Goal: Task Accomplishment & Management: Complete application form

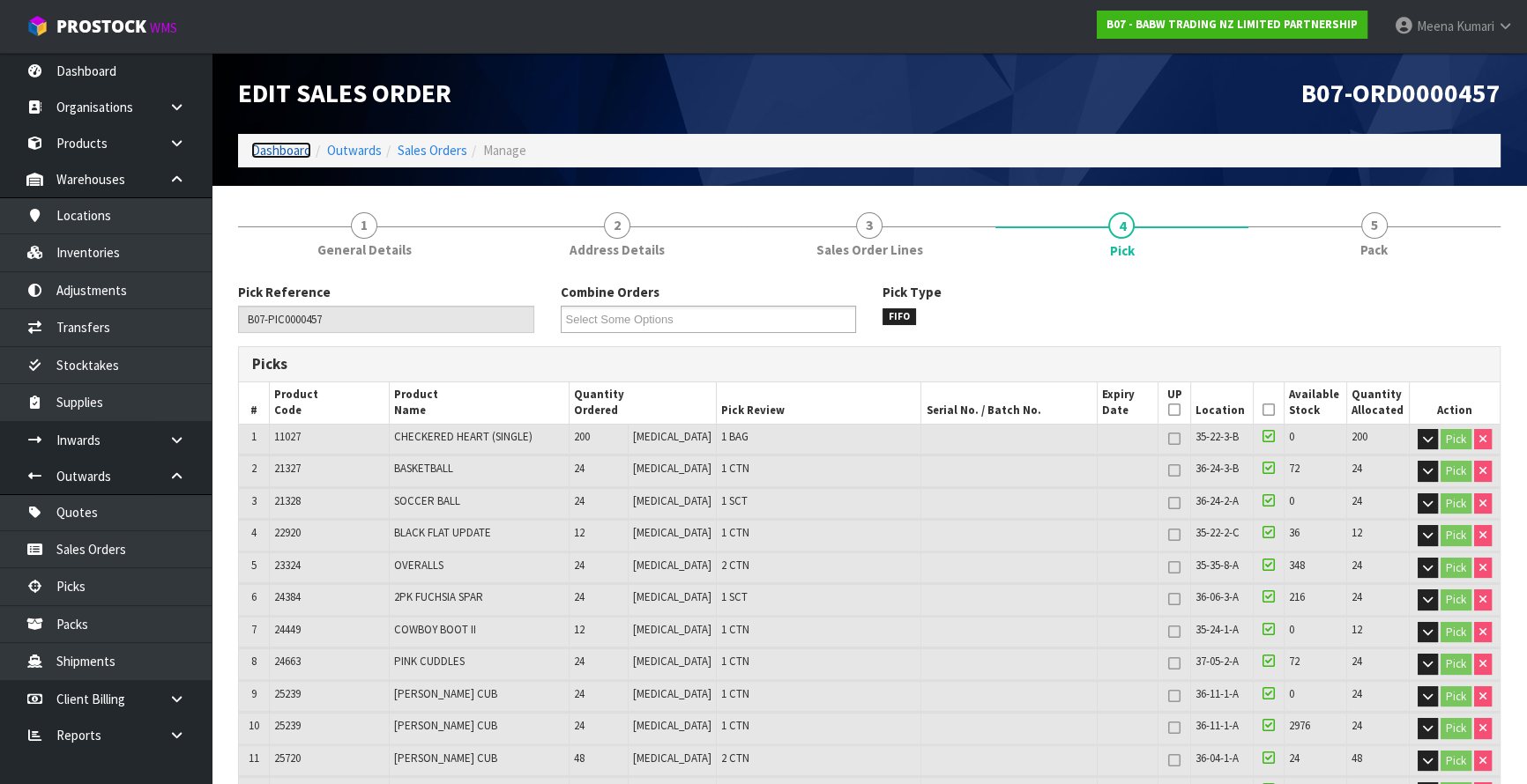
click at [282, 152] on link "Dashboard" at bounding box center [281, 150] width 60 height 17
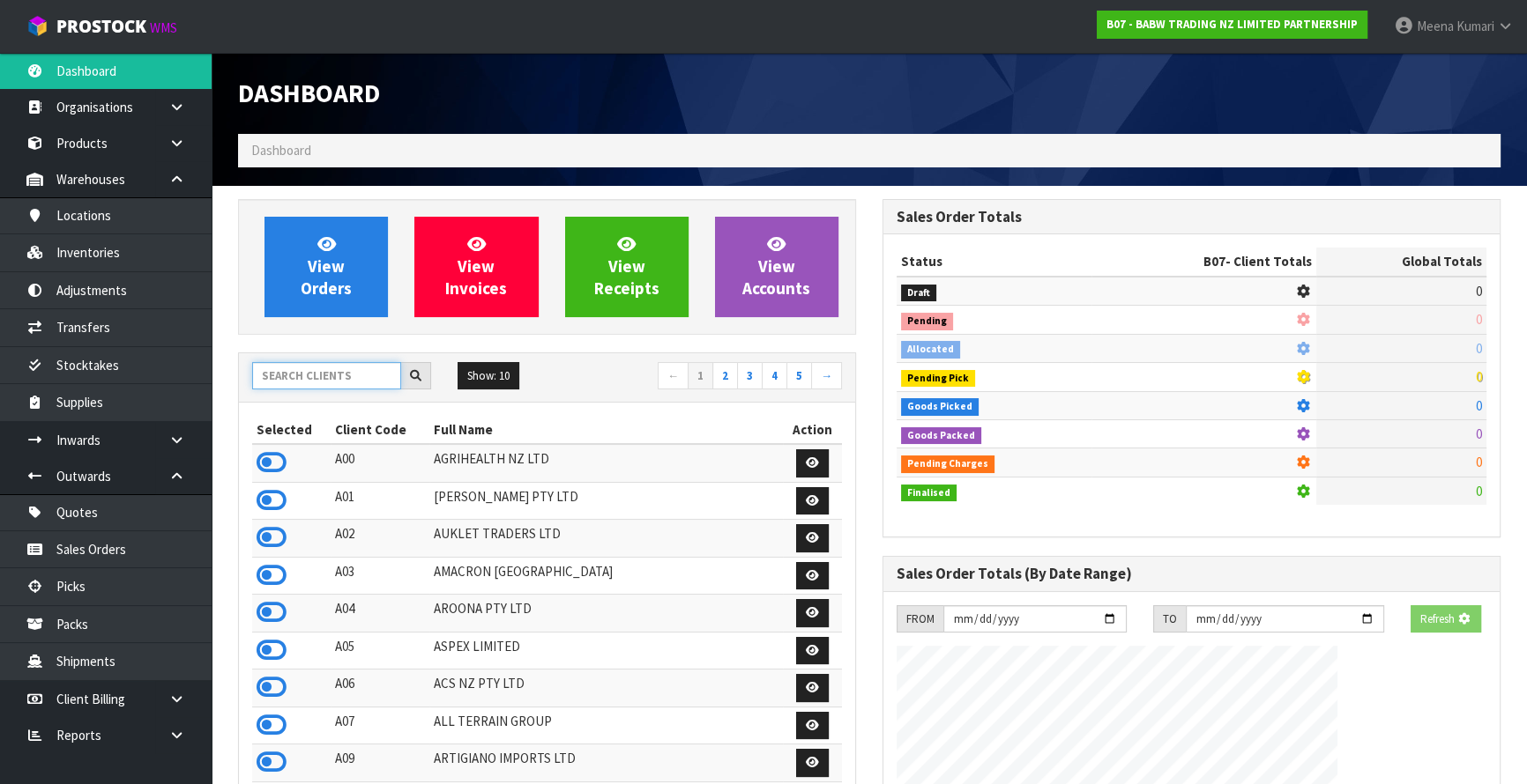
click at [307, 374] on input "text" at bounding box center [326, 375] width 149 height 27
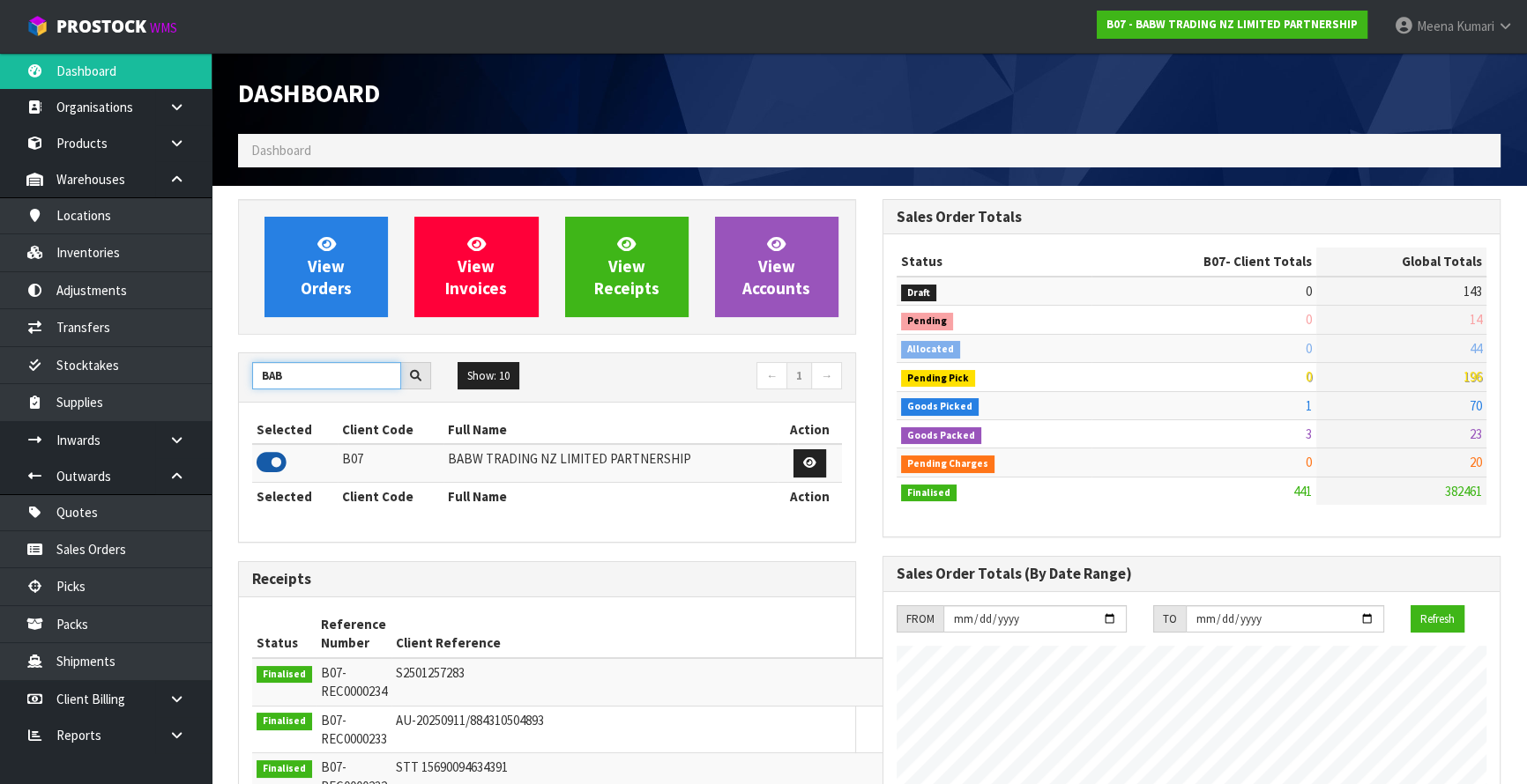
type input "BAB"
click at [278, 463] on icon at bounding box center [271, 462] width 30 height 26
click at [176, 443] on icon at bounding box center [176, 440] width 17 height 14
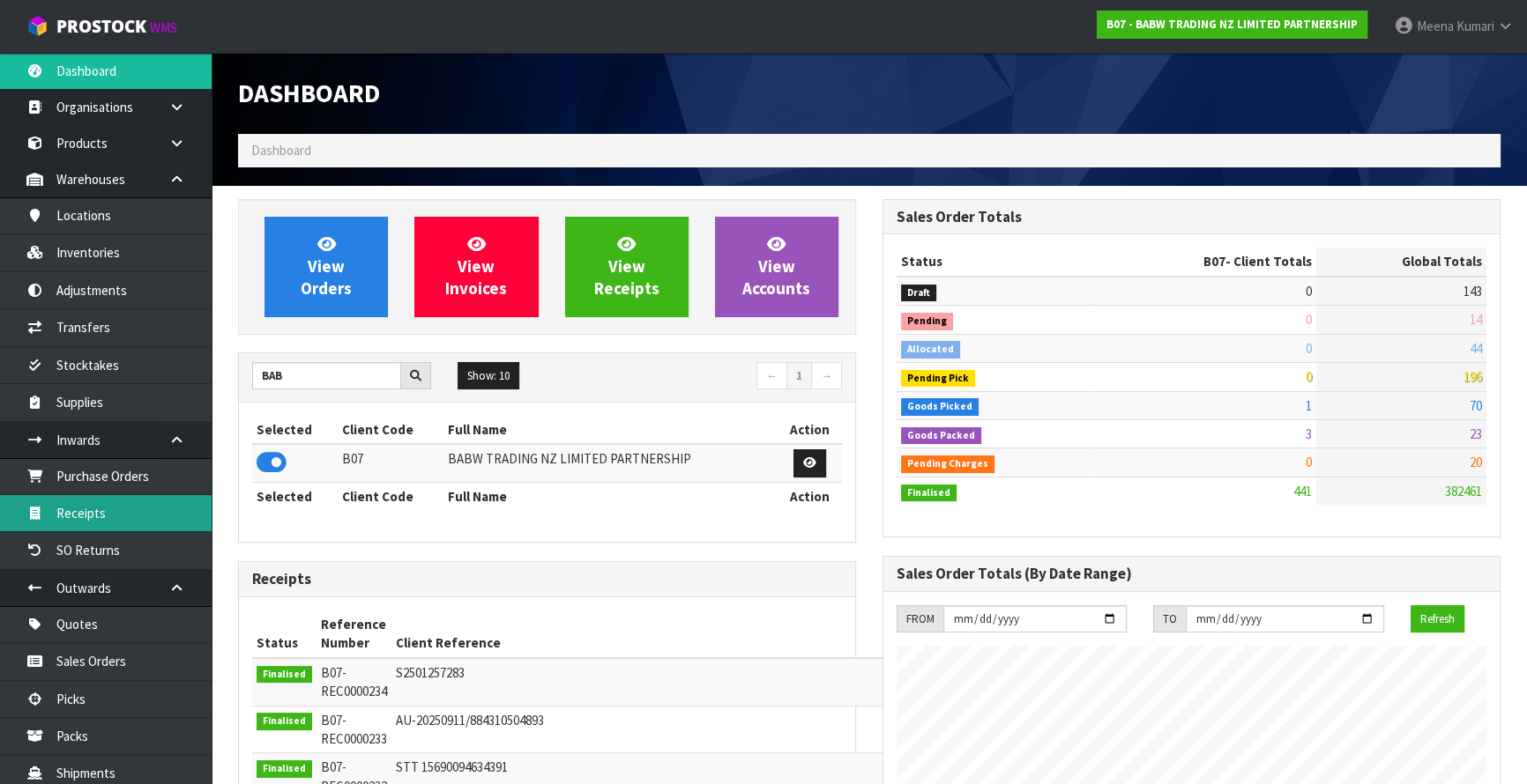
click at [156, 502] on link "Receipts" at bounding box center [105, 513] width 212 height 36
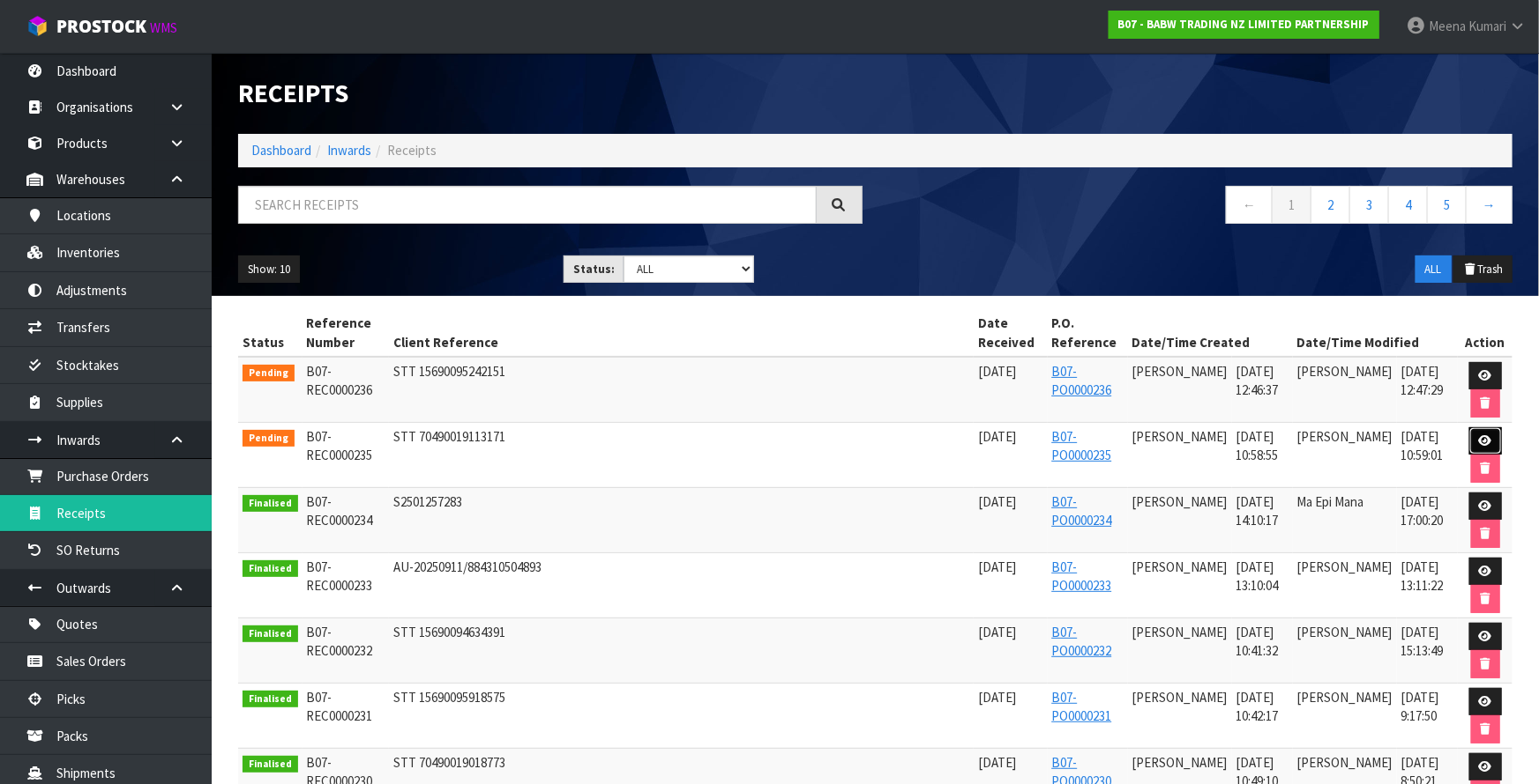
click at [1479, 436] on icon at bounding box center [1485, 441] width 14 height 12
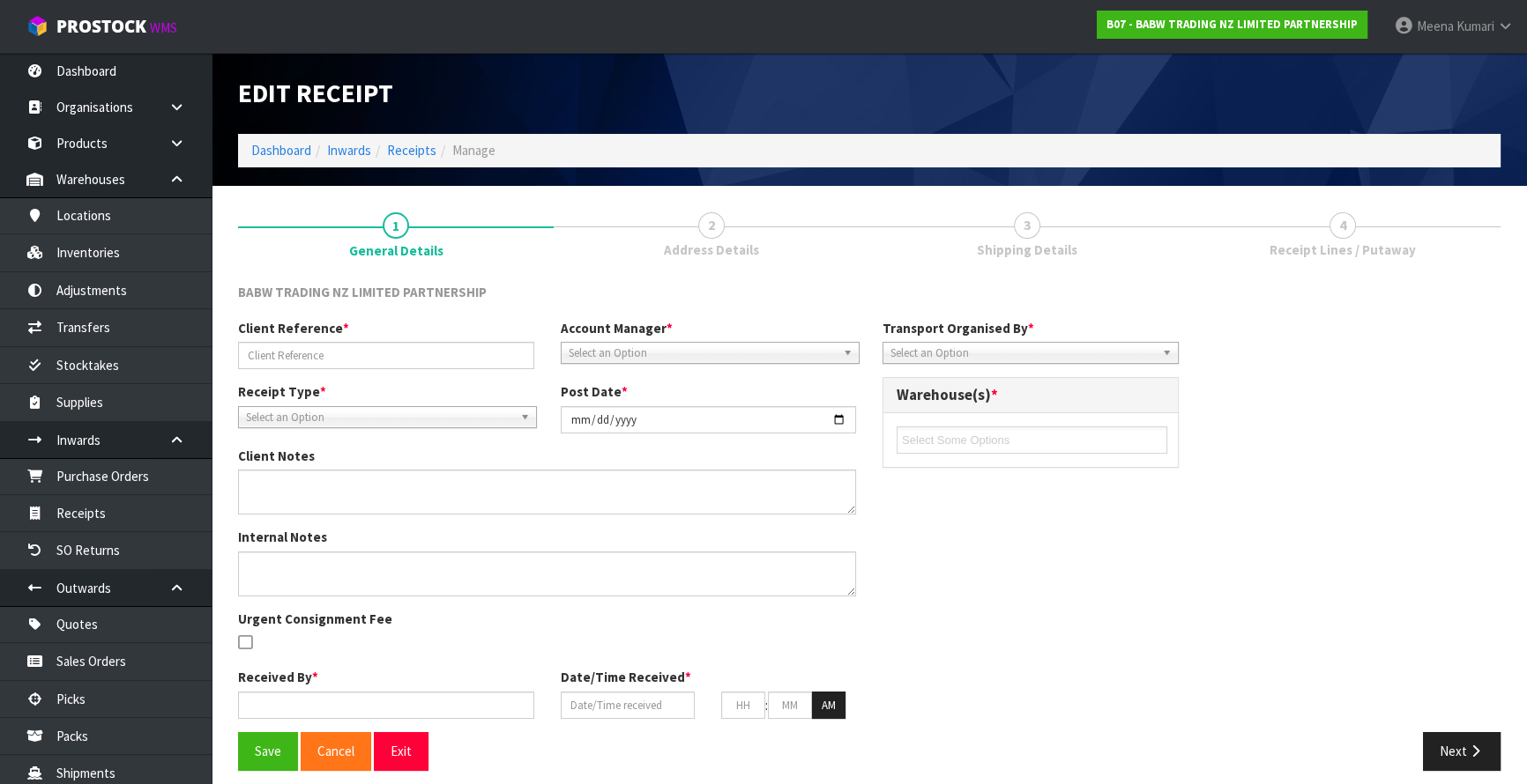
type input "STT 70490019113171"
type input "2025-09-22"
type input "Prabhneet Kaur"
type input "19/09/2025"
type input "10"
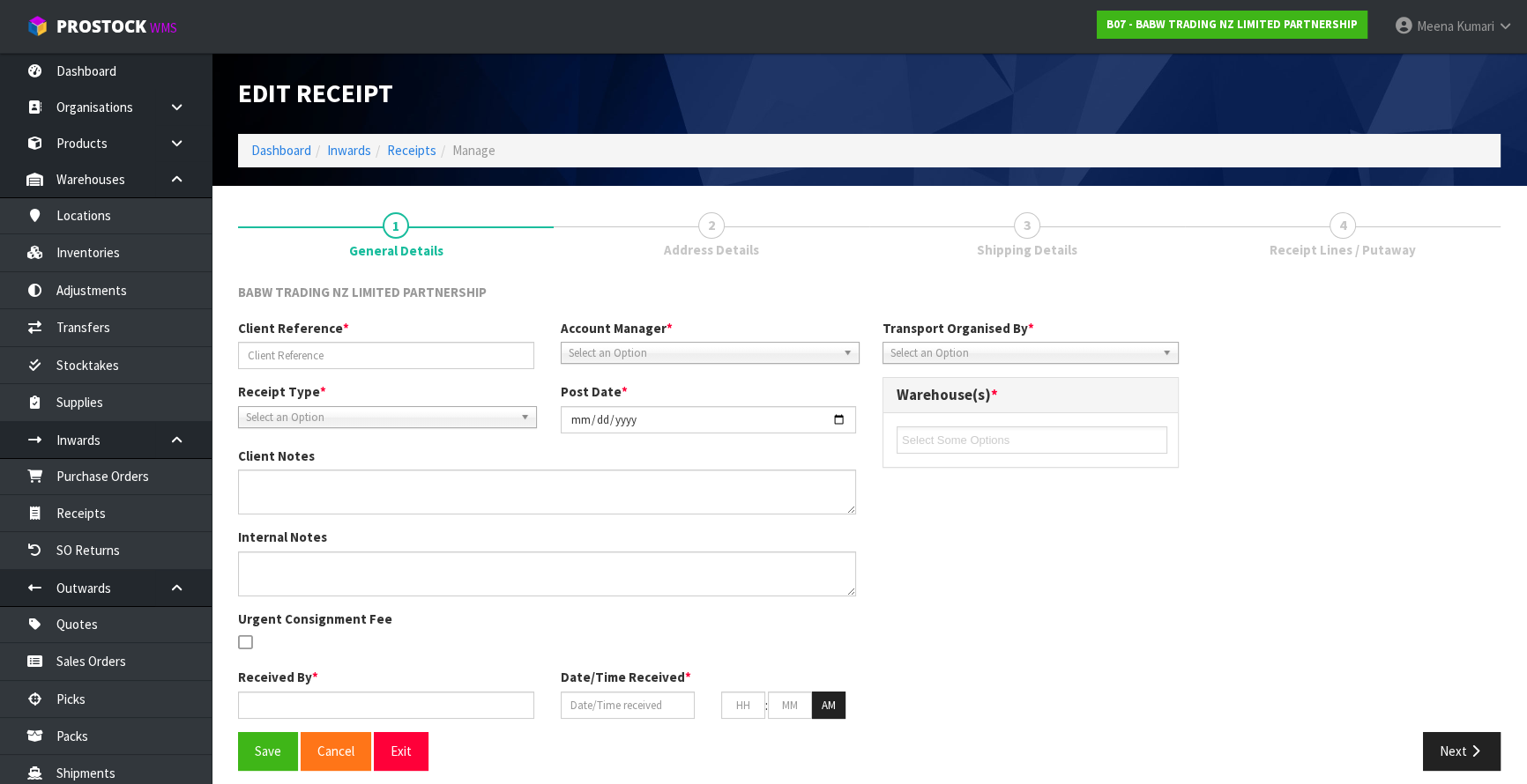
type input "58"
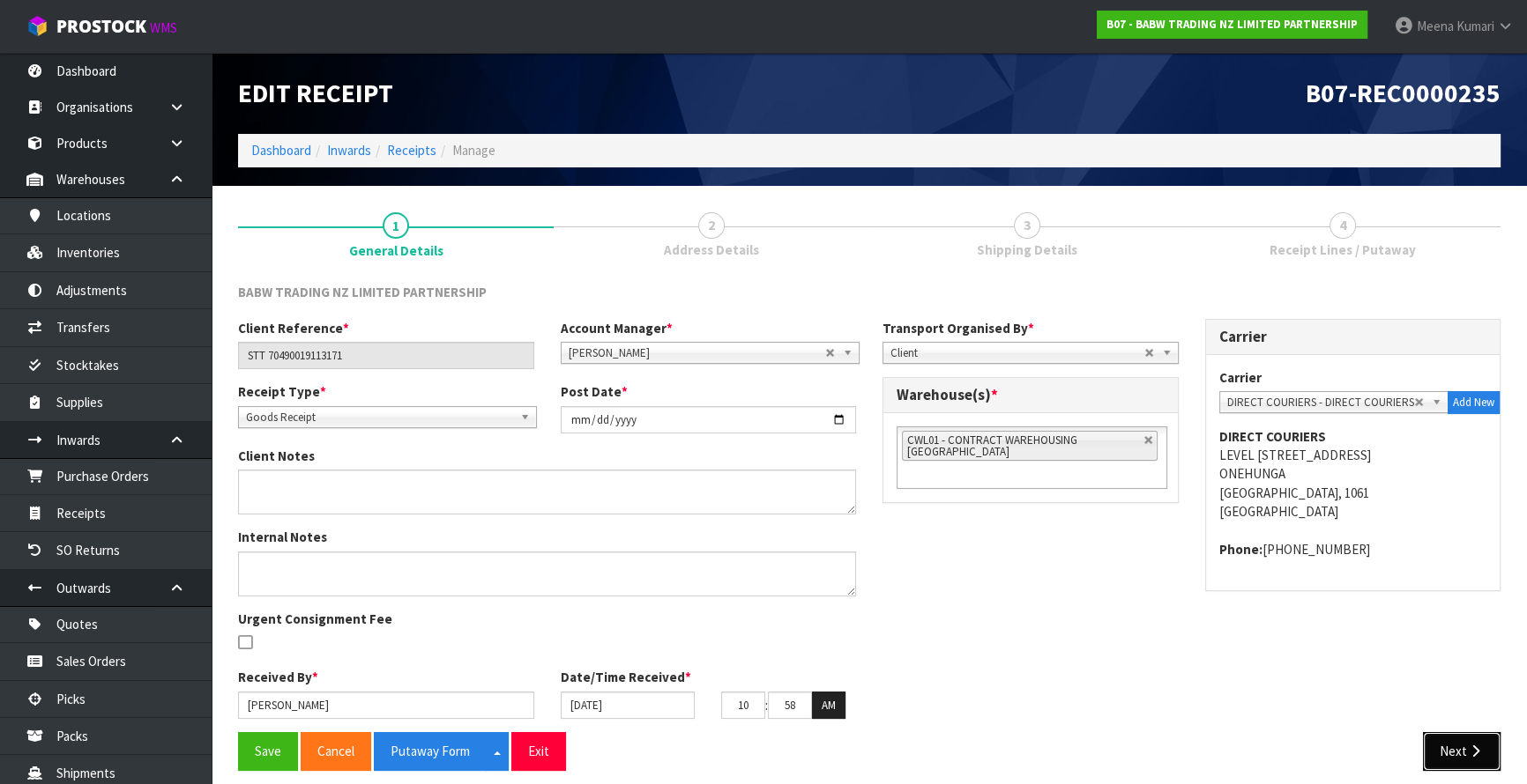
click at [1476, 756] on icon "button" at bounding box center [1475, 751] width 17 height 14
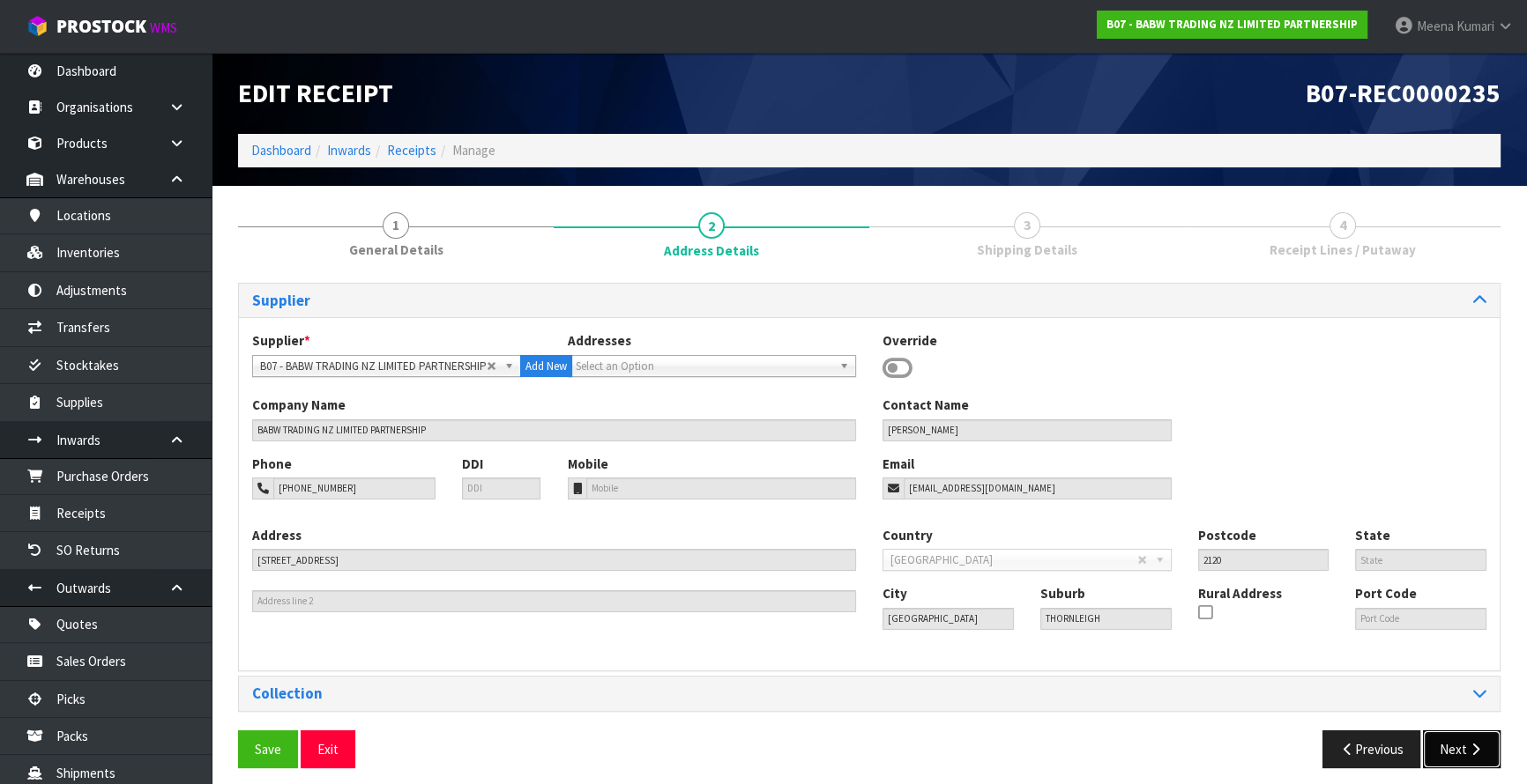
click at [1468, 740] on button "Next" at bounding box center [1461, 750] width 77 height 38
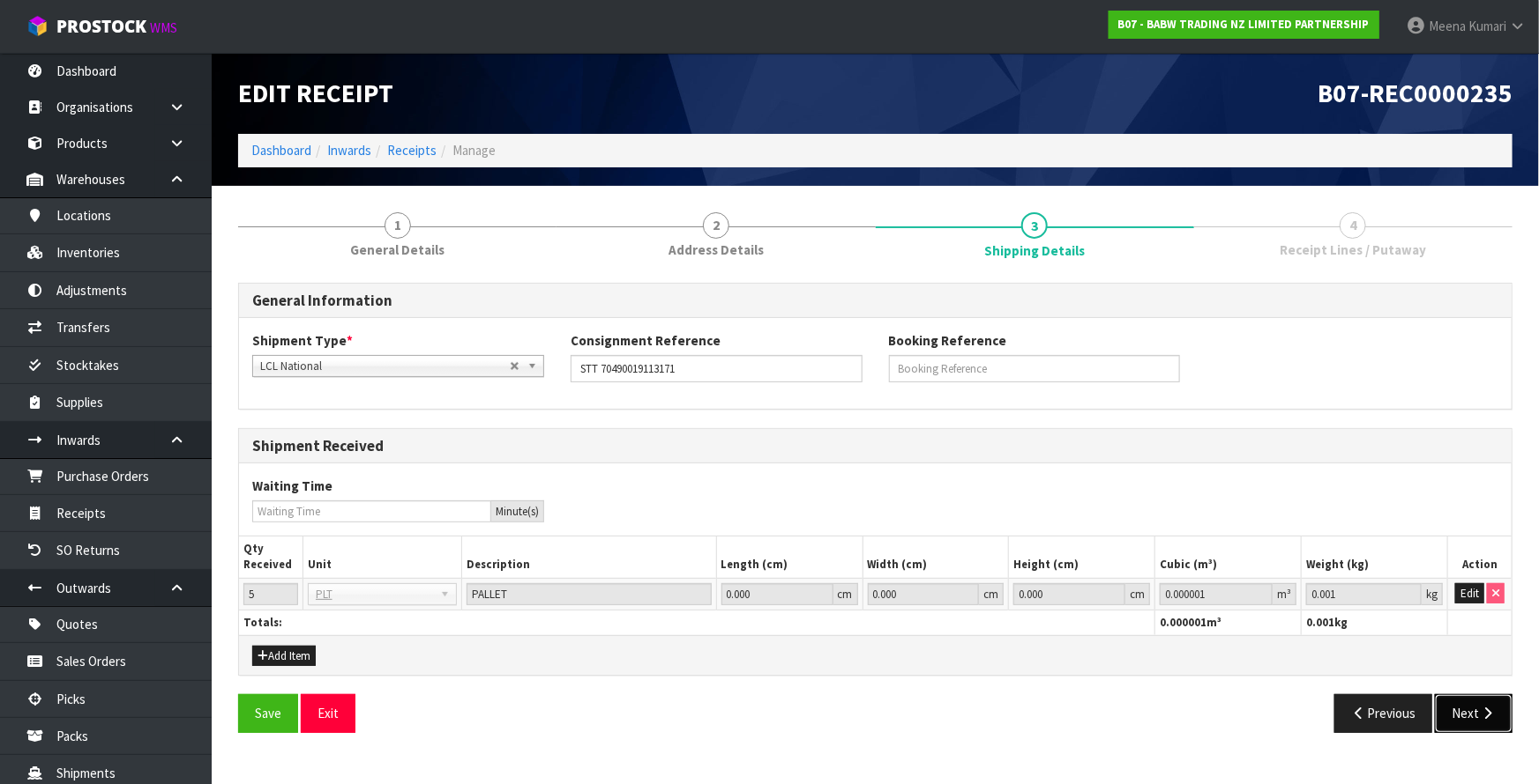
click at [1467, 710] on button "Next" at bounding box center [1473, 714] width 77 height 38
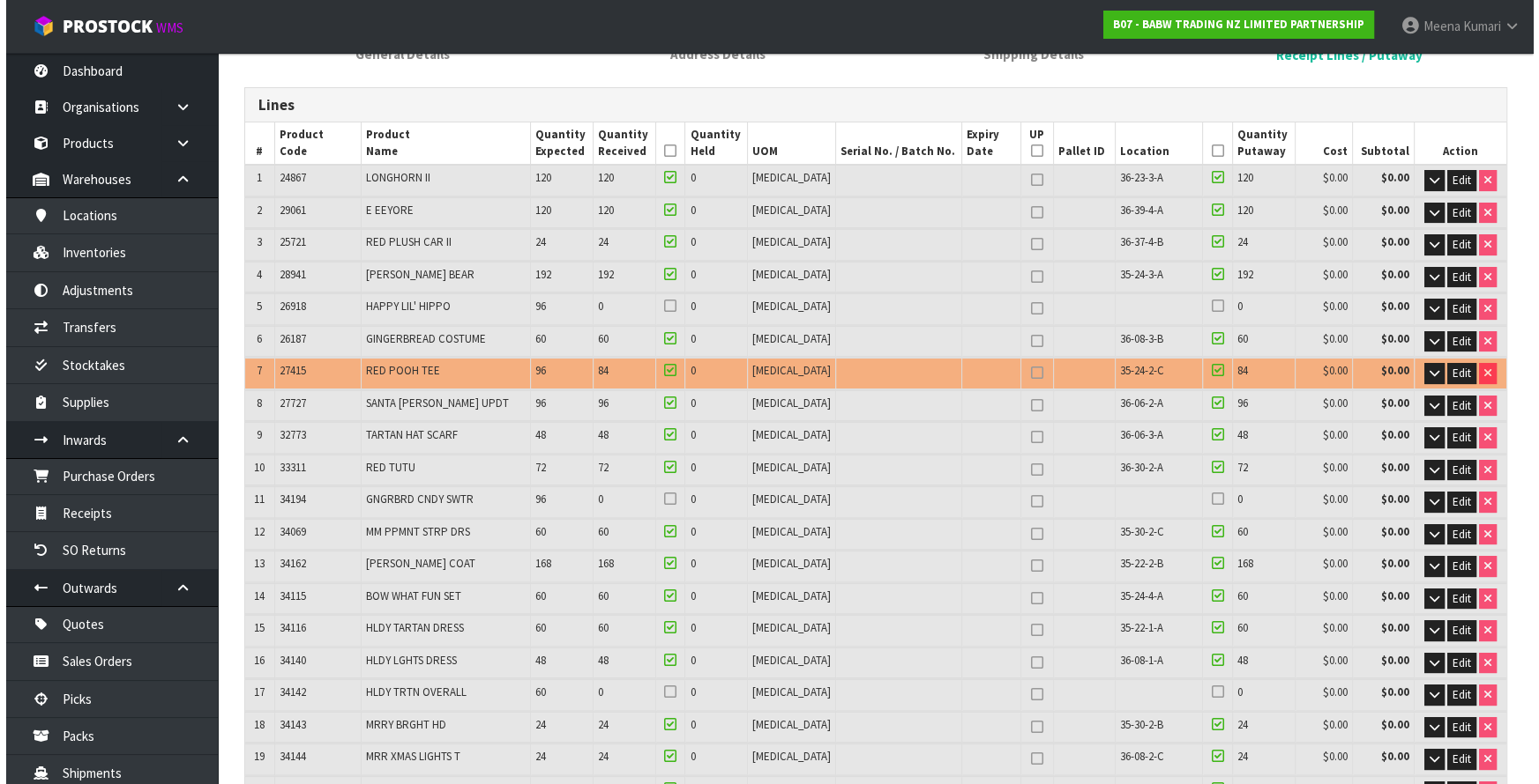
scroll to position [239, 0]
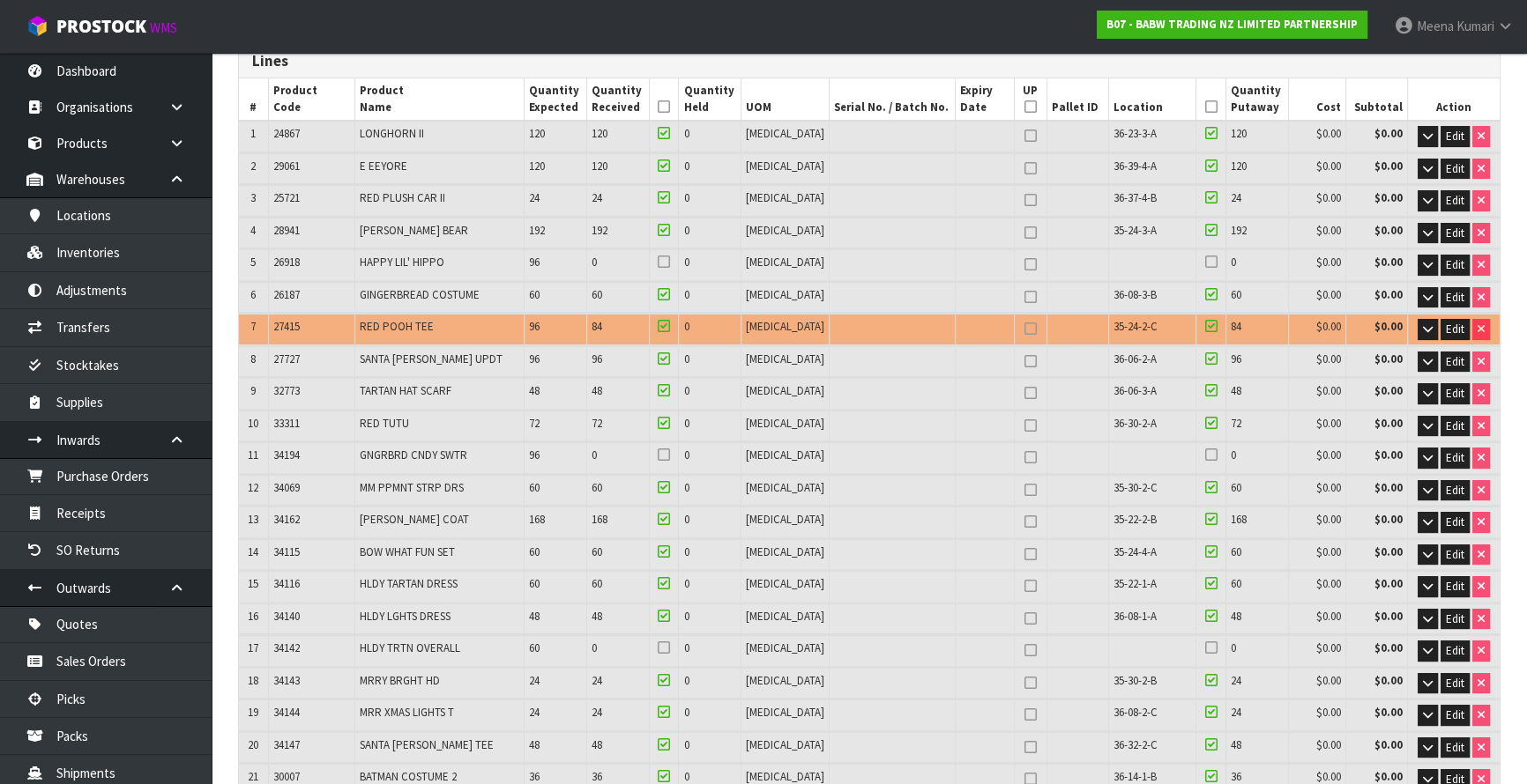
click at [1437, 643] on td "Edit" at bounding box center [1454, 651] width 92 height 31
click at [1429, 645] on icon "button" at bounding box center [1427, 651] width 10 height 12
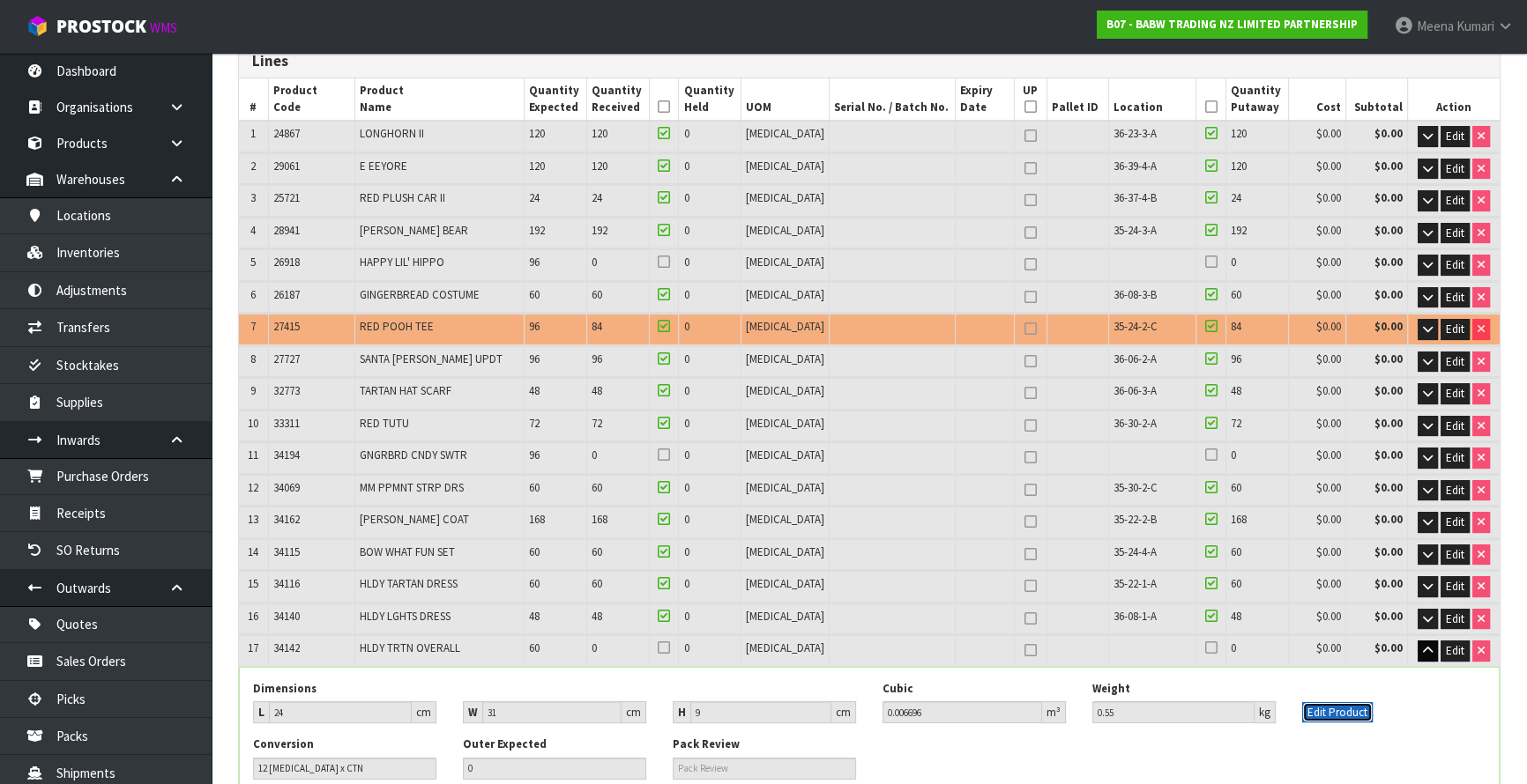
click at [1335, 704] on button "Edit Product" at bounding box center [1337, 713] width 70 height 22
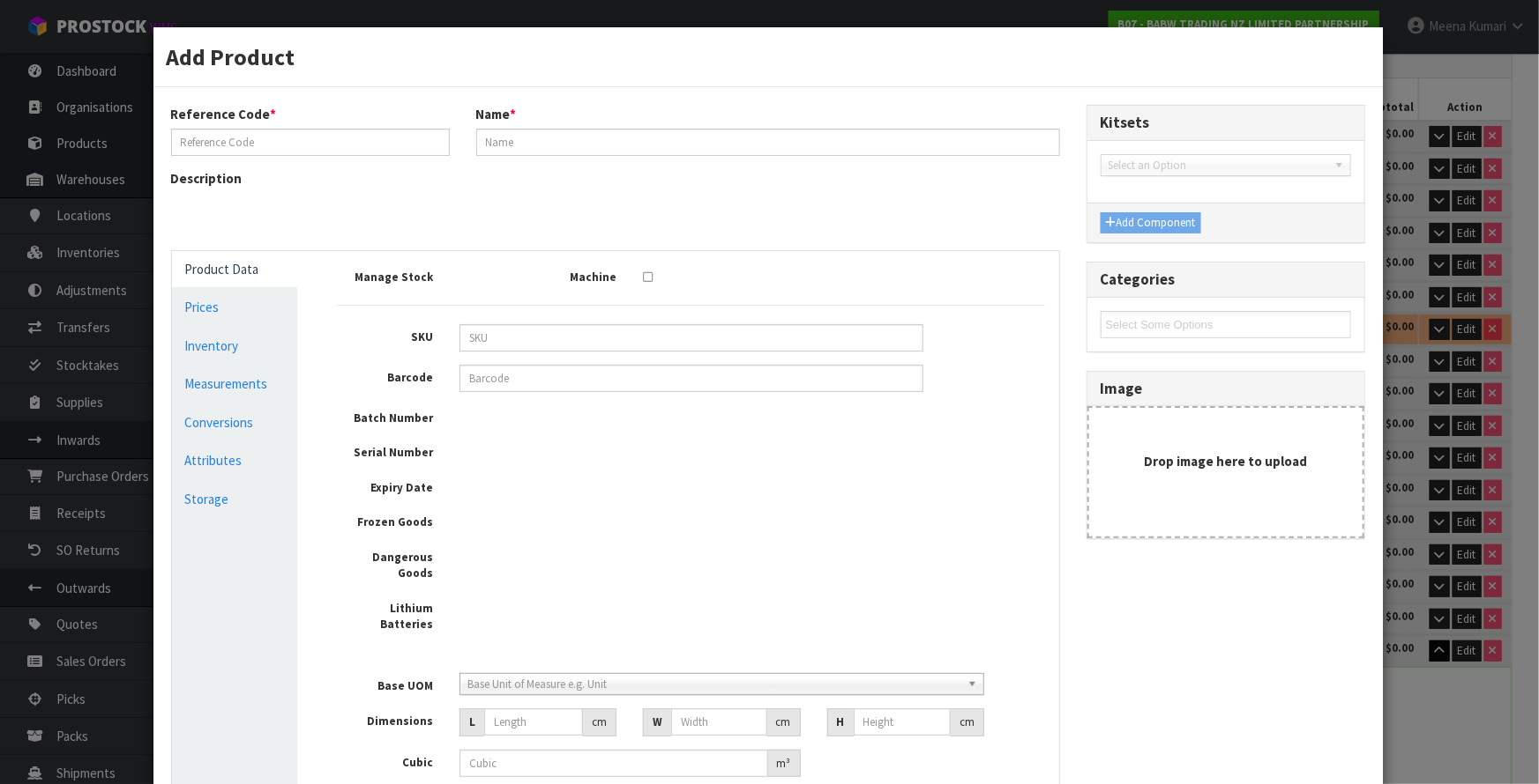
type input "34142"
type input "HLDY TRTN OVERALL"
type input "9360410009439"
type input "0"
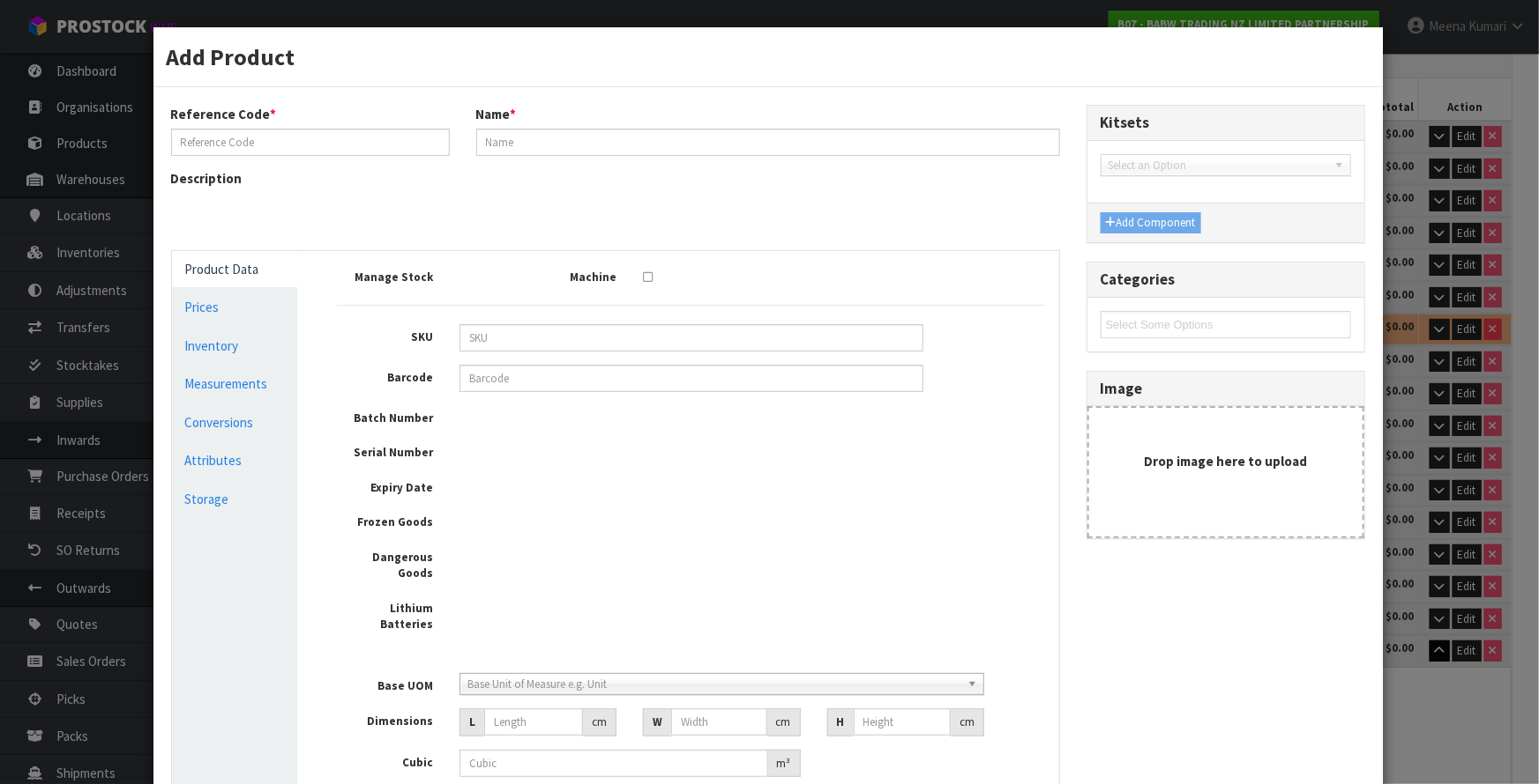
type input "0"
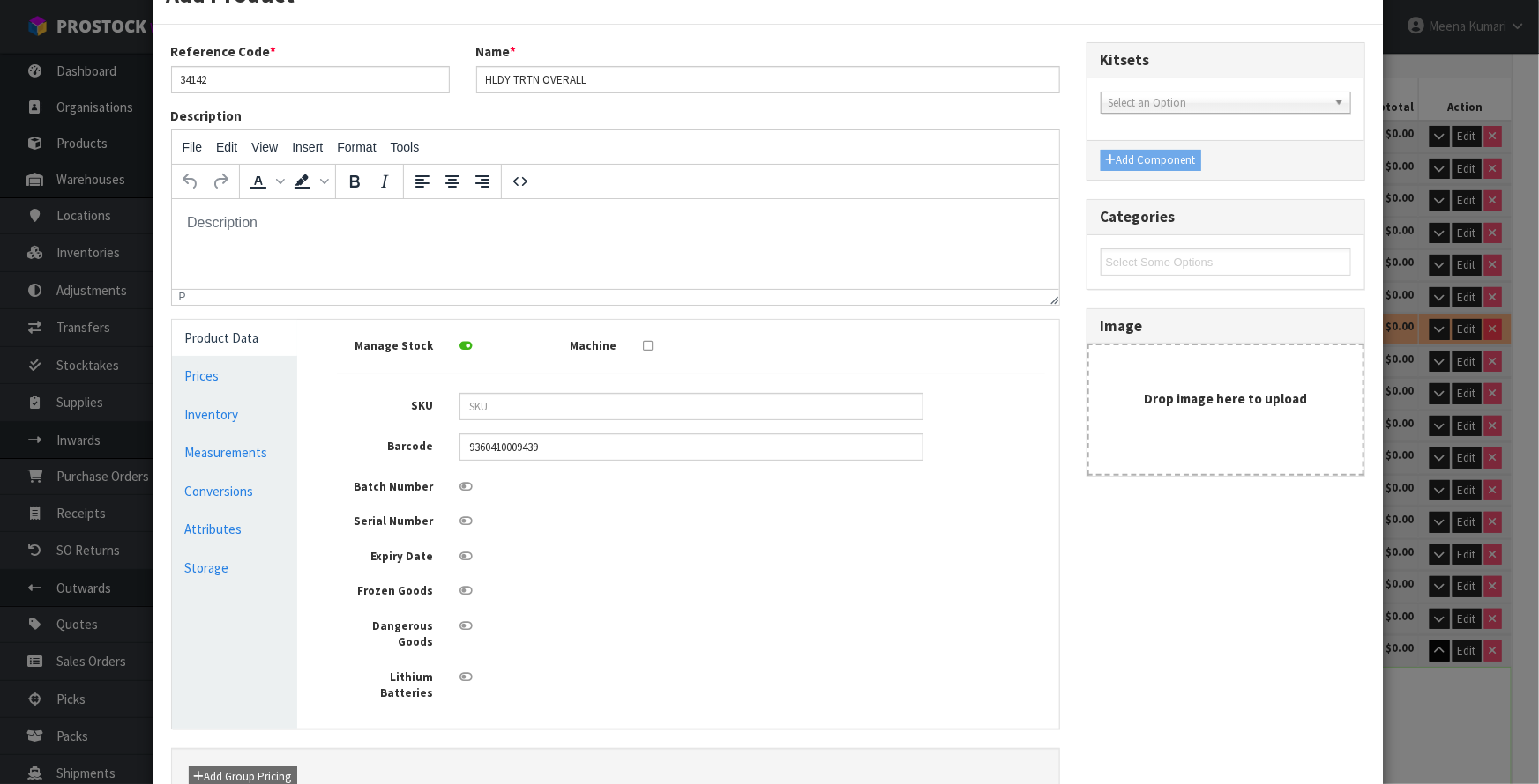
scroll to position [194, 0]
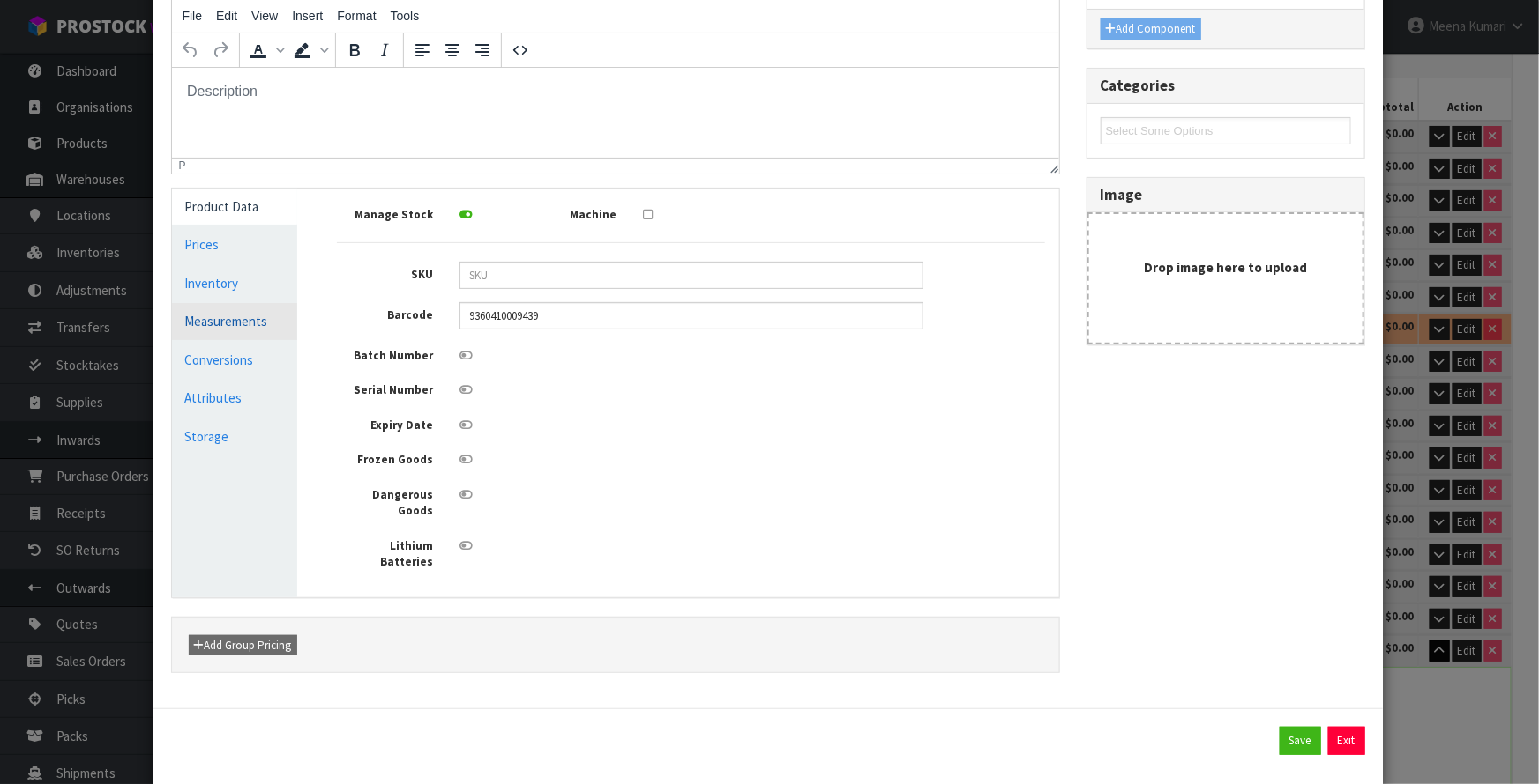
click at [259, 324] on link "Measurements" at bounding box center [235, 321] width 126 height 36
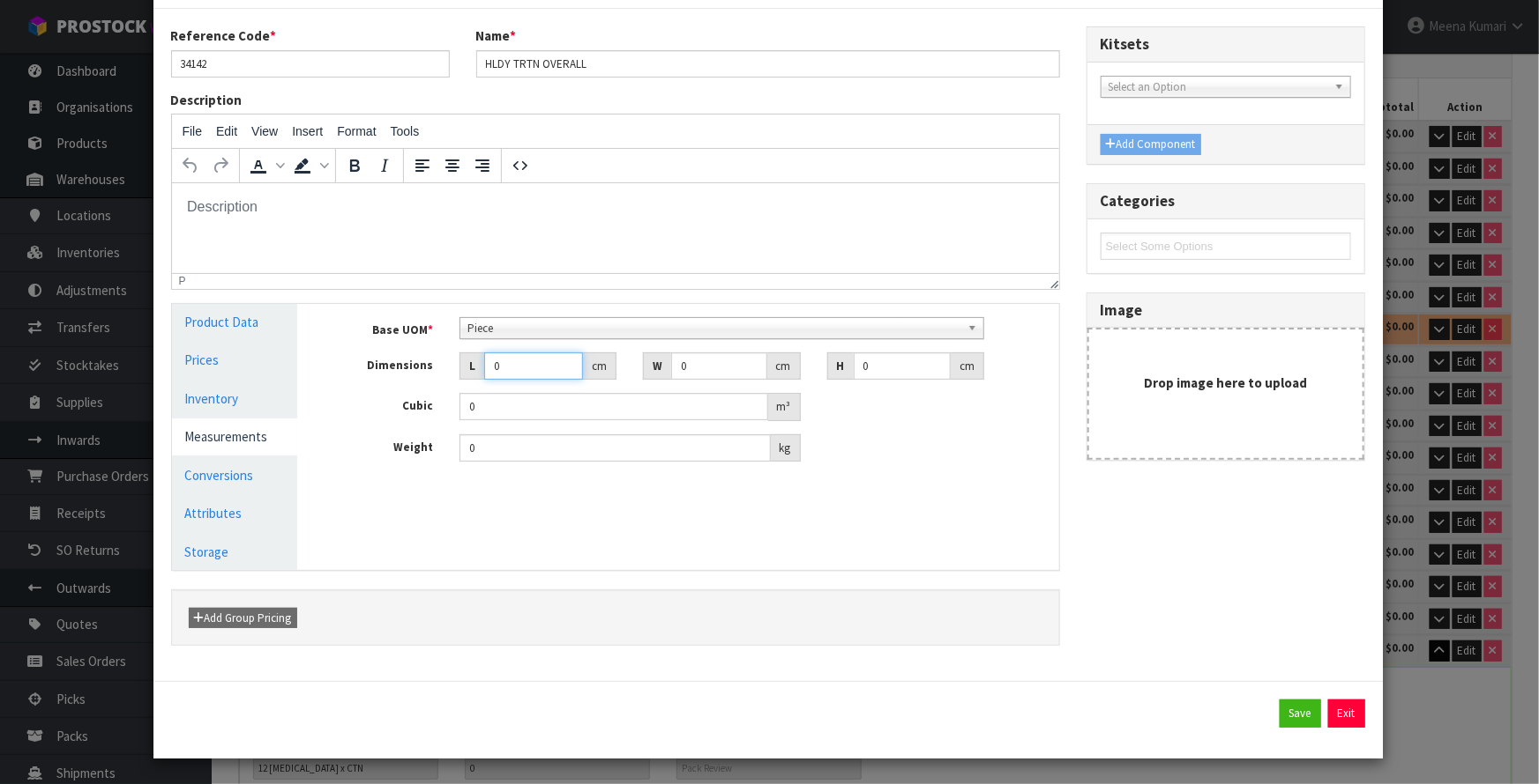
click at [520, 365] on input "0" at bounding box center [534, 366] width 99 height 27
type input "0.000001"
click at [511, 435] on input "0" at bounding box center [615, 448] width 312 height 27
click at [219, 475] on link "Conversions" at bounding box center [235, 475] width 126 height 36
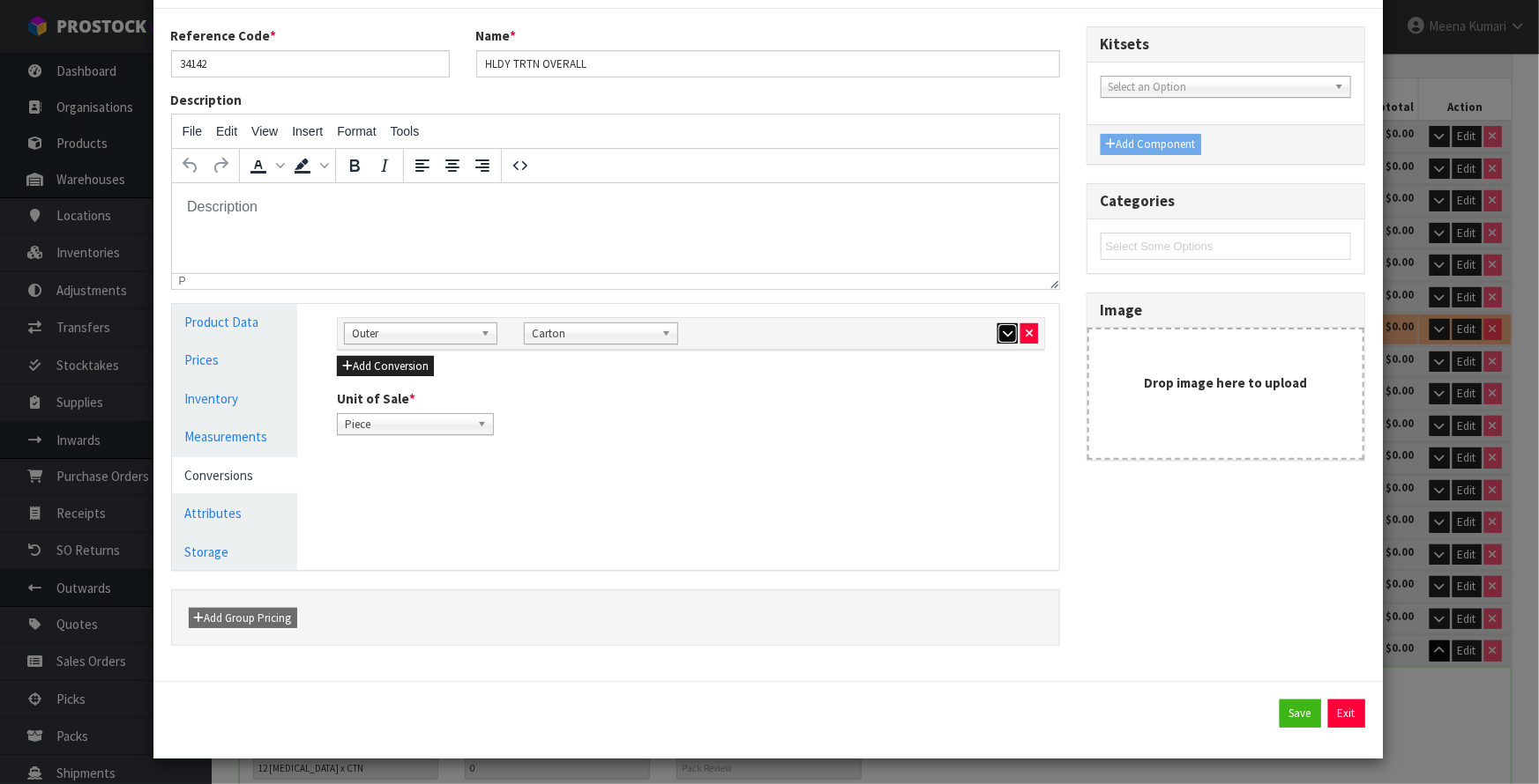
click at [1002, 336] on icon "button" at bounding box center [1007, 333] width 10 height 12
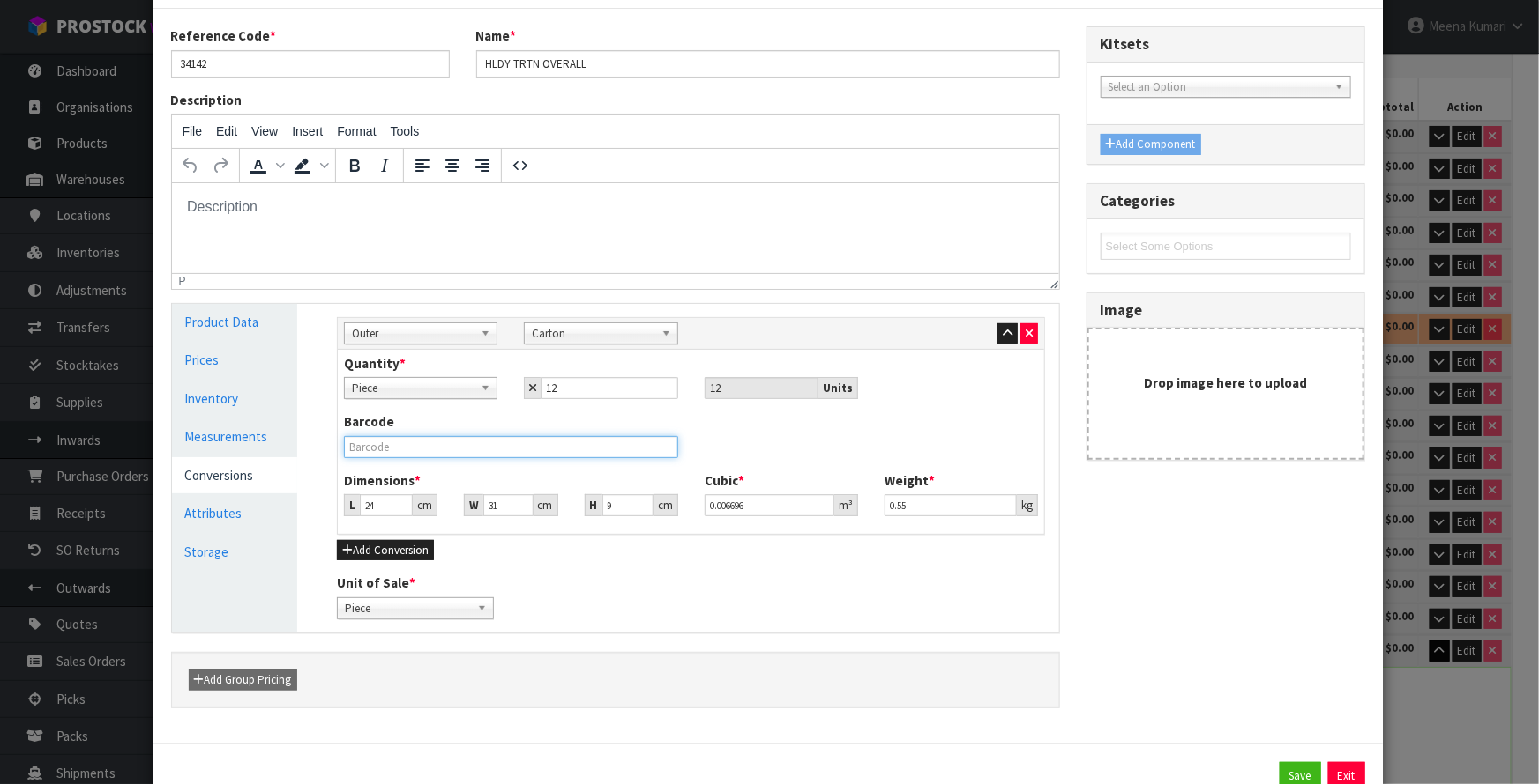
click at [436, 454] on input "text" at bounding box center [511, 447] width 334 height 22
type input "3"
type input "0.000837"
type input "30"
type input "0.00837"
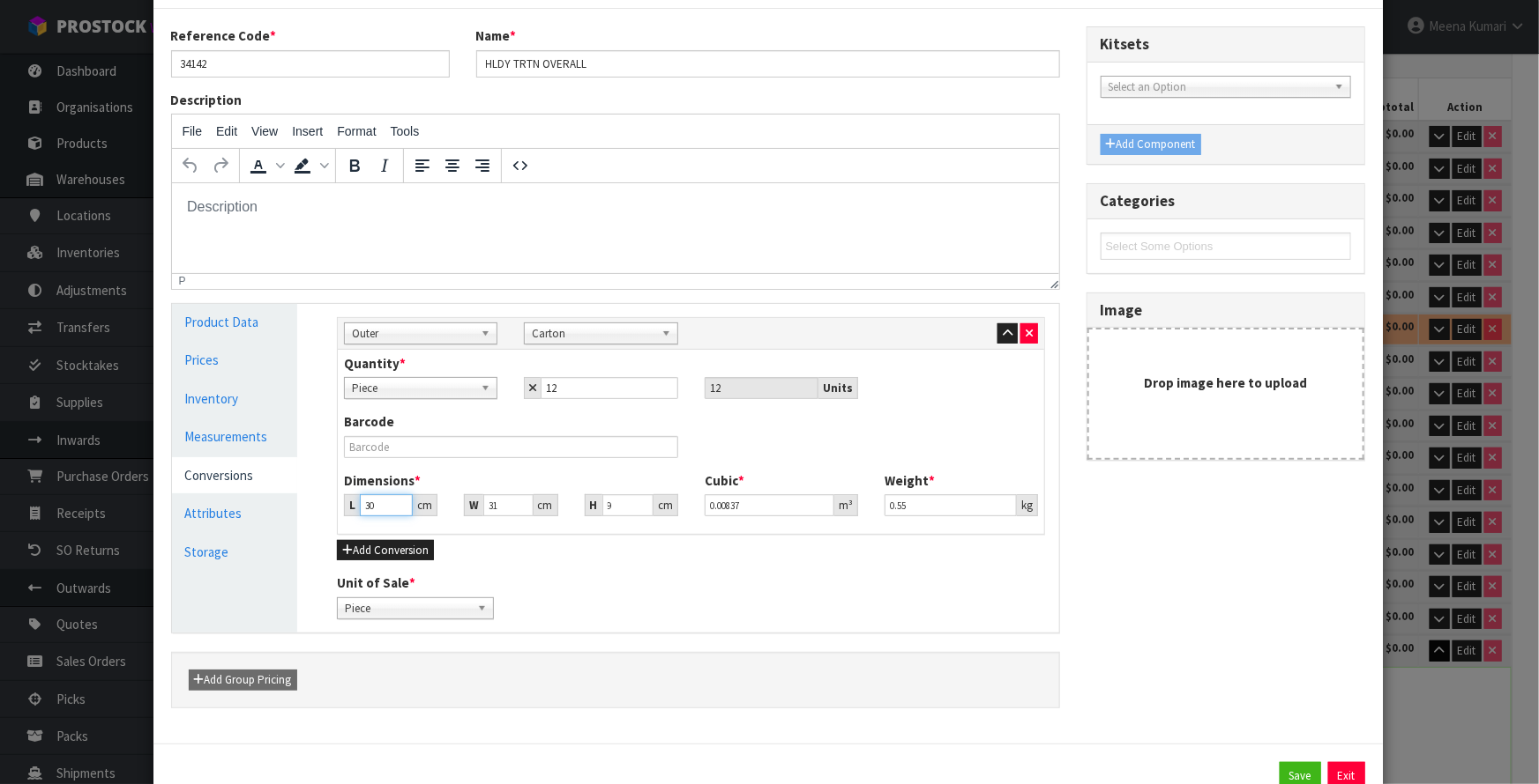
type input "30"
type input "1"
type input "0.00027"
type input "18"
type input "0.00486"
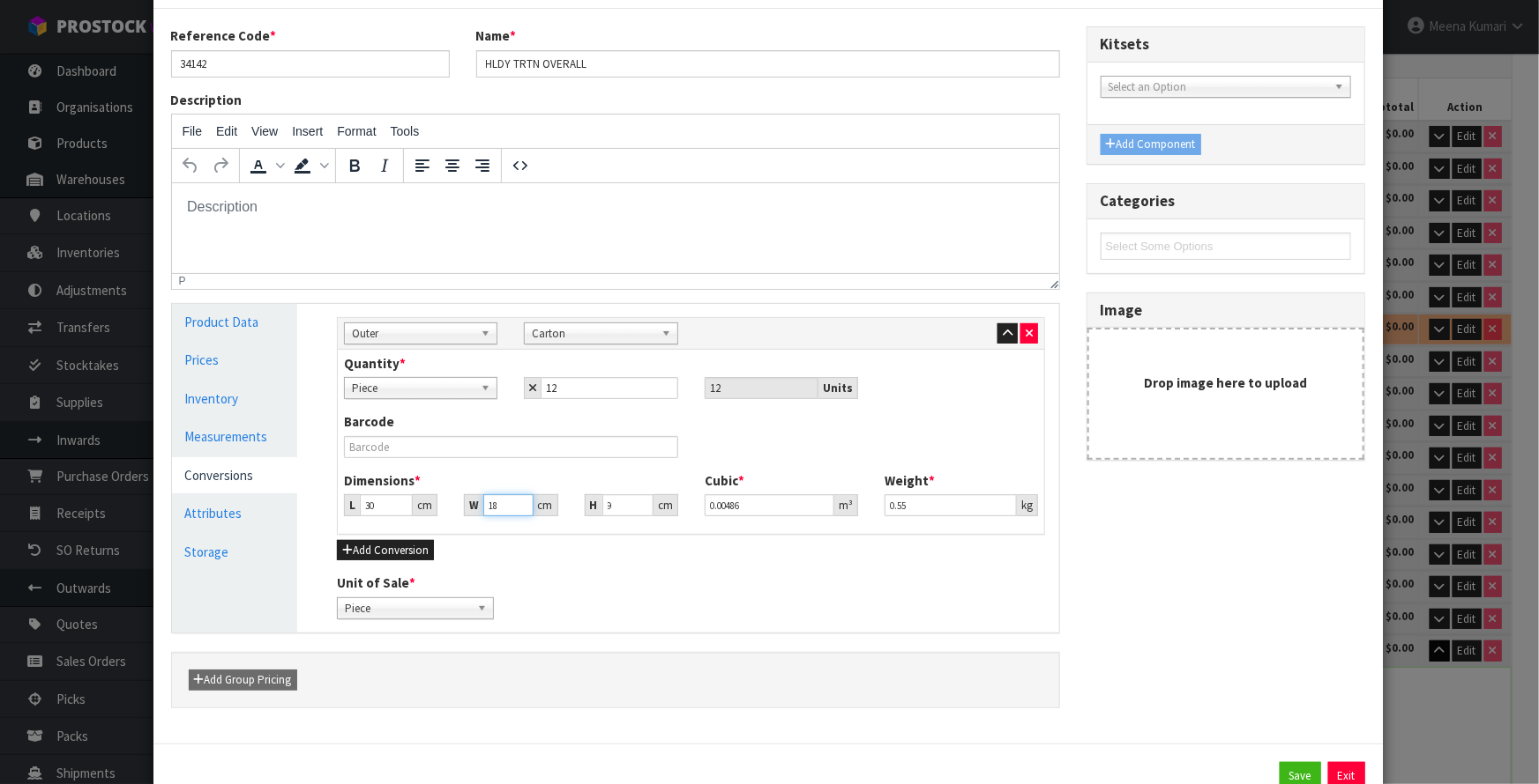
type input "18"
type input "8"
type input "0.00432"
type input "8"
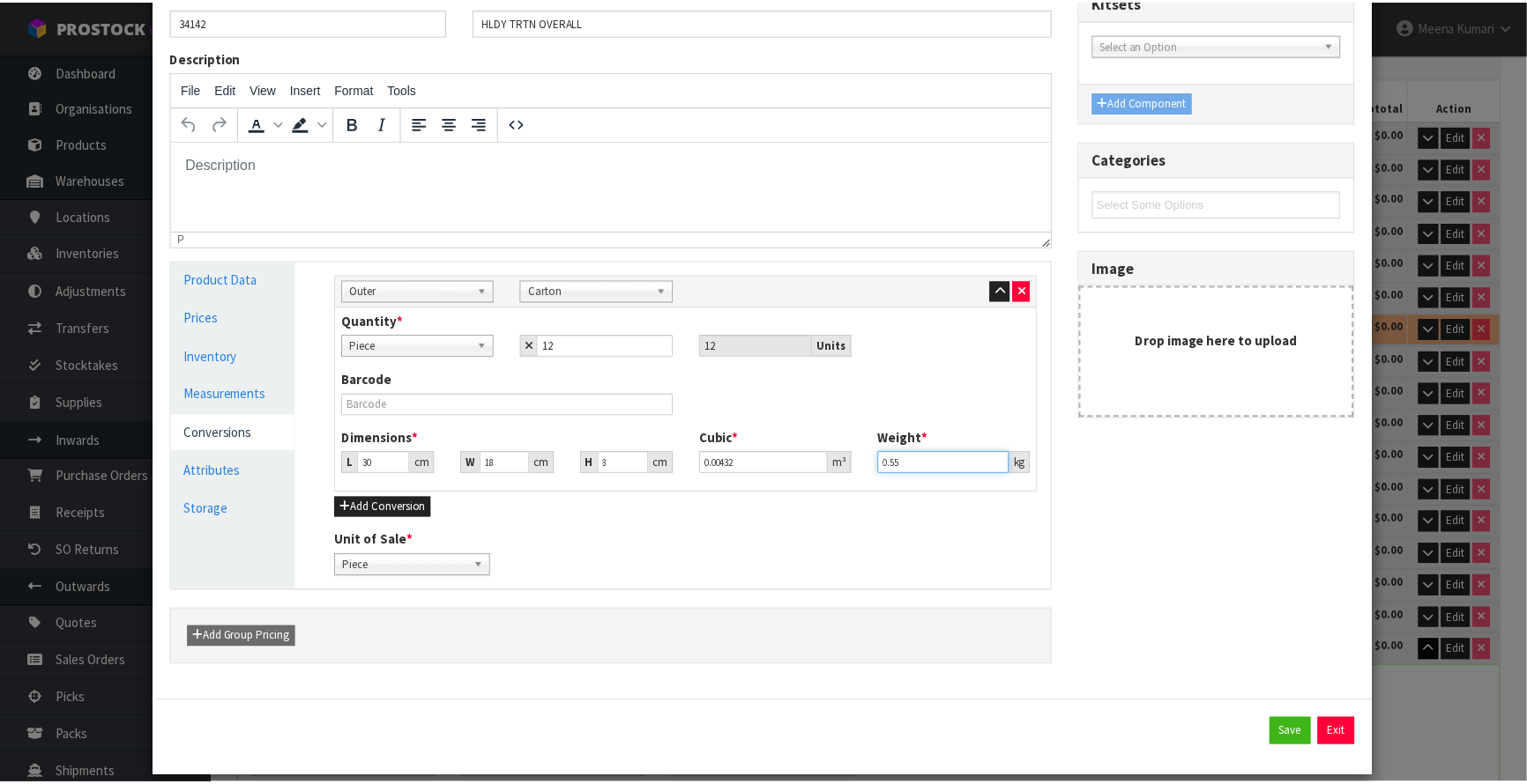
scroll to position [140, 0]
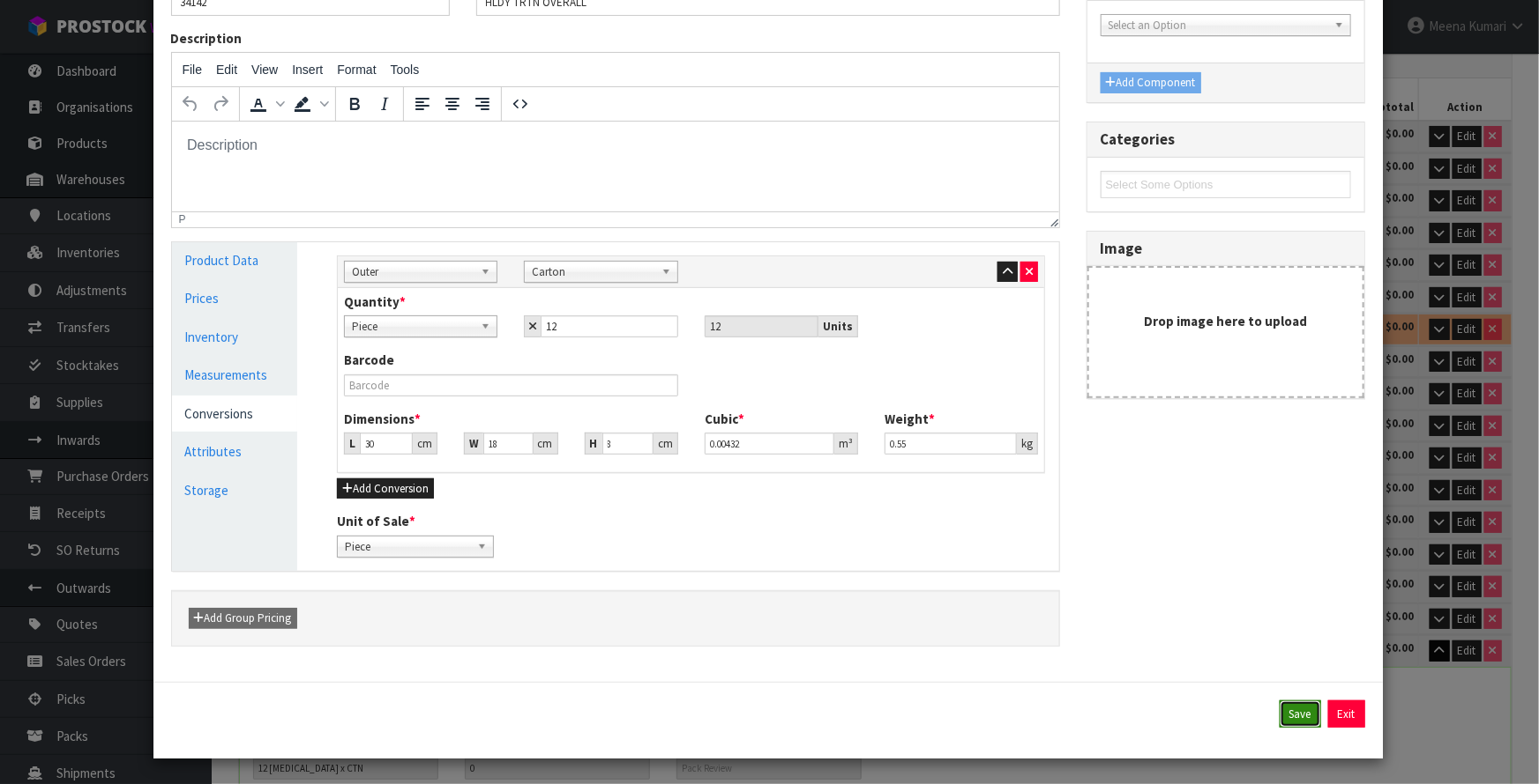
click at [1287, 713] on button "Save" at bounding box center [1300, 714] width 41 height 28
type input "30"
type input "18"
type input "8"
type input "0.00432"
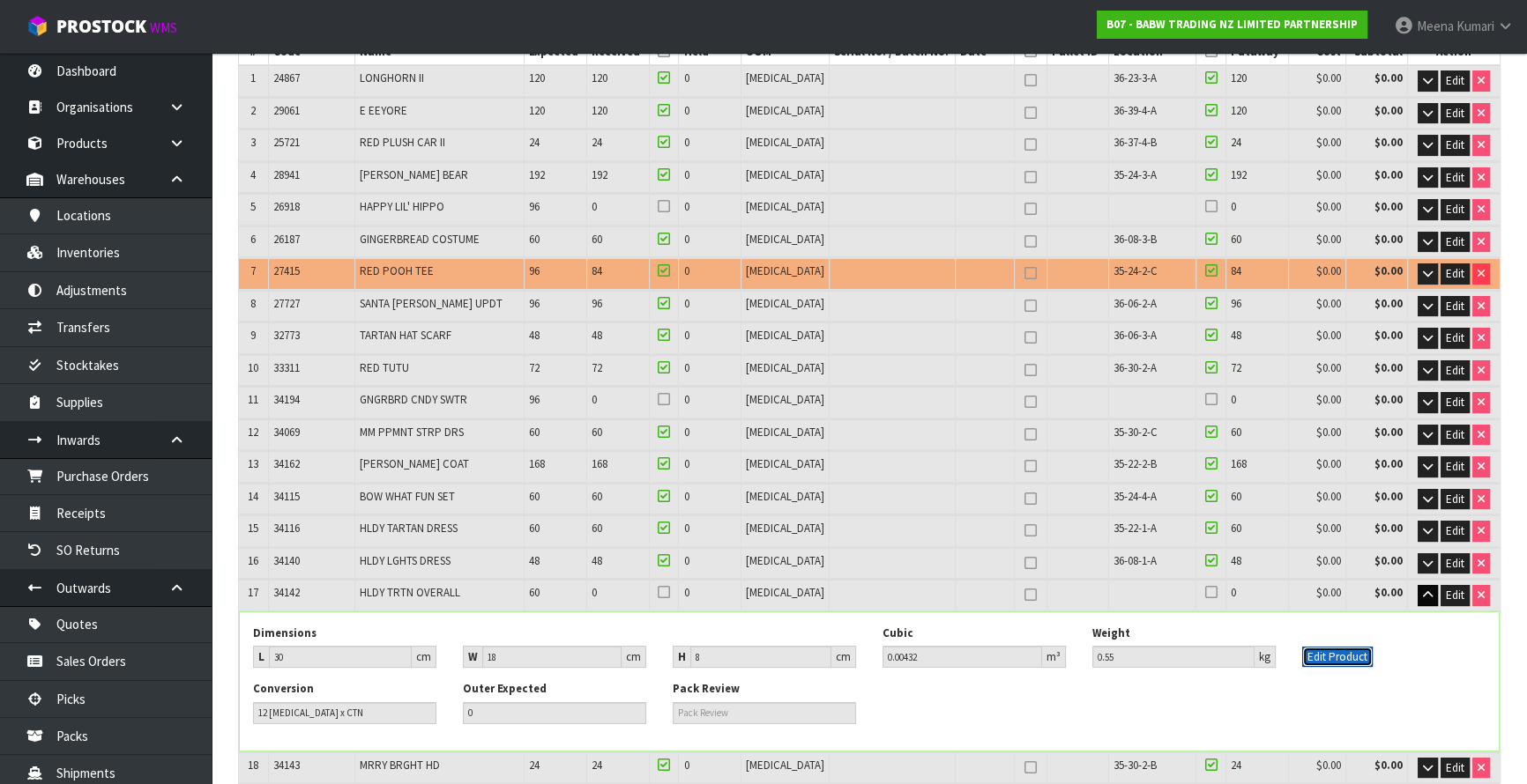
scroll to position [401, 0]
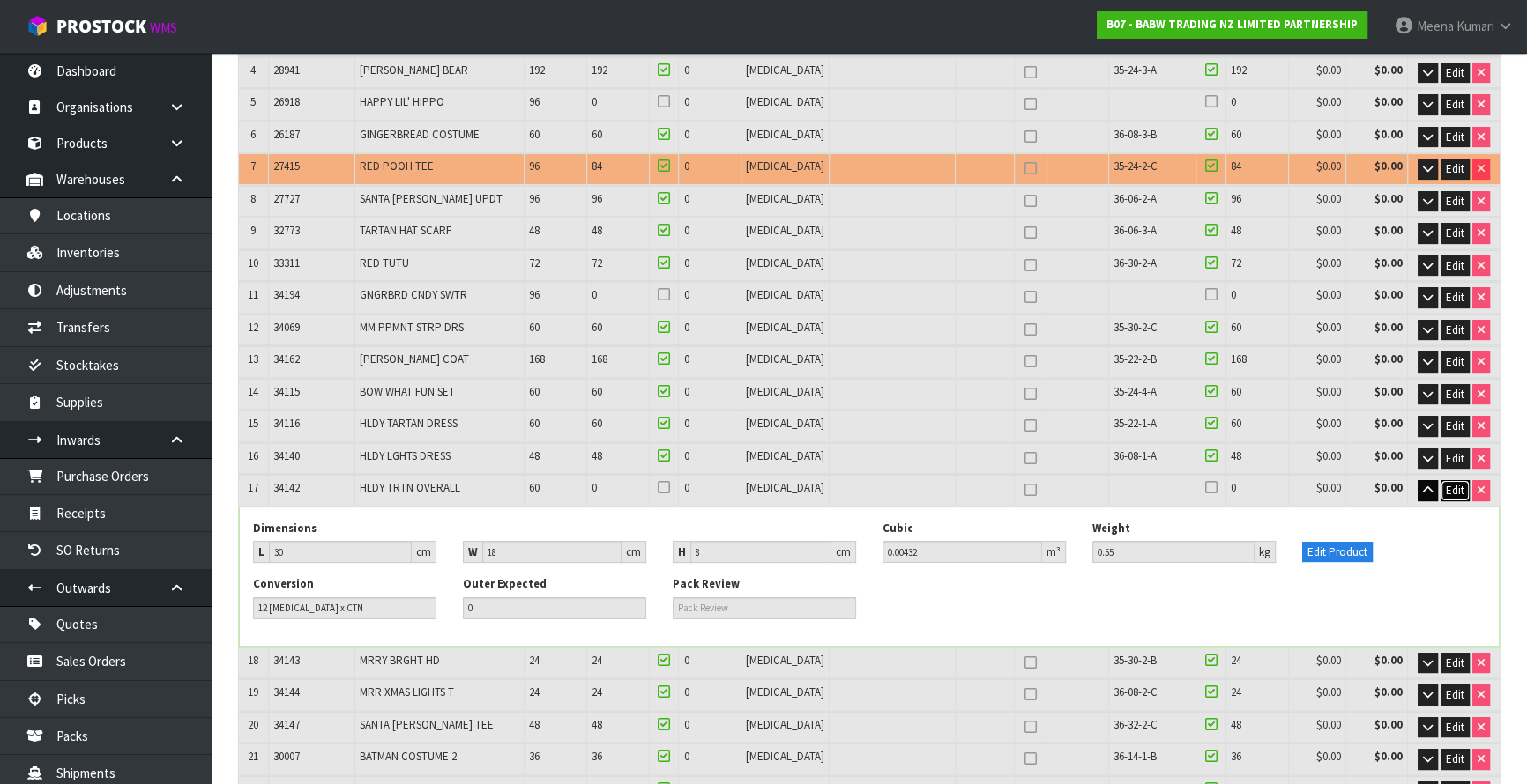
click at [1456, 486] on span "Edit" at bounding box center [1455, 491] width 19 height 15
click at [458, 493] on tr "17 34142 HLDY TRTN OVERALL 60 0 0 PCE 0 $0.00 $0.00 OK" at bounding box center [869, 491] width 1260 height 32
type input "3.282212"
type input "297.376"
type input "6"
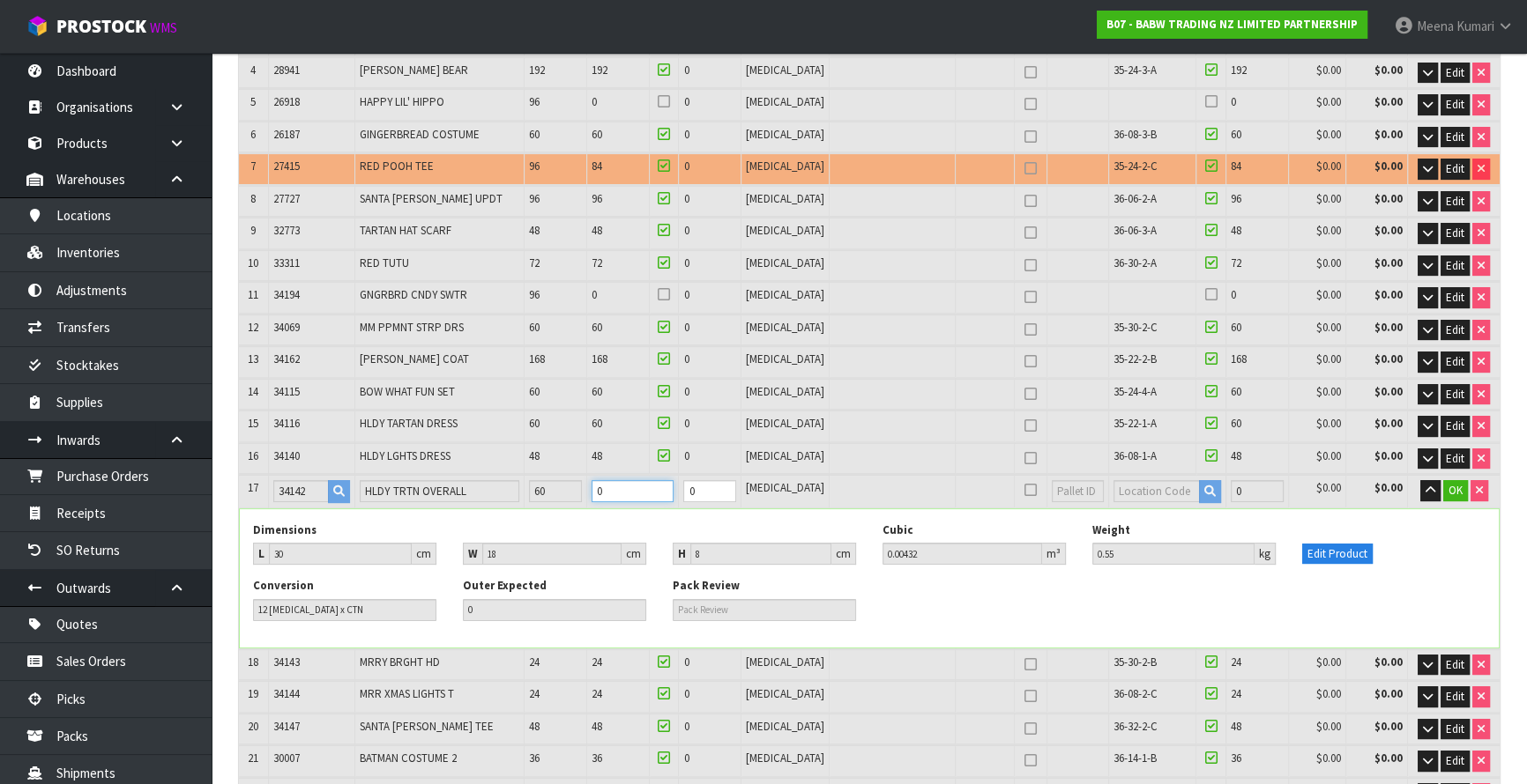
type input "6 PCE"
type input "234"
type input "3.299624"
type input "299.85"
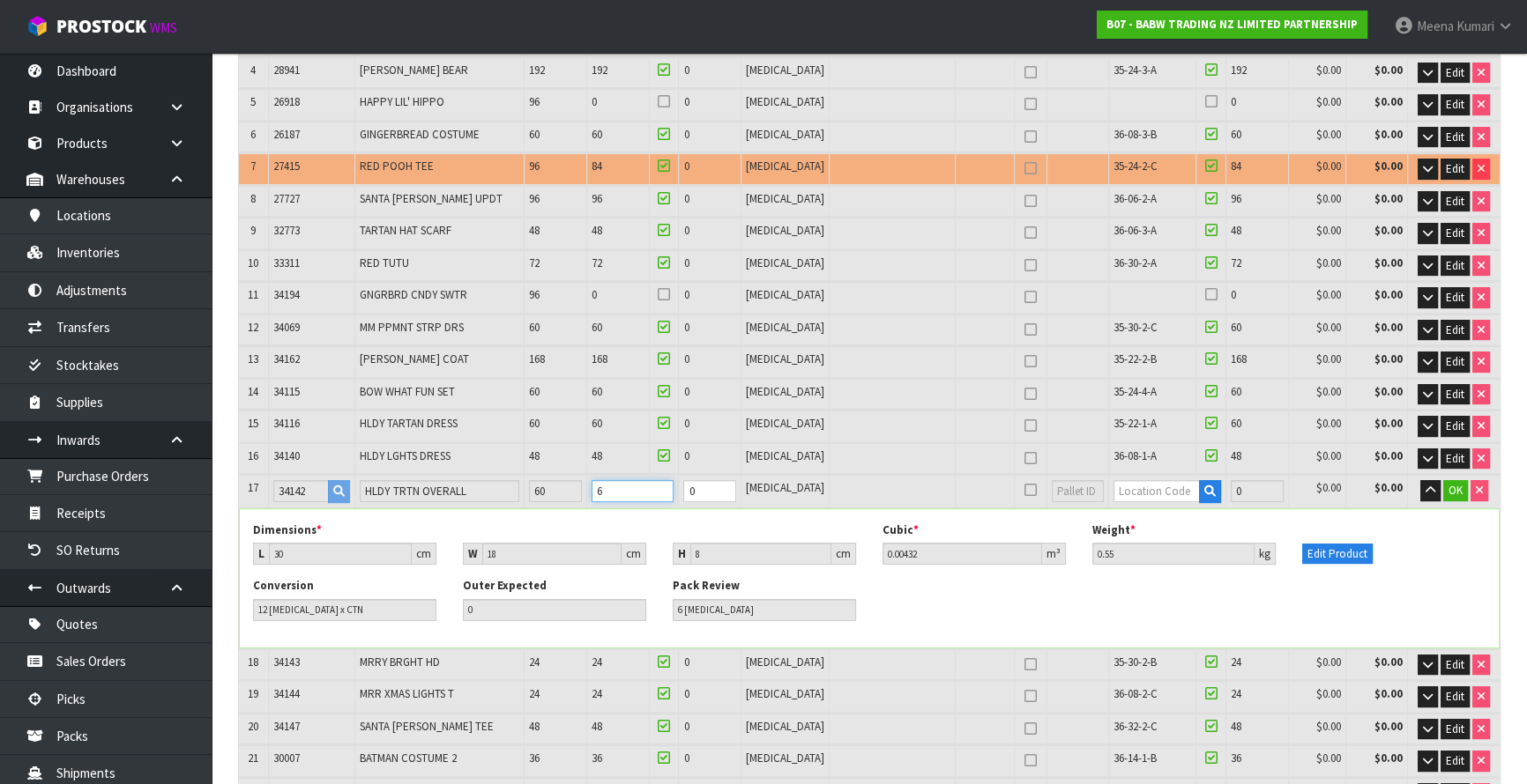
type input "60"
type input "5 CTN"
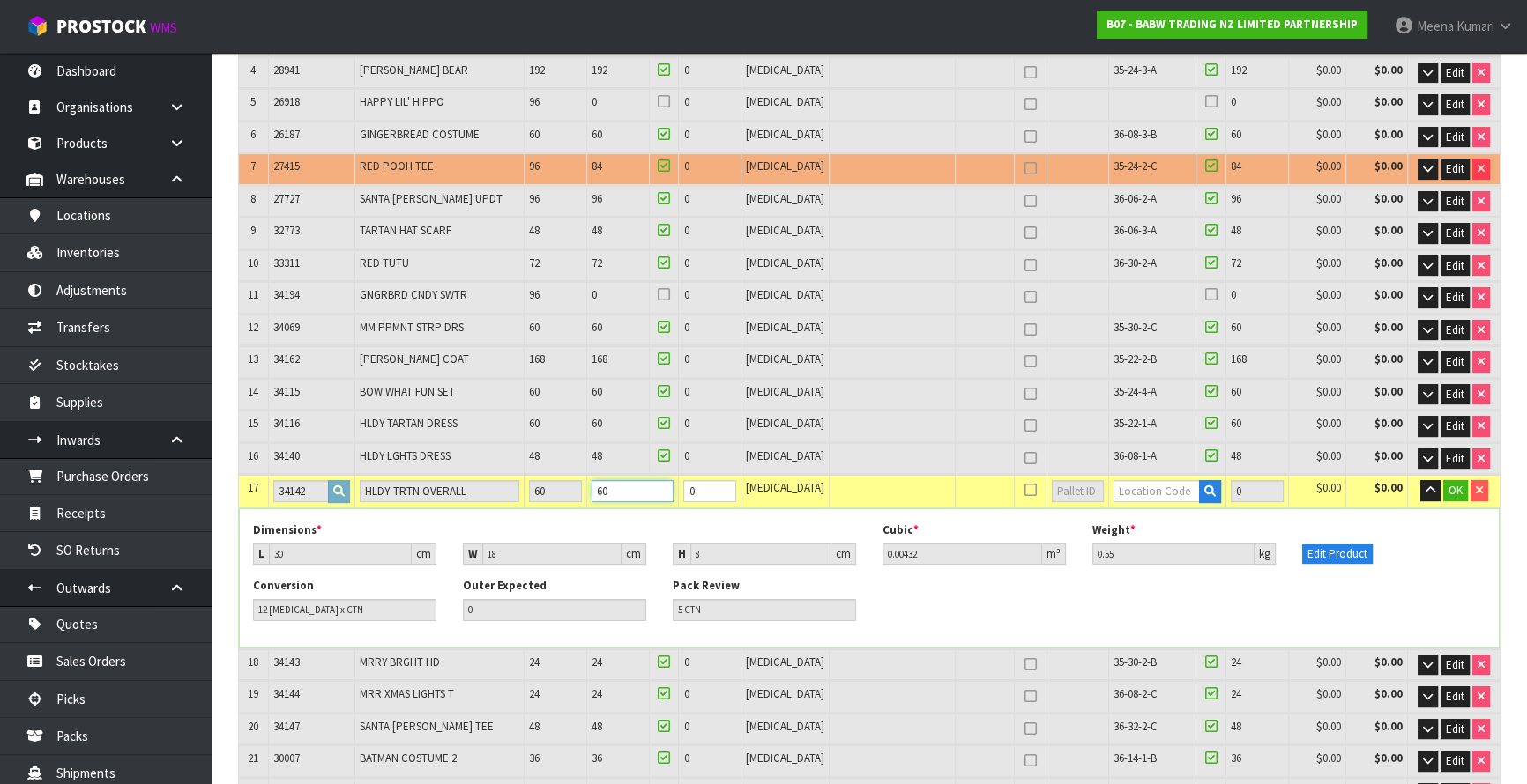
type input "60"
type input "35-22-3-A"
type input "3336"
type input "60"
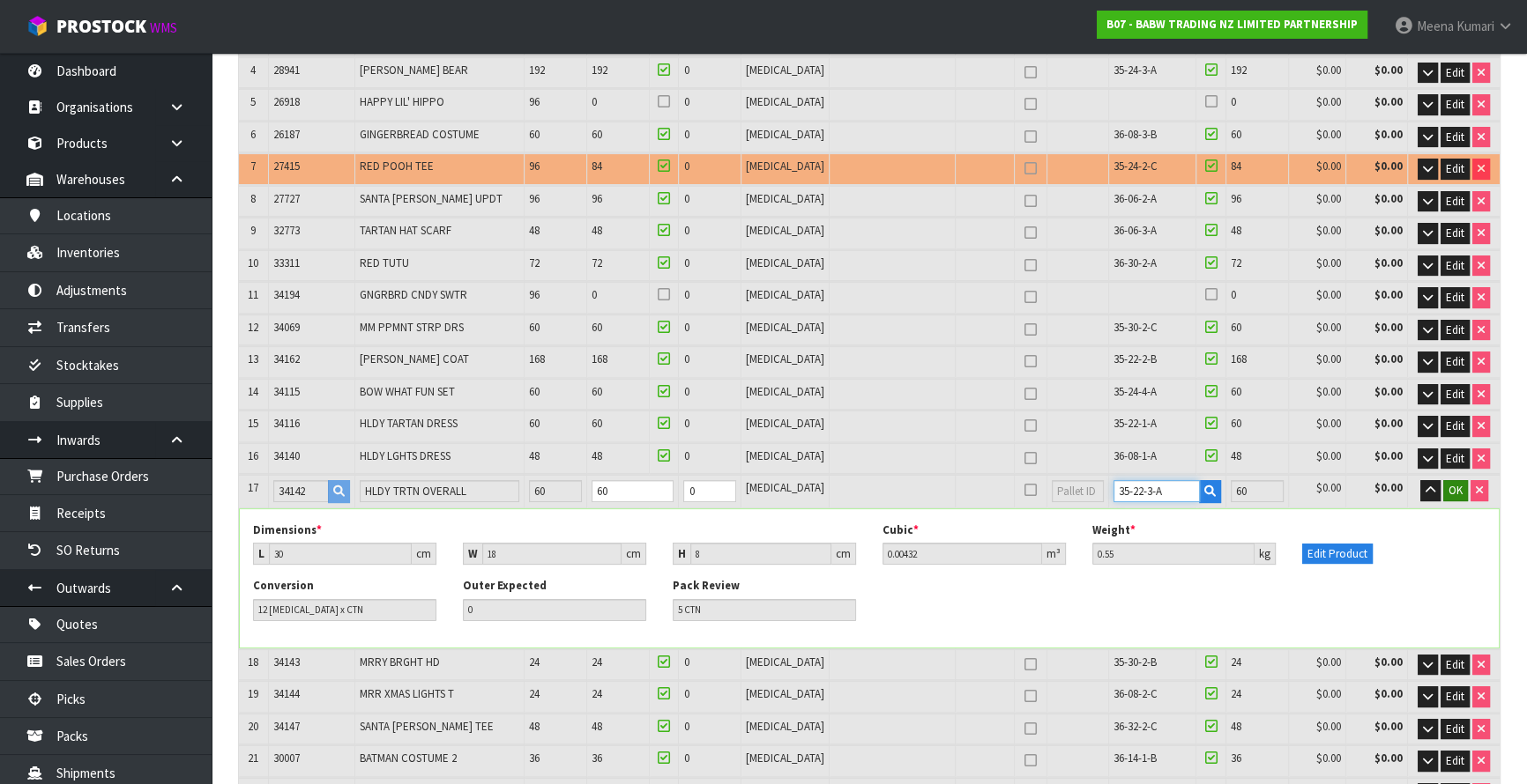
type input "35-22-3-A"
click at [1449, 485] on span "OK" at bounding box center [1456, 491] width 14 height 15
click at [1205, 487] on icon at bounding box center [1211, 487] width 13 height 1
click at [0, 0] on input "checkbox" at bounding box center [0, 0] width 0 height 0
click at [1428, 485] on icon "button" at bounding box center [1427, 491] width 10 height 12
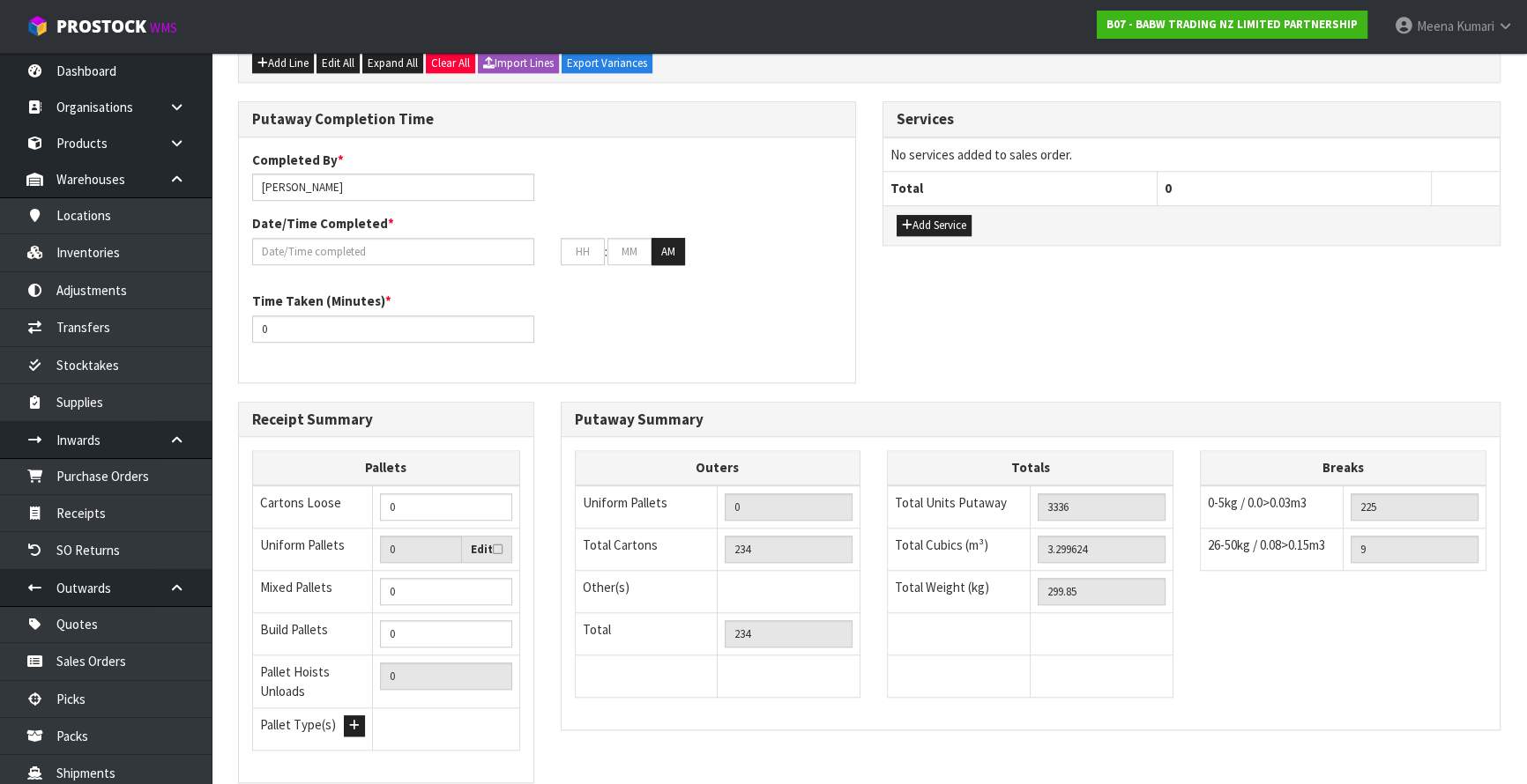
scroll to position [1712, 0]
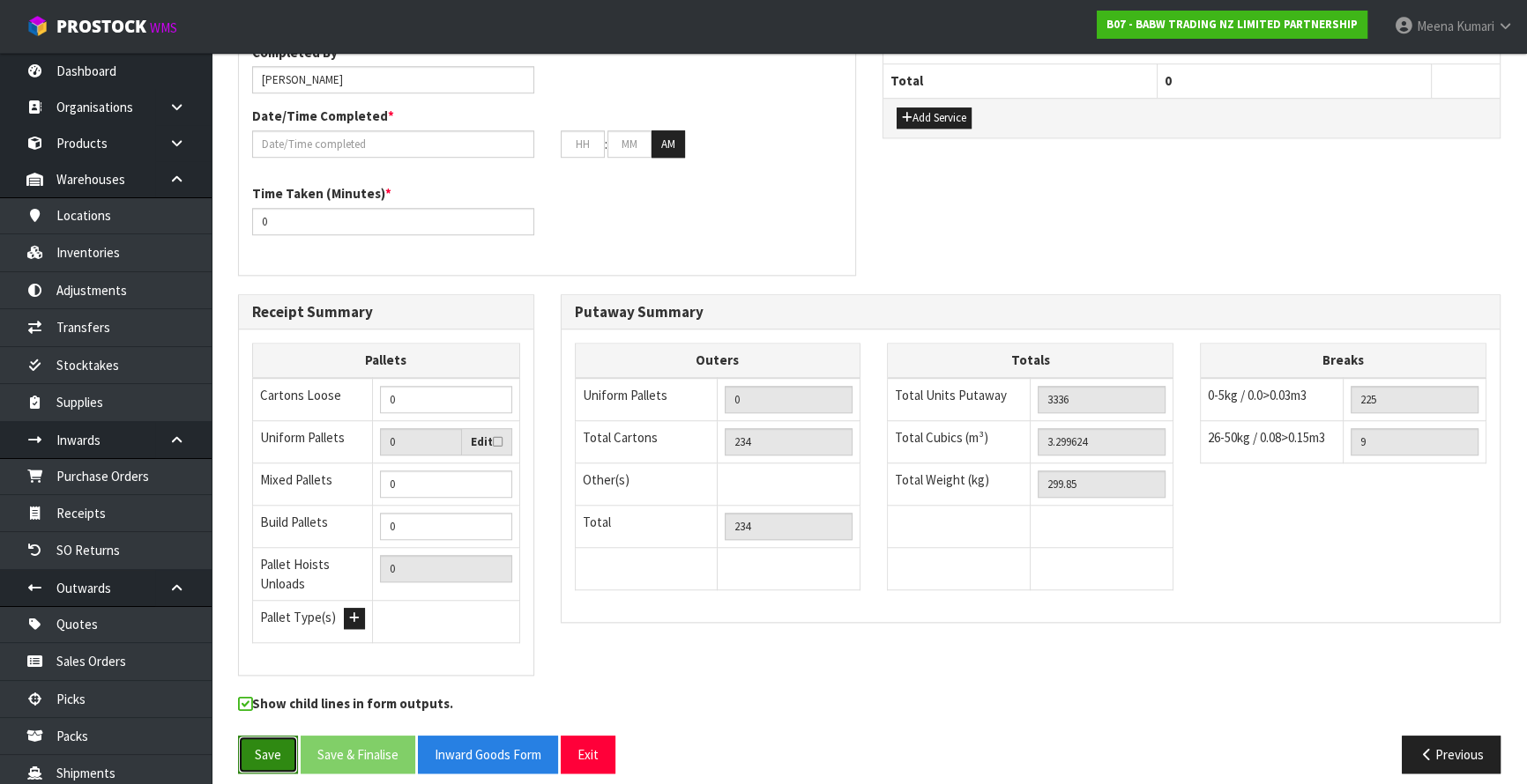
click at [239, 752] on button "Save" at bounding box center [267, 755] width 60 height 38
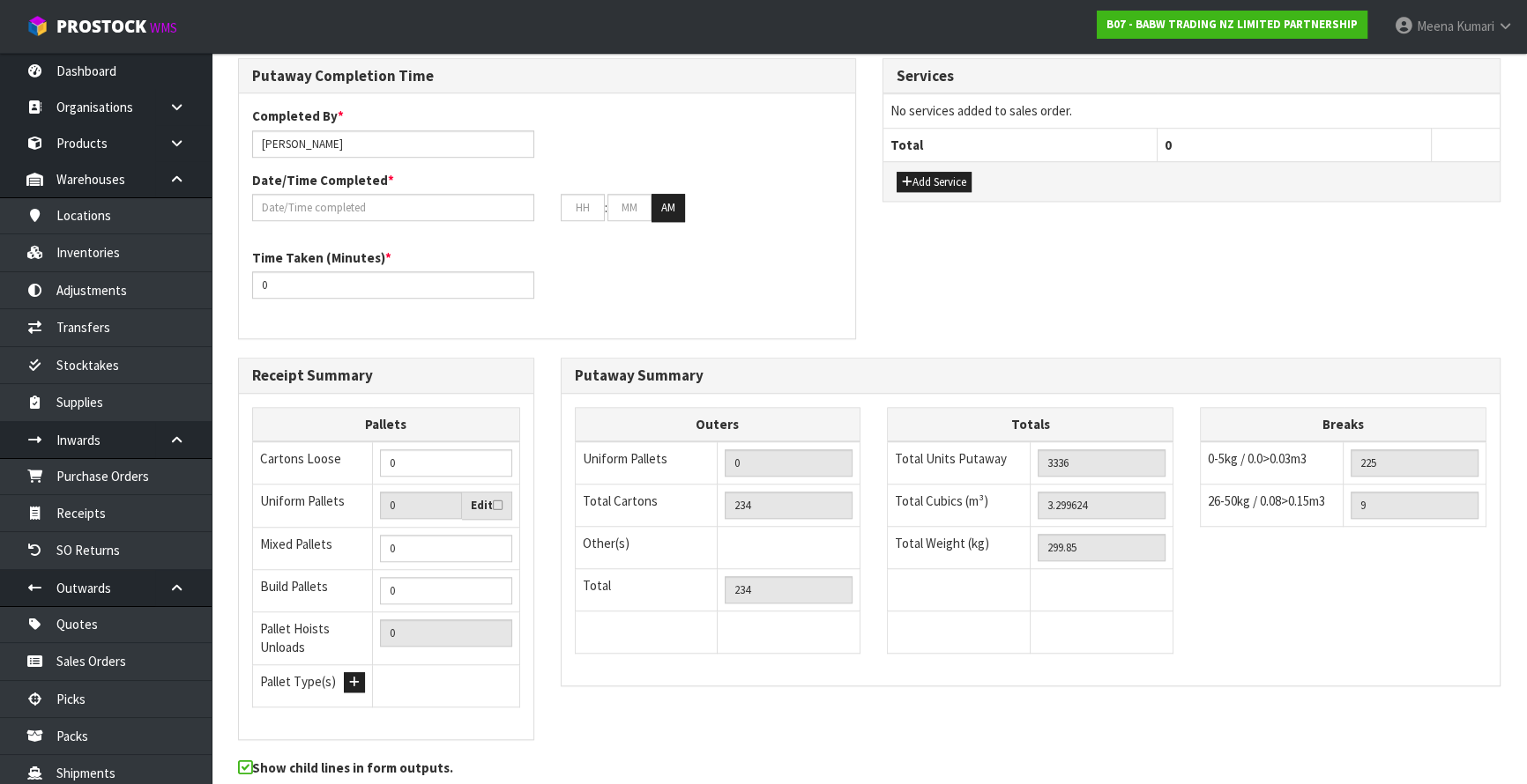
scroll to position [0, 0]
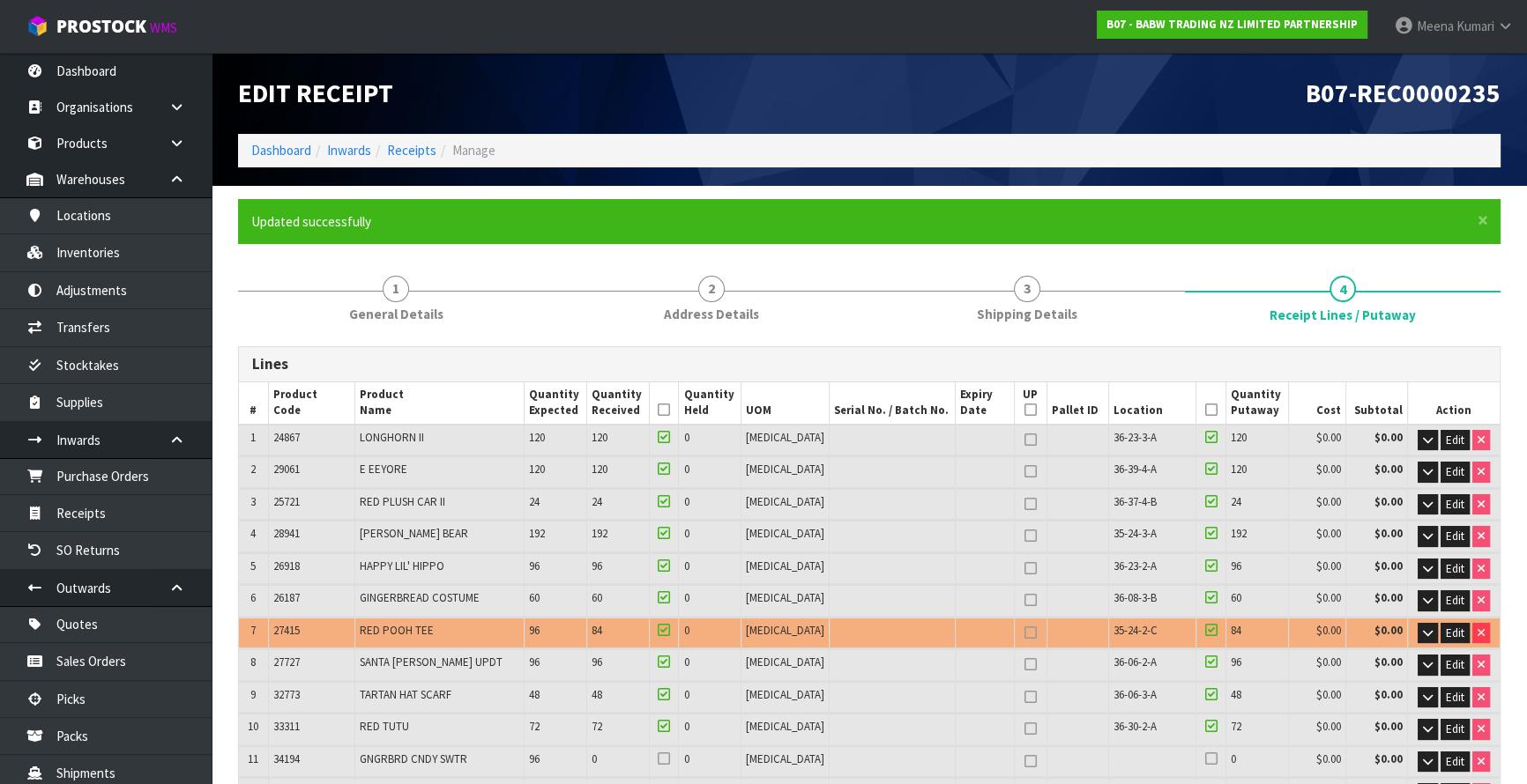
type input "249"
type input "3564"
type input "3.587353"
type input "324.01"
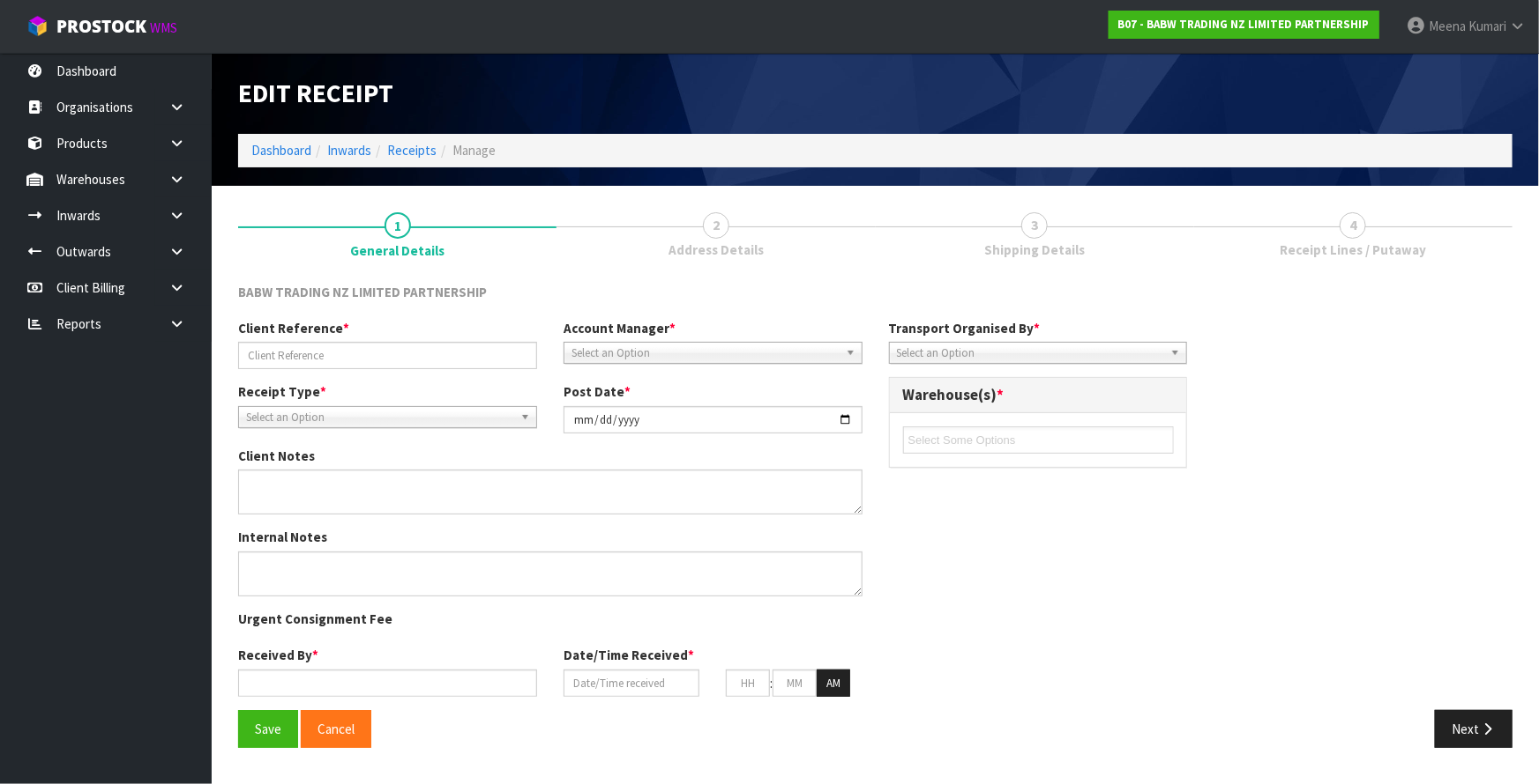
type input "STT 70490019113171"
type input "[DATE]"
type input "[PERSON_NAME]"
type input "[DATE]"
type input "10"
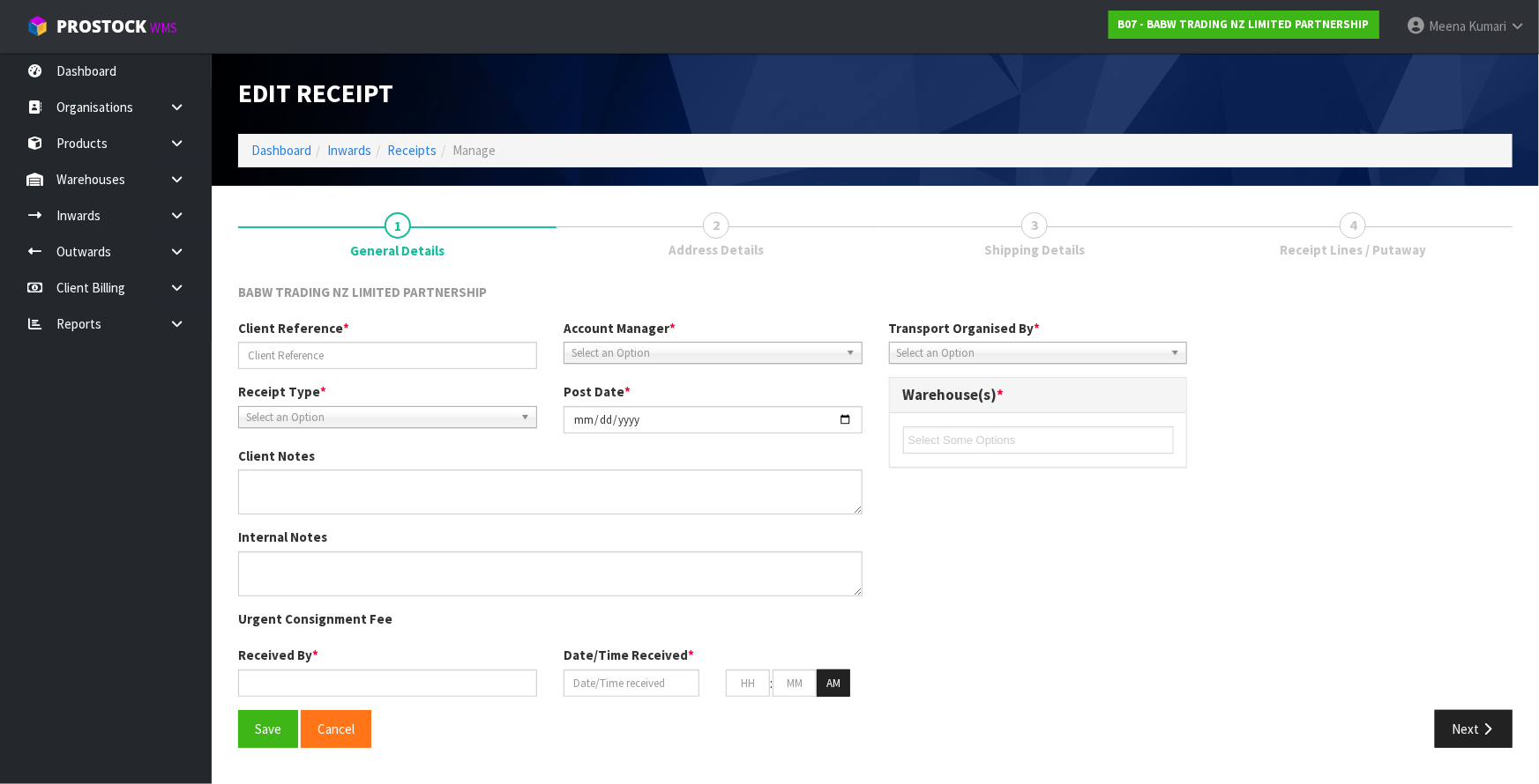
type input "58"
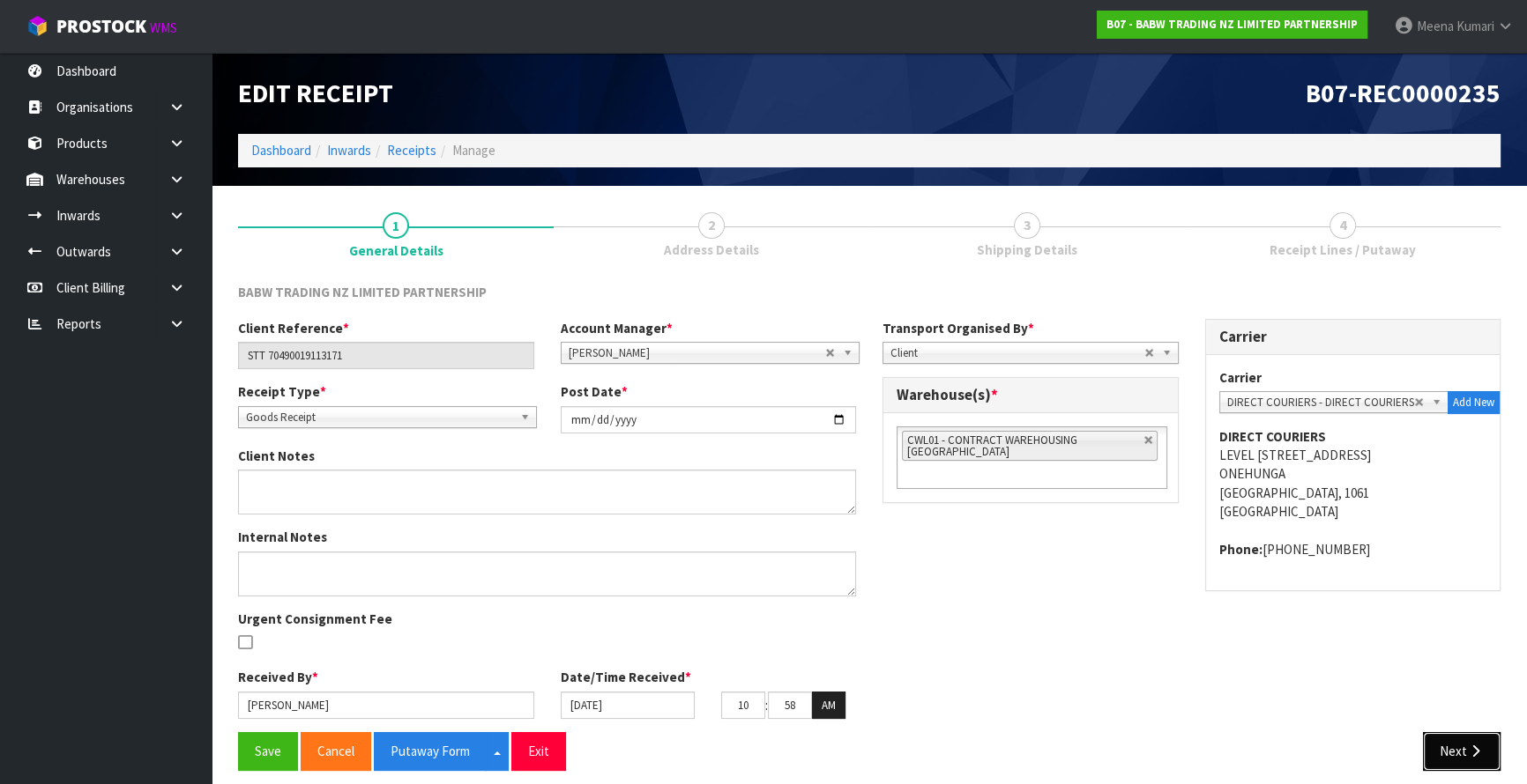
click at [1448, 734] on button "Next" at bounding box center [1461, 752] width 77 height 38
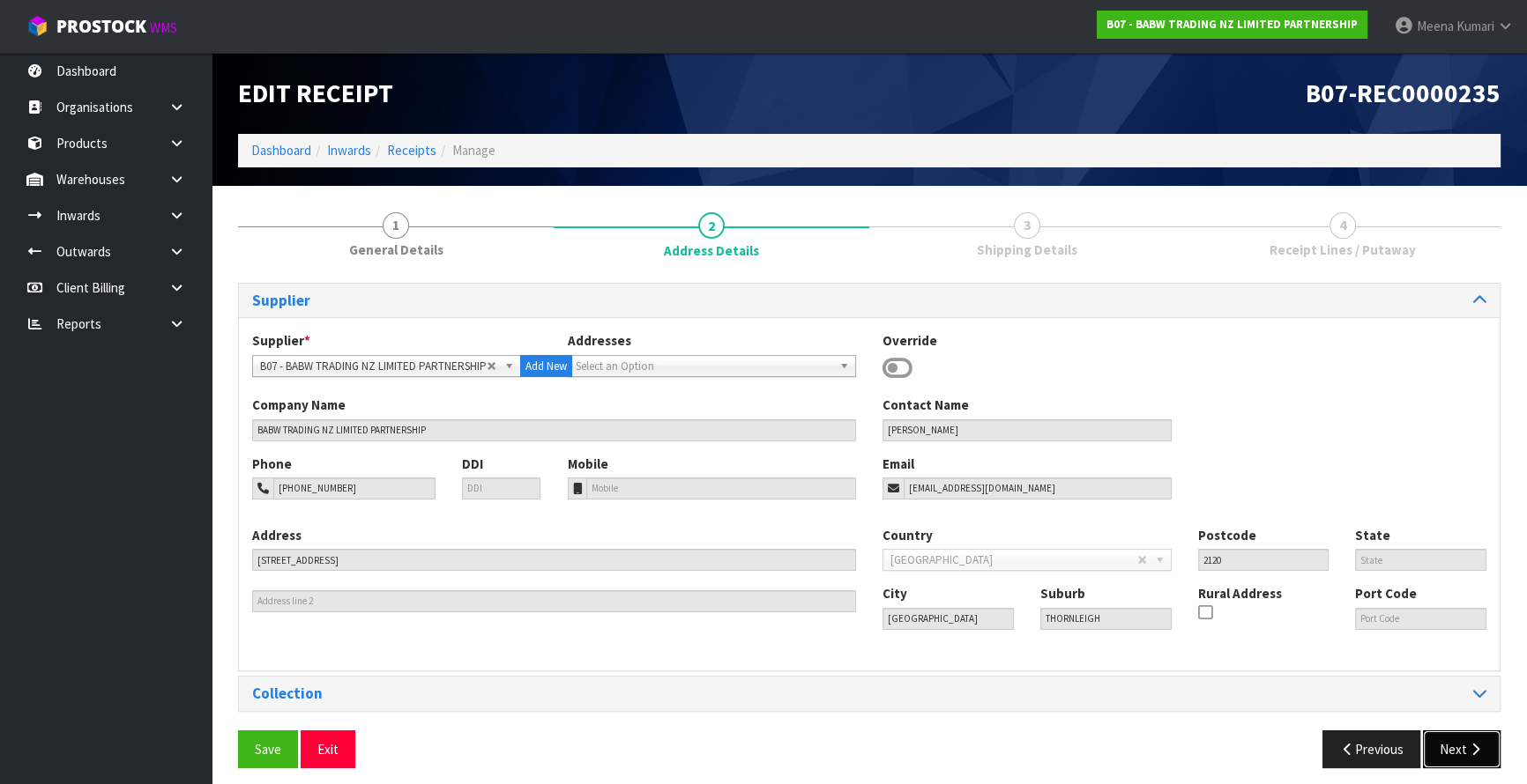
click at [1467, 743] on icon "button" at bounding box center [1475, 749] width 17 height 14
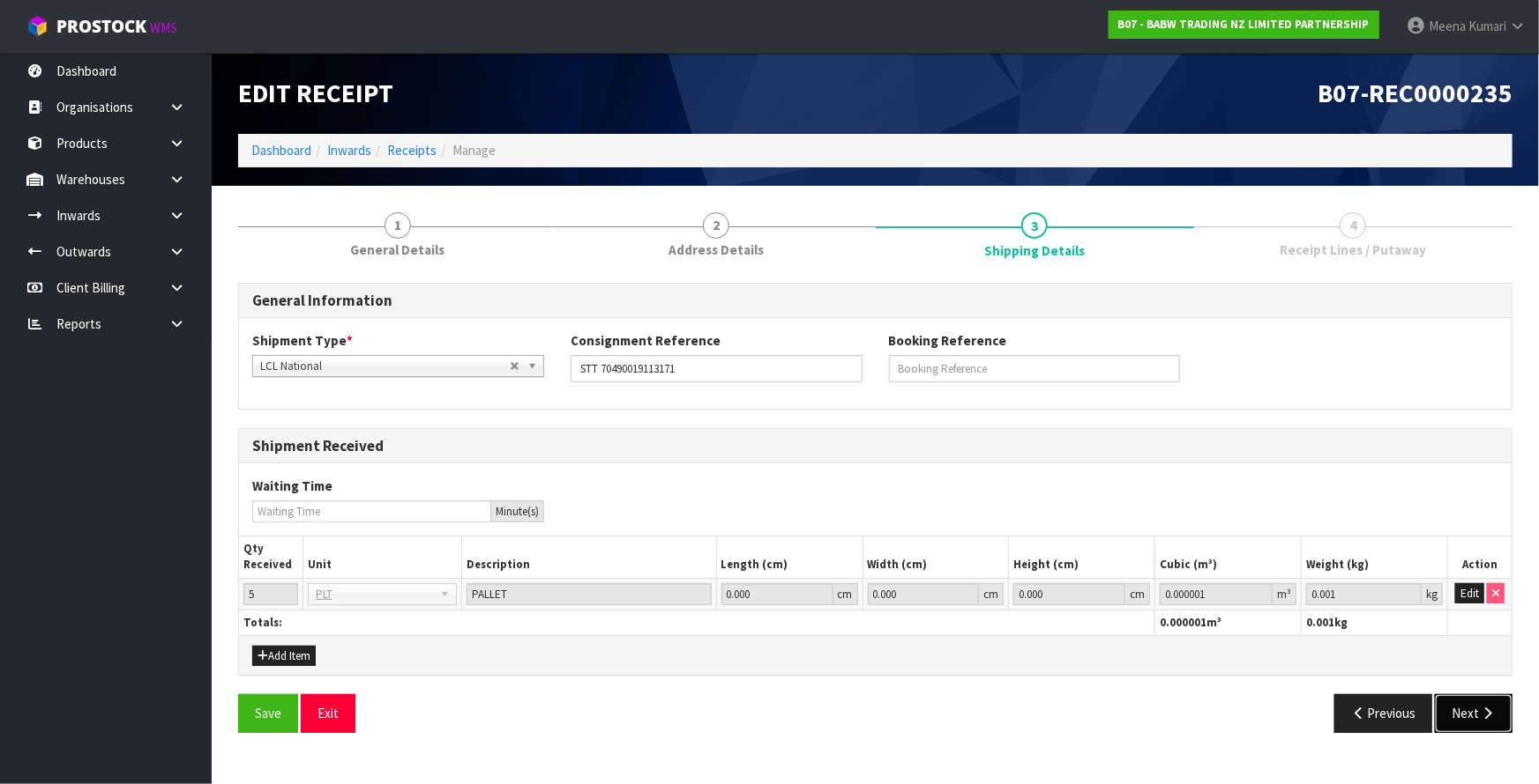
click at [1471, 698] on button "Next" at bounding box center [1473, 714] width 77 height 38
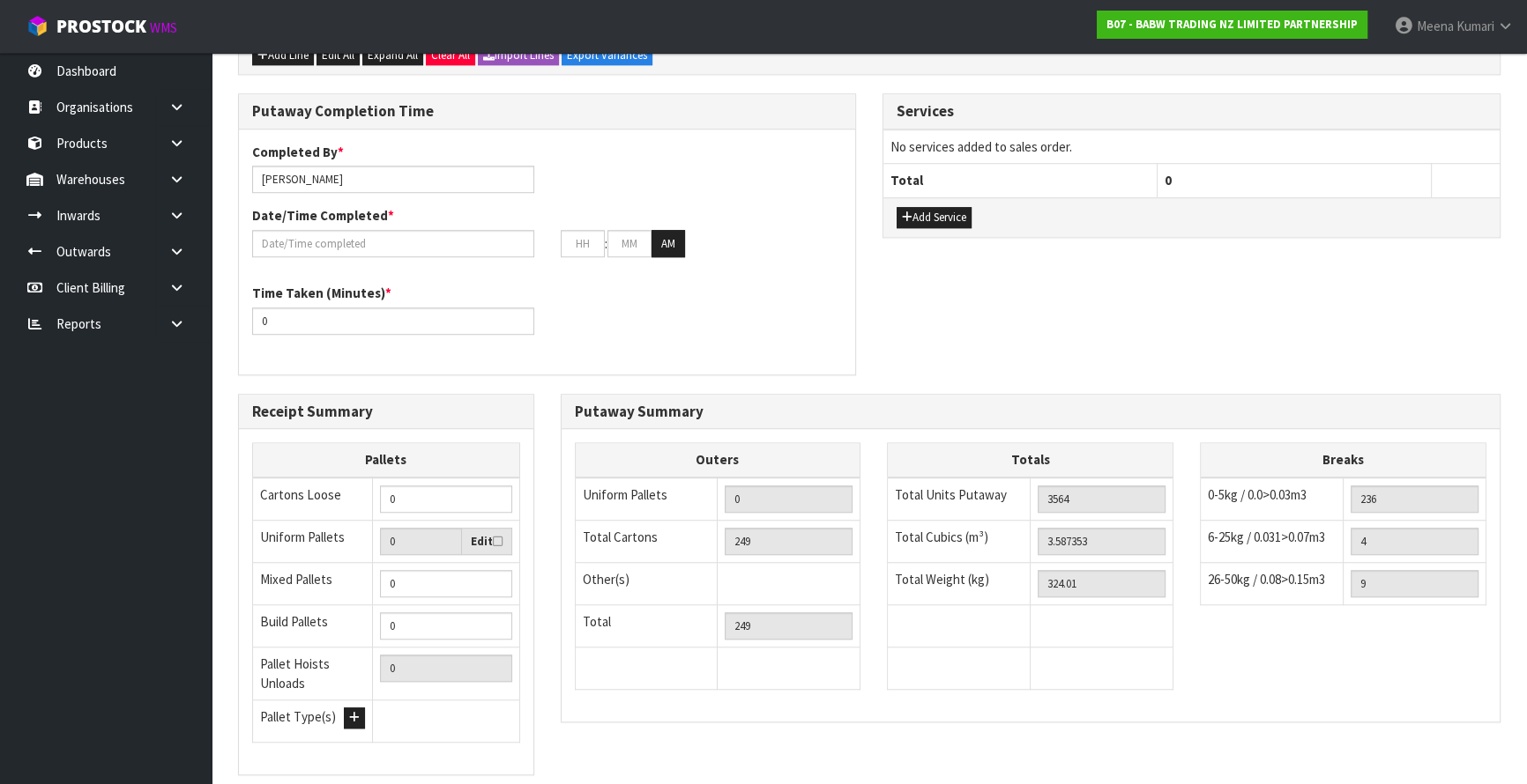
scroll to position [1712, 0]
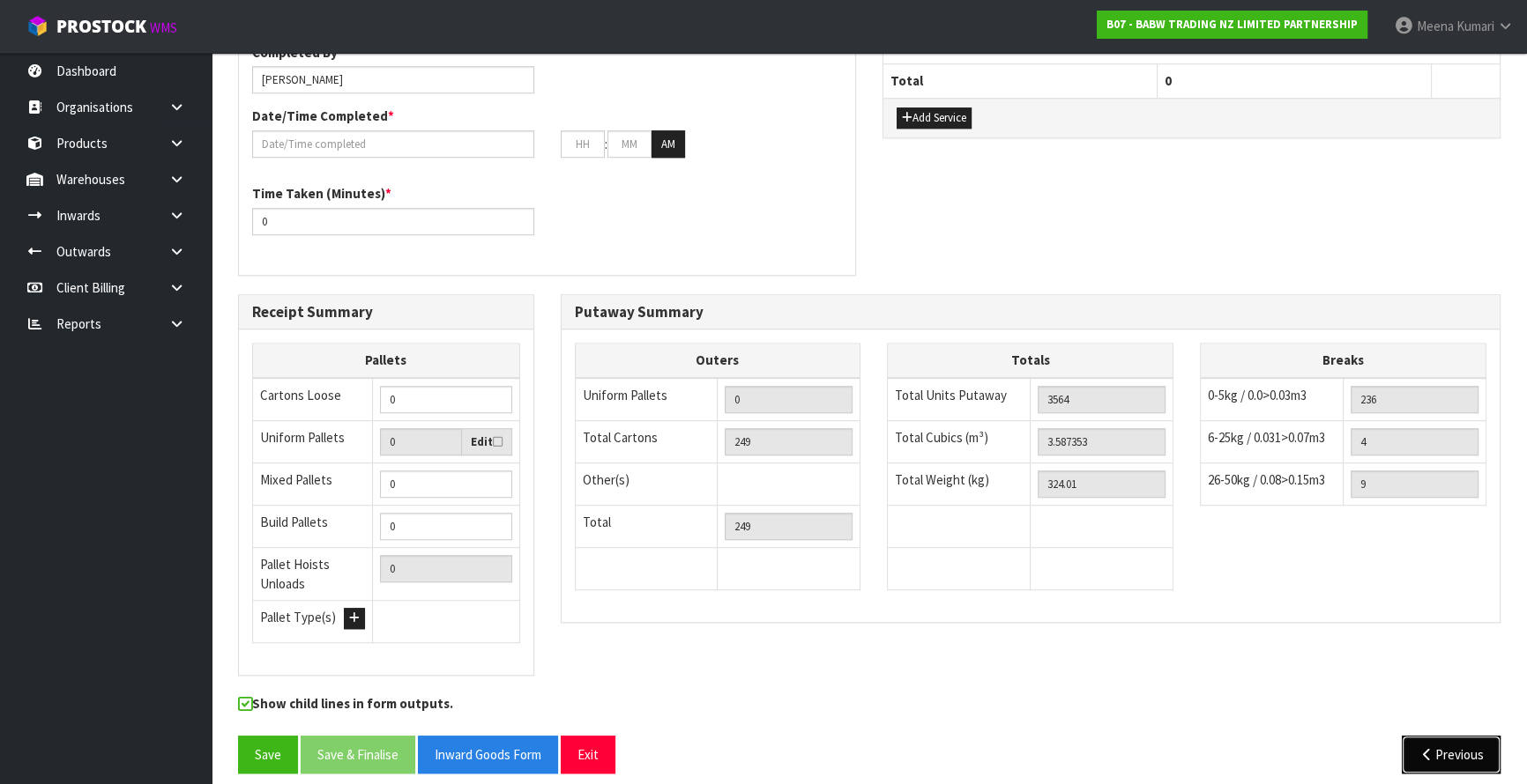
click at [1458, 741] on button "Previous" at bounding box center [1451, 755] width 99 height 38
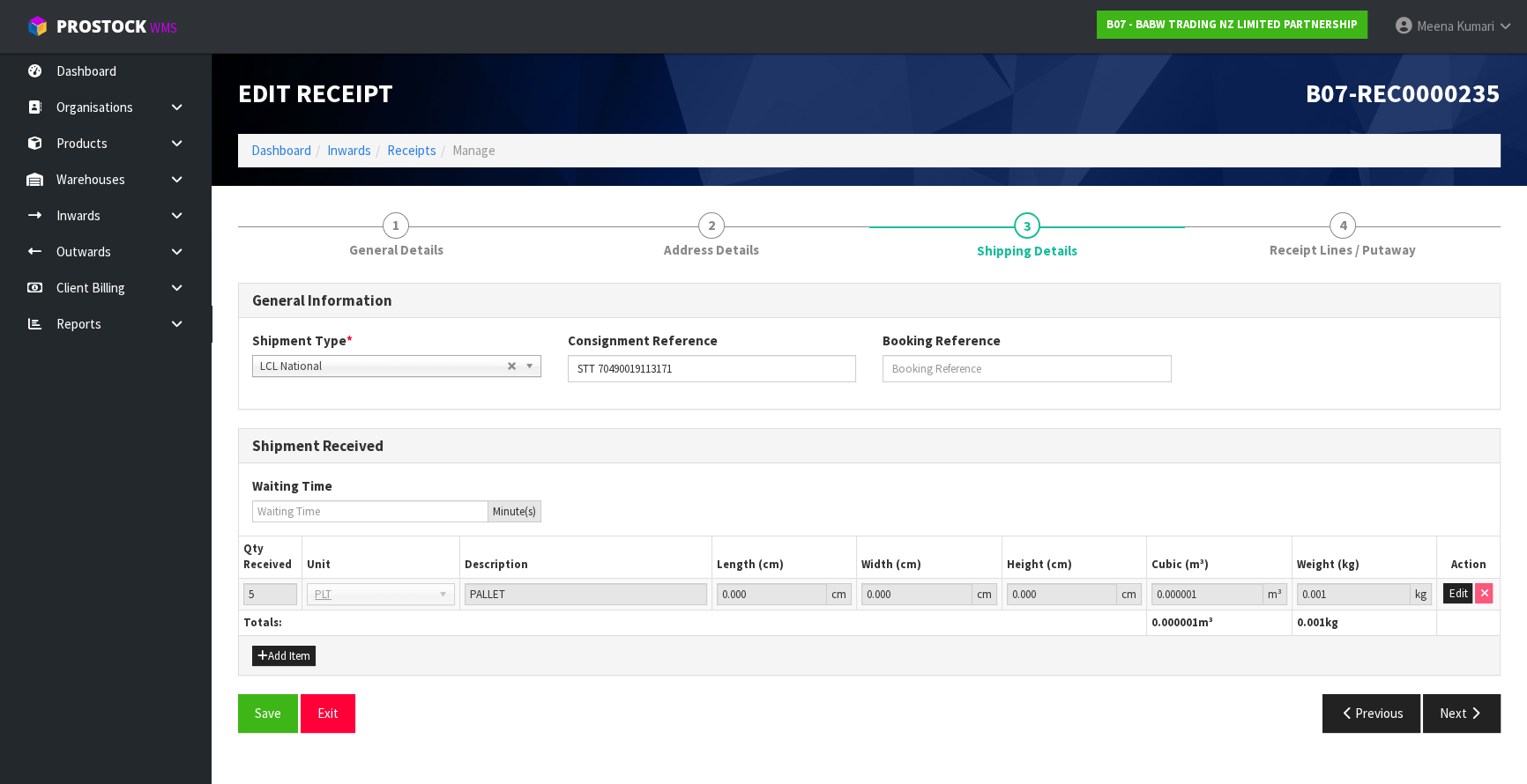
scroll to position [0, 0]
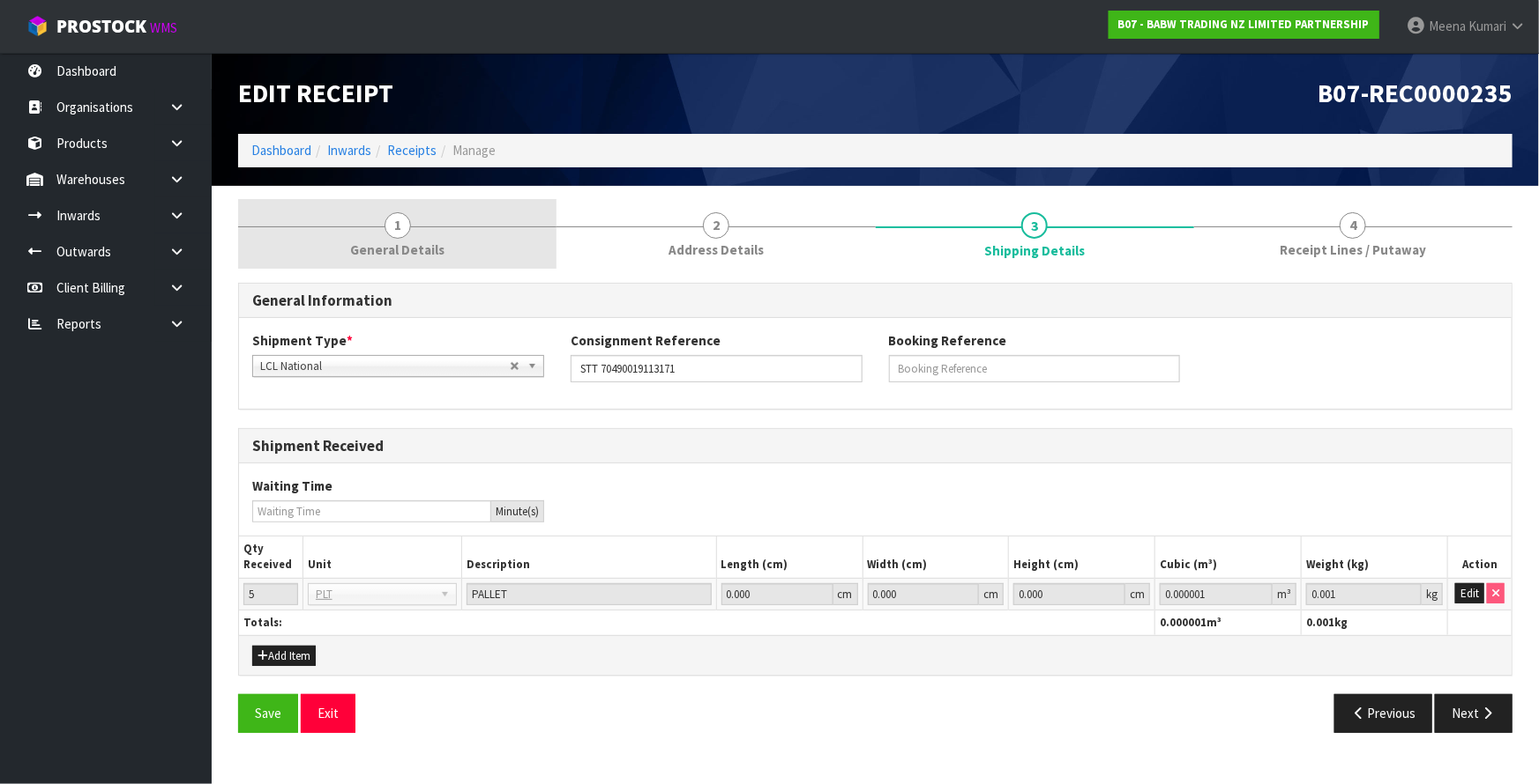
click at [408, 246] on span "General Details" at bounding box center [397, 249] width 95 height 19
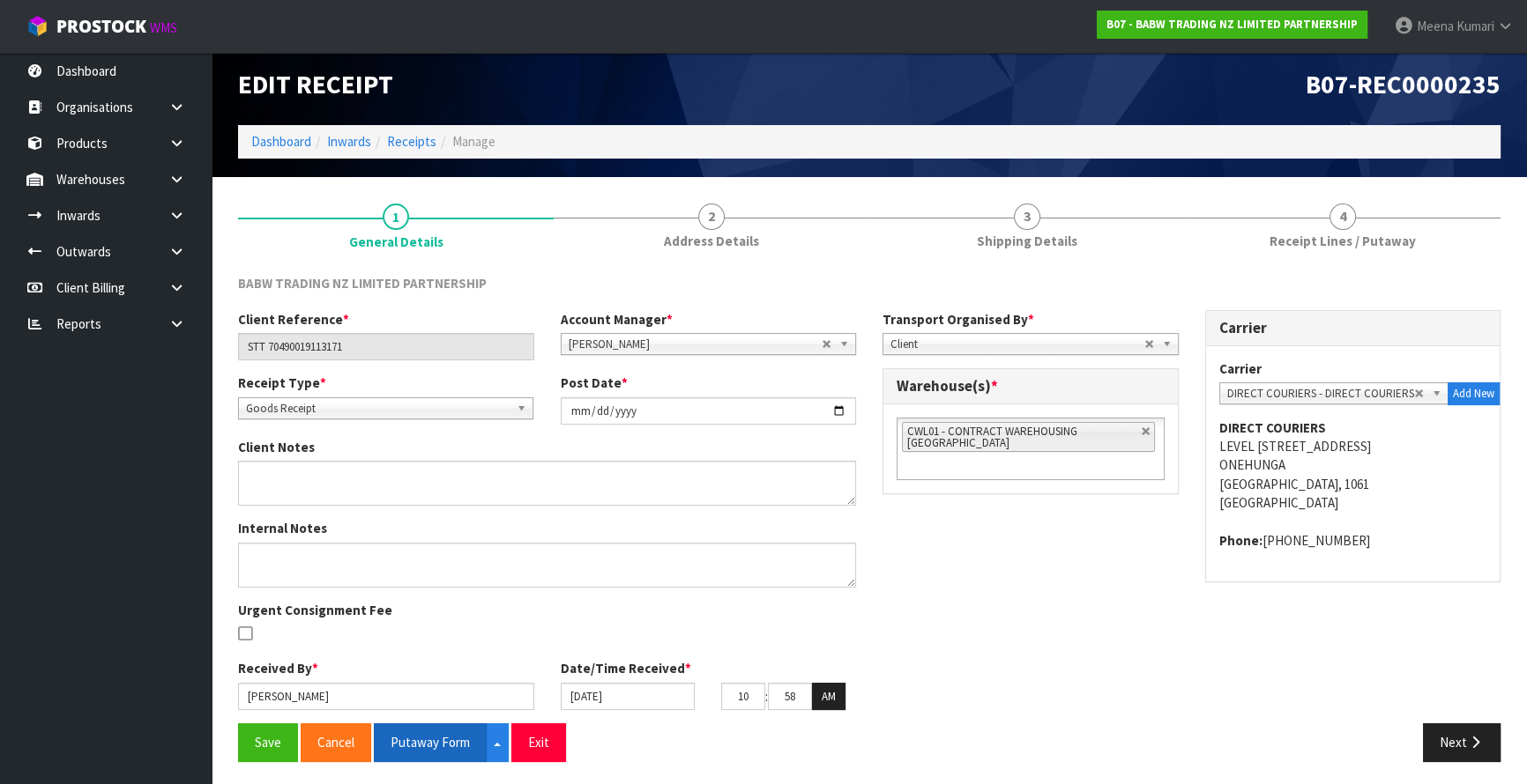
scroll to position [12, 0]
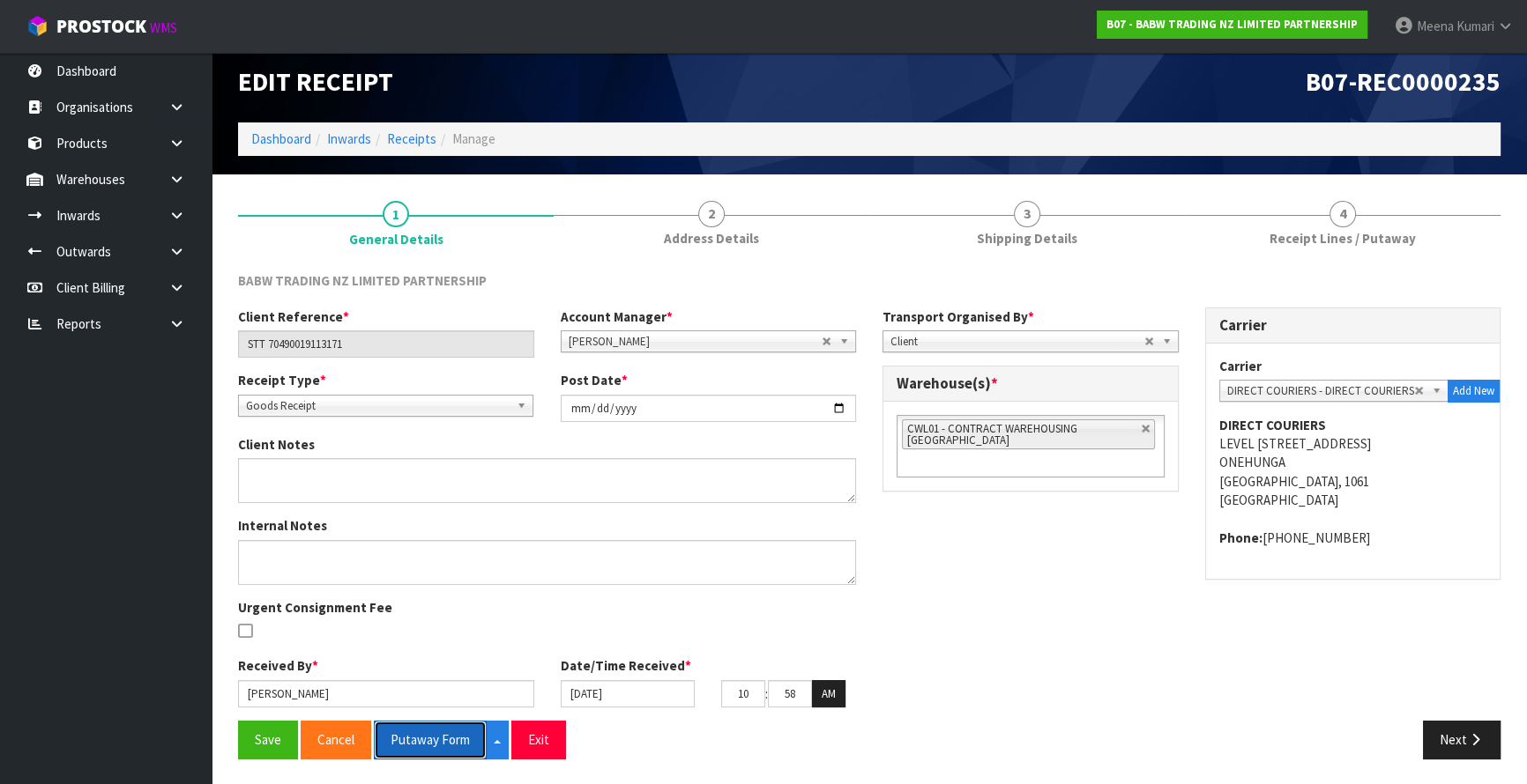
click at [423, 741] on button "Putaway Form" at bounding box center [429, 740] width 113 height 38
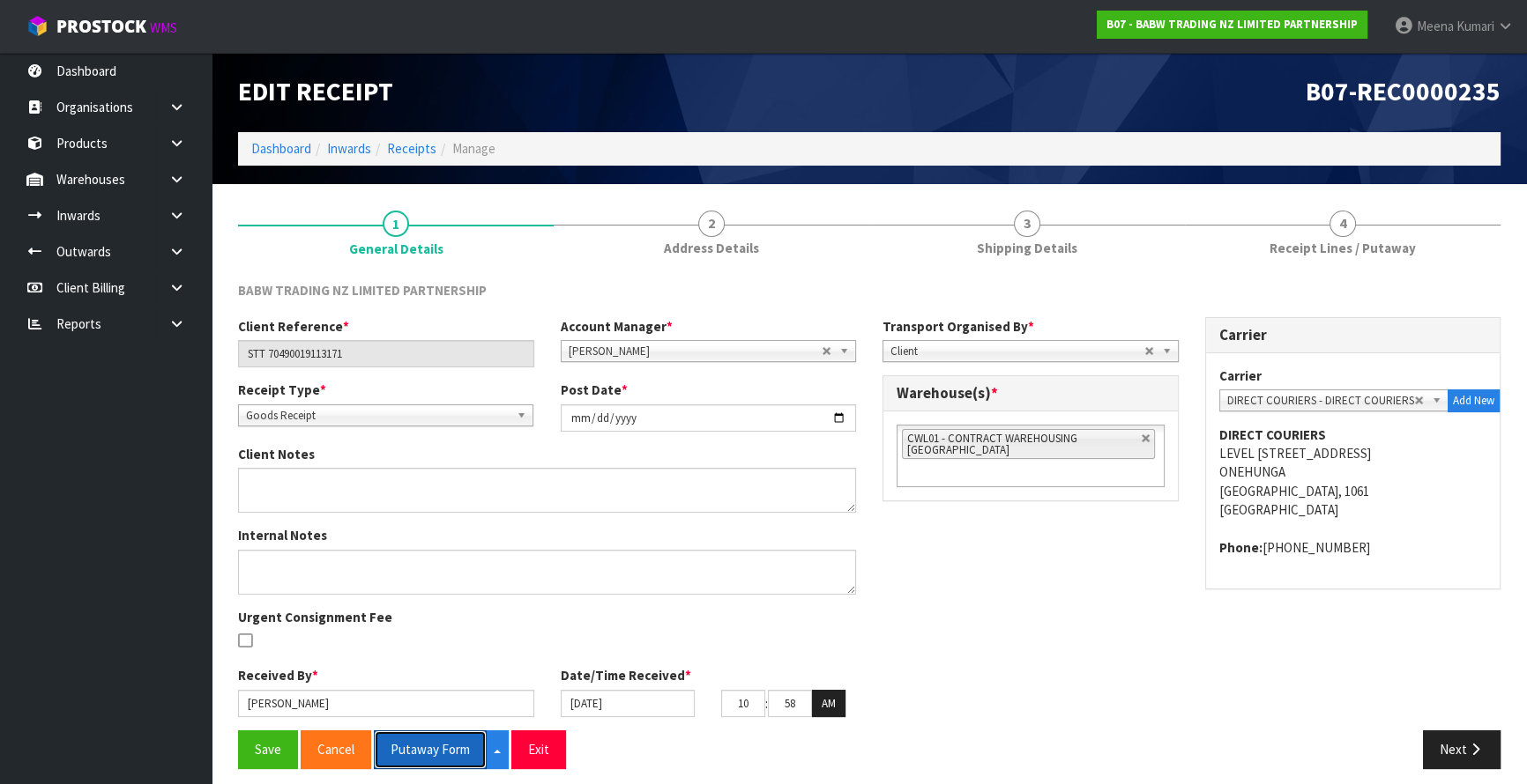
scroll to position [0, 0]
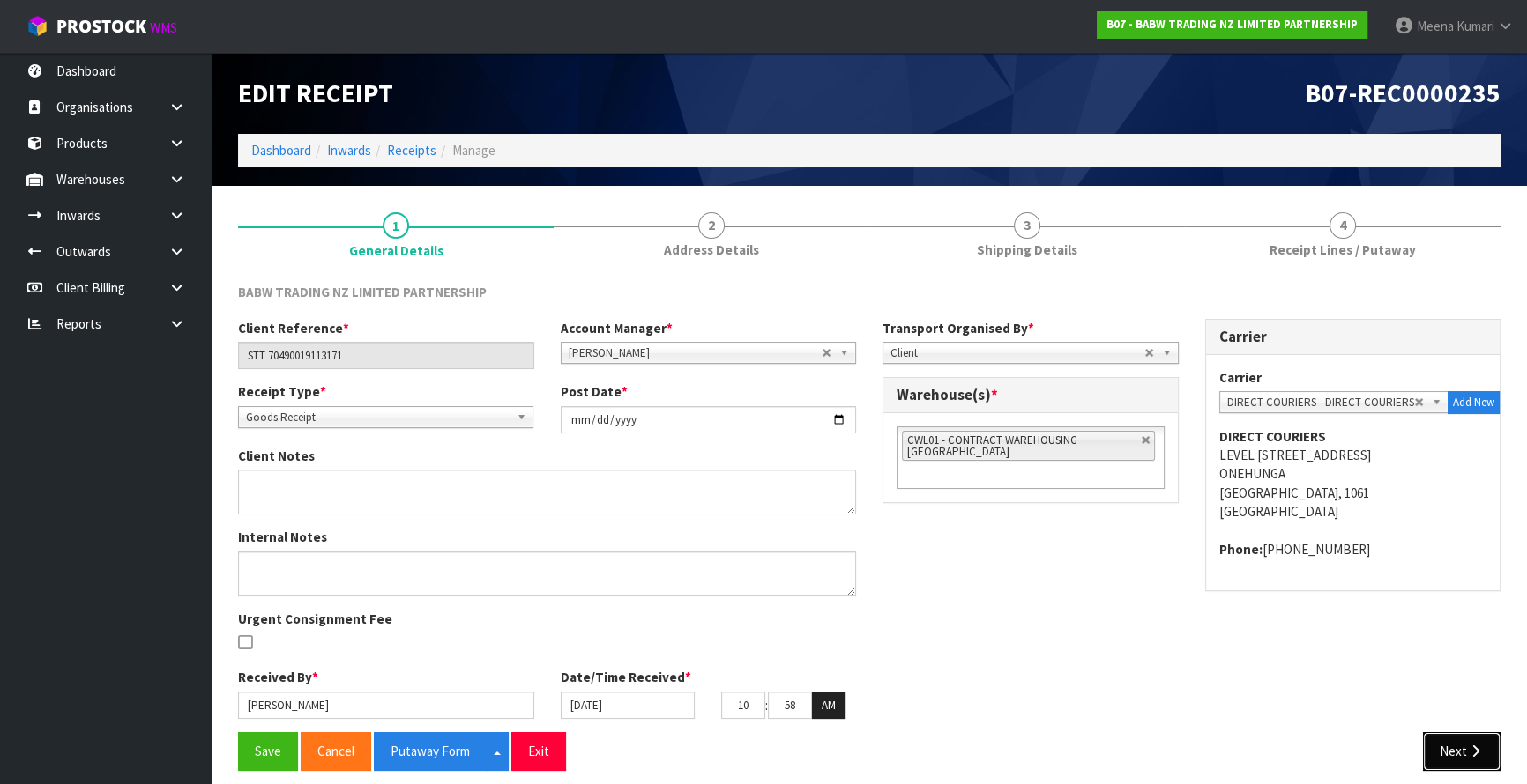
click at [1443, 759] on button "Next" at bounding box center [1461, 752] width 77 height 38
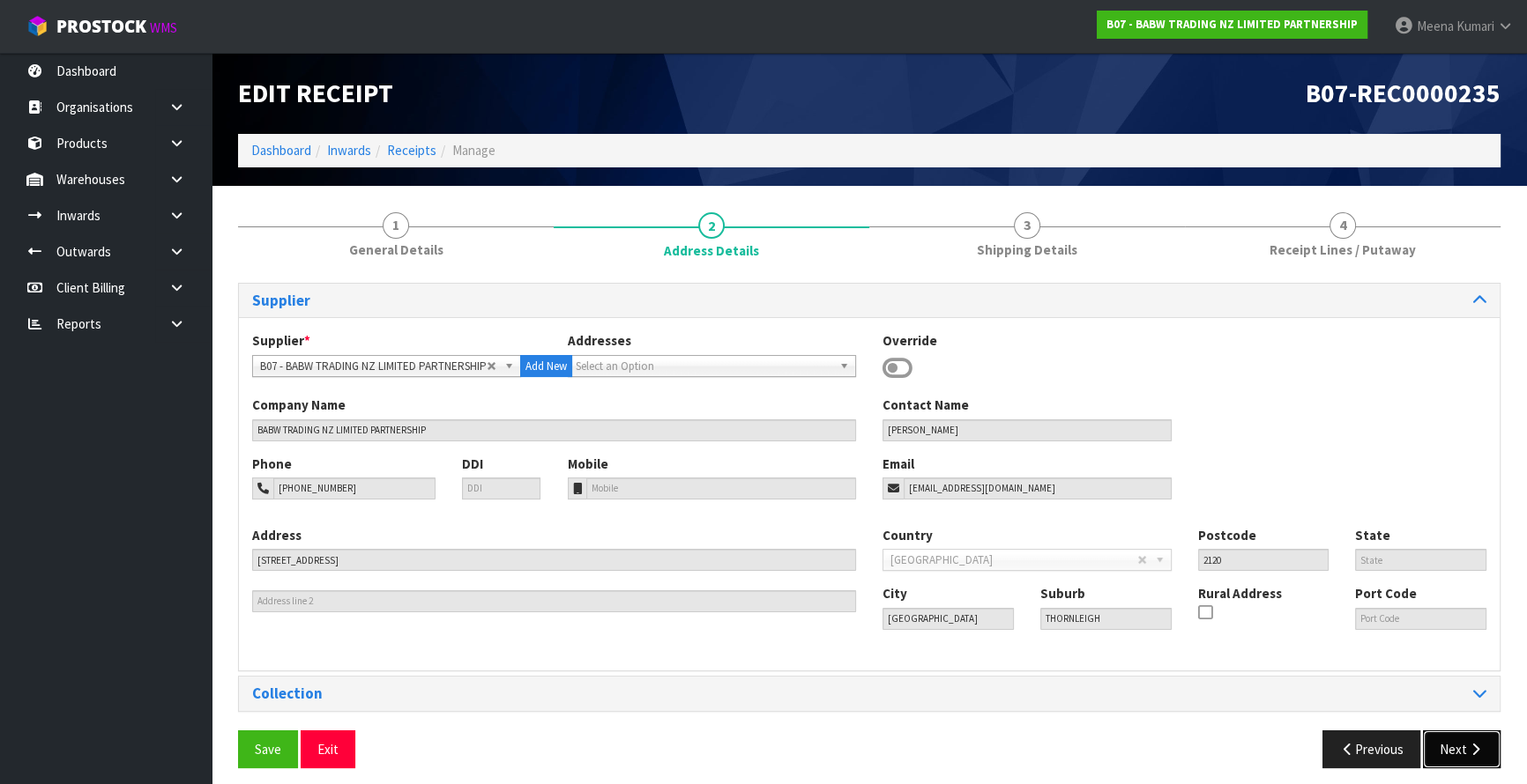
click at [1443, 759] on button "Next" at bounding box center [1461, 750] width 77 height 38
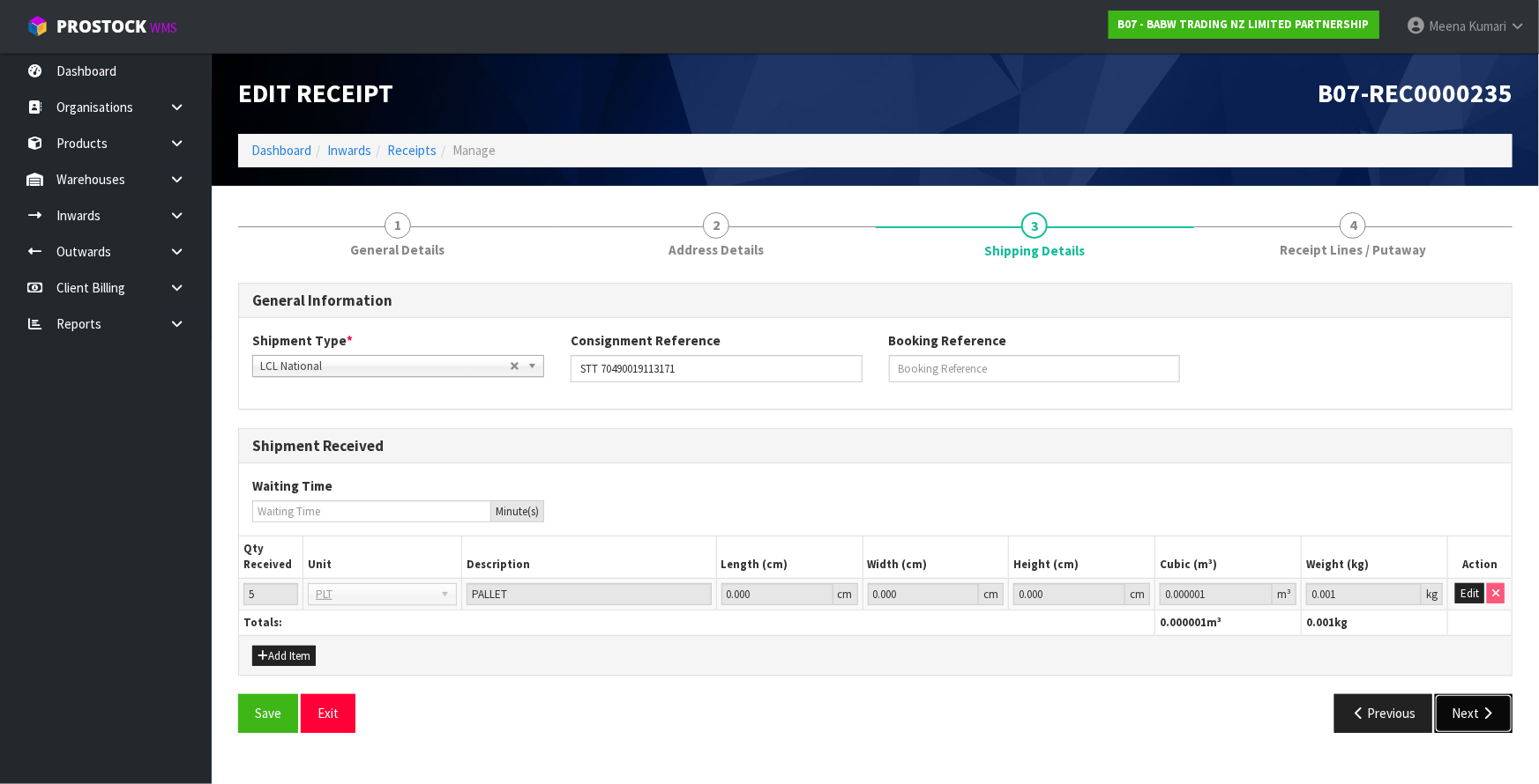
click at [1471, 711] on button "Next" at bounding box center [1473, 714] width 77 height 38
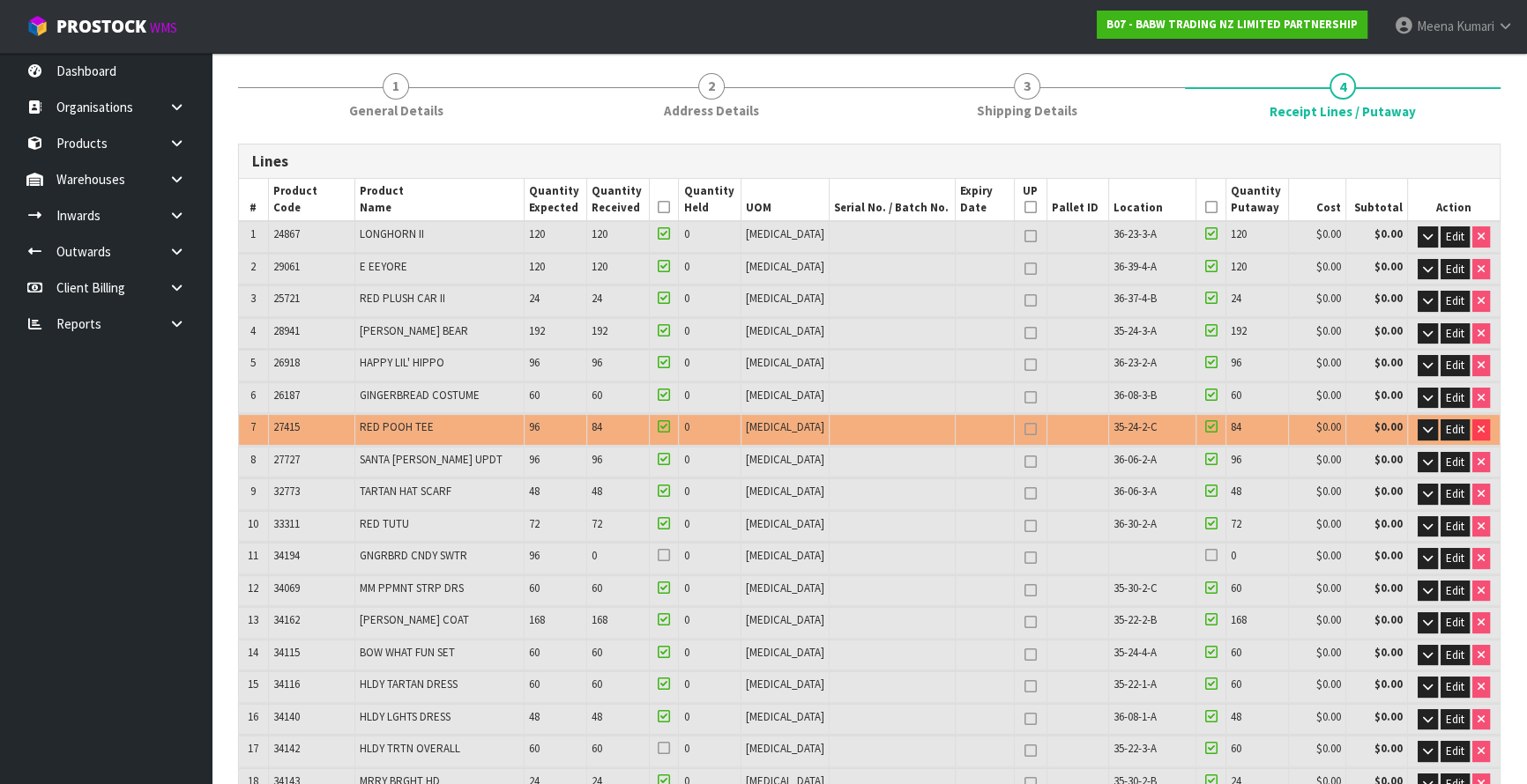
scroll to position [159, 0]
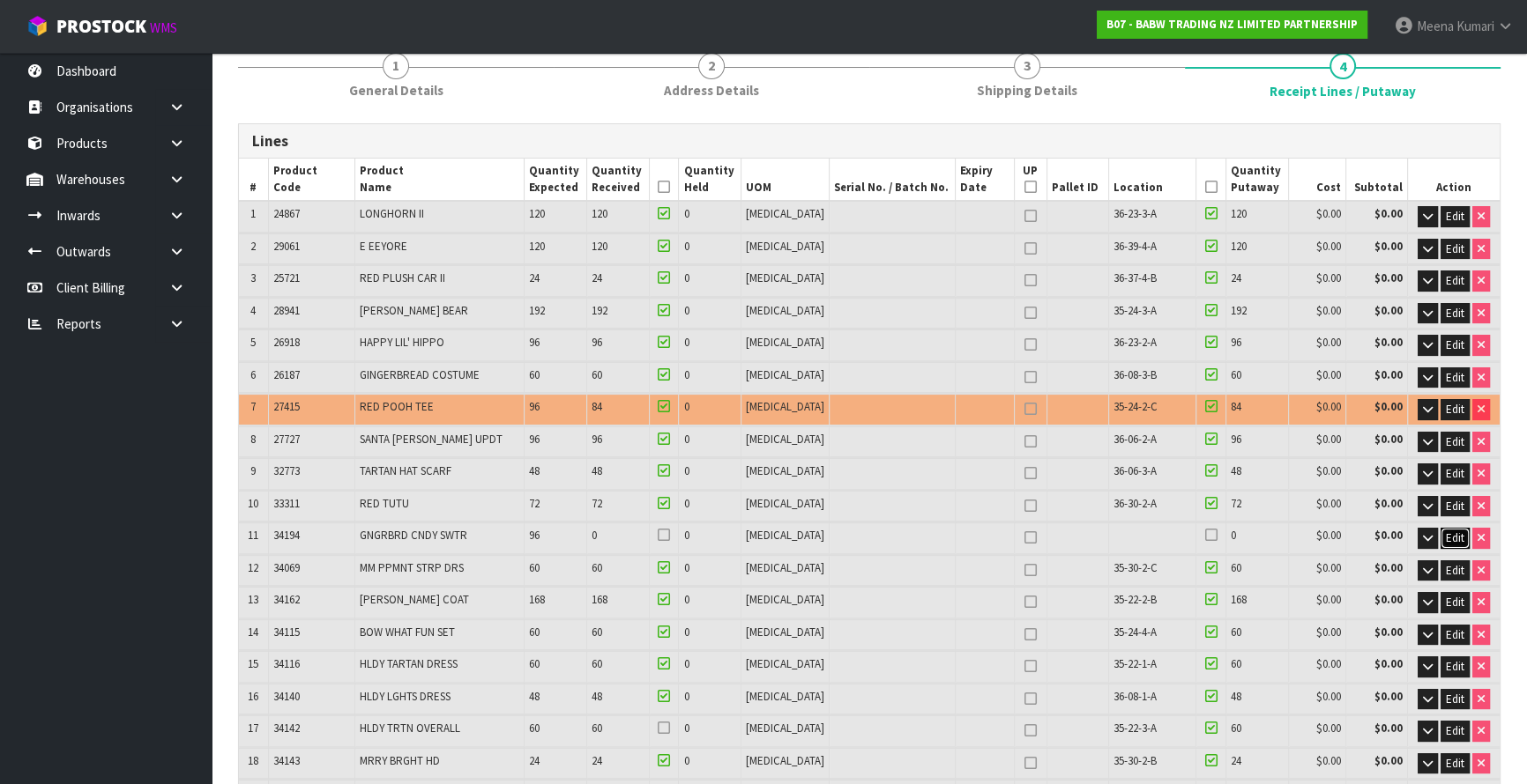
click at [1454, 536] on span "Edit" at bounding box center [1455, 537] width 19 height 15
drag, startPoint x: 648, startPoint y: 535, endPoint x: 525, endPoint y: 558, distance: 125.1
type input "3.591124"
type input "324.424"
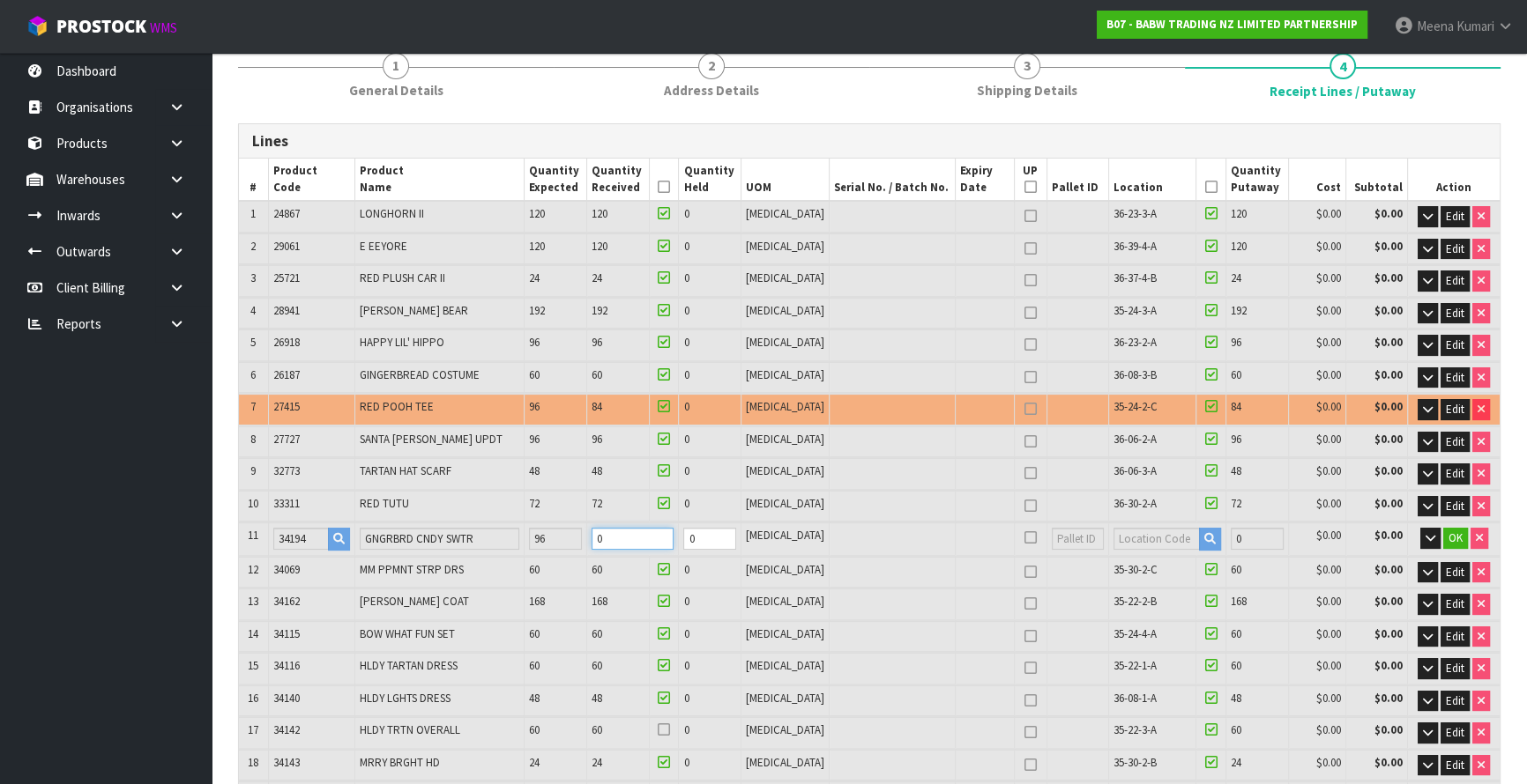
type input "9"
type input "257"
type input "3.627529"
type input "328.41"
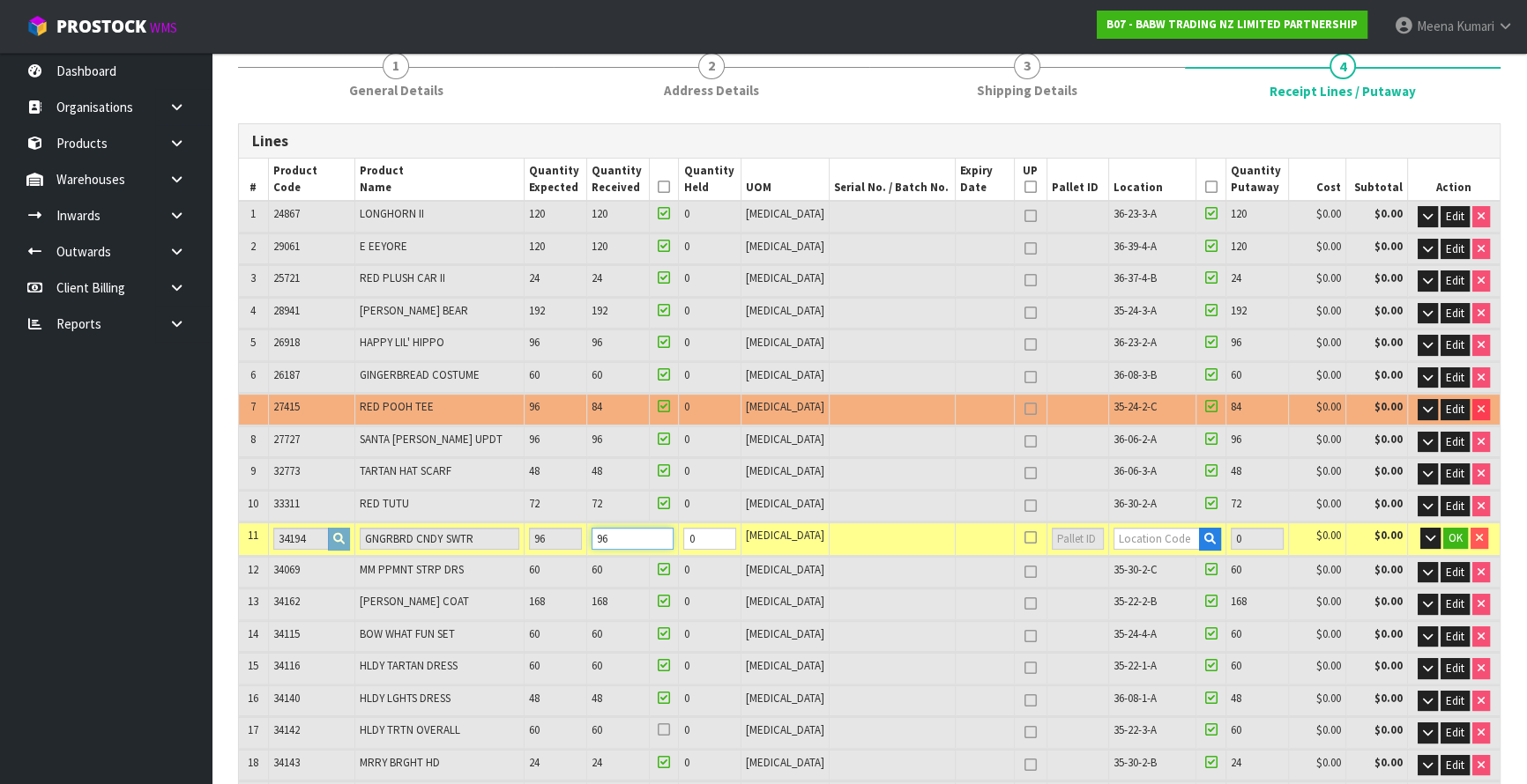
type input "96"
click at [1114, 529] on input "text" at bounding box center [1157, 539] width 86 height 22
type input "35-30-1-B"
type input "3660"
type input "96"
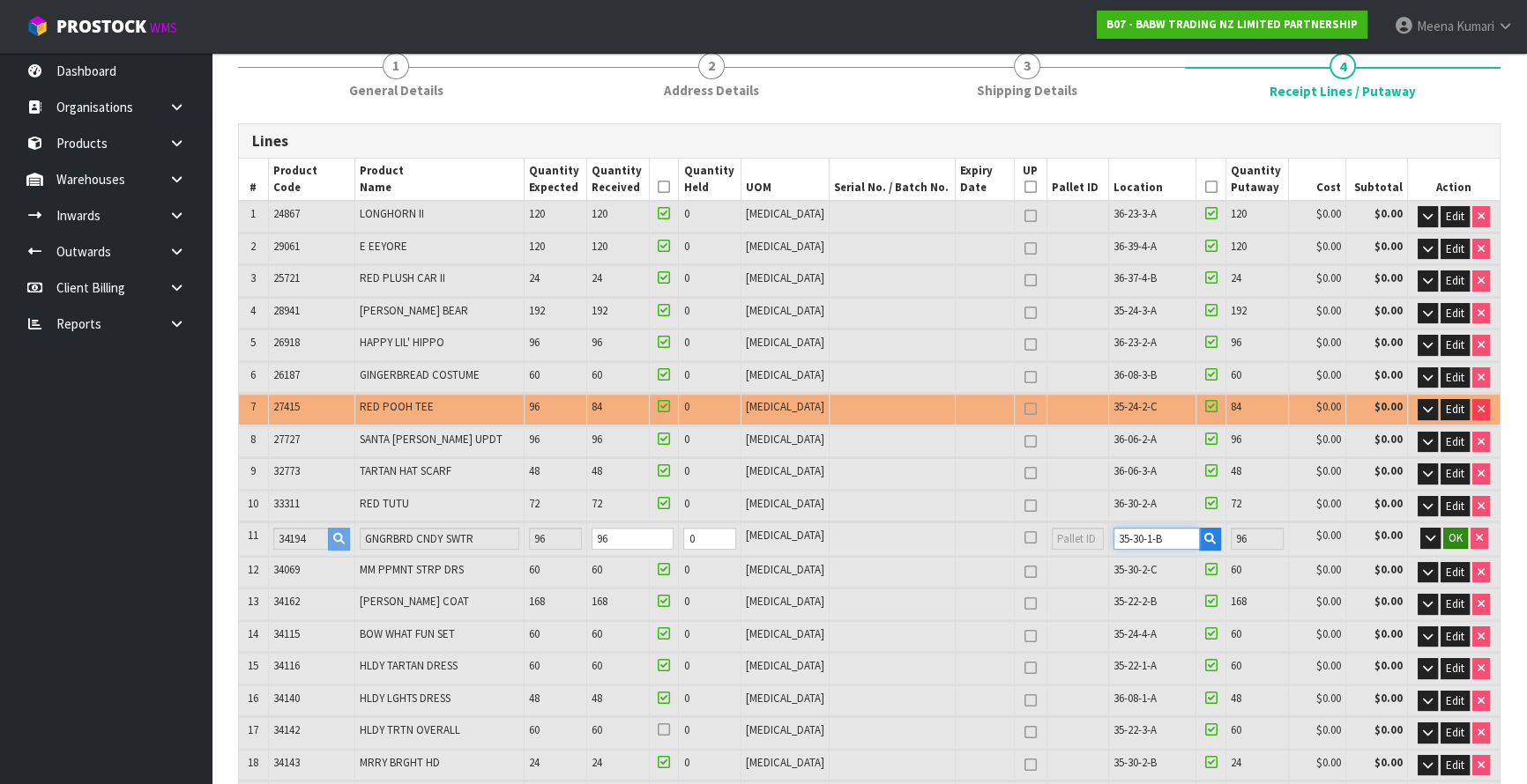
type input "35-30-1-B"
click at [1455, 534] on span "OK" at bounding box center [1456, 537] width 14 height 15
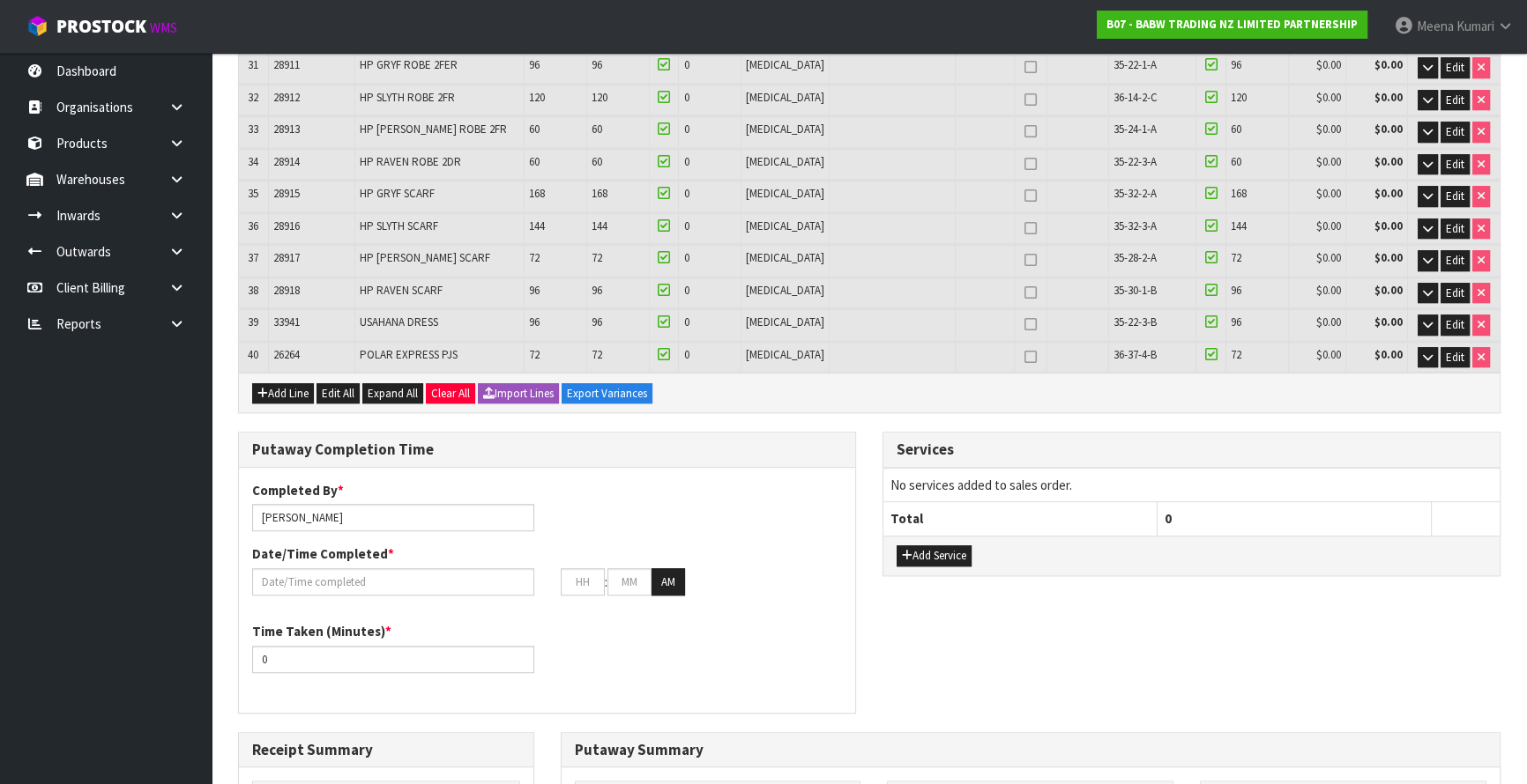
scroll to position [1282, 0]
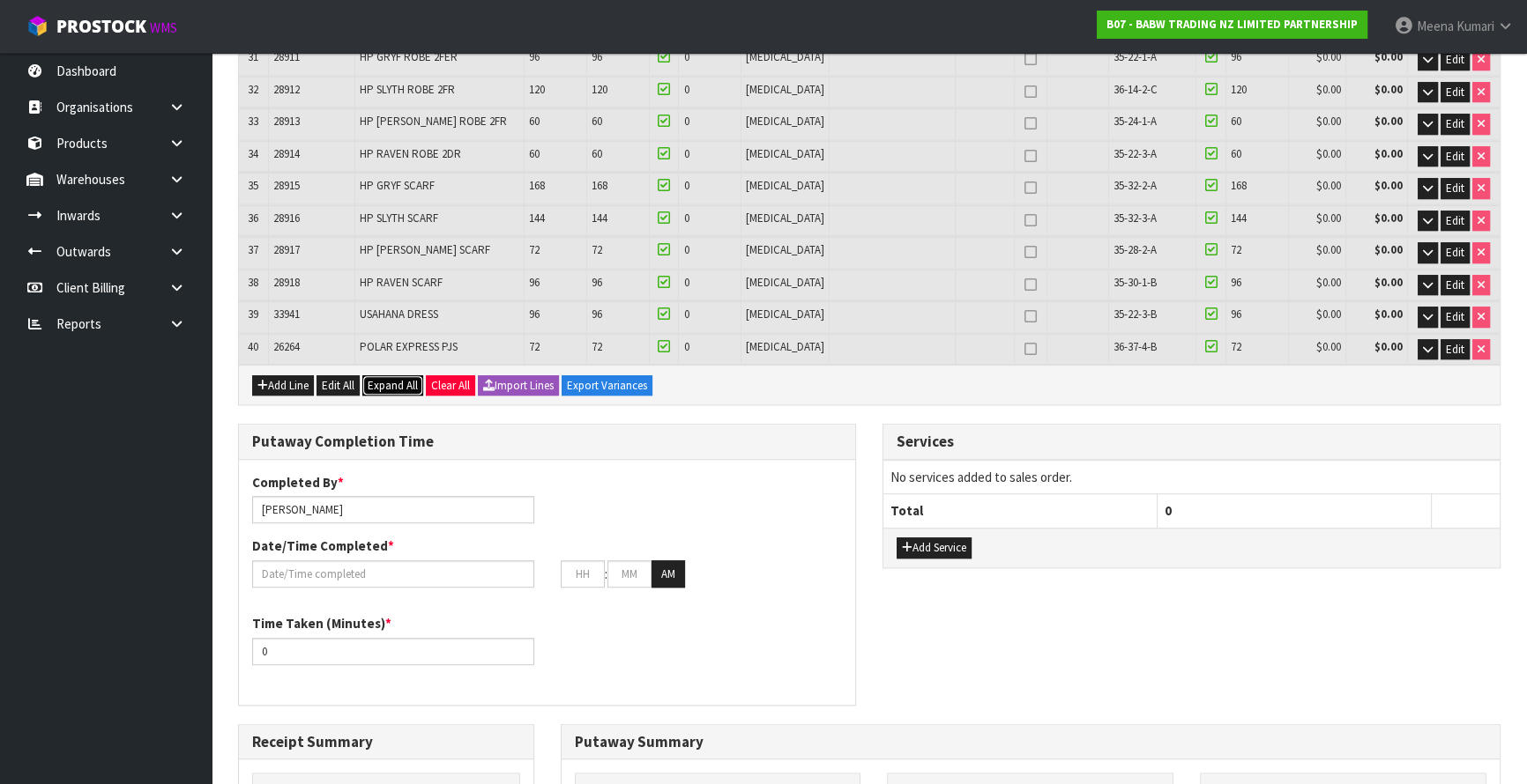
click at [397, 378] on span "Expand All" at bounding box center [393, 385] width 50 height 15
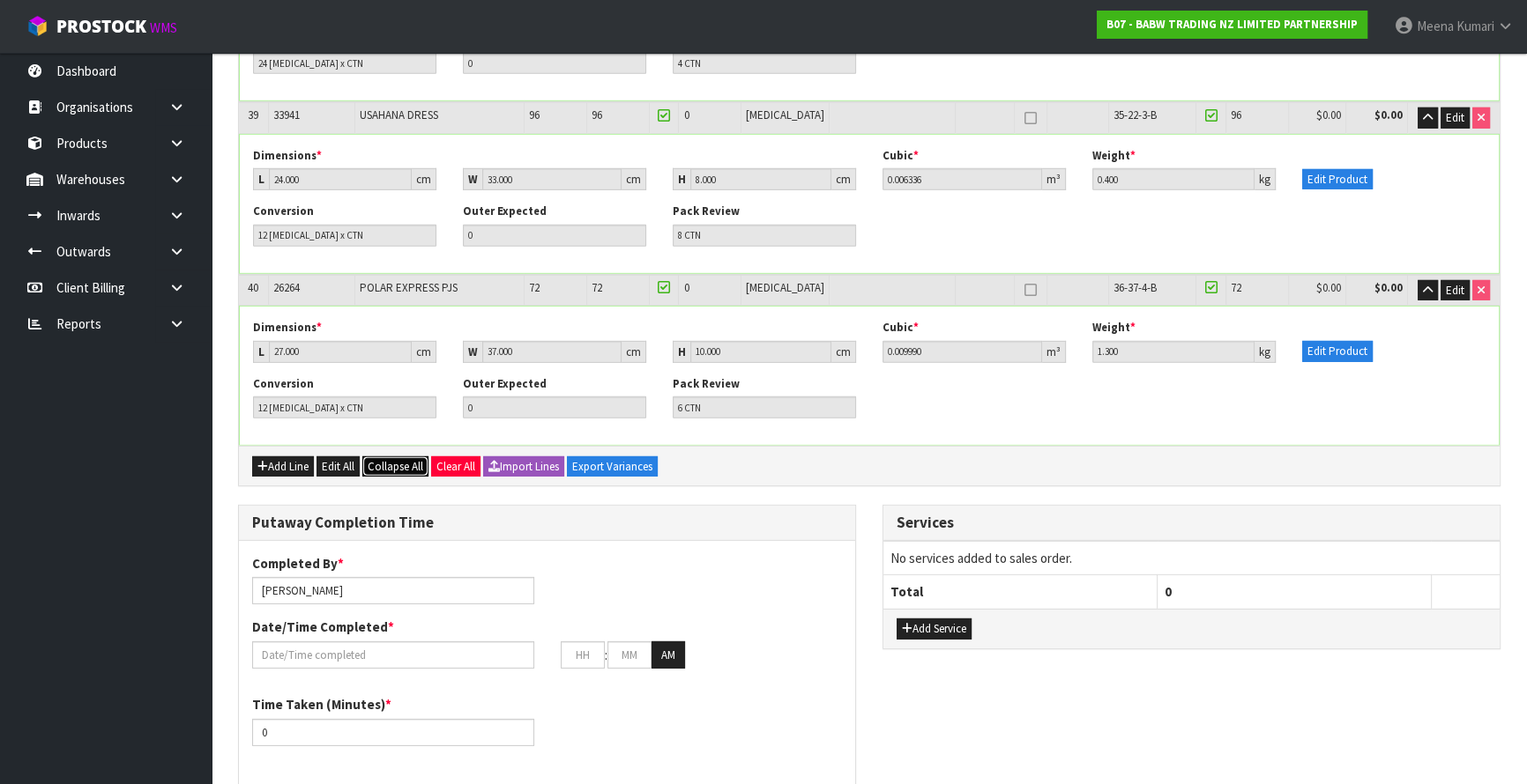
scroll to position [6810, 0]
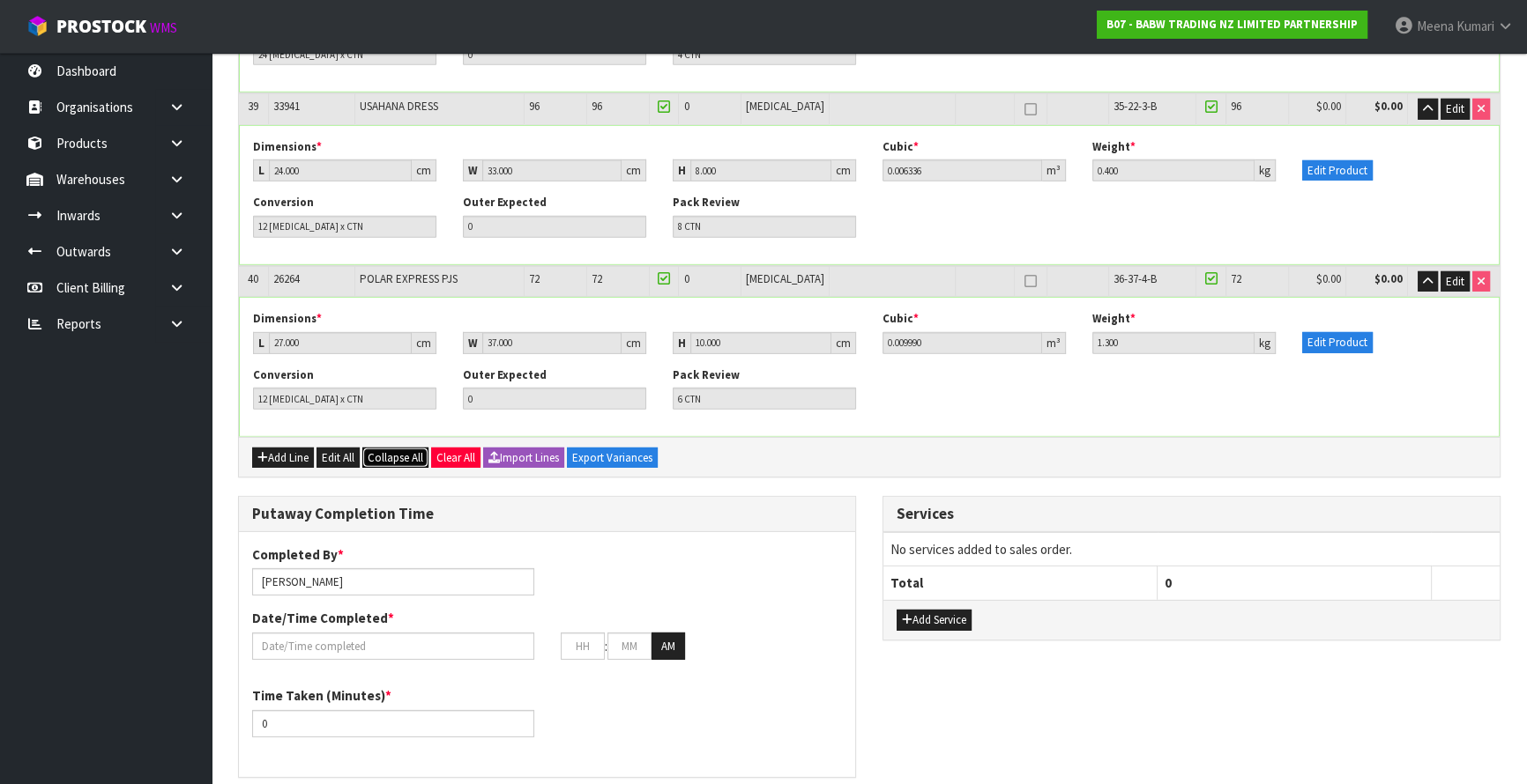
click at [412, 450] on span "Collapse All" at bounding box center [395, 457] width 56 height 15
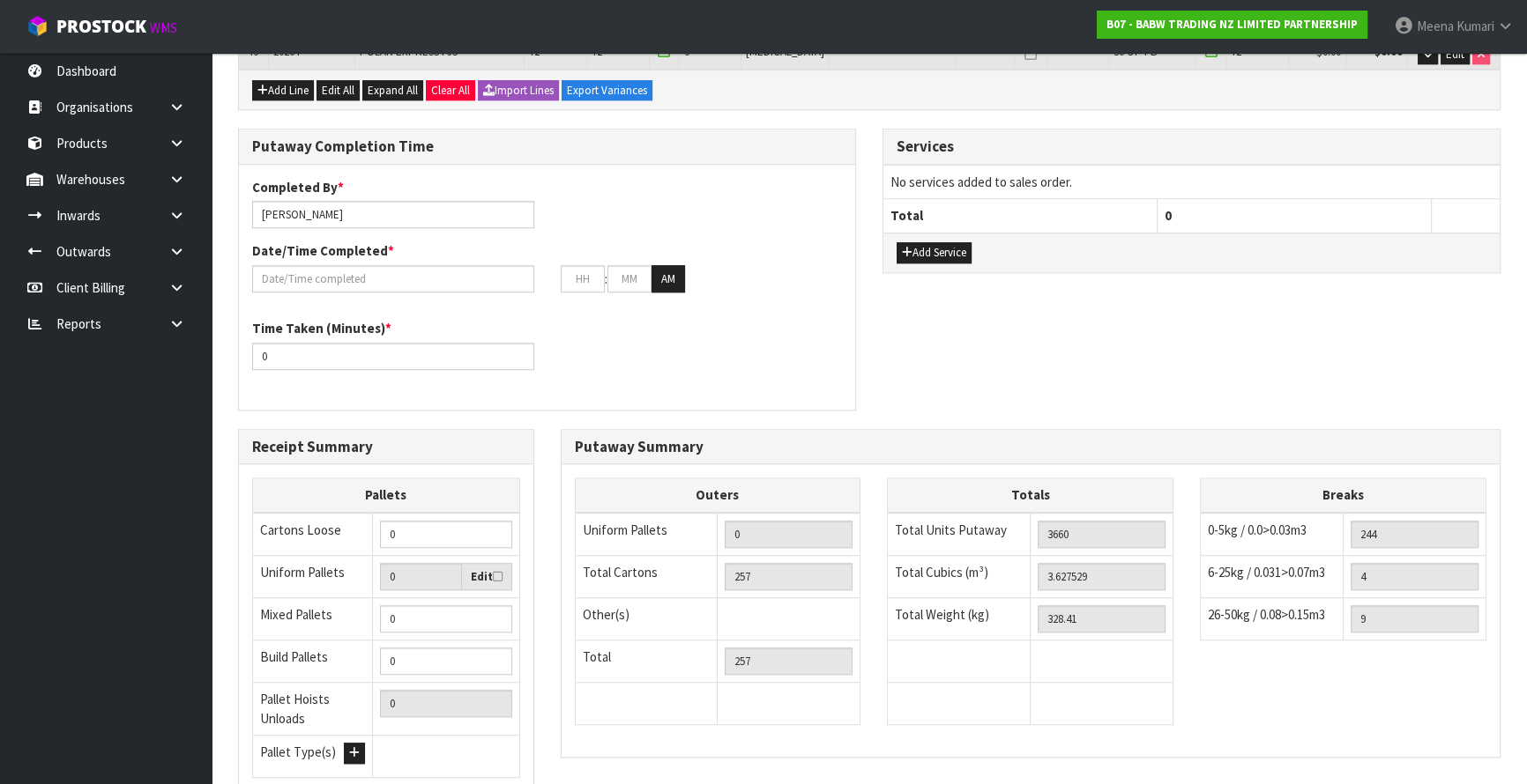
scroll to position [1311, 0]
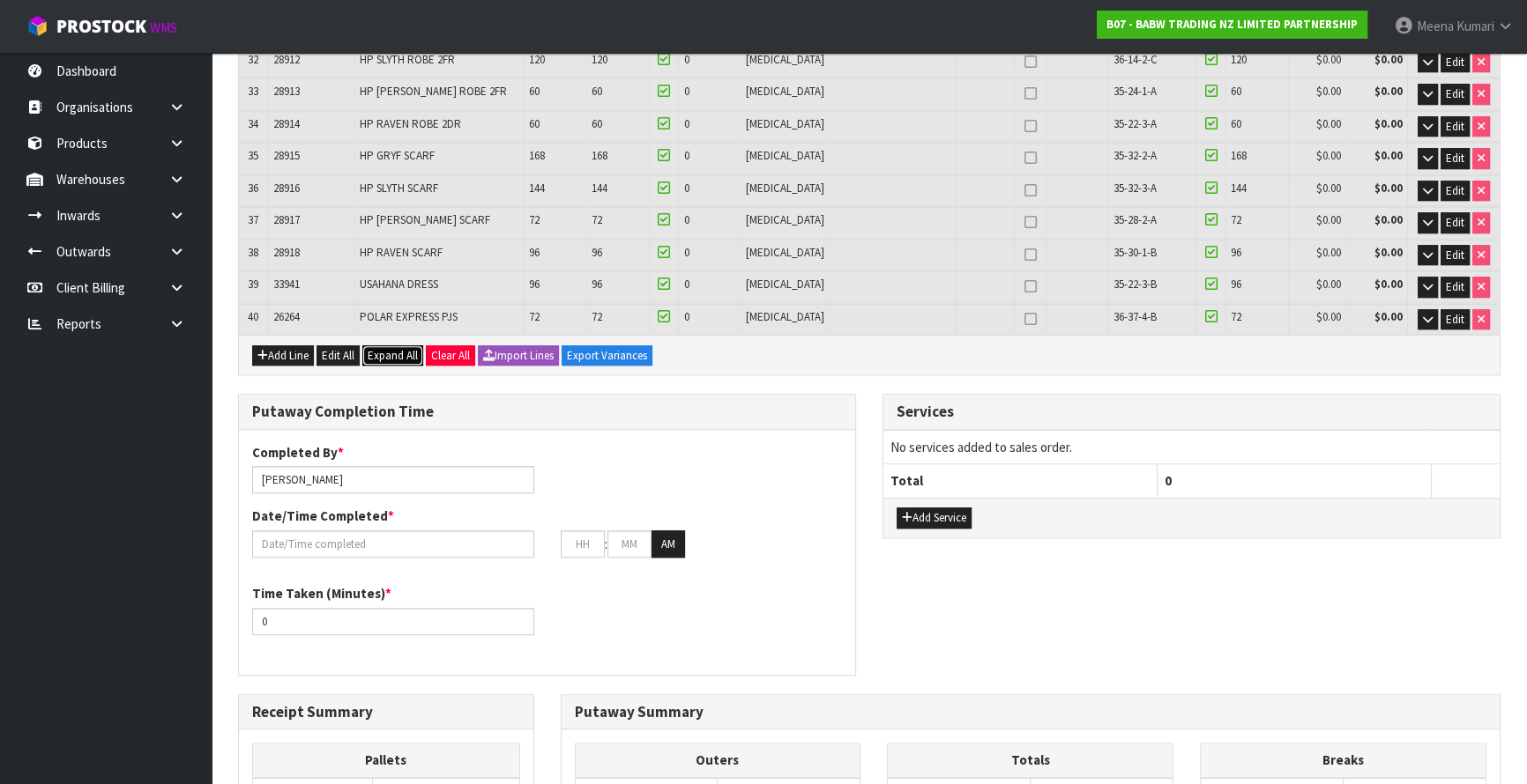
drag, startPoint x: 402, startPoint y: 342, endPoint x: 705, endPoint y: 341, distance: 303.0
click at [403, 348] on span "Expand All" at bounding box center [393, 356] width 50 height 15
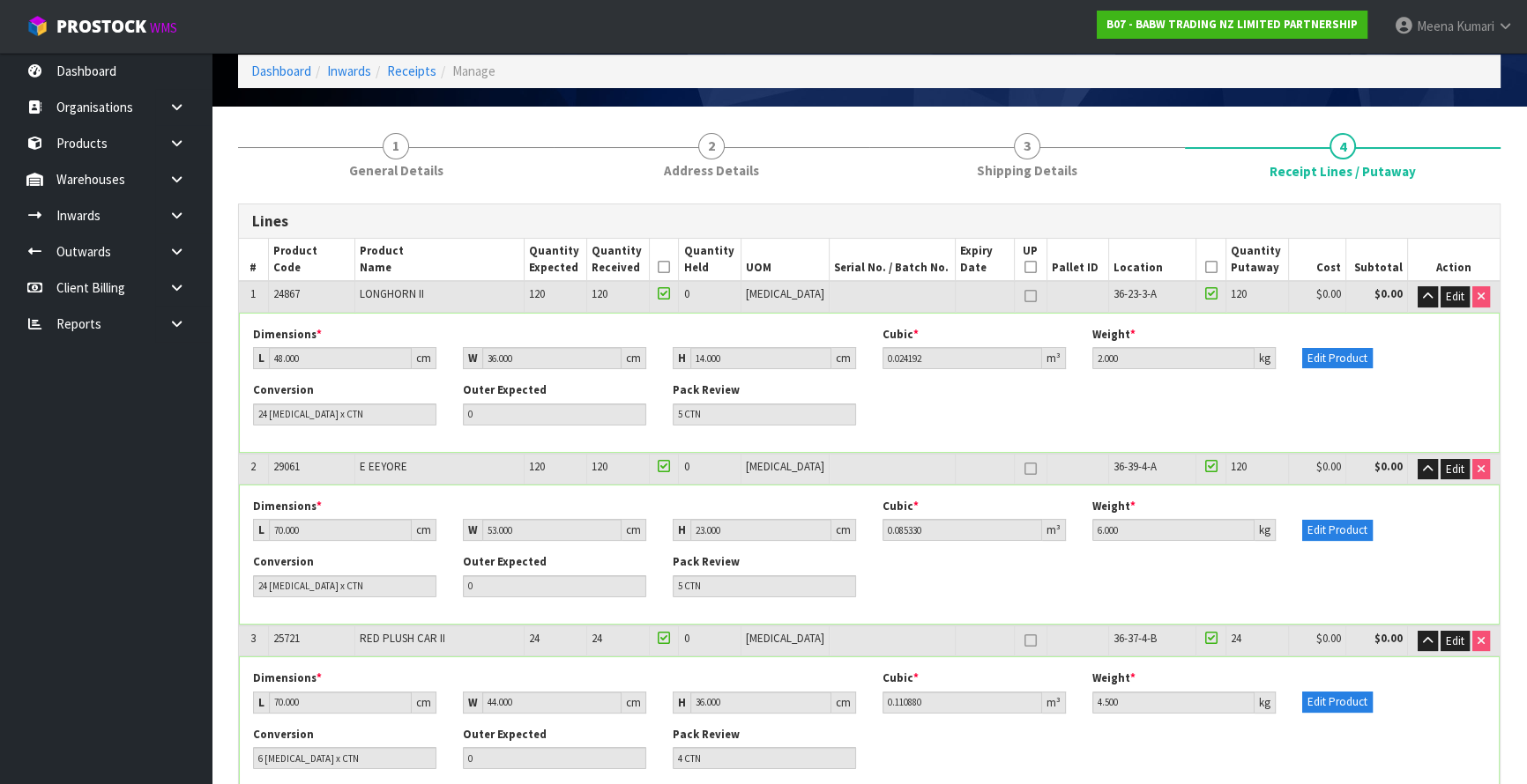
scroll to position [0, 0]
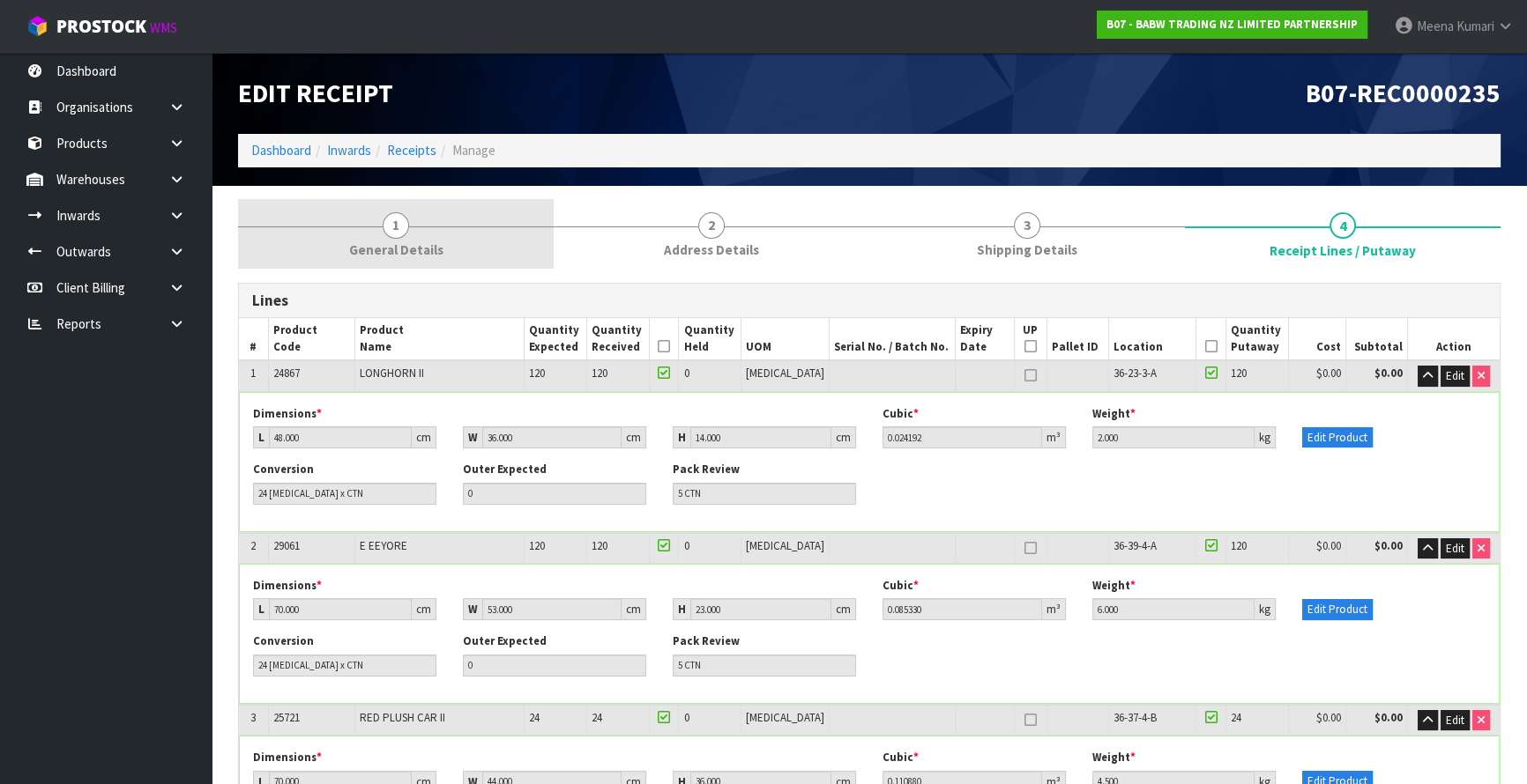
click at [474, 241] on link "1 General Details" at bounding box center [395, 233] width 316 height 69
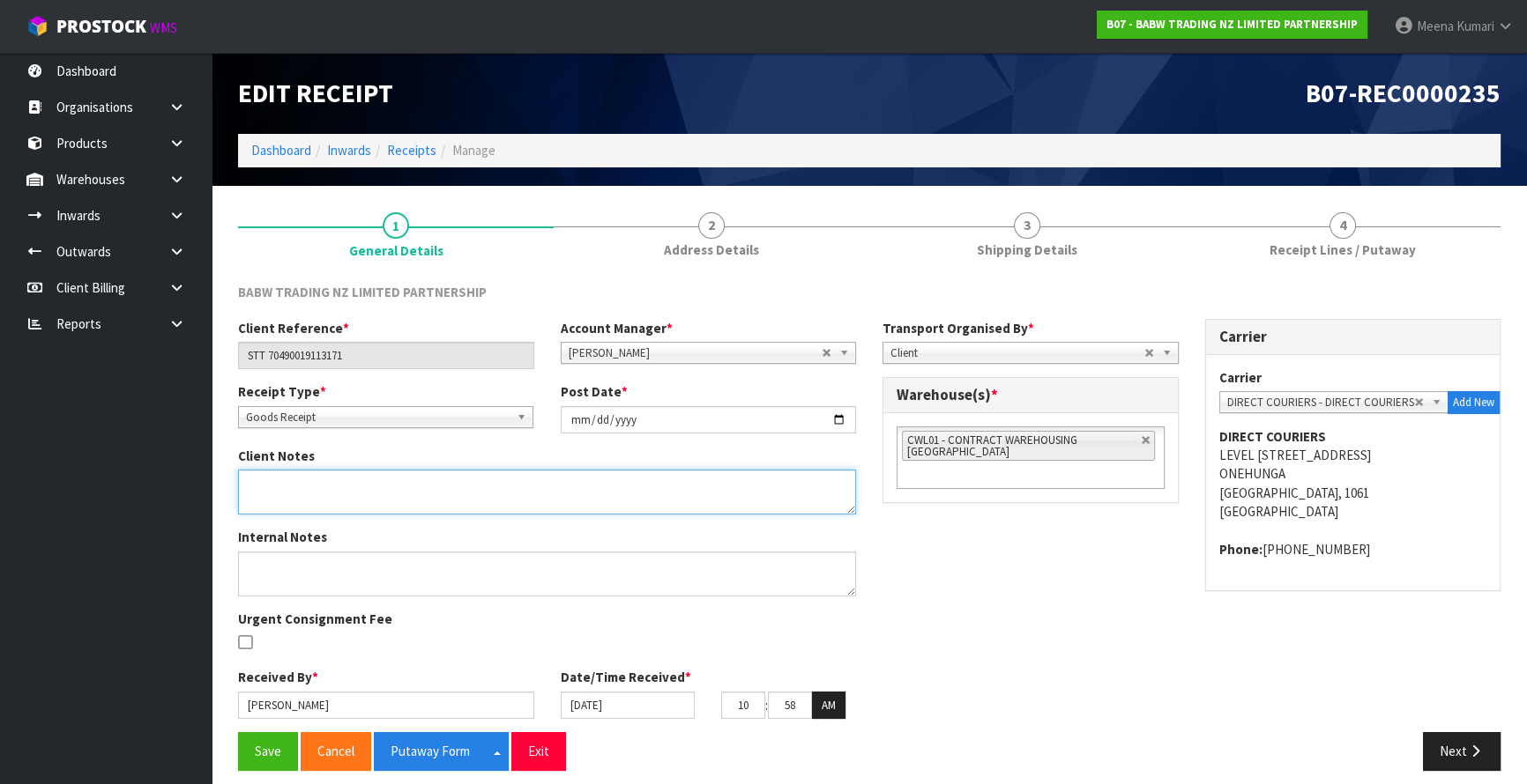
click at [364, 490] on textarea at bounding box center [547, 492] width 618 height 45
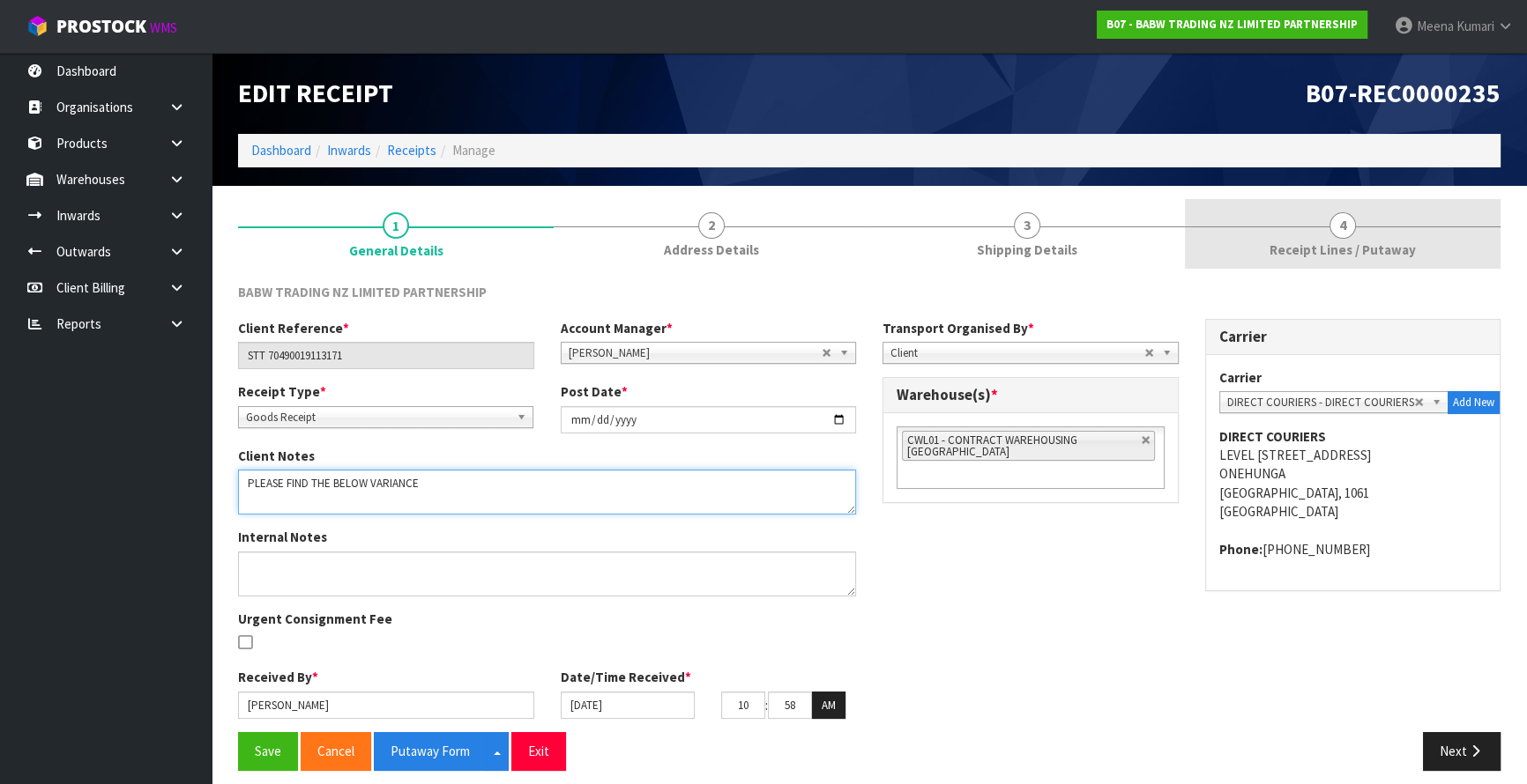
type textarea "PLEASE FIND THE BELOW VARIANCE"
click at [1323, 263] on link "4 Receipt Lines / Putaway" at bounding box center [1342, 233] width 316 height 69
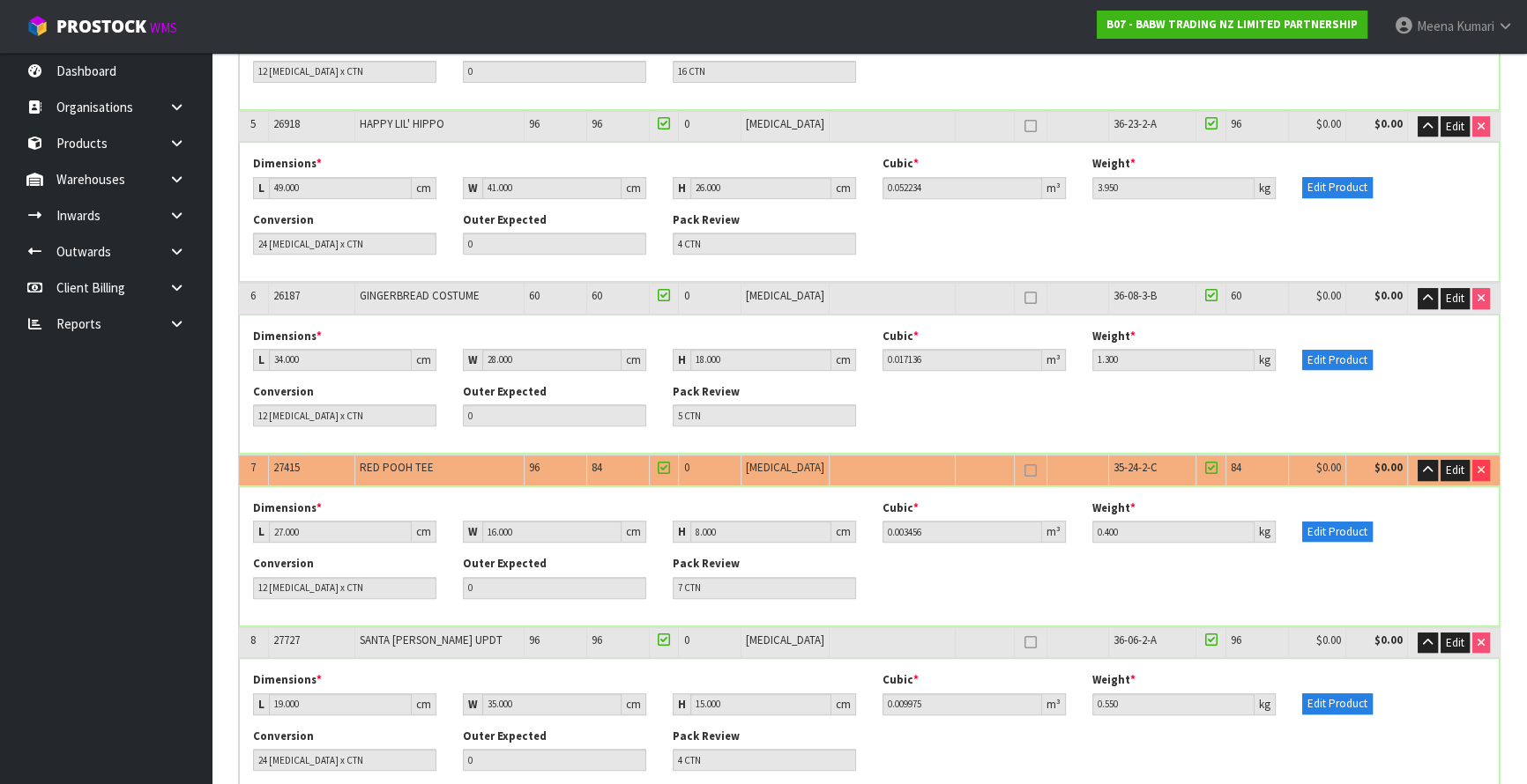
scroll to position [960, 0]
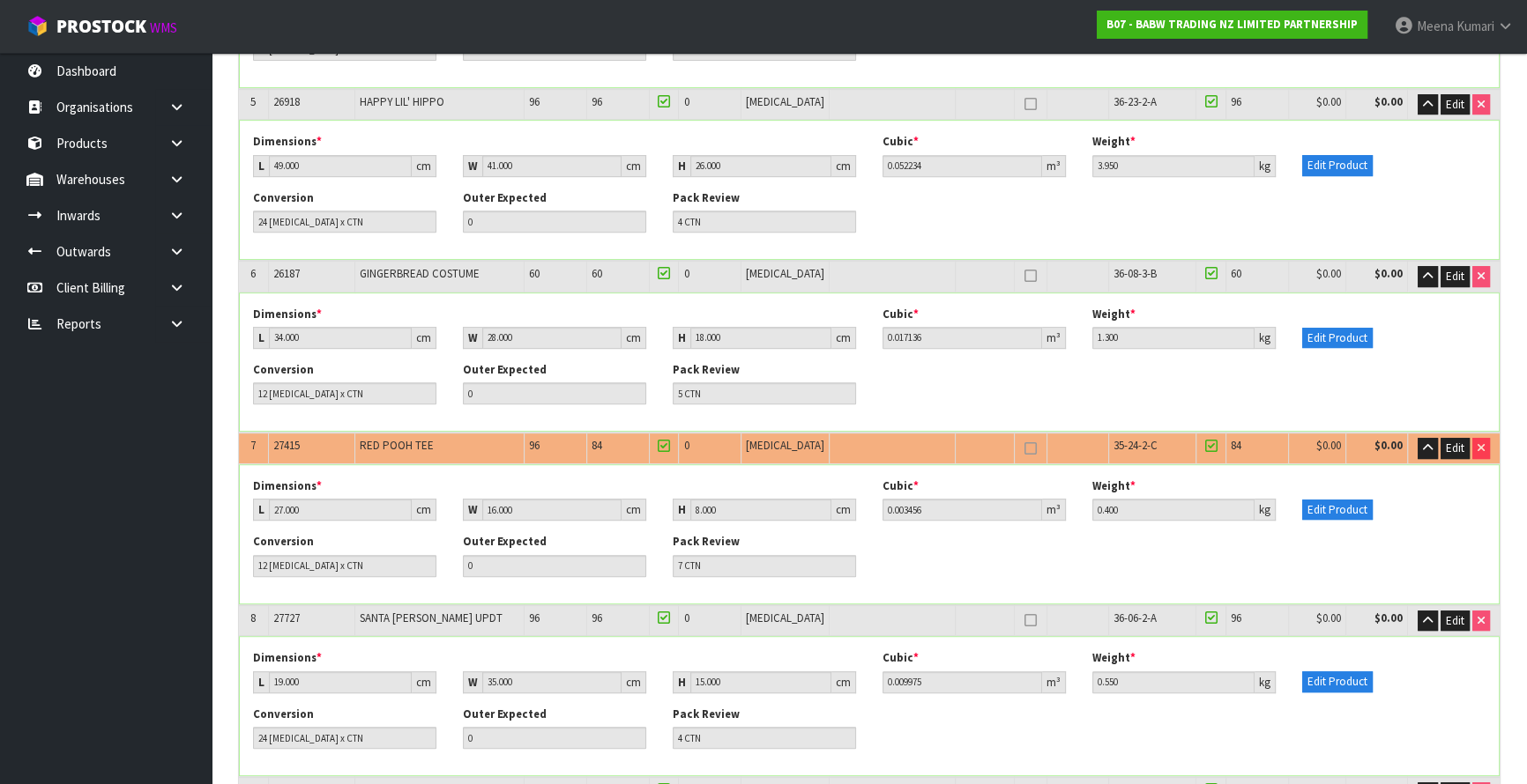
click at [279, 445] on span "27415" at bounding box center [286, 446] width 26 height 15
copy span "27415"
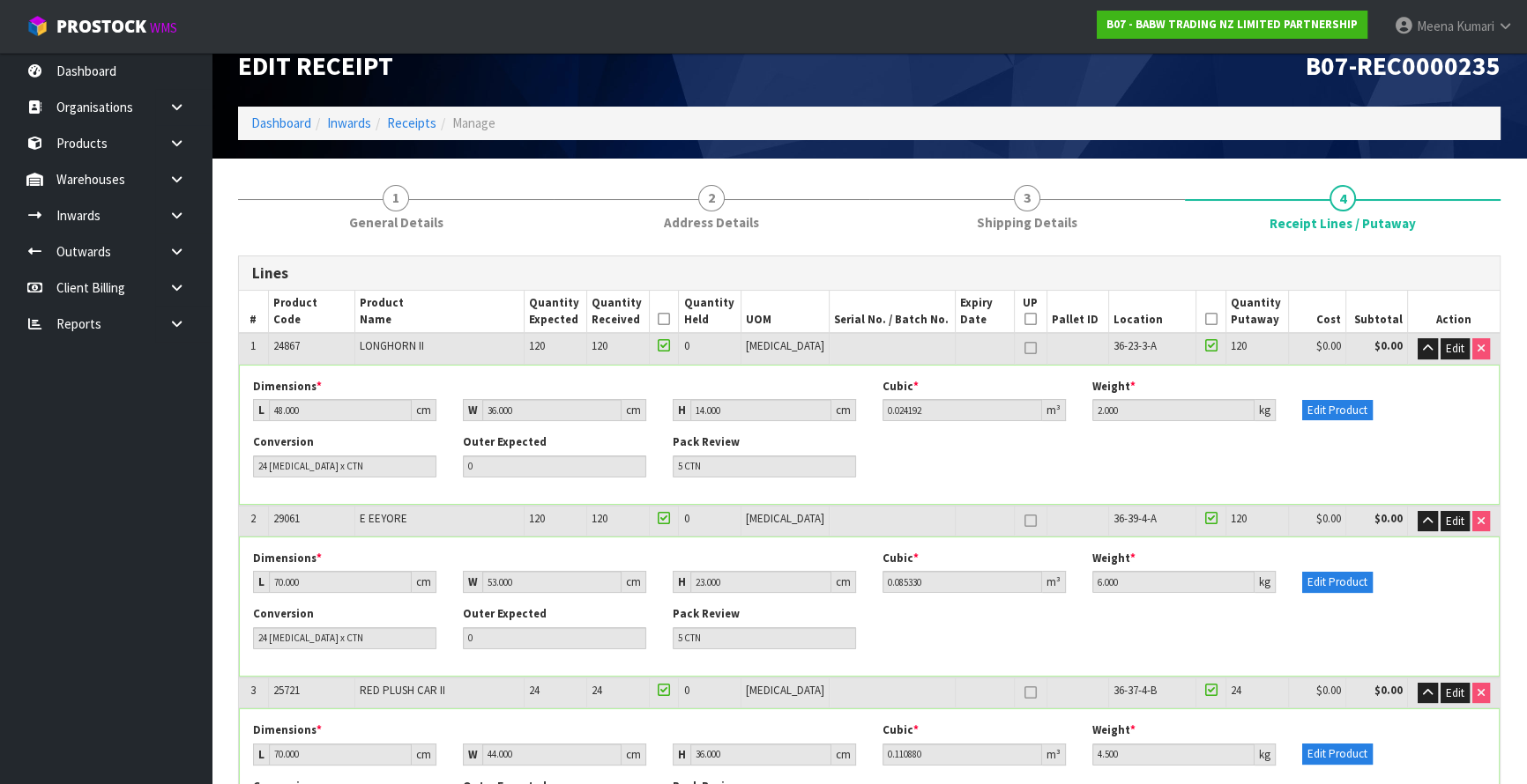
scroll to position [0, 0]
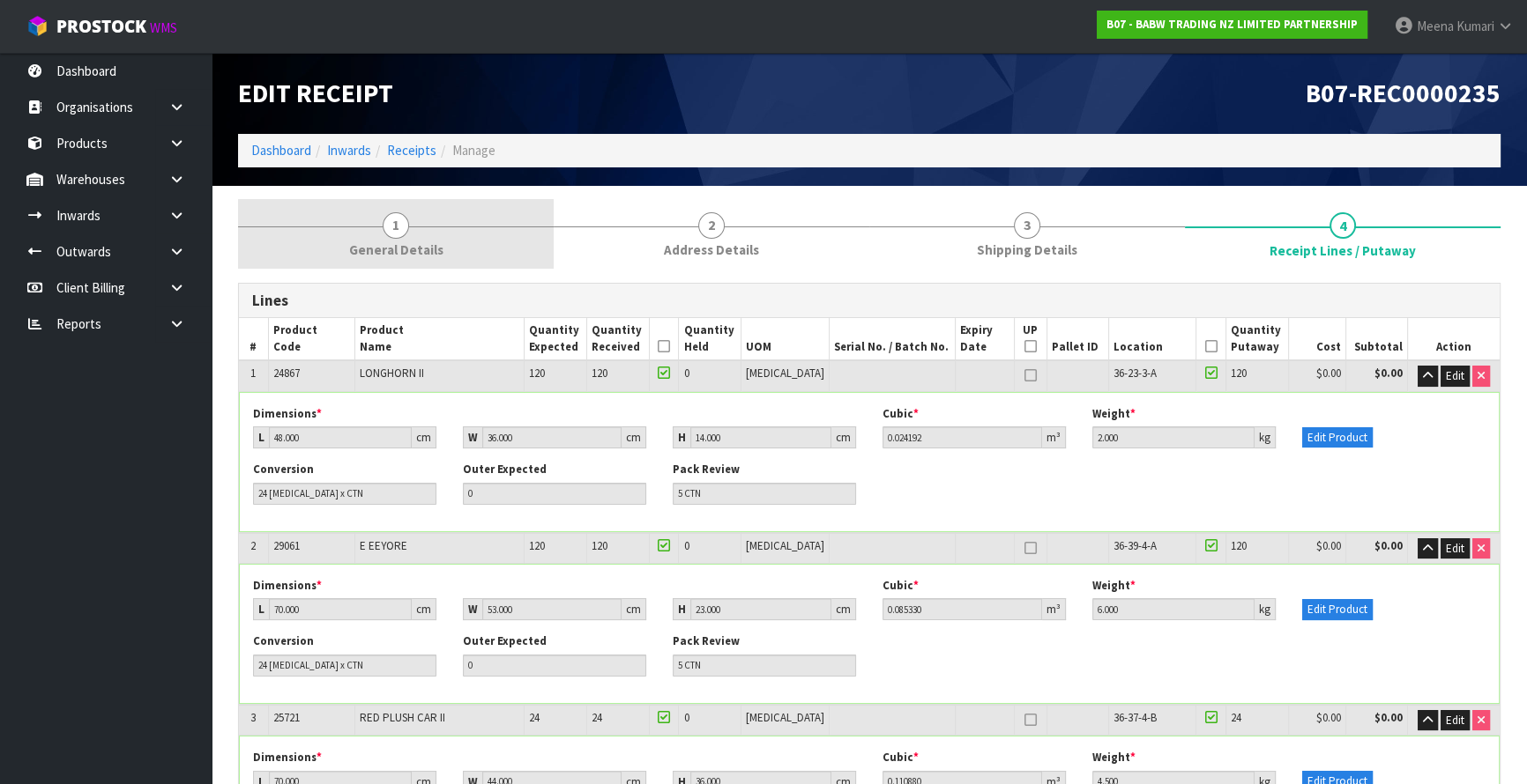
click at [378, 238] on link "1 General Details" at bounding box center [395, 233] width 316 height 69
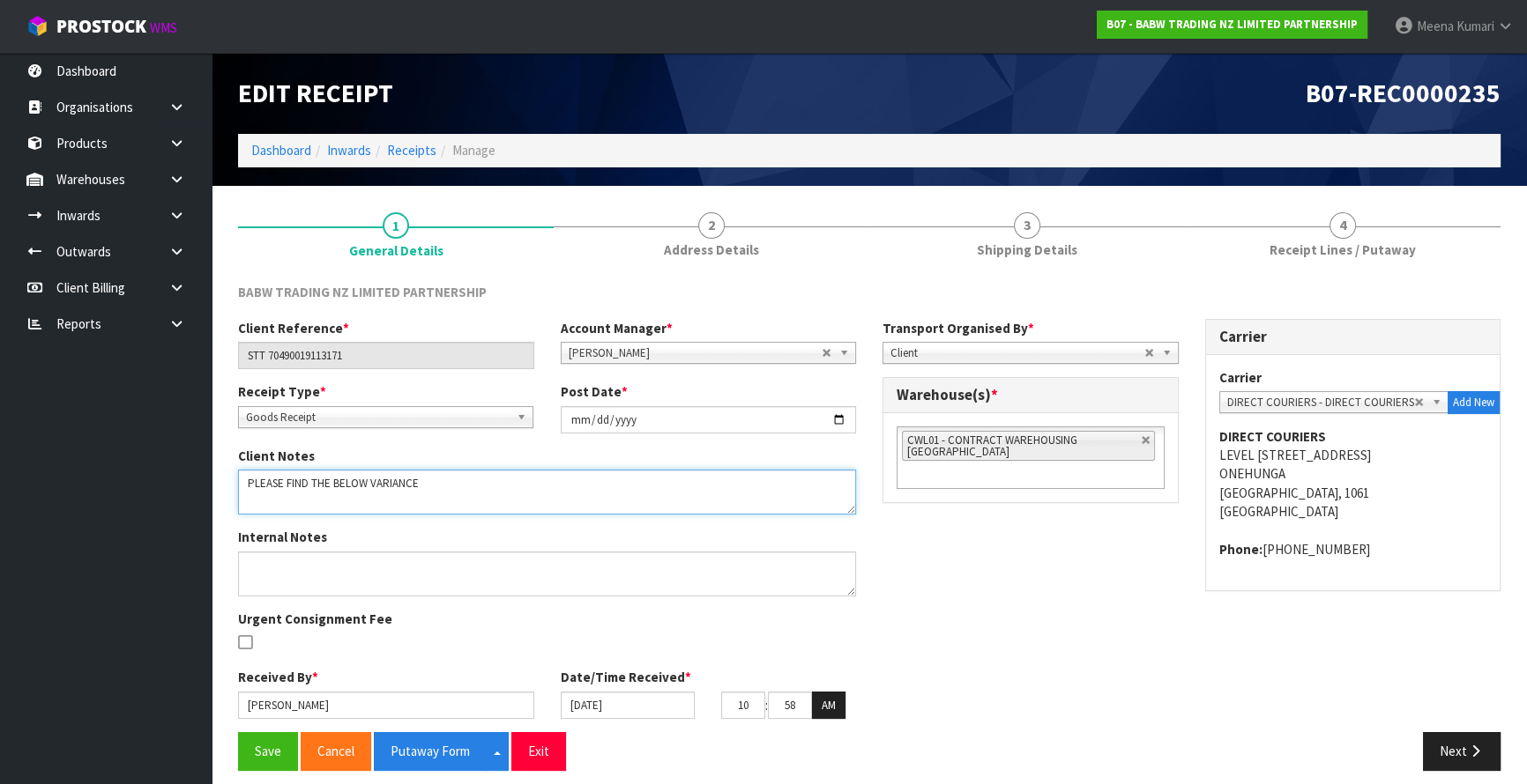
click at [430, 487] on textarea at bounding box center [547, 492] width 618 height 45
paste textarea "27415"
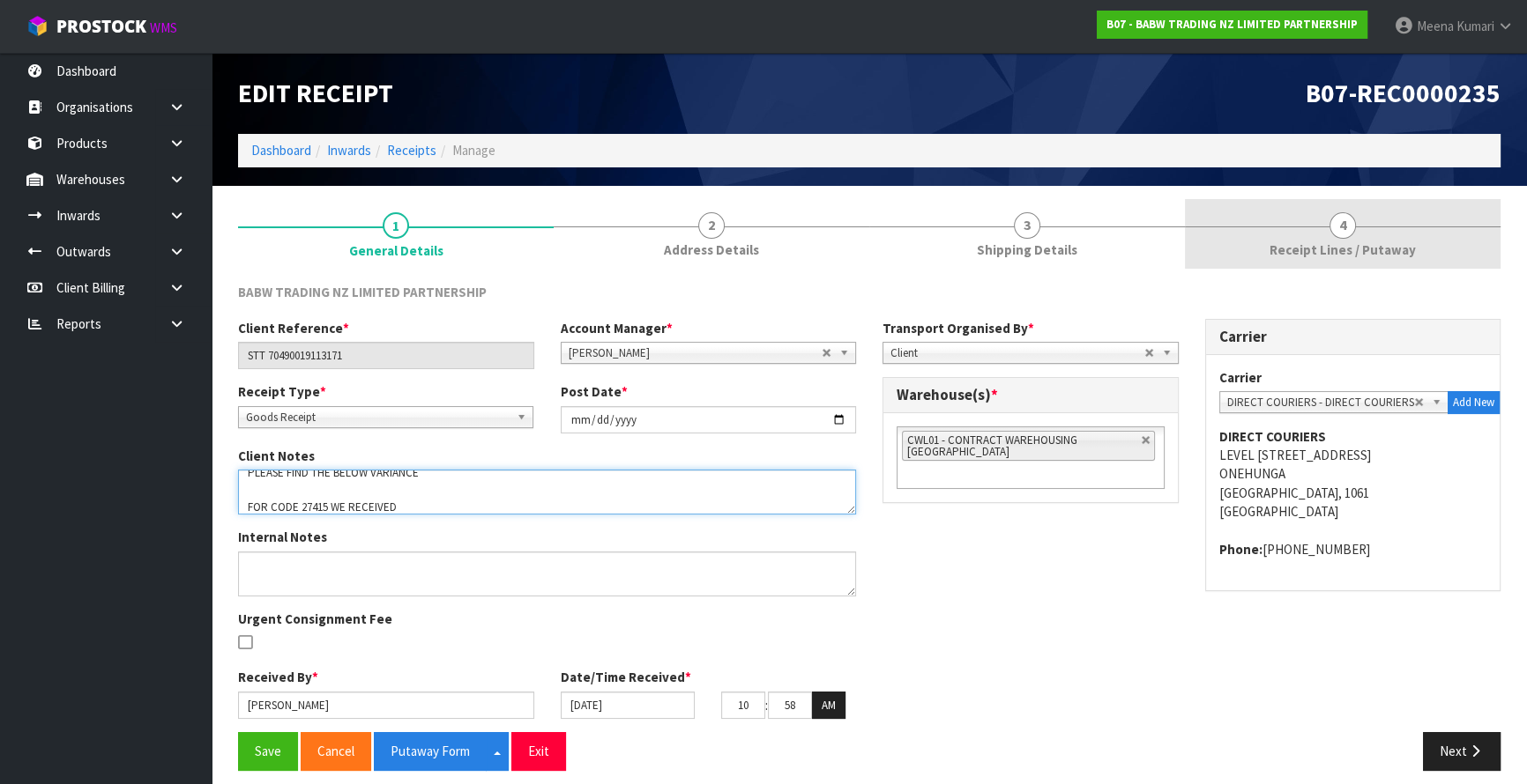
type textarea "PLEASE FIND THE BELOW VARIANCE FOR CODE 27415 WE RECEIVED"
click at [1366, 231] on link "4 Receipt Lines / Putaway" at bounding box center [1342, 233] width 316 height 69
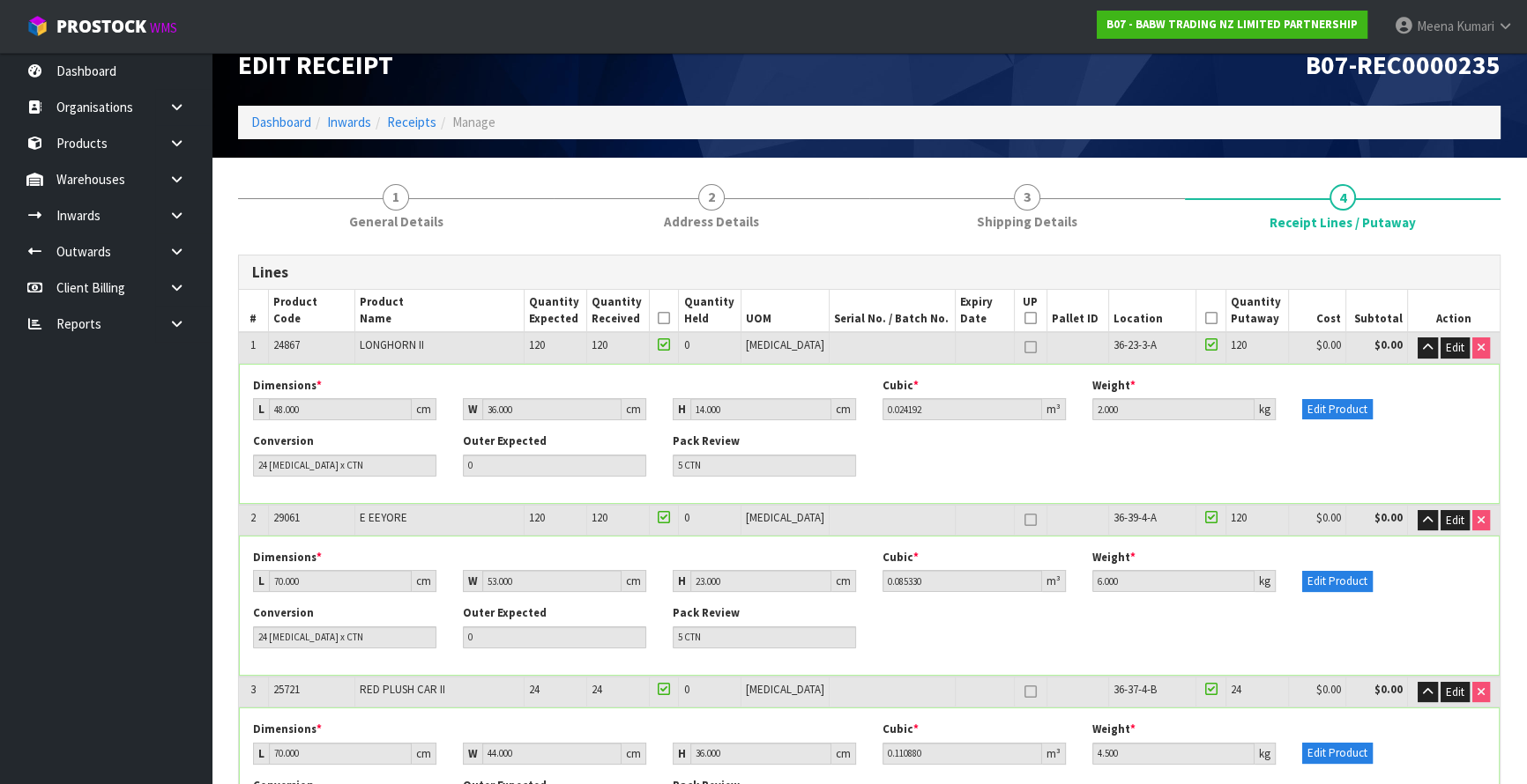
scroll to position [0, 0]
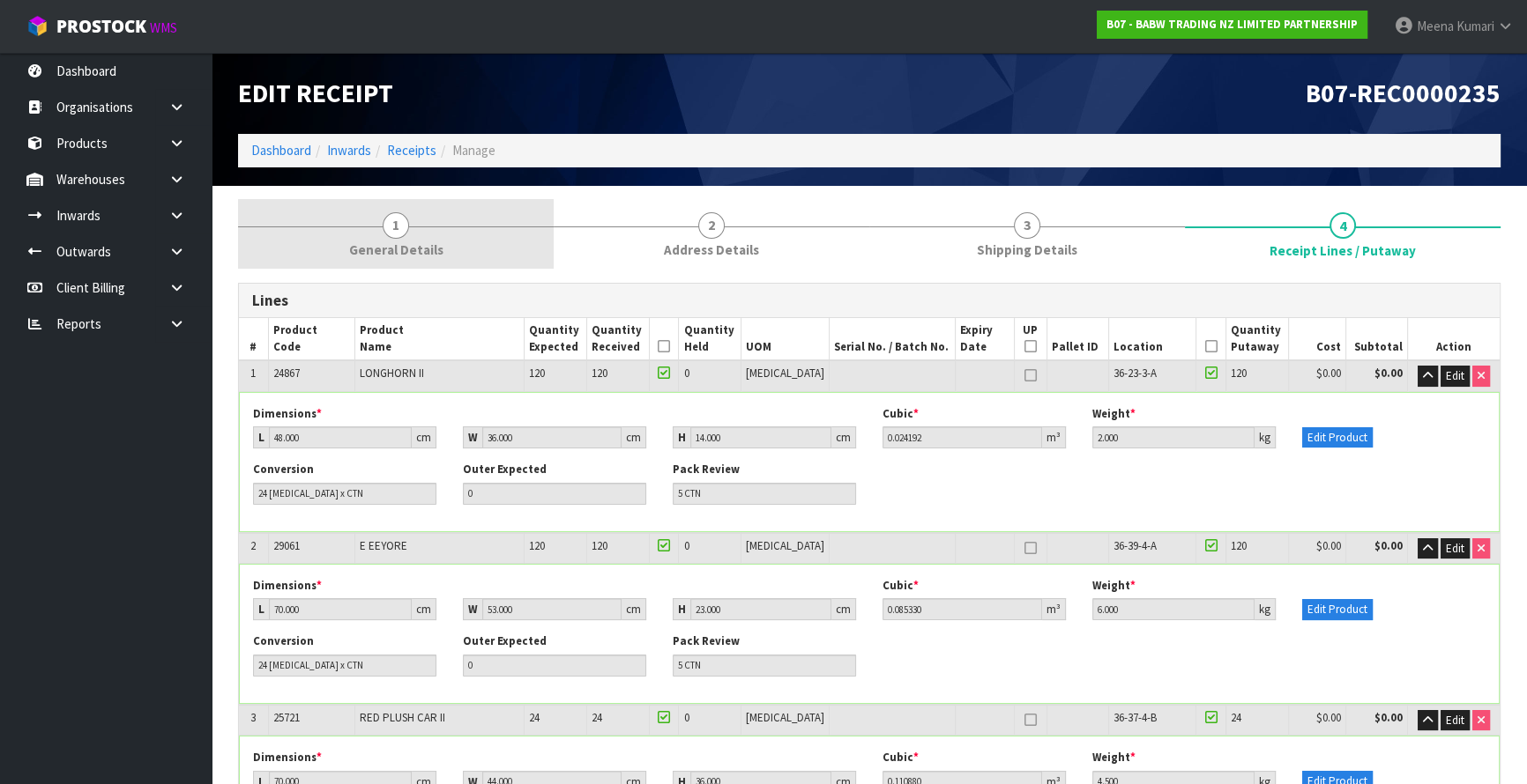
click at [436, 215] on link "1 General Details" at bounding box center [395, 233] width 316 height 69
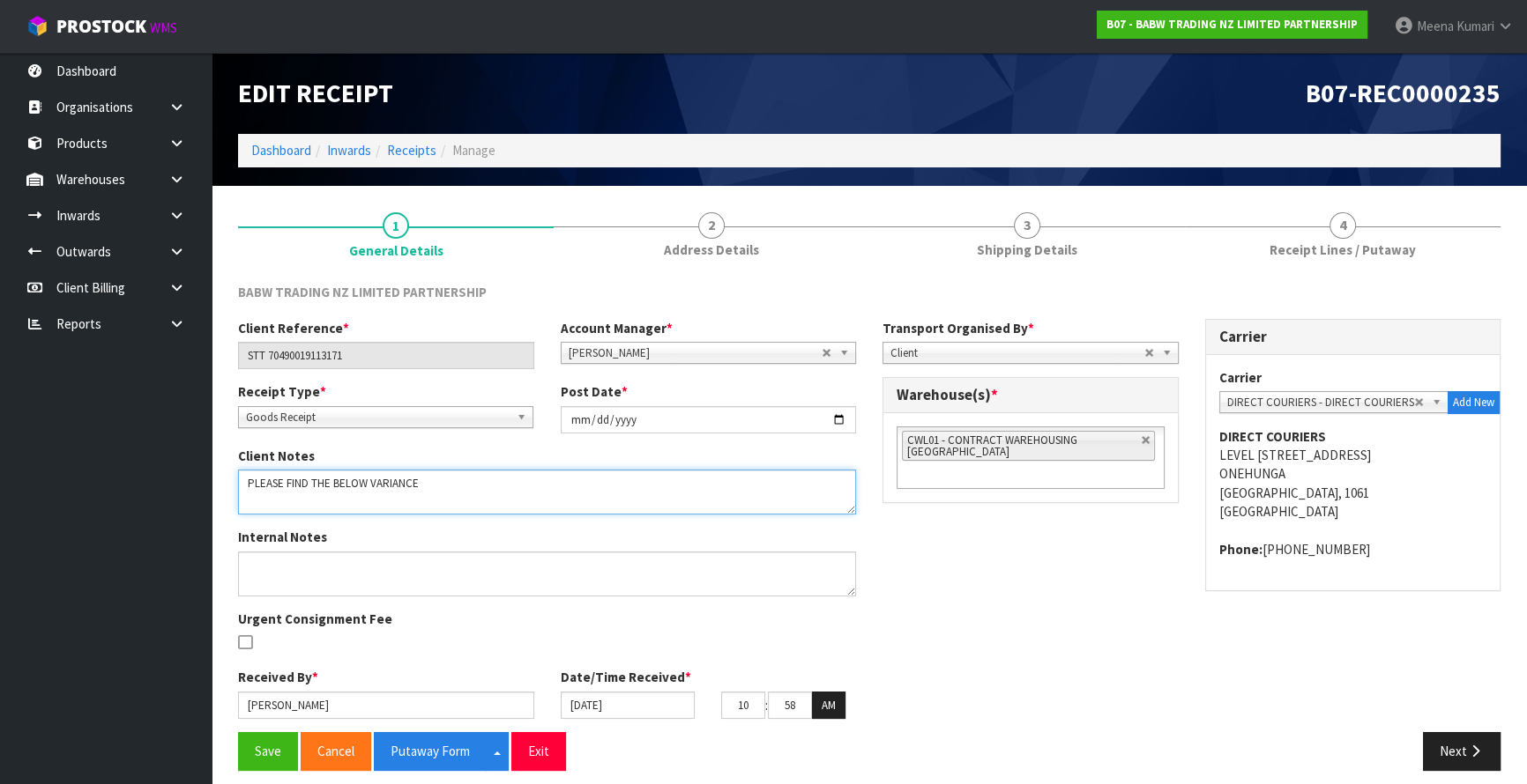
click at [447, 486] on textarea at bounding box center [547, 492] width 618 height 45
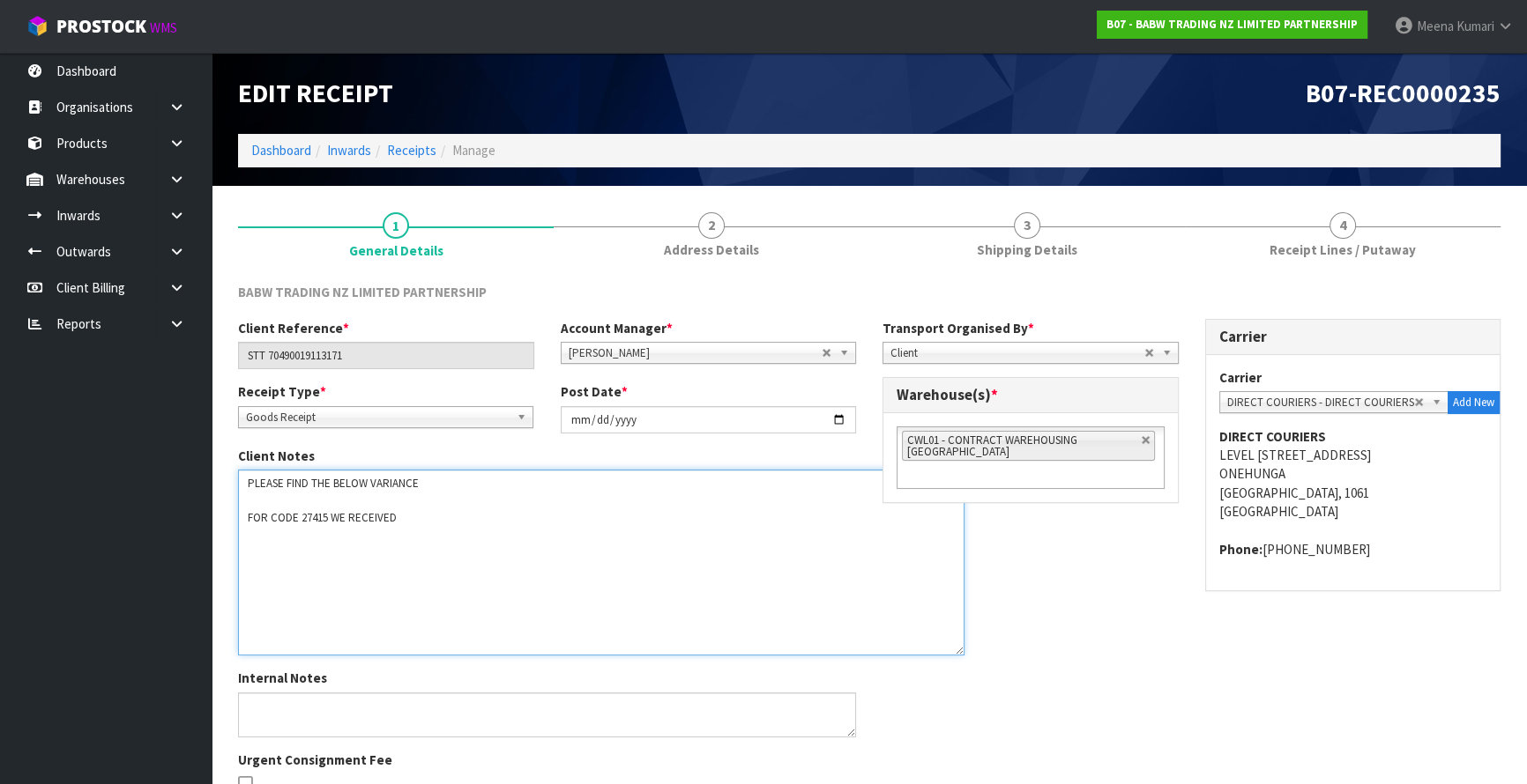
drag, startPoint x: 851, startPoint y: 509, endPoint x: 810, endPoint y: 612, distance: 110.9
click at [964, 656] on textarea at bounding box center [601, 563] width 727 height 186
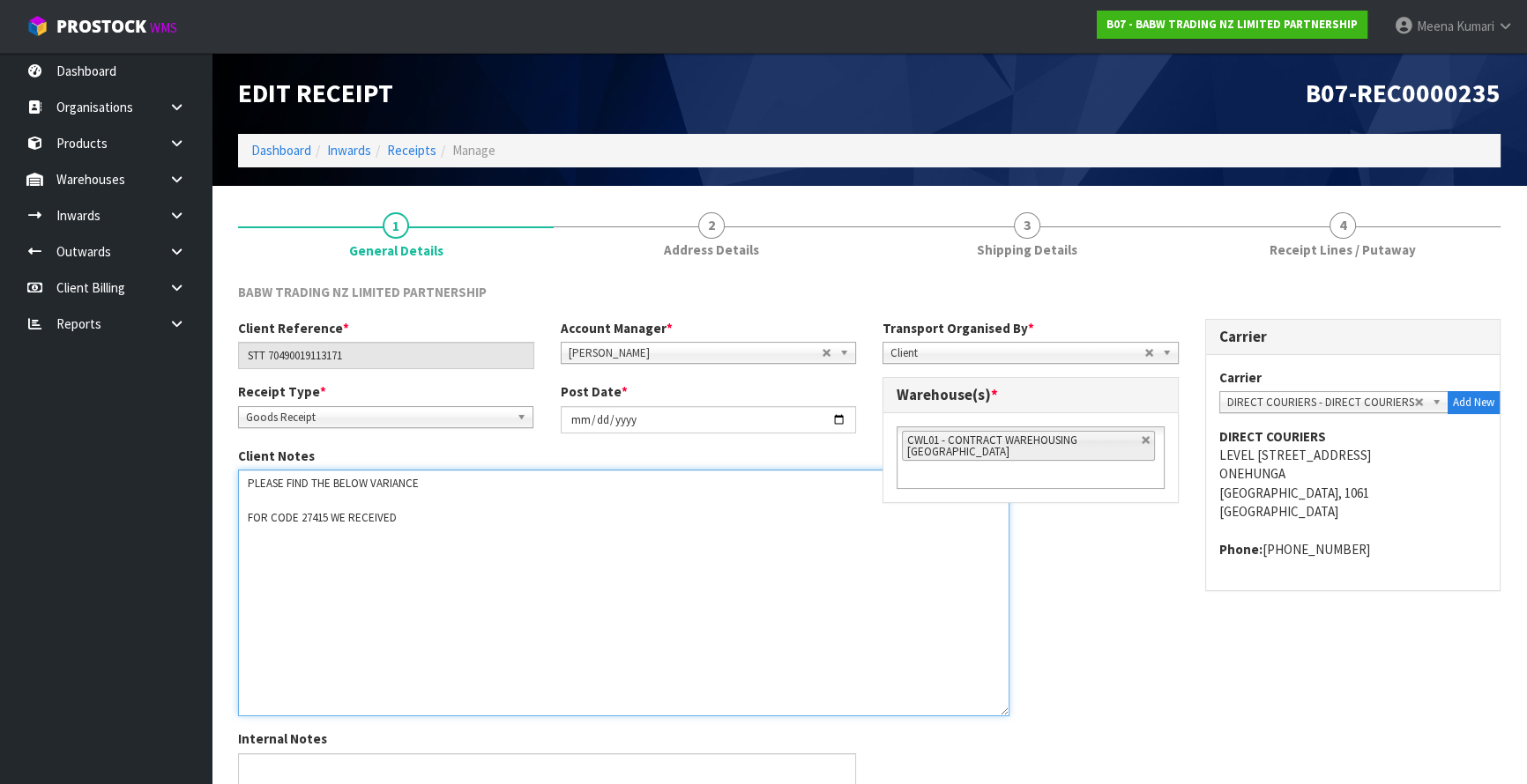
click at [414, 523] on textarea at bounding box center [623, 593] width 772 height 247
click at [414, 522] on textarea at bounding box center [623, 593] width 772 height 247
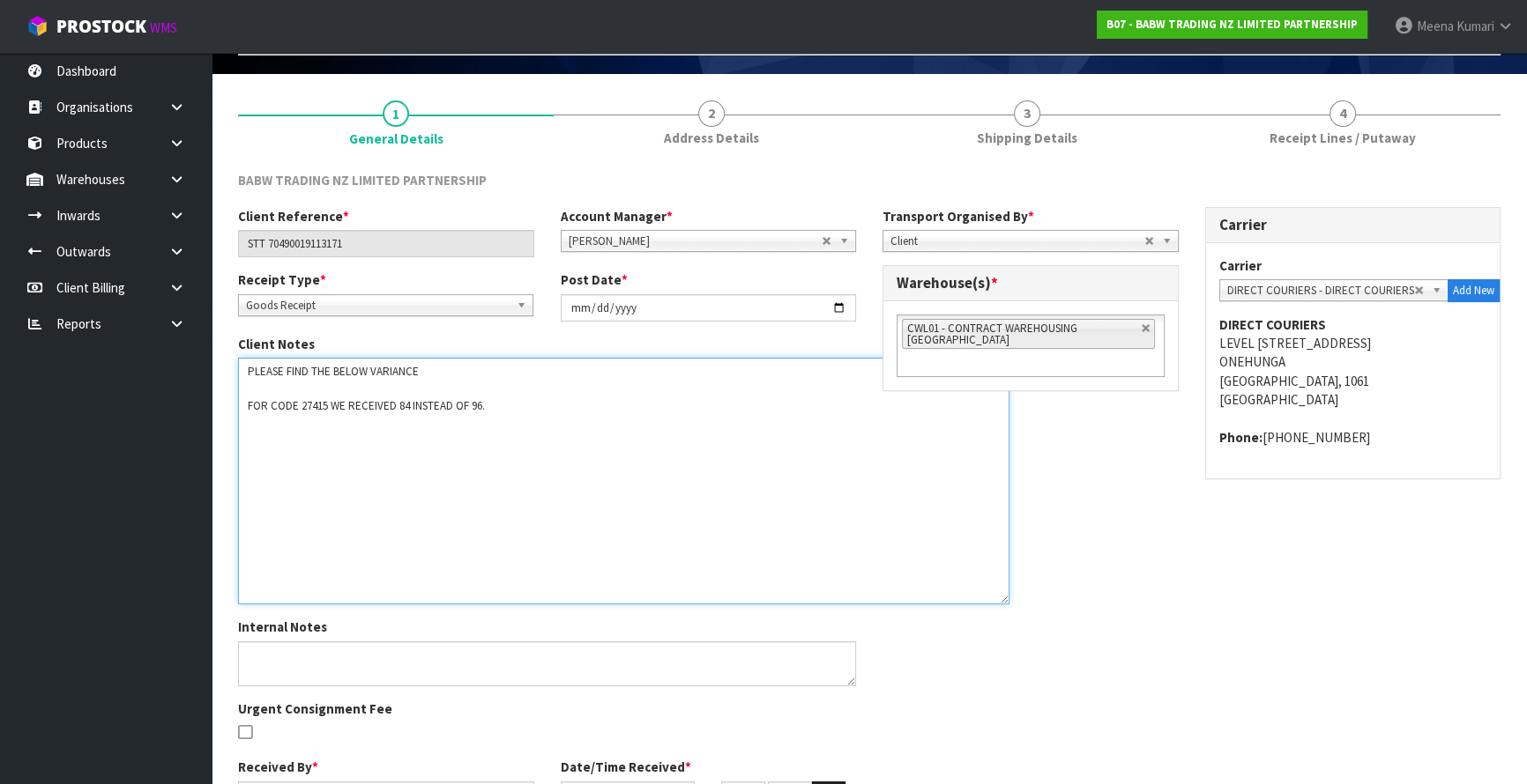
scroll to position [213, 0]
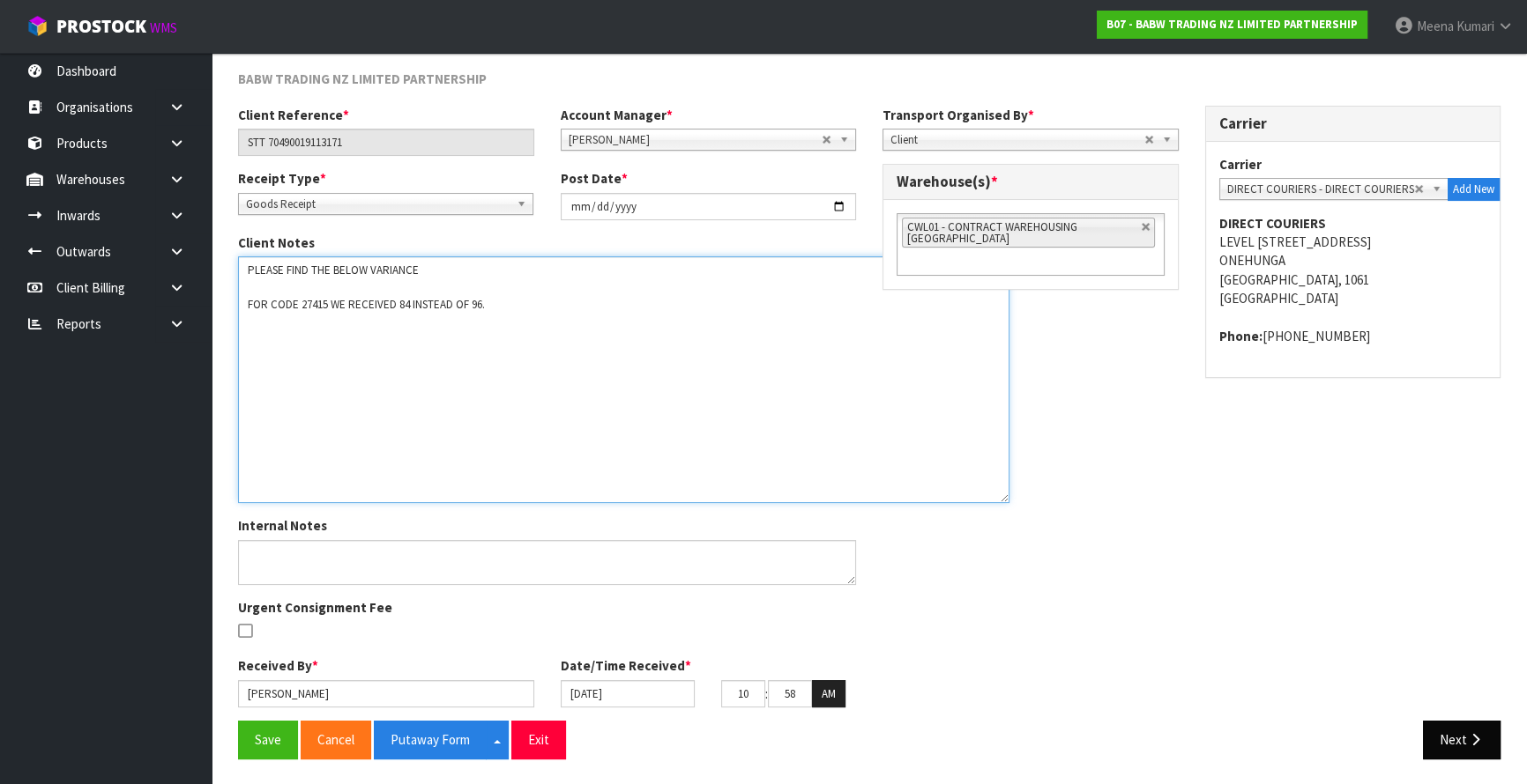
type textarea "PLEASE FIND THE BELOW VARIANCE FOR CODE 27415 WE RECEIVED 84 INSTEAD OF 96."
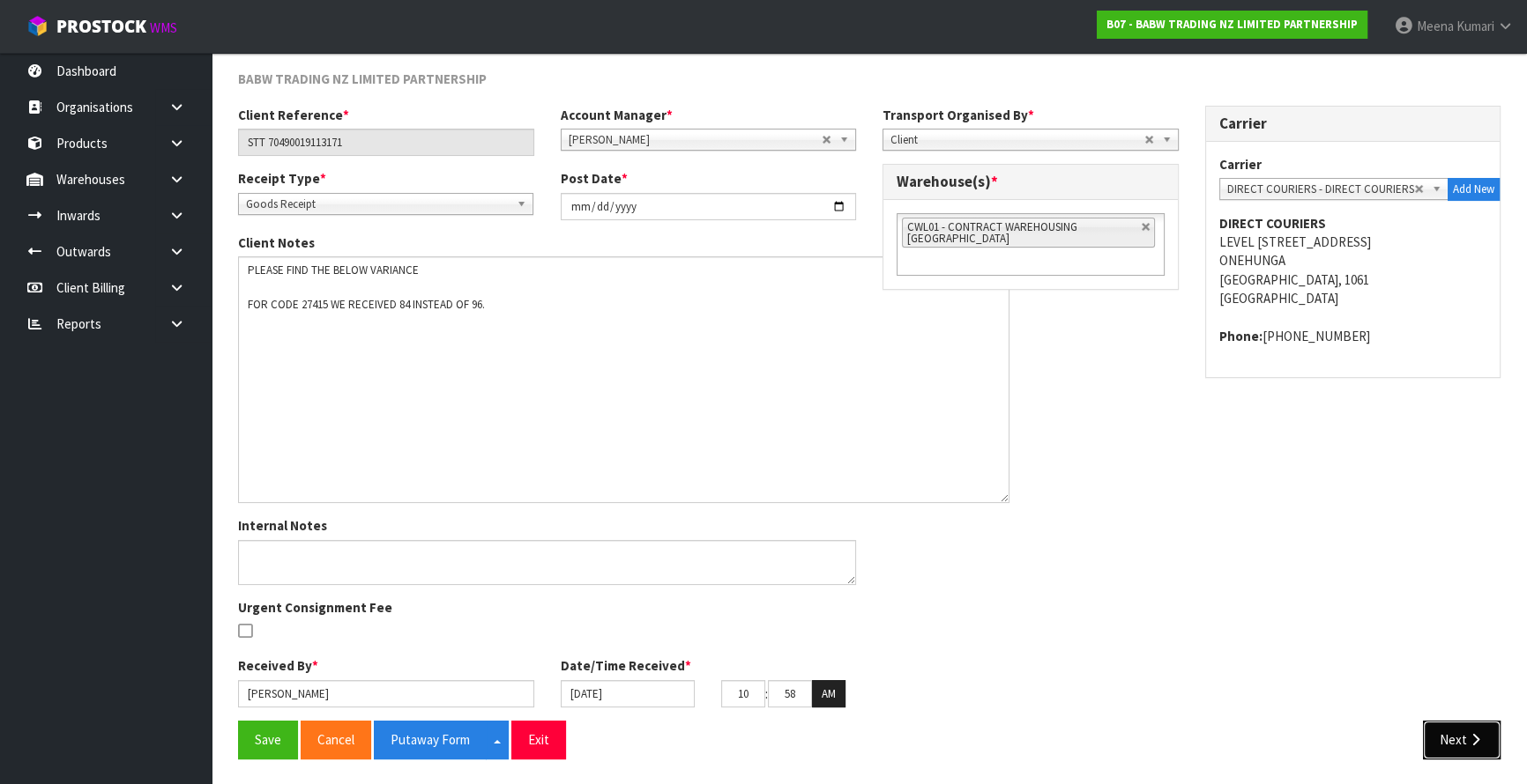
click at [1453, 736] on button "Next" at bounding box center [1461, 740] width 77 height 38
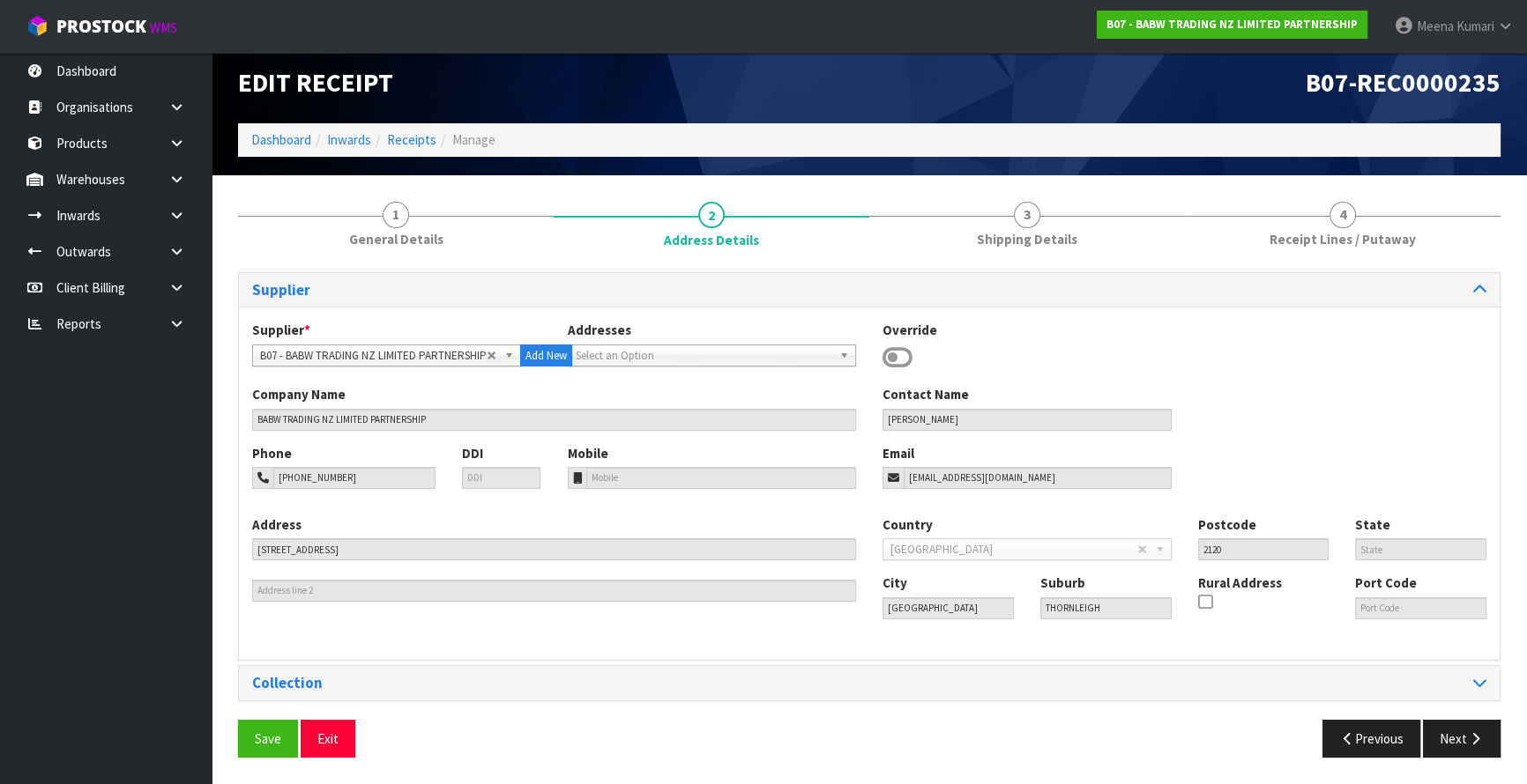
scroll to position [11, 0]
click at [1453, 736] on button "Next" at bounding box center [1461, 739] width 77 height 38
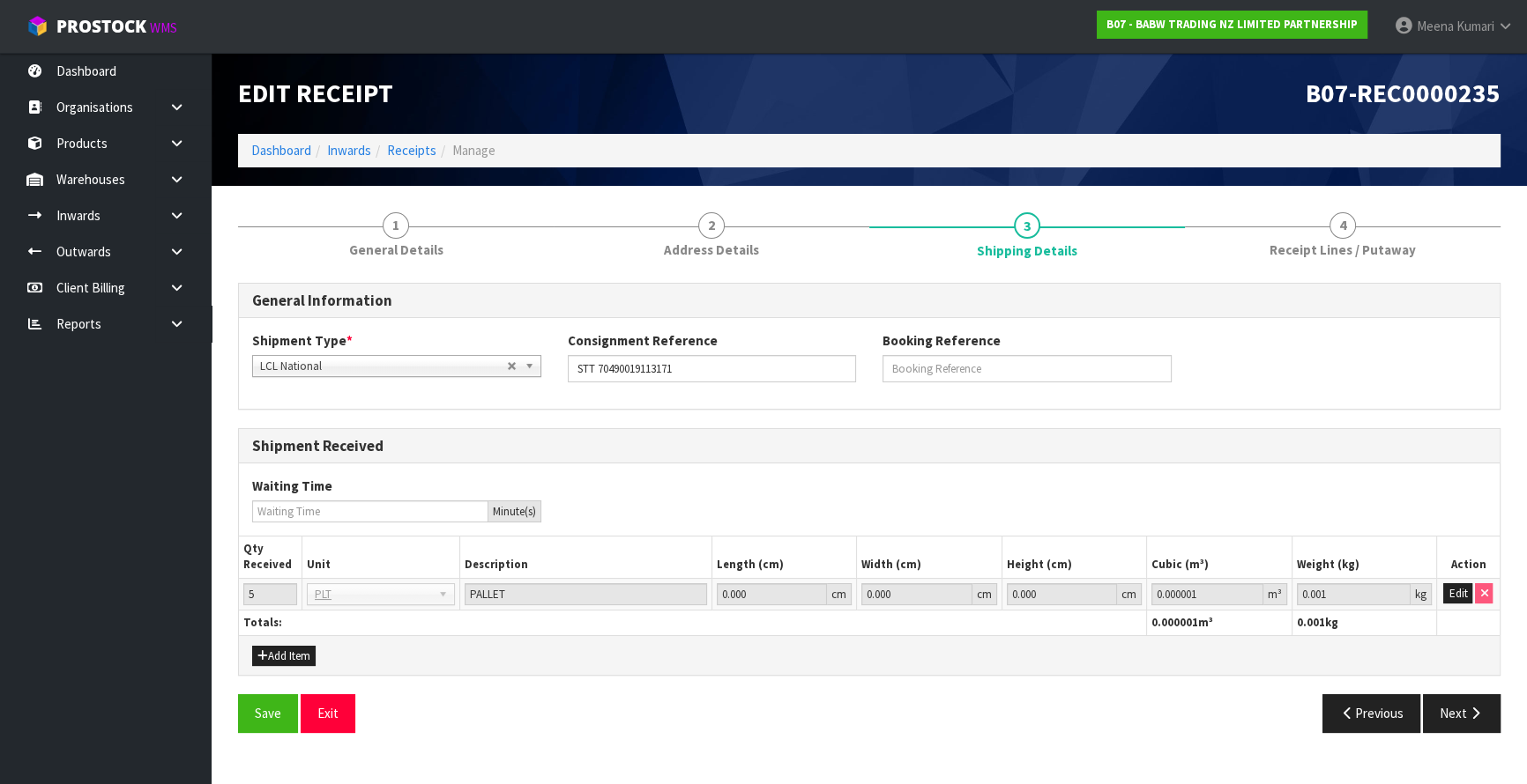
scroll to position [0, 0]
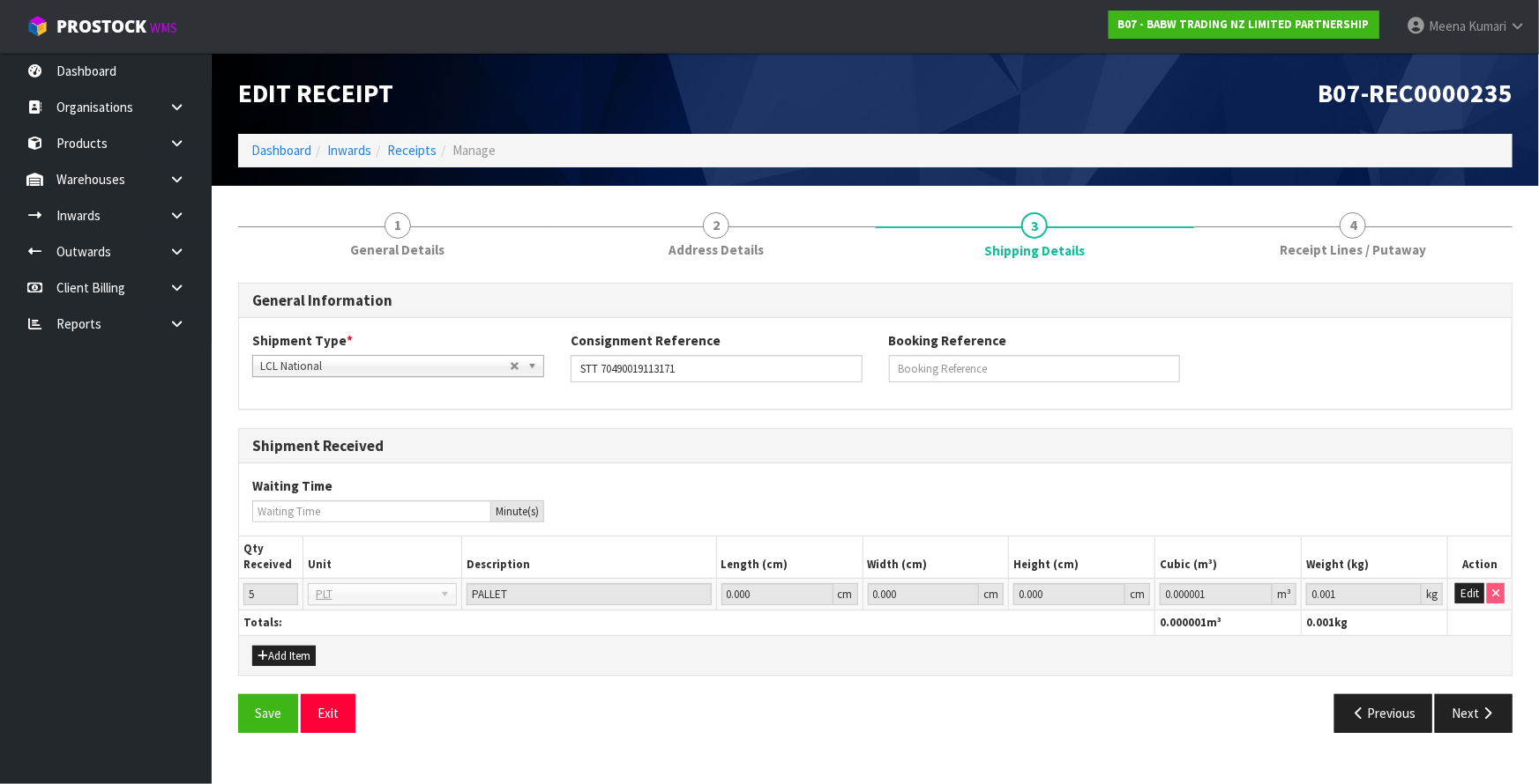
click at [1453, 736] on div "Save Exit Previous Next" at bounding box center [875, 720] width 1300 height 51
click at [1453, 714] on button "Next" at bounding box center [1473, 714] width 77 height 38
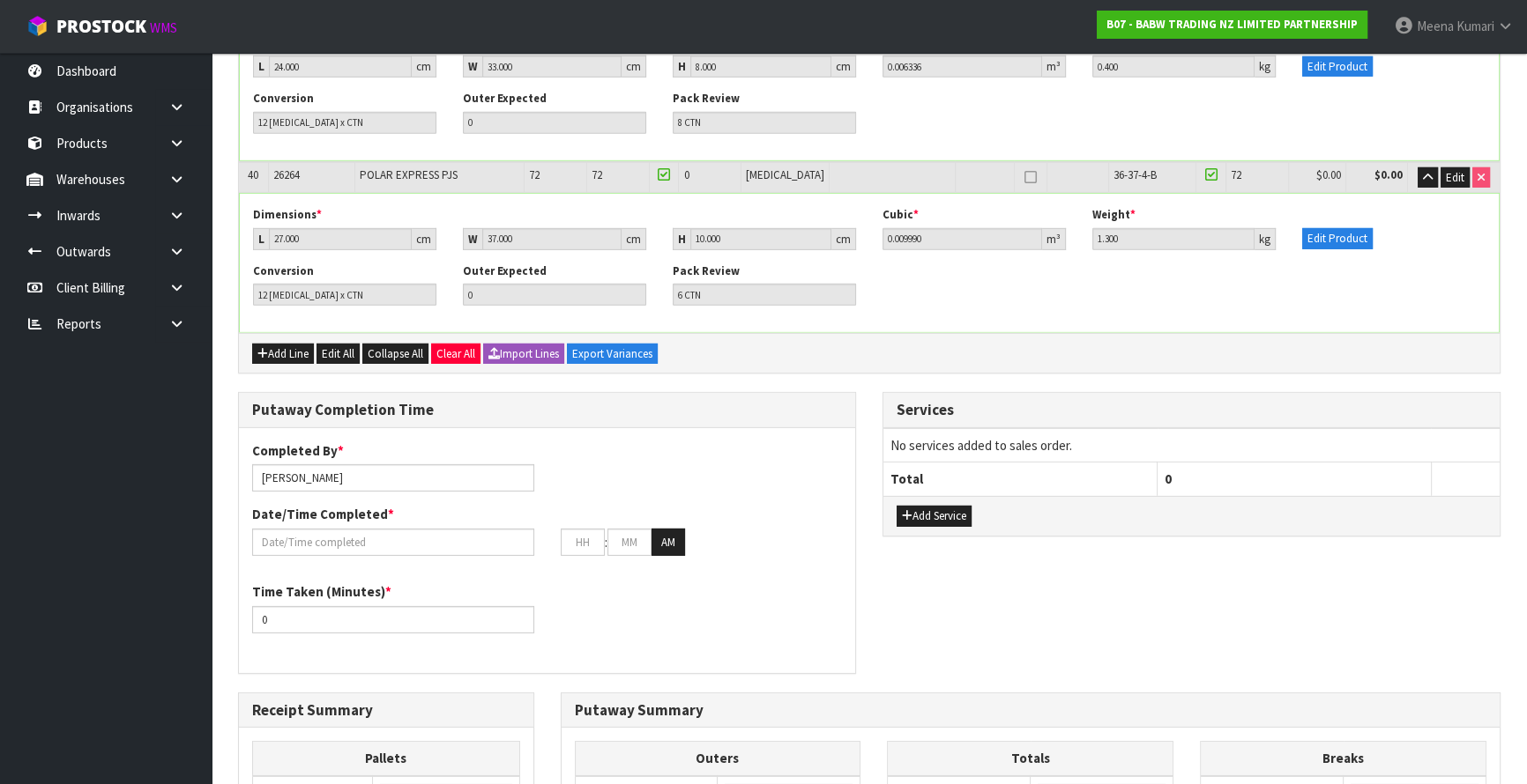
scroll to position [7016, 0]
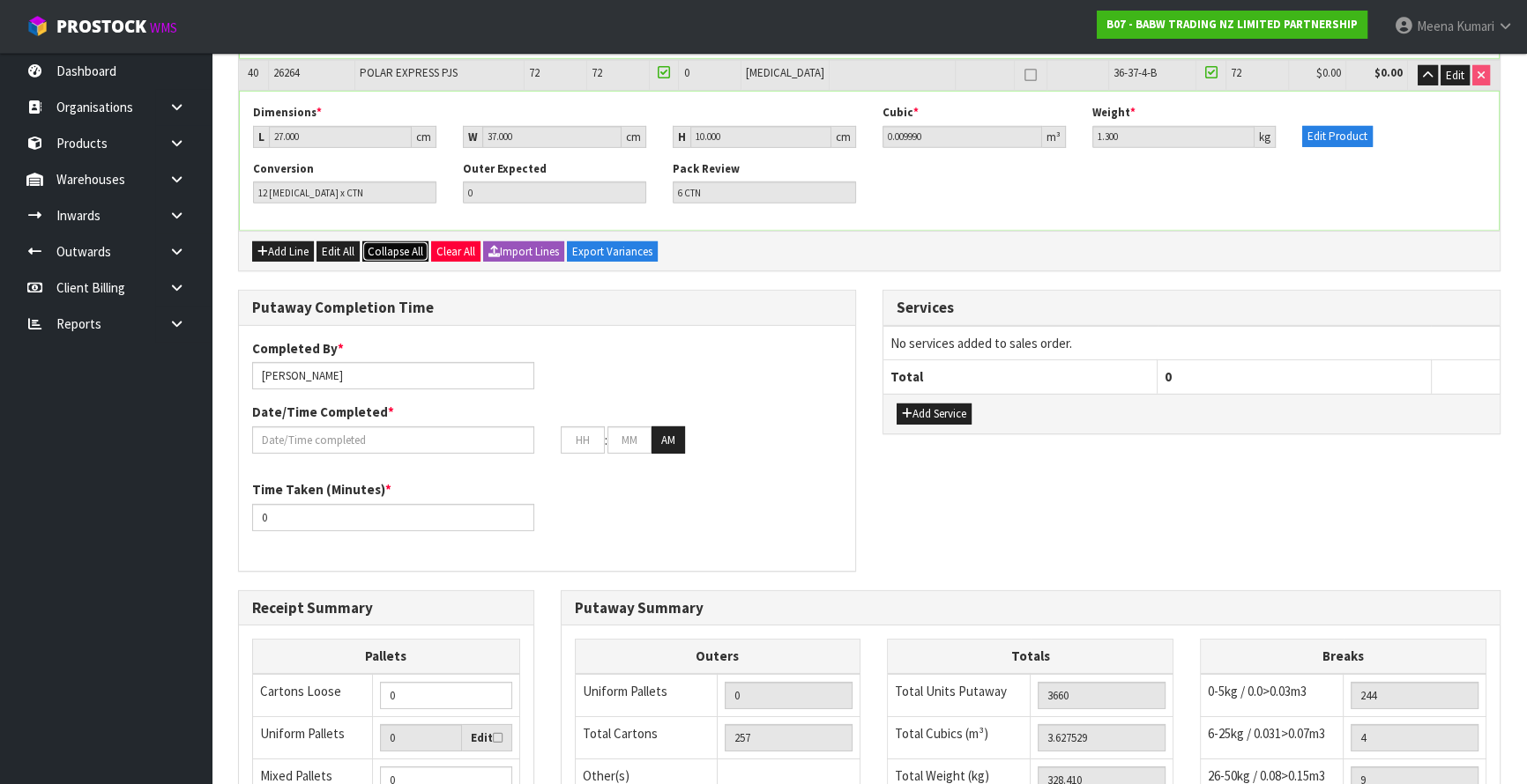
click at [407, 244] on span "Collapse All" at bounding box center [395, 251] width 56 height 15
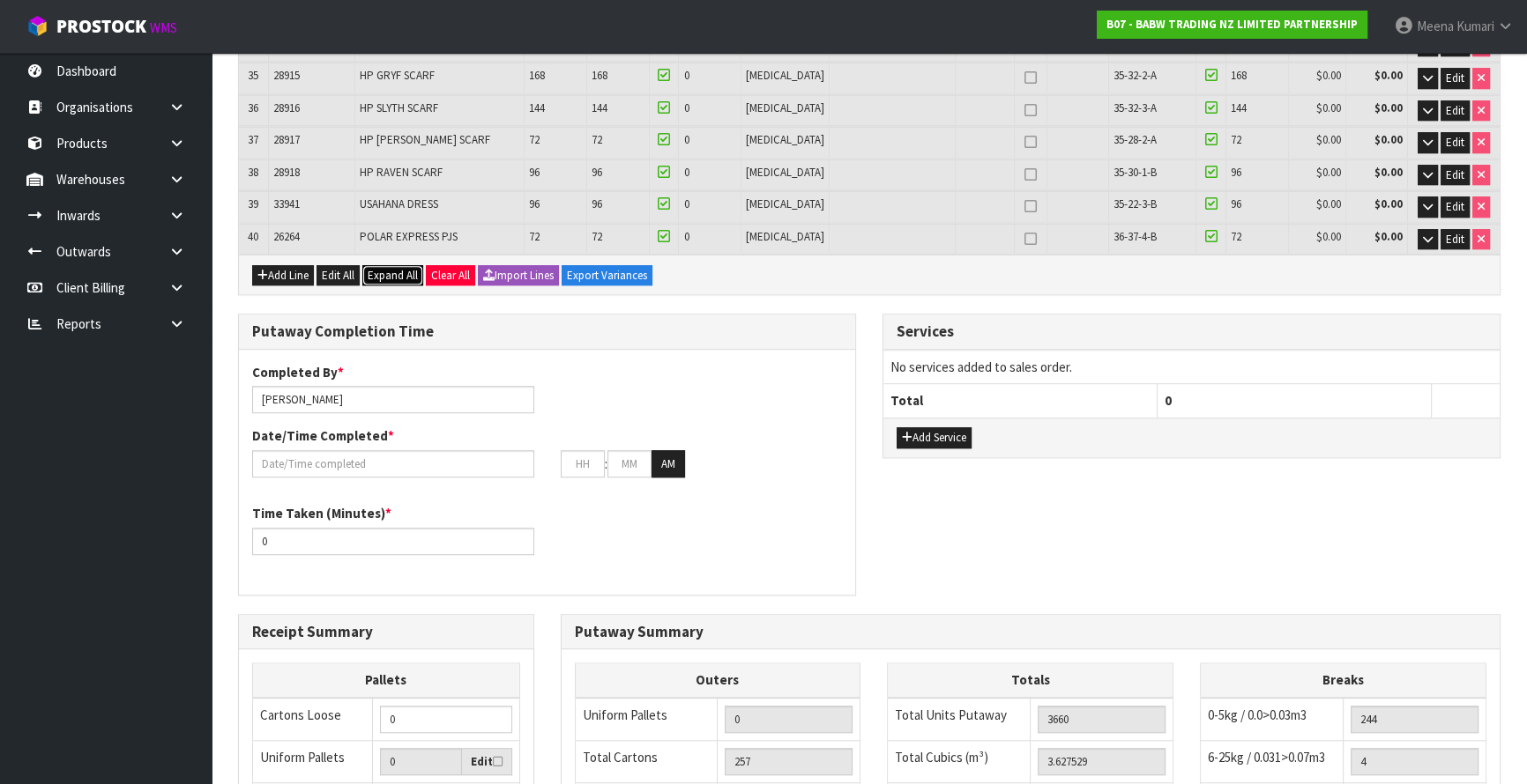
scroll to position [0, 0]
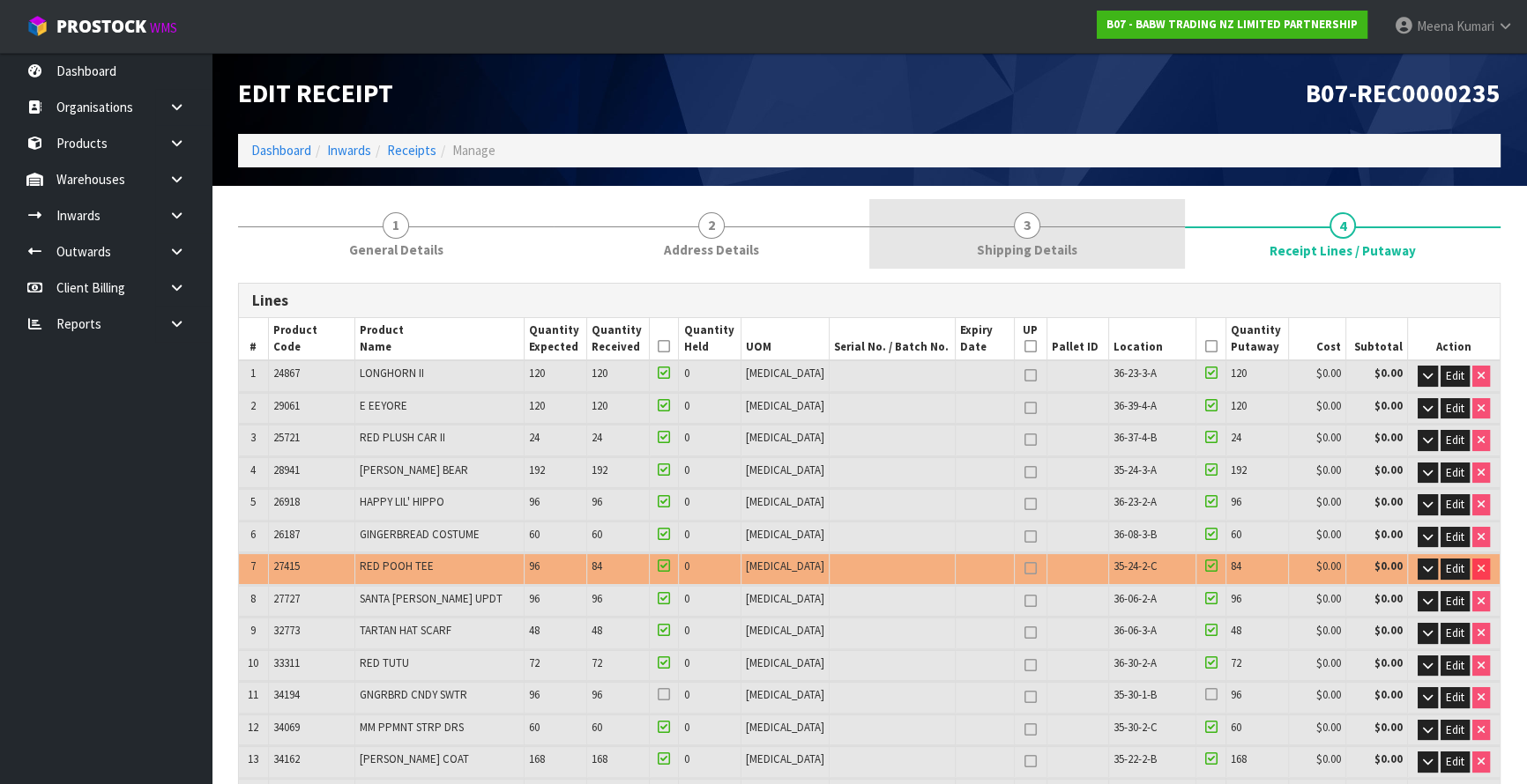
click at [1080, 208] on link "3 Shipping Details" at bounding box center [1026, 233] width 316 height 69
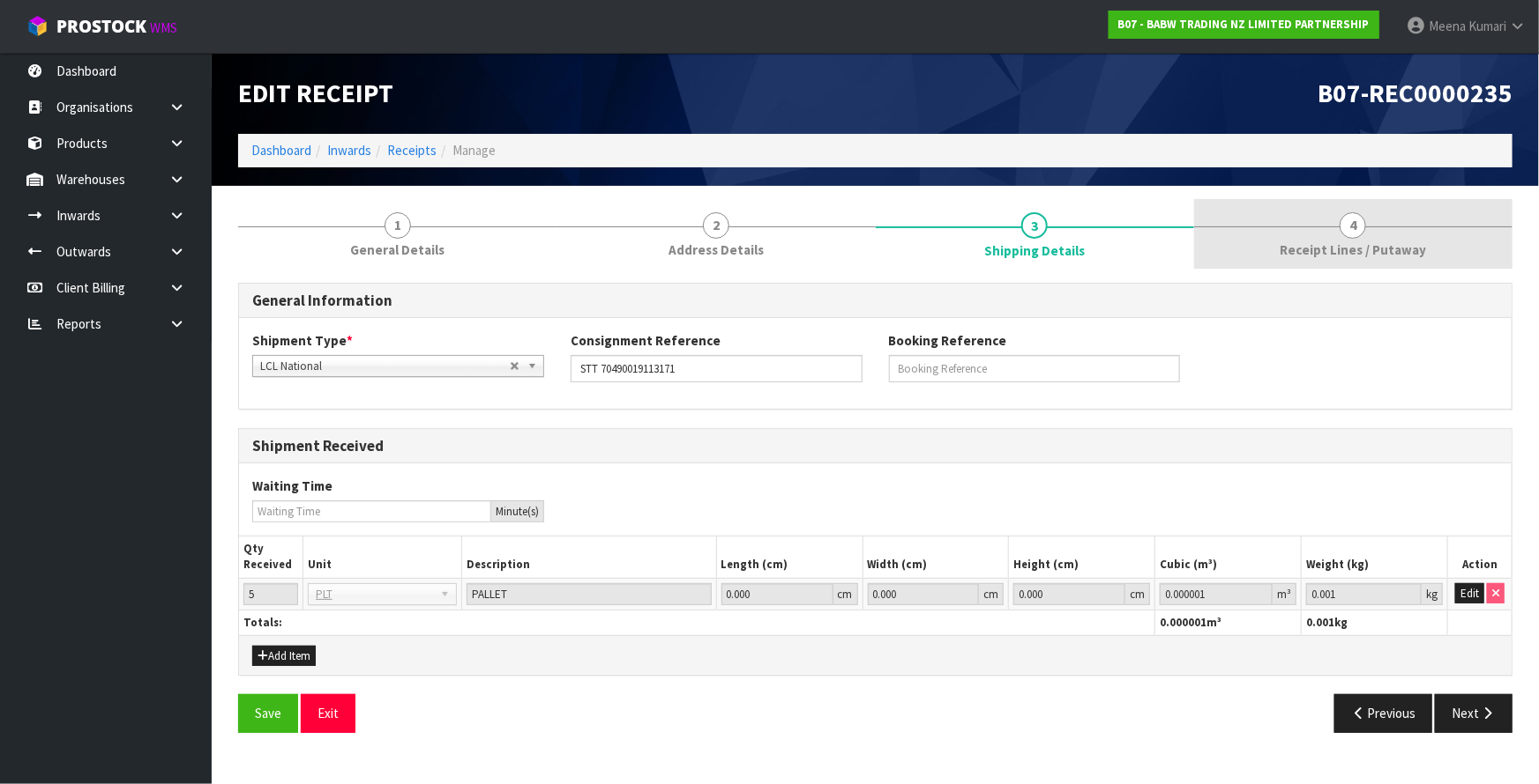
click at [1337, 260] on link "4 Receipt Lines / Putaway" at bounding box center [1353, 233] width 318 height 69
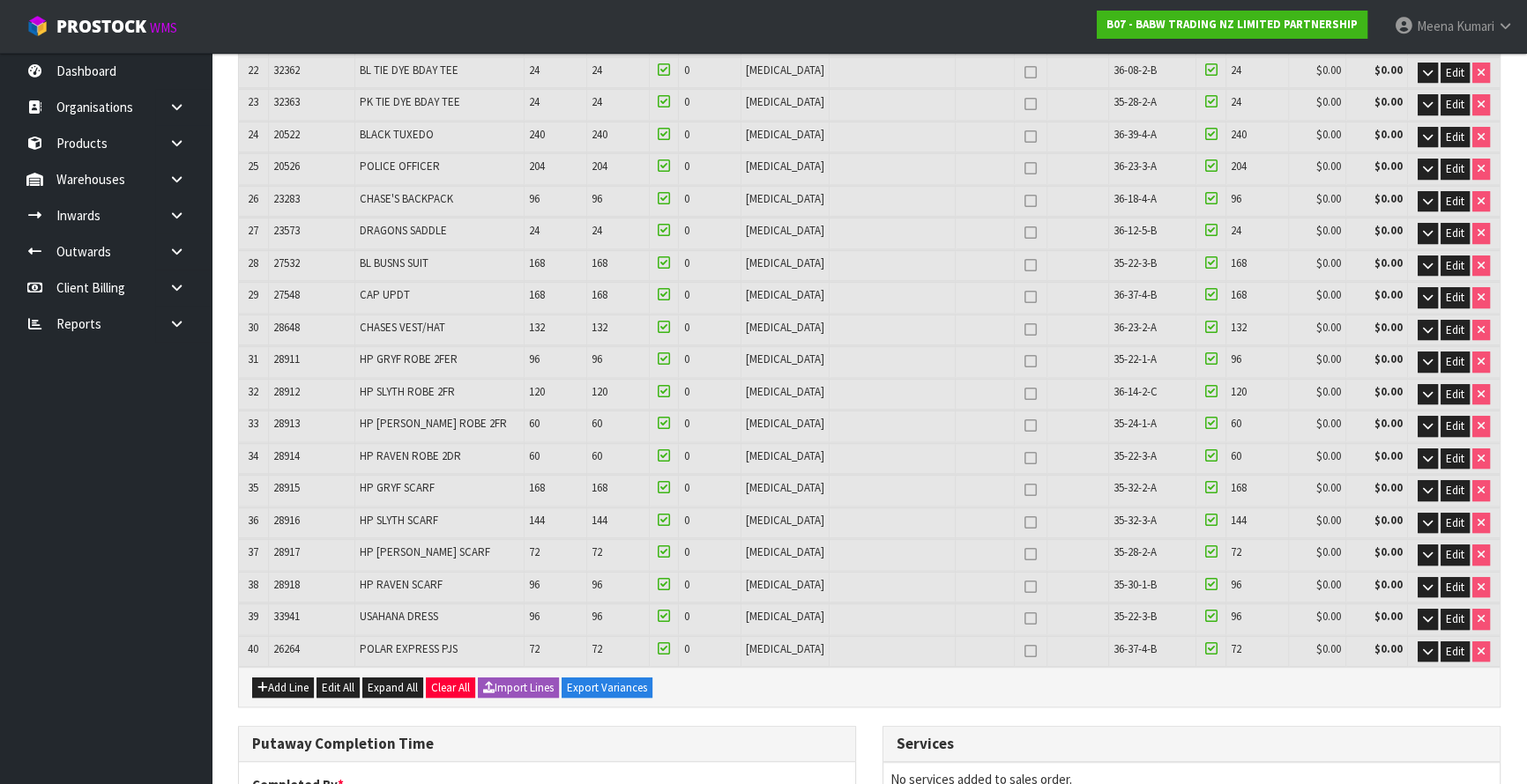
scroll to position [1712, 0]
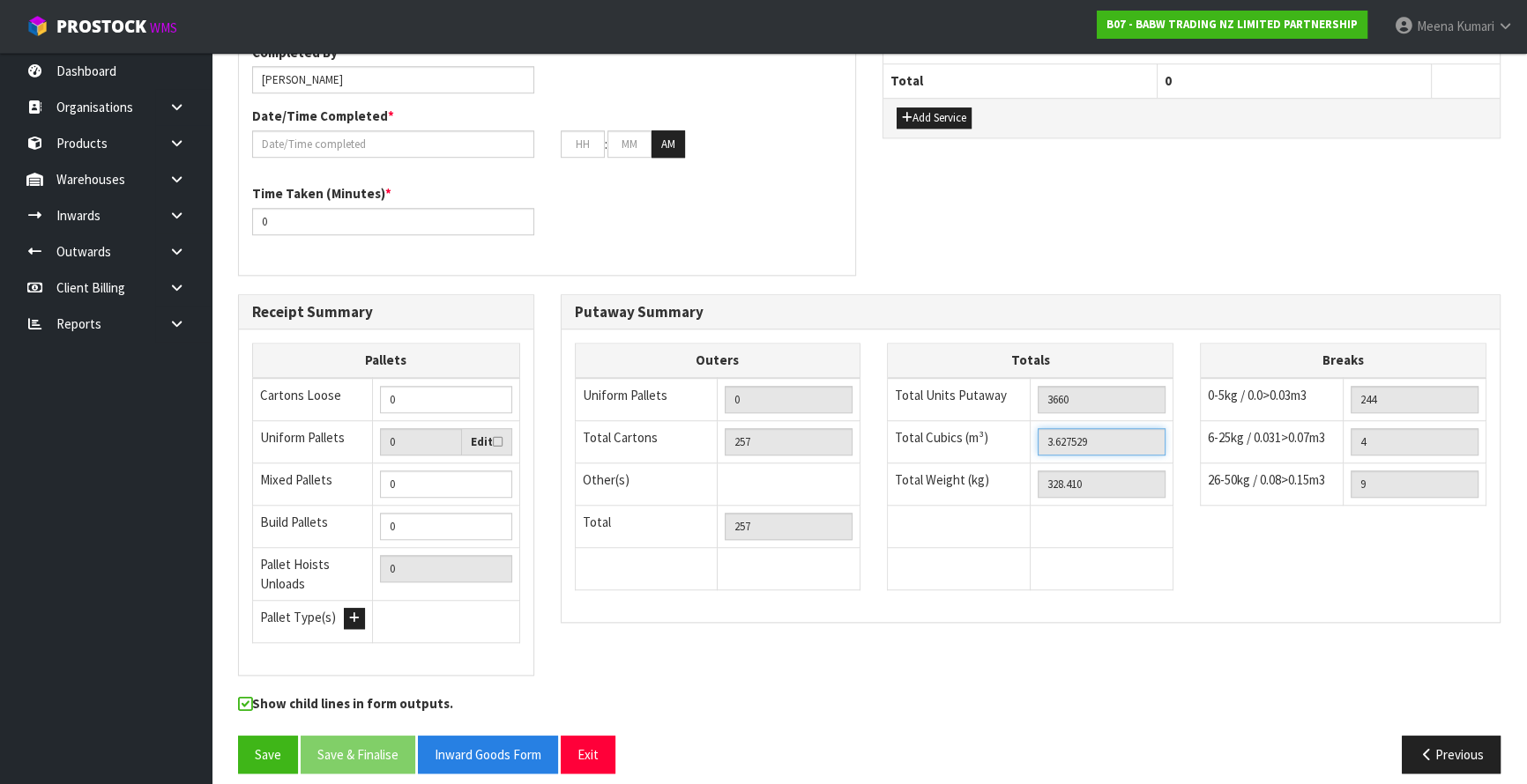
drag, startPoint x: 1116, startPoint y: 424, endPoint x: 1031, endPoint y: 433, distance: 85.5
click at [1031, 433] on td "3.627529" at bounding box center [1102, 441] width 143 height 42
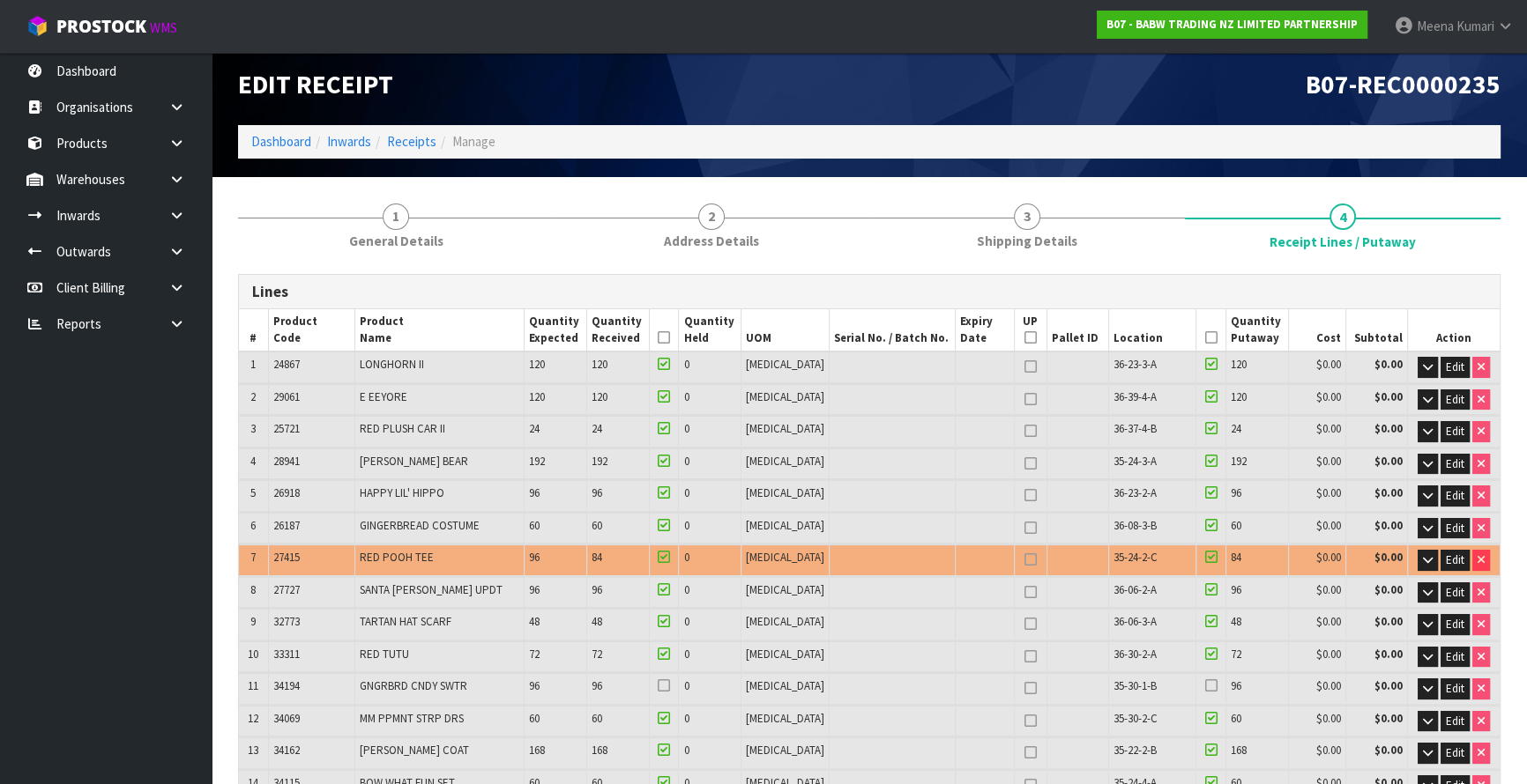
scroll to position [0, 0]
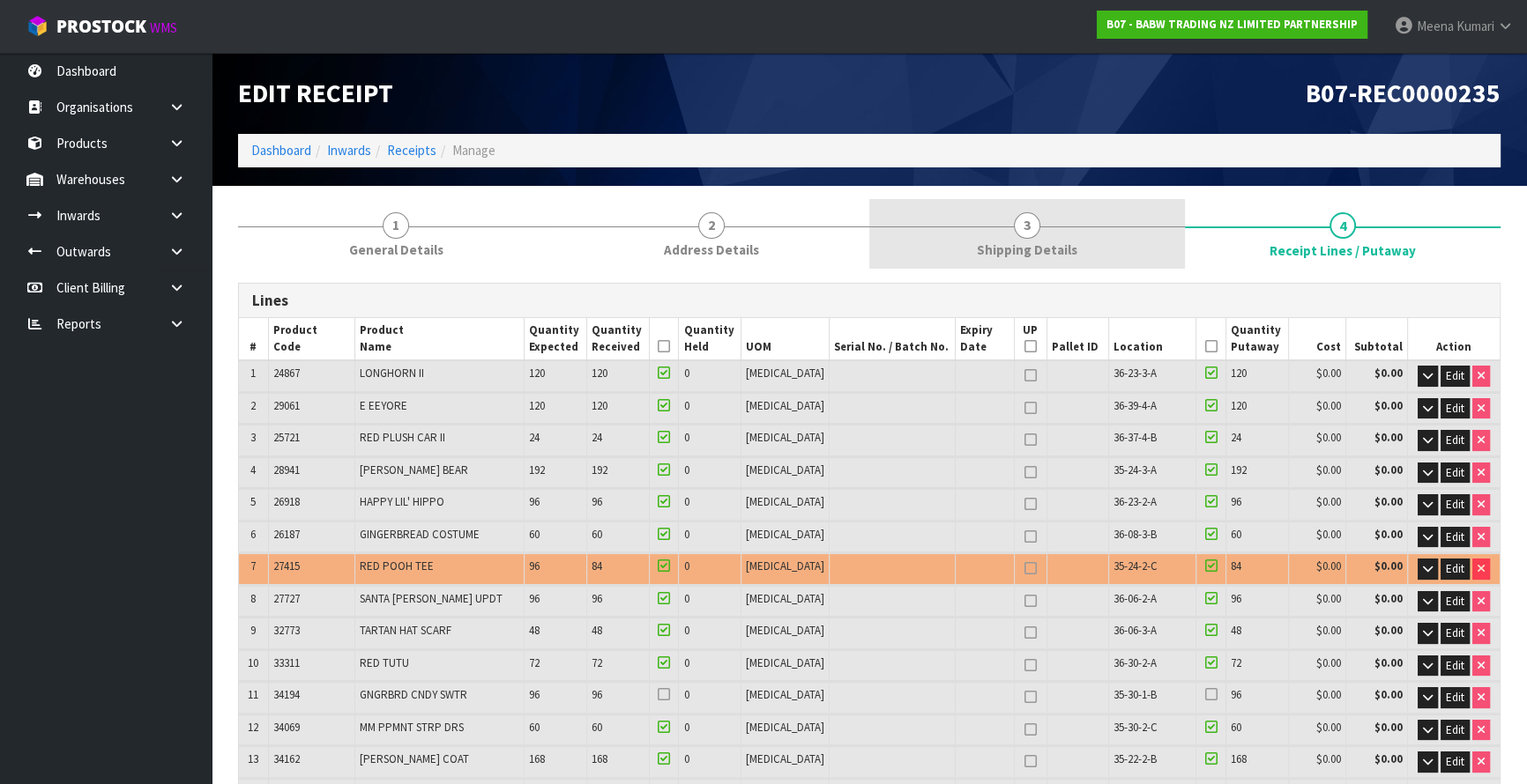
click at [1044, 234] on link "3 Shipping Details" at bounding box center [1026, 233] width 316 height 69
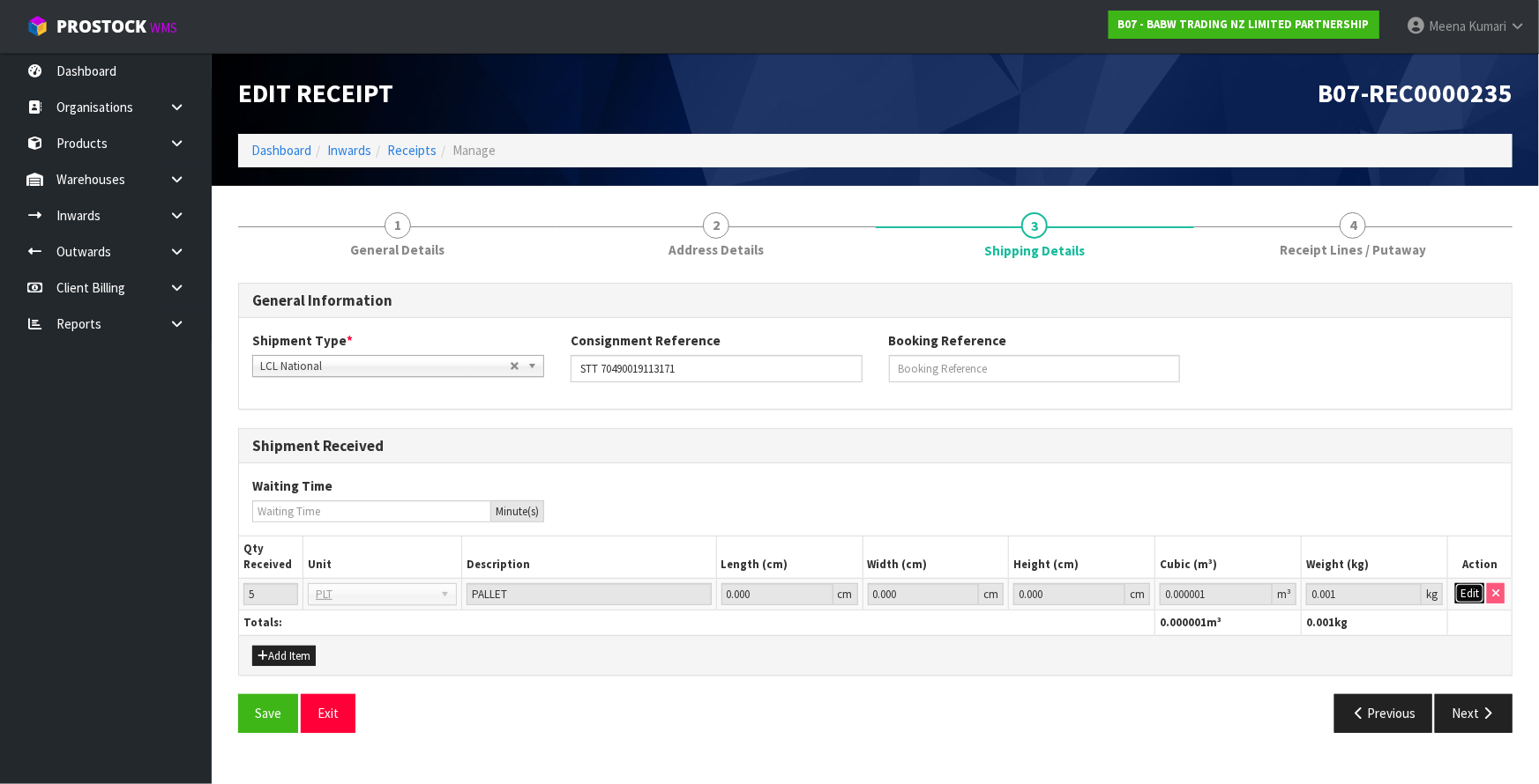
drag, startPoint x: 1472, startPoint y: 594, endPoint x: 1403, endPoint y: 581, distance: 70.2
click at [1471, 594] on button "Edit" at bounding box center [1470, 594] width 29 height 22
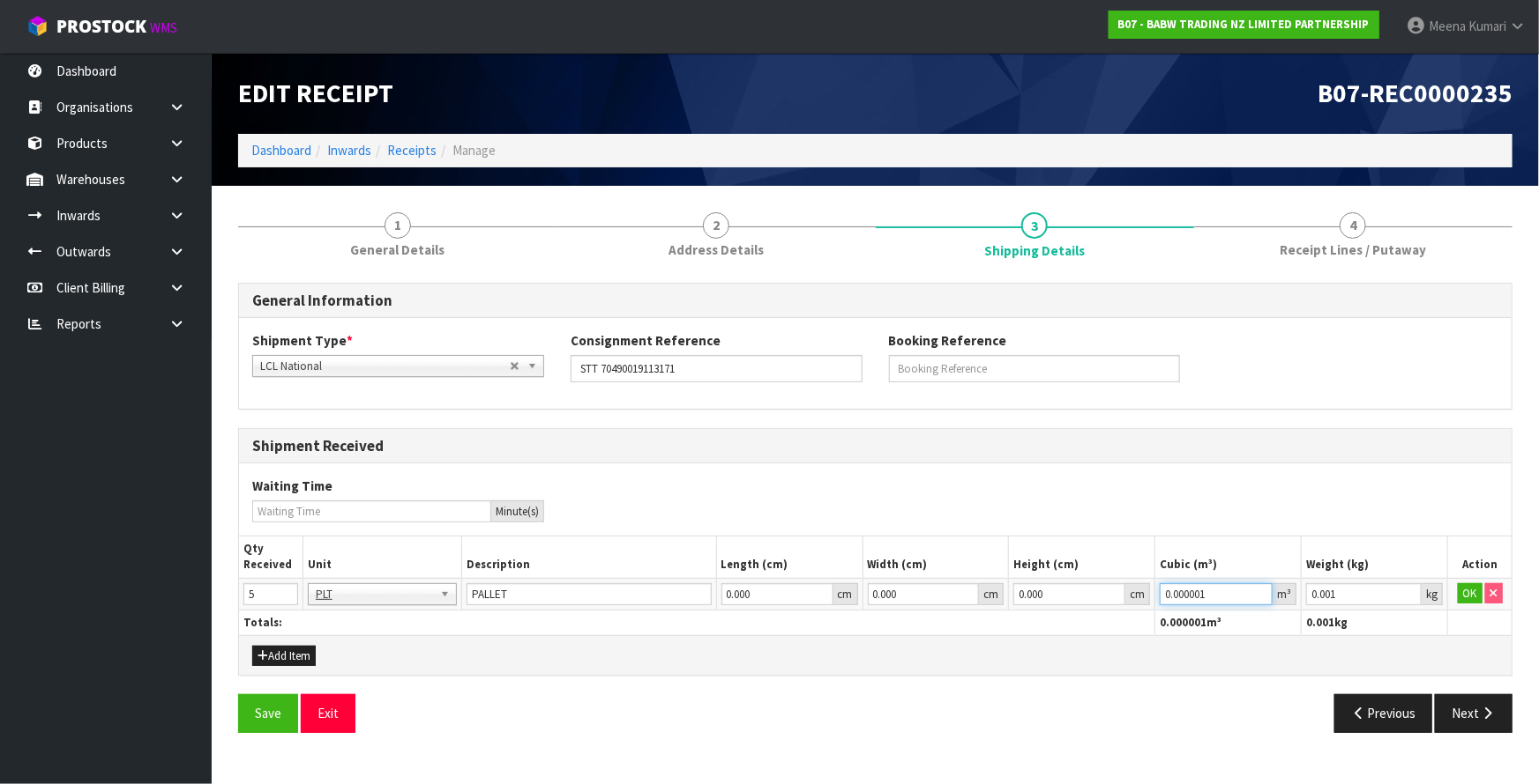
drag, startPoint x: 1236, startPoint y: 593, endPoint x: 989, endPoint y: 608, distance: 247.5
click at [989, 608] on table "Qty Received Unit Description Length (cm) Width (cm) Height (cm) Cubic (m³) Wei…" at bounding box center [874, 586] width 1272 height 99
paste input "3.627529"
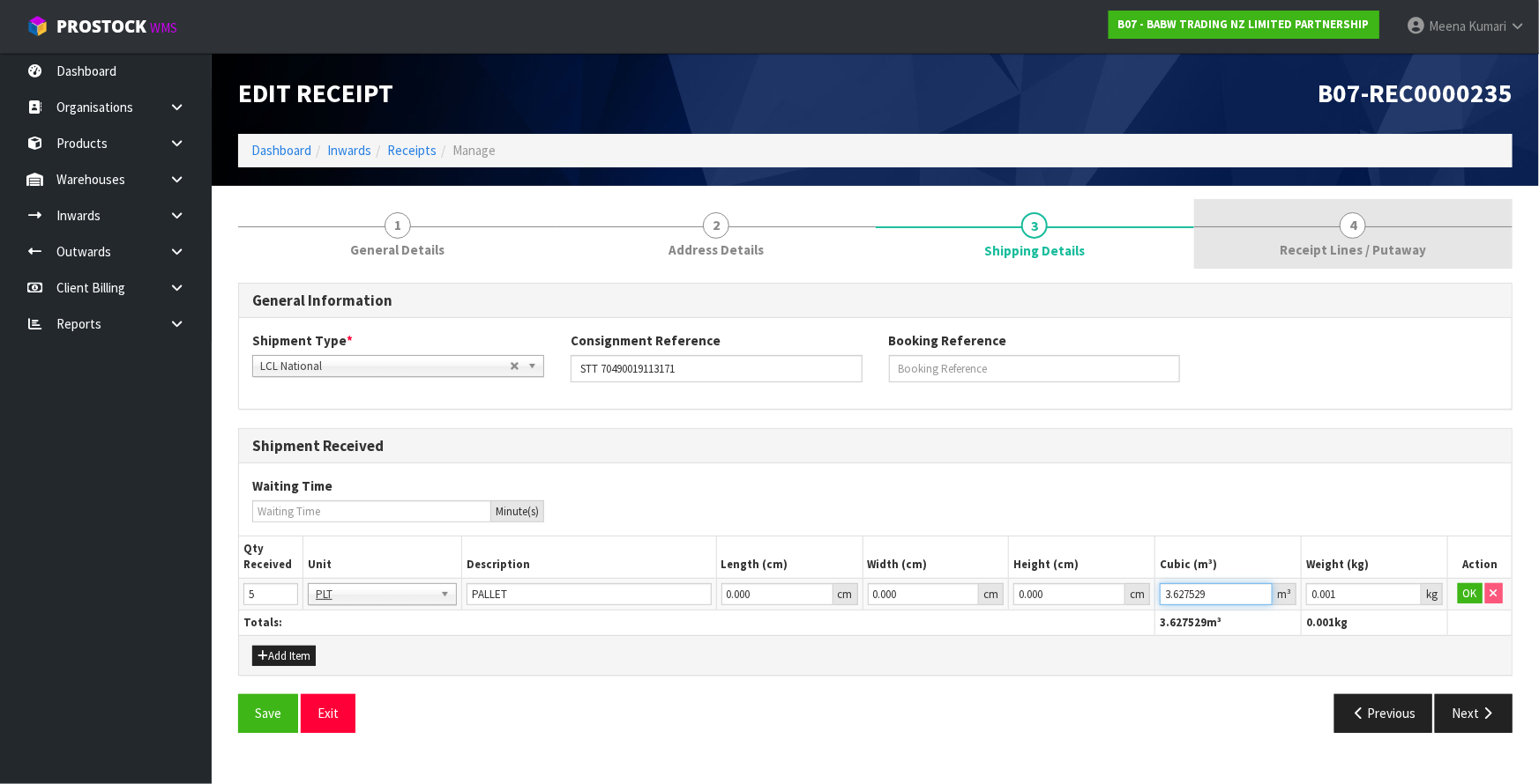
type input "3.627529"
click at [1341, 232] on link "4 Receipt Lines / Putaway" at bounding box center [1353, 233] width 318 height 69
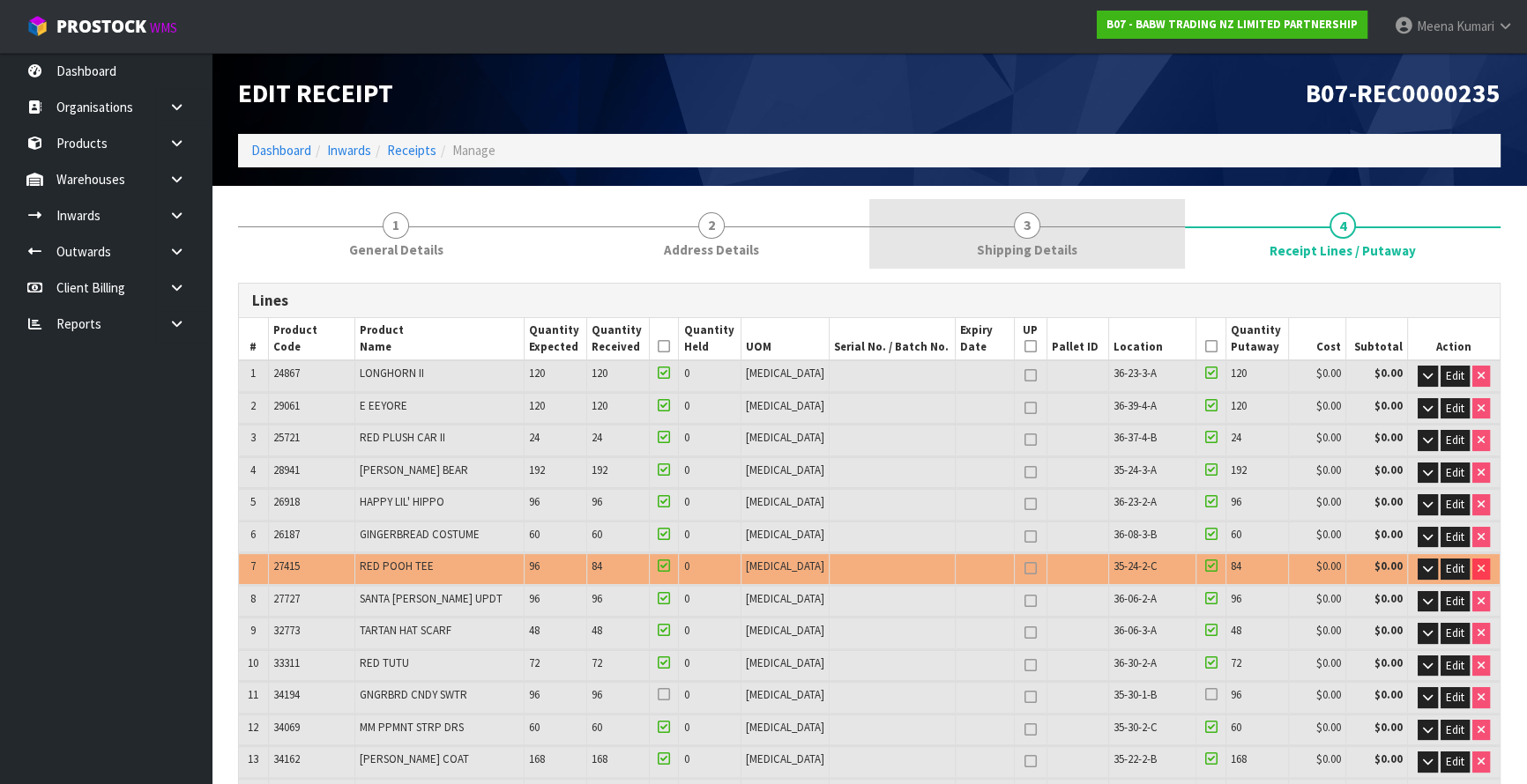
click at [1034, 235] on span "3" at bounding box center [1026, 225] width 26 height 26
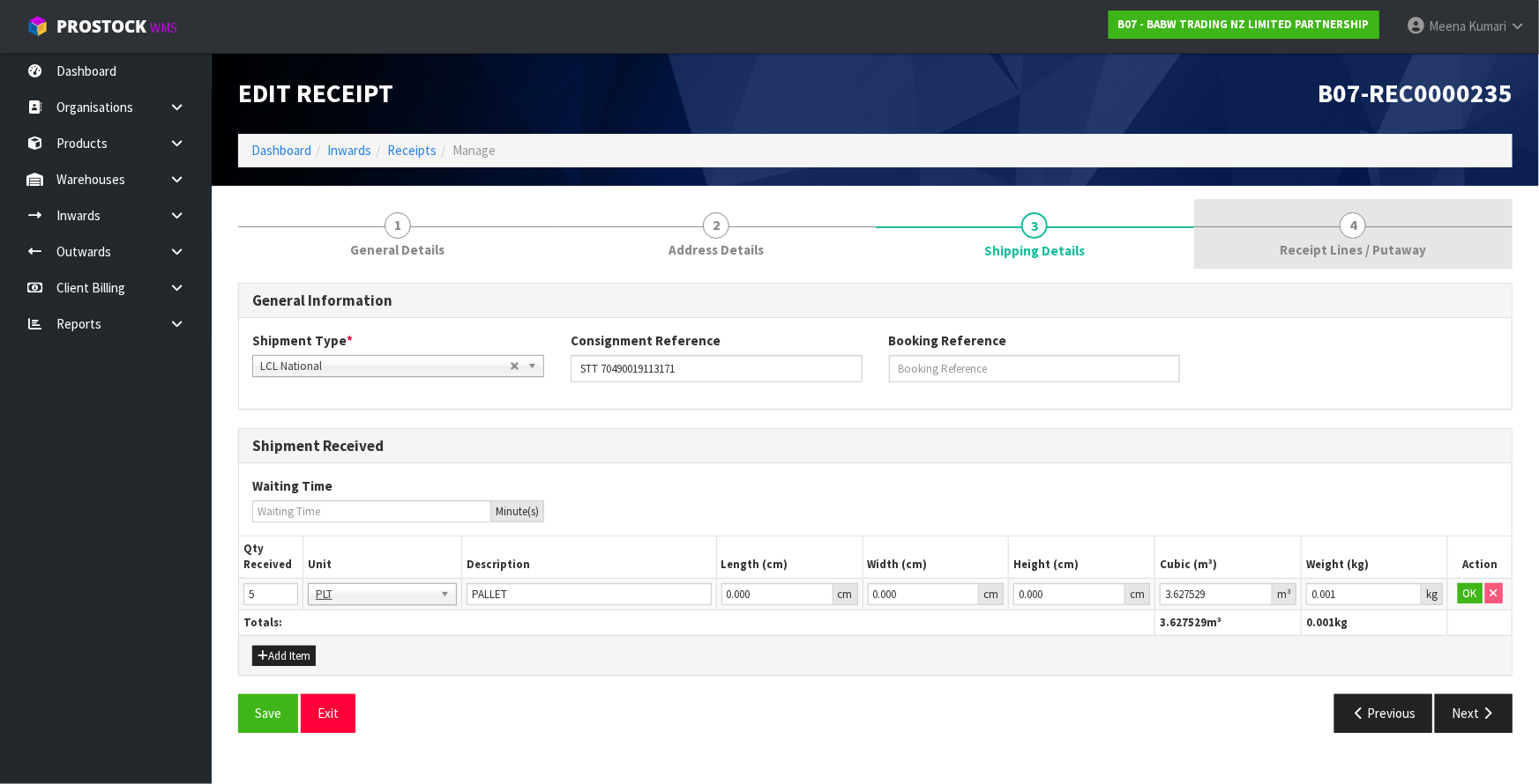
click at [1390, 220] on link "4 Receipt Lines / Putaway" at bounding box center [1353, 233] width 318 height 69
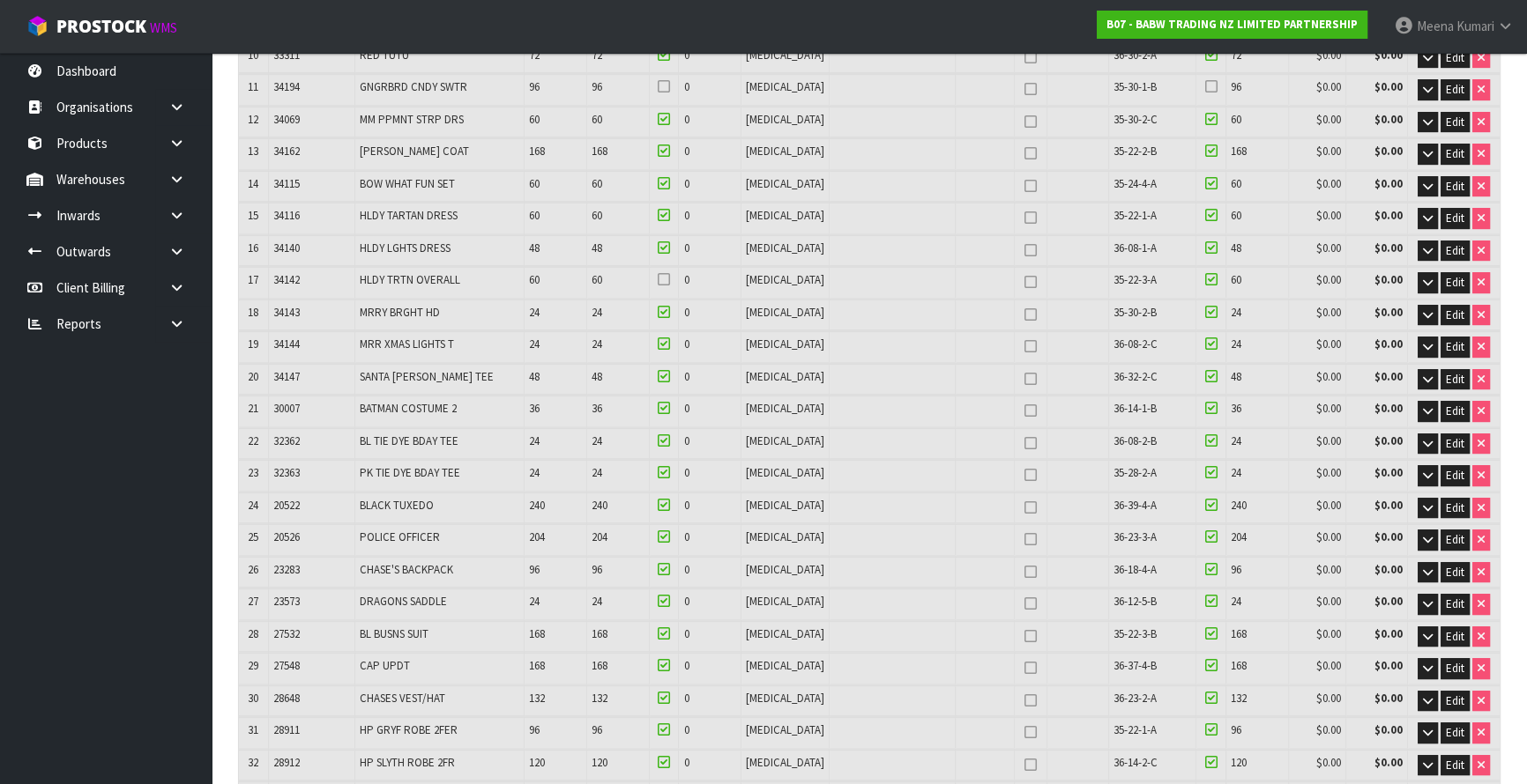
scroll to position [1712, 0]
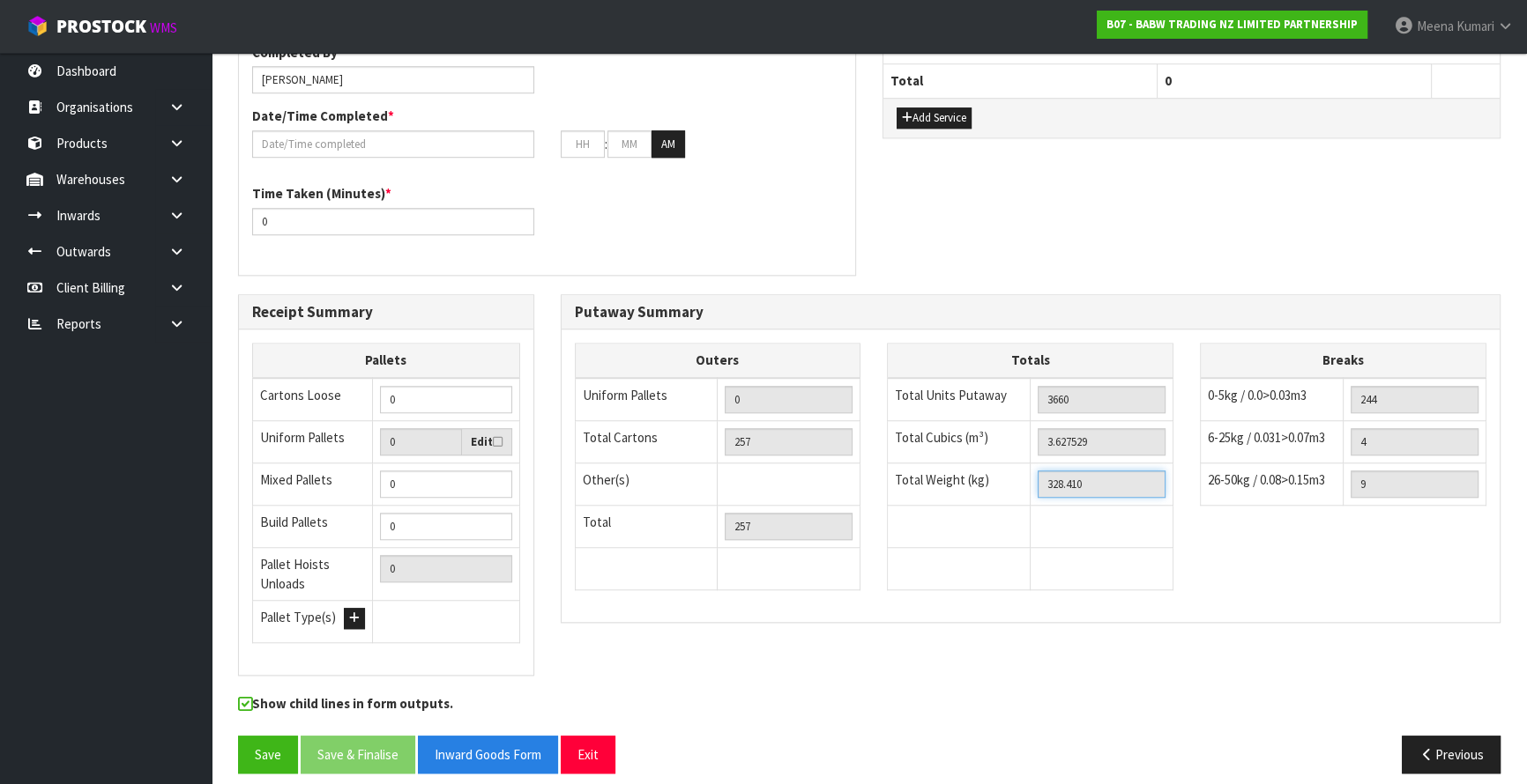
drag, startPoint x: 1098, startPoint y: 473, endPoint x: 985, endPoint y: 476, distance: 113.0
click at [985, 476] on tr "Total Weight (kg) 328.410" at bounding box center [1030, 483] width 285 height 42
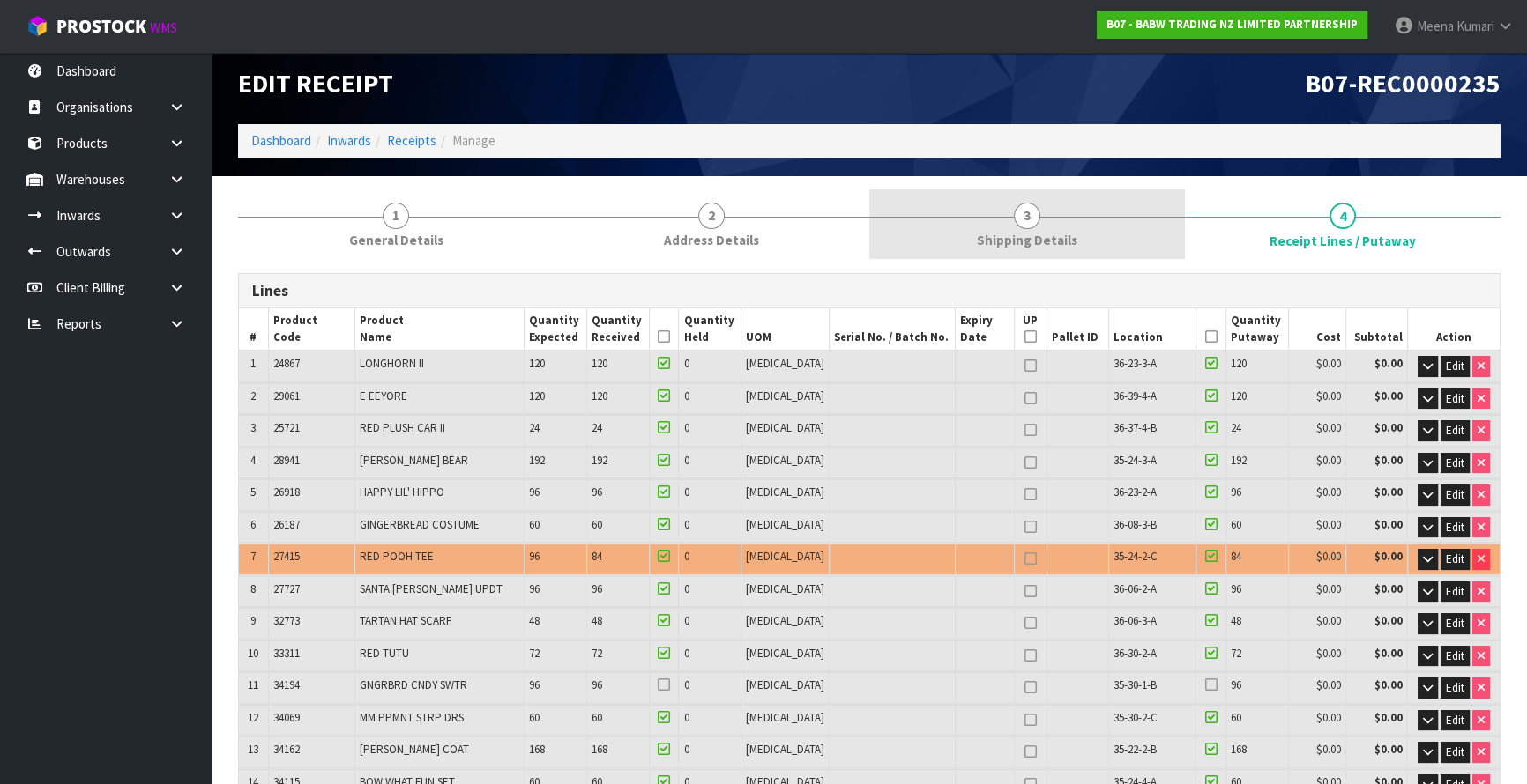
scroll to position [0, 0]
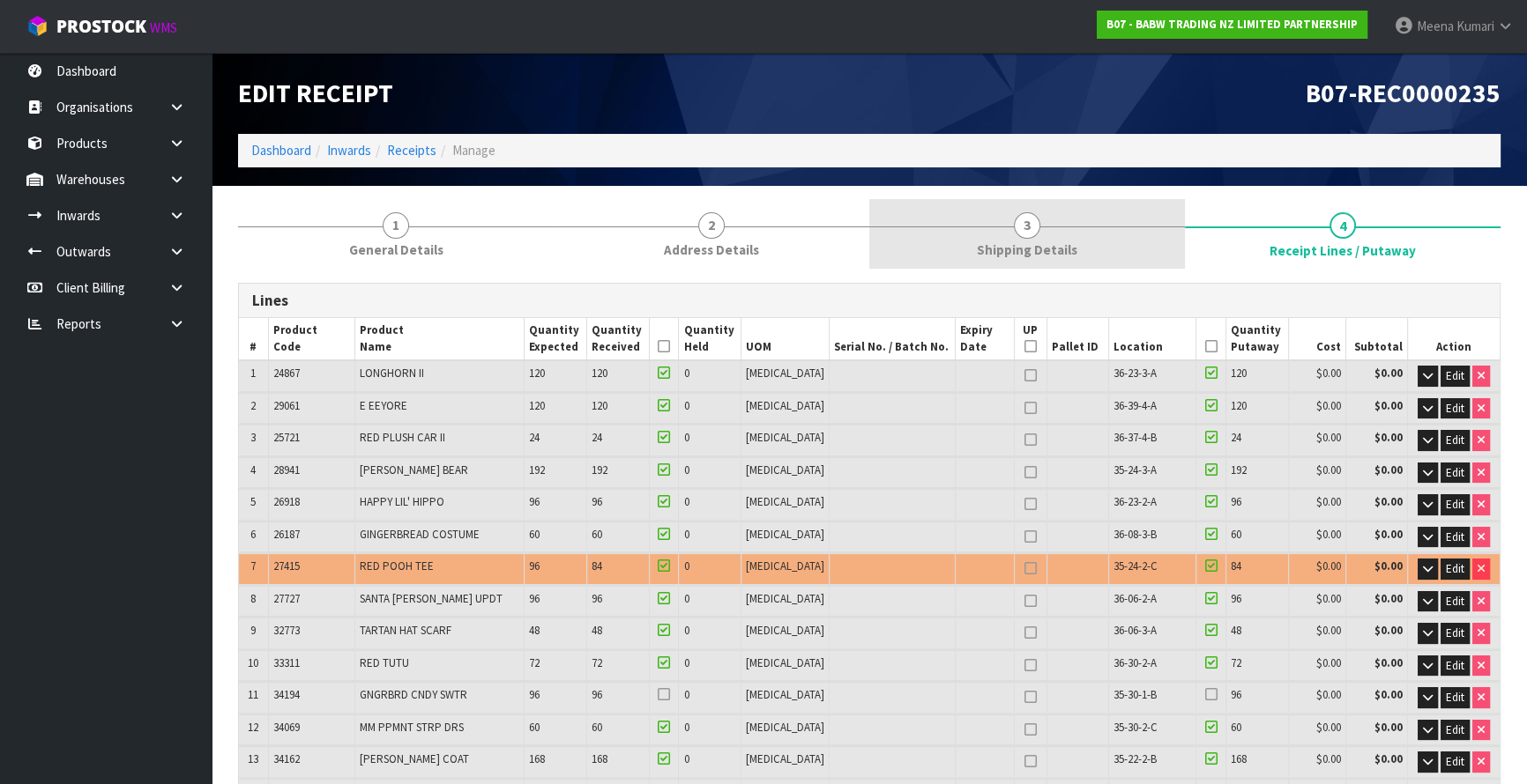
click at [953, 203] on link "3 Shipping Details" at bounding box center [1026, 233] width 316 height 69
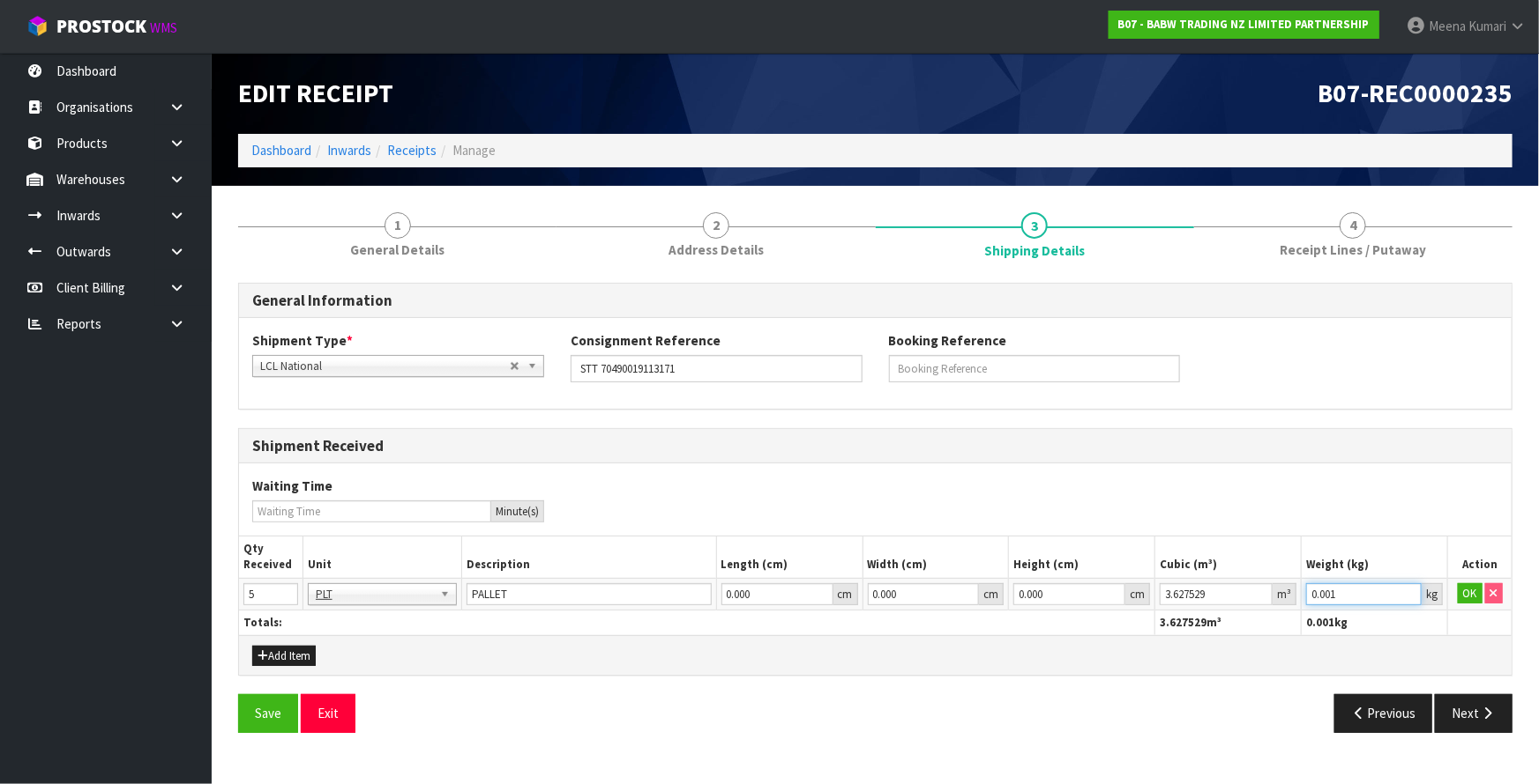
drag, startPoint x: 1358, startPoint y: 594, endPoint x: 1220, endPoint y: 630, distance: 142.6
click at [1220, 630] on table "Qty Received Unit Description Length (cm) Width (cm) Height (cm) Cubic (m³) Wei…" at bounding box center [874, 586] width 1272 height 99
paste input "328.4"
type input "328.41"
click at [1463, 591] on button "OK" at bounding box center [1470, 594] width 24 height 22
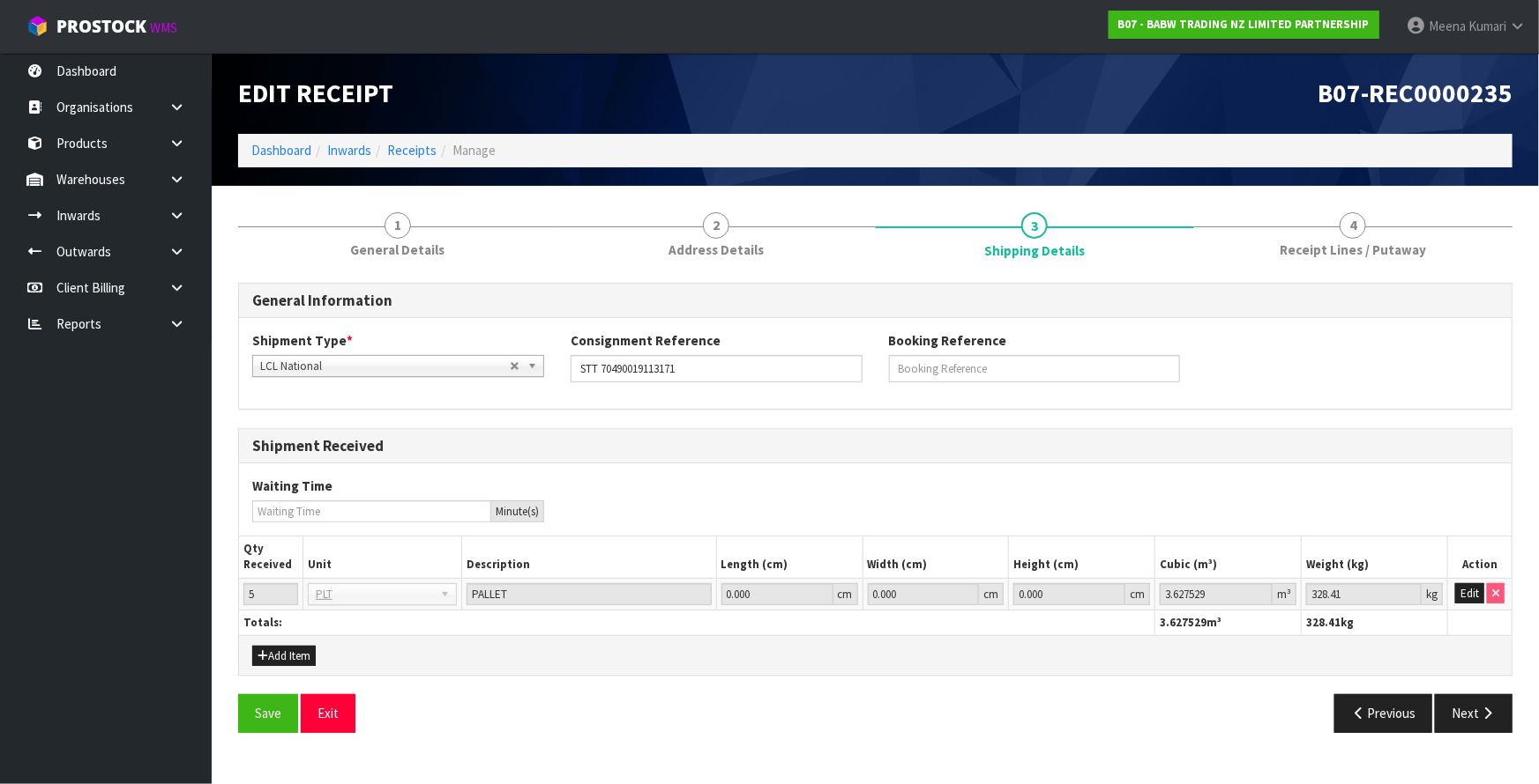
click at [1362, 271] on div "General Information Shipment Type * LCL National LCL International FCL-20ft FCL…" at bounding box center [874, 509] width 1274 height 477
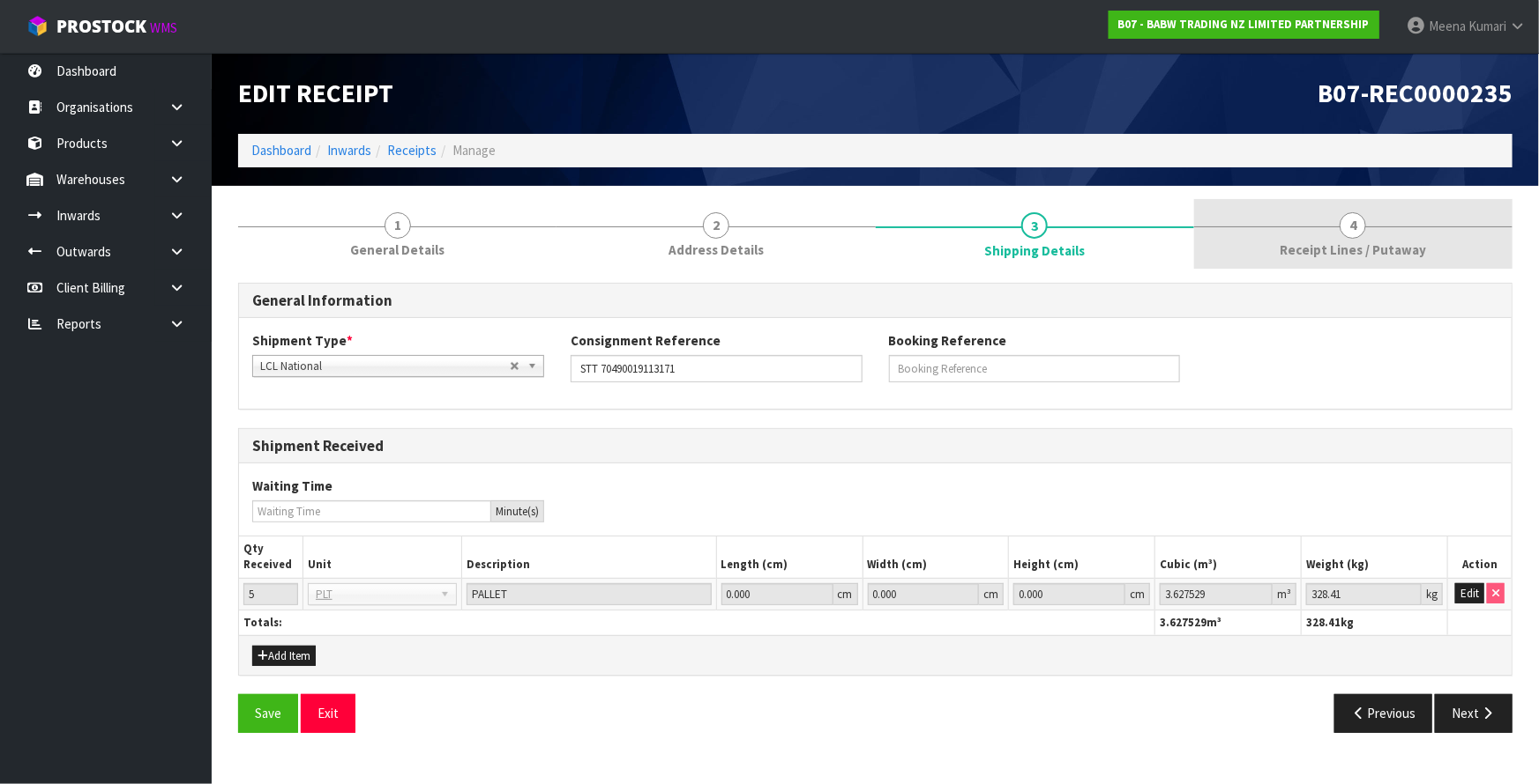
click at [1358, 246] on span "Receipt Lines / Putaway" at bounding box center [1353, 249] width 147 height 19
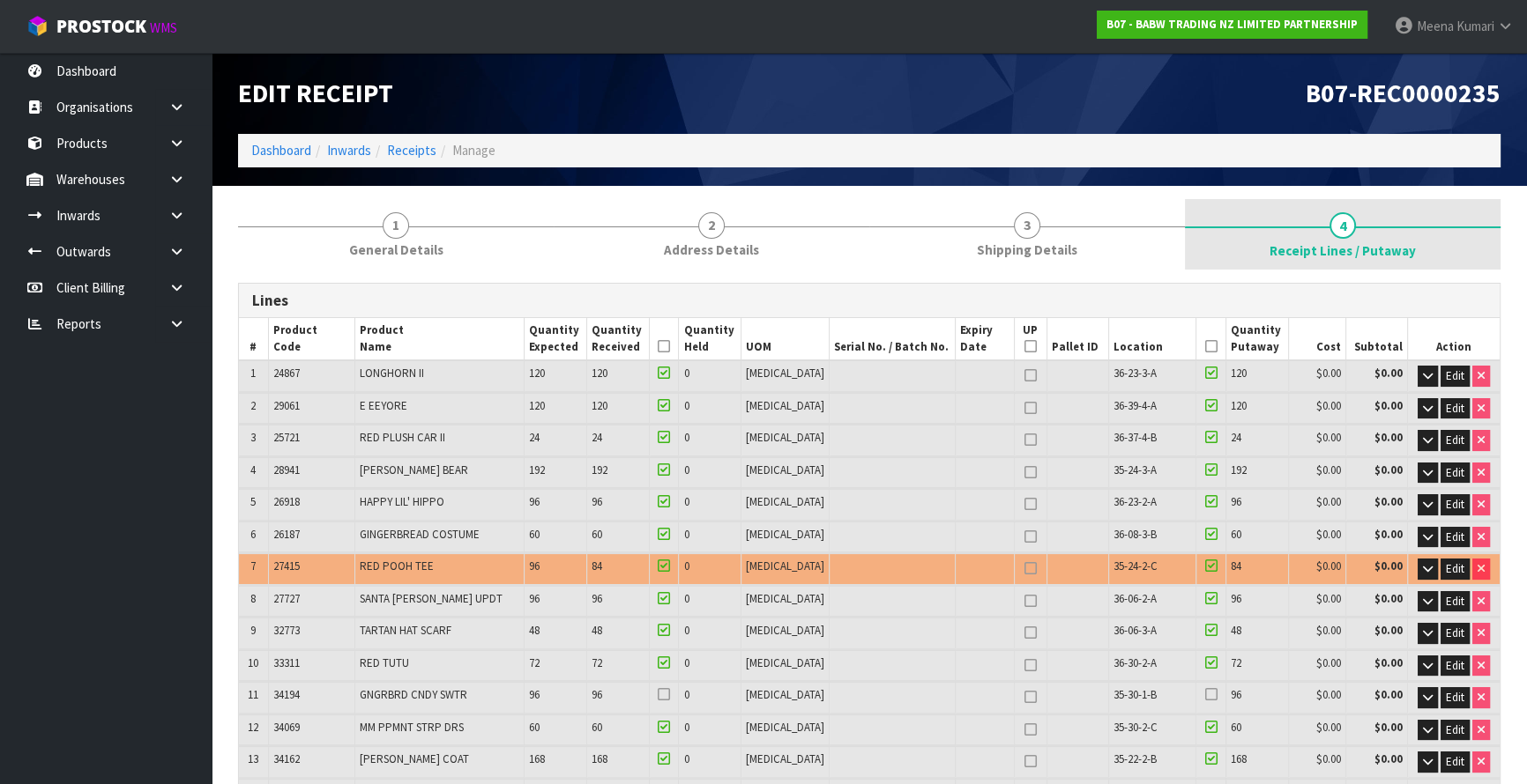
click at [1344, 247] on span "Receipt Lines / Putaway" at bounding box center [1342, 250] width 147 height 19
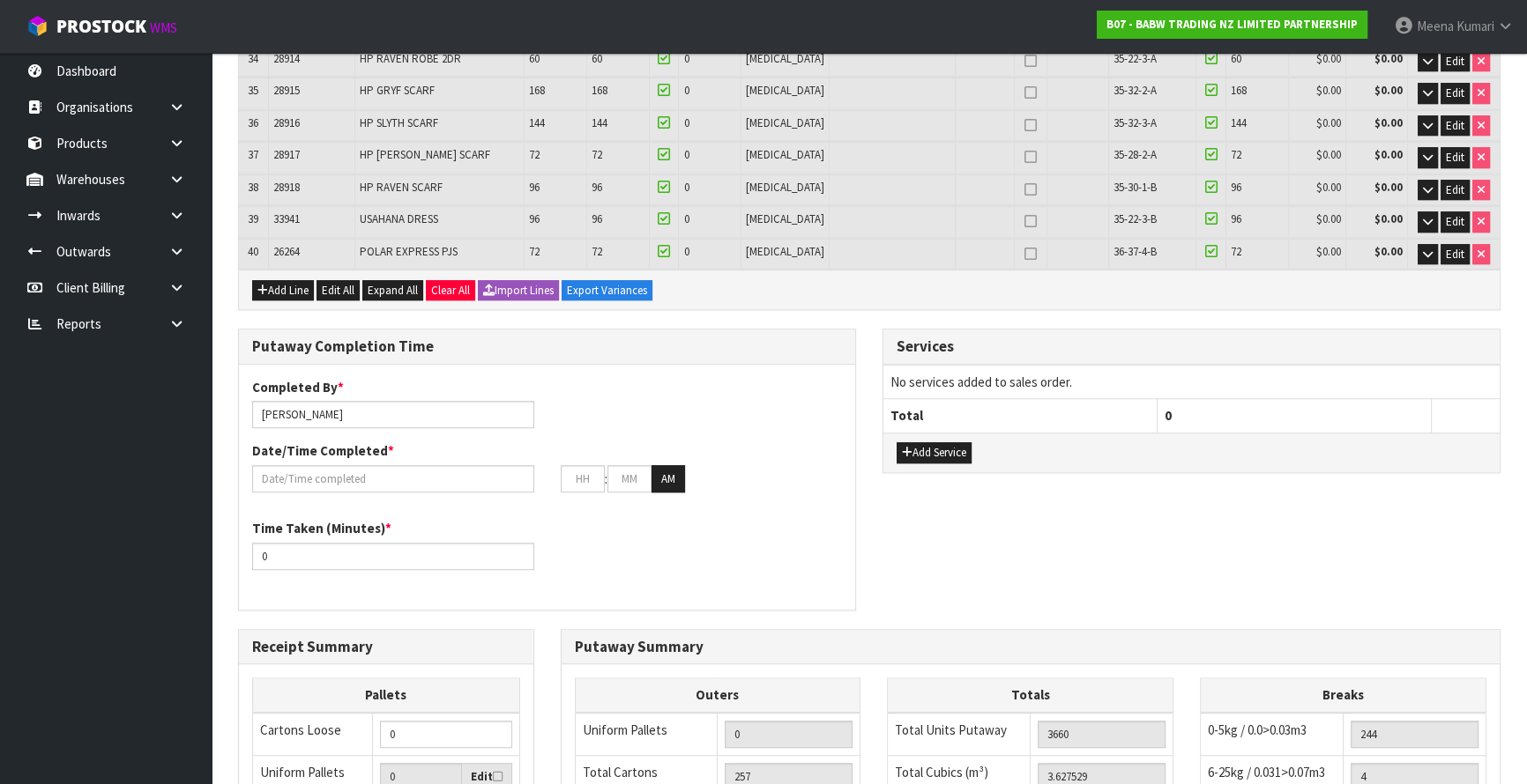
scroll to position [1712, 0]
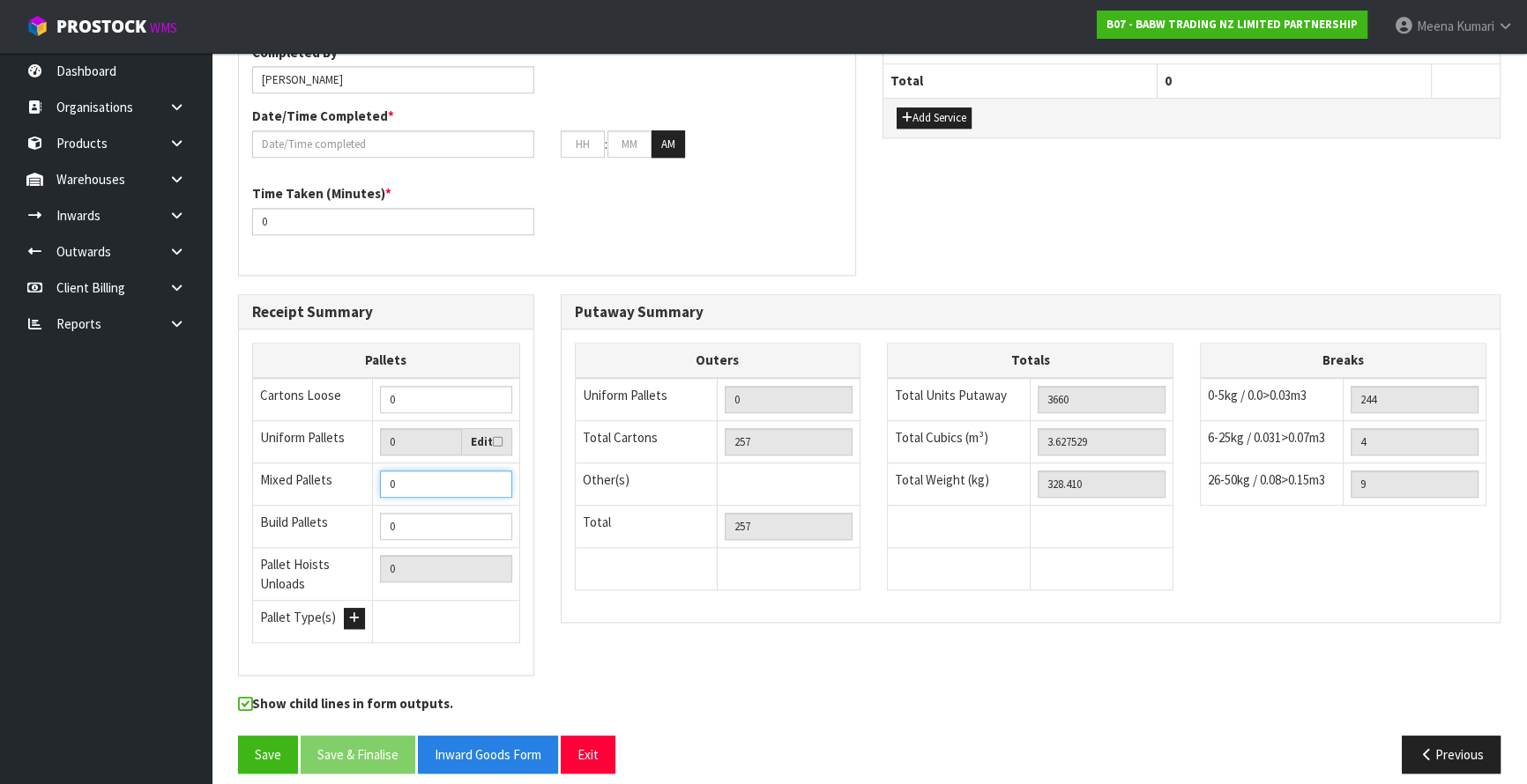
drag, startPoint x: 408, startPoint y: 473, endPoint x: 379, endPoint y: 485, distance: 31.4
click at [379, 485] on td "0" at bounding box center [446, 484] width 147 height 42
type input "5"
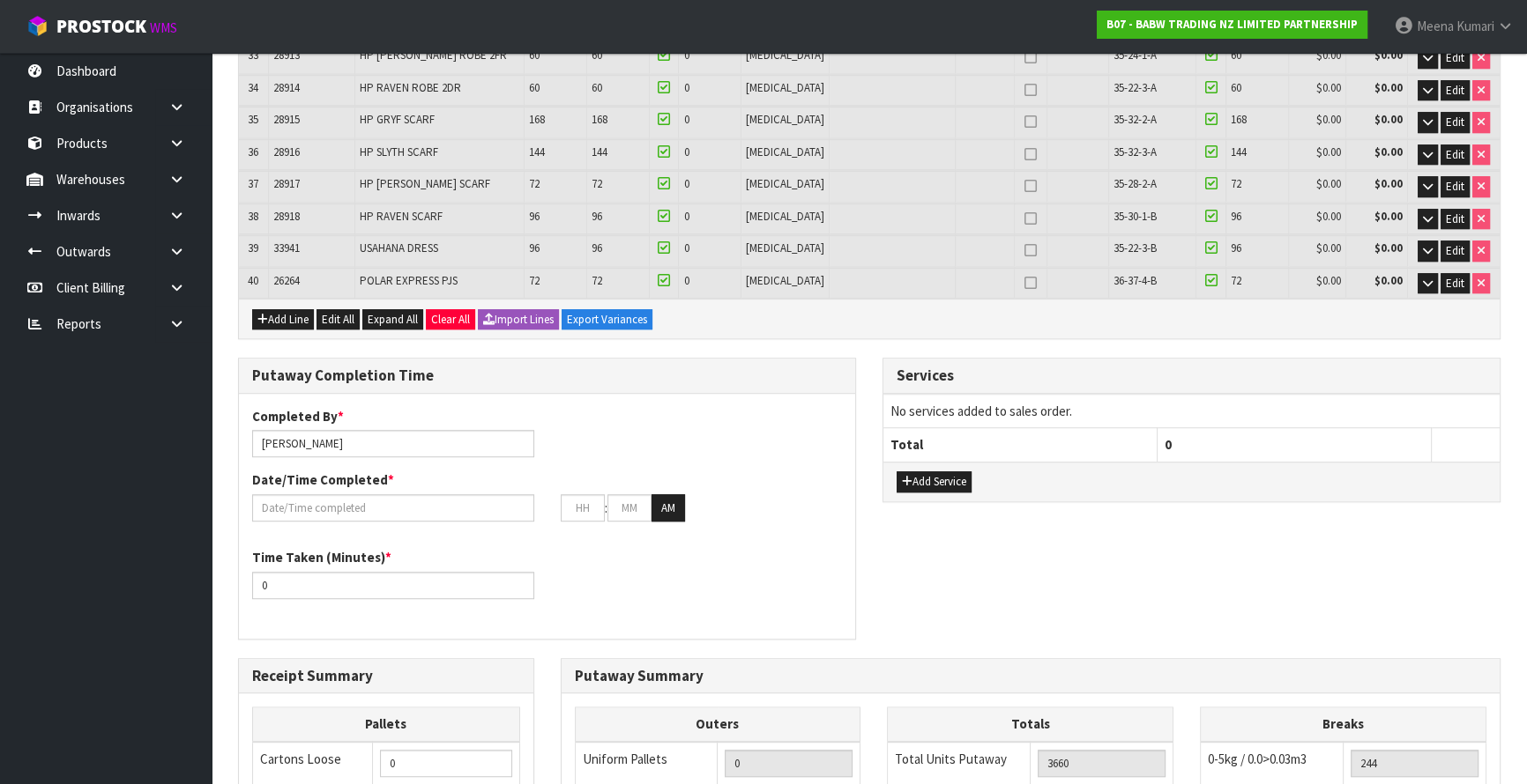
scroll to position [1231, 0]
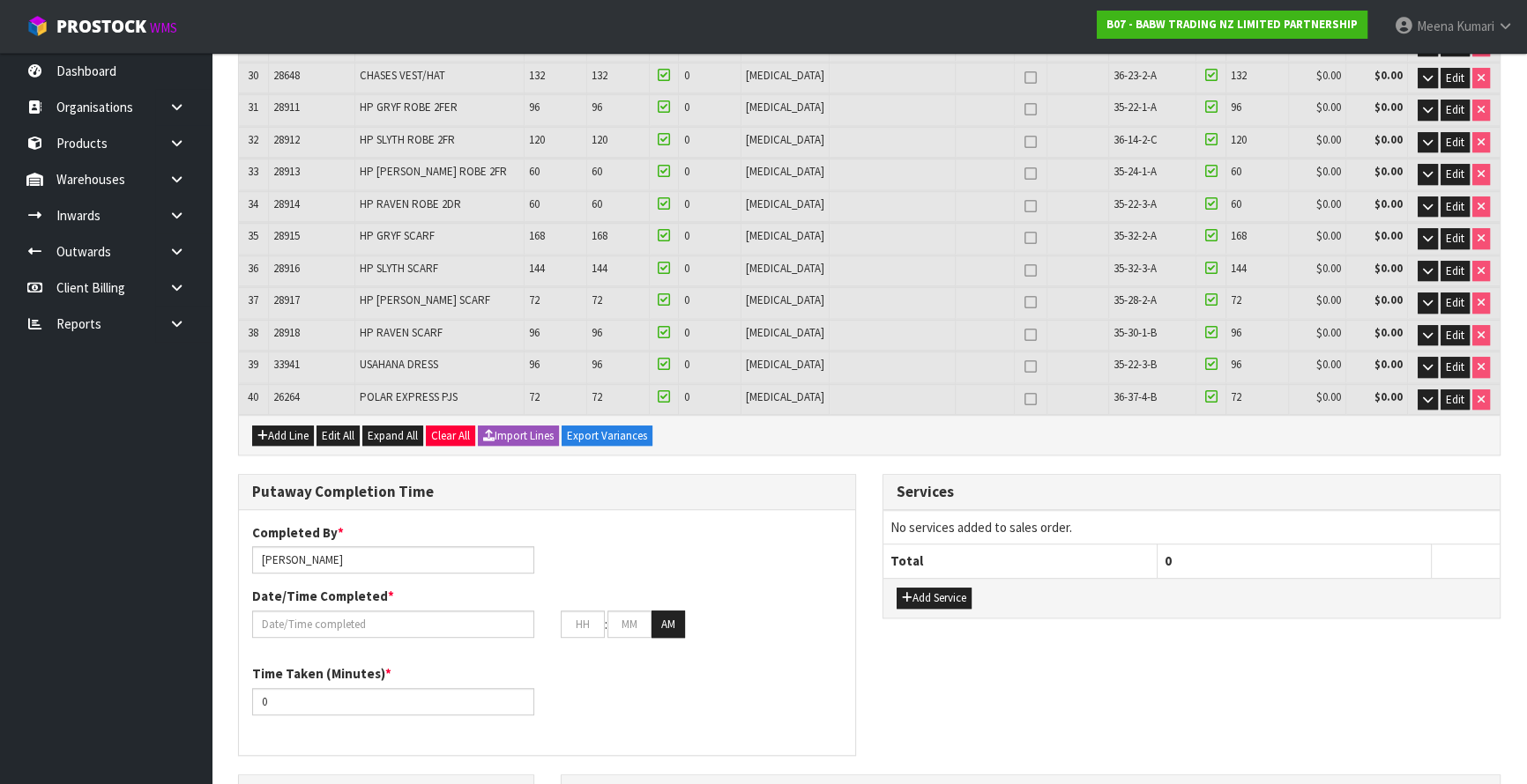
type input "5"
click at [375, 546] on input "Meena Kumari" at bounding box center [393, 560] width 282 height 27
click at [349, 546] on input "Meena Kumari/ KALEANE" at bounding box center [393, 560] width 282 height 27
drag, startPoint x: 442, startPoint y: 546, endPoint x: 338, endPoint y: 537, distance: 104.4
click at [338, 546] on input "Meena Kumari/ KARLEANE" at bounding box center [393, 560] width 282 height 27
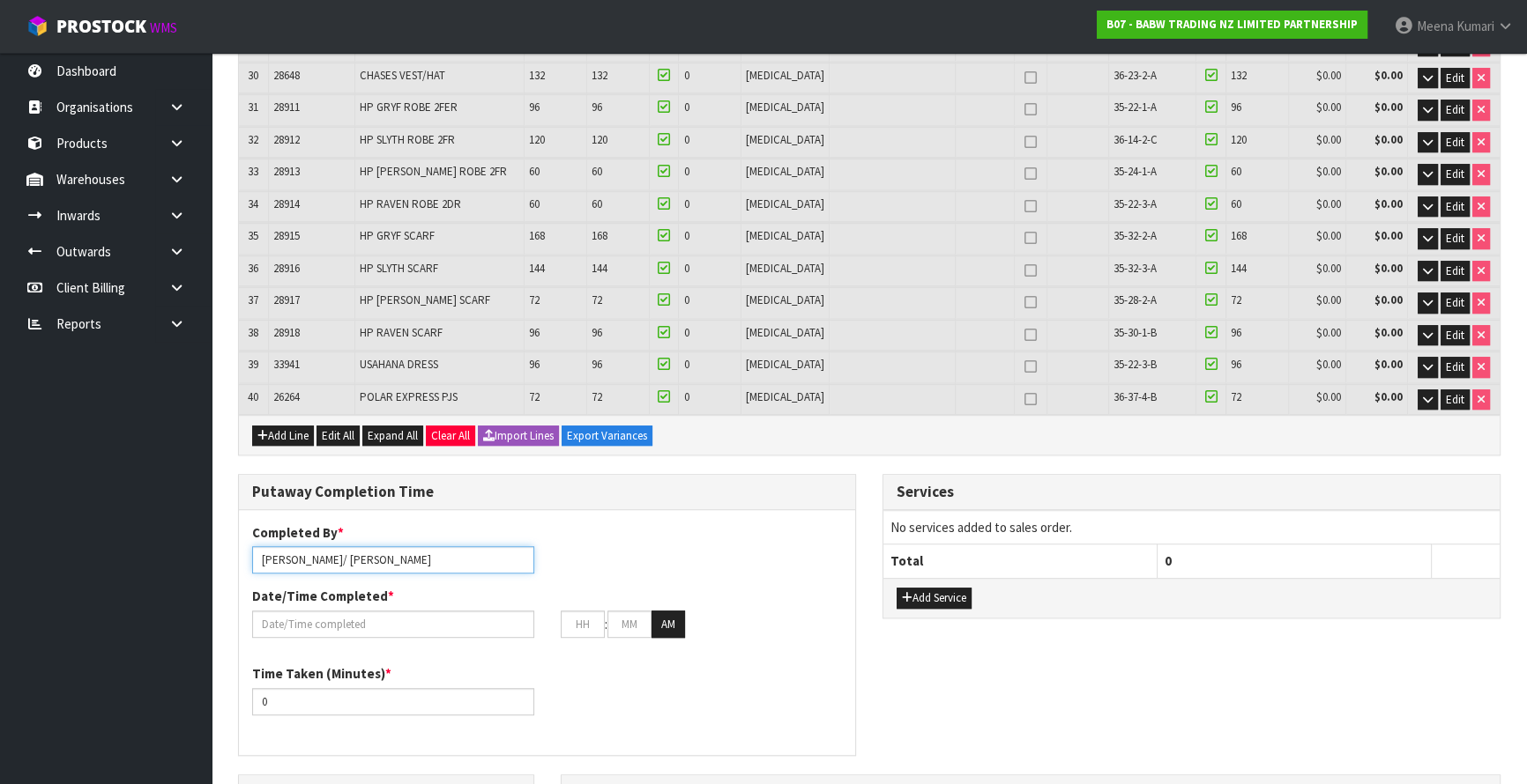
click at [348, 546] on input "Meena Kumari/ Russle" at bounding box center [393, 560] width 282 height 27
click at [387, 546] on input "Meena Kumari/ Russel" at bounding box center [393, 560] width 282 height 27
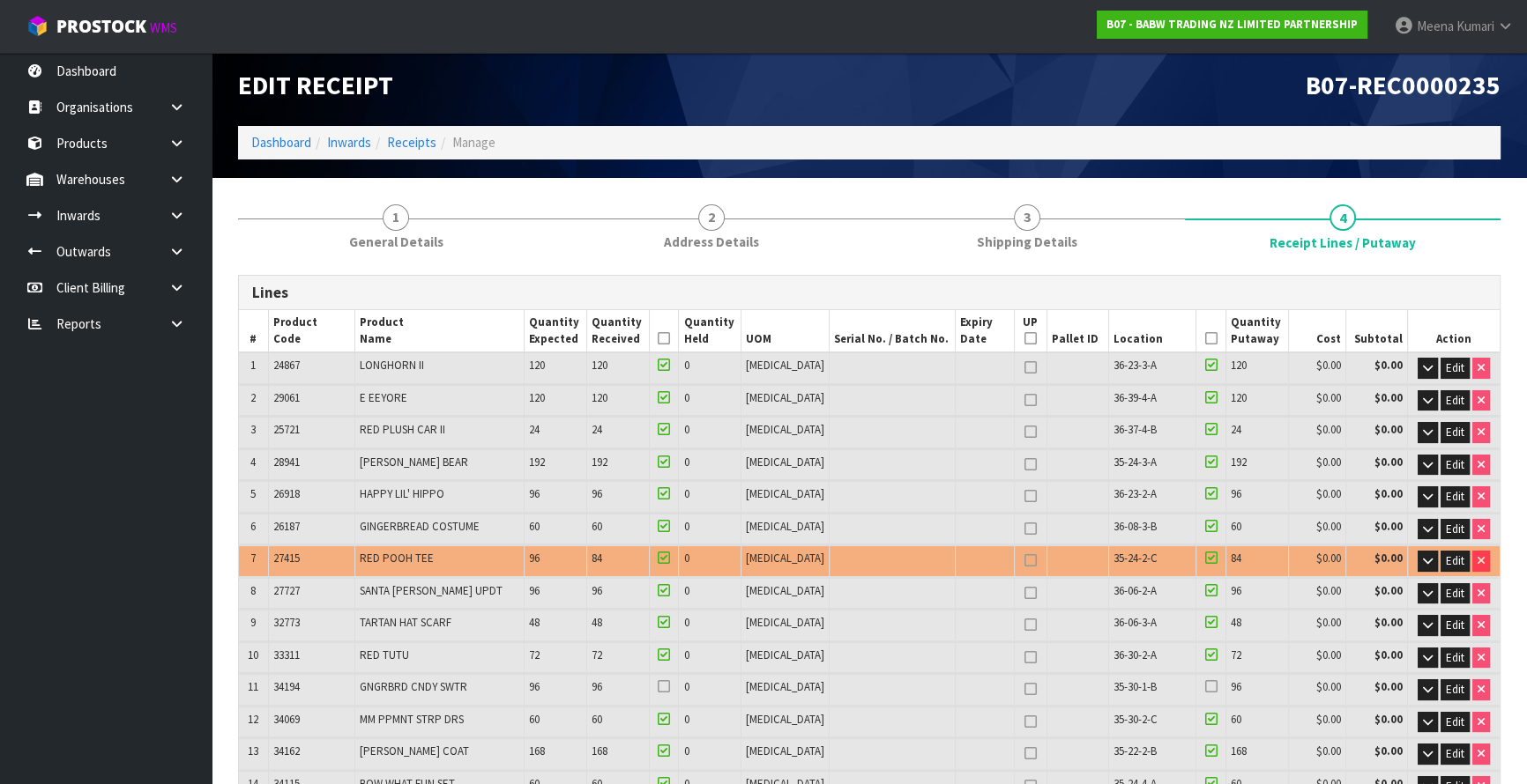
scroll to position [0, 0]
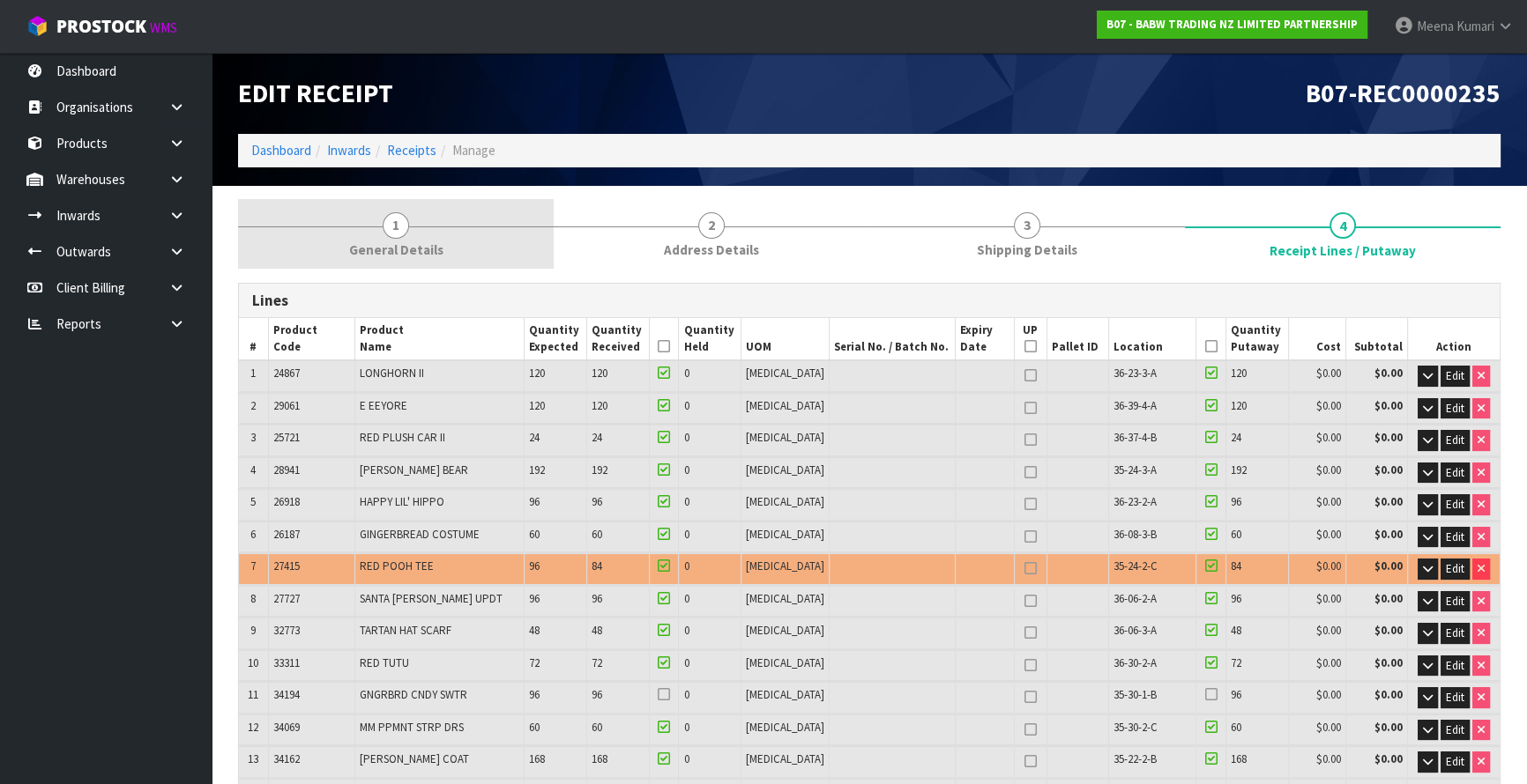
type input "Meena Kumari/ Russel/ karleane"
click at [394, 233] on span "1" at bounding box center [395, 225] width 26 height 26
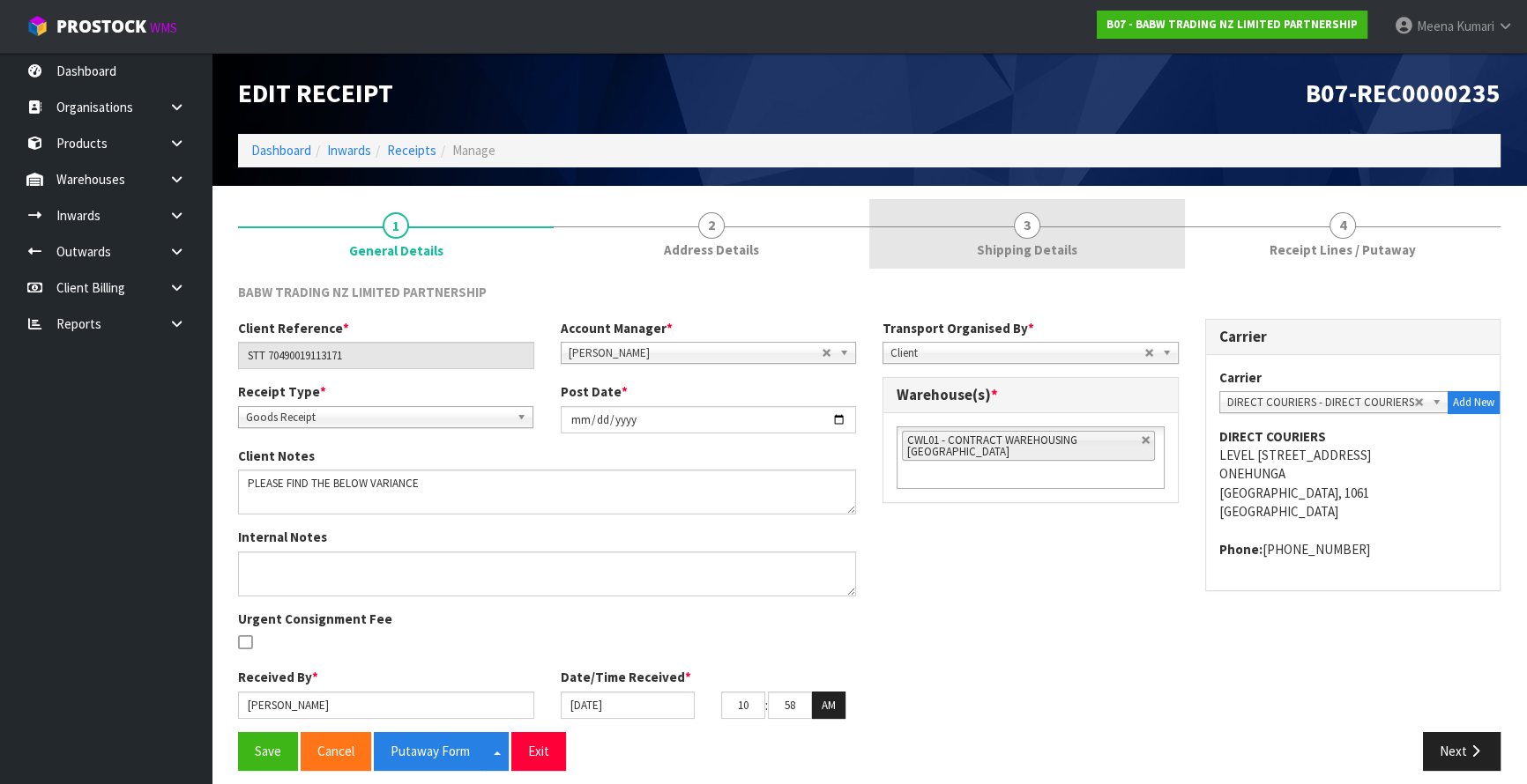
click at [1048, 221] on link "3 Shipping Details" at bounding box center [1026, 233] width 316 height 69
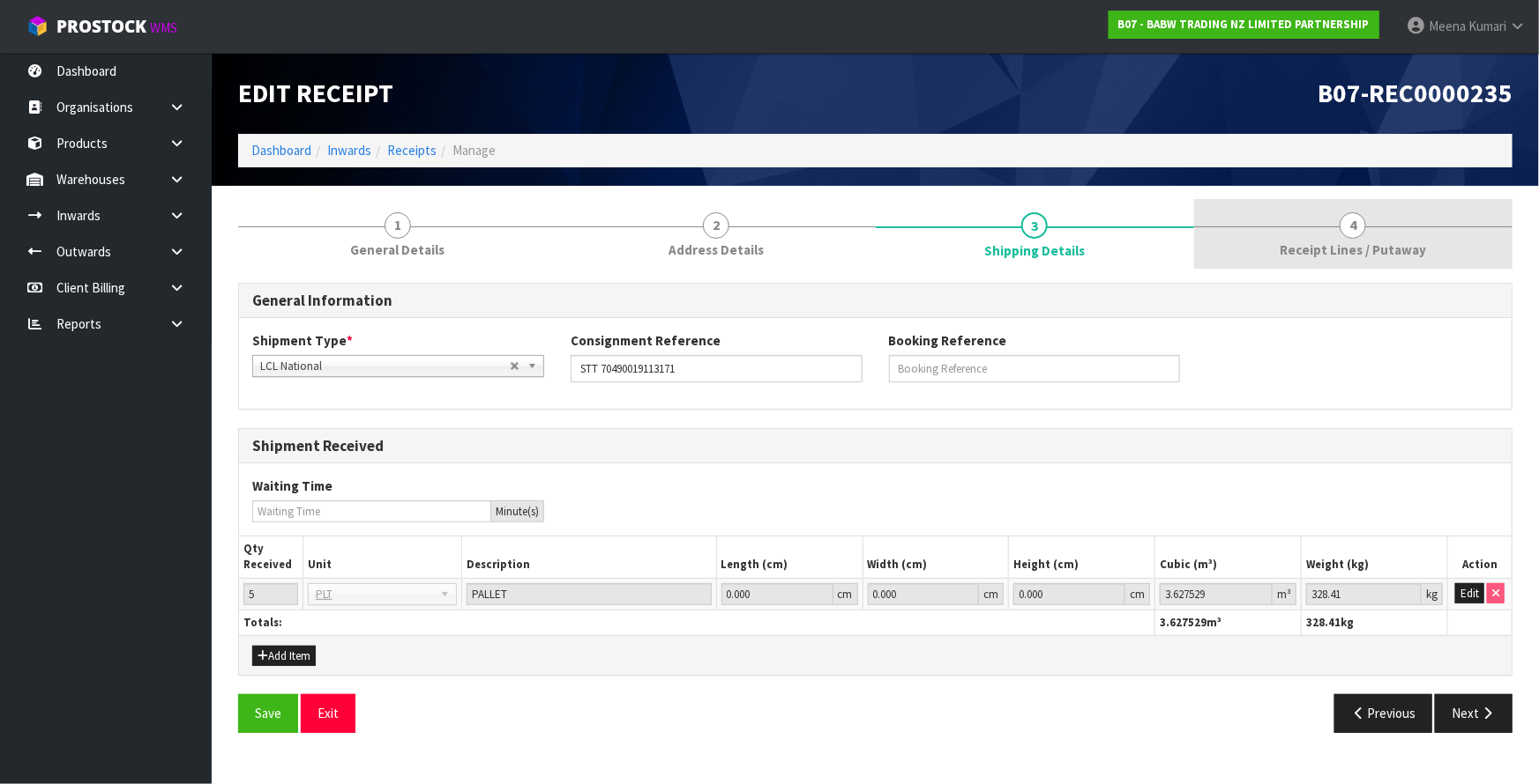
click at [1346, 245] on span "Receipt Lines / Putaway" at bounding box center [1353, 249] width 147 height 19
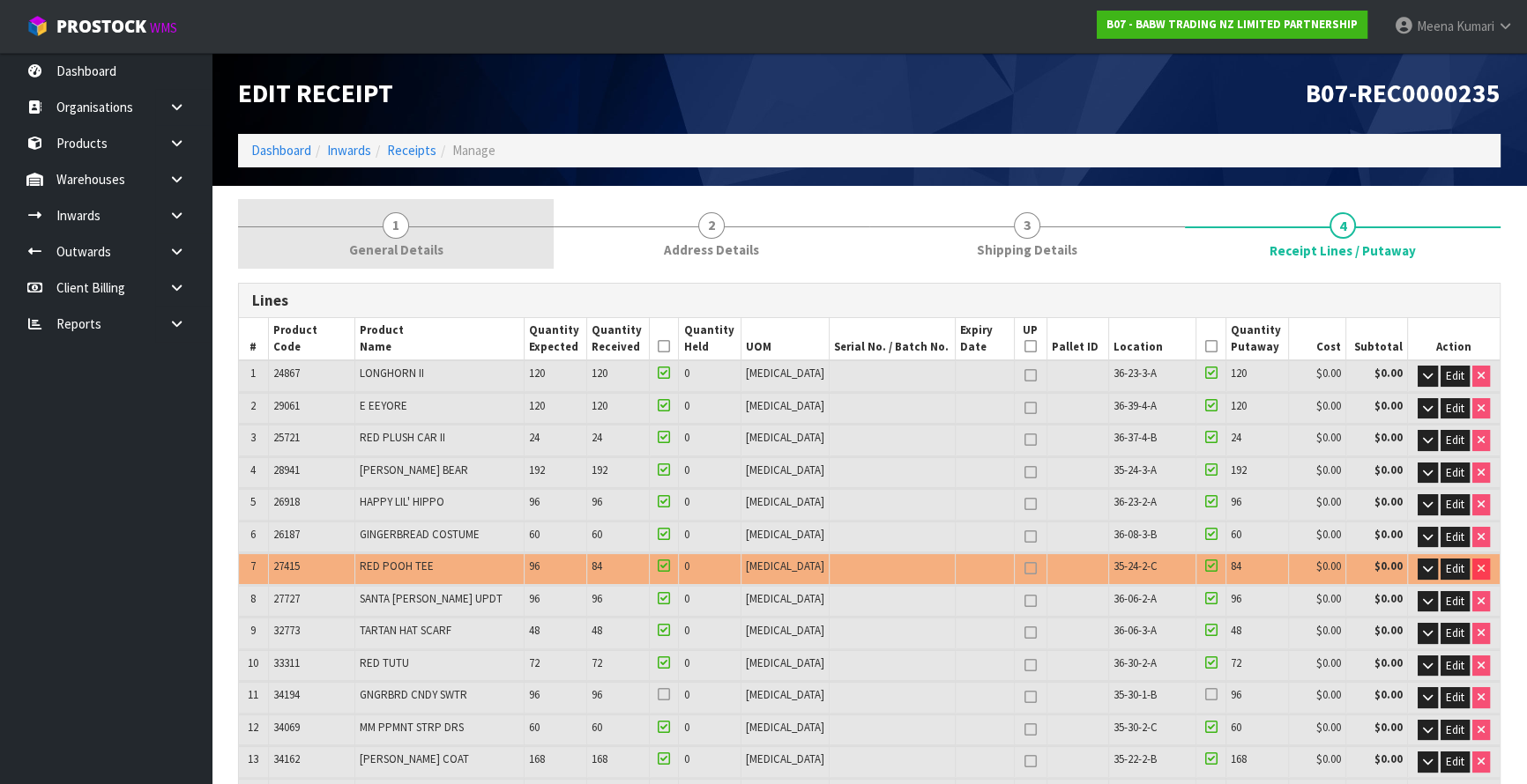
click at [468, 264] on link "1 General Details" at bounding box center [395, 233] width 316 height 69
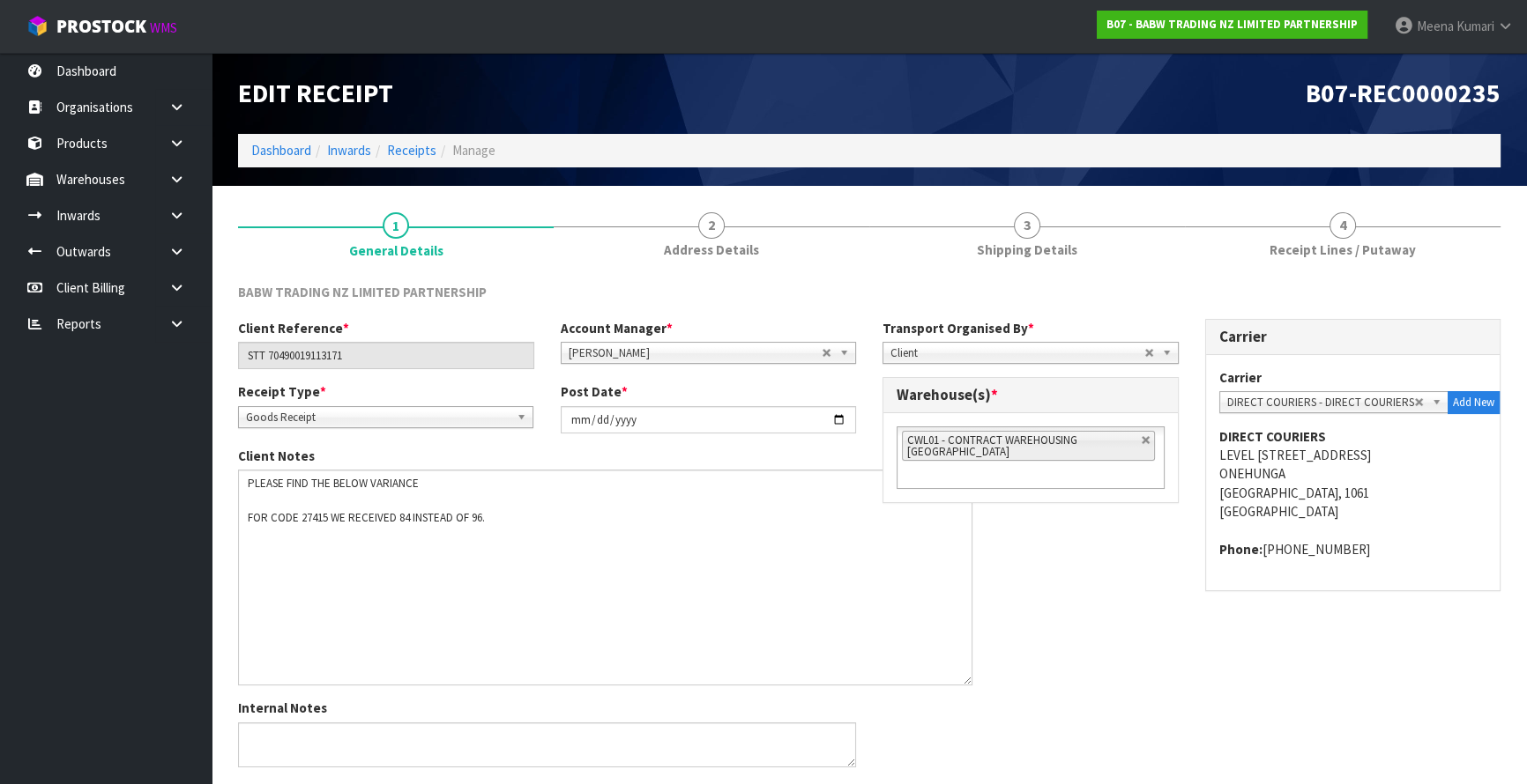
drag, startPoint x: 853, startPoint y: 507, endPoint x: 970, endPoint y: 680, distance: 208.8
click at [970, 680] on textarea at bounding box center [605, 578] width 735 height 216
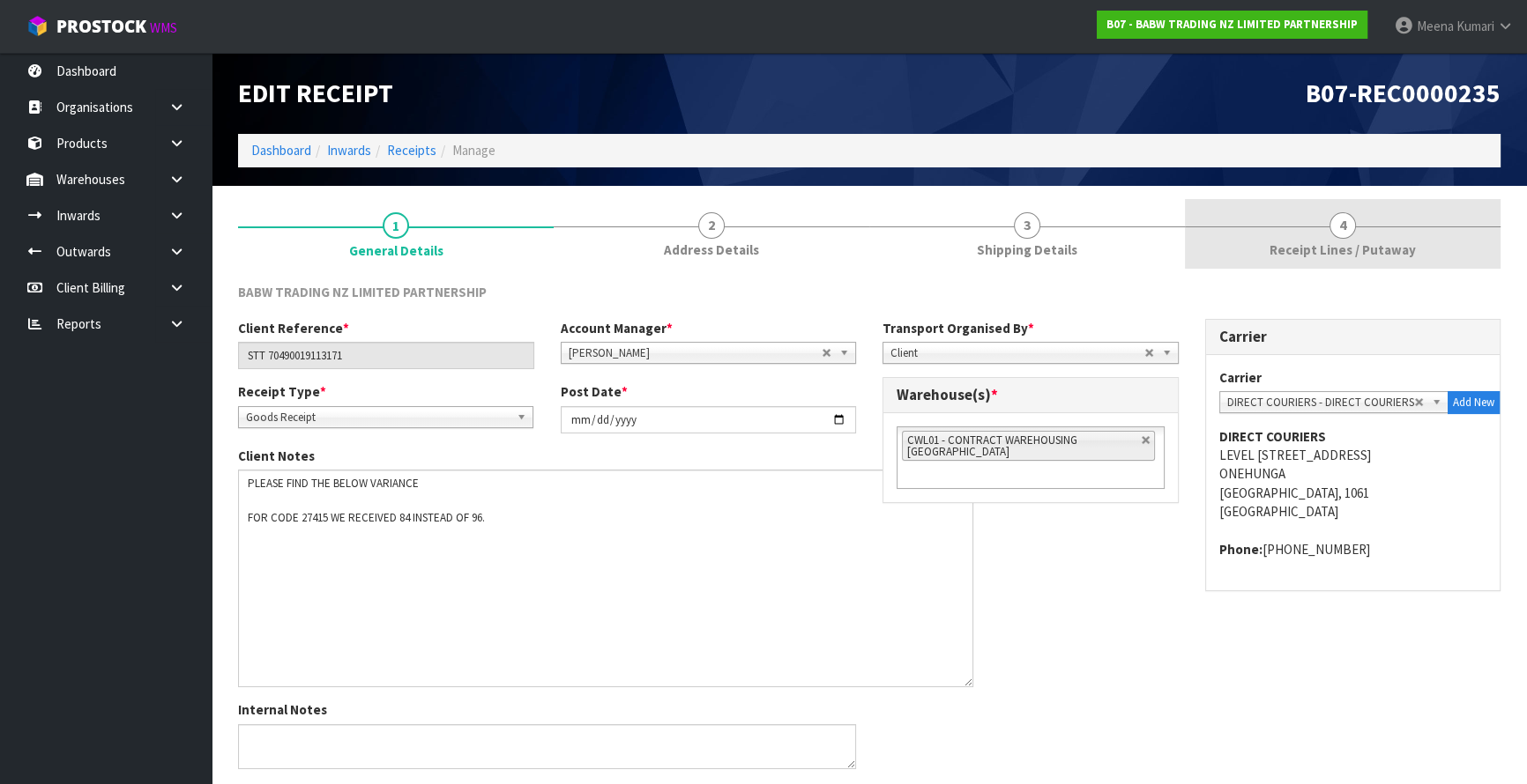
click at [1335, 213] on span "4" at bounding box center [1342, 225] width 26 height 26
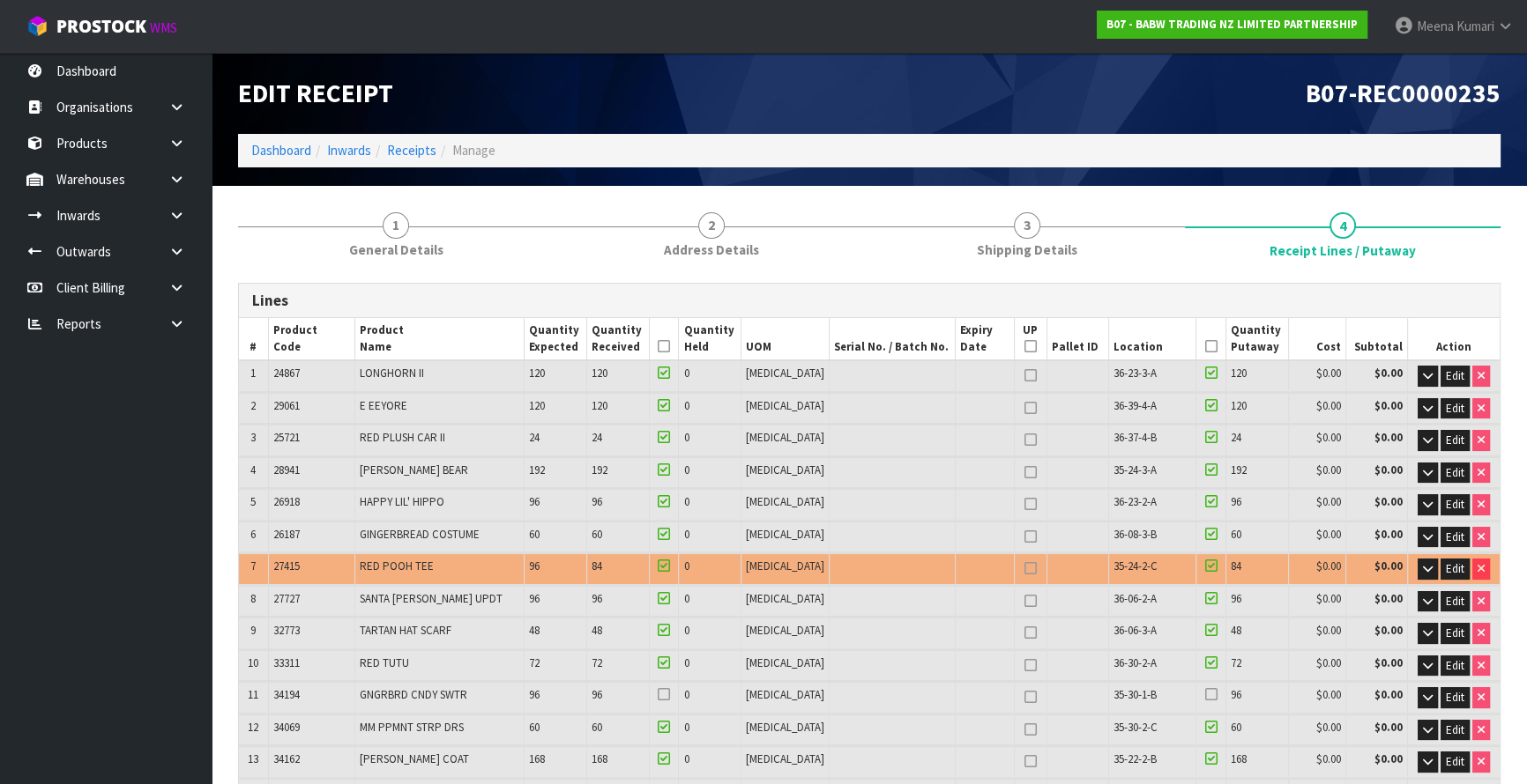
click at [670, 347] on icon at bounding box center [664, 347] width 13 height 1
click at [1205, 347] on icon at bounding box center [1211, 347] width 13 height 1
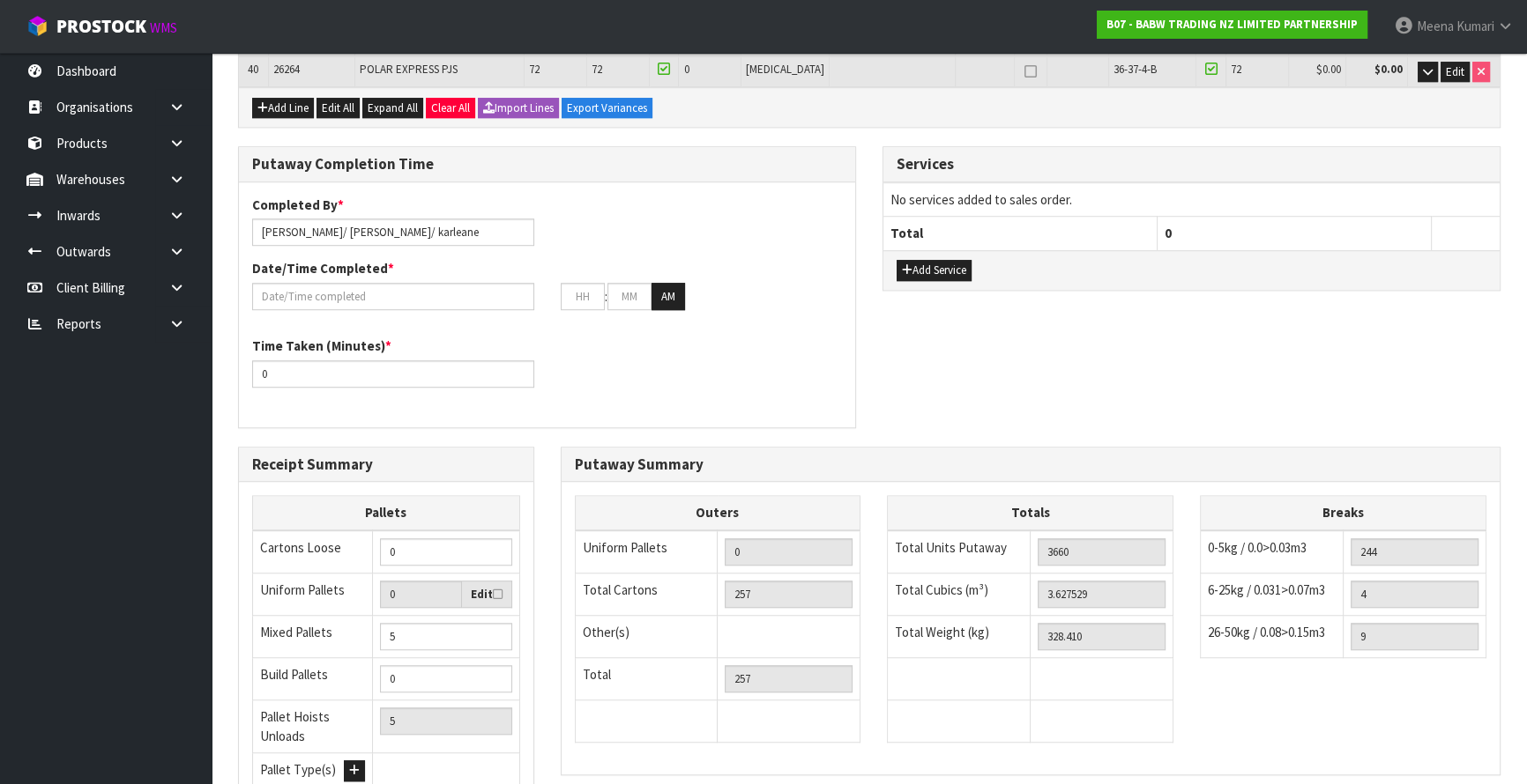
scroll to position [1311, 0]
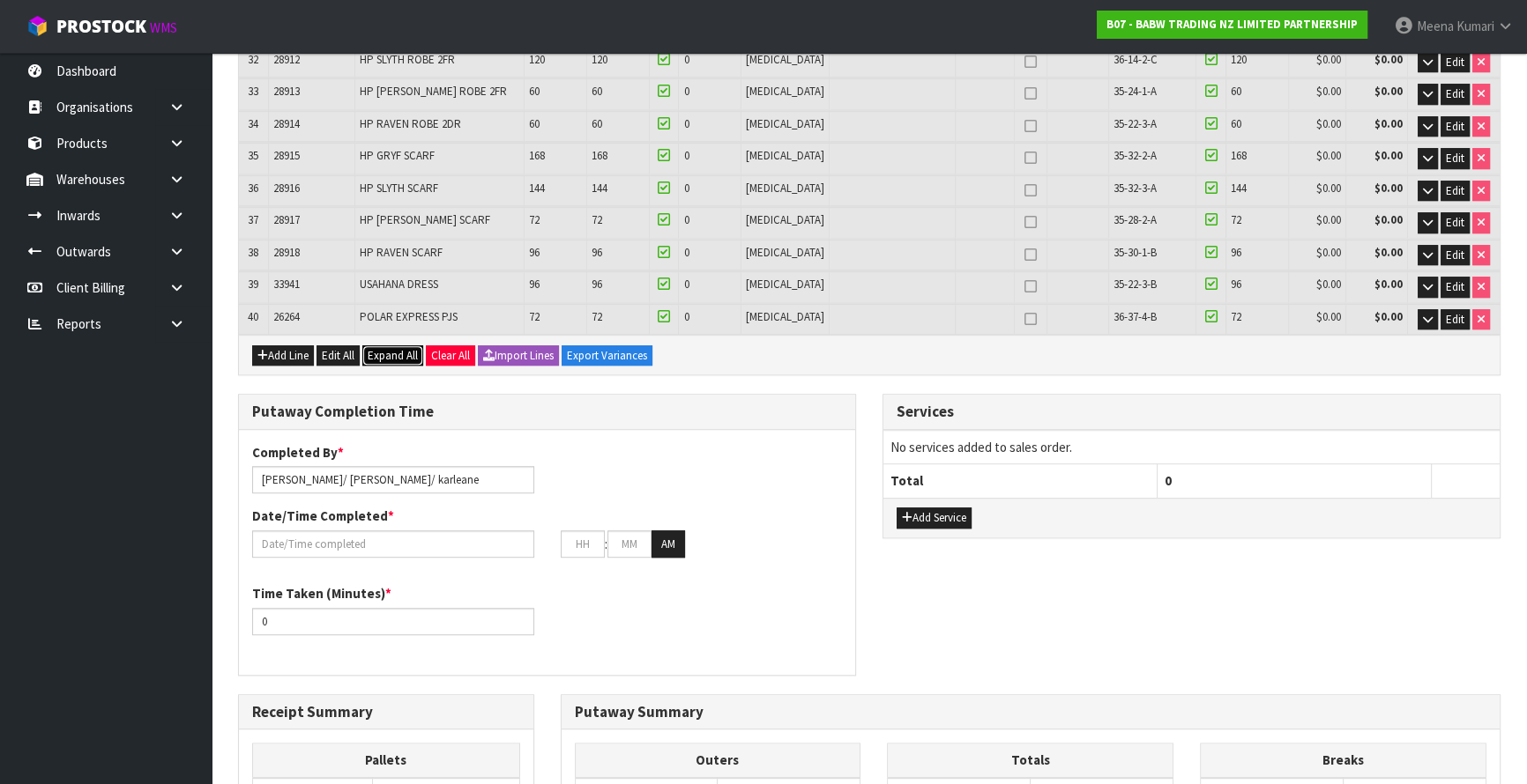
click at [411, 348] on span "Expand All" at bounding box center [393, 356] width 50 height 15
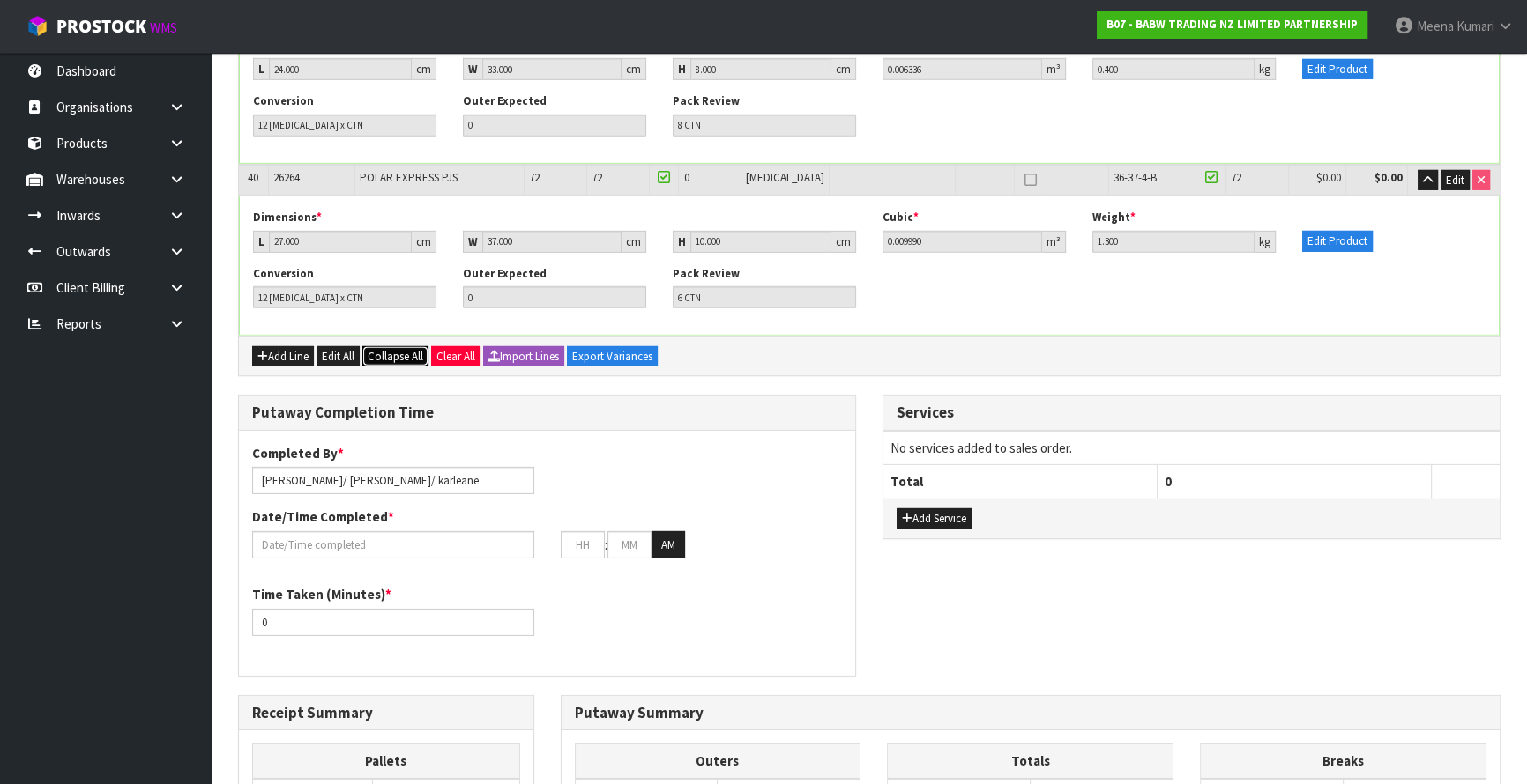
scroll to position [6905, 0]
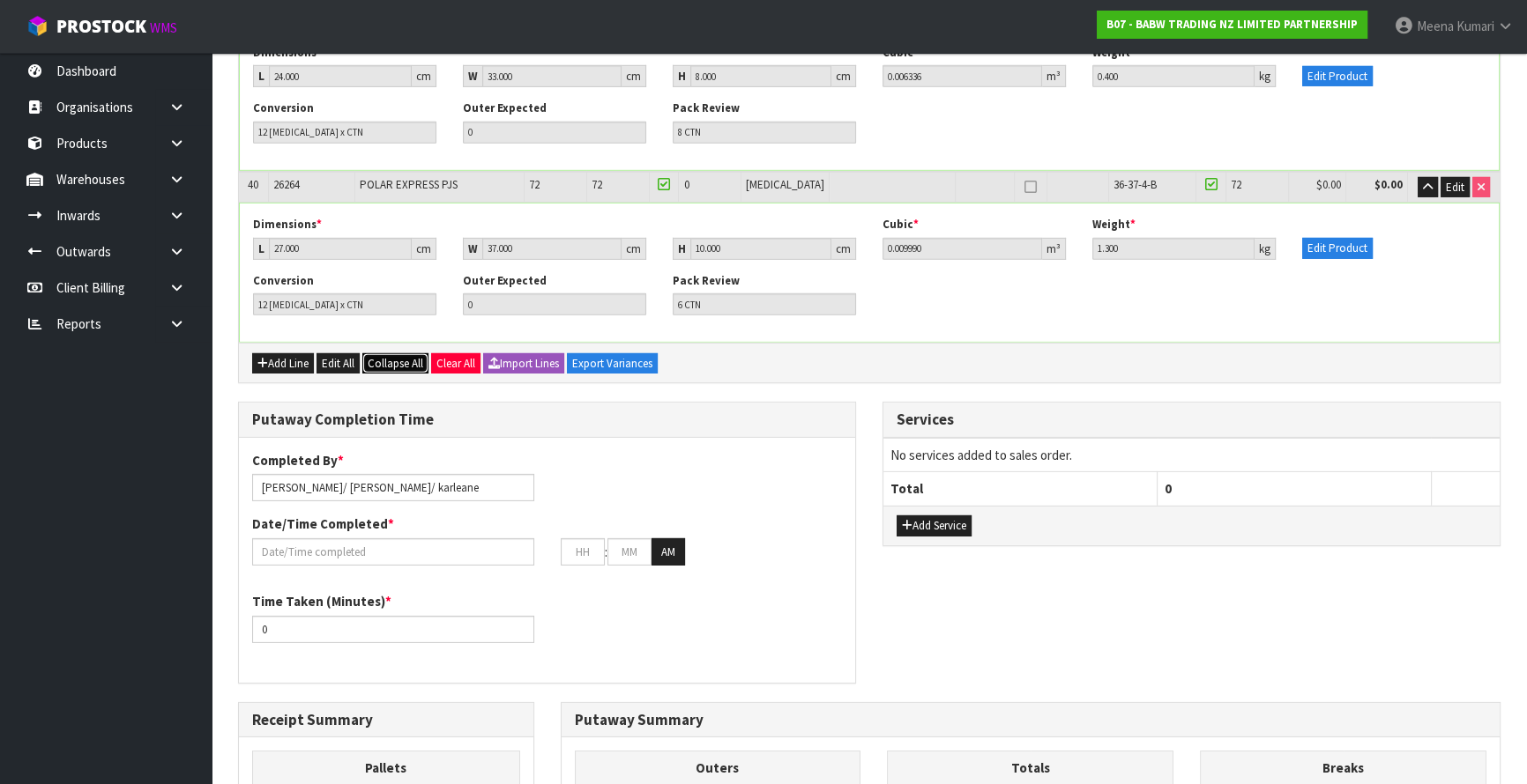
click at [396, 356] on span "Collapse All" at bounding box center [395, 364] width 56 height 15
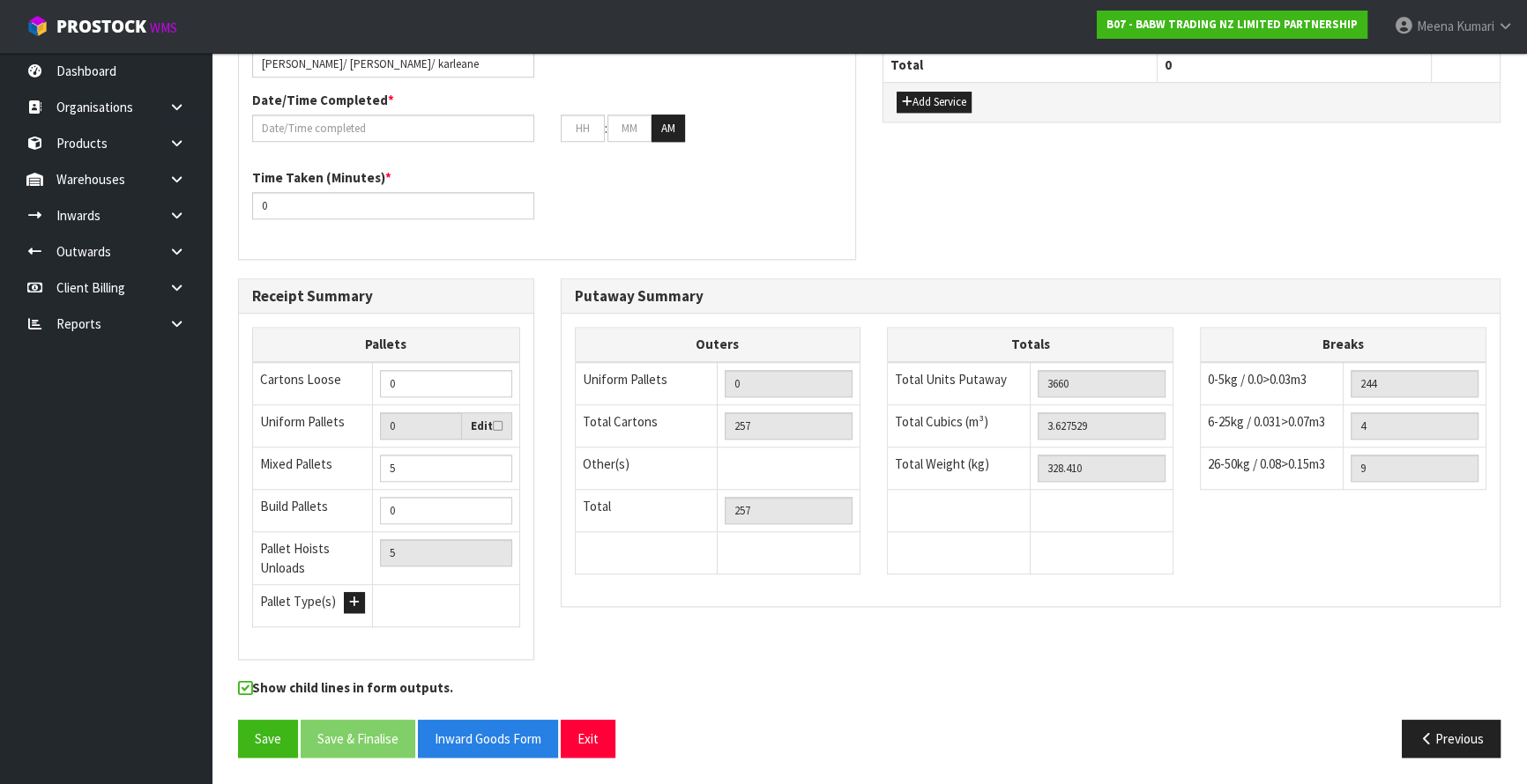
scroll to position [1591, 0]
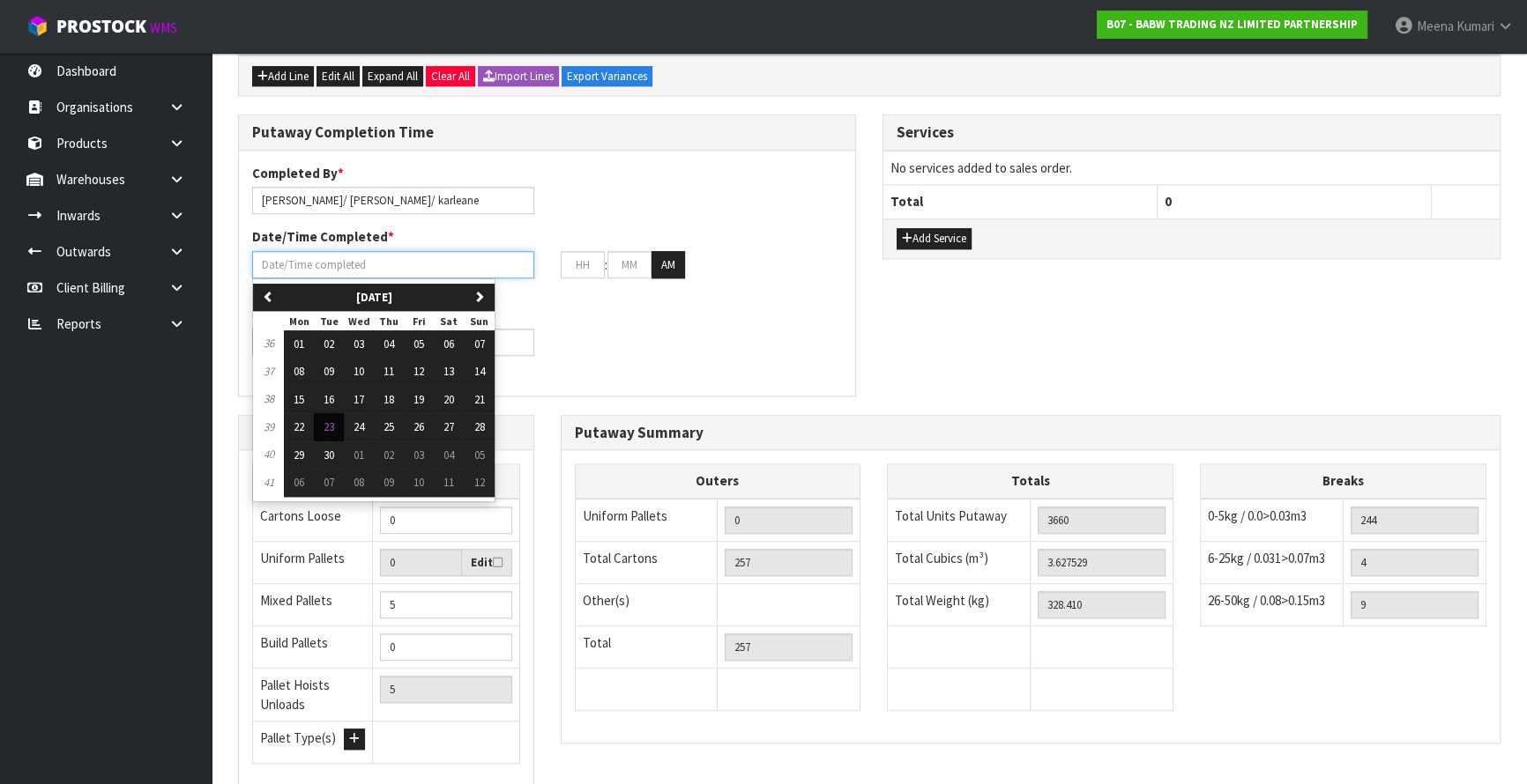
click at [406, 257] on input "text" at bounding box center [393, 265] width 282 height 27
click at [325, 419] on span "23" at bounding box center [329, 427] width 11 height 15
type input "23/09/2025"
type input "12"
type input "00"
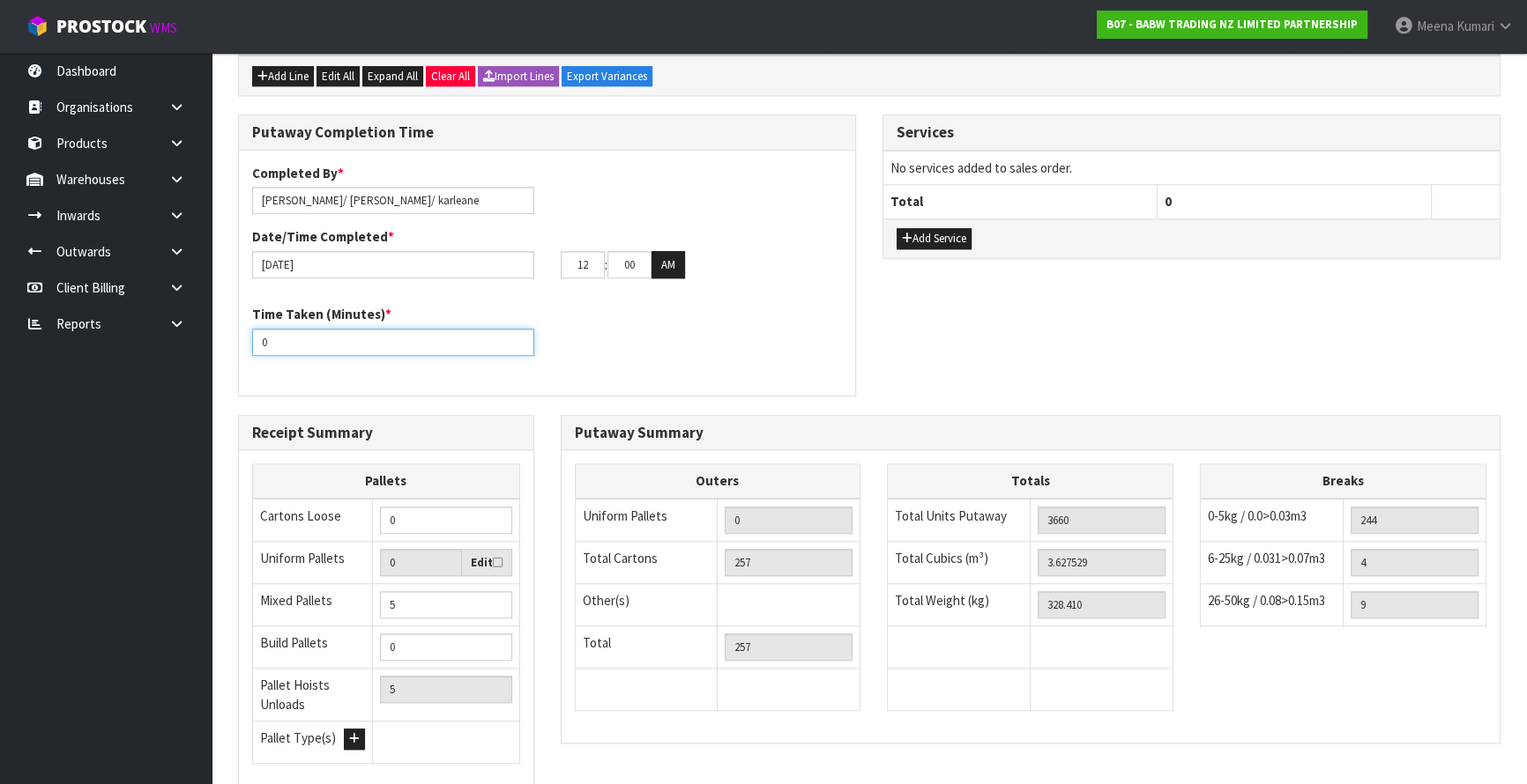
drag, startPoint x: 275, startPoint y: 335, endPoint x: 163, endPoint y: 381, distance: 121.1
click at [299, 336] on input "0" at bounding box center [393, 342] width 282 height 27
click at [299, 336] on input "number" at bounding box center [393, 342] width 282 height 27
type input "360"
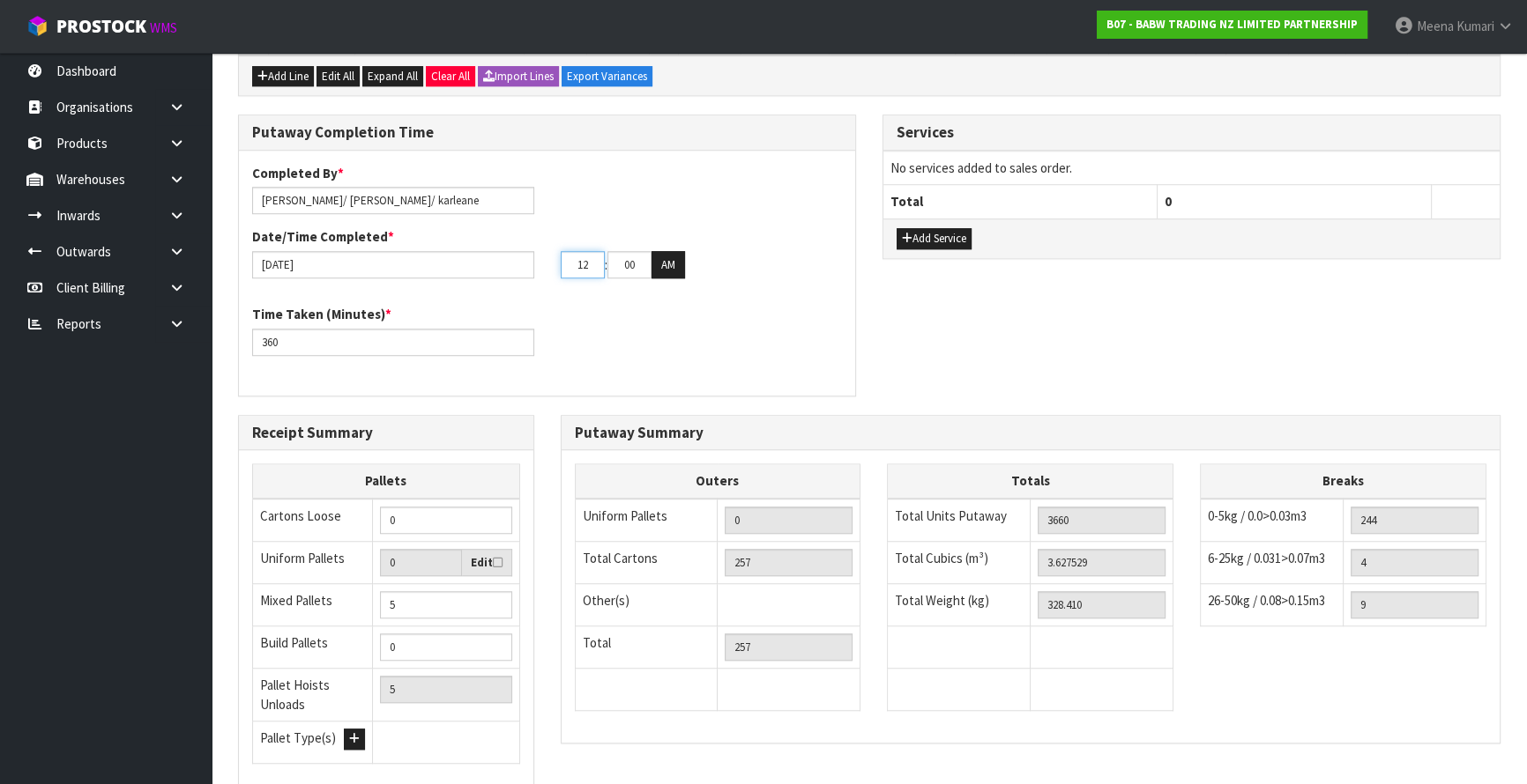
drag, startPoint x: 595, startPoint y: 247, endPoint x: 541, endPoint y: 256, distance: 54.7
click at [541, 256] on div "23/09/2025 12 : 00 : 00 AM" at bounding box center [547, 265] width 616 height 28
type input "03"
drag, startPoint x: 639, startPoint y: 248, endPoint x: 620, endPoint y: 253, distance: 19.6
click at [620, 253] on input "00" at bounding box center [629, 265] width 44 height 27
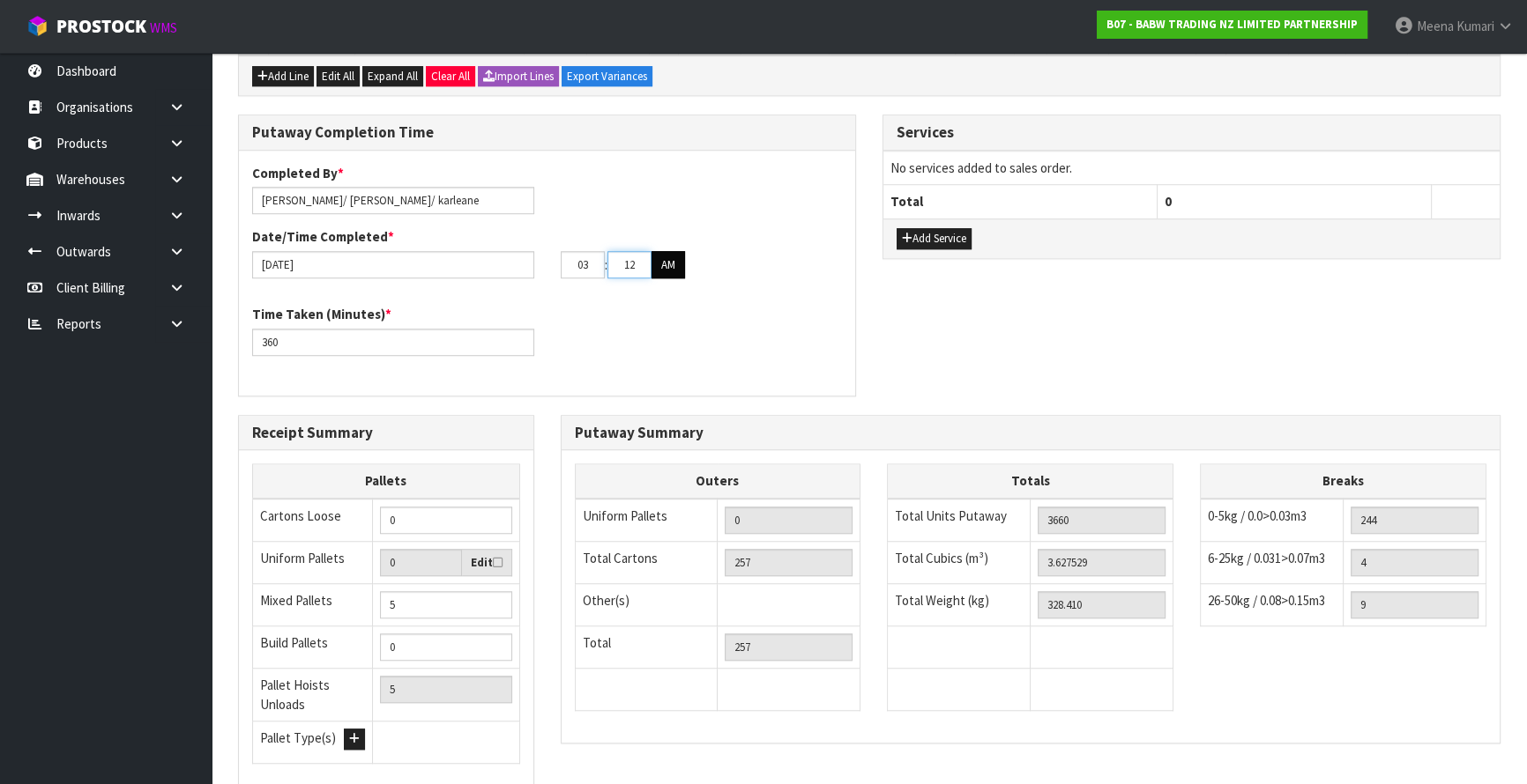
type input "12"
click at [678, 251] on button "AM" at bounding box center [668, 265] width 33 height 28
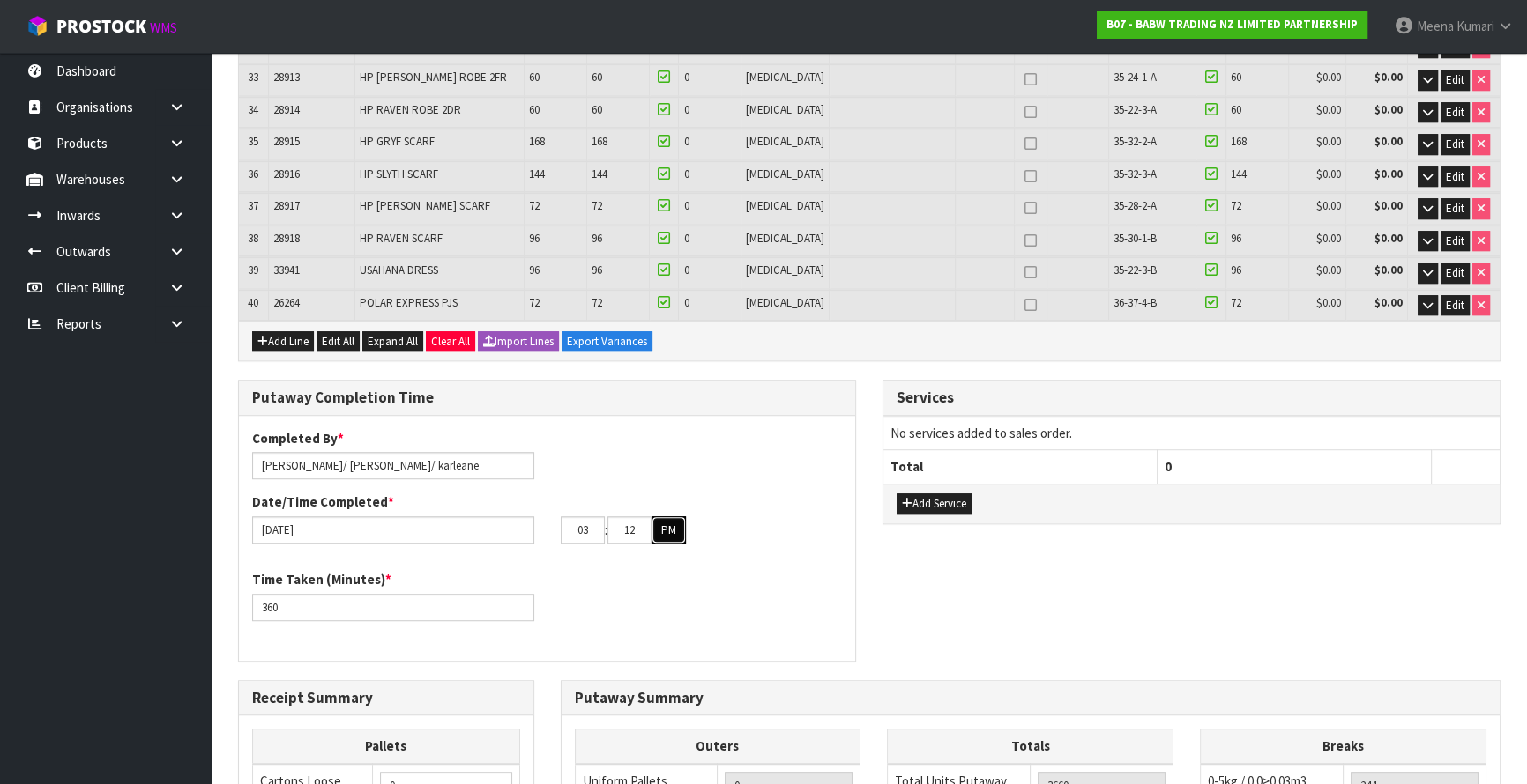
scroll to position [1270, 0]
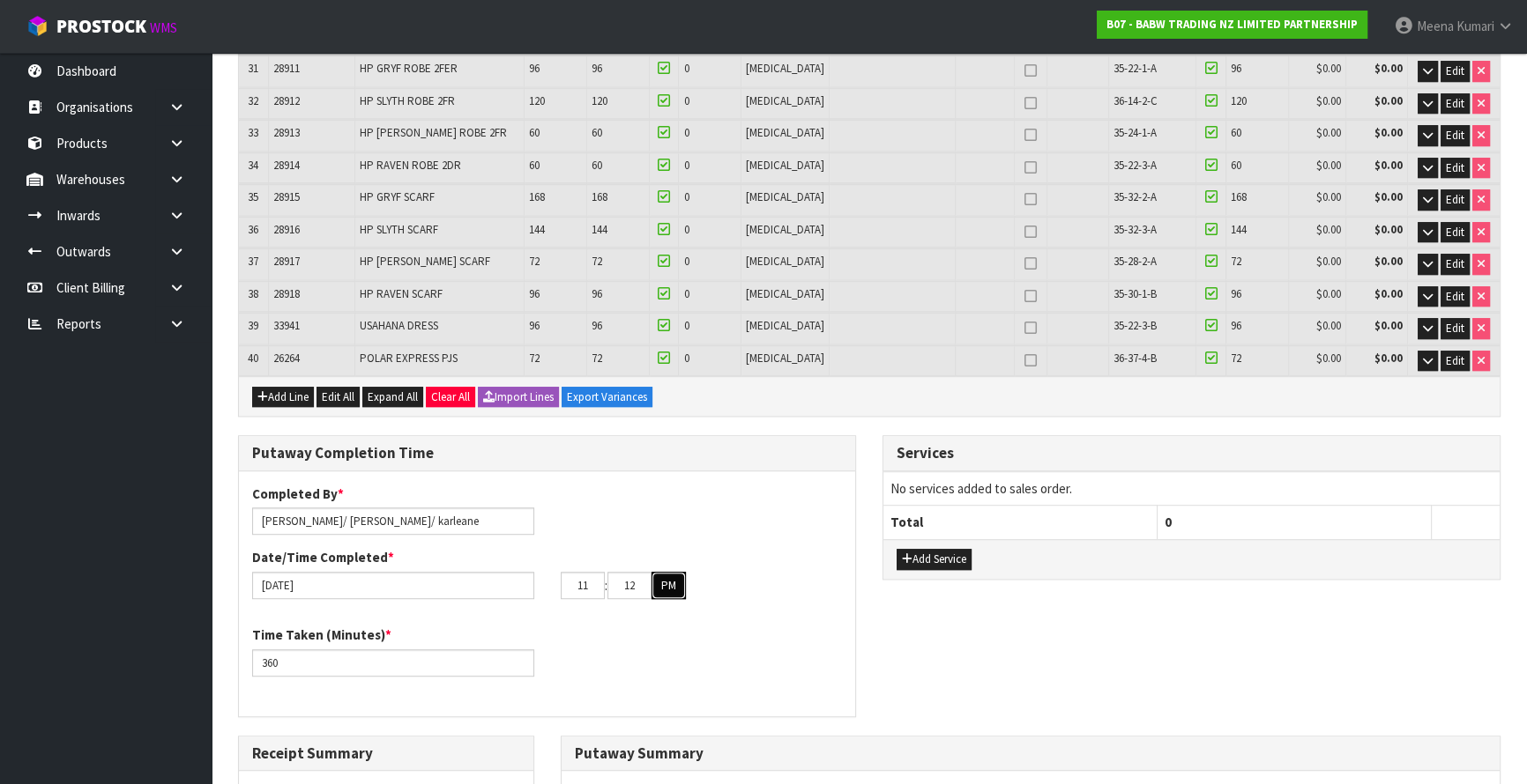
type input "12"
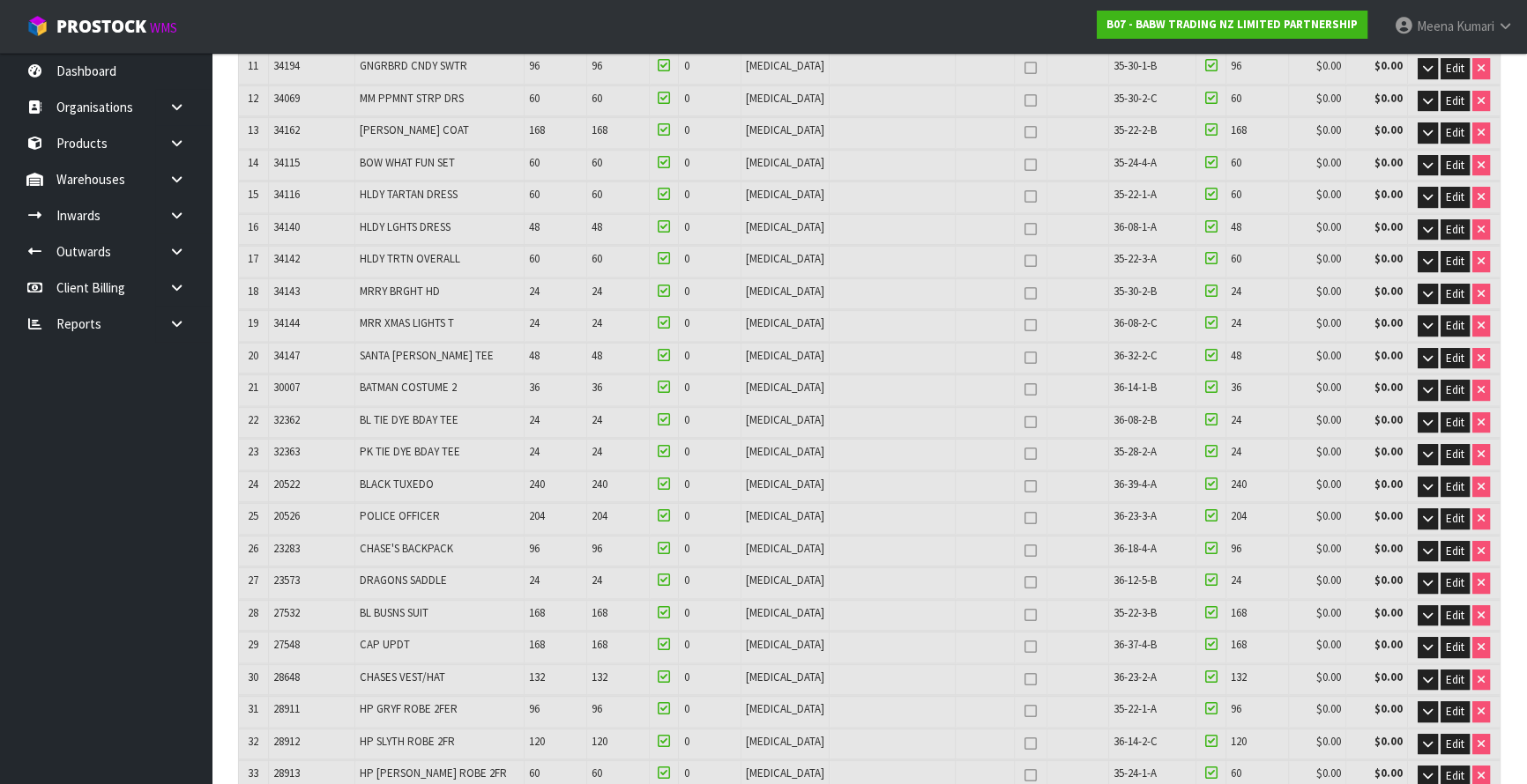
scroll to position [0, 0]
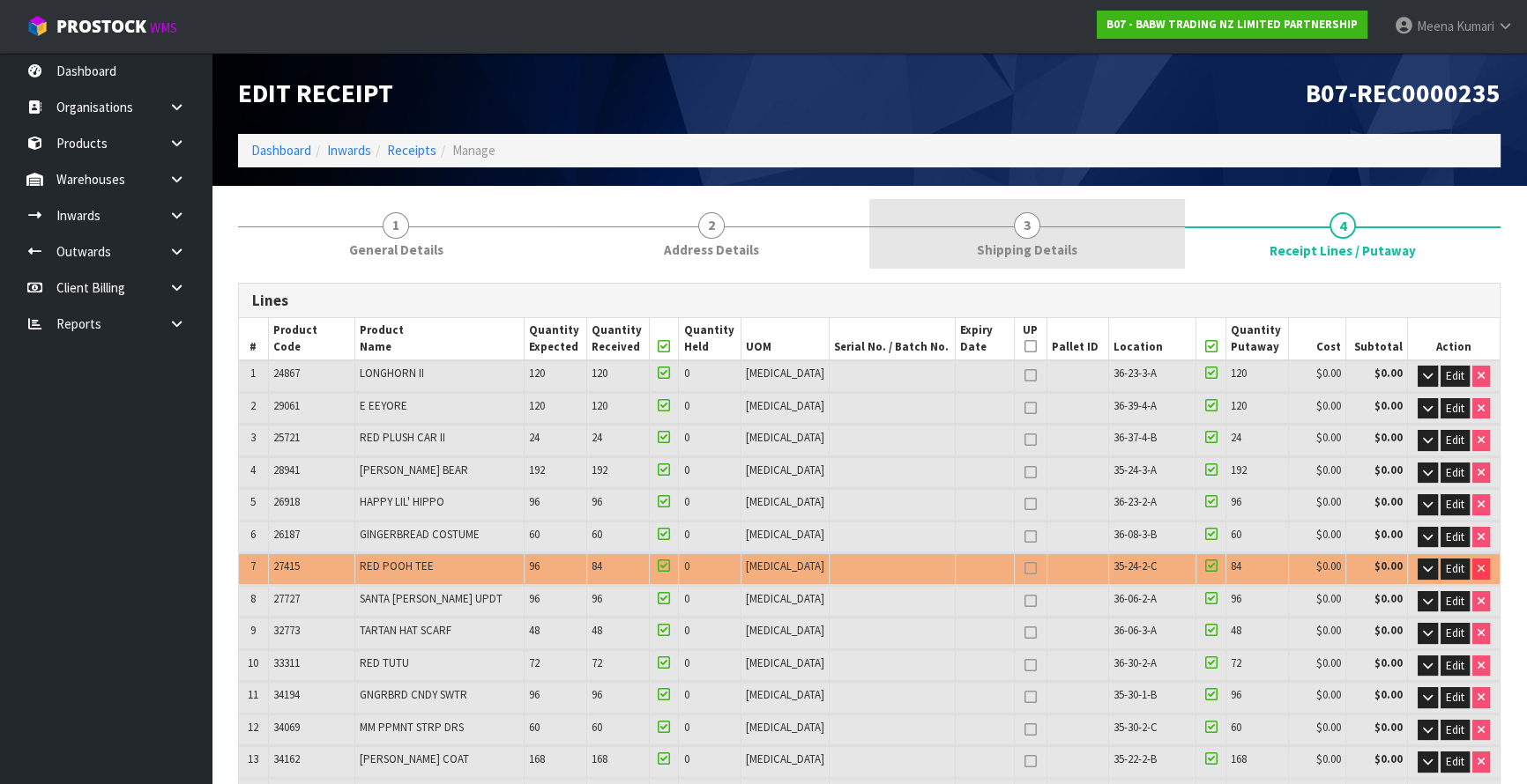
click at [1014, 214] on link "3 Shipping Details" at bounding box center [1026, 233] width 316 height 69
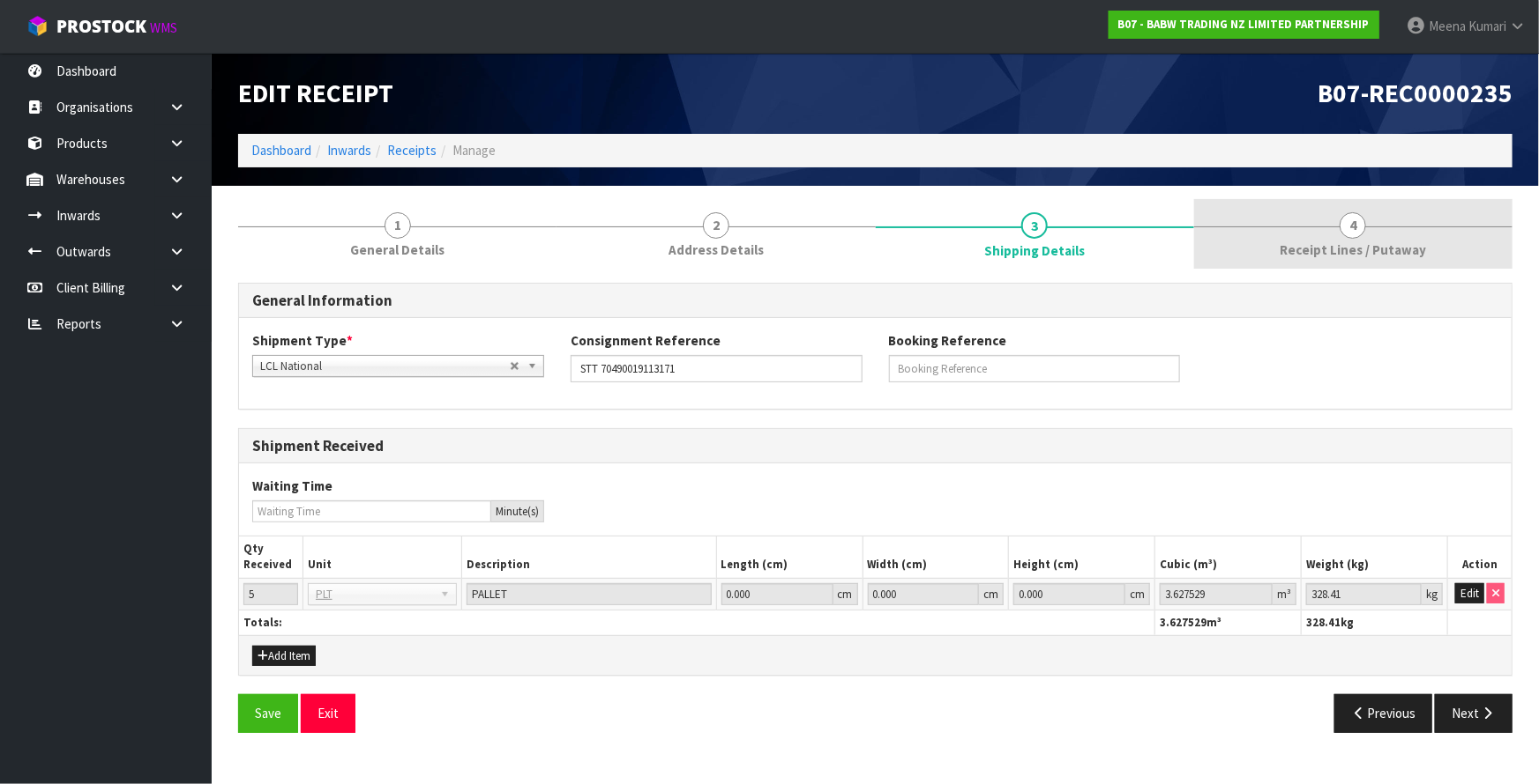
click at [1375, 220] on link "4 Receipt Lines / Putaway" at bounding box center [1353, 233] width 318 height 69
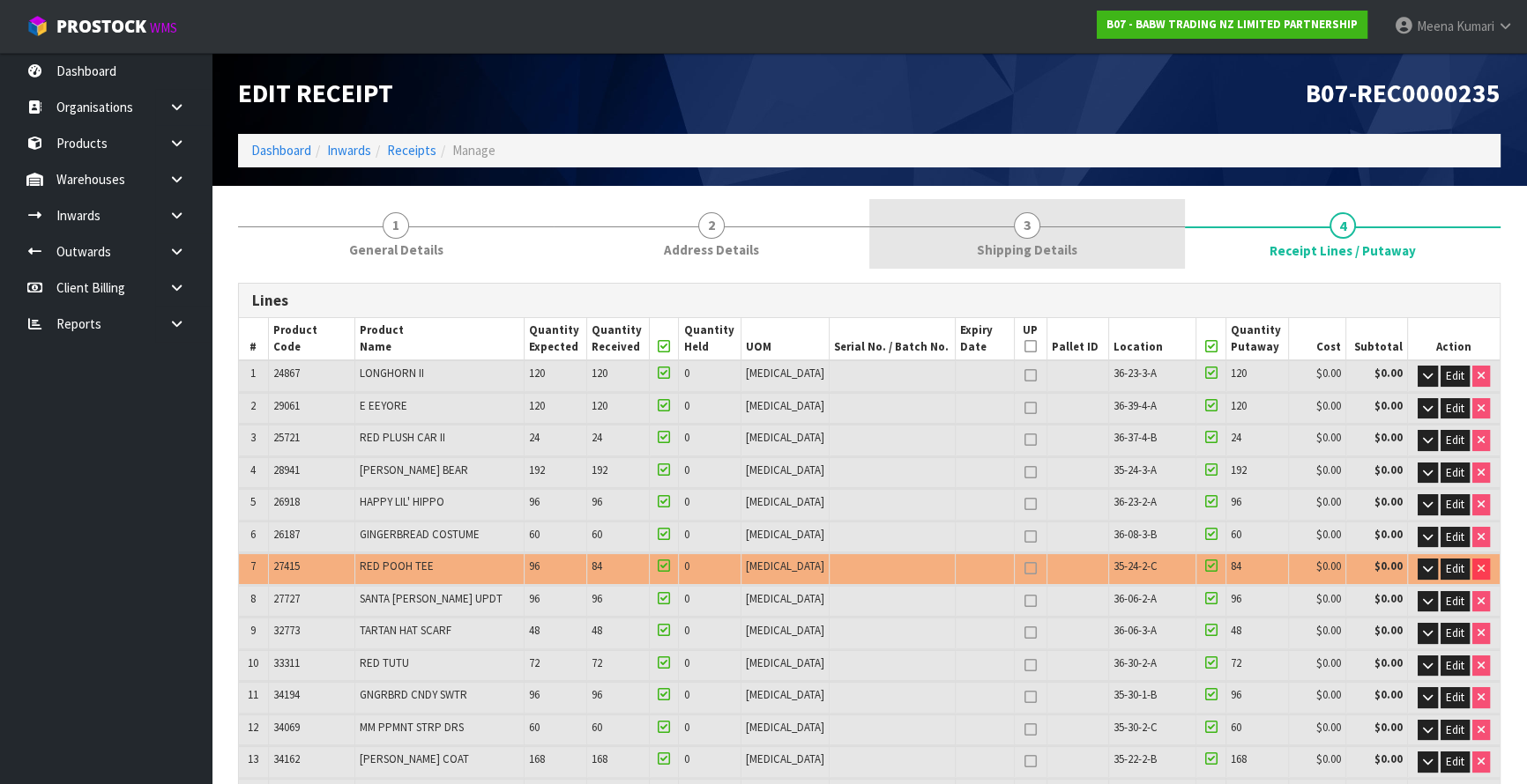
click at [1093, 229] on link "3 Shipping Details" at bounding box center [1026, 233] width 316 height 69
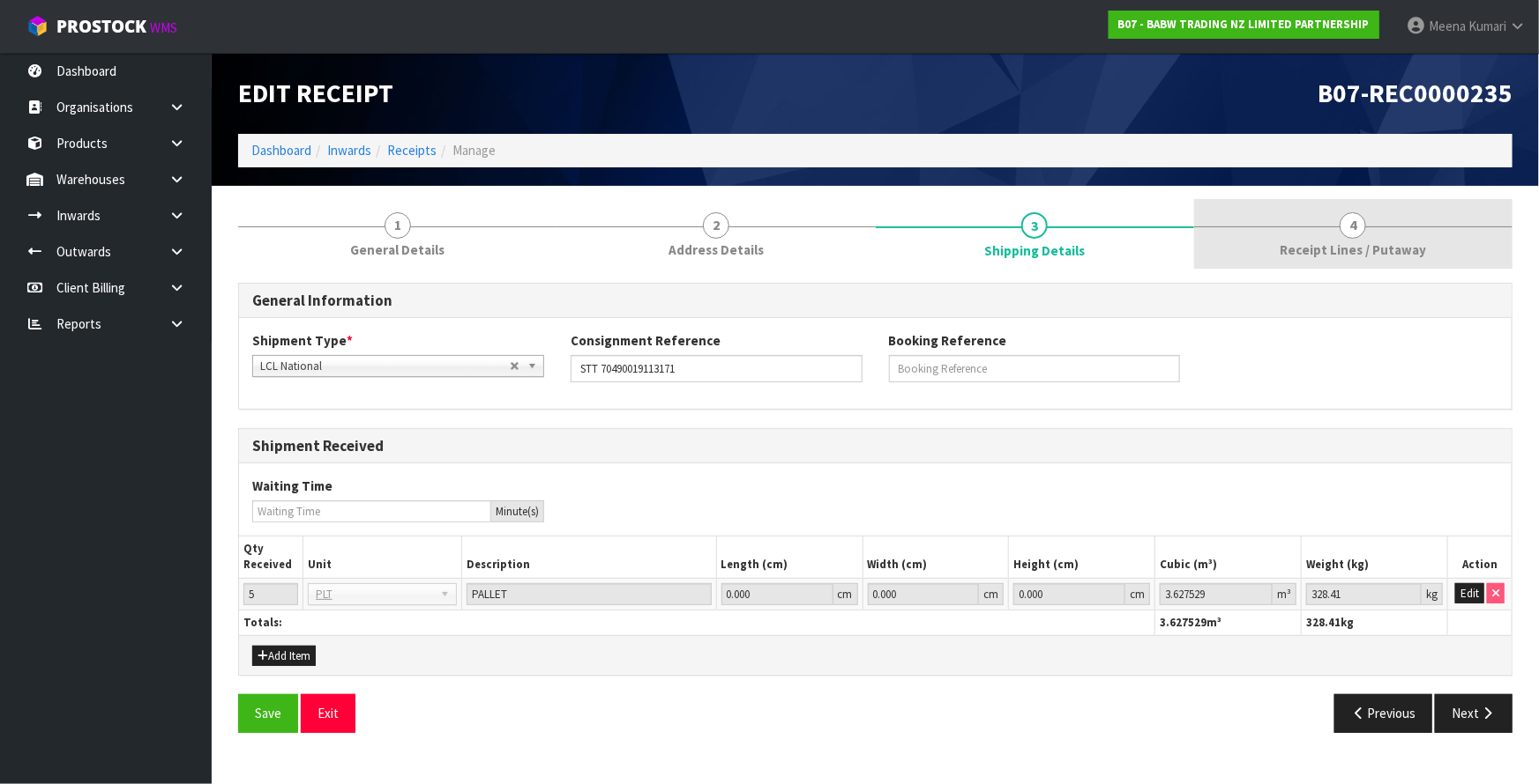
click at [1344, 257] on span "Receipt Lines / Putaway" at bounding box center [1353, 249] width 147 height 19
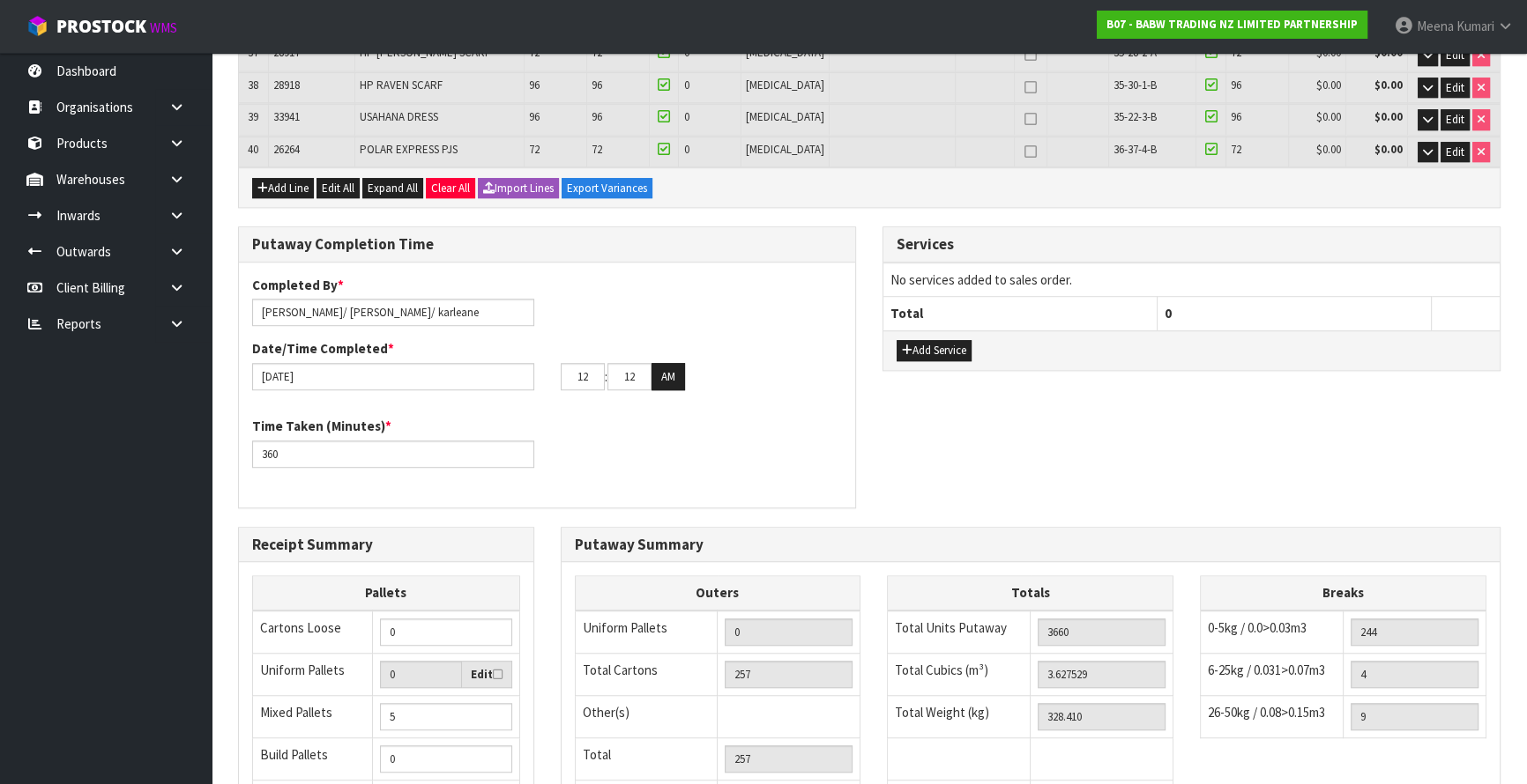
scroll to position [1472, 0]
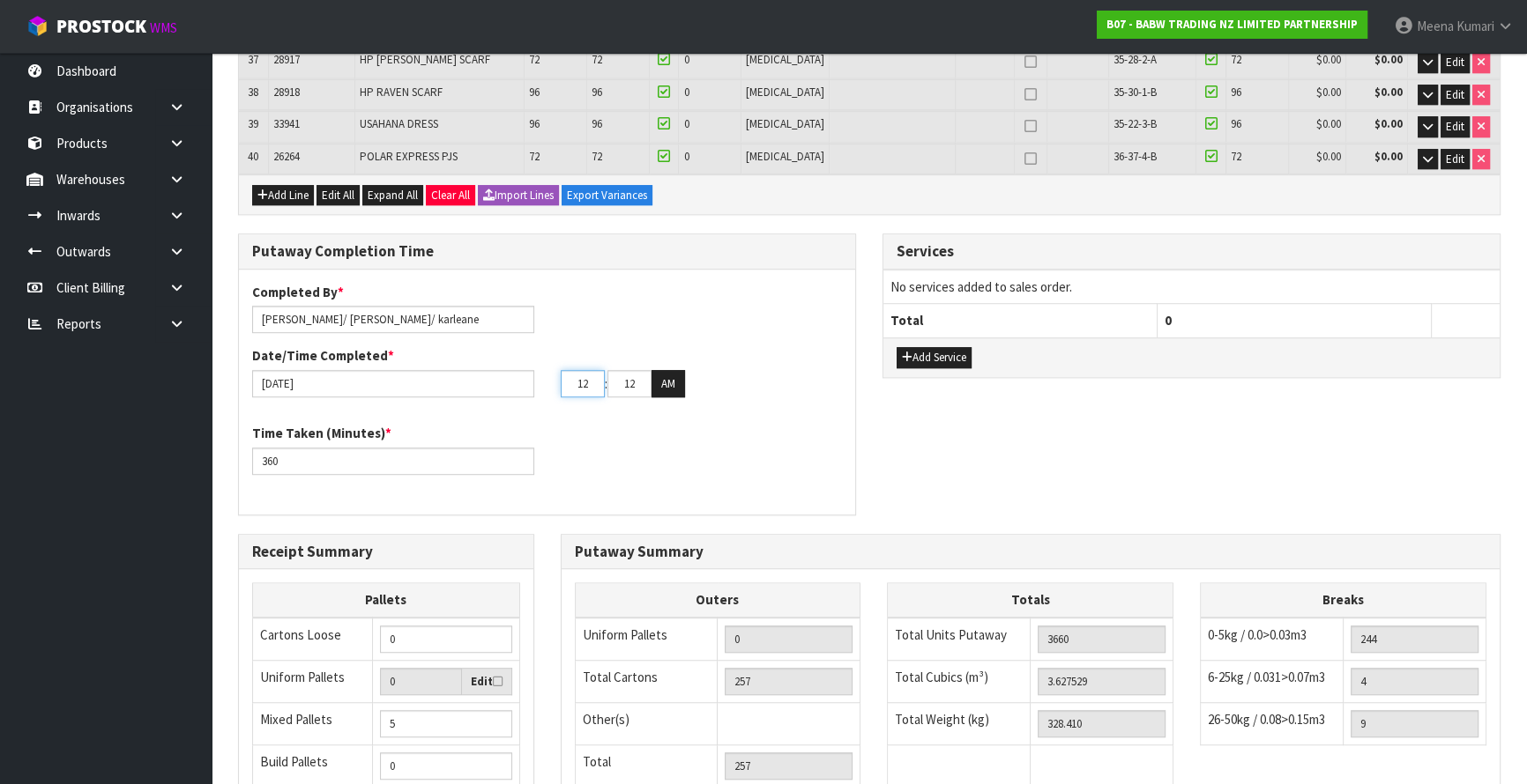
drag, startPoint x: 587, startPoint y: 373, endPoint x: 492, endPoint y: 388, distance: 96.2
click at [492, 388] on div "Completed By * Meena Kumari/ Russel/ karleane Date/Time Completed * 23/09/2025 …" at bounding box center [547, 347] width 616 height 128
type input "03"
click at [673, 370] on button "AM" at bounding box center [668, 383] width 33 height 28
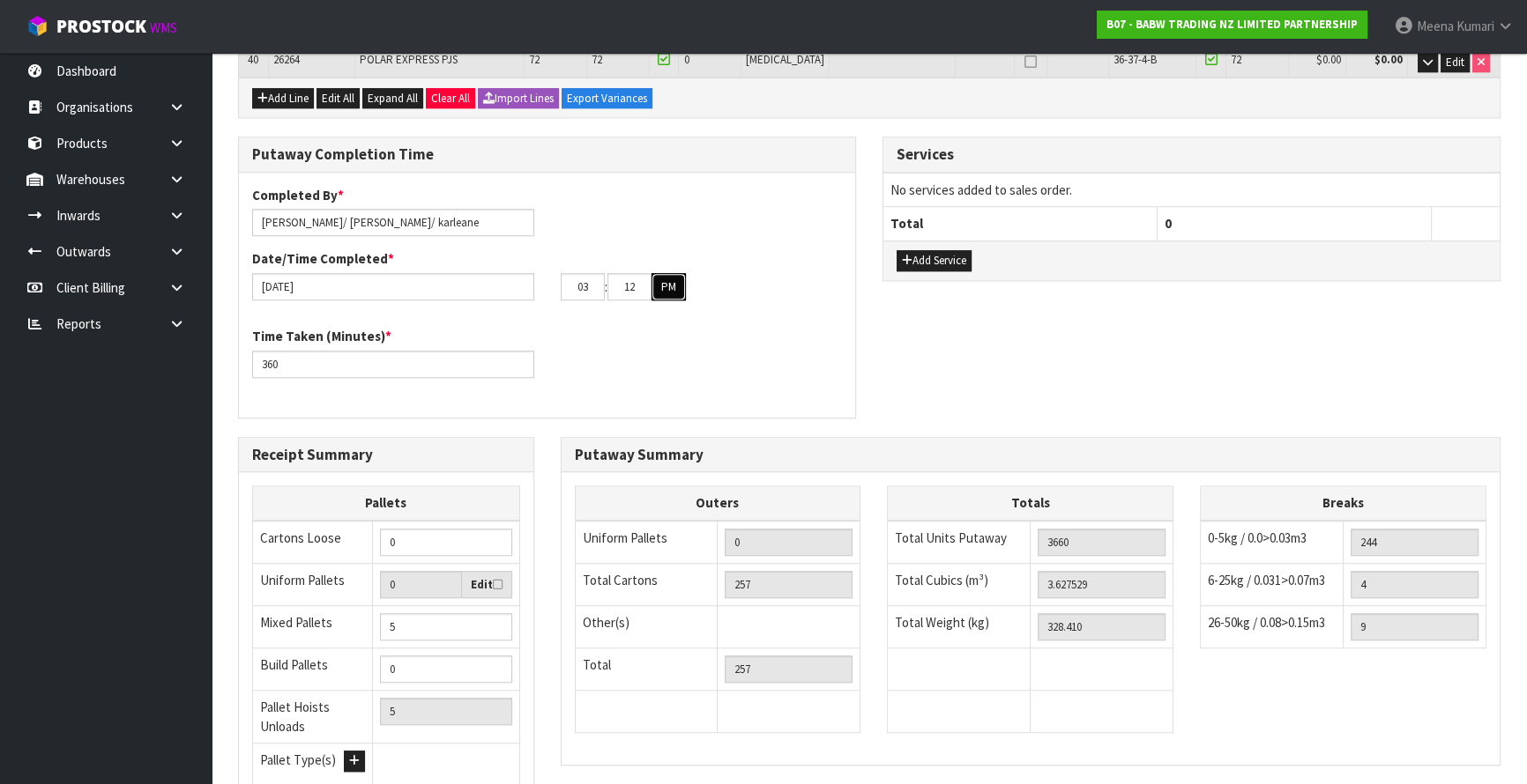
scroll to position [1712, 0]
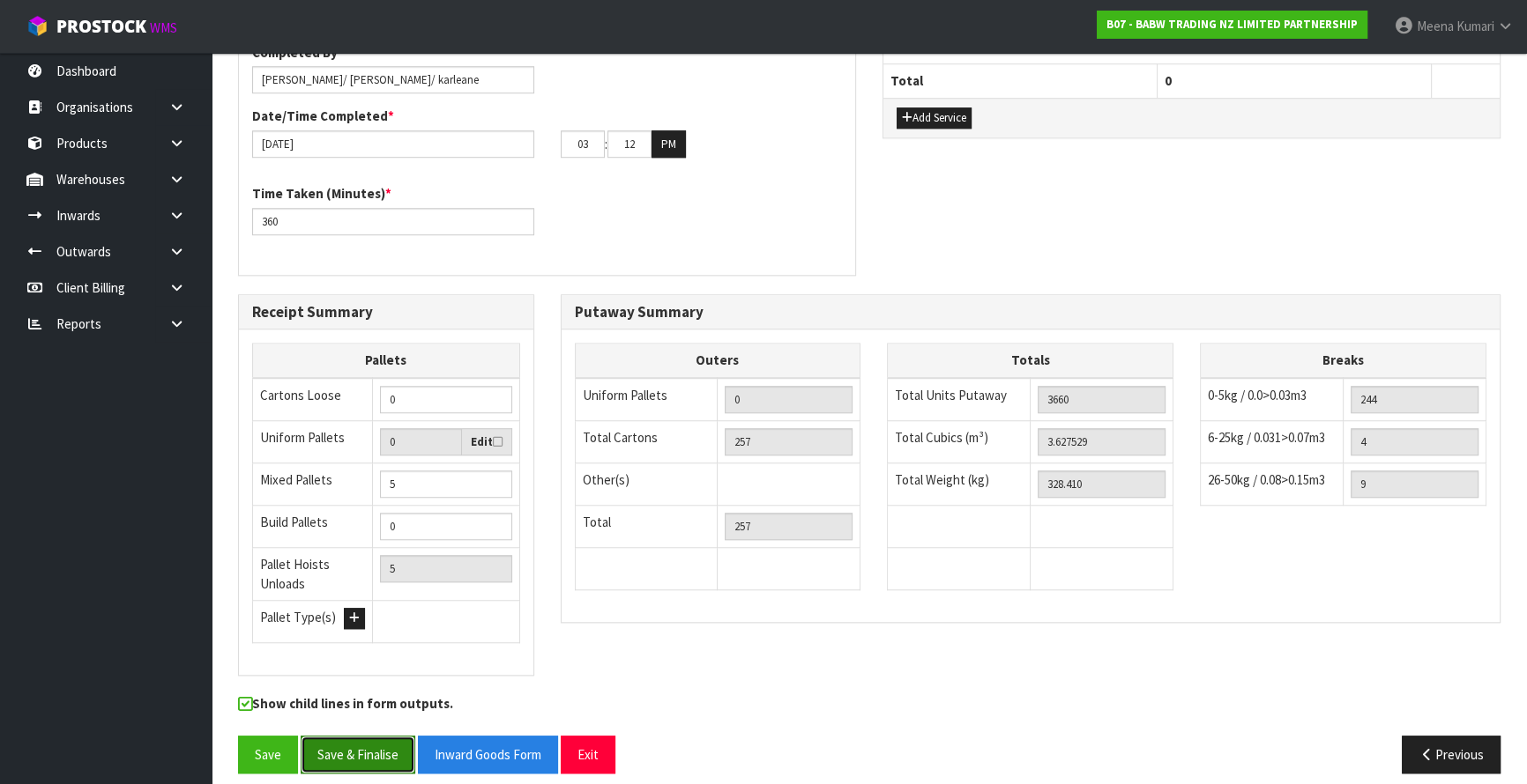
click at [355, 745] on button "Save & Finalise" at bounding box center [357, 755] width 114 height 38
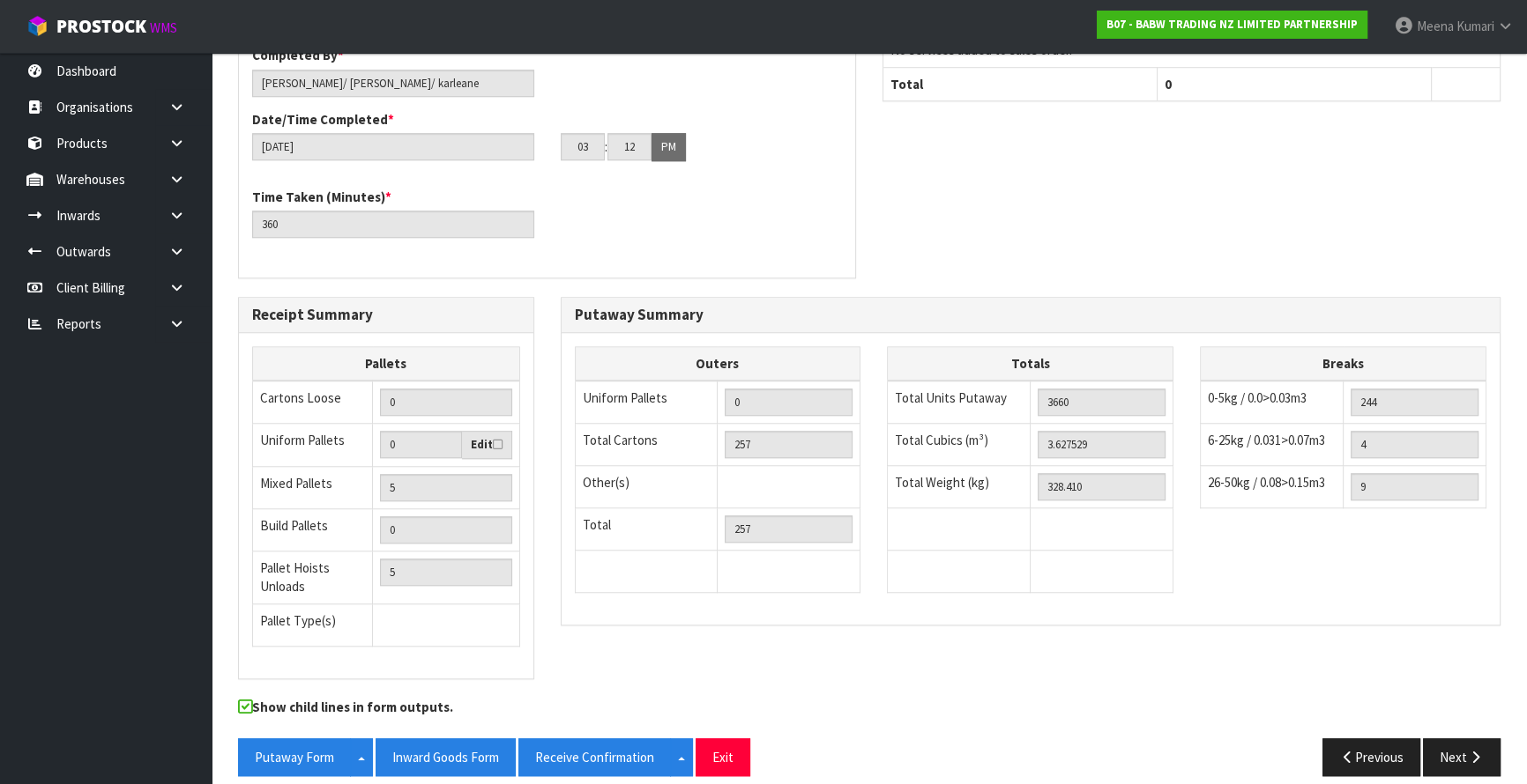
scroll to position [1776, 0]
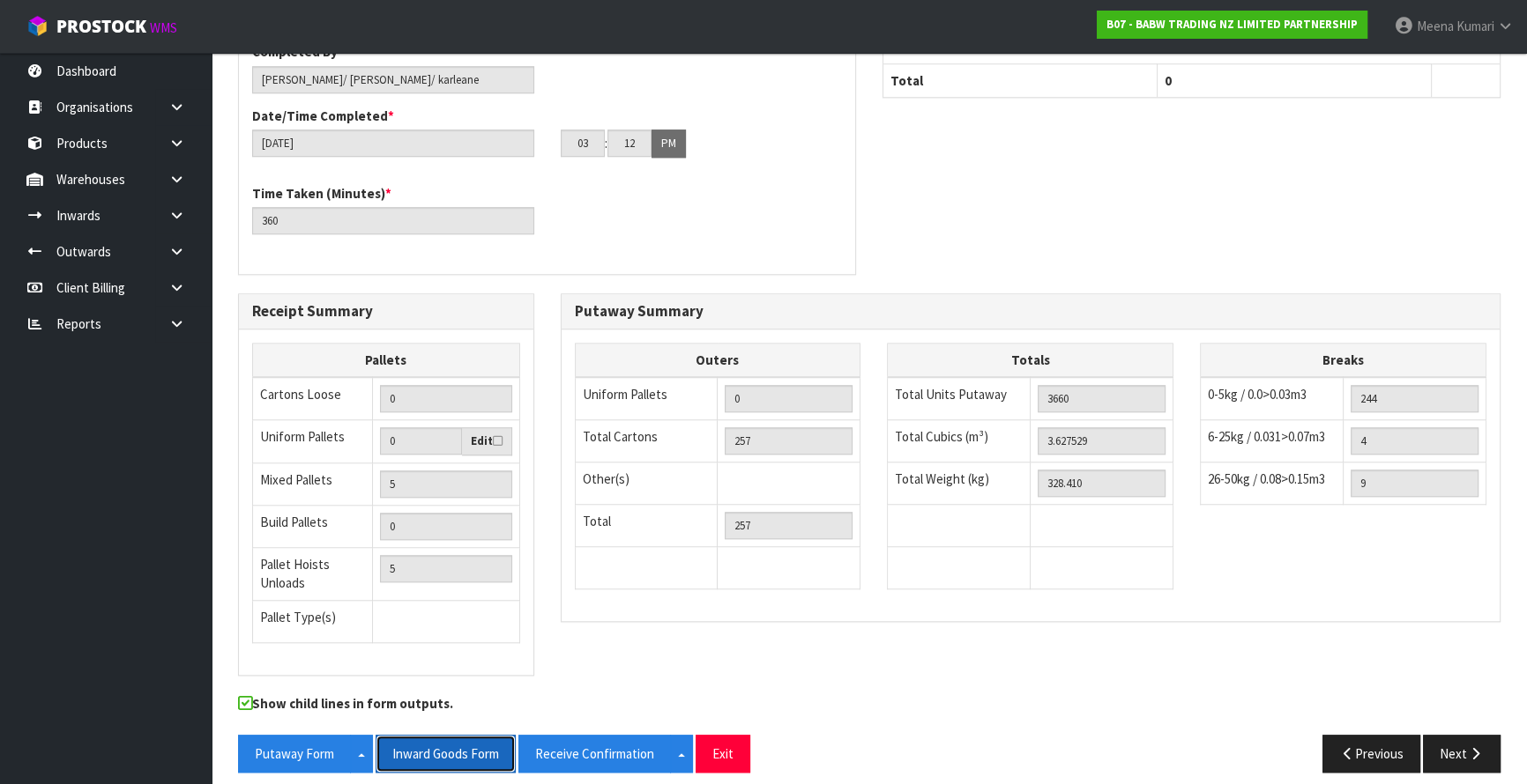
click at [456, 749] on button "Inward Goods Form" at bounding box center [446, 754] width 140 height 38
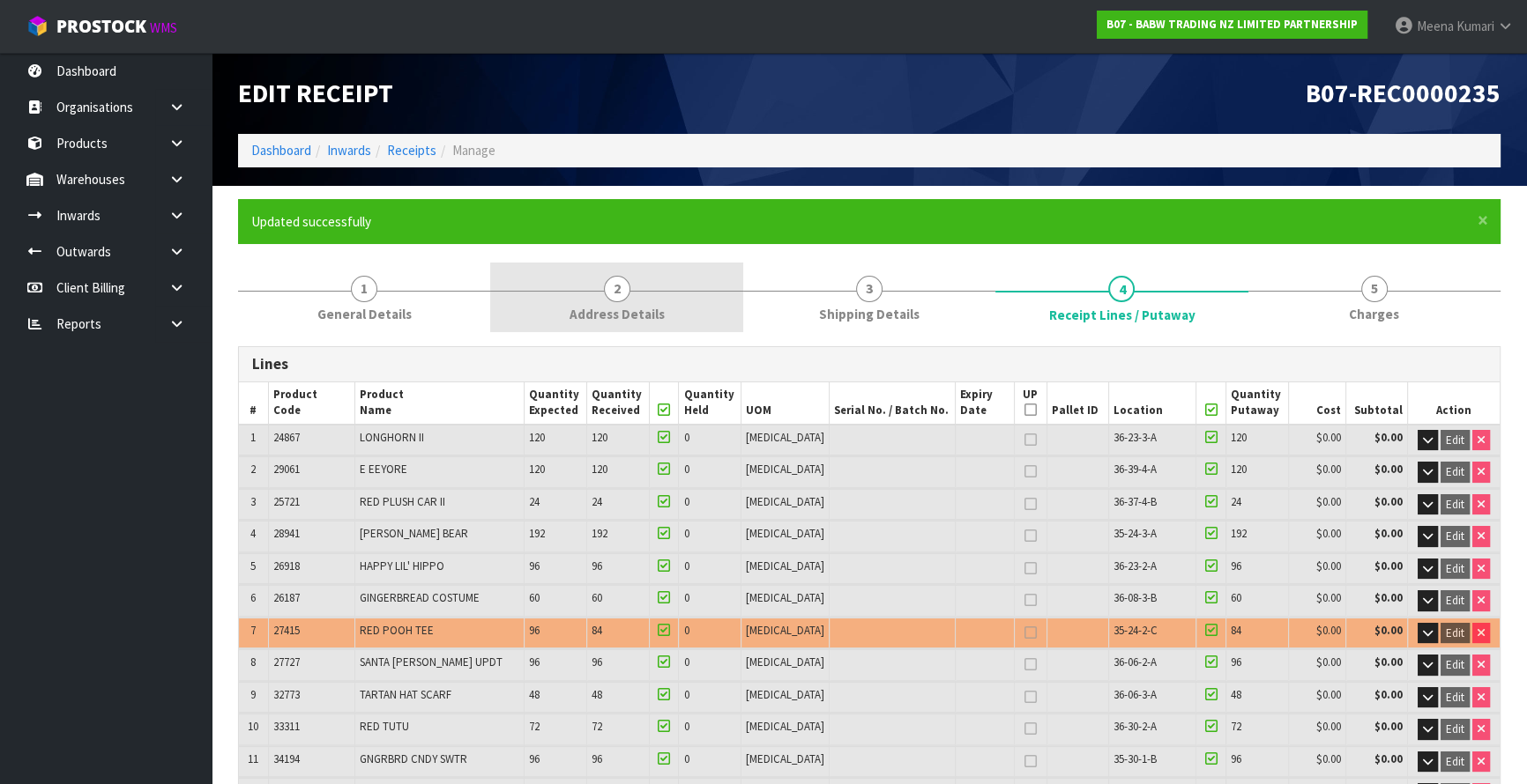
scroll to position [0, 0]
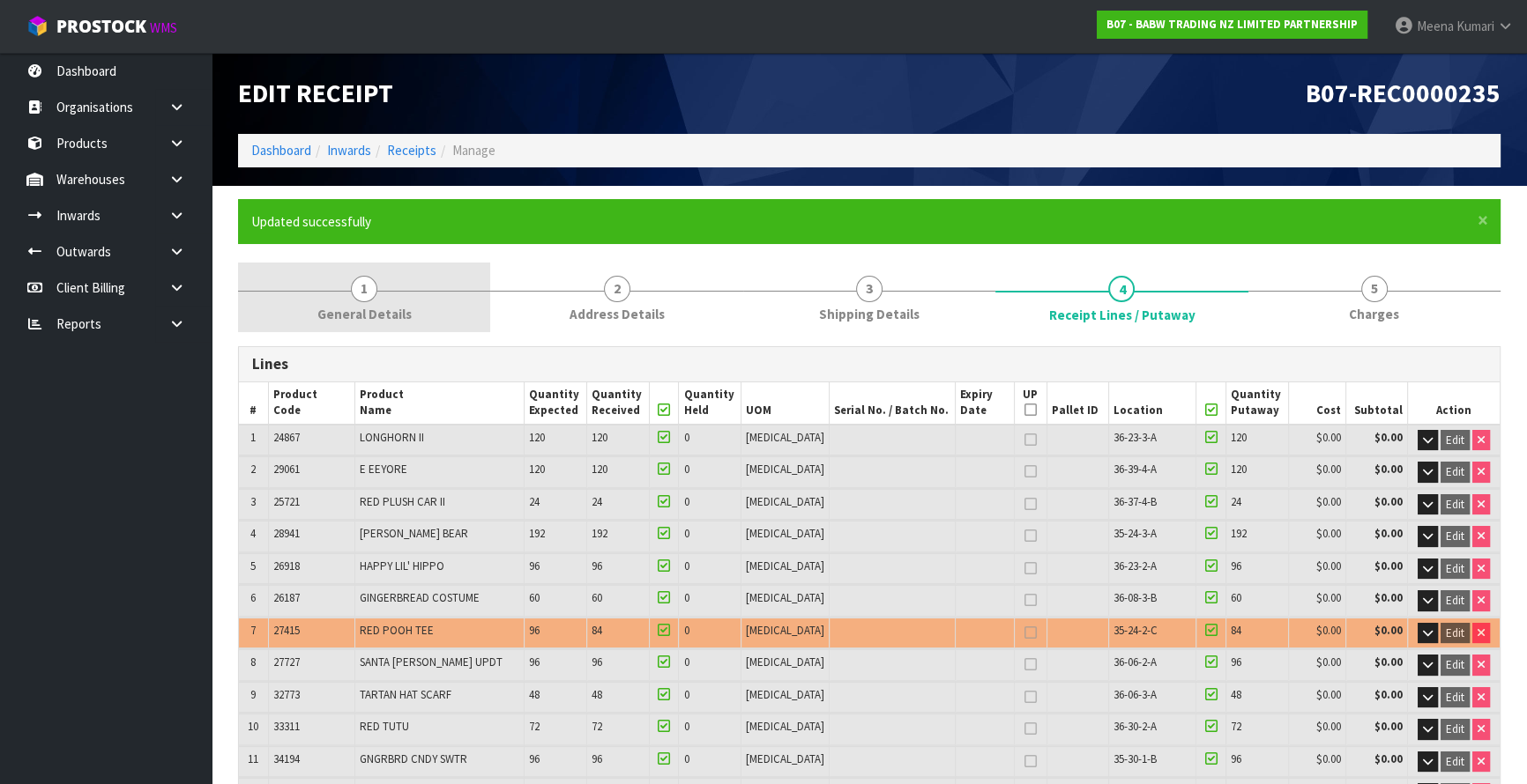
click at [398, 295] on link "1 General Details" at bounding box center [364, 297] width 252 height 69
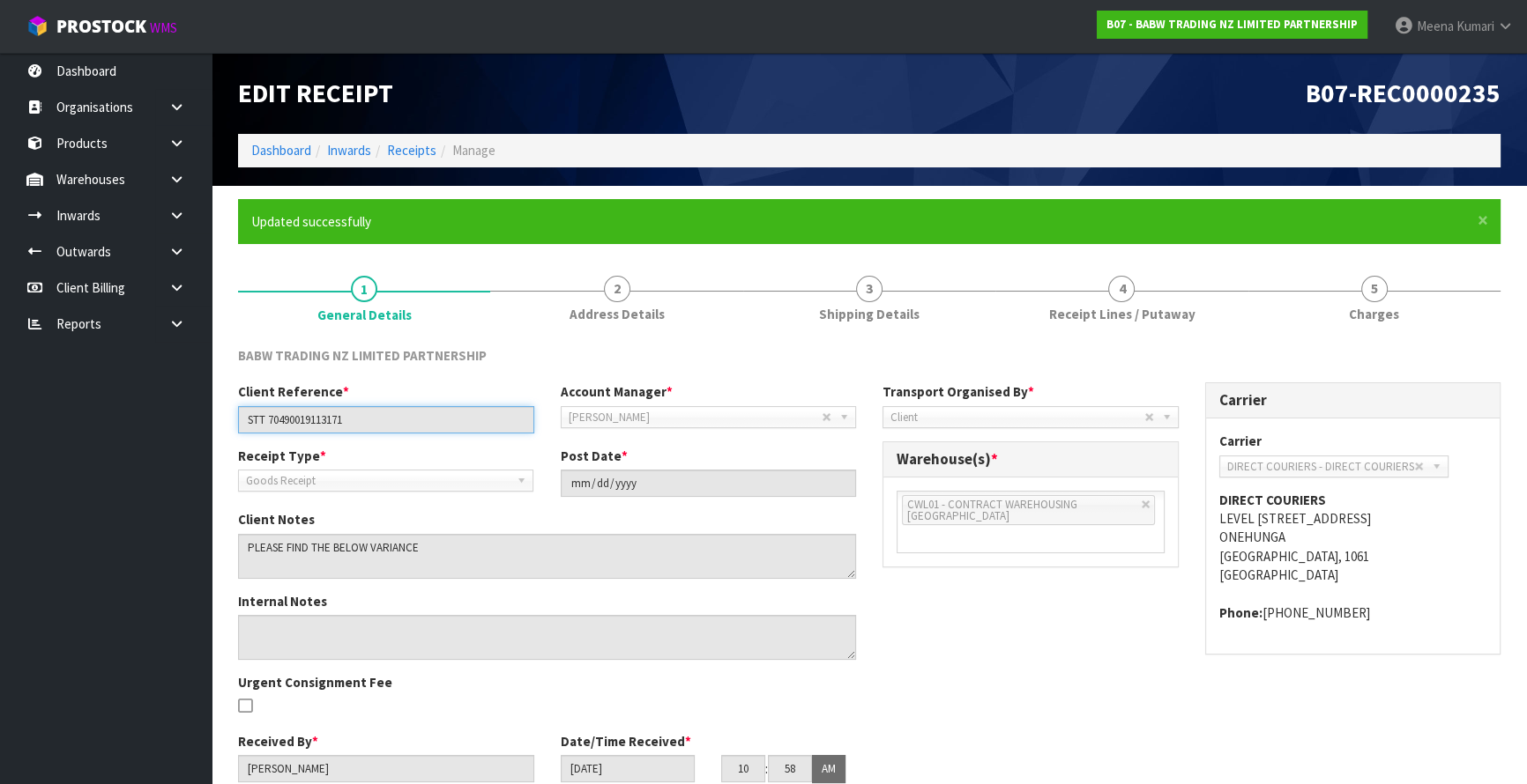
drag, startPoint x: 401, startPoint y: 422, endPoint x: 236, endPoint y: 423, distance: 165.0
click at [236, 423] on div "Client Reference * STT 70490019113171" at bounding box center [386, 408] width 322 height 50
click at [297, 160] on ol "Dashboard Inwards Receipts Manage" at bounding box center [869, 150] width 1262 height 32
click at [295, 152] on link "Dashboard" at bounding box center [281, 150] width 60 height 17
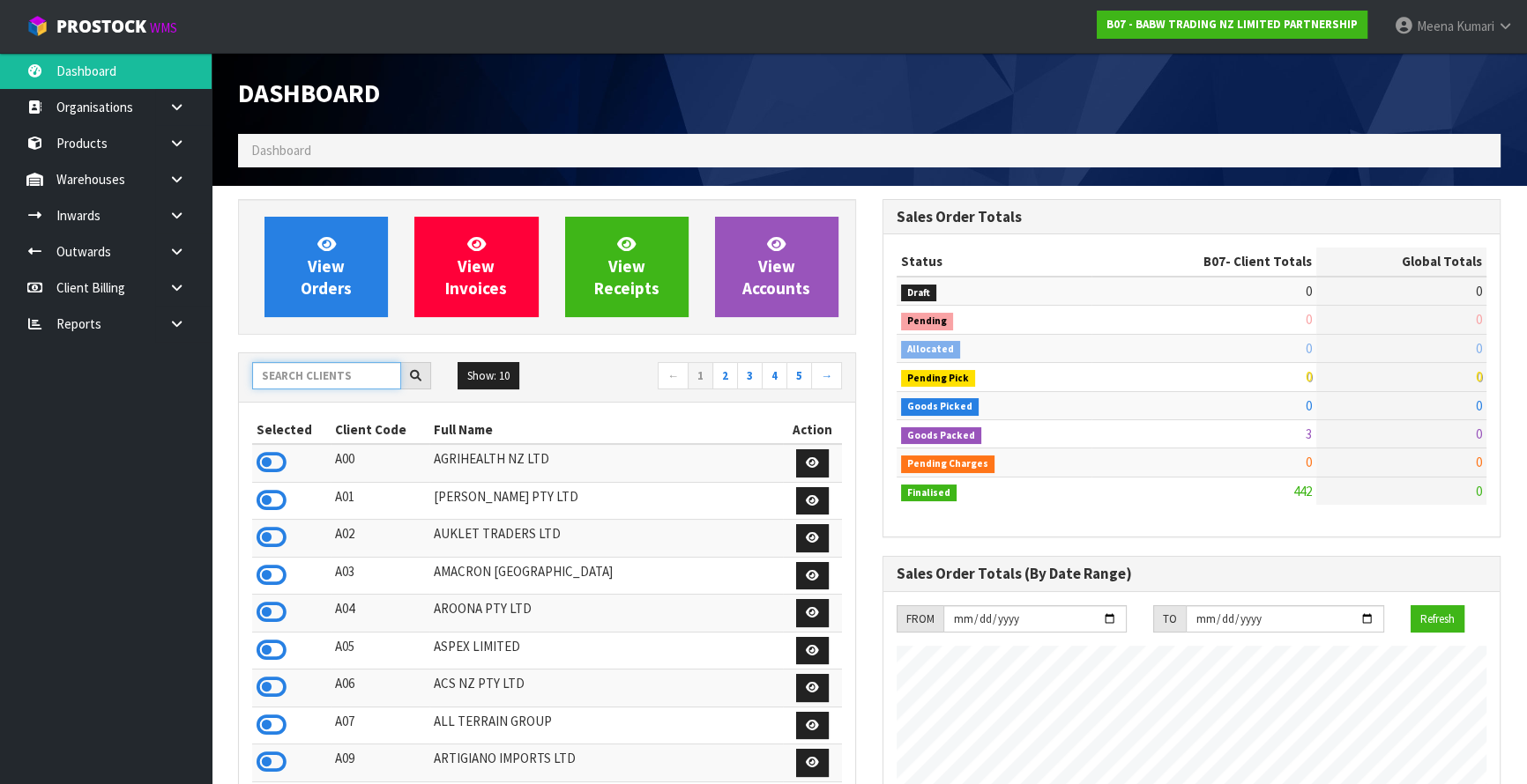
scroll to position [1333, 644]
click at [375, 375] on input "text" at bounding box center [326, 375] width 149 height 27
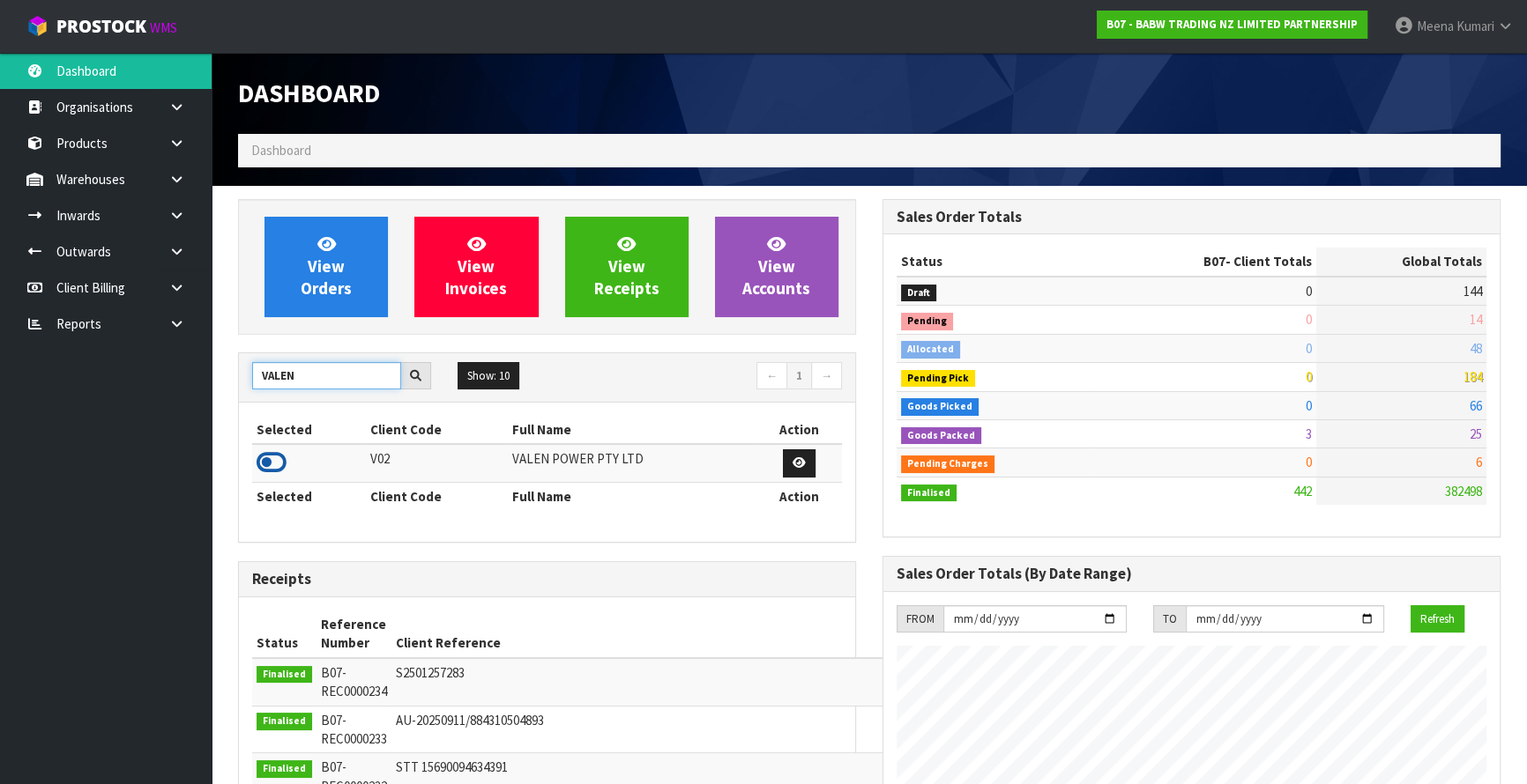
type input "VALEN"
click at [274, 462] on icon at bounding box center [271, 462] width 30 height 26
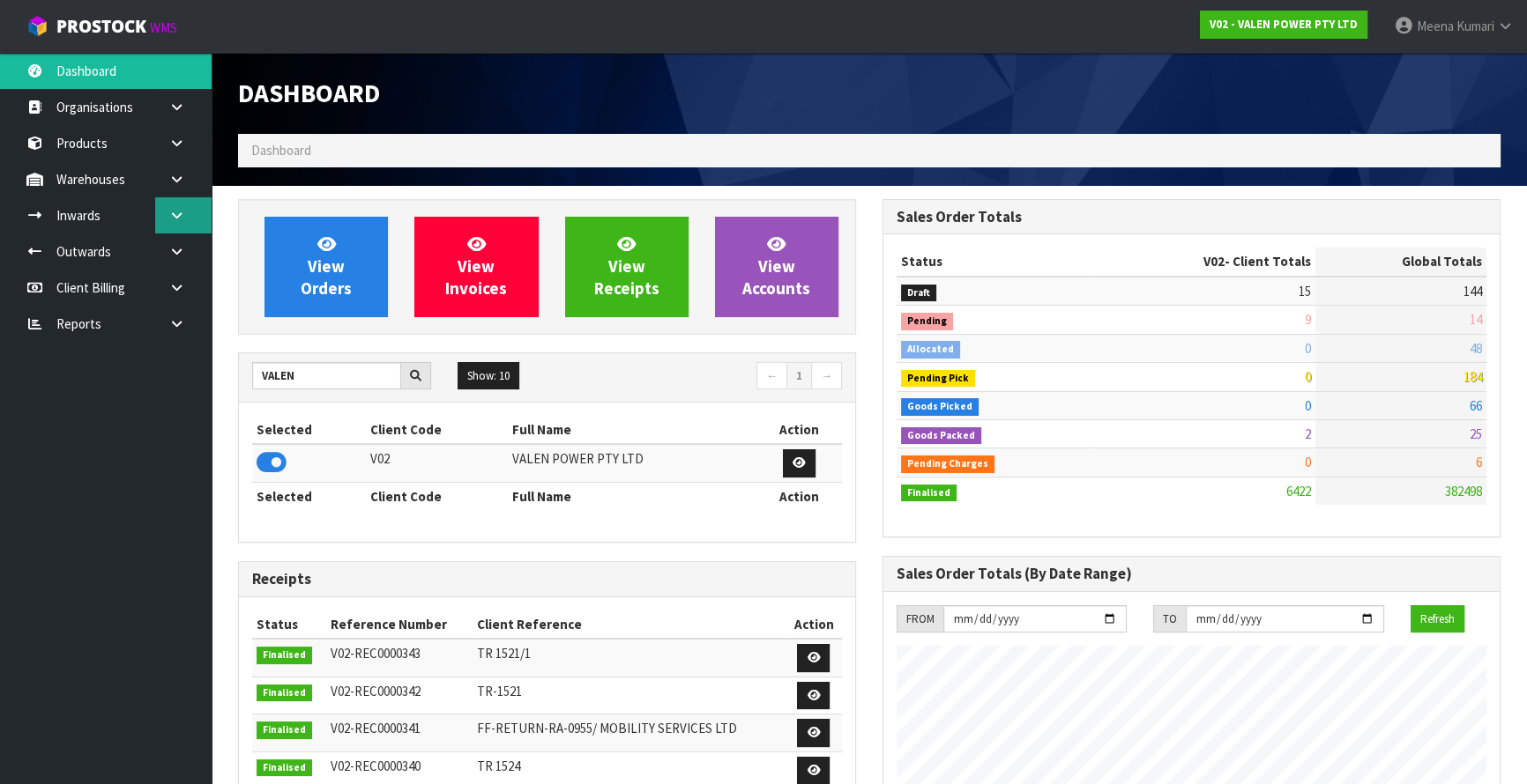
click at [185, 206] on link at bounding box center [183, 215] width 57 height 36
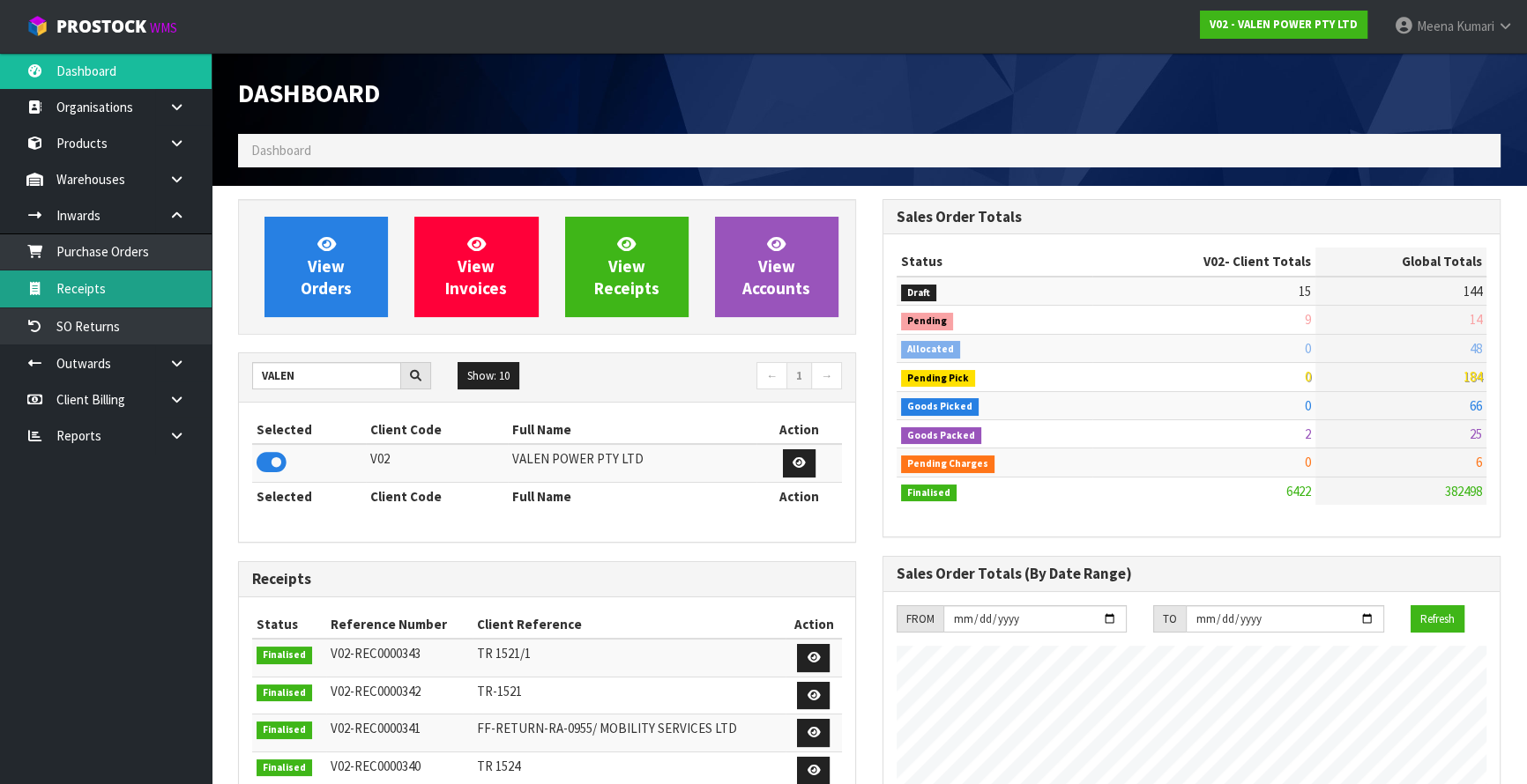
click at [173, 281] on link "Receipts" at bounding box center [105, 289] width 212 height 36
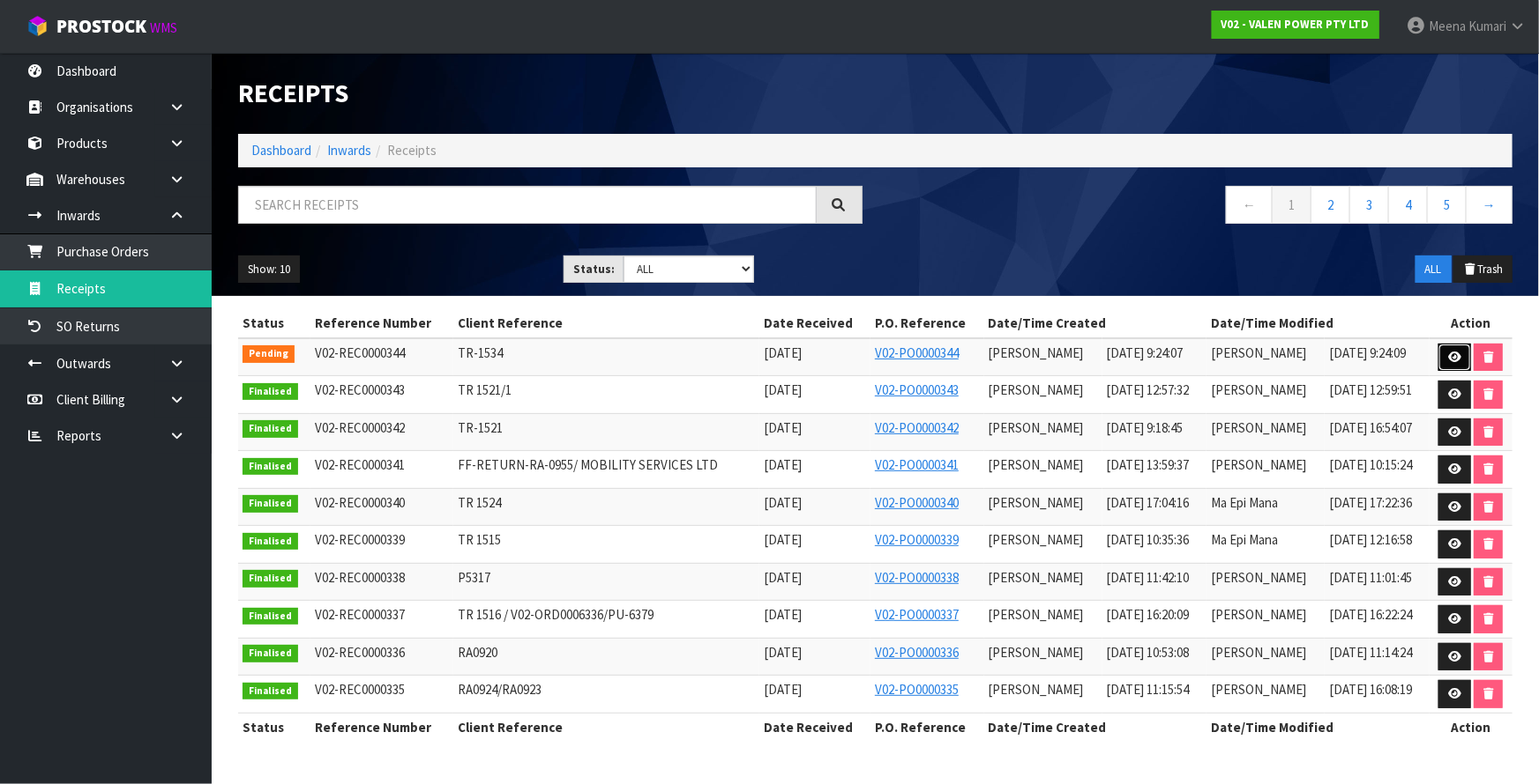
click at [1453, 354] on icon at bounding box center [1454, 357] width 14 height 12
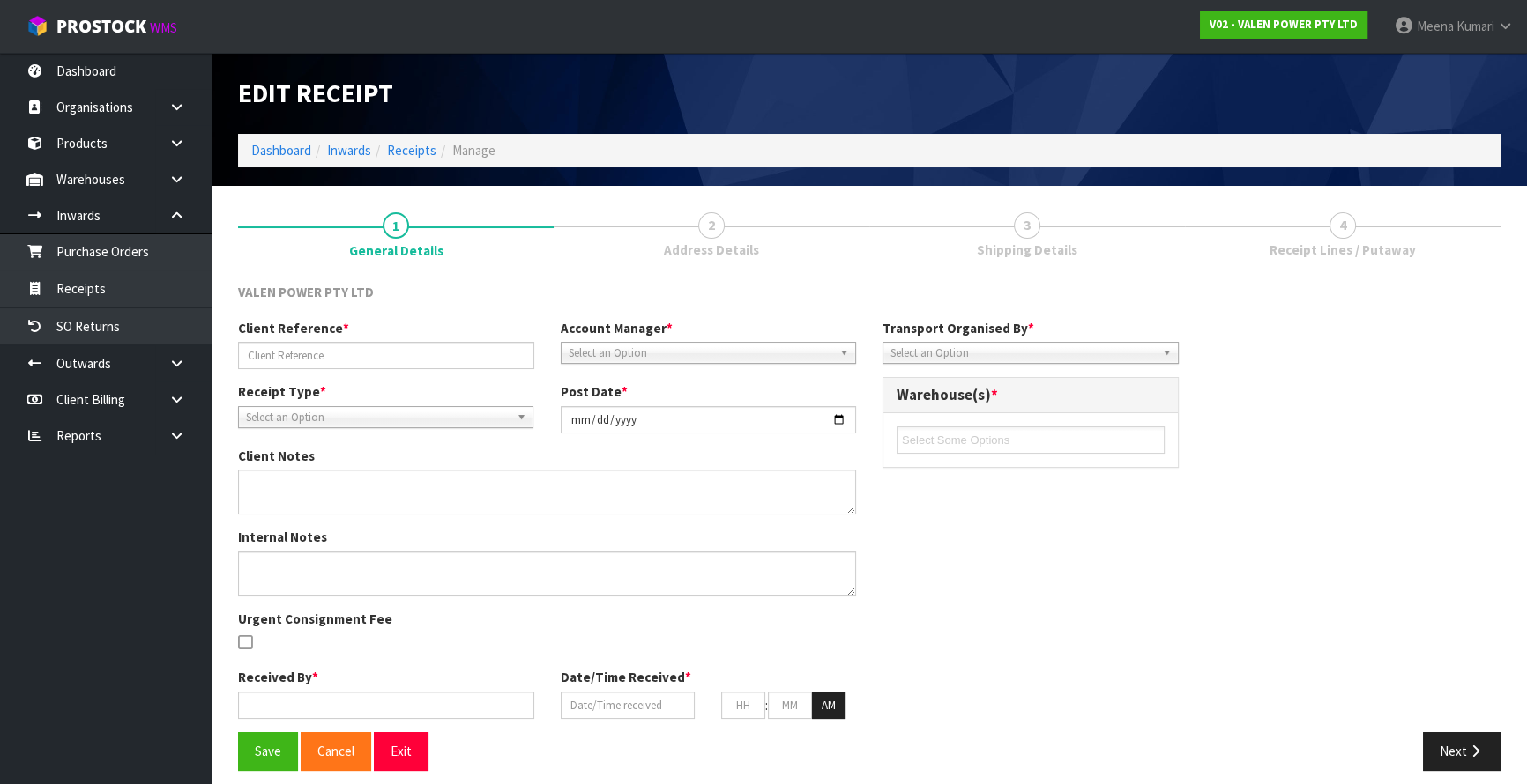
type input "TR-1534"
type input "2025-09-22"
type input "Prabhneet Kaur"
type input "22/09/2025"
type input "09"
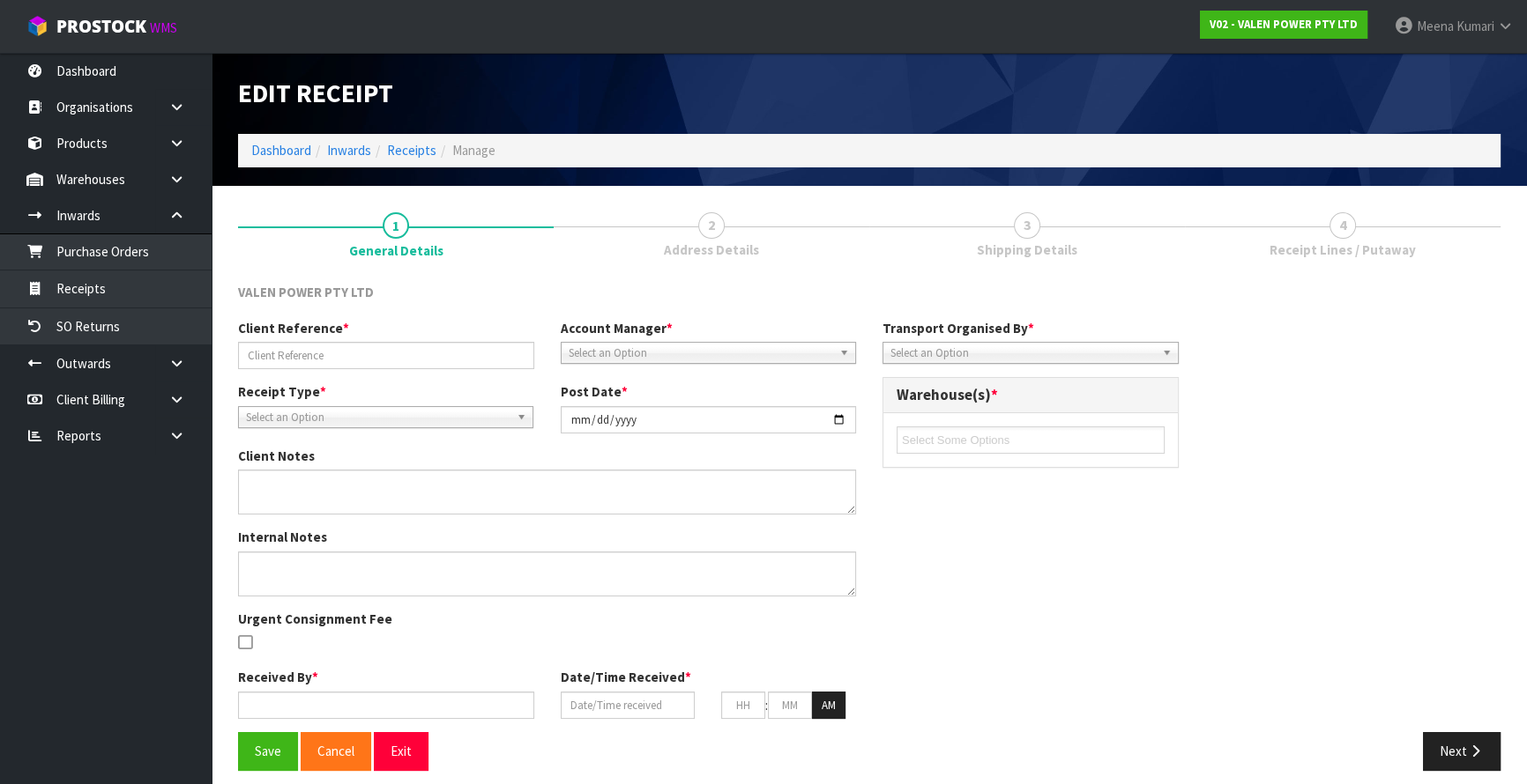
type input "24"
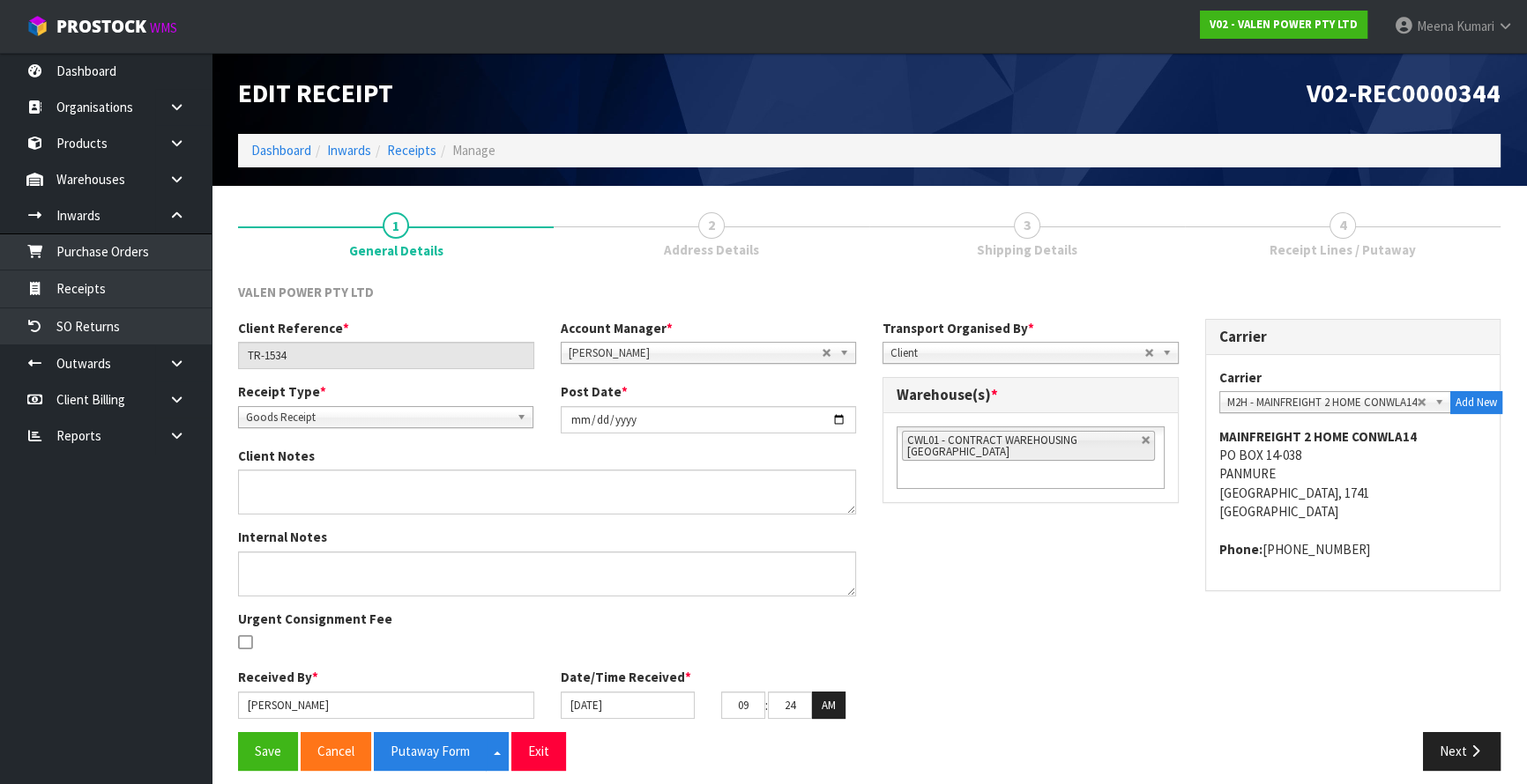
click at [1310, 254] on span "Receipt Lines / Putaway" at bounding box center [1342, 249] width 147 height 19
click at [1458, 760] on button "Next" at bounding box center [1461, 752] width 77 height 38
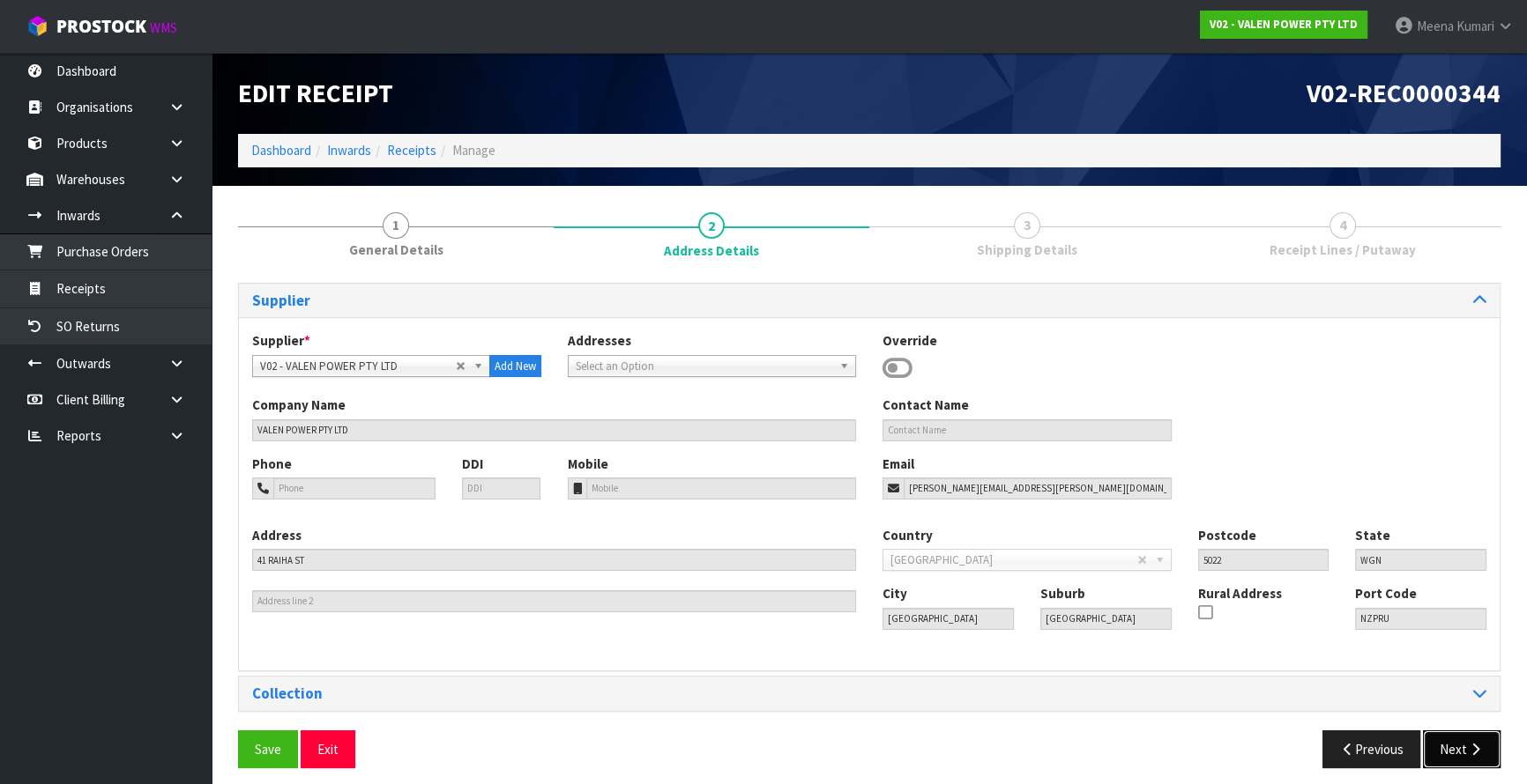
click at [1478, 741] on button "Next" at bounding box center [1461, 750] width 77 height 38
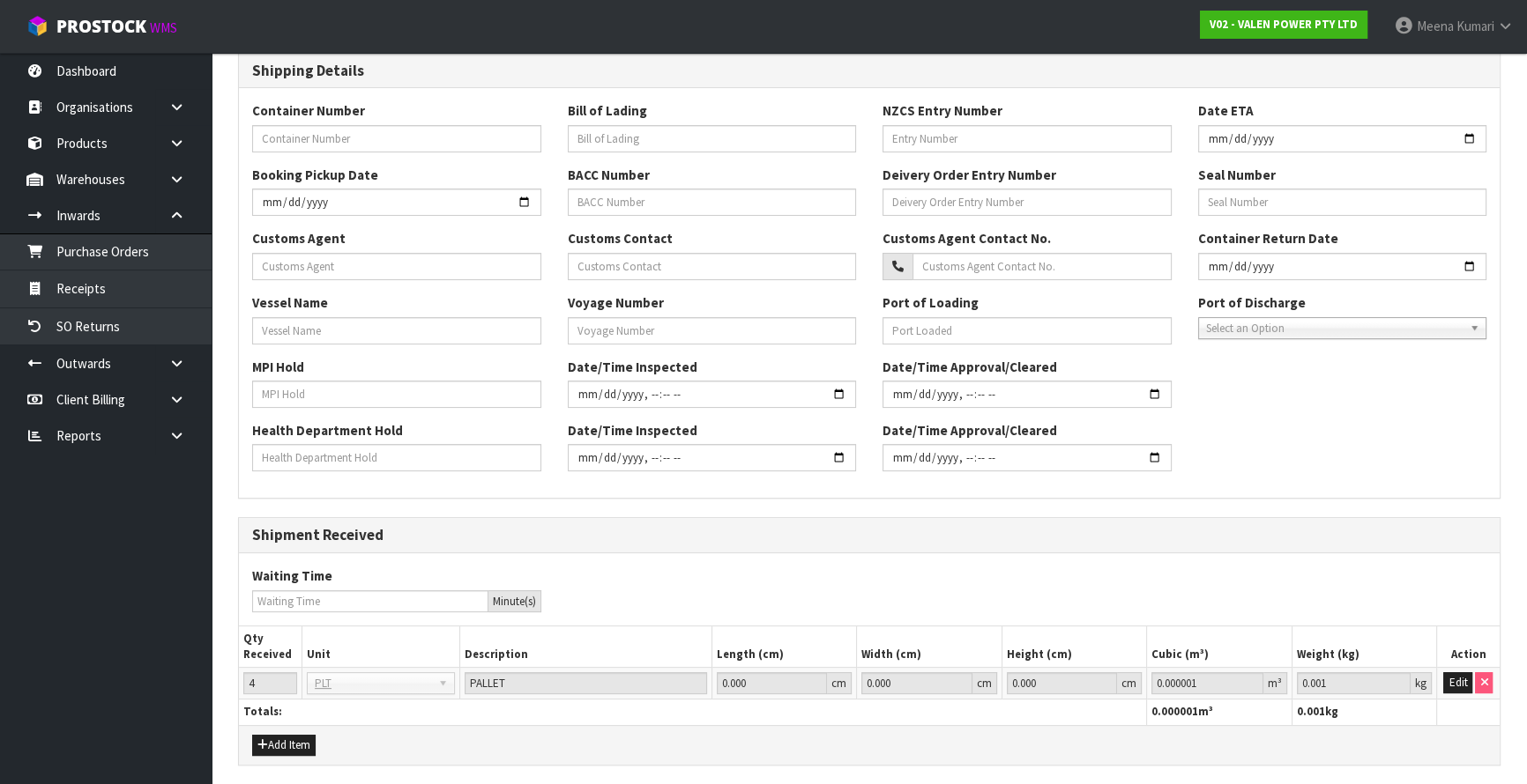
scroll to position [438, 0]
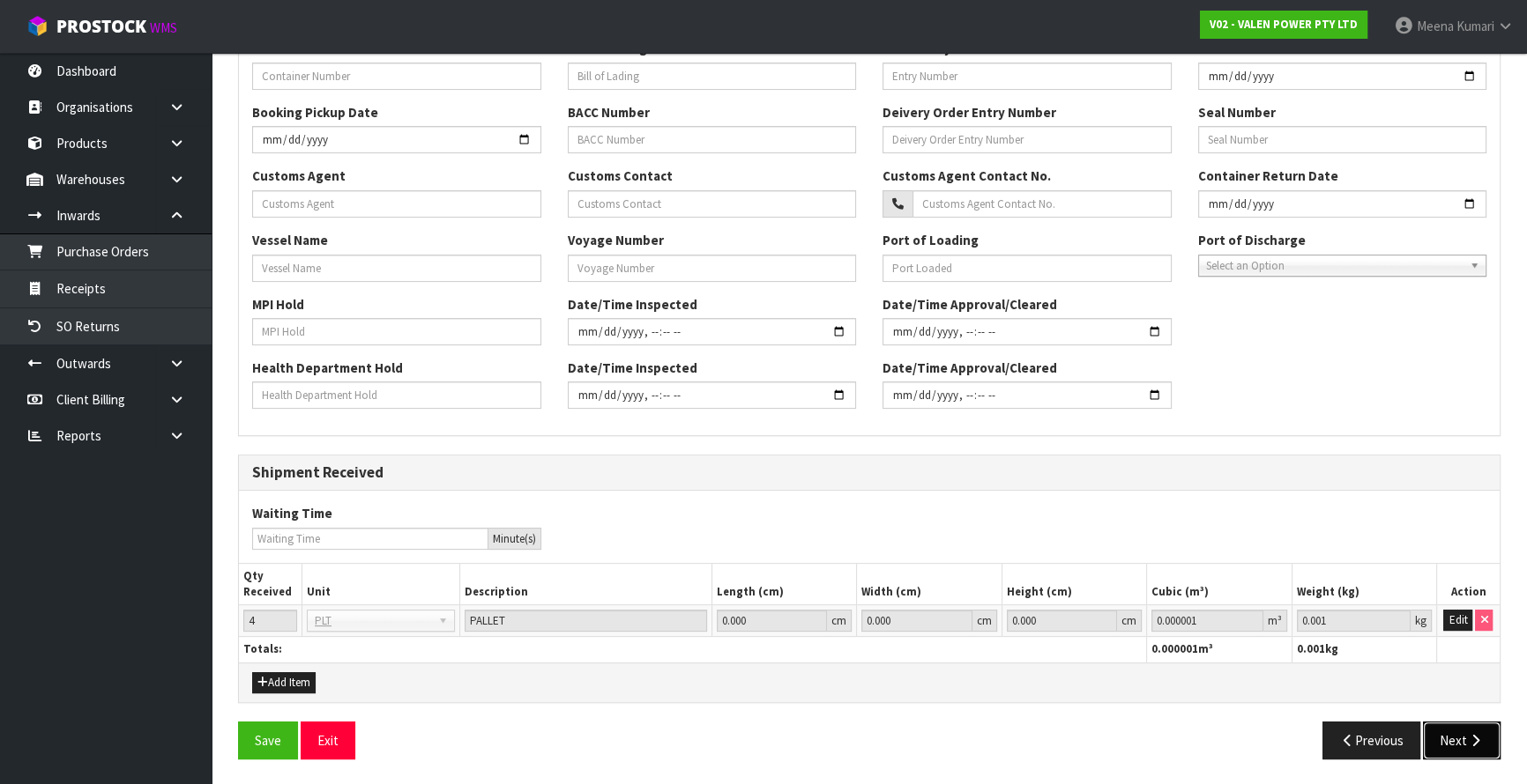
click at [1454, 736] on button "Next" at bounding box center [1461, 741] width 77 height 38
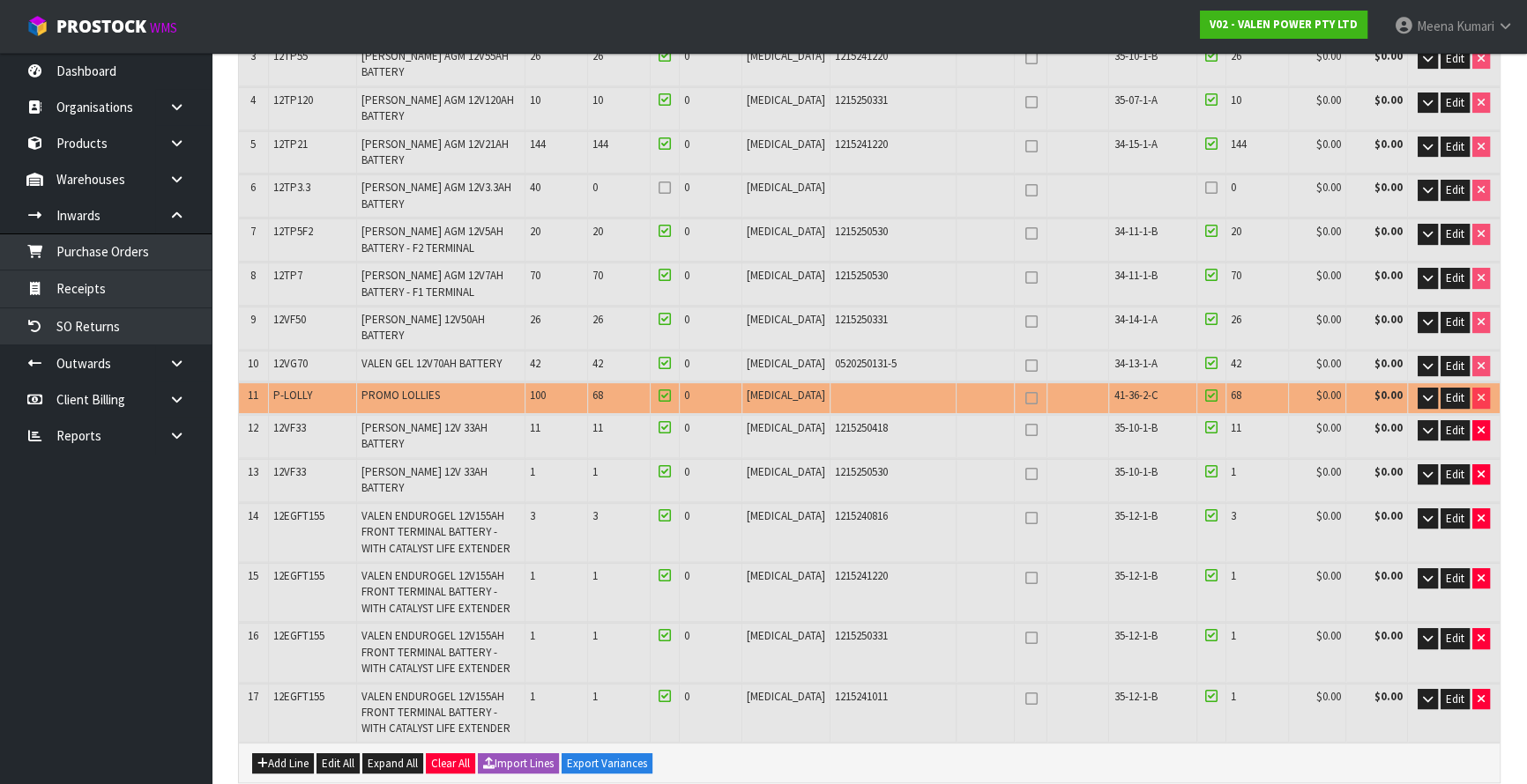
scroll to position [0, 0]
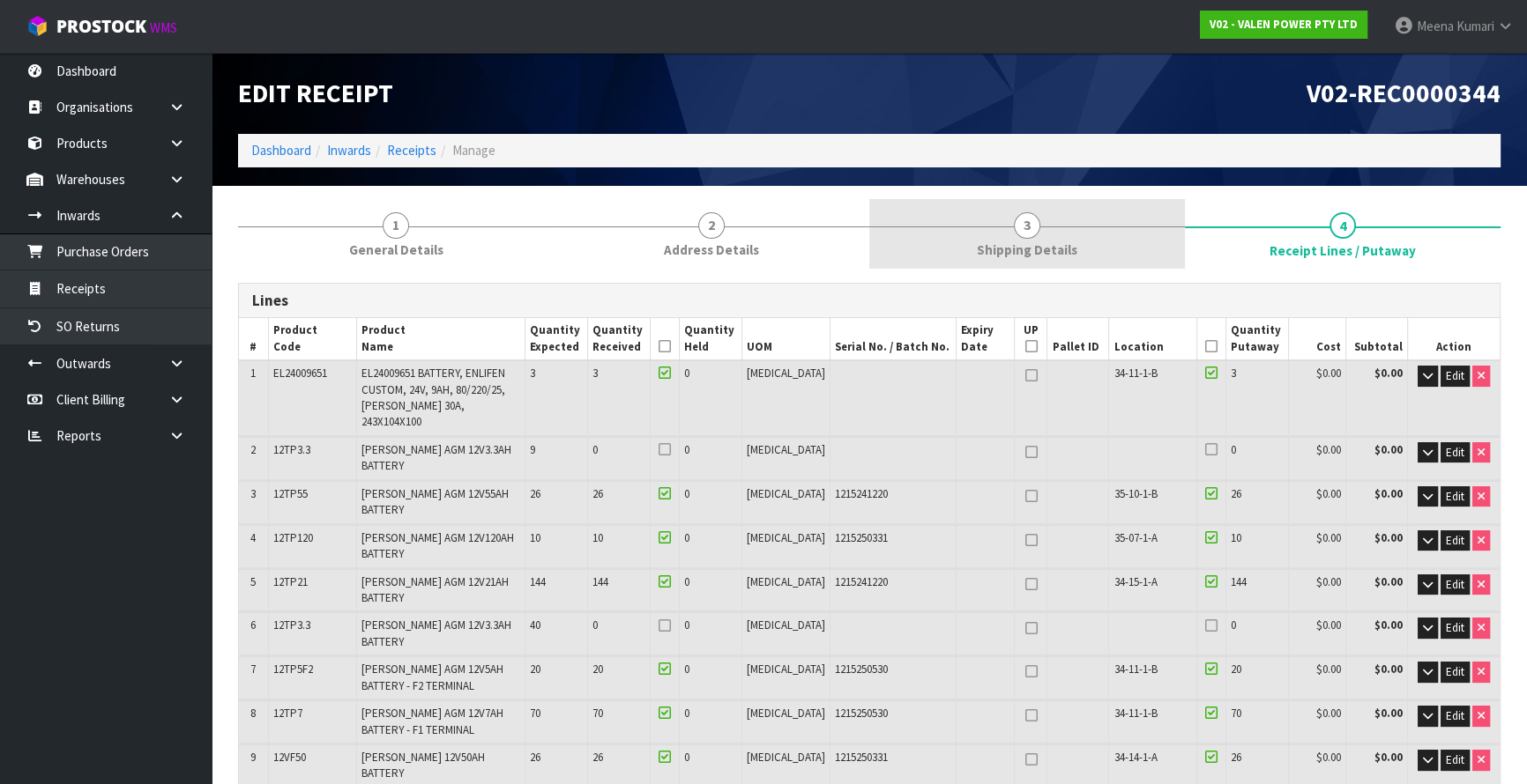
click at [1062, 224] on link "3 Shipping Details" at bounding box center [1026, 233] width 316 height 69
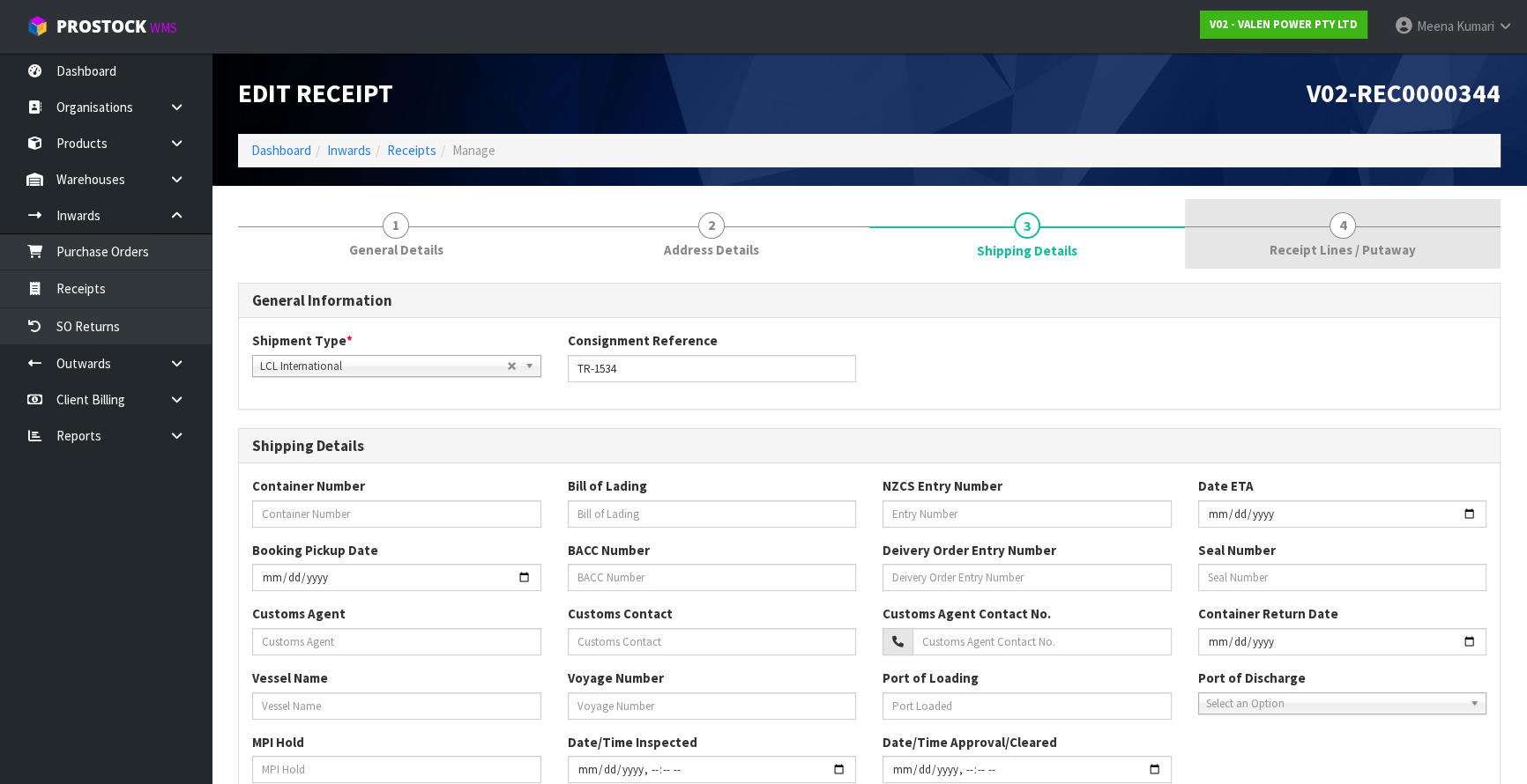
click at [1349, 220] on span "4" at bounding box center [1342, 225] width 26 height 26
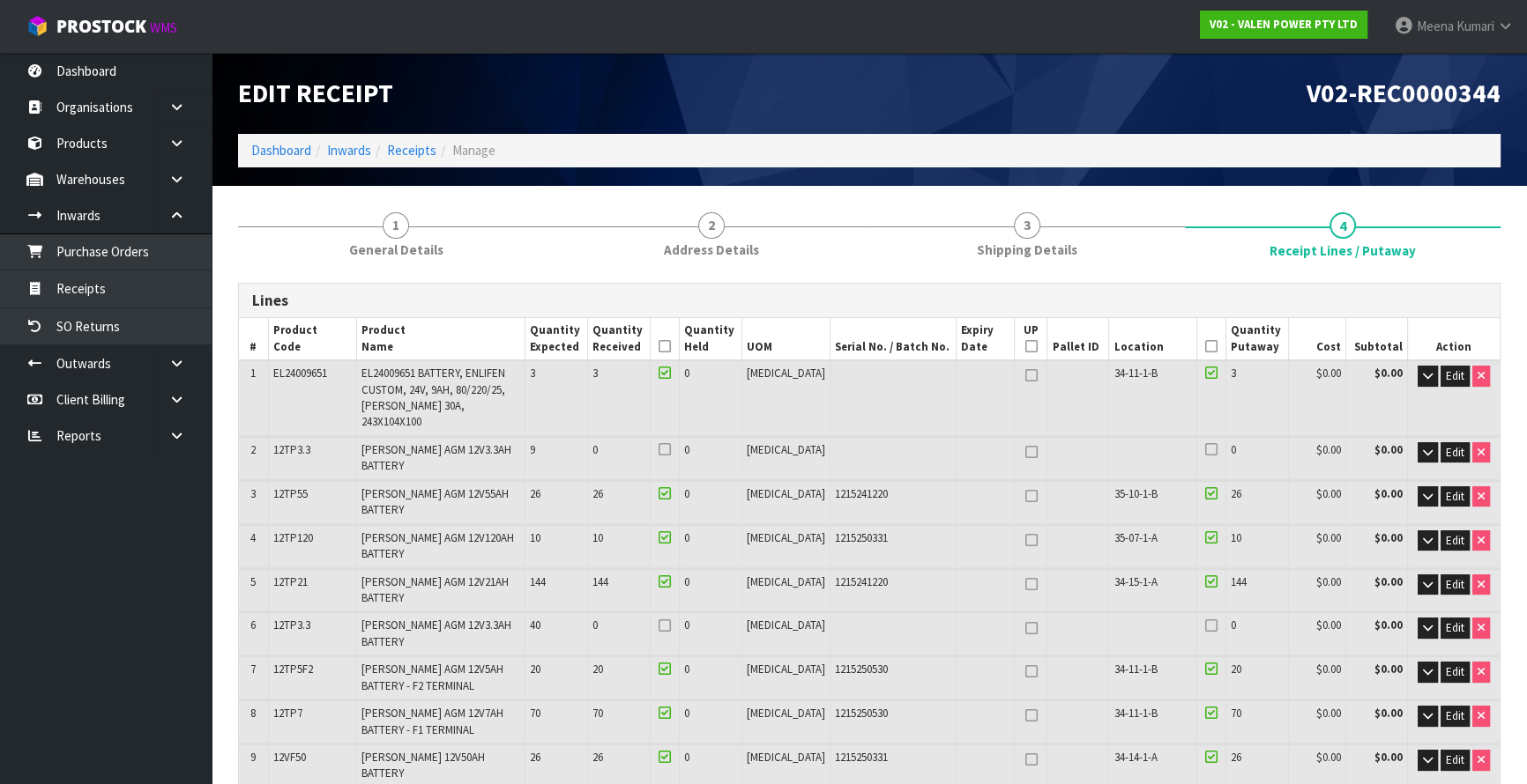
click at [299, 443] on span "12TP3.3" at bounding box center [292, 450] width 37 height 15
copy tr "12TP3.3"
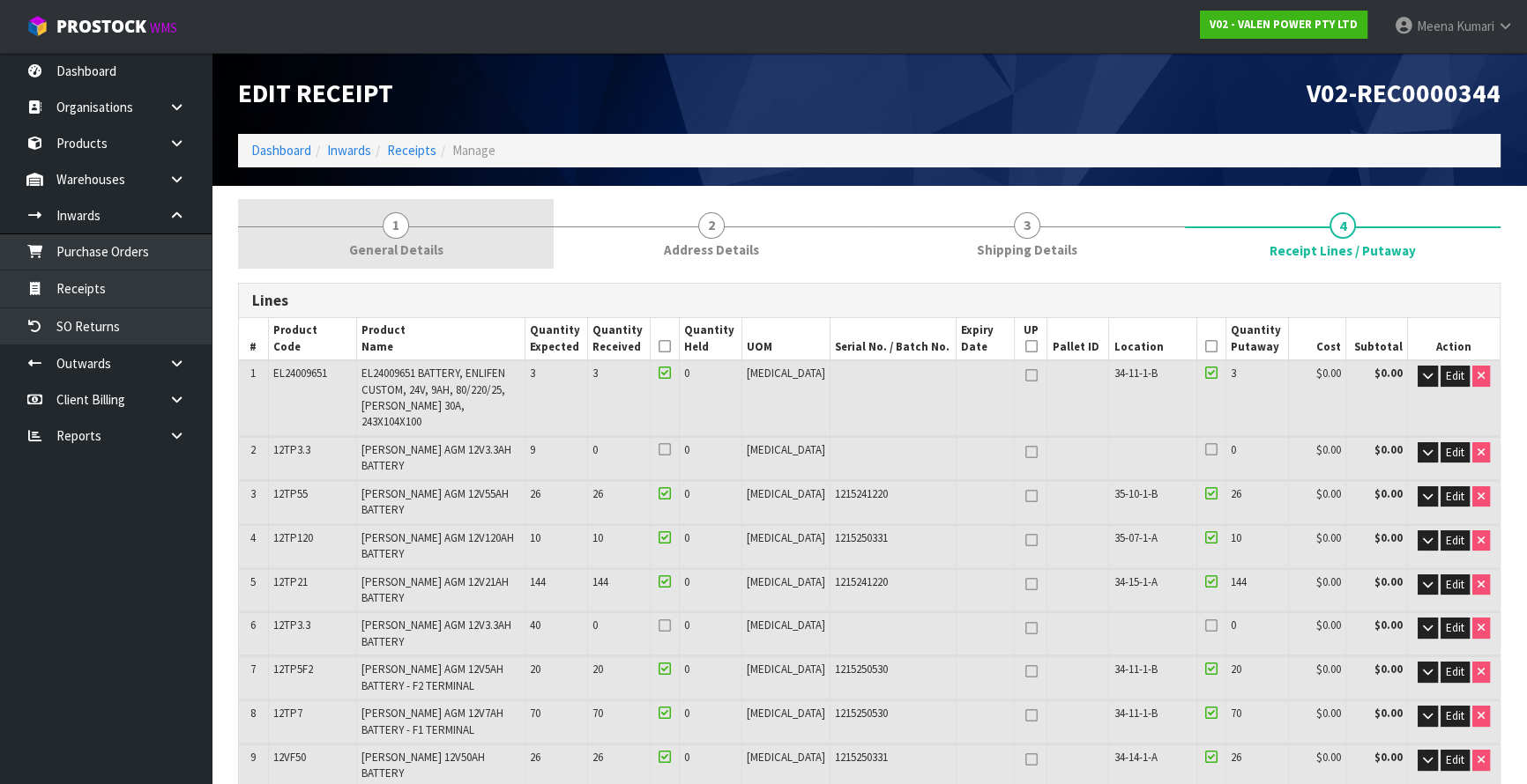
click at [438, 220] on link "1 General Details" at bounding box center [395, 233] width 316 height 69
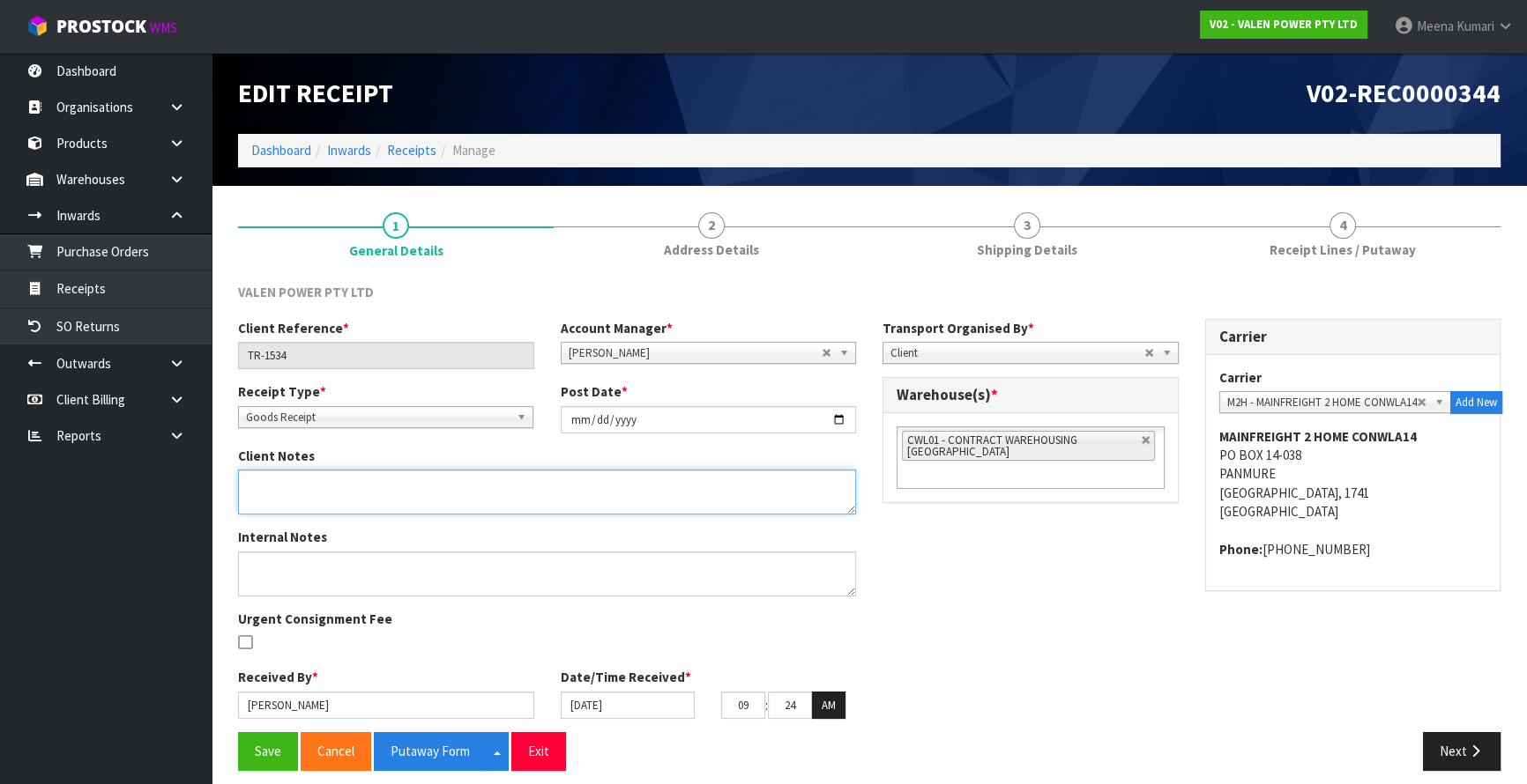
click at [318, 485] on textarea at bounding box center [547, 492] width 618 height 45
paste textarea "12TP3.3"
click at [335, 504] on textarea at bounding box center [547, 492] width 618 height 45
click at [472, 509] on textarea at bounding box center [547, 492] width 618 height 45
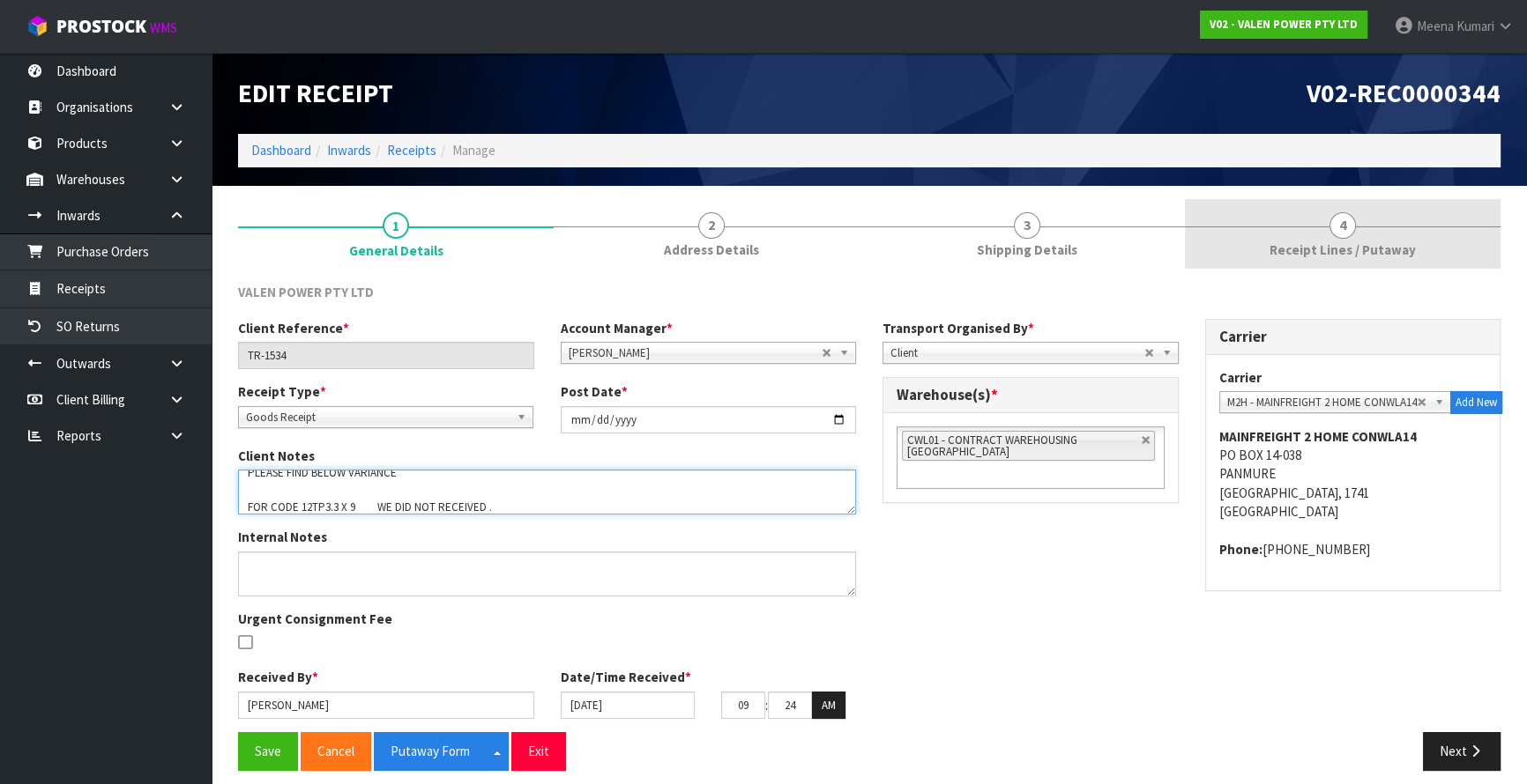
type textarea "PLEASE FIND BELOW VARIANCE FOR CODE 12TP3.3 X 9 WE DID NOT RECEIVED ."
click at [1444, 253] on link "4 Receipt Lines / Putaway" at bounding box center [1342, 233] width 316 height 69
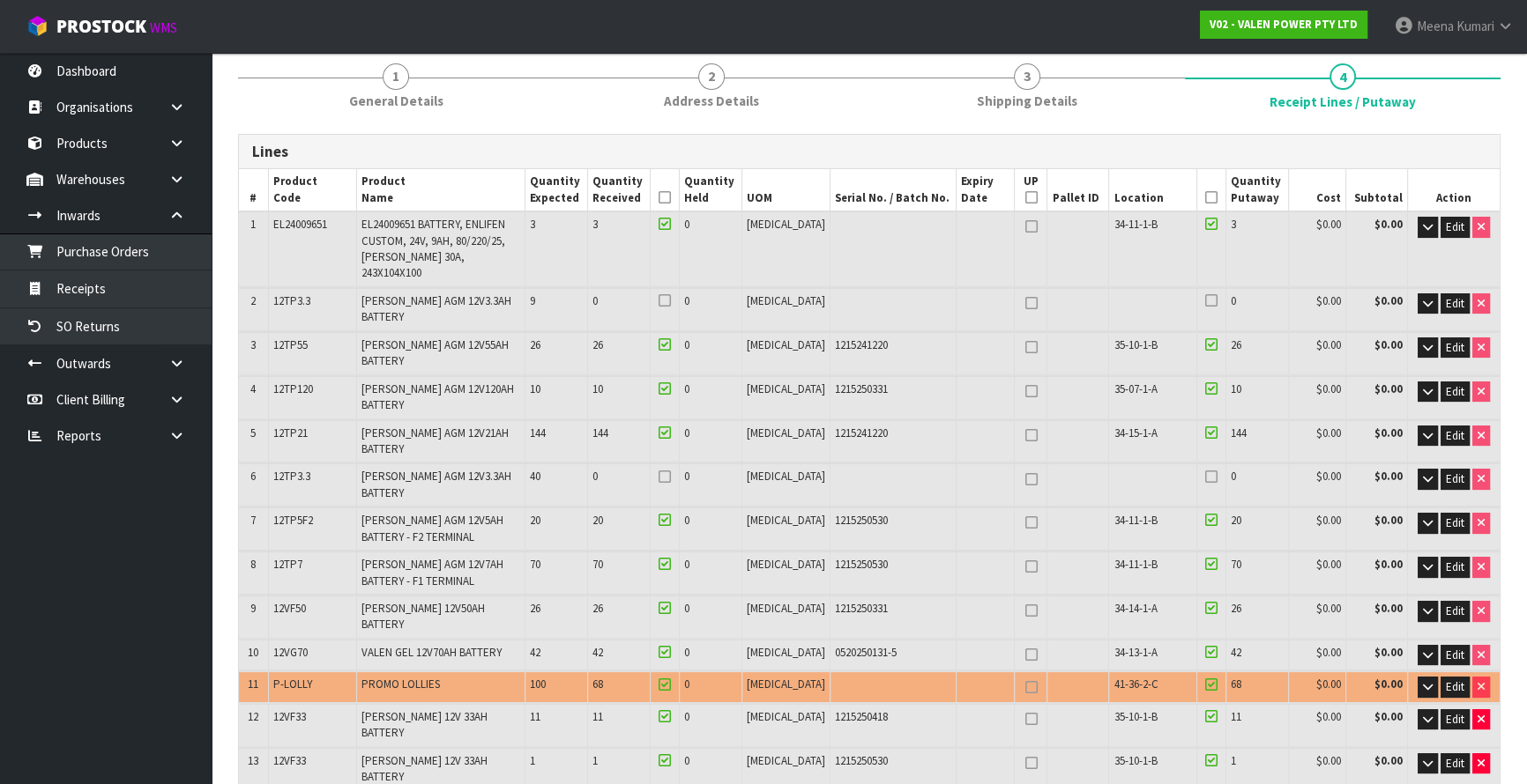
scroll to position [159, 0]
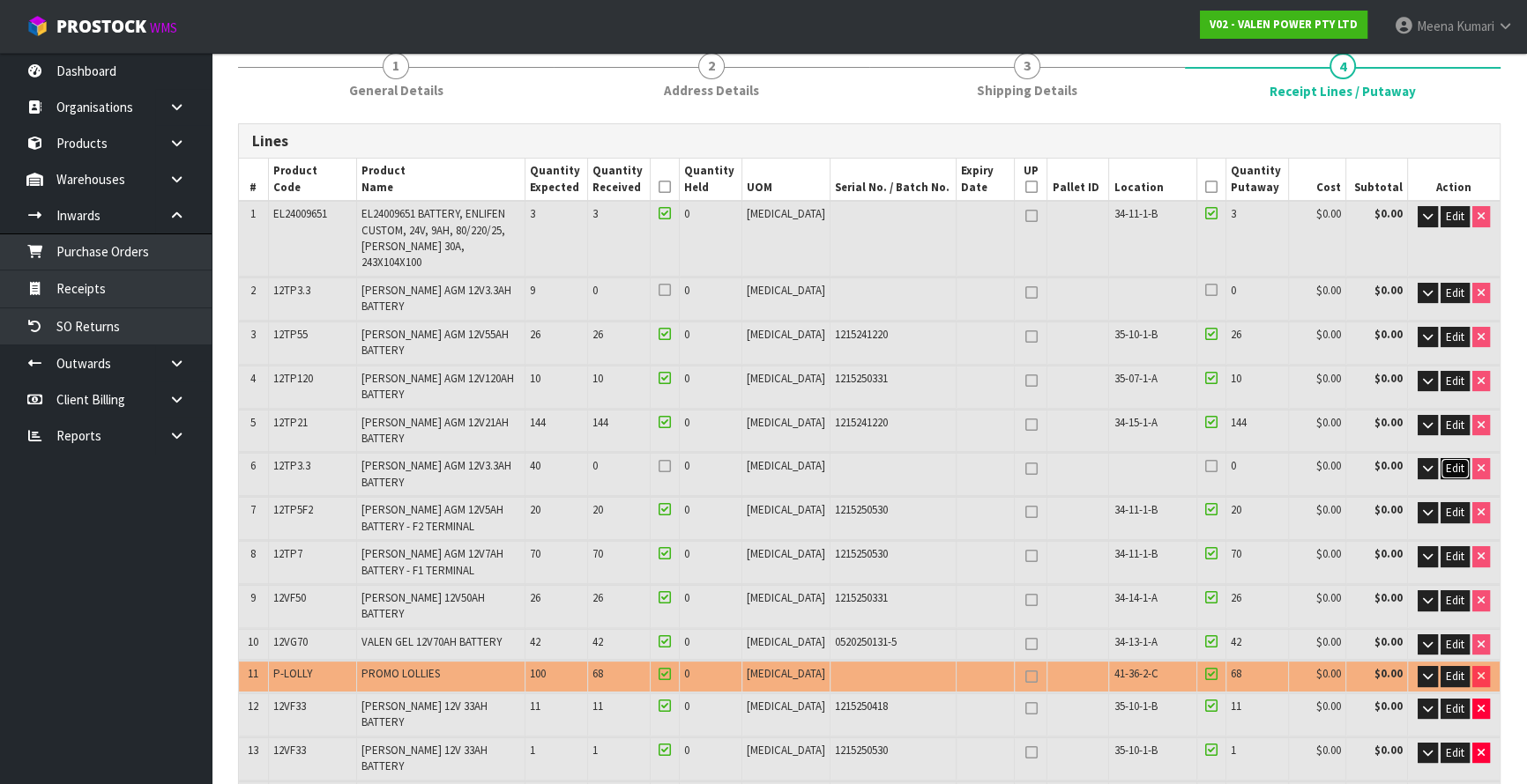
click at [1454, 461] on span "Edit" at bounding box center [1455, 468] width 19 height 15
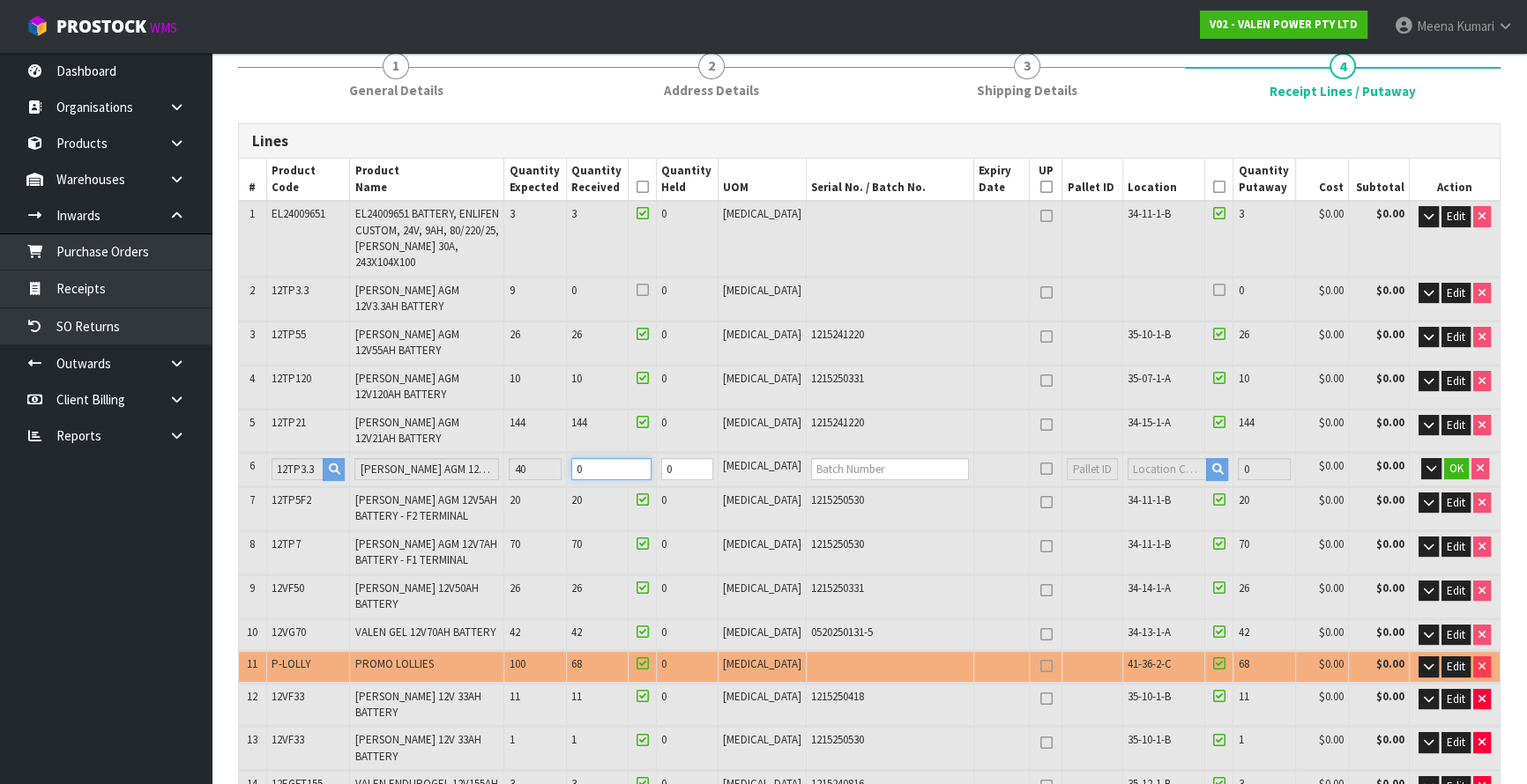
drag, startPoint x: 677, startPoint y: 453, endPoint x: 602, endPoint y: 467, distance: 76.3
click at [602, 467] on input "0" at bounding box center [611, 469] width 80 height 22
type input "2.095695"
type input "3933.17"
type input "4"
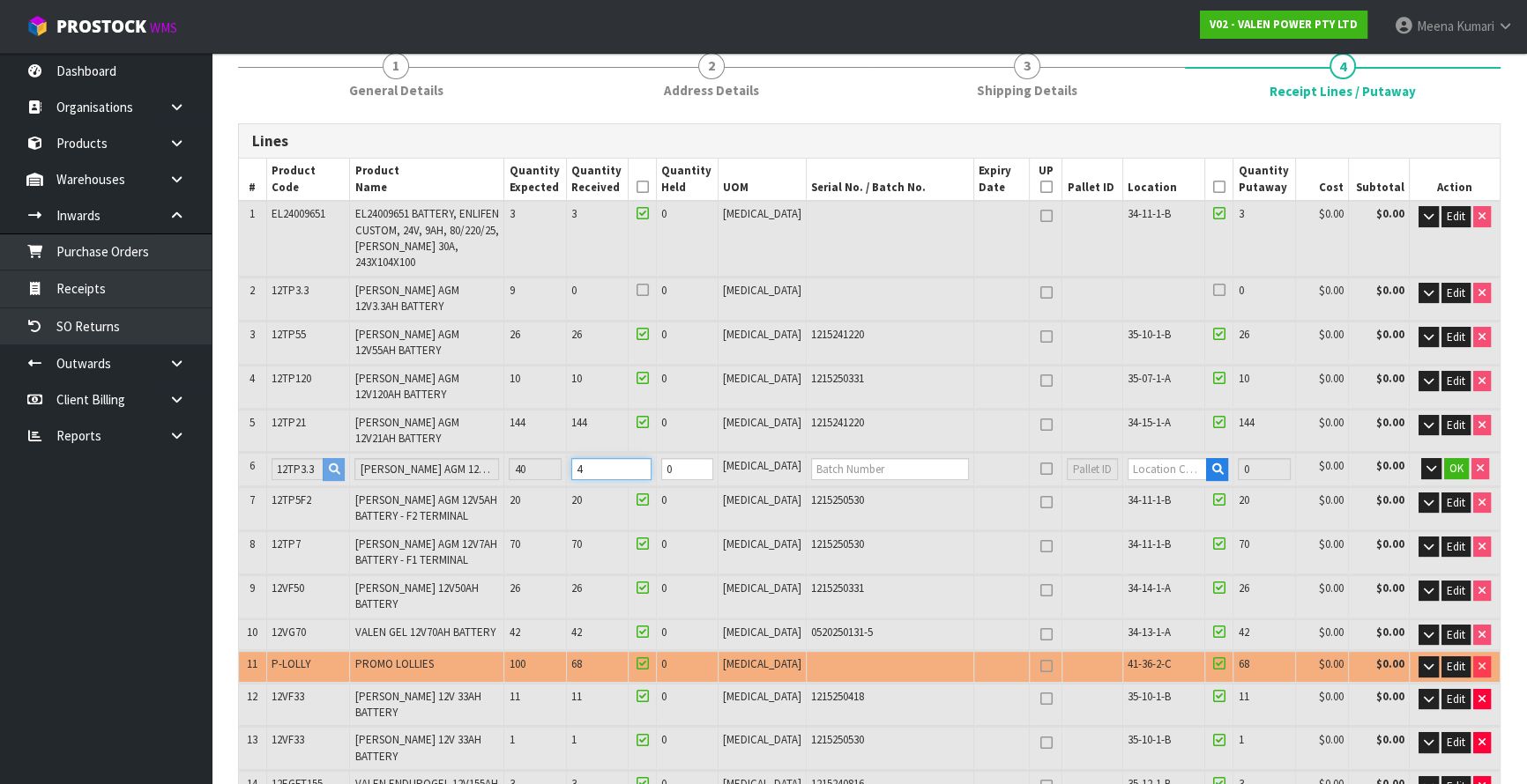
type input "219"
type input "2.132215"
type input "3980.73"
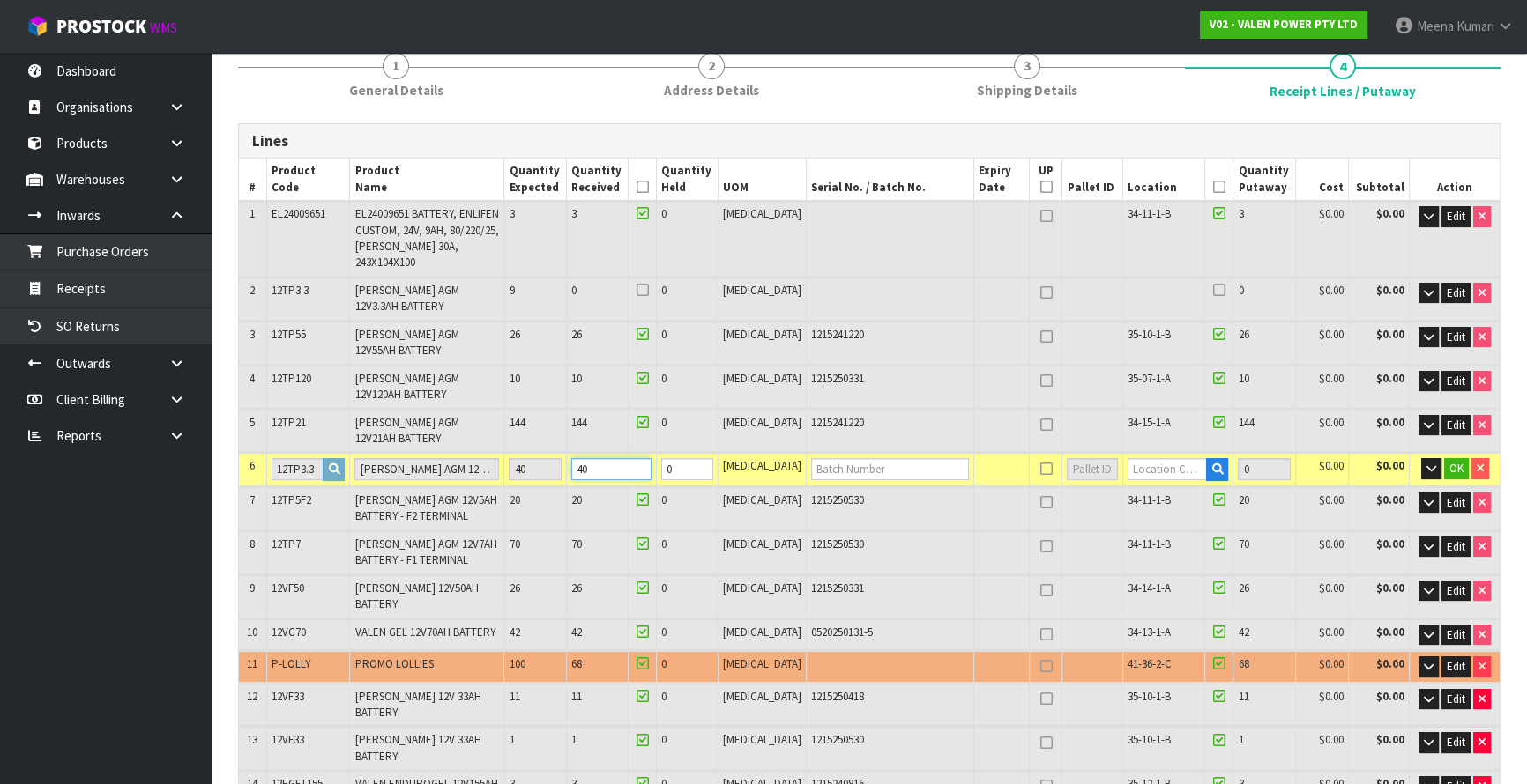
type input "40"
click at [823, 458] on input "text" at bounding box center [890, 469] width 158 height 22
type input "1215220520"
click at [1139, 458] on input "text" at bounding box center [1167, 469] width 79 height 22
type input "34-11-1-B"
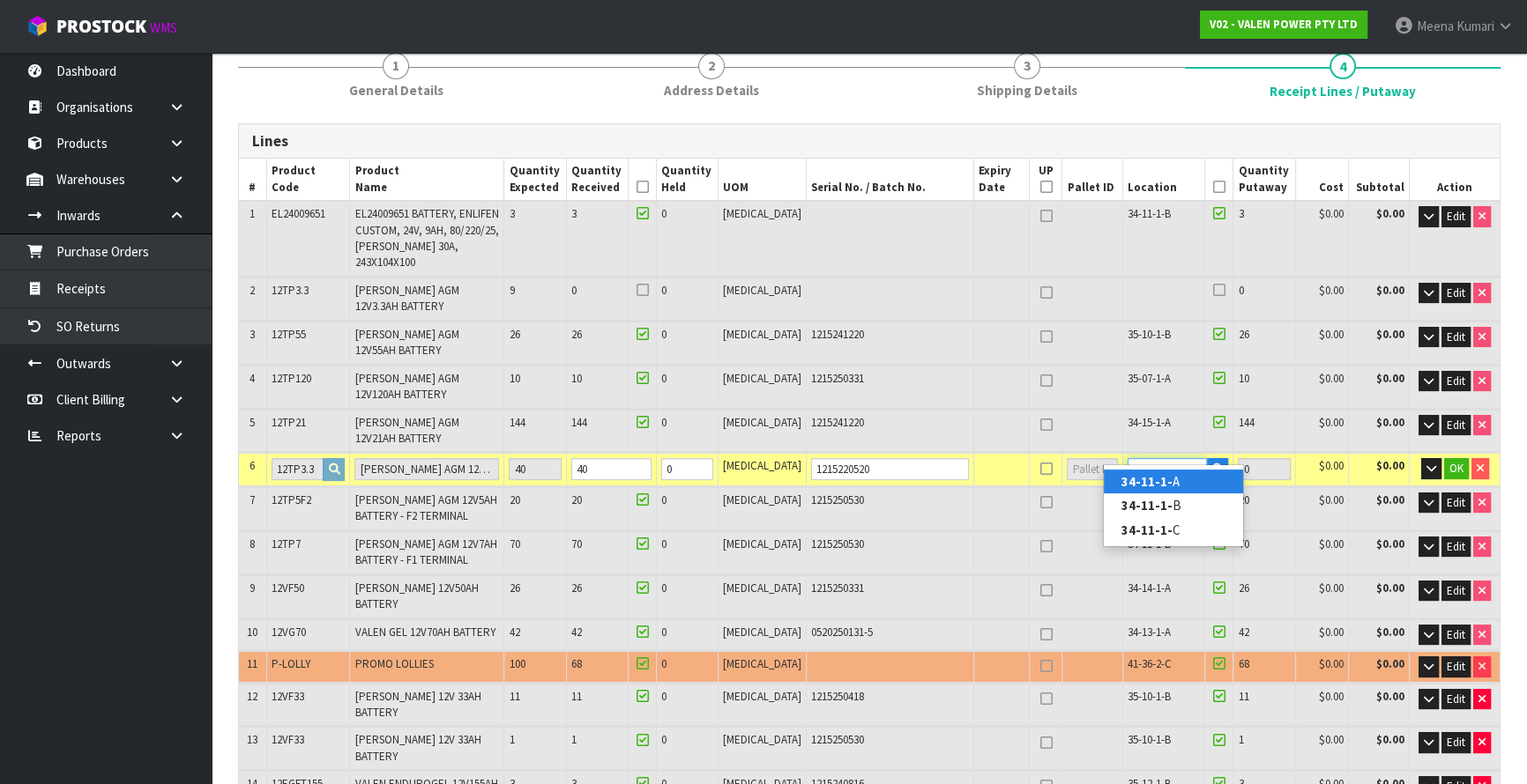
type input "467"
type input "40"
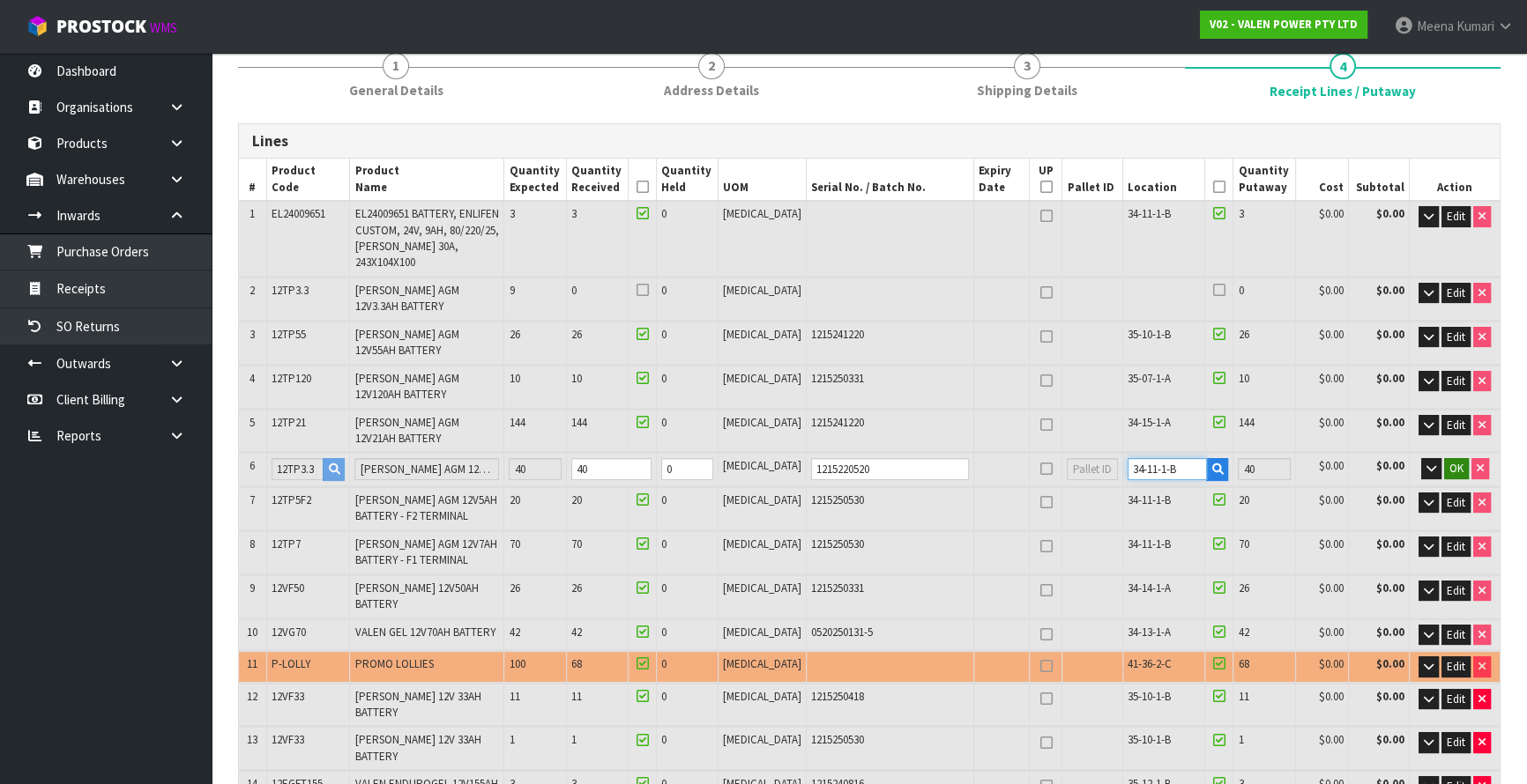
type input "34-11-1-B"
click at [1453, 461] on span "OK" at bounding box center [1457, 468] width 14 height 15
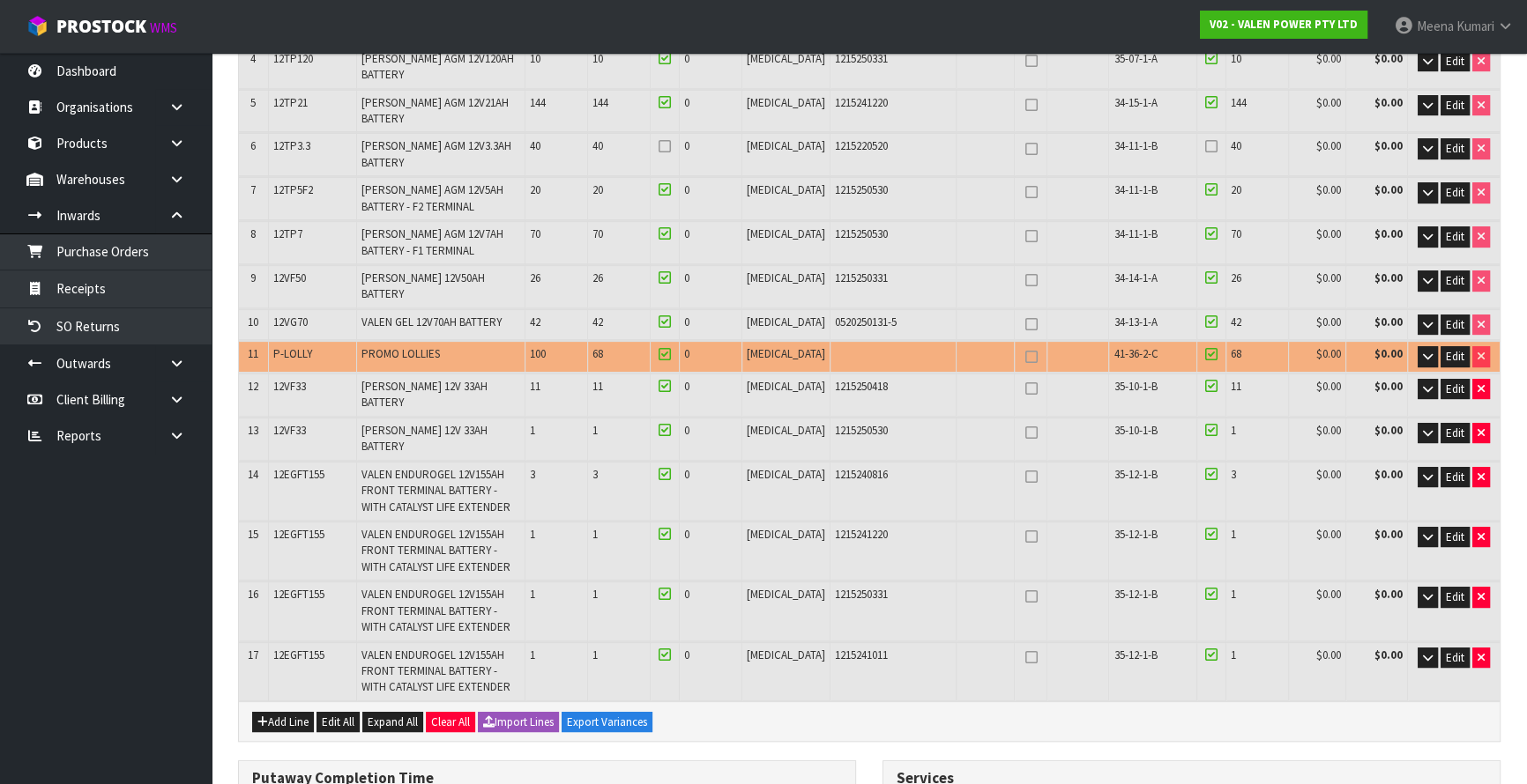
scroll to position [481, 0]
click at [295, 346] on span "P-LOLLY" at bounding box center [293, 353] width 39 height 15
copy tr "P-LOLLY"
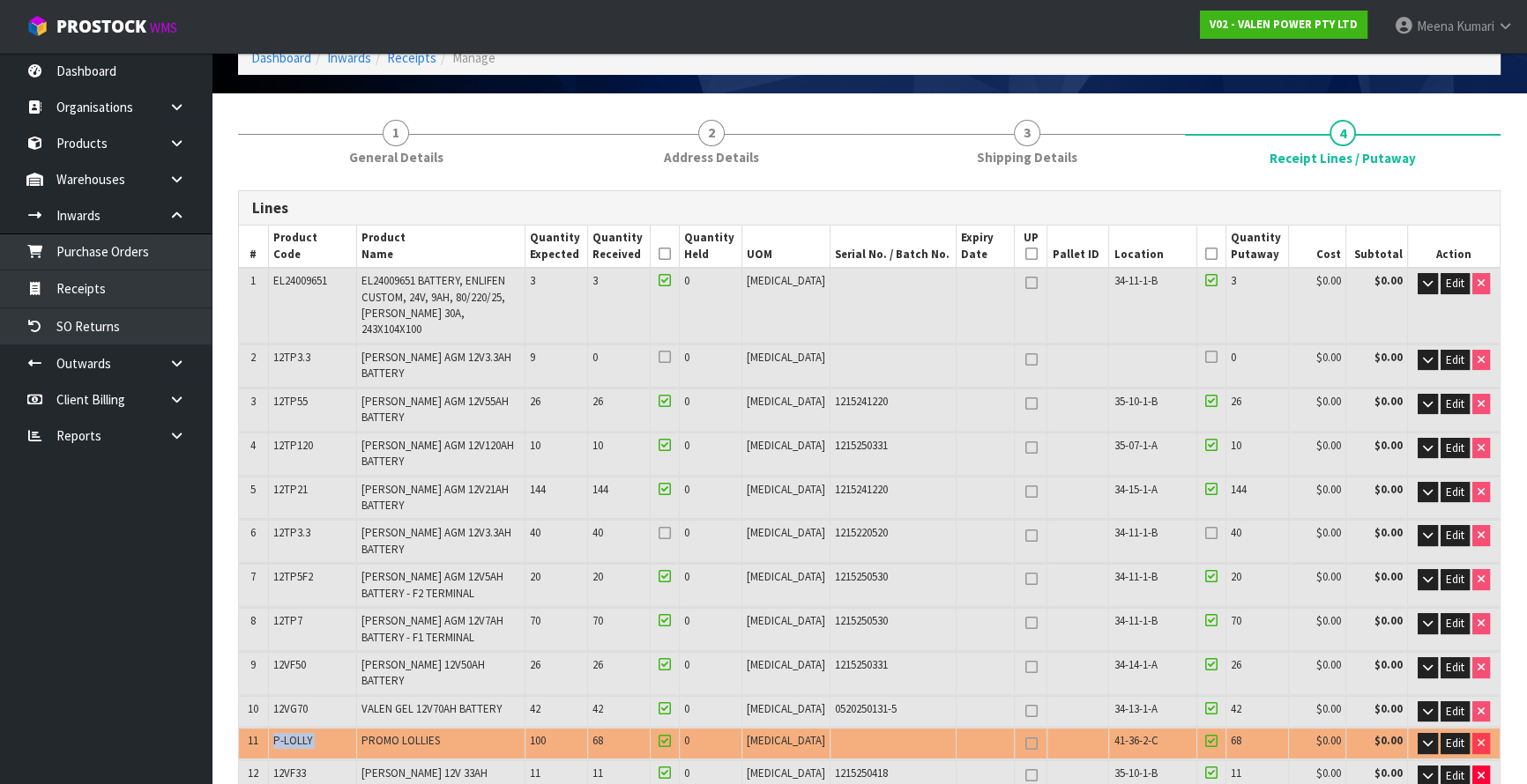
scroll to position [0, 0]
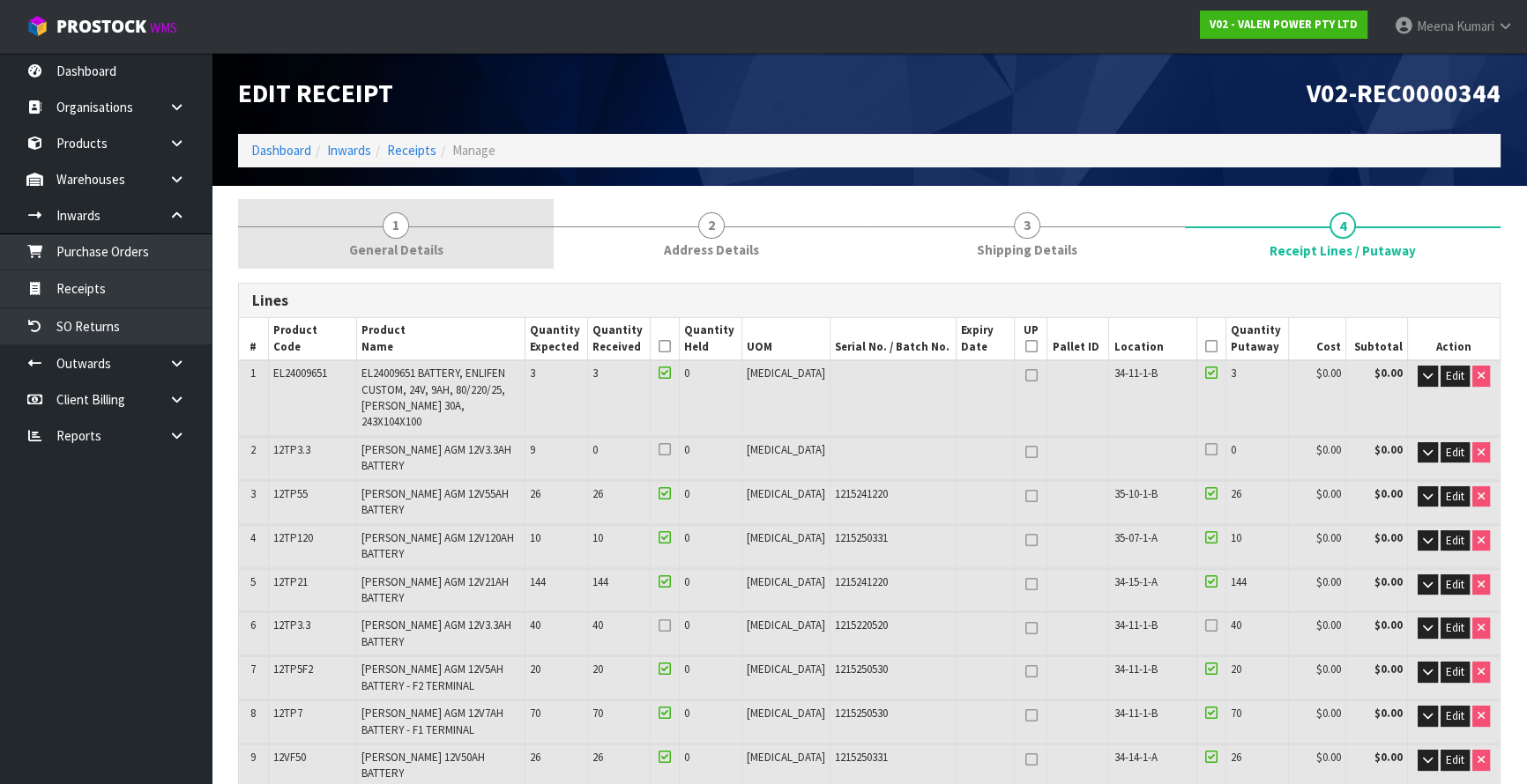
click at [410, 211] on link "1 General Details" at bounding box center [395, 233] width 316 height 69
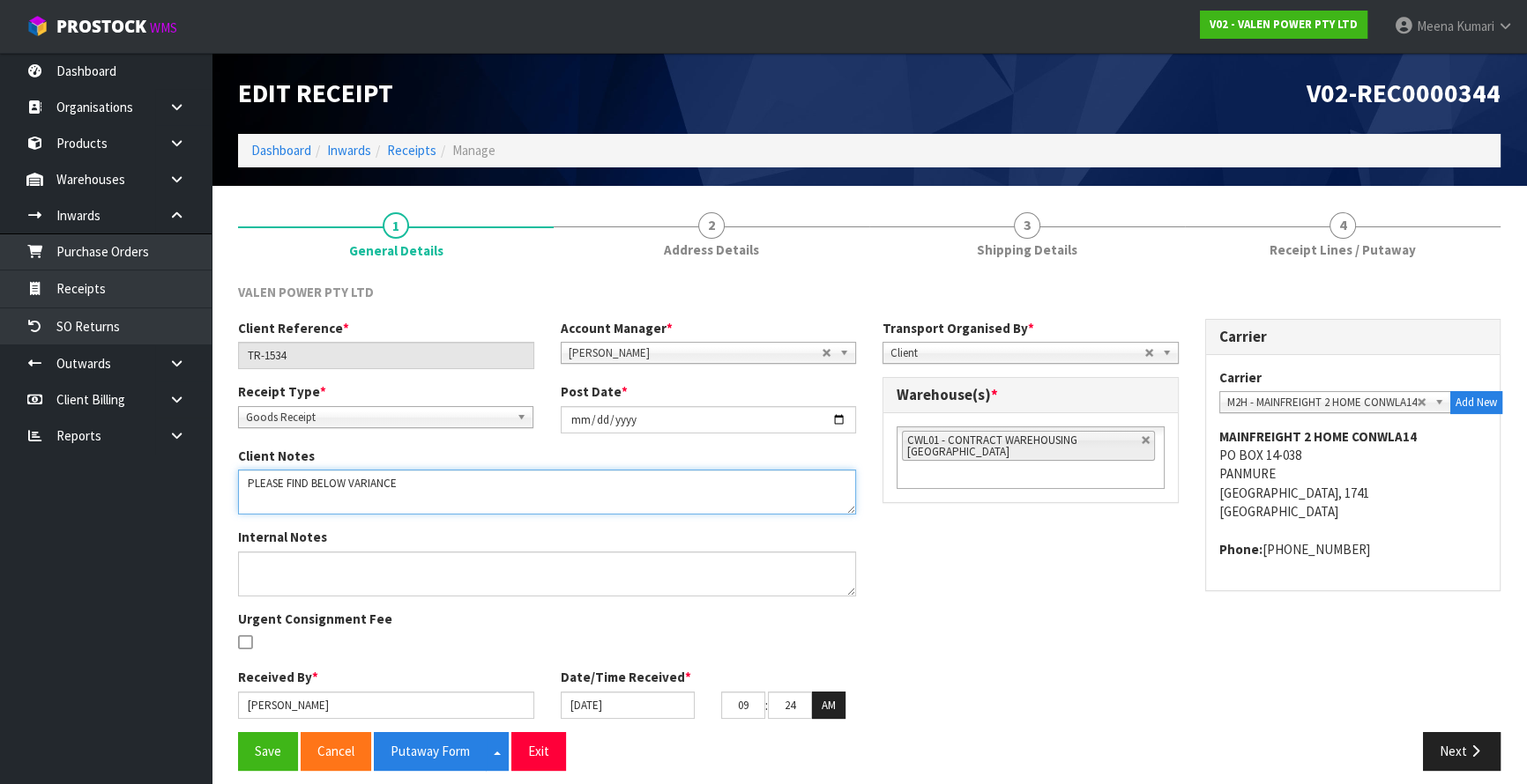
scroll to position [17, 0]
drag, startPoint x: 842, startPoint y: 506, endPoint x: 979, endPoint y: 638, distance: 190.2
click at [979, 638] on div "Client Reference * TR-1534 Account Manager * Zubair Moolla Rod Giles Kirsty Gil…" at bounding box center [870, 525] width 1289 height 413
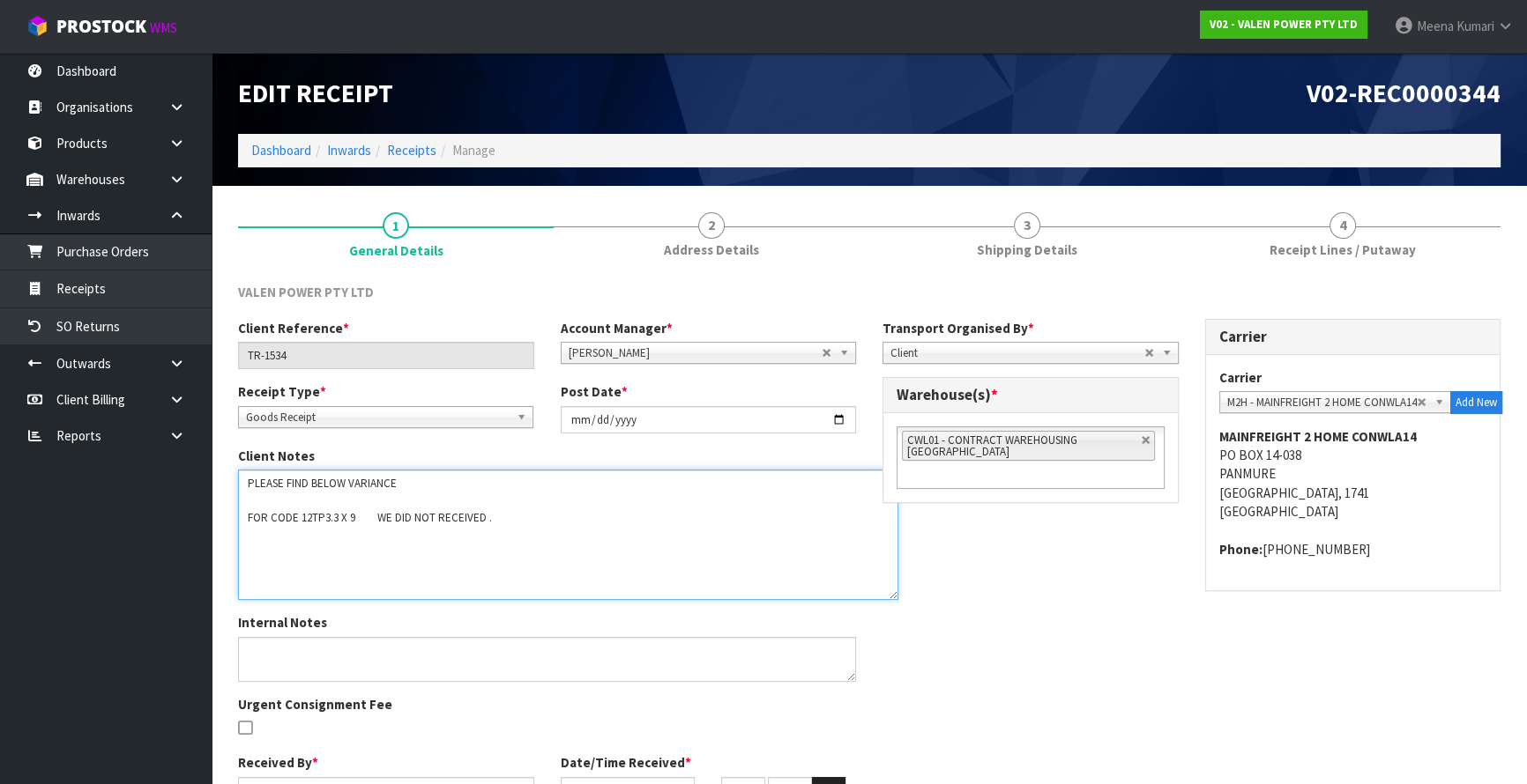
scroll to position [0, 0]
drag, startPoint x: 851, startPoint y: 508, endPoint x: 970, endPoint y: 716, distance: 239.6
click at [899, 600] on textarea at bounding box center [567, 535] width 660 height 131
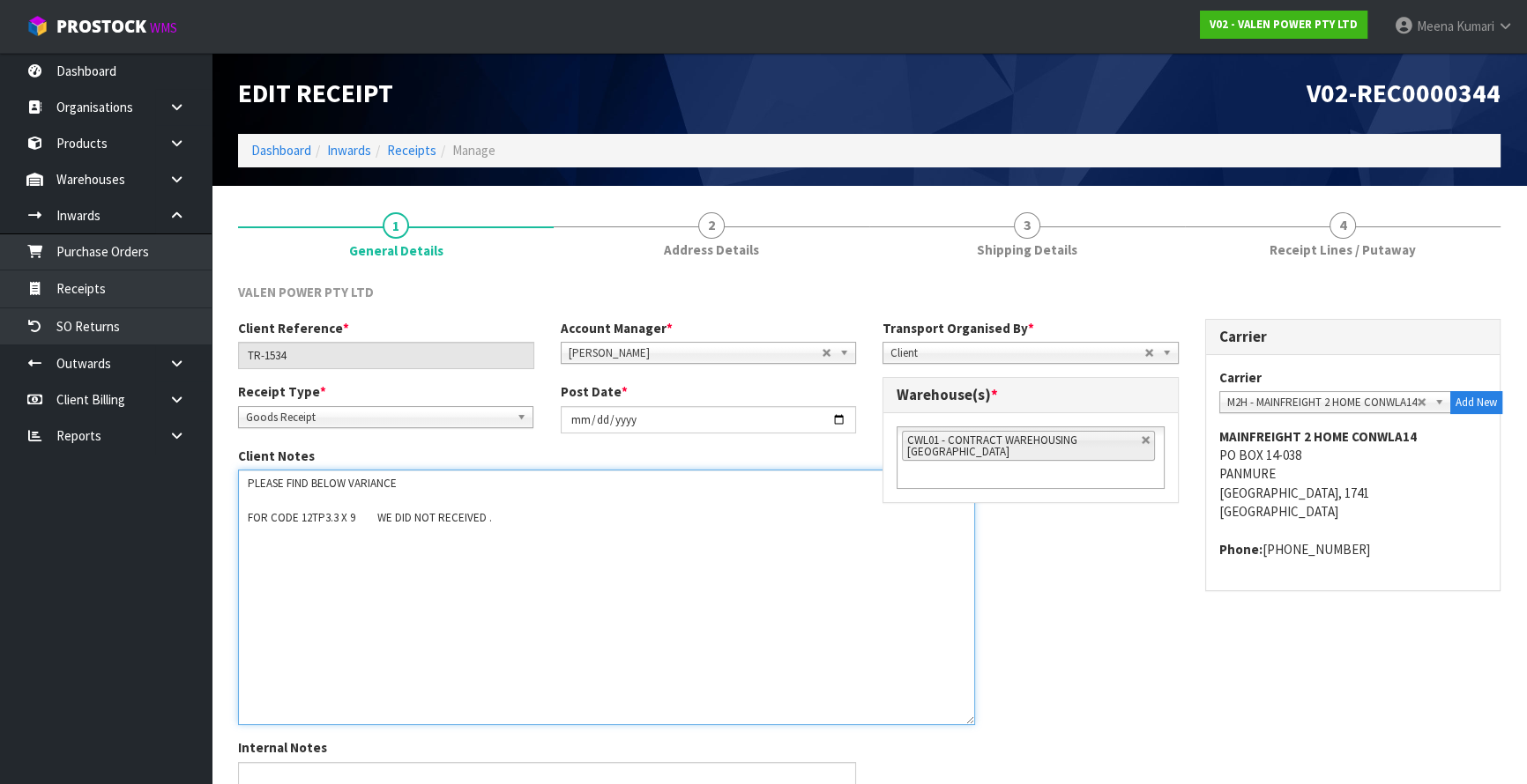
click at [544, 537] on textarea at bounding box center [606, 598] width 737 height 256
paste textarea "P-LOLLY"
type textarea "PLEASE FIND BELOW VARIANCE FOR CODE 12TP3.3 X 9 WE DID NOT RECEIVED . FOR CODE …"
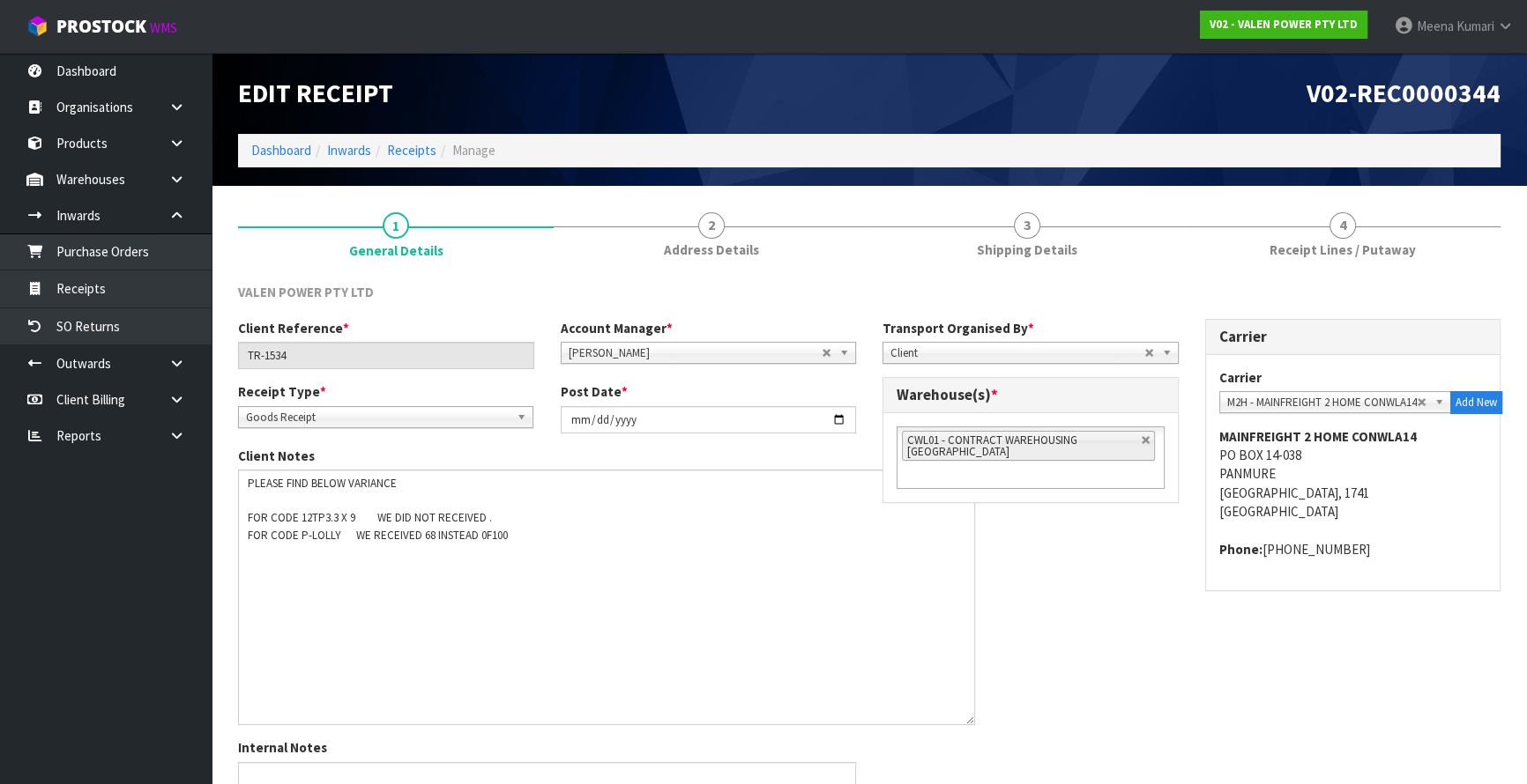
click at [1390, 275] on div "VALEN POWER PTY LTD Client Reference * TR-1534 Account Manager * Zubair Moolla …" at bounding box center [869, 633] width 1262 height 725
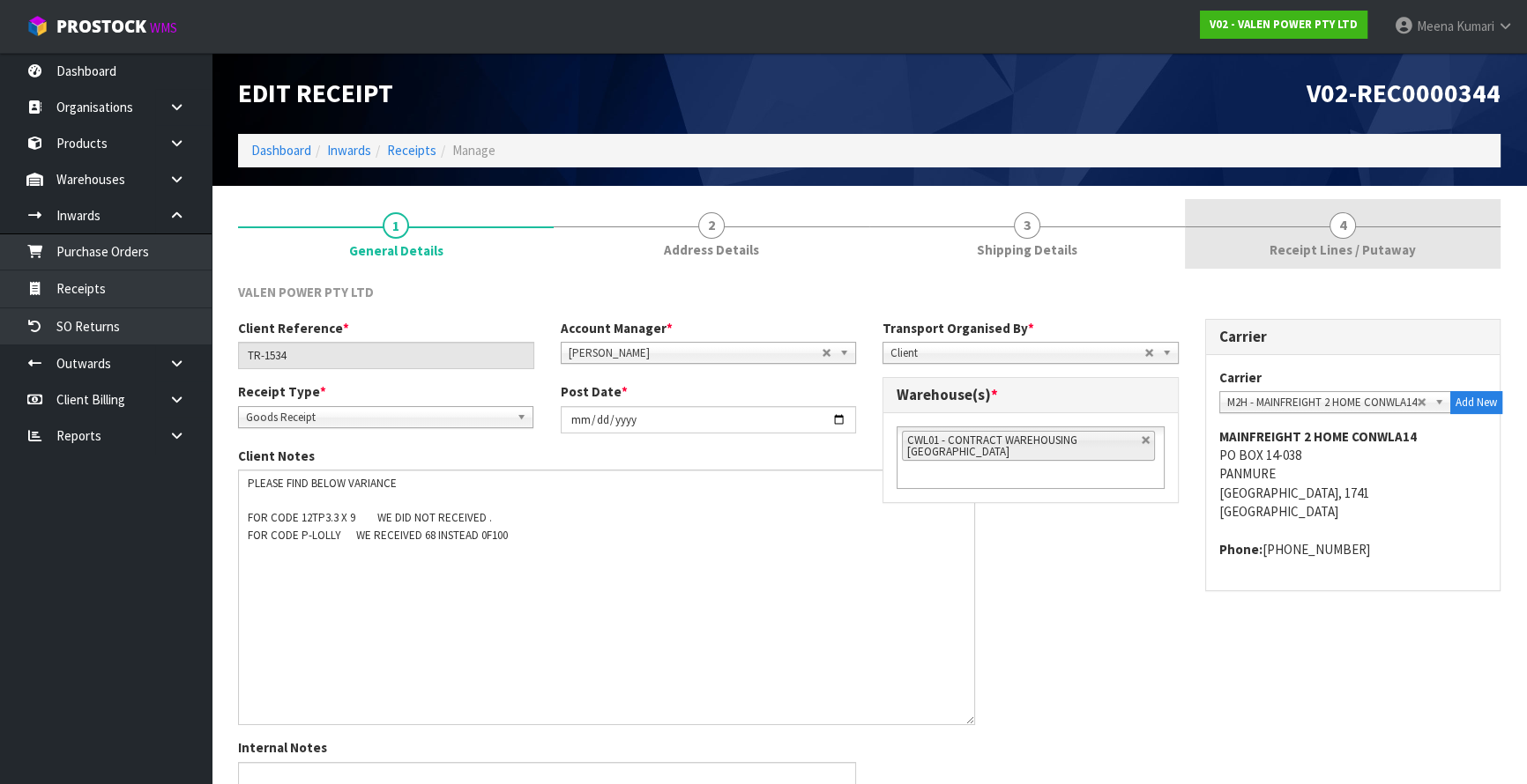
click at [1358, 255] on span "Receipt Lines / Putaway" at bounding box center [1342, 249] width 147 height 19
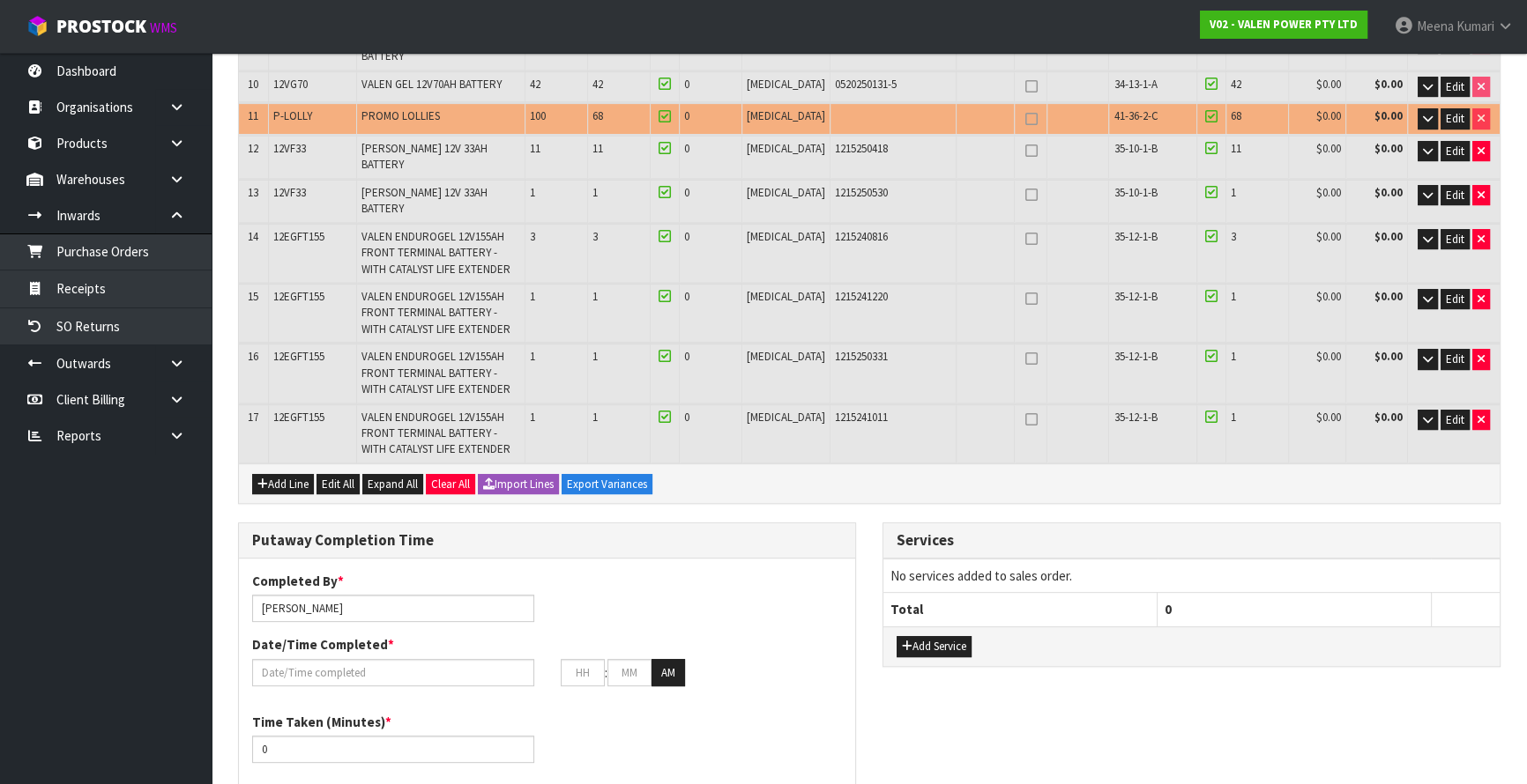
scroll to position [537, 0]
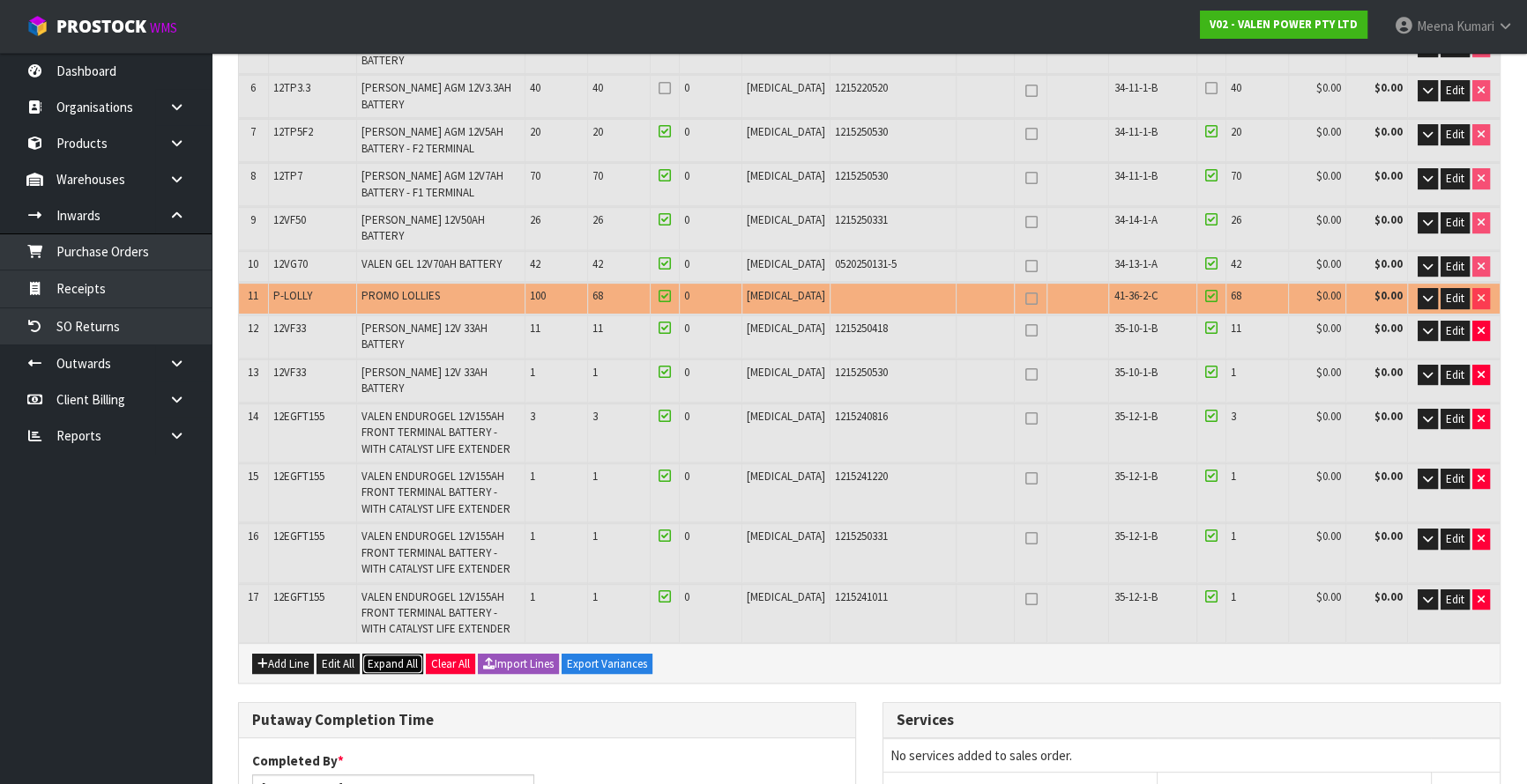
click at [409, 656] on span "Expand All" at bounding box center [393, 663] width 50 height 15
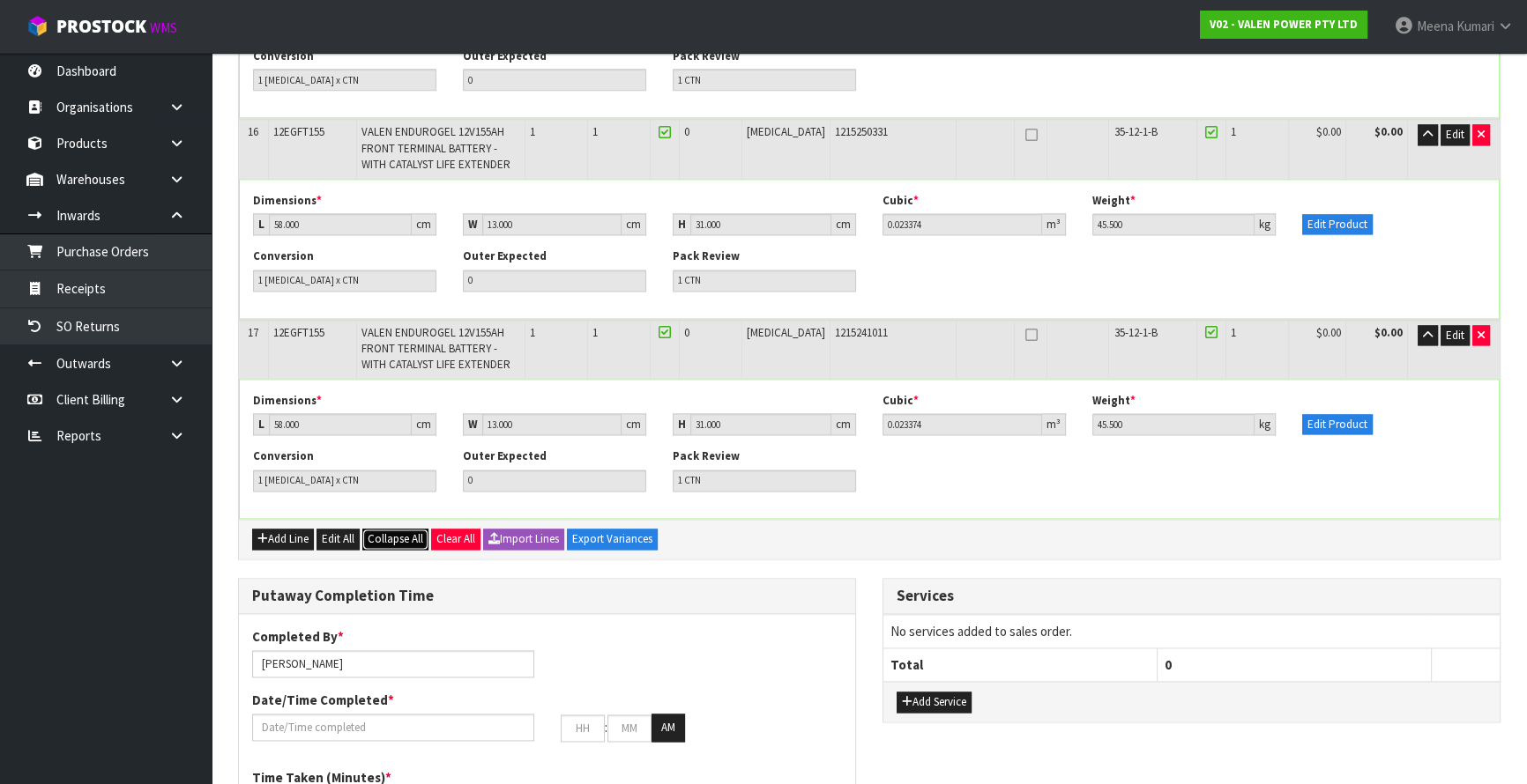
scroll to position [3124, 0]
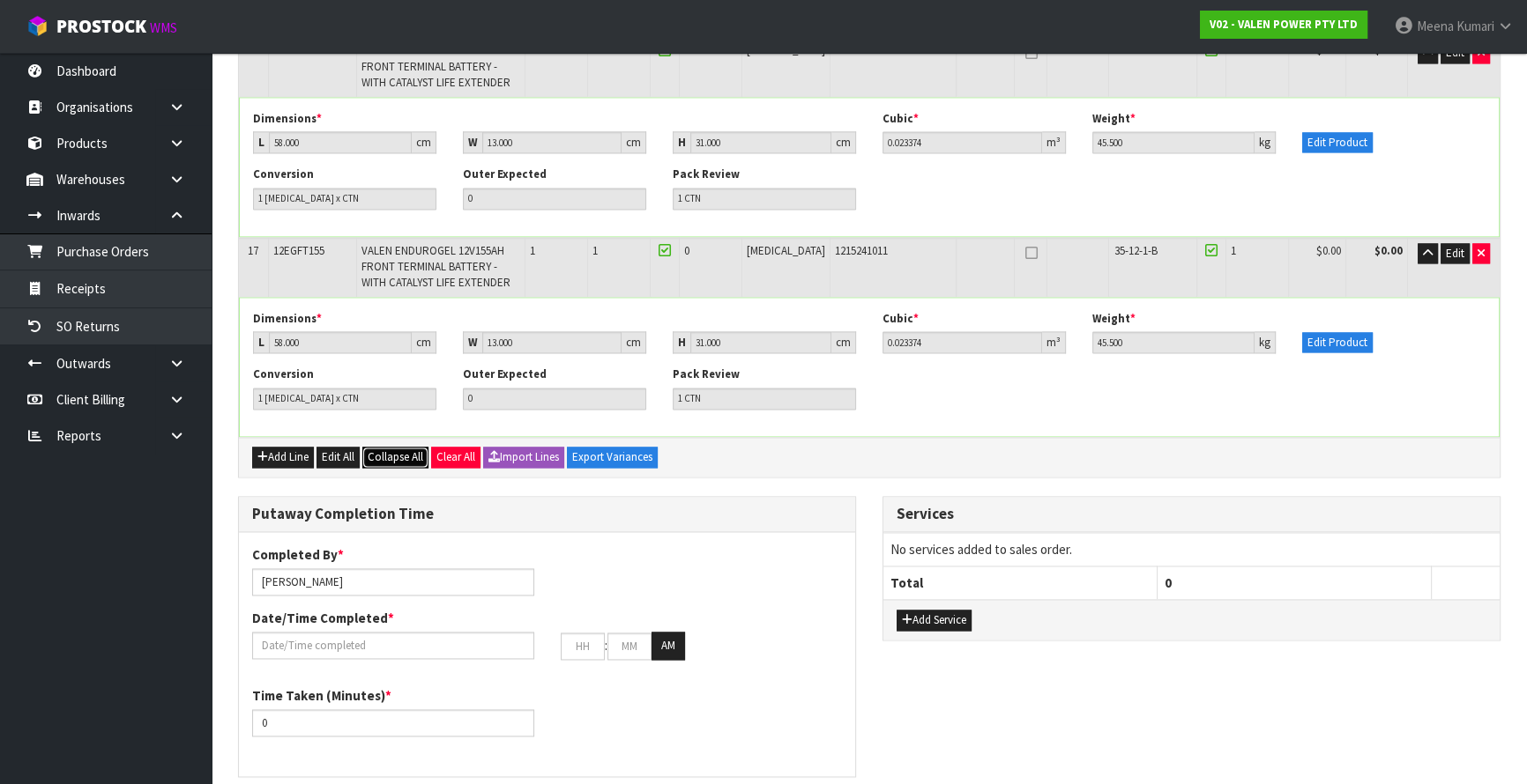
click at [407, 449] on span "Collapse All" at bounding box center [395, 456] width 56 height 15
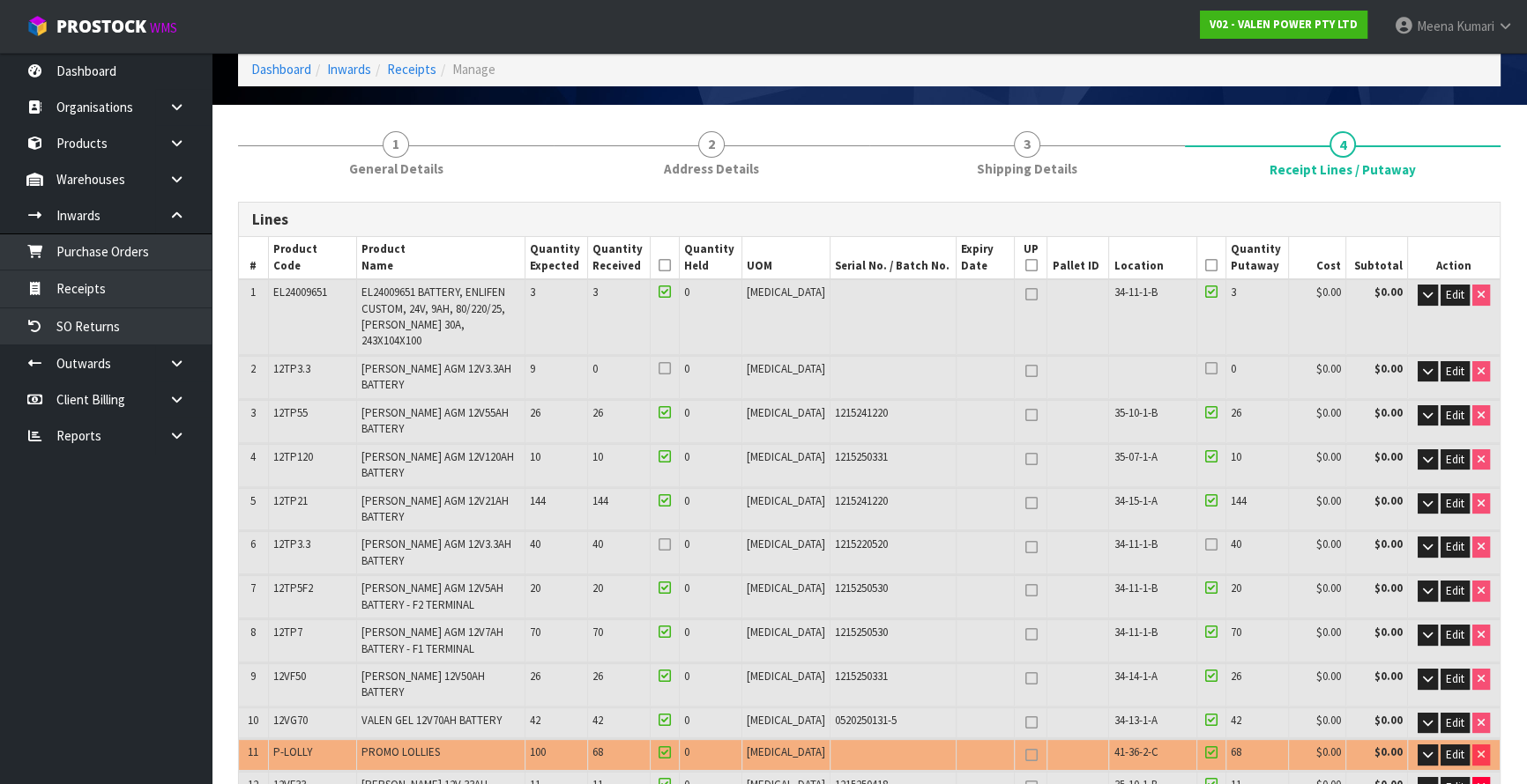
scroll to position [65, 0]
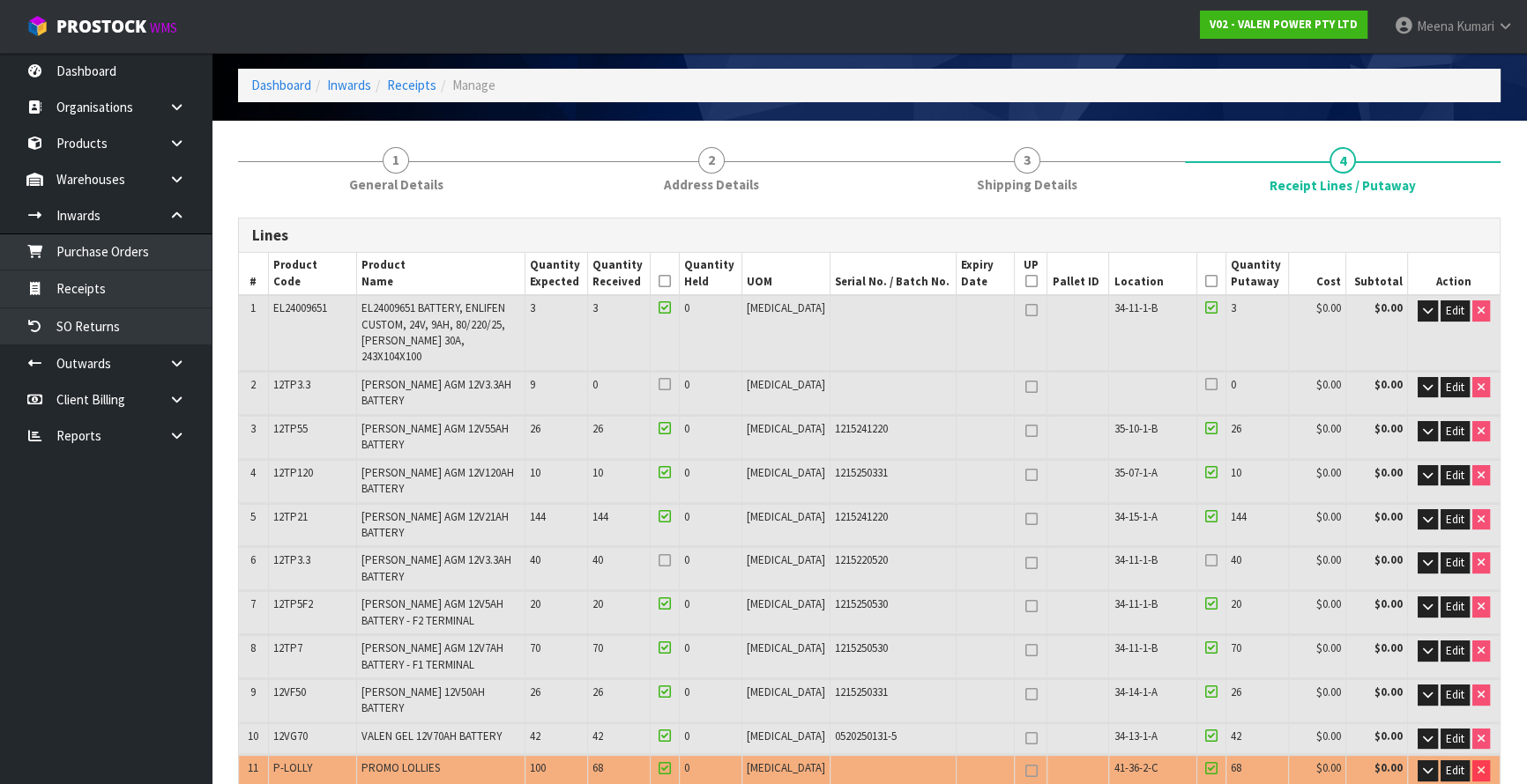
click at [1025, 519] on icon at bounding box center [1031, 519] width 13 height 1
type input "1"
type input "147"
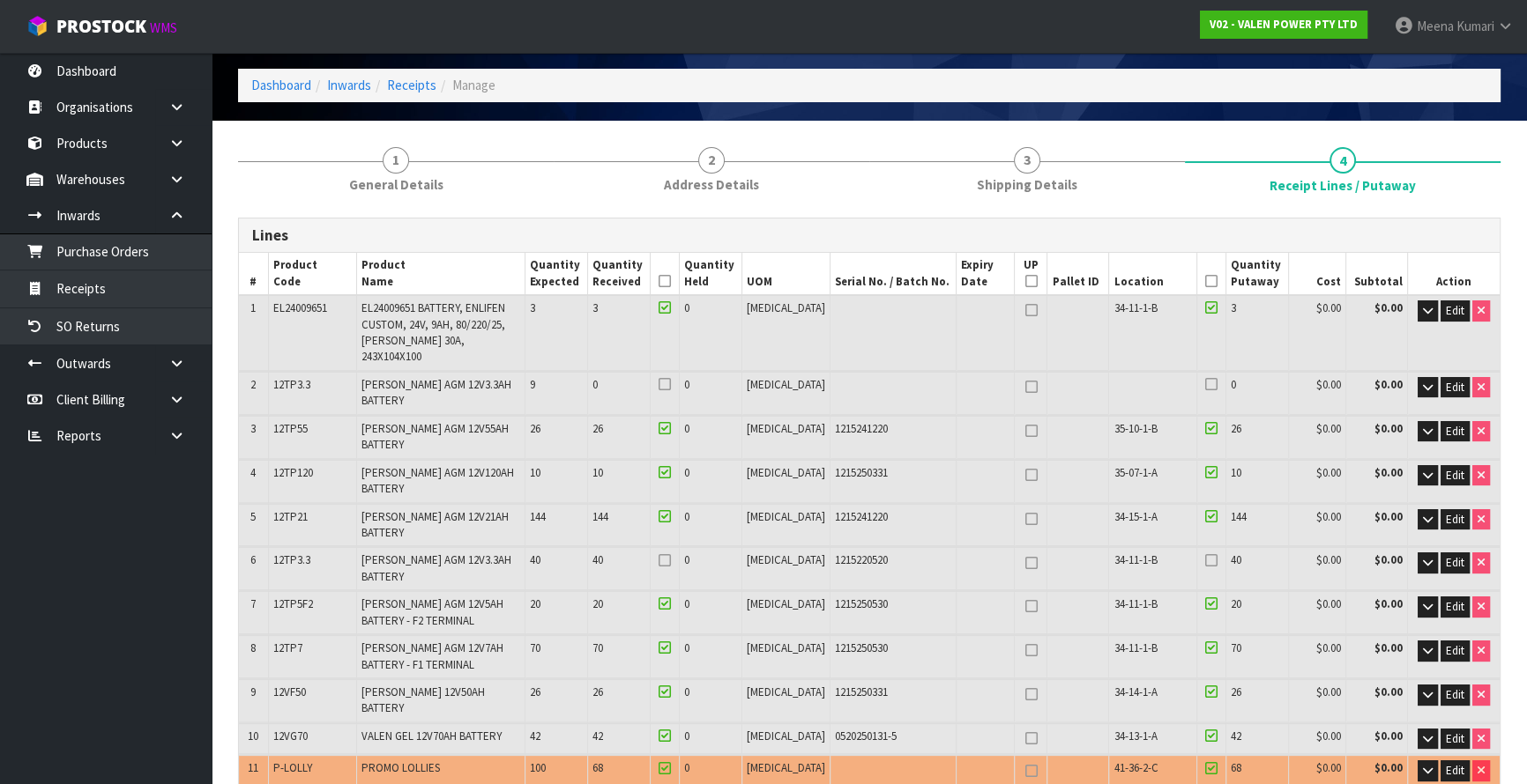
type input "148"
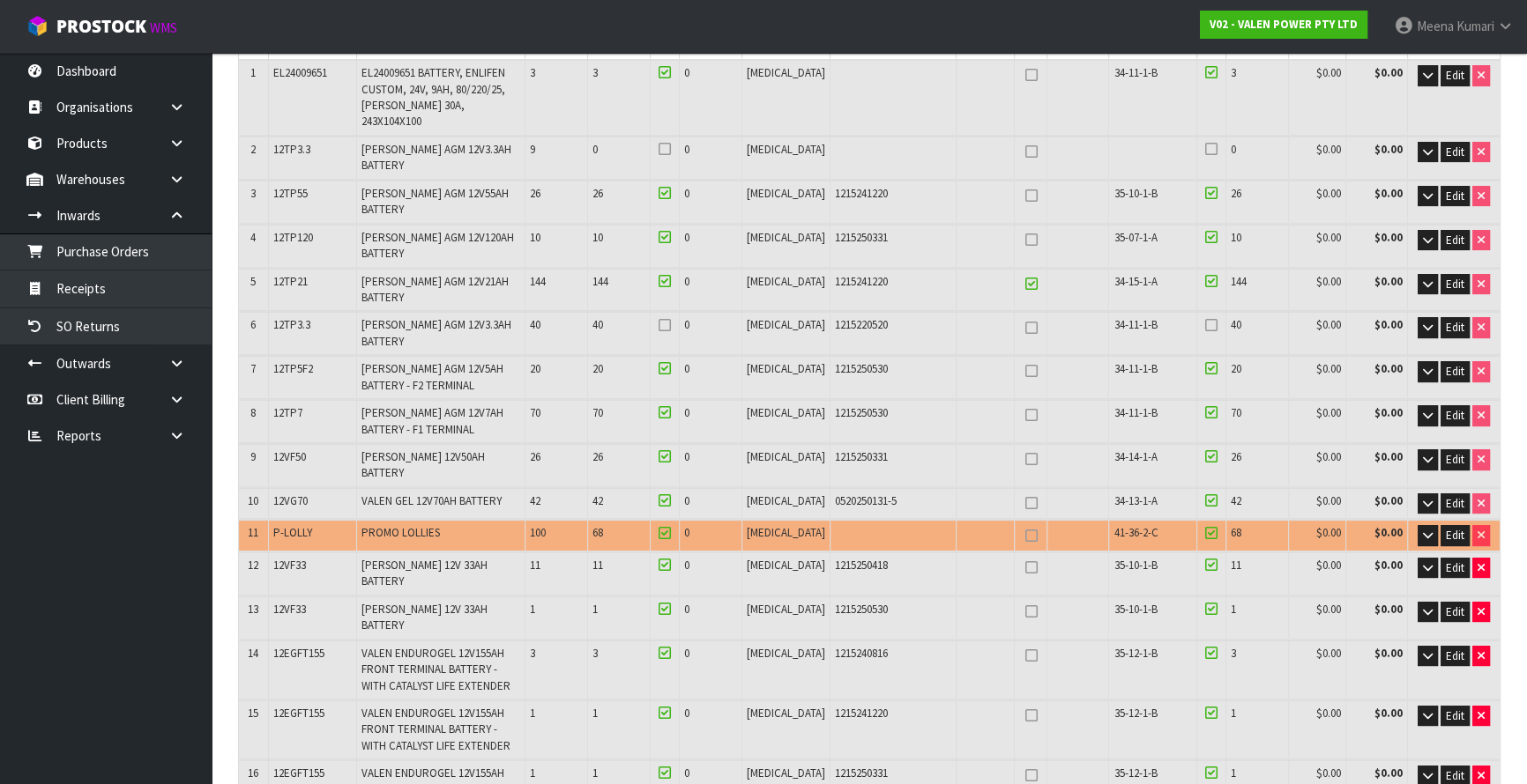
scroll to position [306, 0]
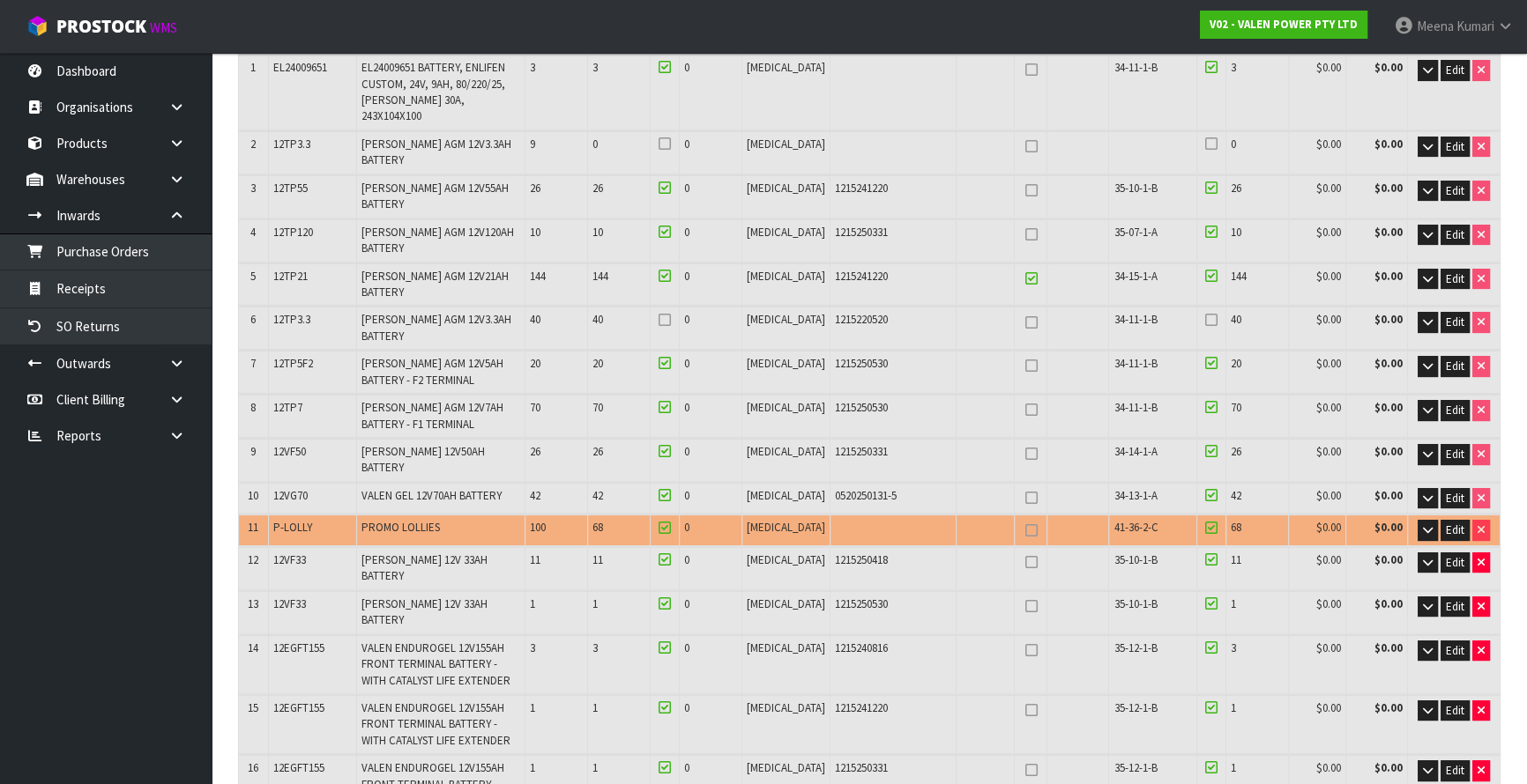
click at [1025, 410] on icon at bounding box center [1031, 410] width 13 height 1
type input "2"
type input "133"
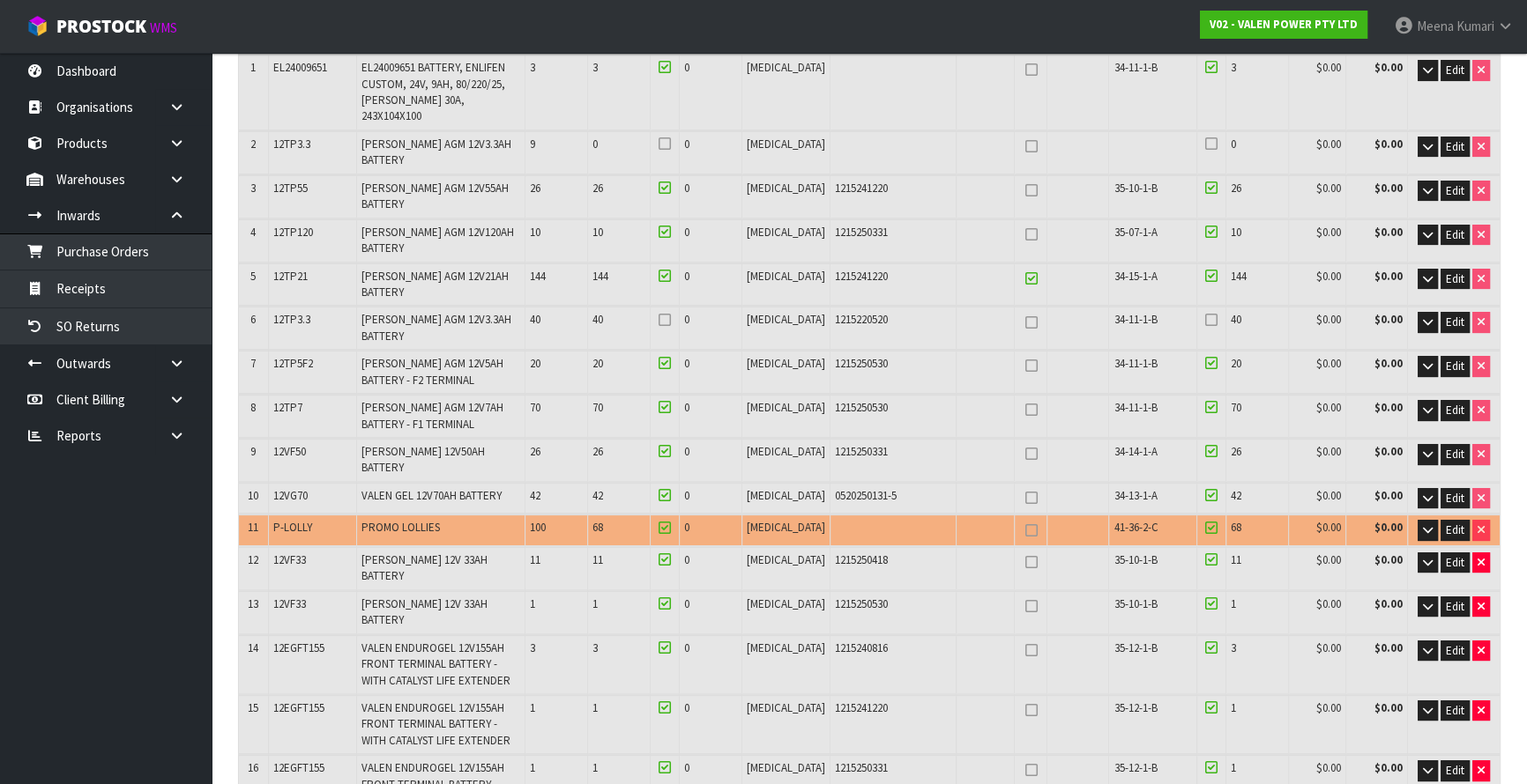
type input "135"
click at [1025, 410] on icon at bounding box center [1031, 410] width 13 height 1
type input "1"
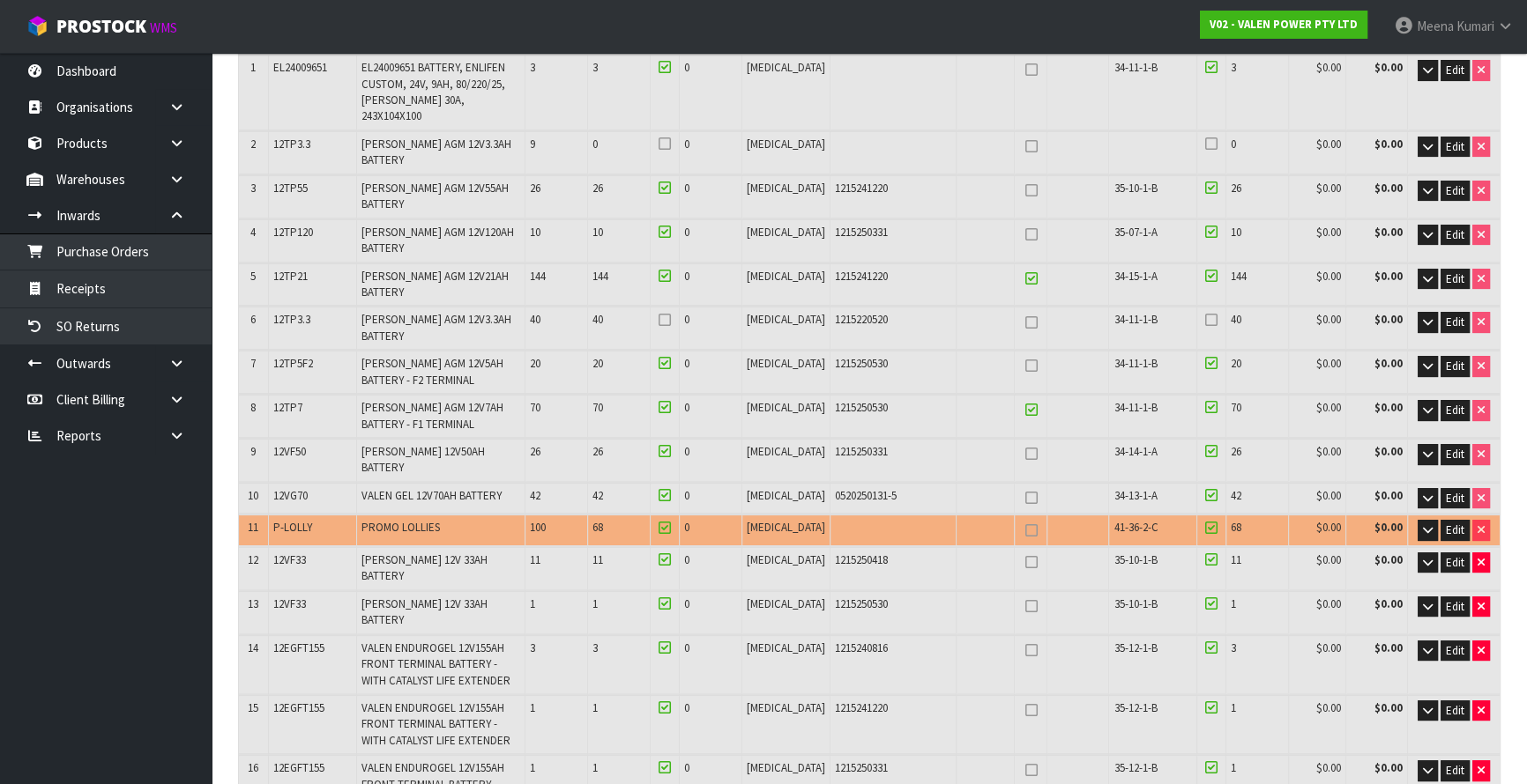
type input "147"
type input "148"
click at [1025, 498] on icon at bounding box center [1031, 498] width 13 height 1
type input "2"
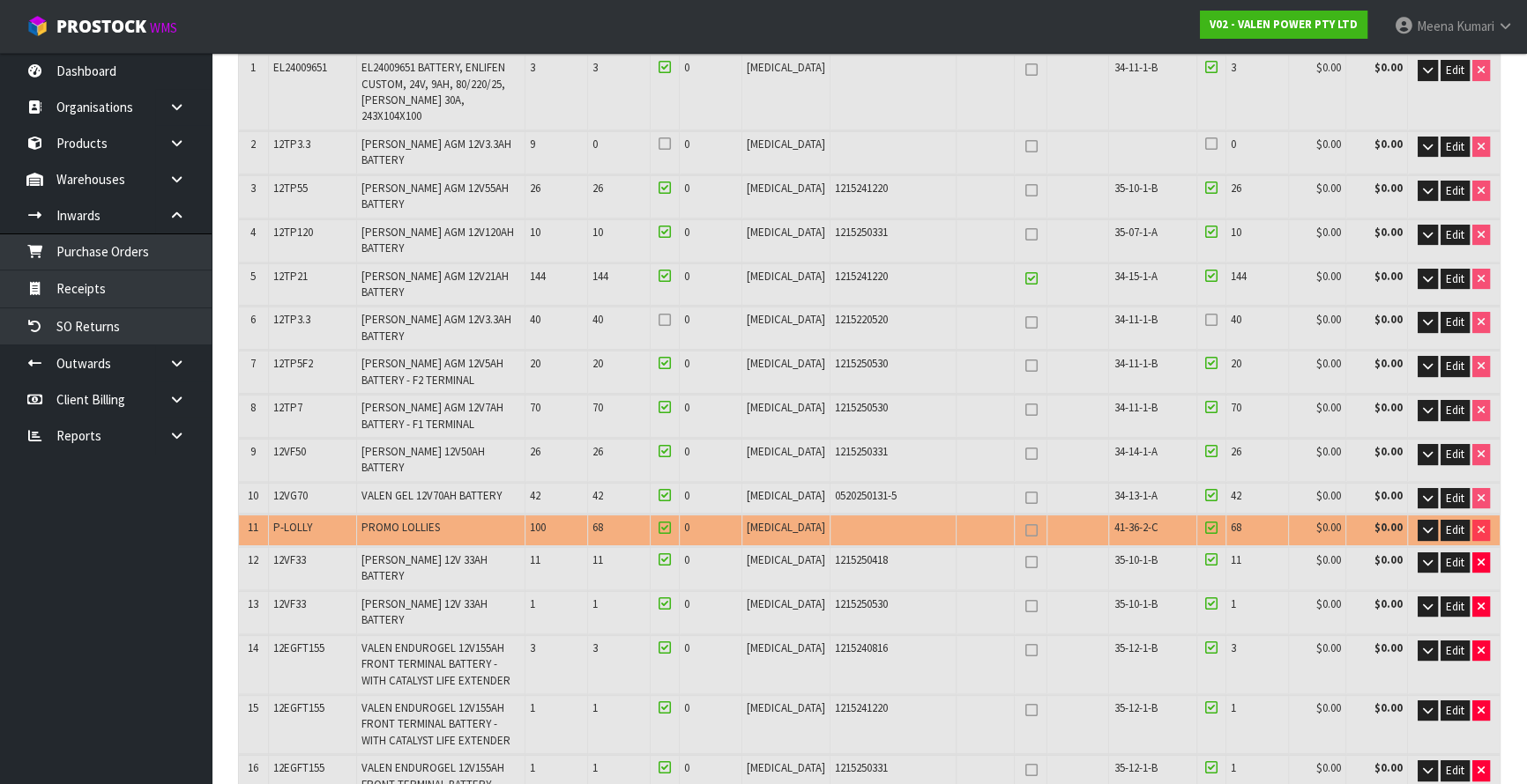
type input "2"
type input "105"
type input "107"
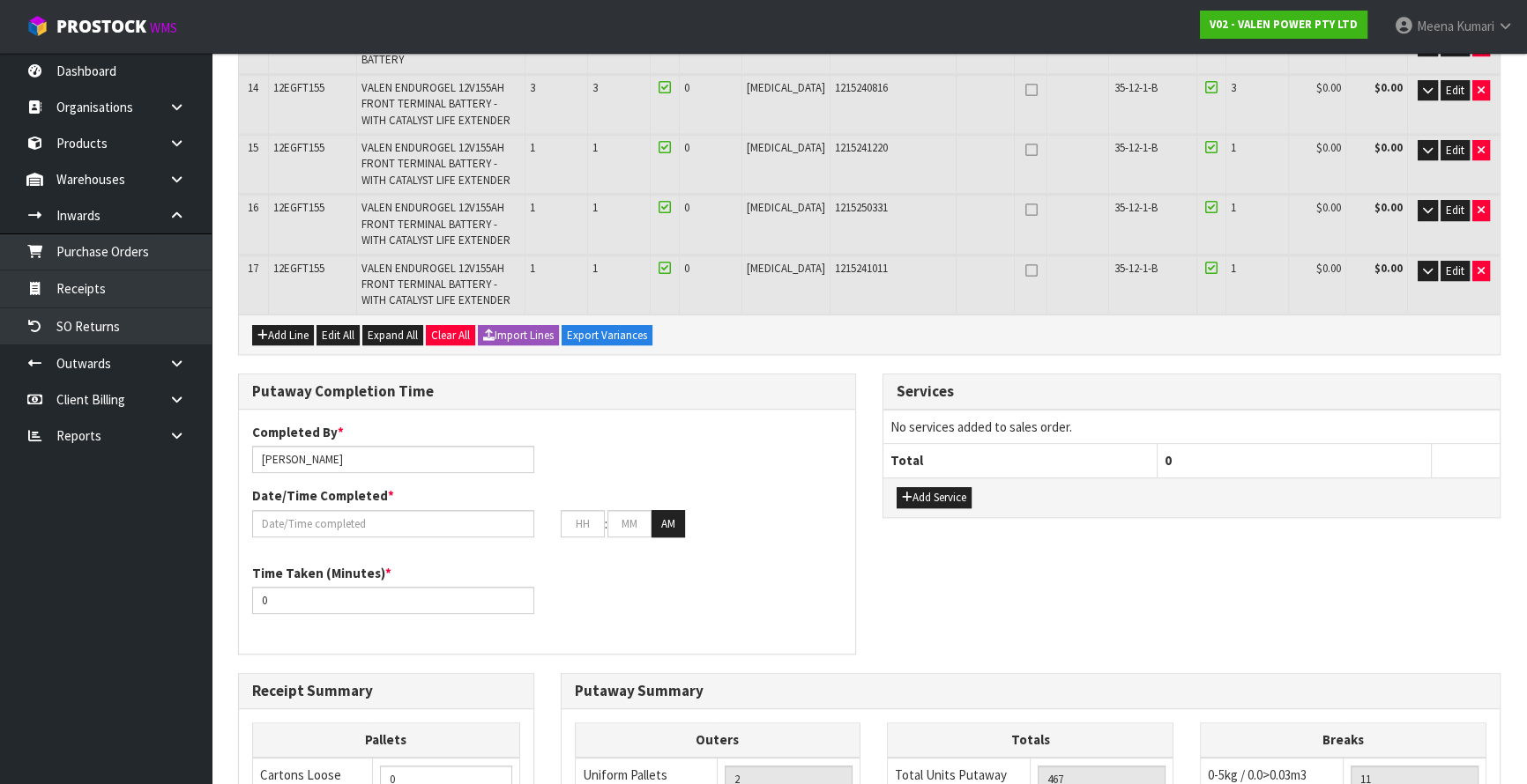
scroll to position [1179, 0]
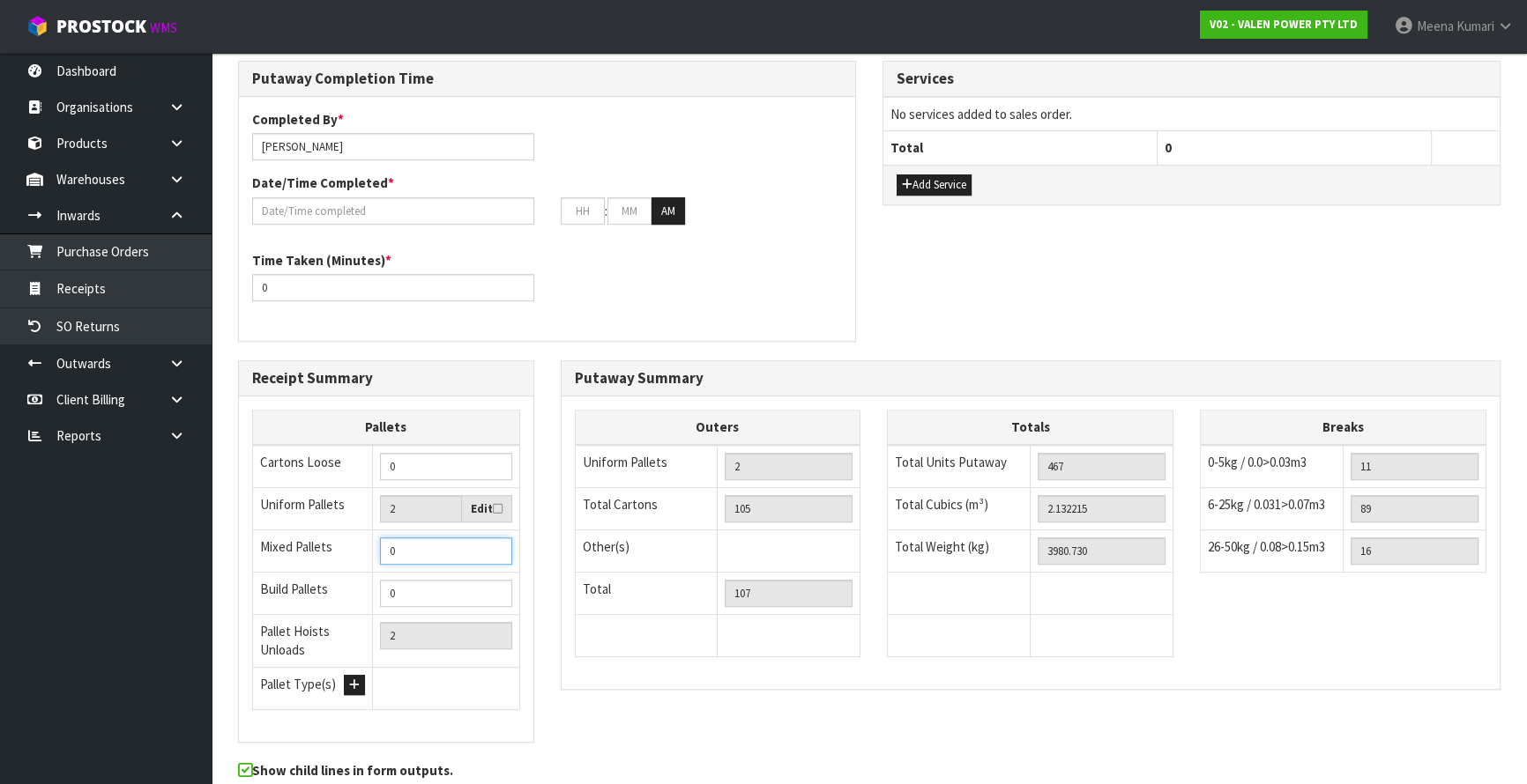
drag, startPoint x: 406, startPoint y: 470, endPoint x: 377, endPoint y: 477, distance: 29.8
click at [377, 530] on td "0" at bounding box center [446, 551] width 147 height 42
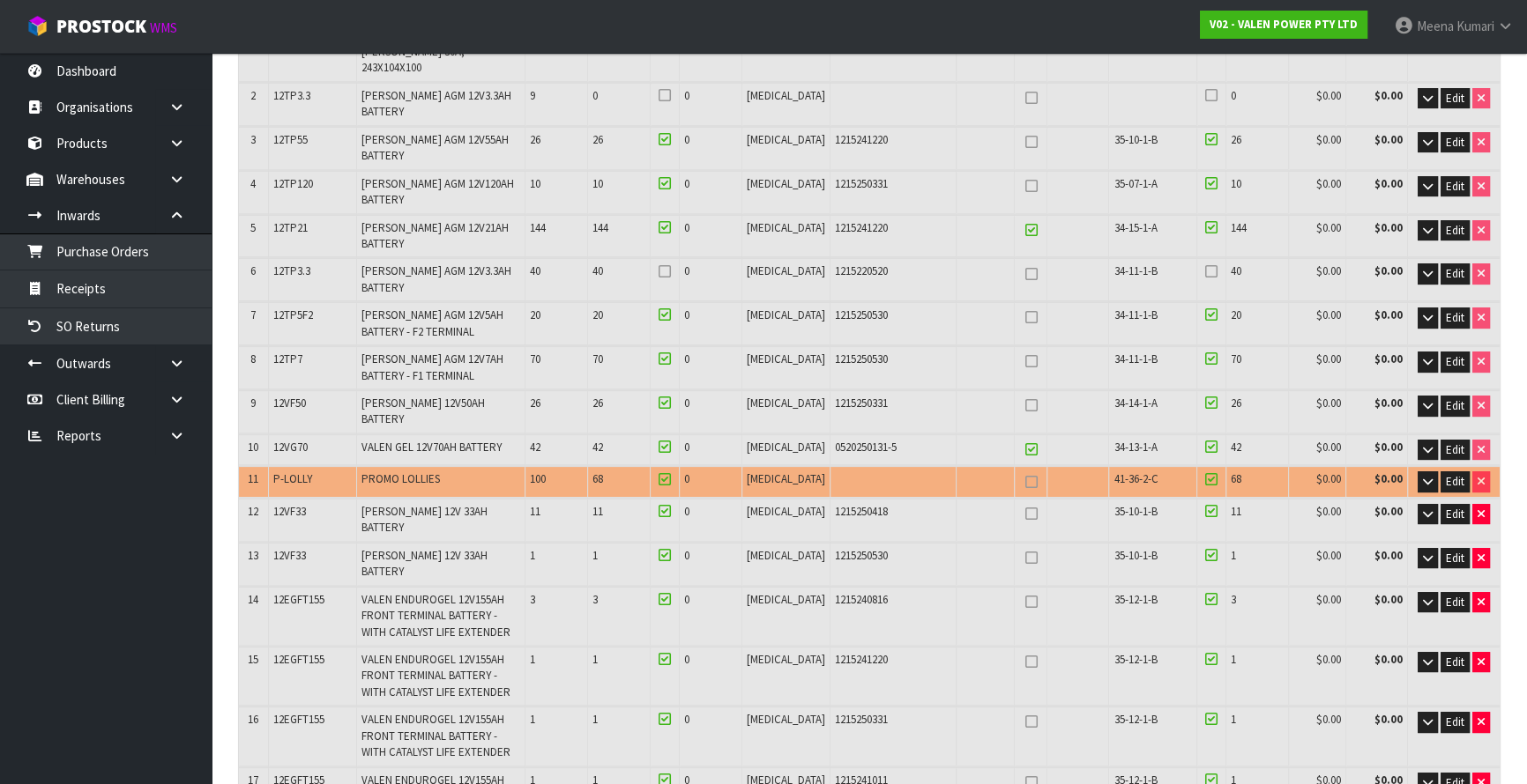
scroll to position [0, 0]
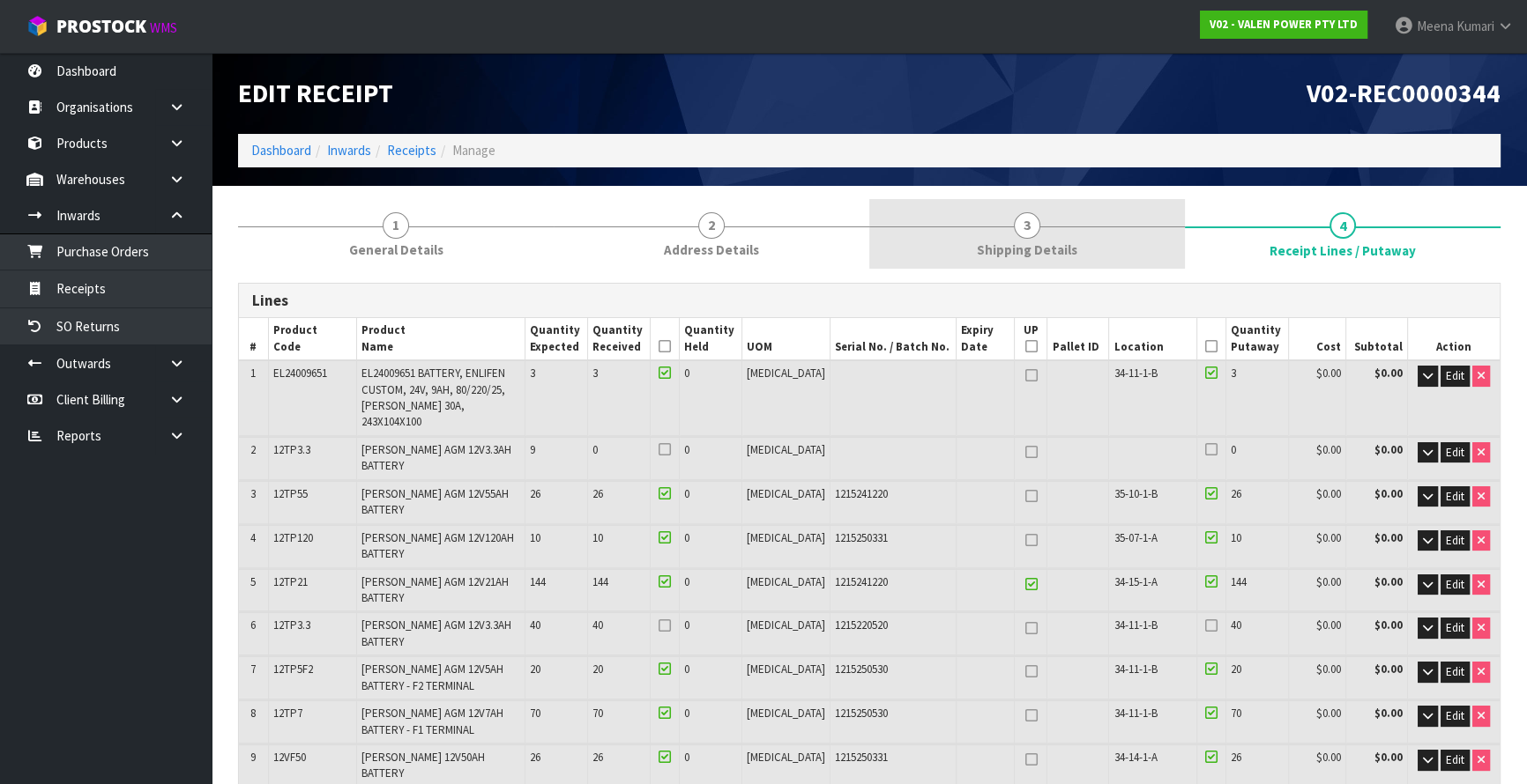
click at [1022, 248] on span "Shipping Details" at bounding box center [1027, 249] width 101 height 19
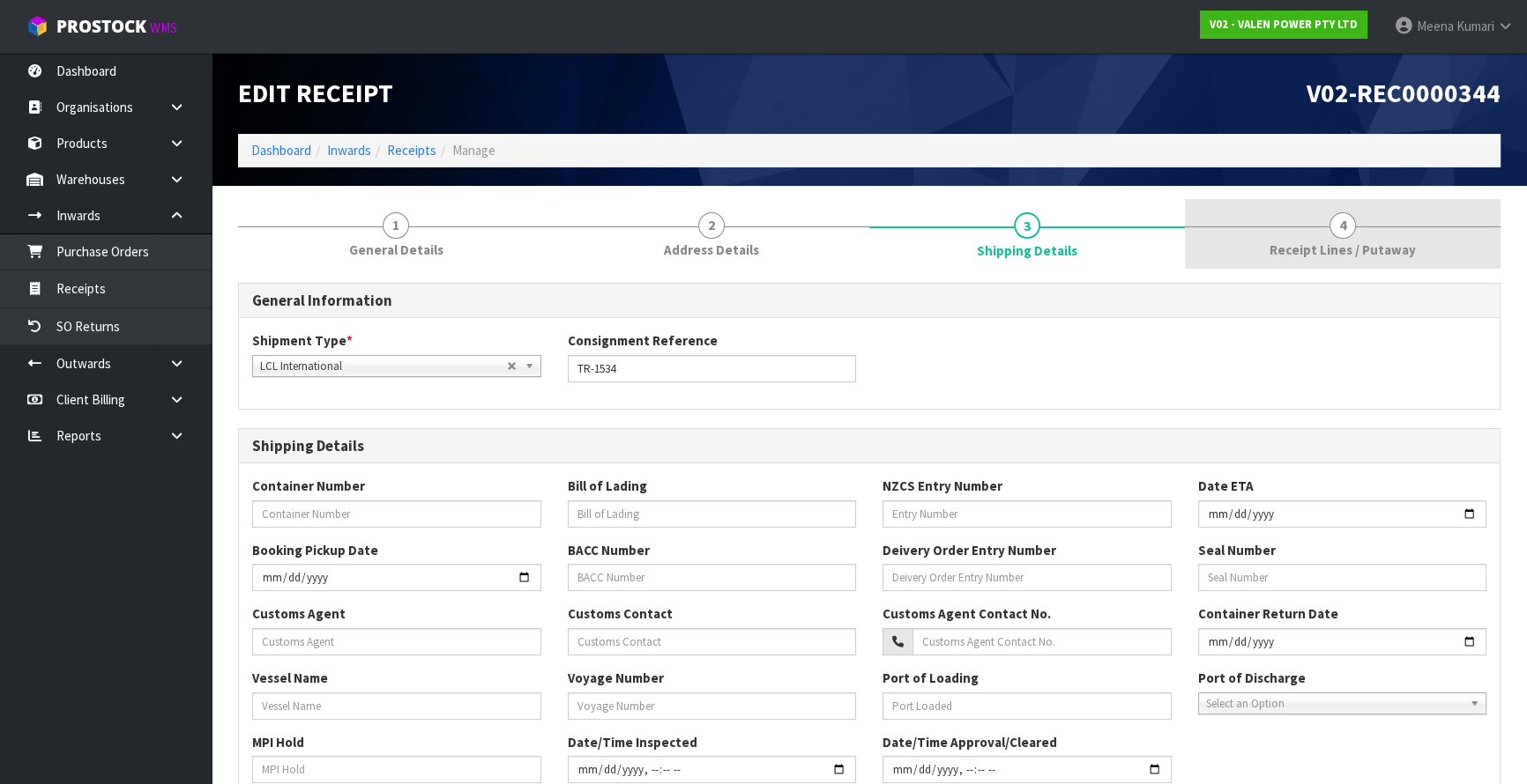
click at [1329, 265] on link "4 Receipt Lines / Putaway" at bounding box center [1342, 233] width 316 height 69
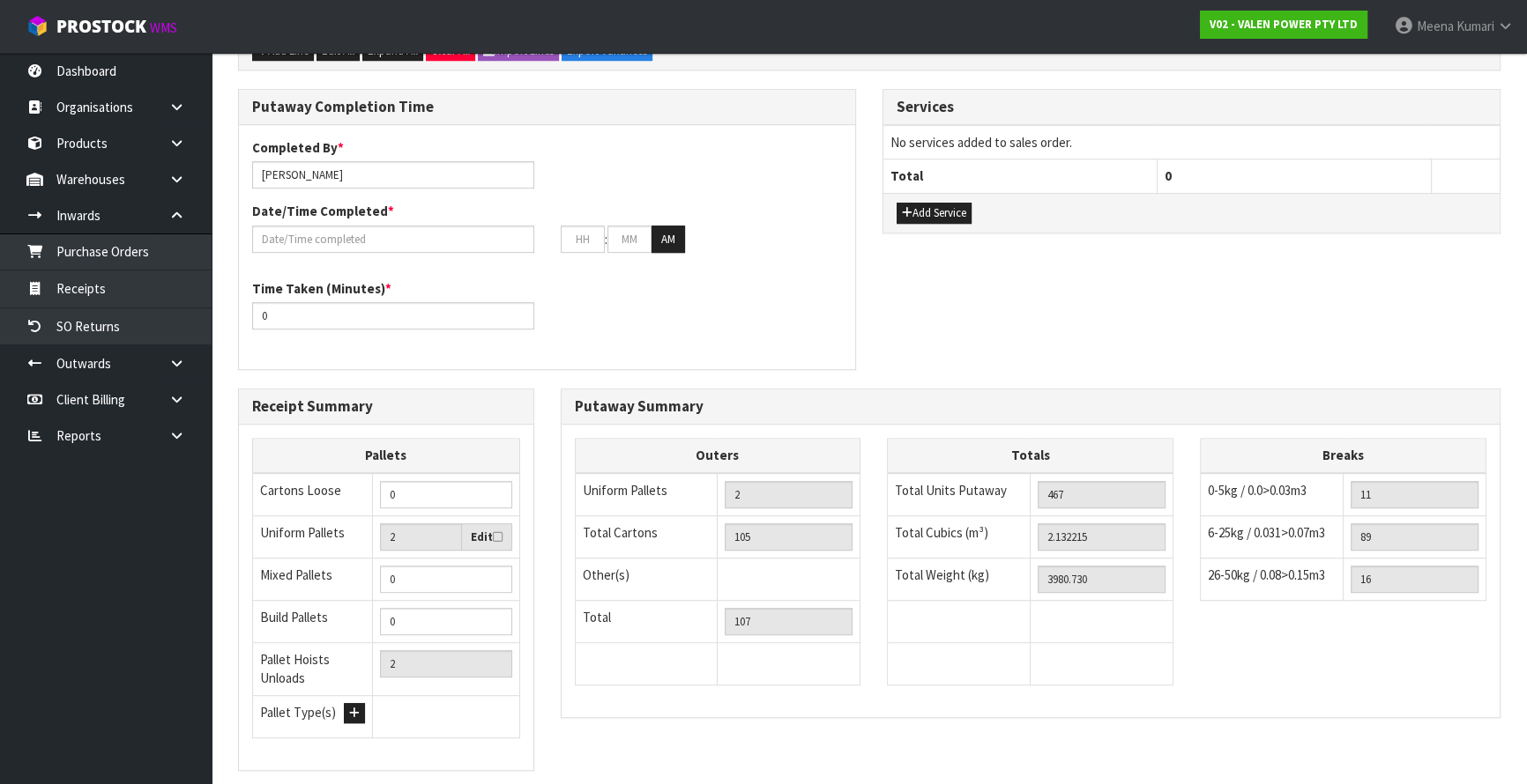
scroll to position [1179, 0]
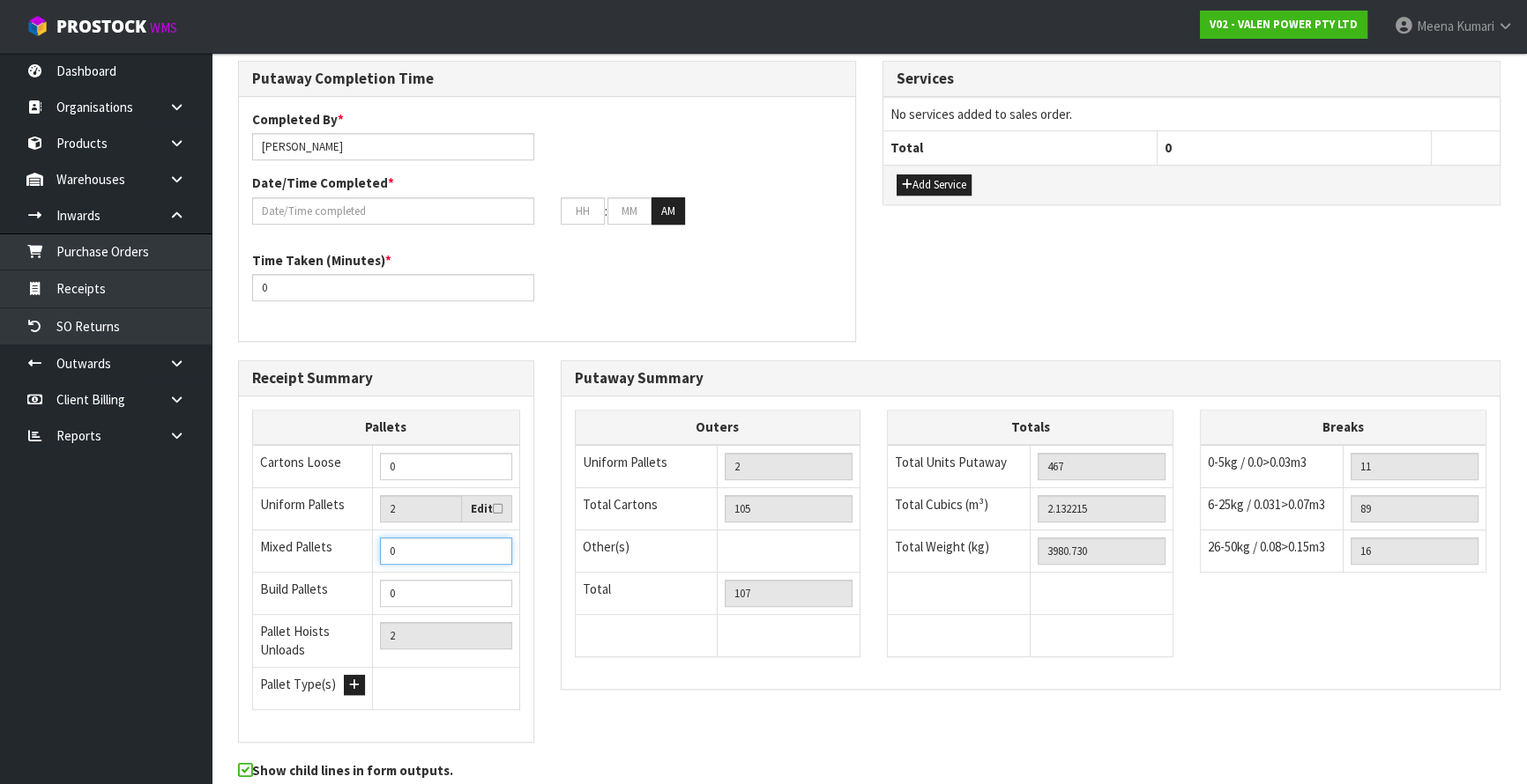
drag, startPoint x: 411, startPoint y: 468, endPoint x: 366, endPoint y: 486, distance: 48.5
click at [366, 530] on tr "Mixed Pallets 0" at bounding box center [386, 551] width 267 height 42
type input "2"
type input "4"
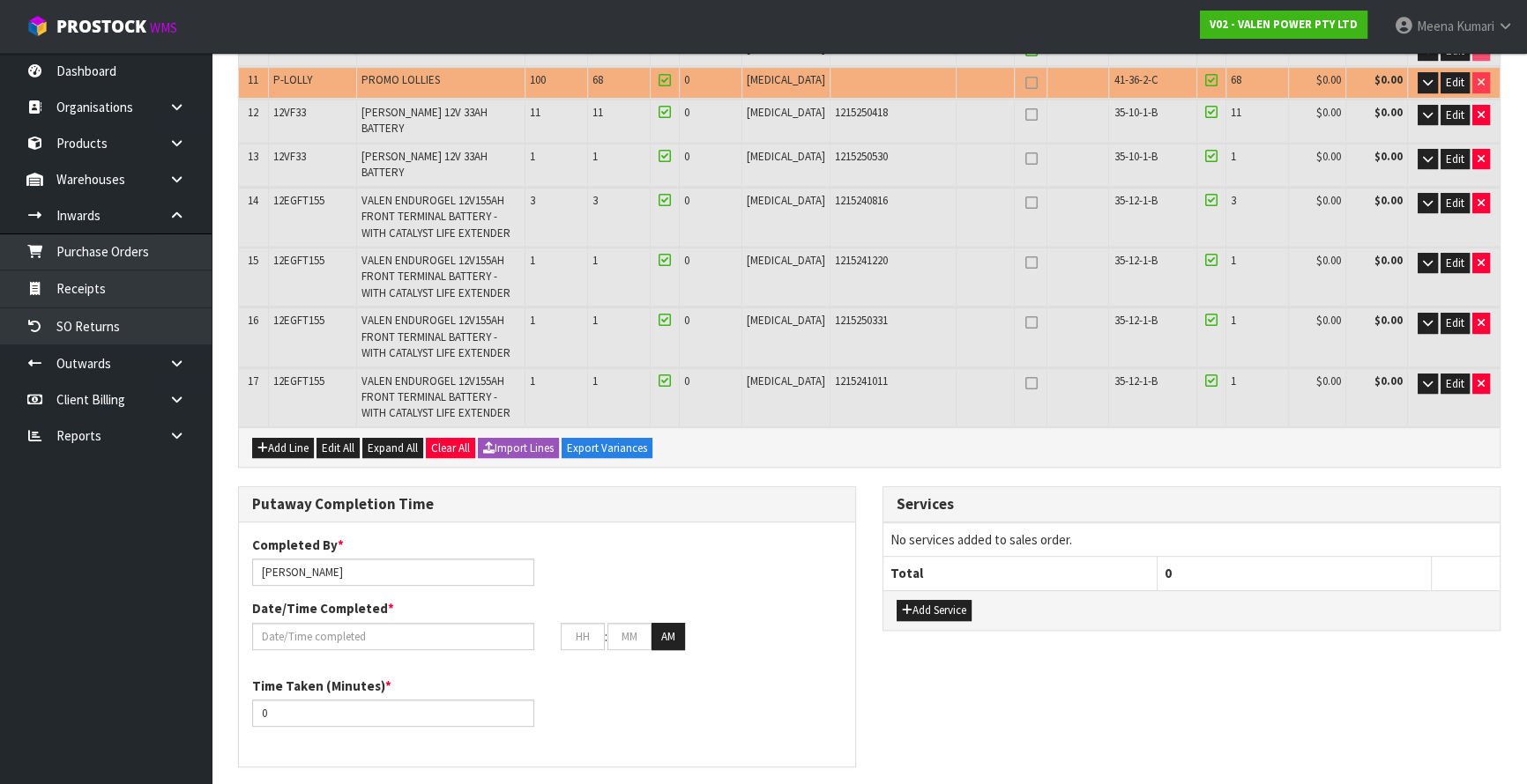
scroll to position [698, 0]
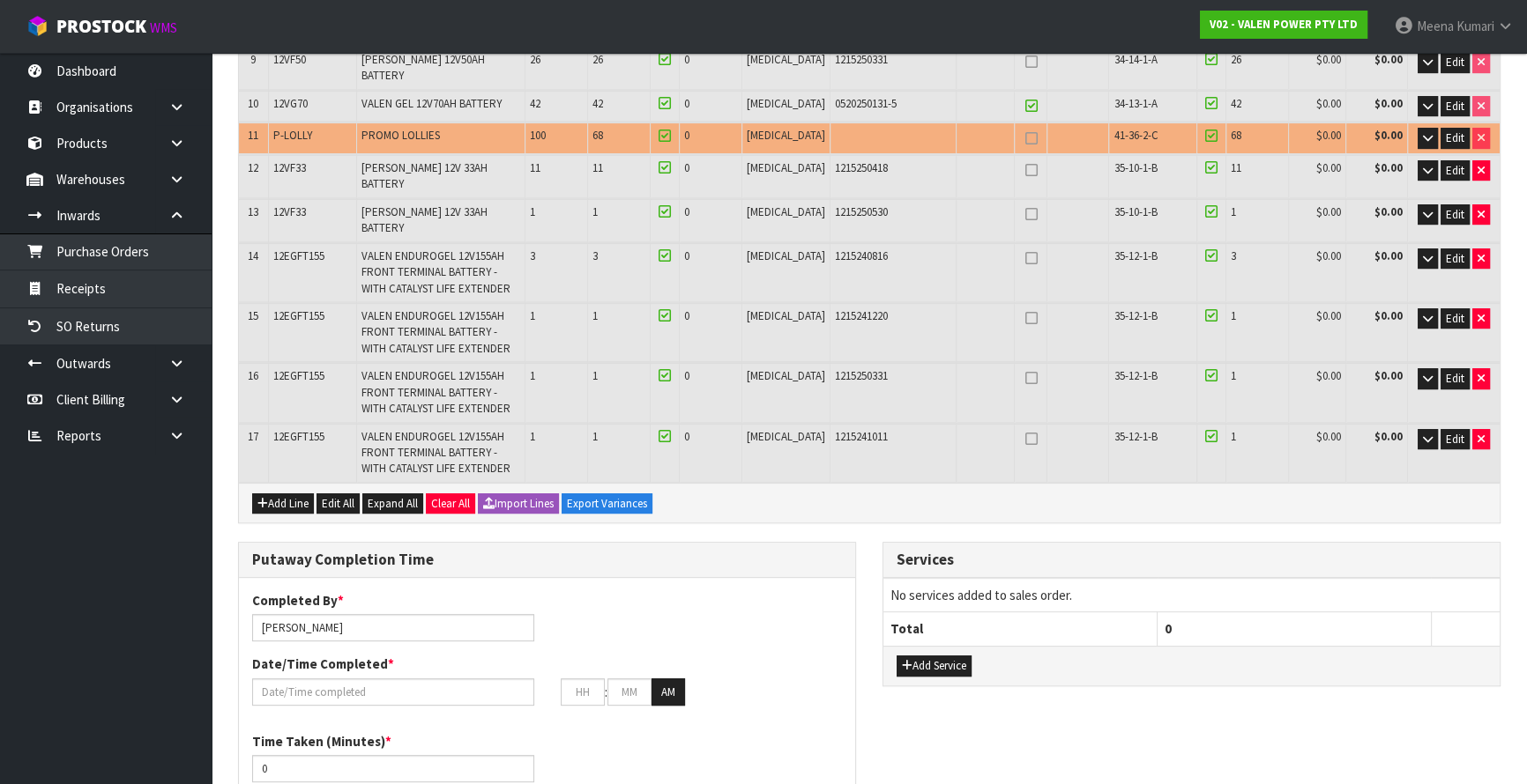
type input "2"
drag, startPoint x: 355, startPoint y: 546, endPoint x: 185, endPoint y: 544, distance: 170.0
type input "KARLENAE"
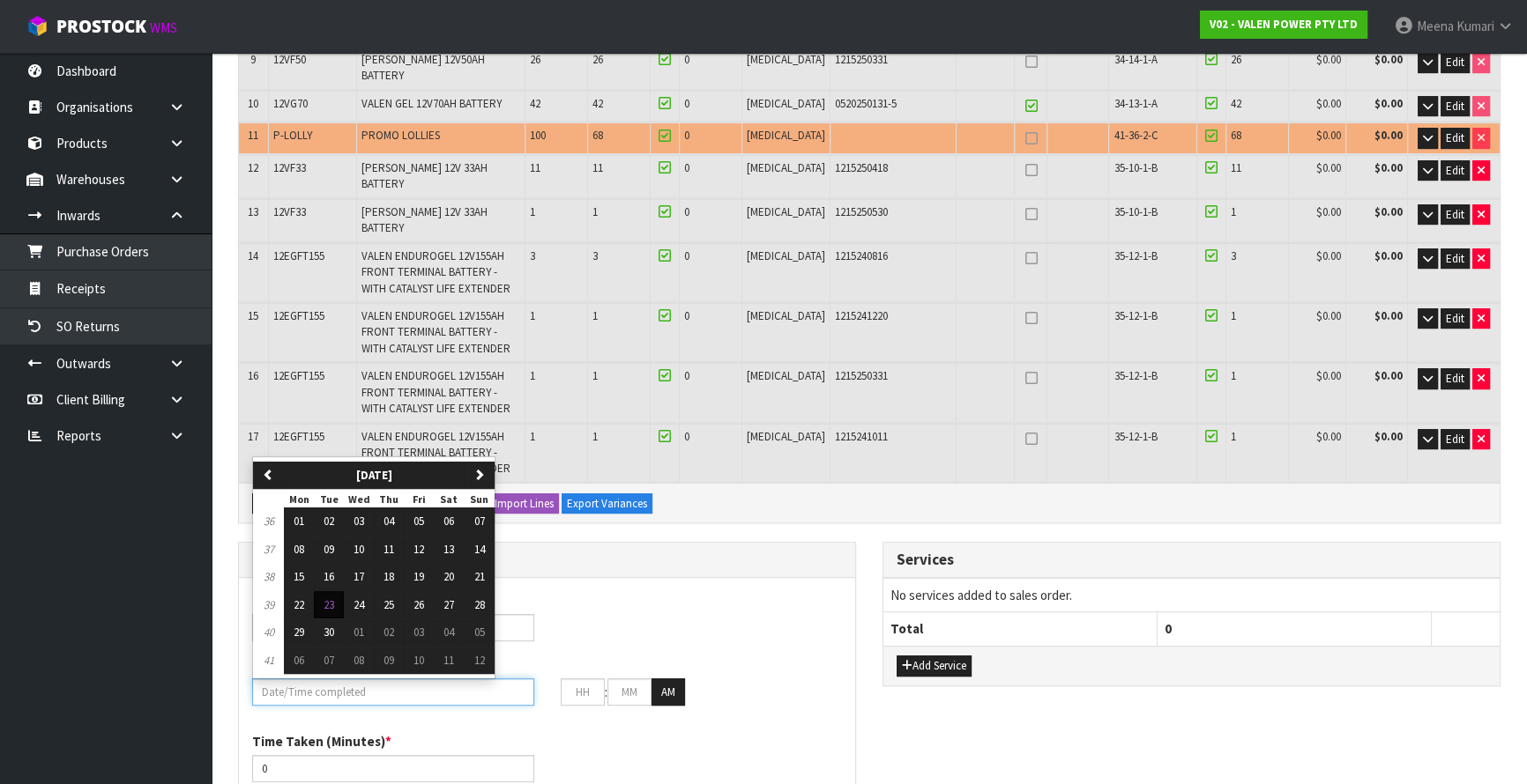
click at [333, 679] on input "text" at bounding box center [393, 692] width 282 height 27
click at [329, 598] on span "23" at bounding box center [329, 605] width 11 height 15
type input "23/09/2025"
type input "12"
type input "00"
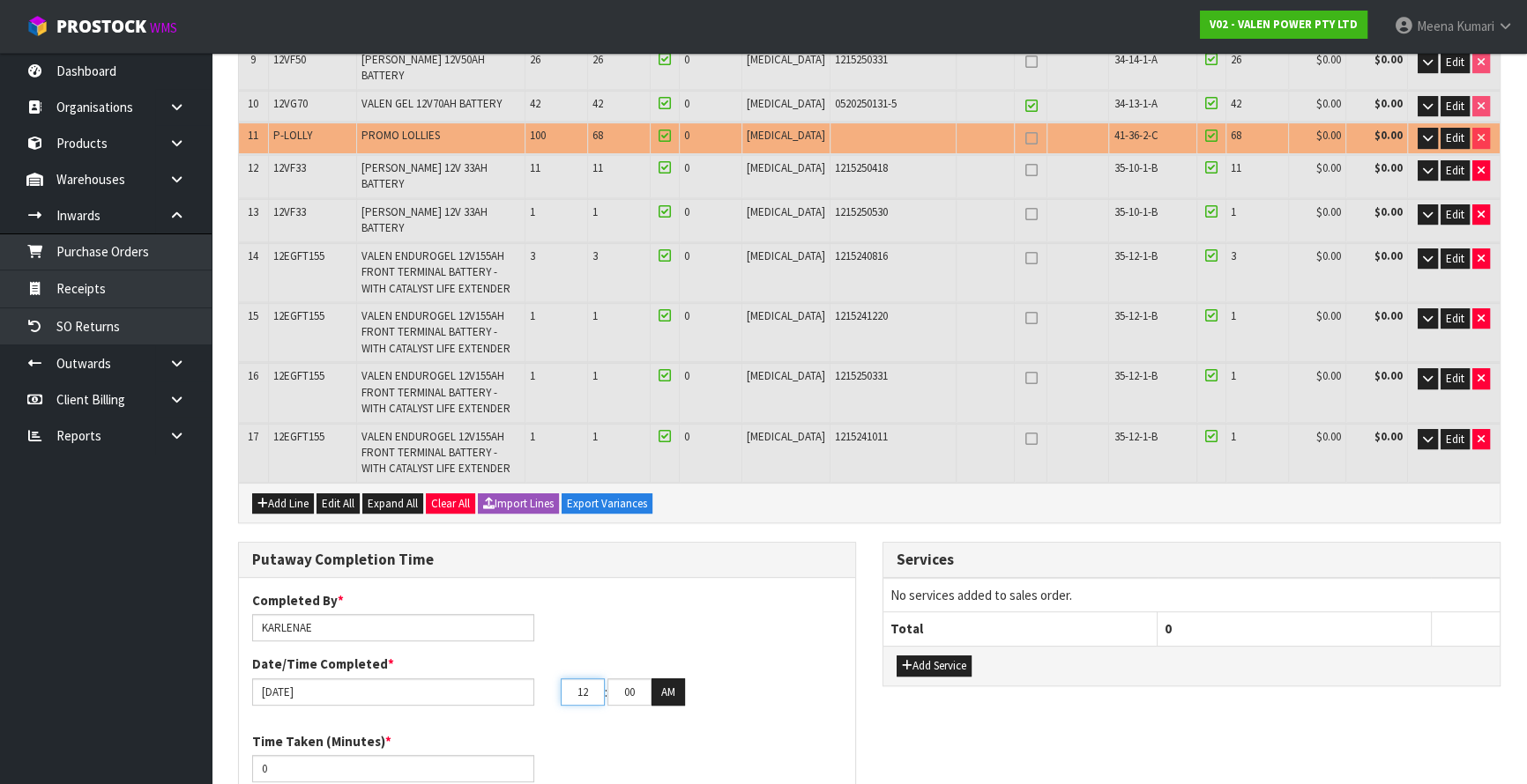
drag, startPoint x: 593, startPoint y: 611, endPoint x: 507, endPoint y: 615, distance: 86.1
click at [507, 679] on div "23/09/2025 12 : 00 : 00 AM" at bounding box center [547, 692] width 616 height 28
type input "03"
drag, startPoint x: 639, startPoint y: 615, endPoint x: 541, endPoint y: 653, distance: 105.1
click at [541, 653] on div "Completed By * KARLENAE Date/Time Completed * 23/09/2025 03 : 00 : 00 AM Time T…" at bounding box center [547, 700] width 616 height 219
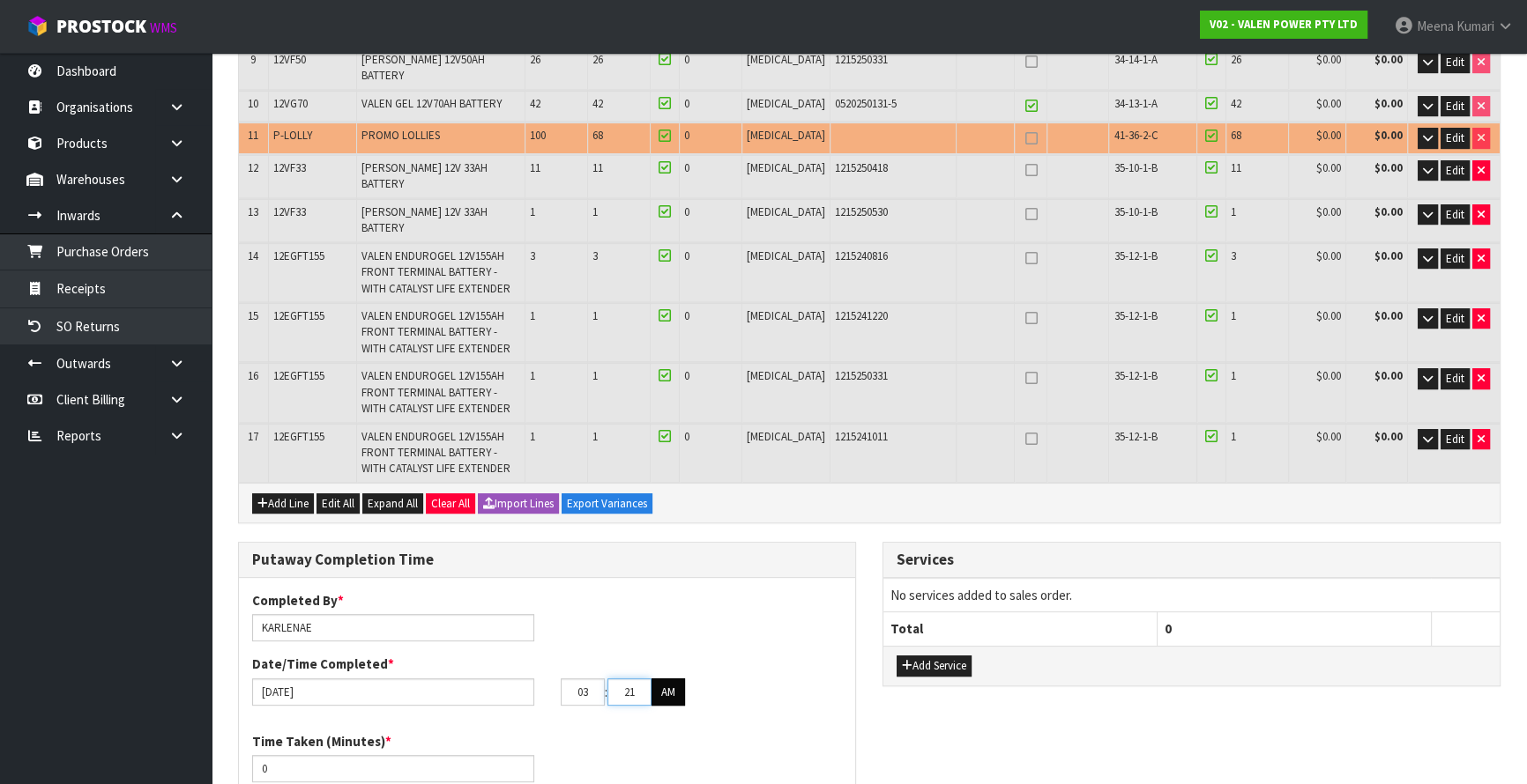
type input "21"
click at [668, 679] on button "AM" at bounding box center [668, 692] width 33 height 28
drag, startPoint x: 352, startPoint y: 691, endPoint x: 194, endPoint y: 696, distance: 158.1
type input "360"
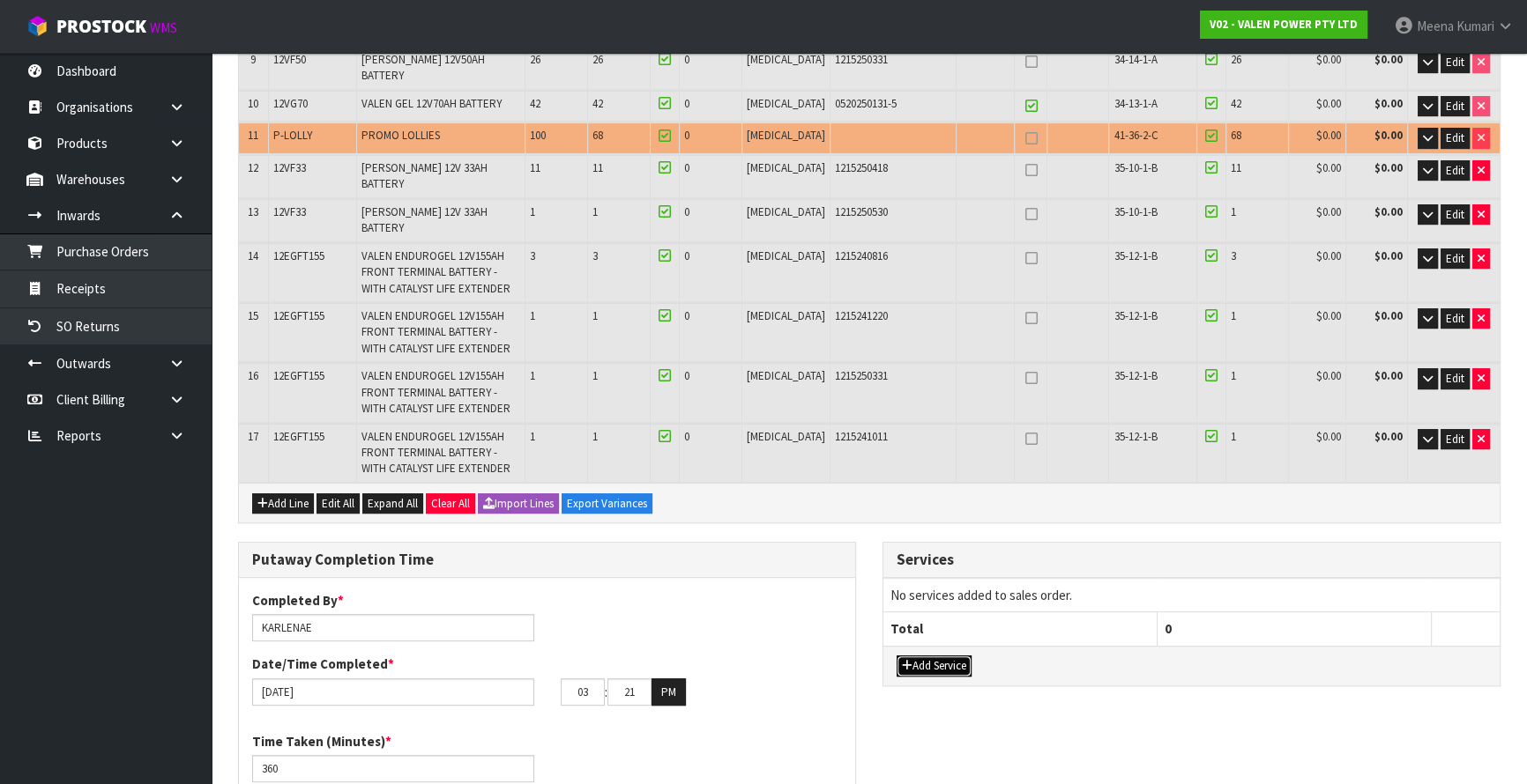
click at [903, 660] on icon "button" at bounding box center [908, 665] width 11 height 12
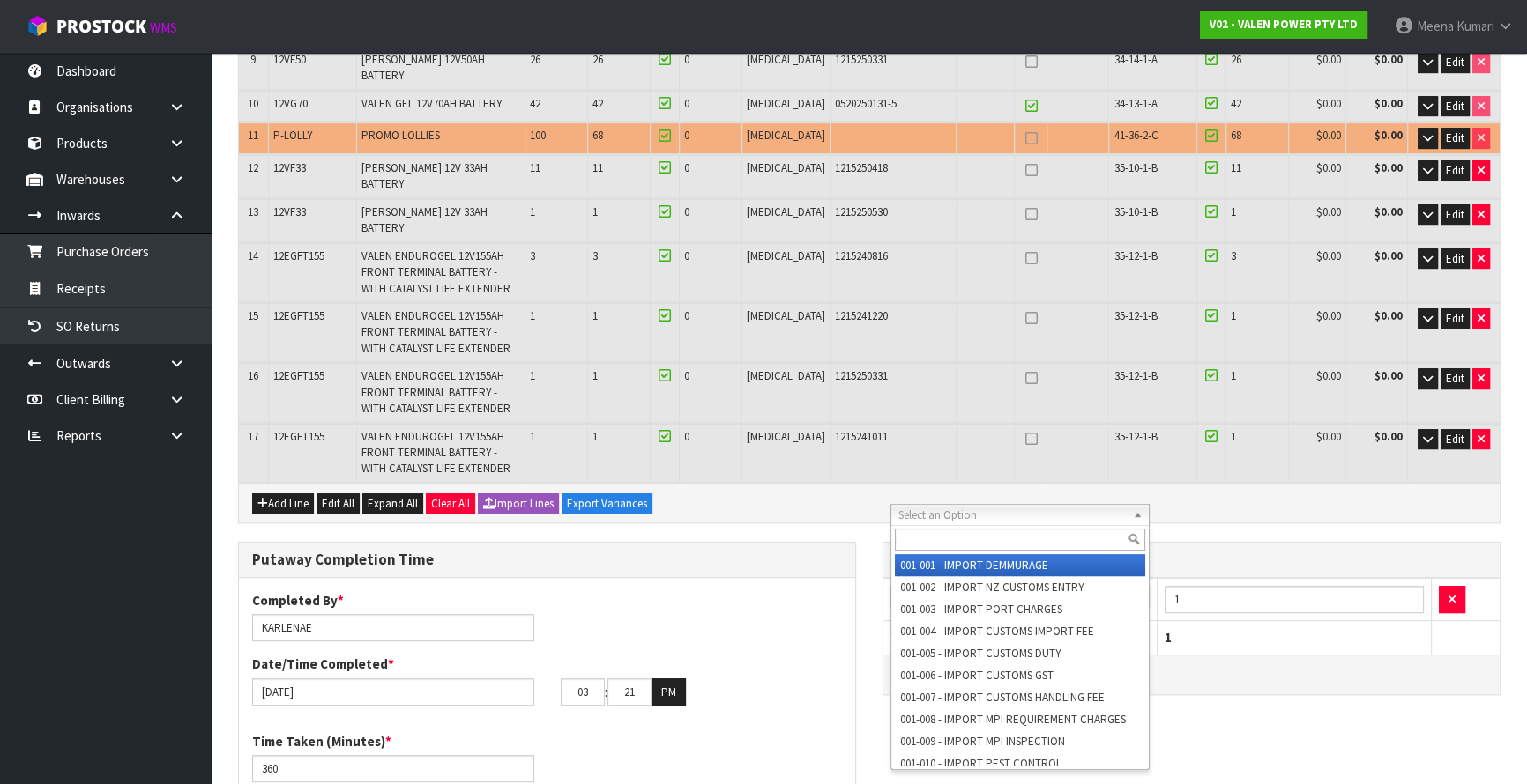
click at [933, 537] on input "text" at bounding box center [1020, 540] width 250 height 22
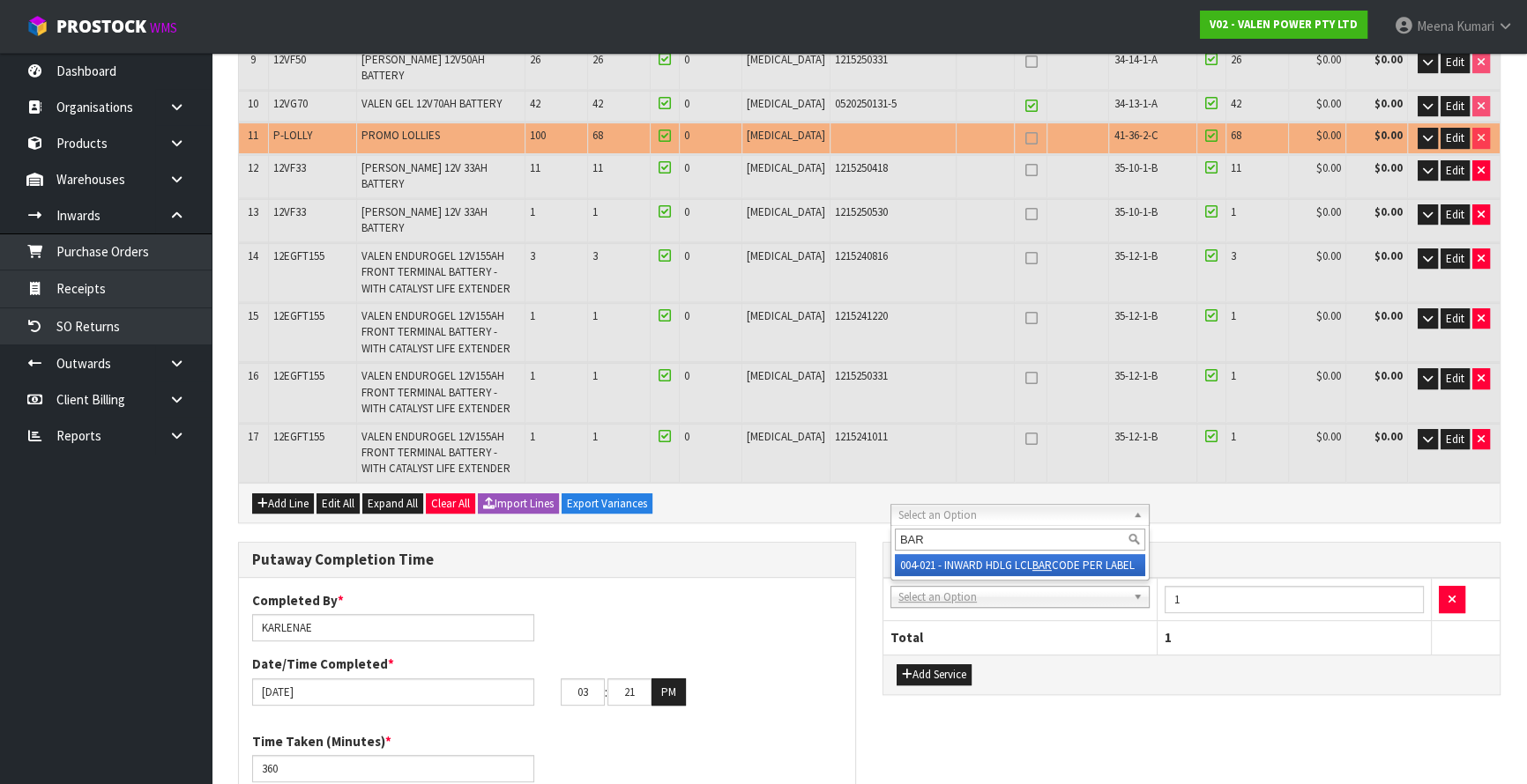
type input "BAR"
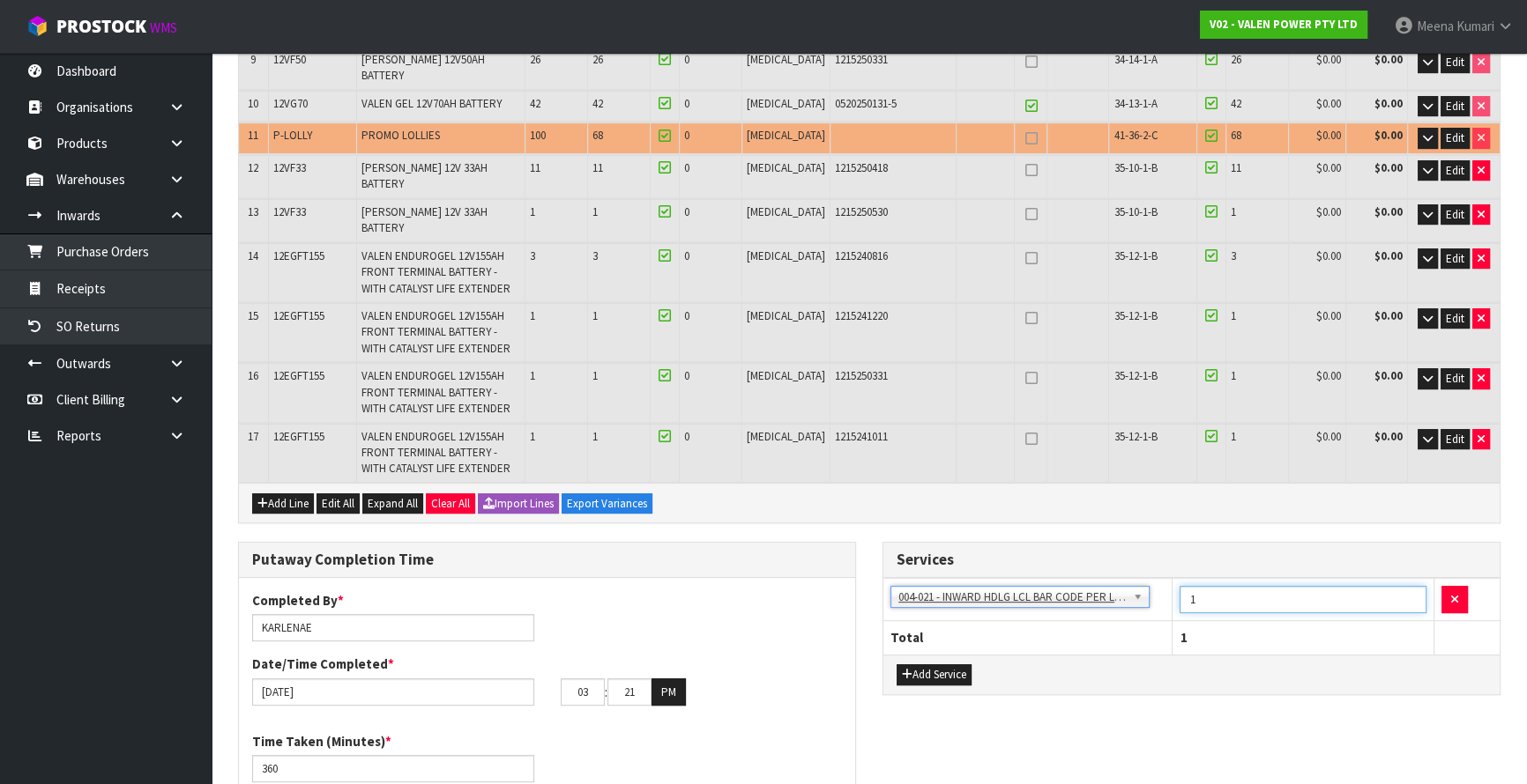
drag, startPoint x: 1249, startPoint y: 509, endPoint x: 1160, endPoint y: 509, distance: 89.0
click at [1160, 578] on tr "001-001 - IMPORT DEMMURAGE 001-002 - IMPORT NZ CUSTOMS ENTRY 001-003 - IMPORT P…" at bounding box center [1191, 599] width 616 height 43
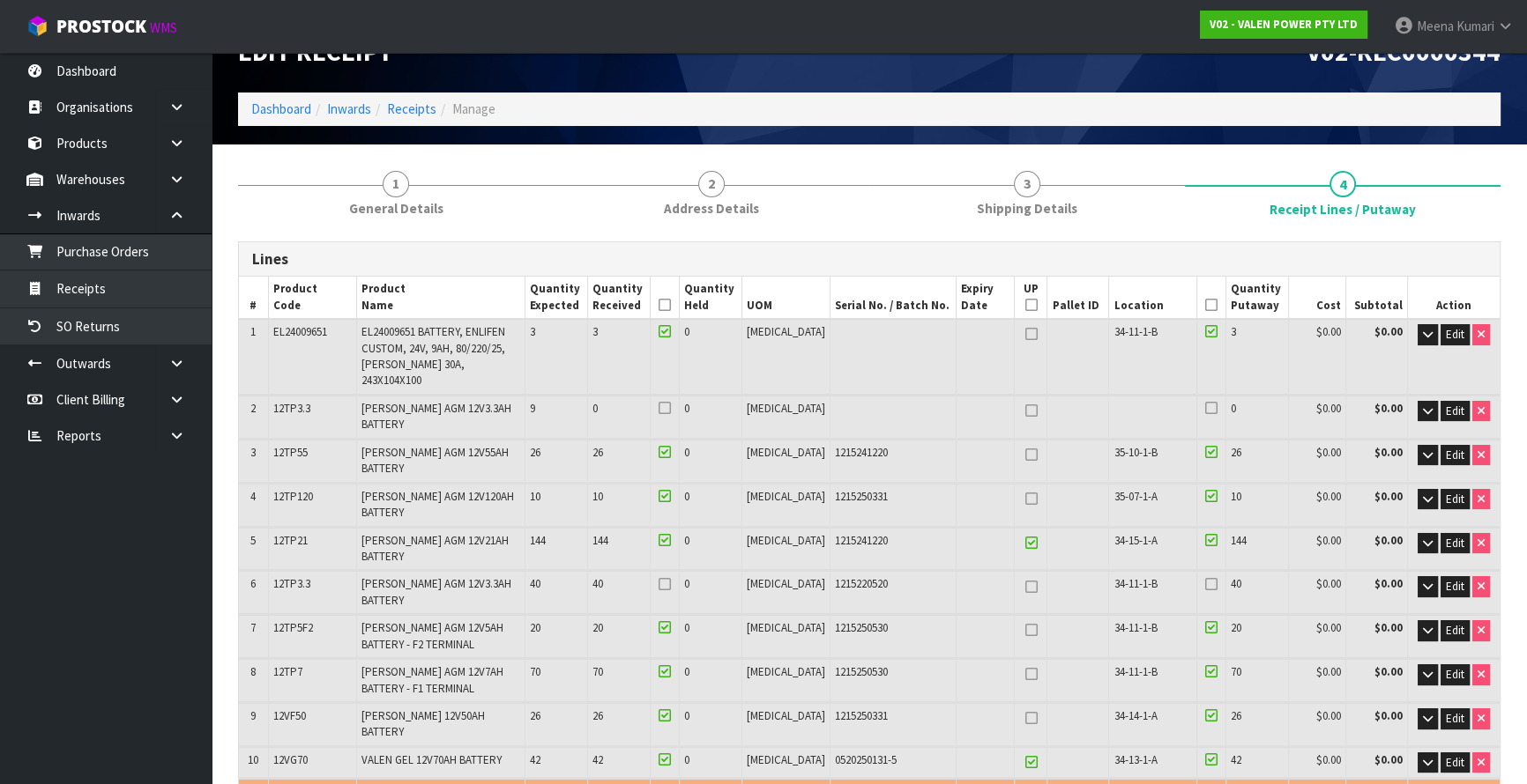
scroll to position [159, 0]
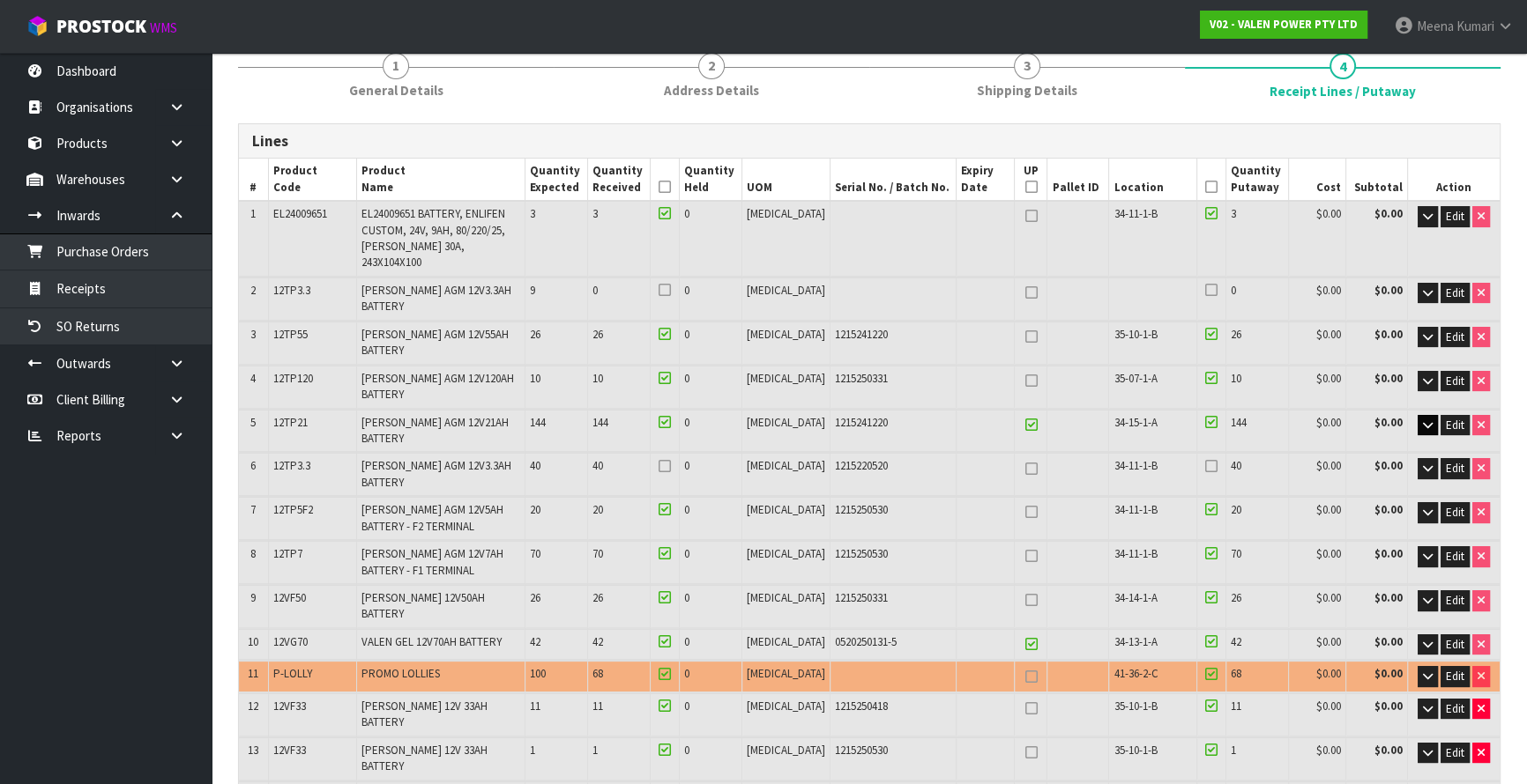
type input "415"
click at [1428, 419] on icon "button" at bounding box center [1427, 425] width 10 height 12
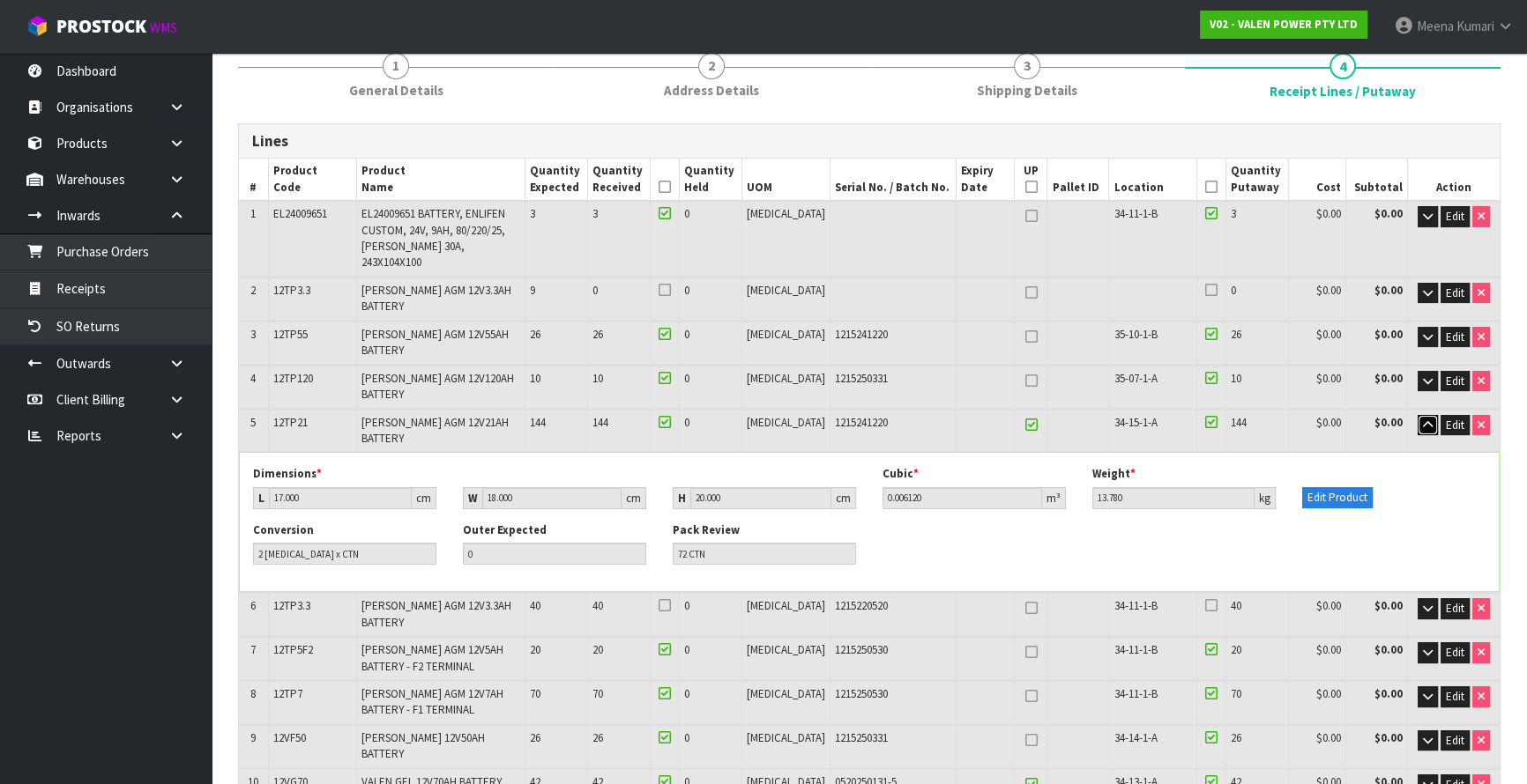
click at [1428, 419] on icon "button" at bounding box center [1427, 425] width 10 height 12
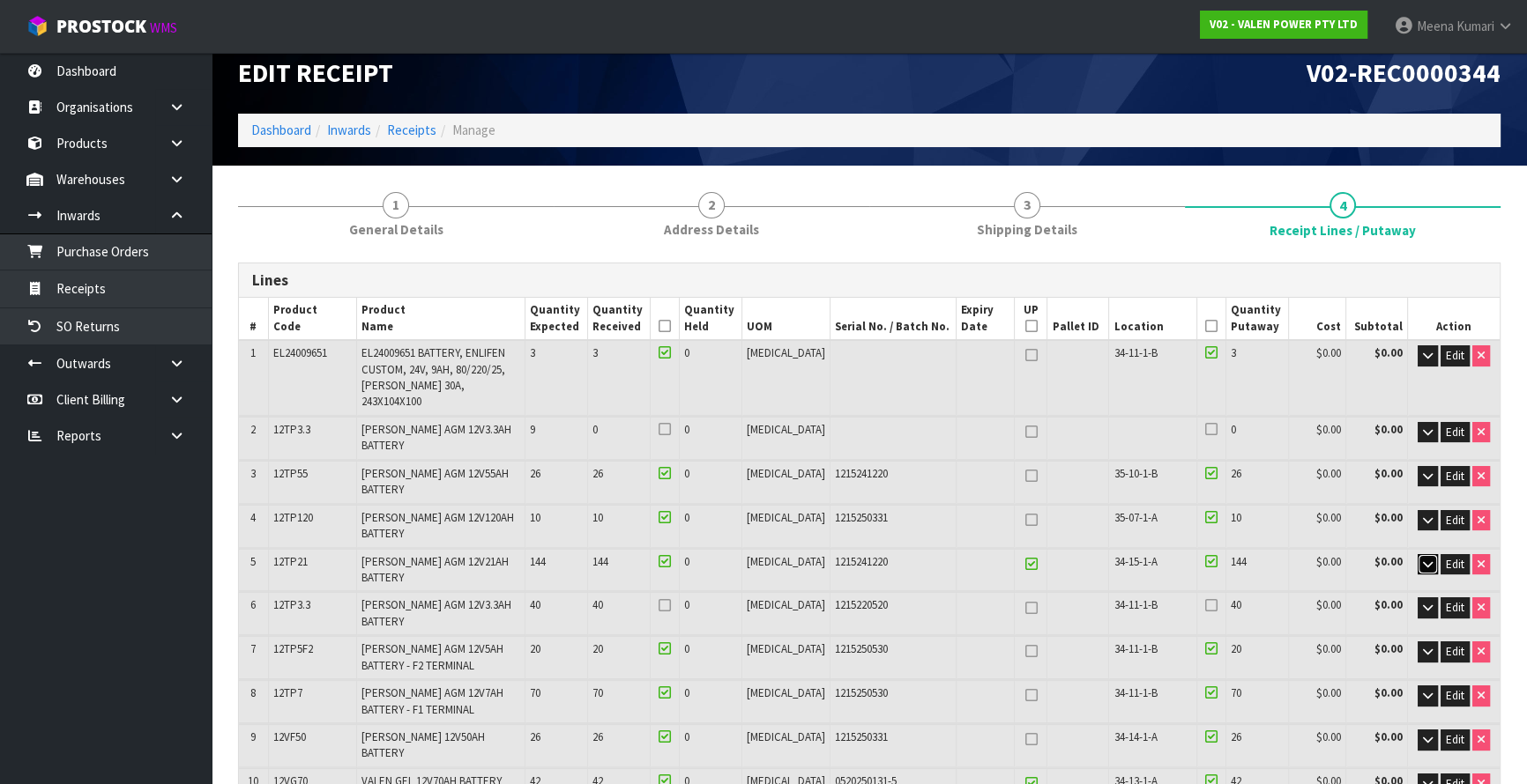
scroll to position [0, 0]
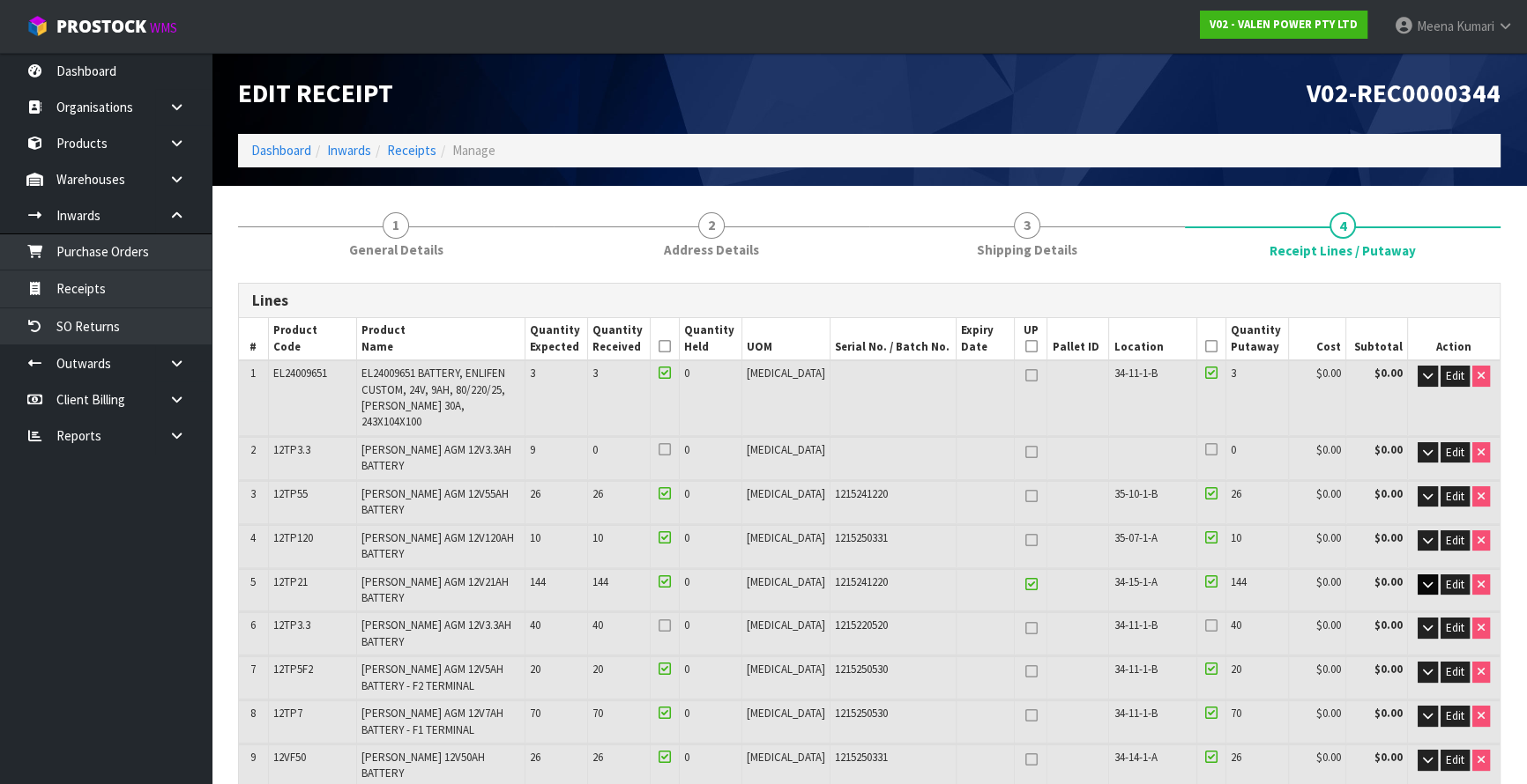
click at [671, 347] on icon at bounding box center [664, 347] width 13 height 1
click at [1206, 347] on icon at bounding box center [1212, 347] width 13 height 1
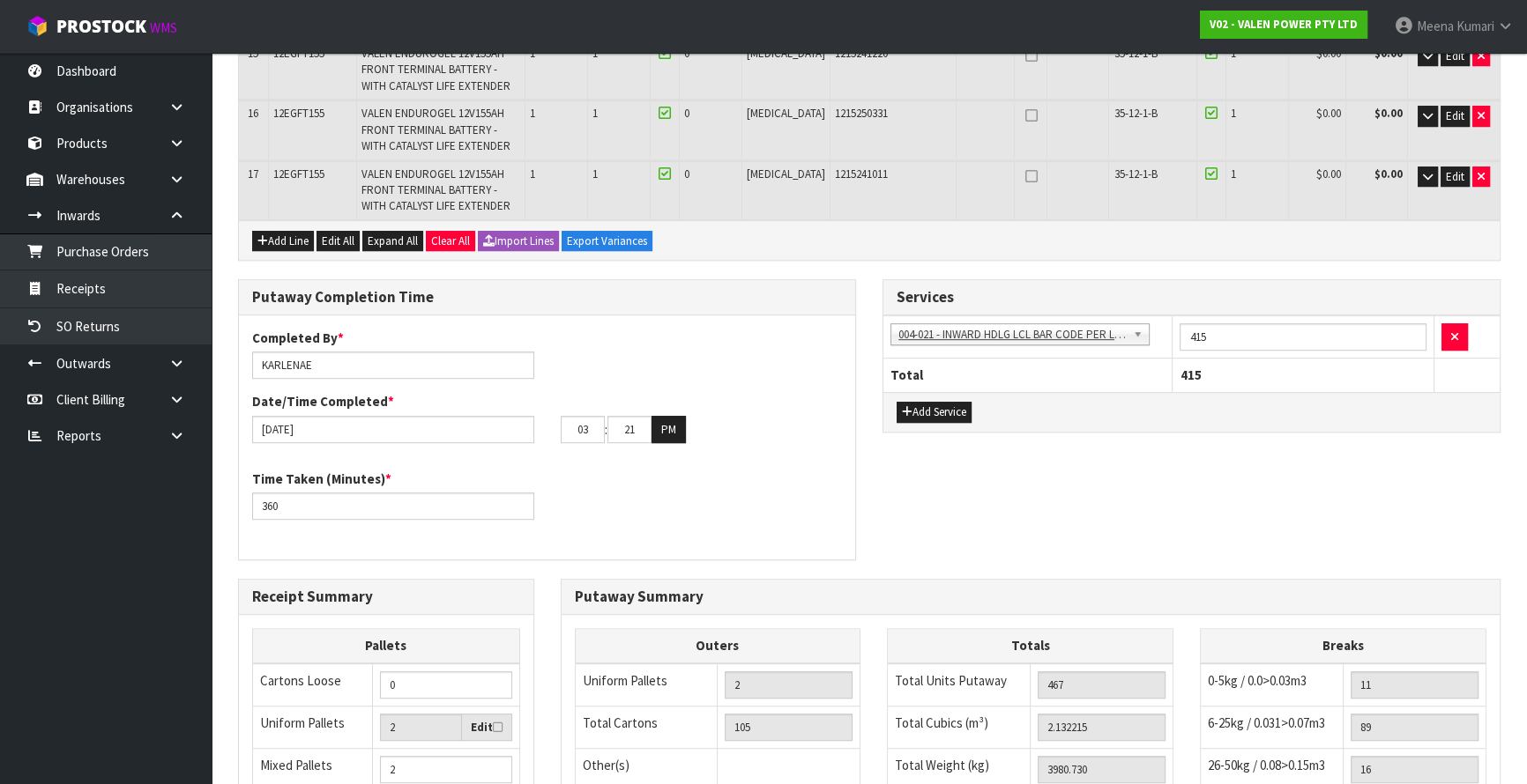
type input "02"
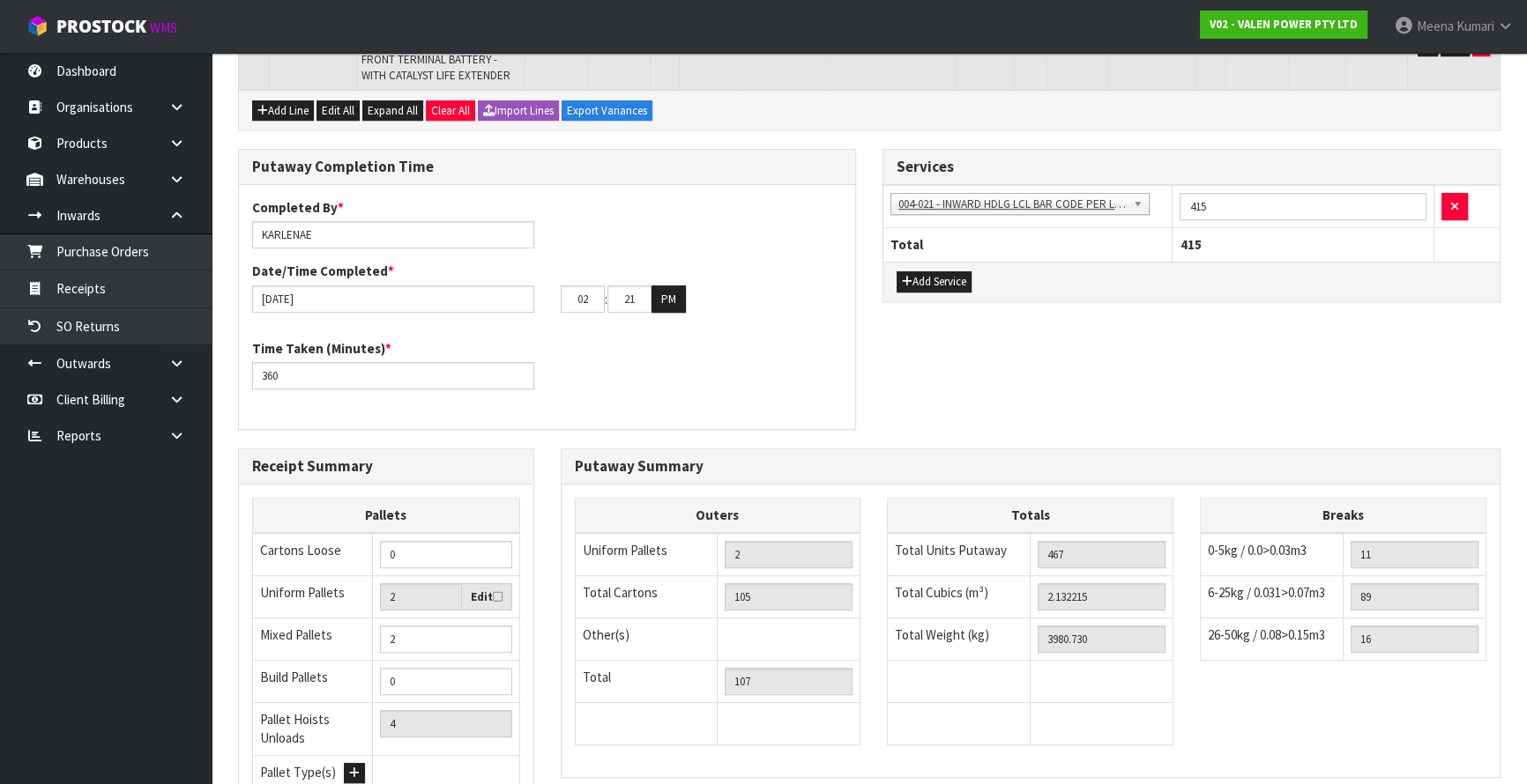
scroll to position [1179, 0]
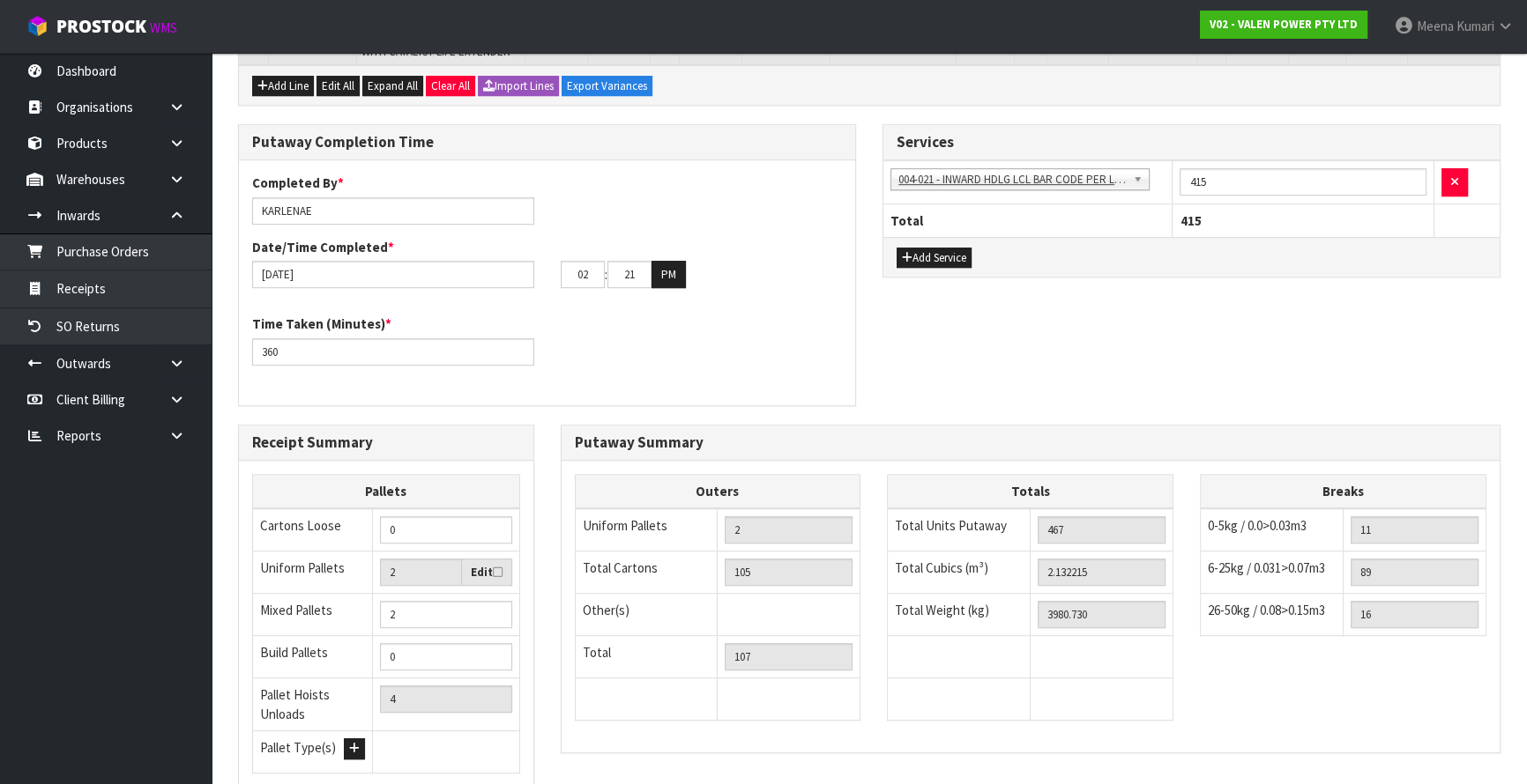
scroll to position [0, 0]
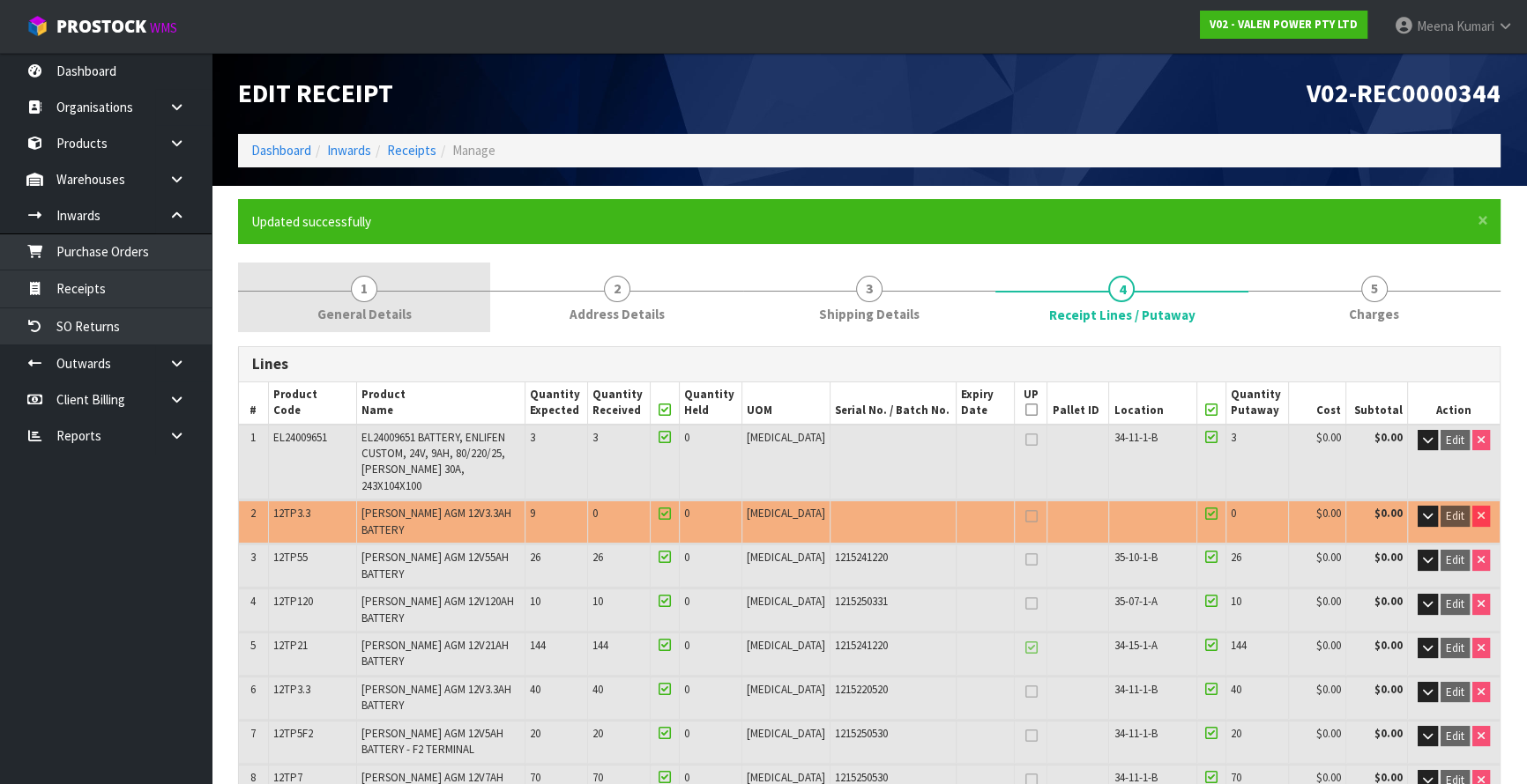
click at [385, 316] on span "General Details" at bounding box center [365, 314] width 95 height 19
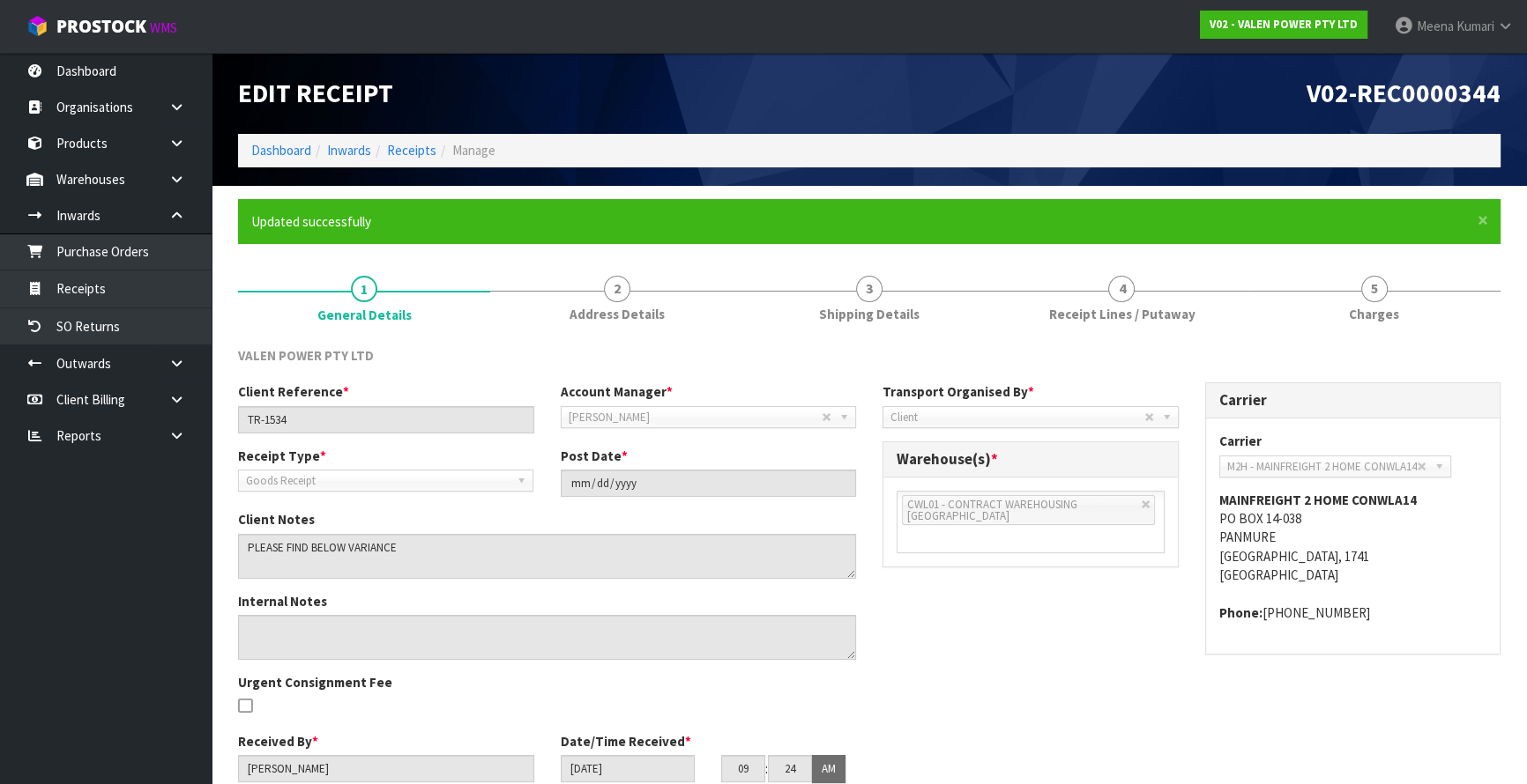
click at [366, 435] on div "Client Reference * TR-1534 Account Manager * Zubair Moolla Rod Giles Kirsty Gil…" at bounding box center [547, 414] width 645 height 64
click at [362, 433] on div "Client Reference * TR-1534 Account Manager * Zubair Moolla Rod Giles Kirsty Gil…" at bounding box center [547, 414] width 645 height 64
click at [361, 431] on input "TR-1534" at bounding box center [385, 419] width 296 height 27
click at [361, 430] on input "TR-1534" at bounding box center [385, 419] width 296 height 27
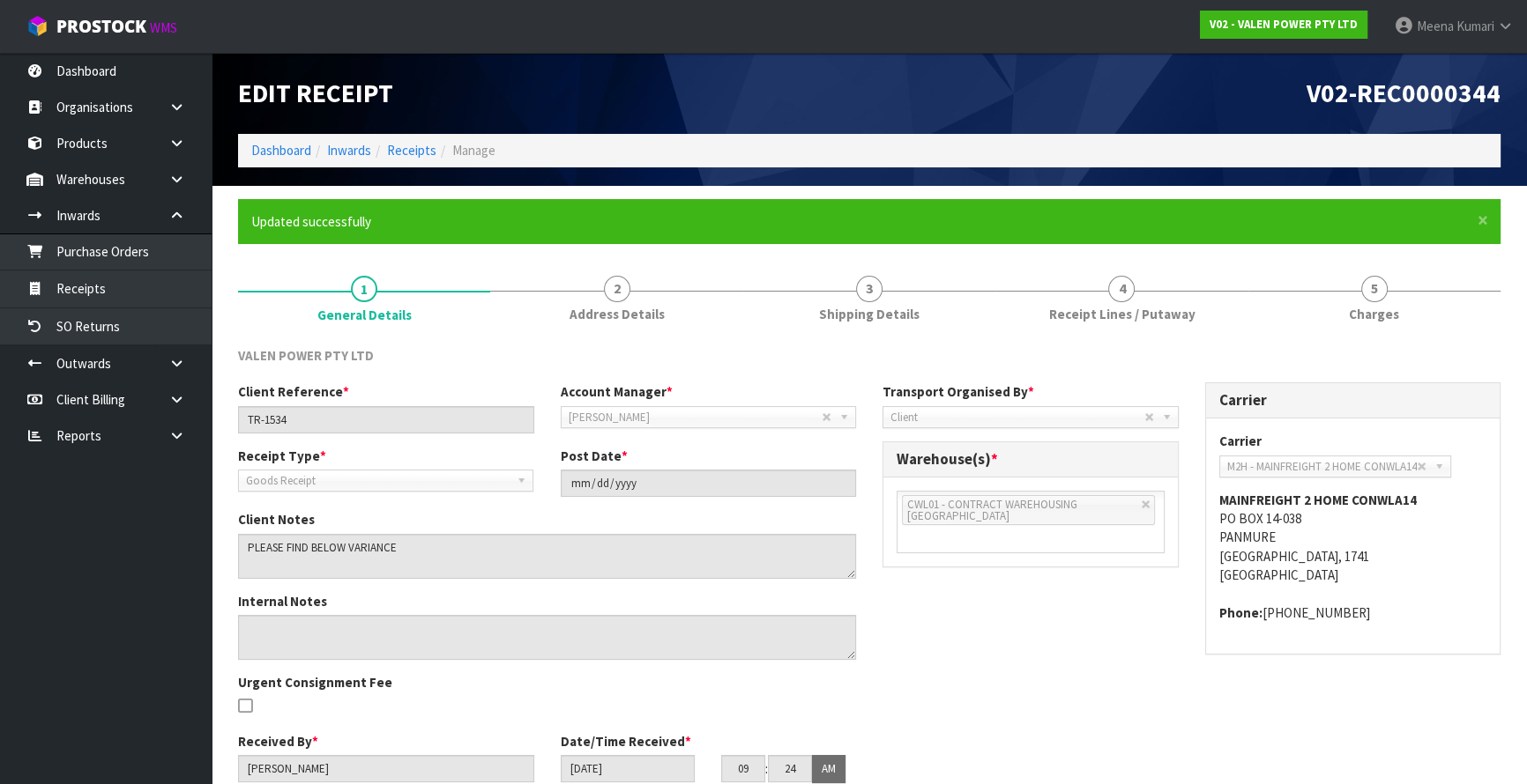
click at [998, 75] on div "V02-REC0000344" at bounding box center [1191, 94] width 645 height 81
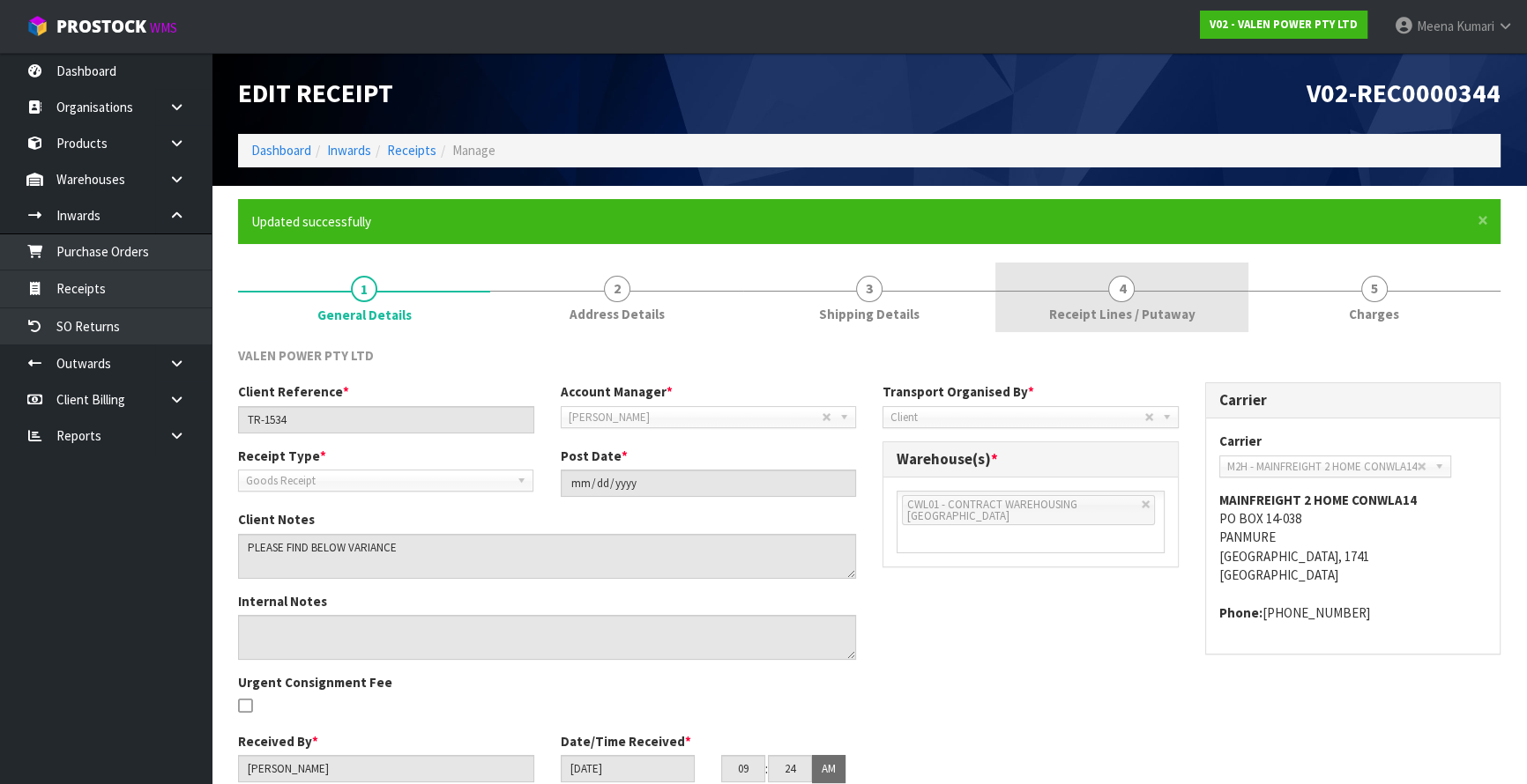
click at [1137, 320] on span "Receipt Lines / Putaway" at bounding box center [1121, 314] width 147 height 19
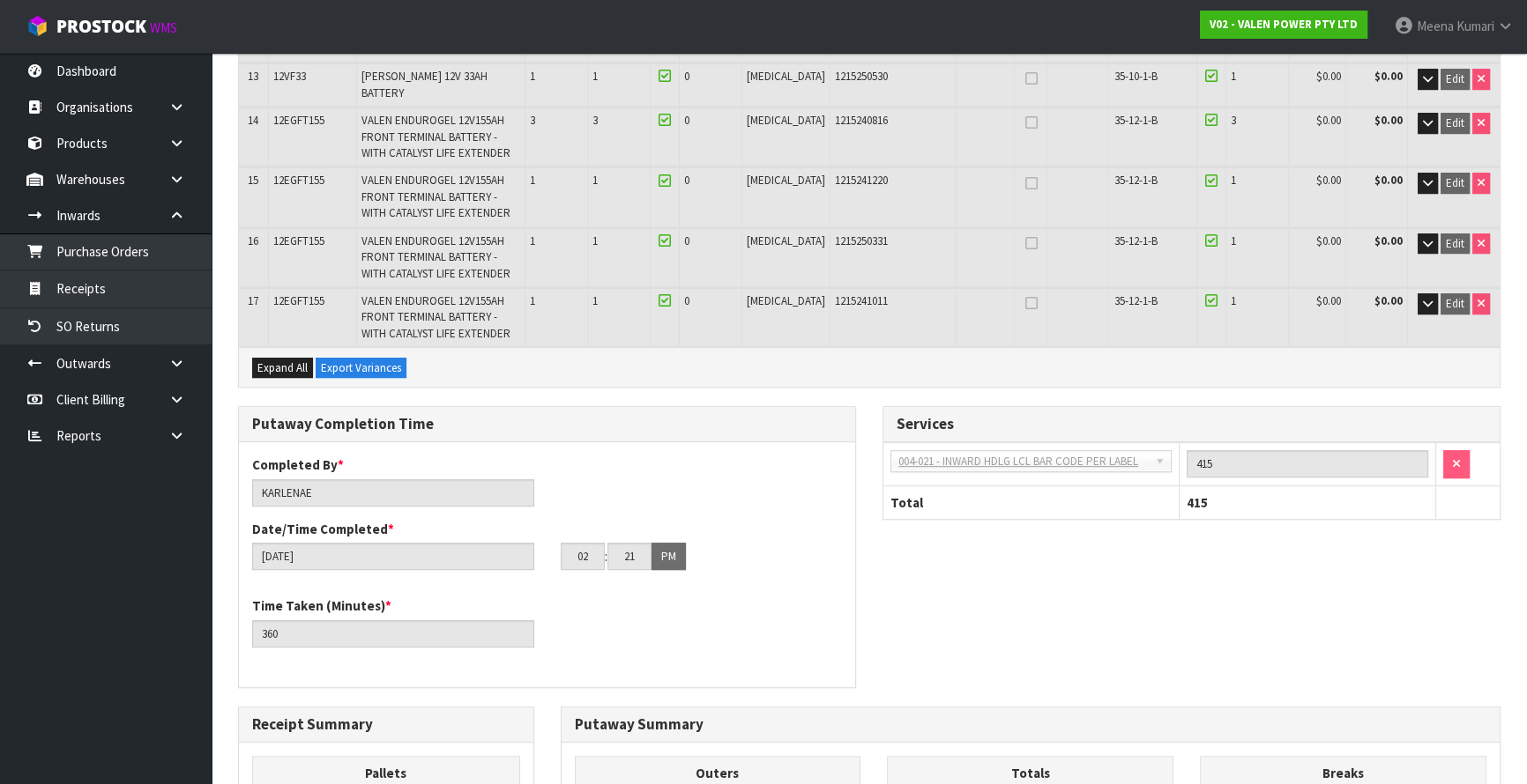
scroll to position [1243, 0]
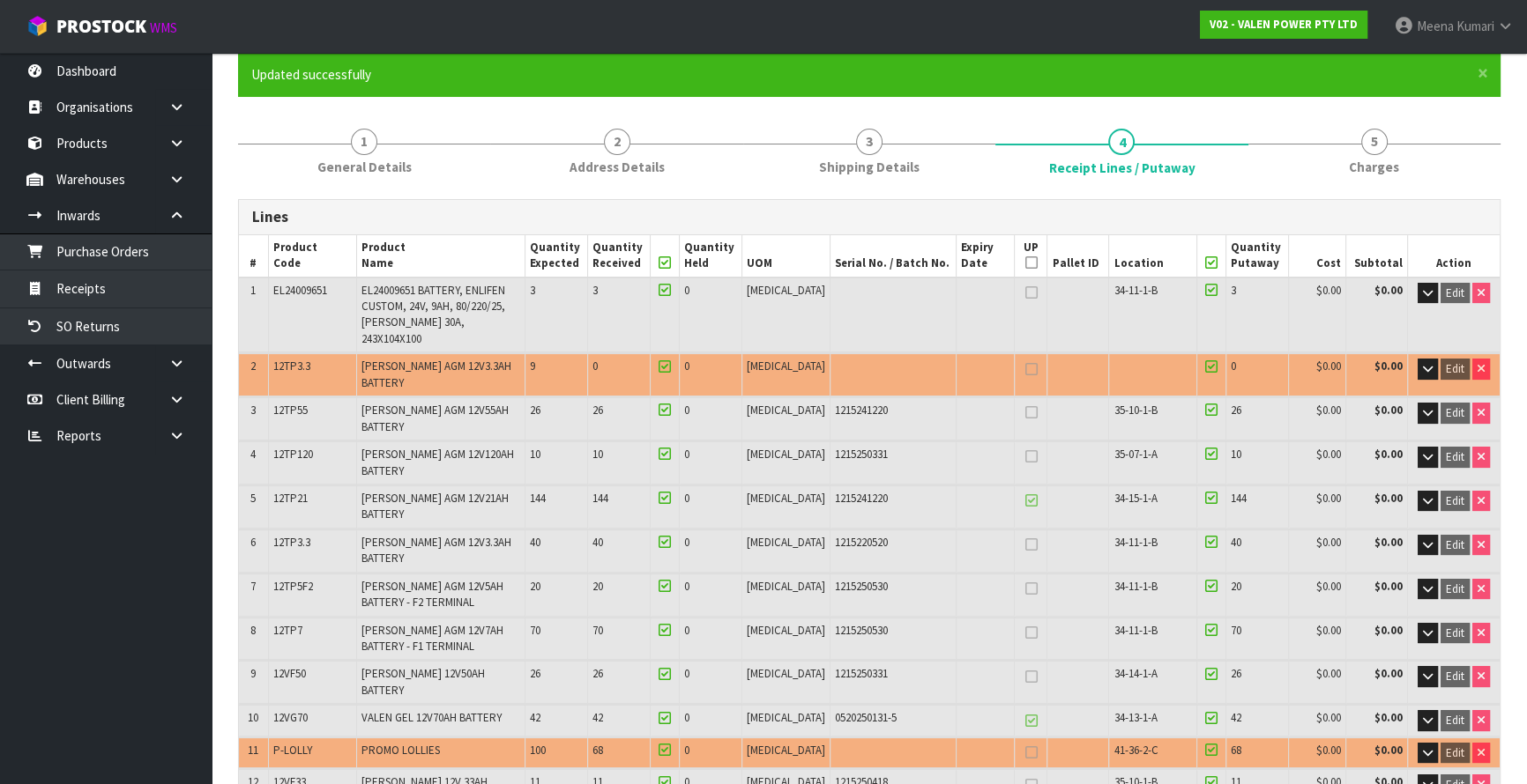
scroll to position [0, 0]
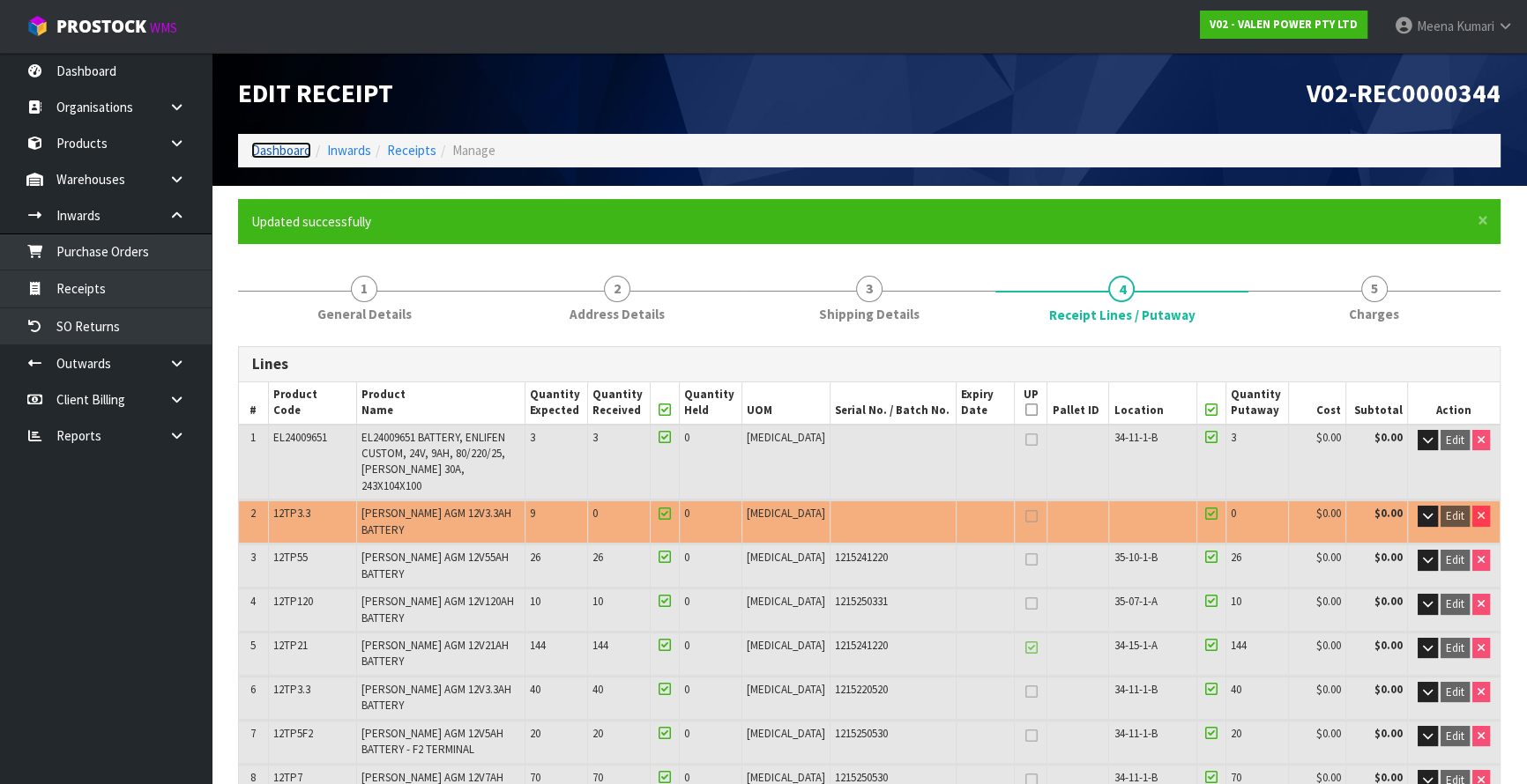
click at [290, 149] on link "Dashboard" at bounding box center [281, 150] width 60 height 17
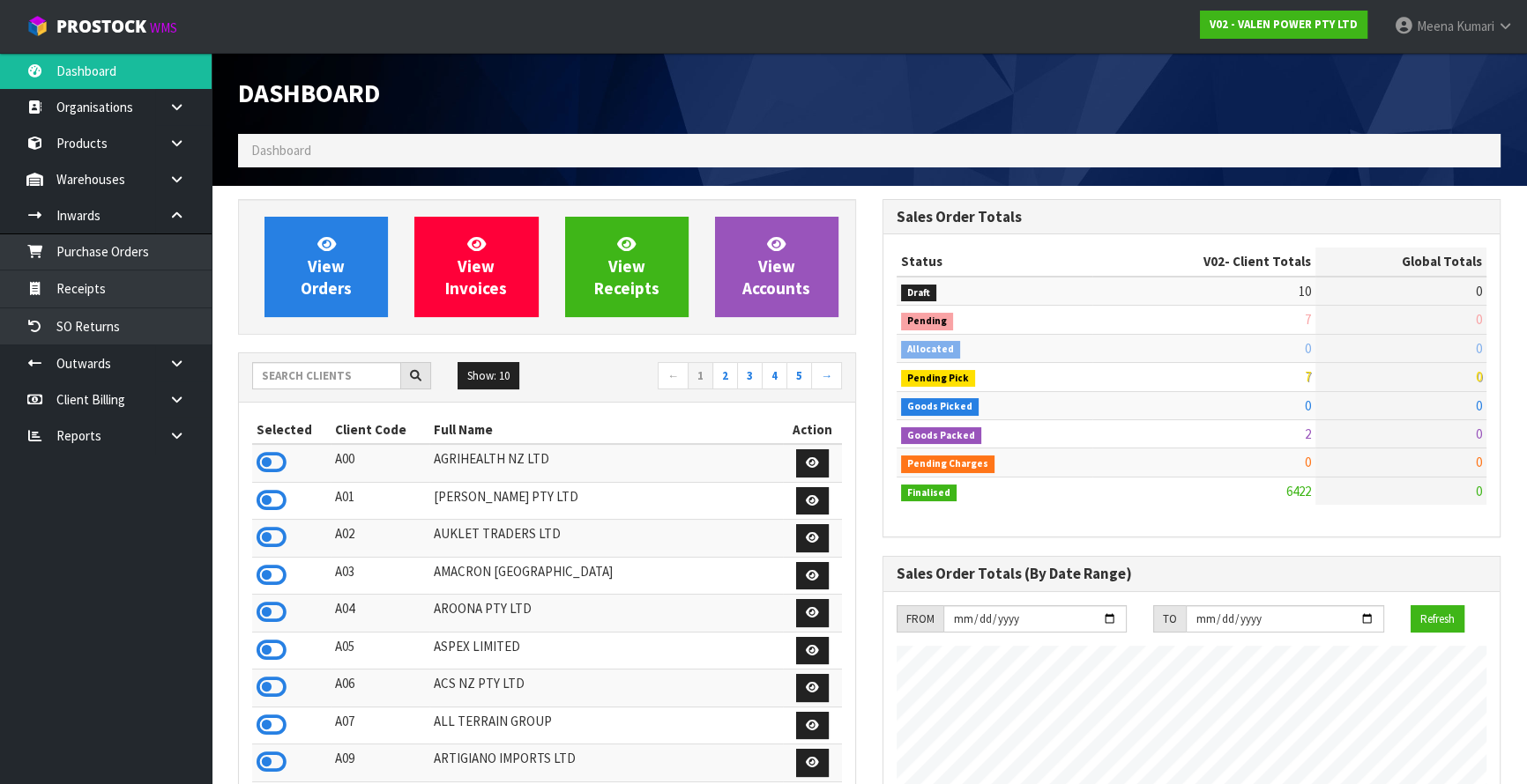
scroll to position [1333, 644]
click at [354, 385] on input "text" at bounding box center [326, 375] width 149 height 27
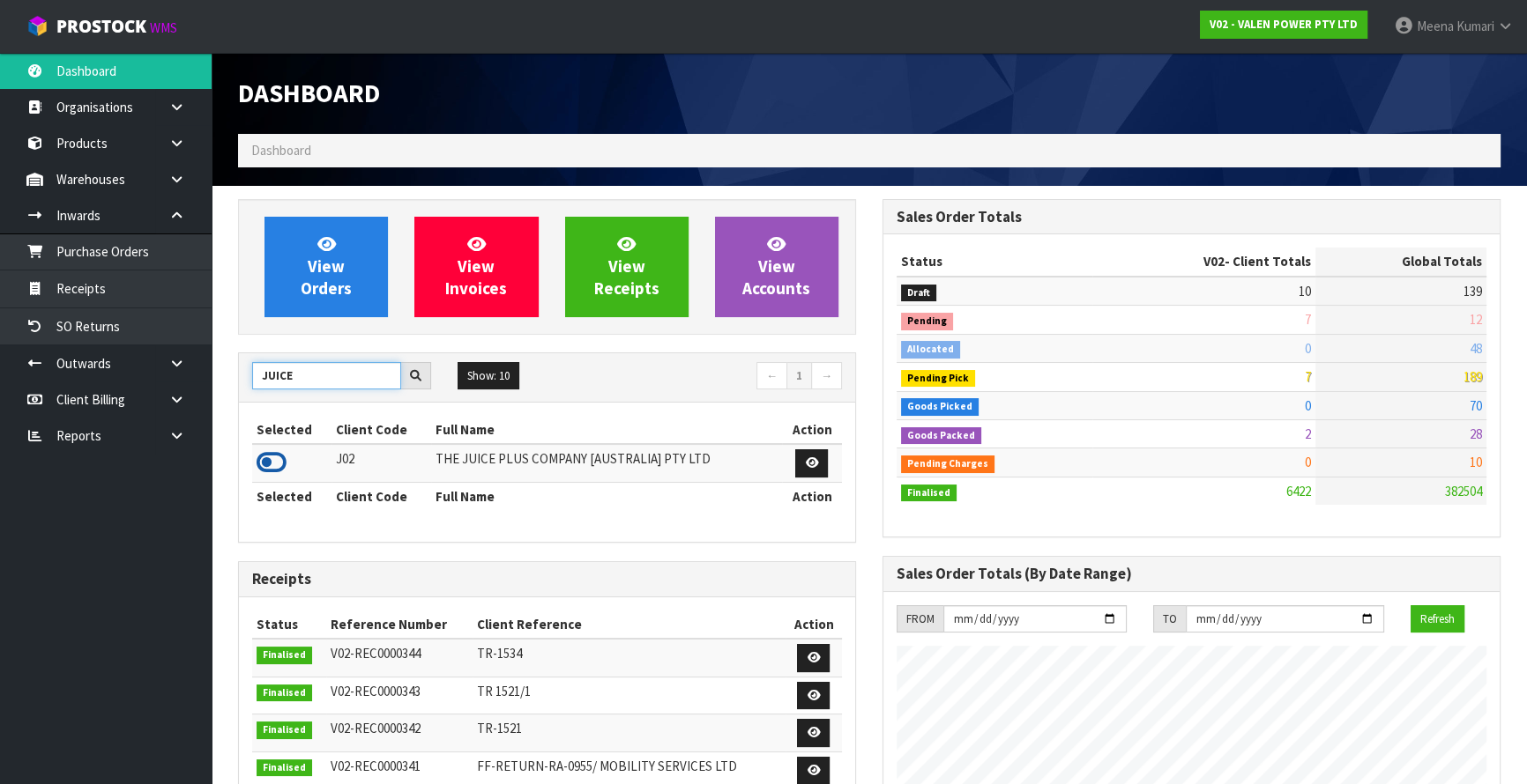
type input "JUICE"
click at [265, 465] on icon at bounding box center [271, 462] width 30 height 26
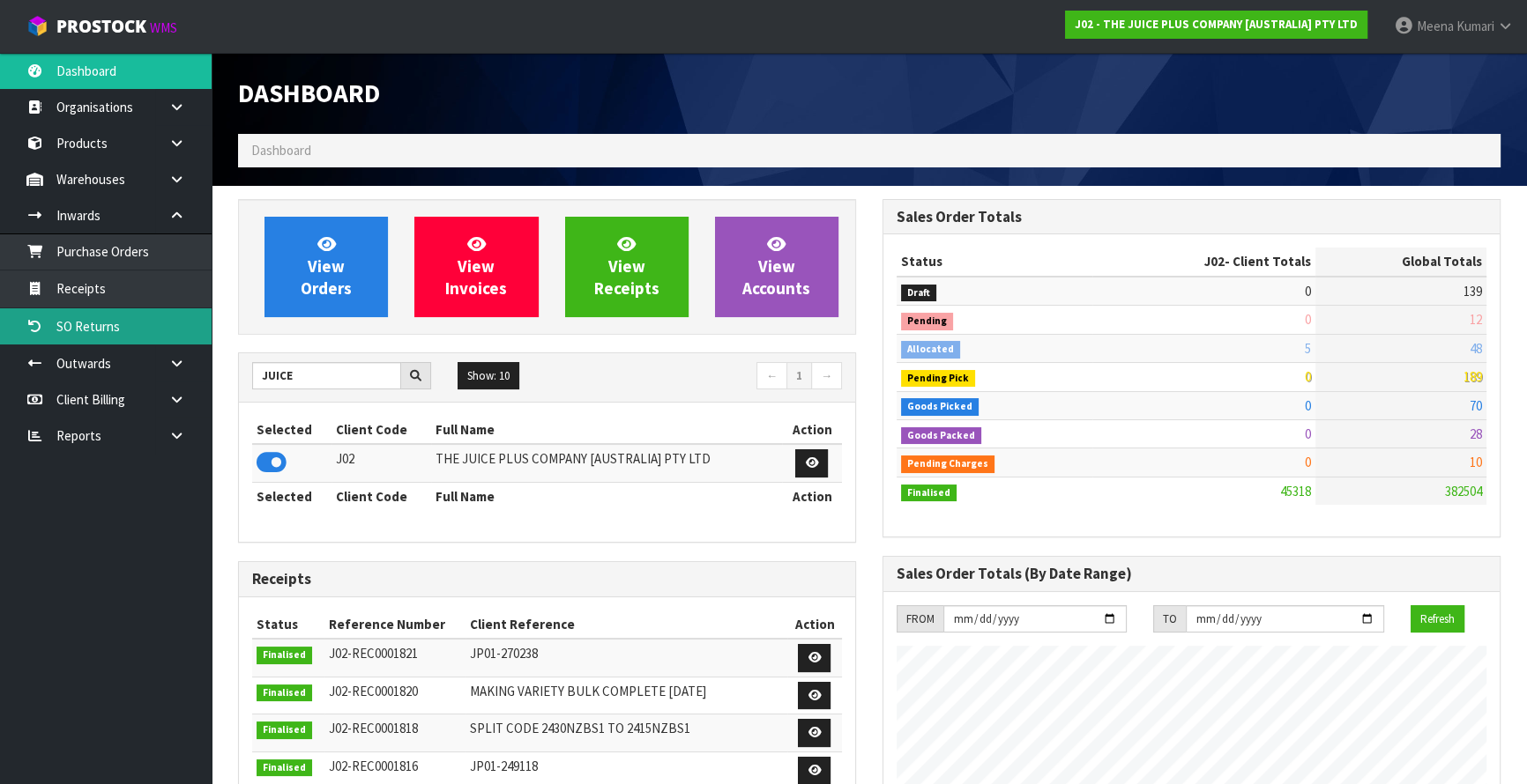
click at [147, 312] on link "SO Returns" at bounding box center [105, 327] width 212 height 36
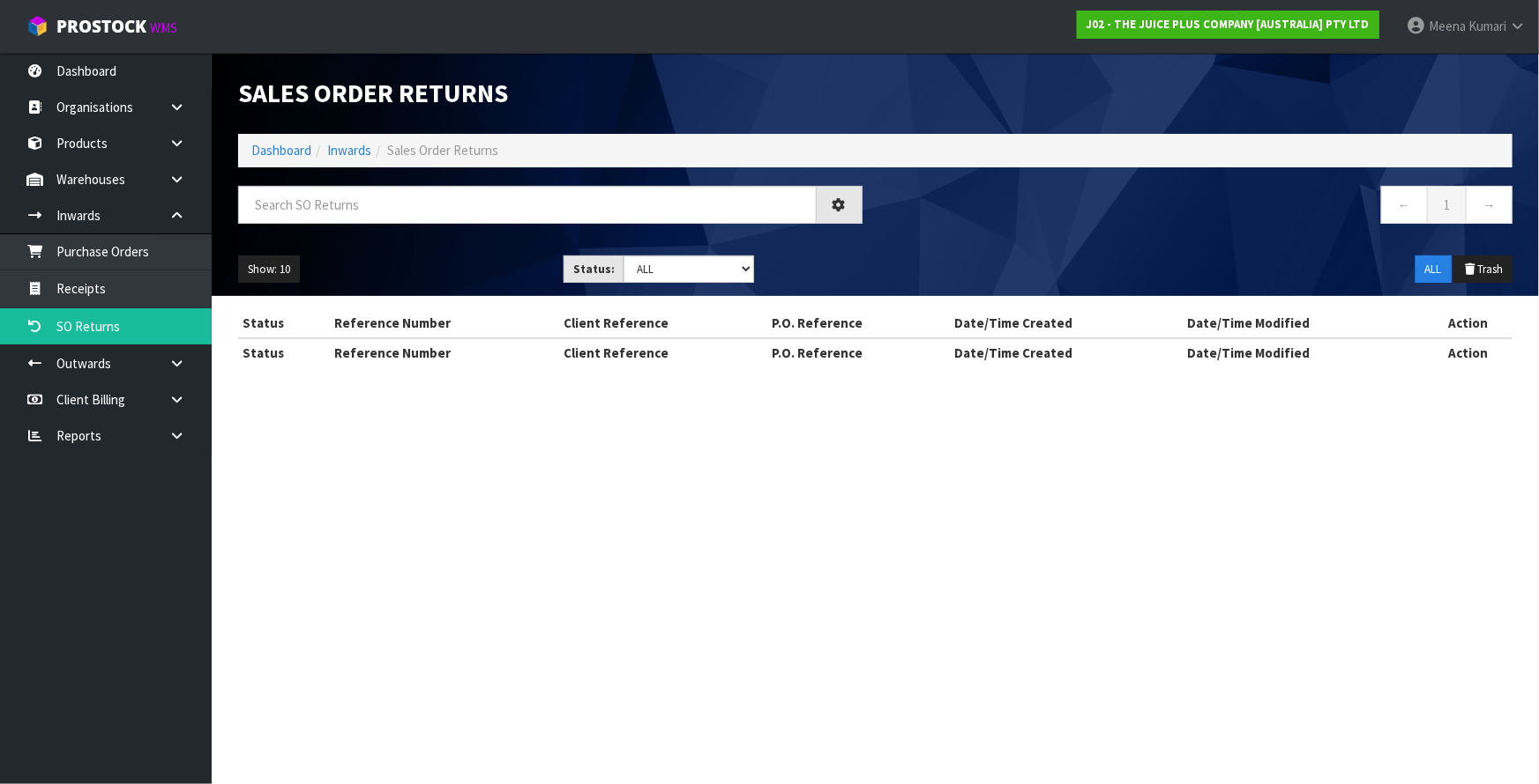
click at [148, 299] on div "Sales Order Returns Dashboard Inwards Sales Order Returns ← 1 → Show: 10 5 10 2…" at bounding box center [769, 199] width 1539 height 399
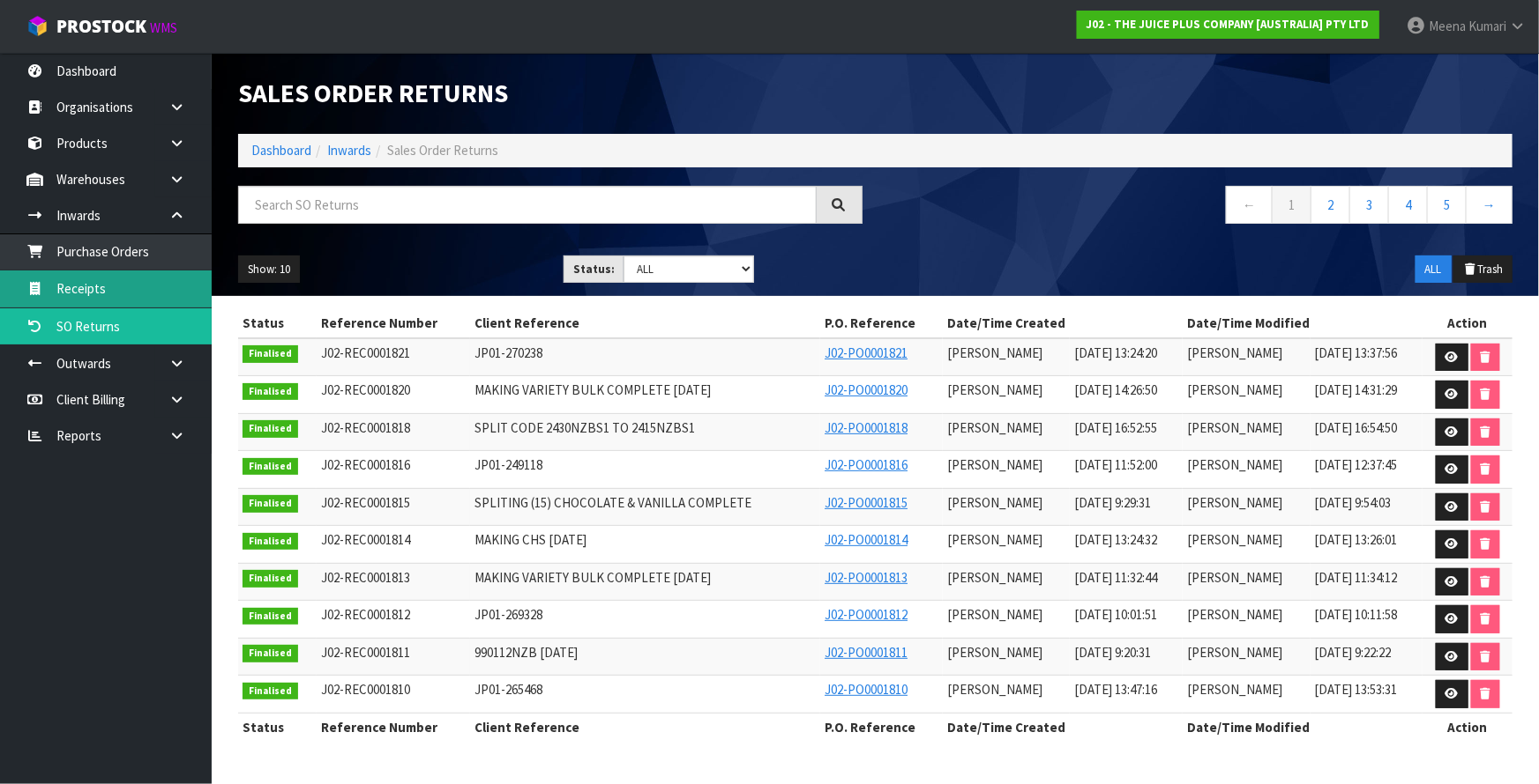
click at [145, 284] on link "Receipts" at bounding box center [105, 289] width 212 height 36
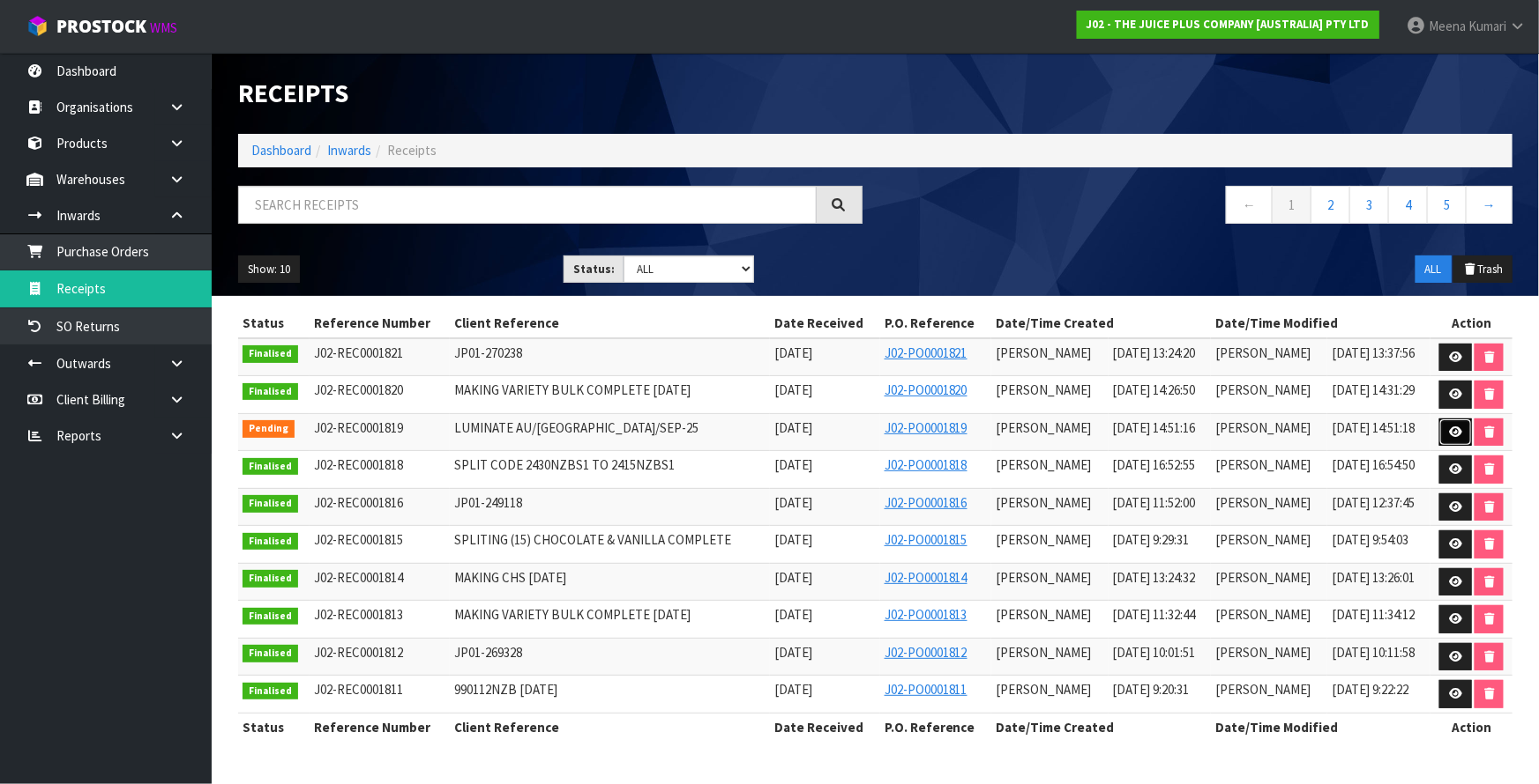
click at [1450, 430] on icon at bounding box center [1455, 432] width 14 height 12
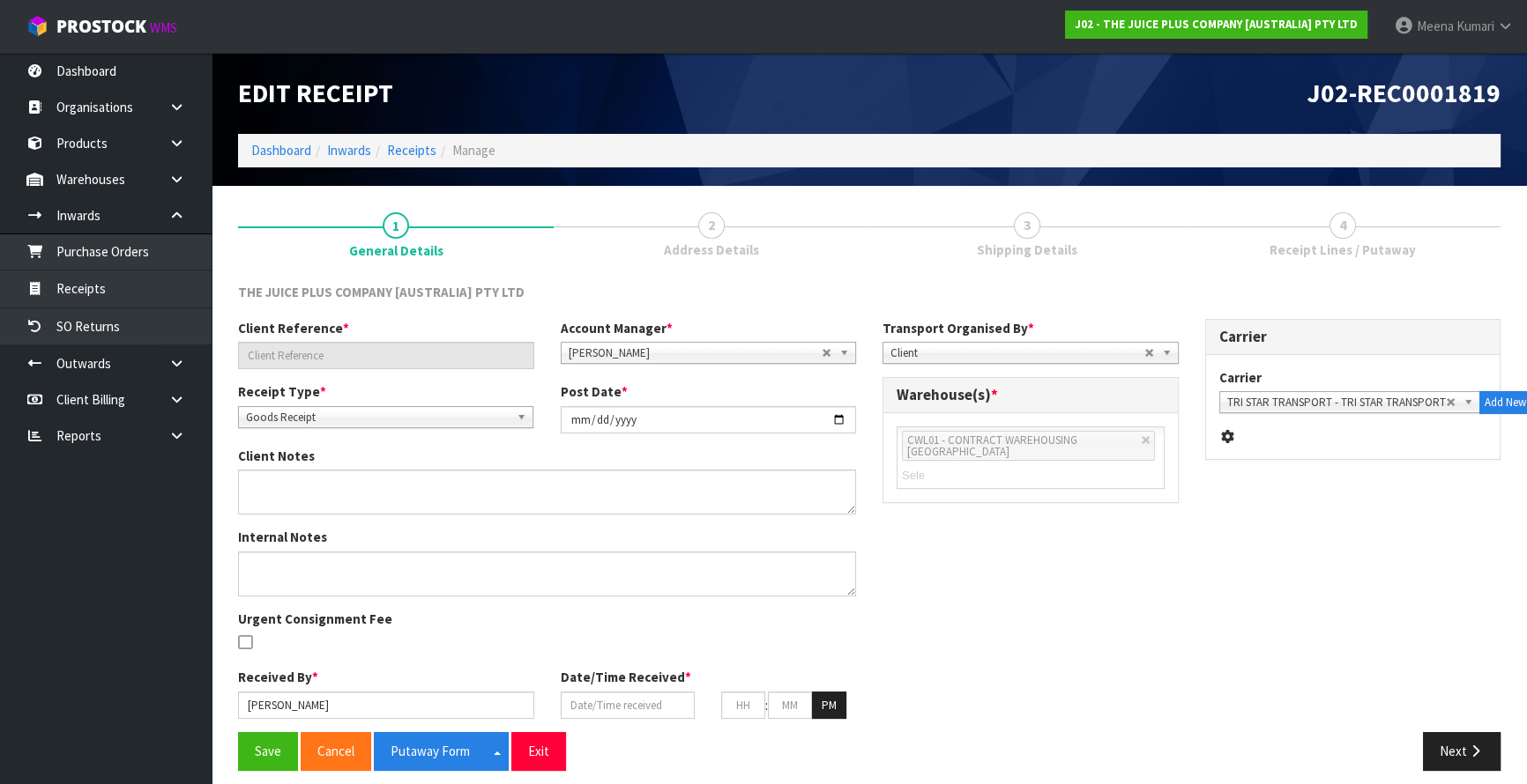
type input "LUMINATE AU/NZ/SEP-25"
type input "2025-09-23"
type input "Prabhneet Kaur"
type input "23/09/2025"
type input "02"
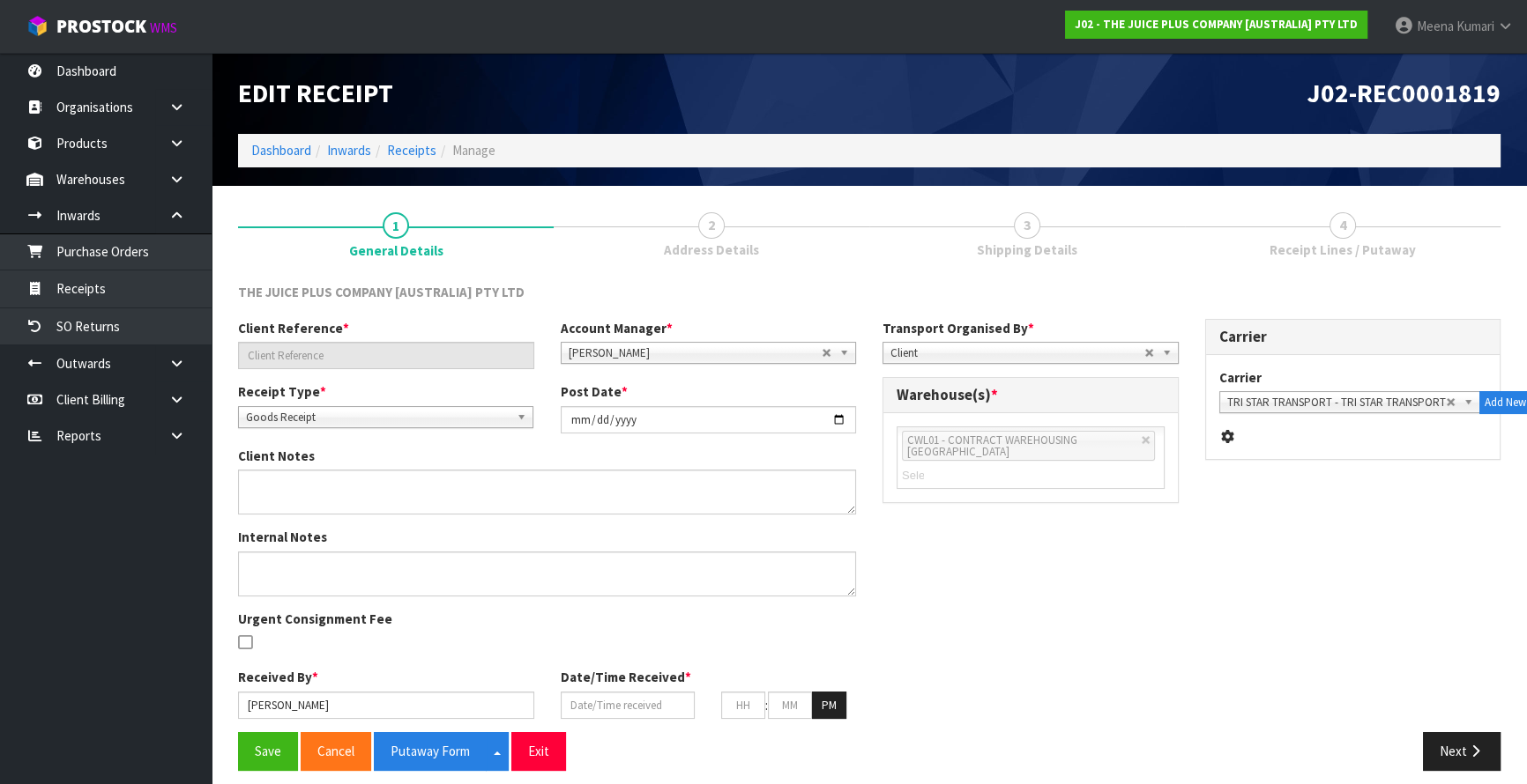
type input "51"
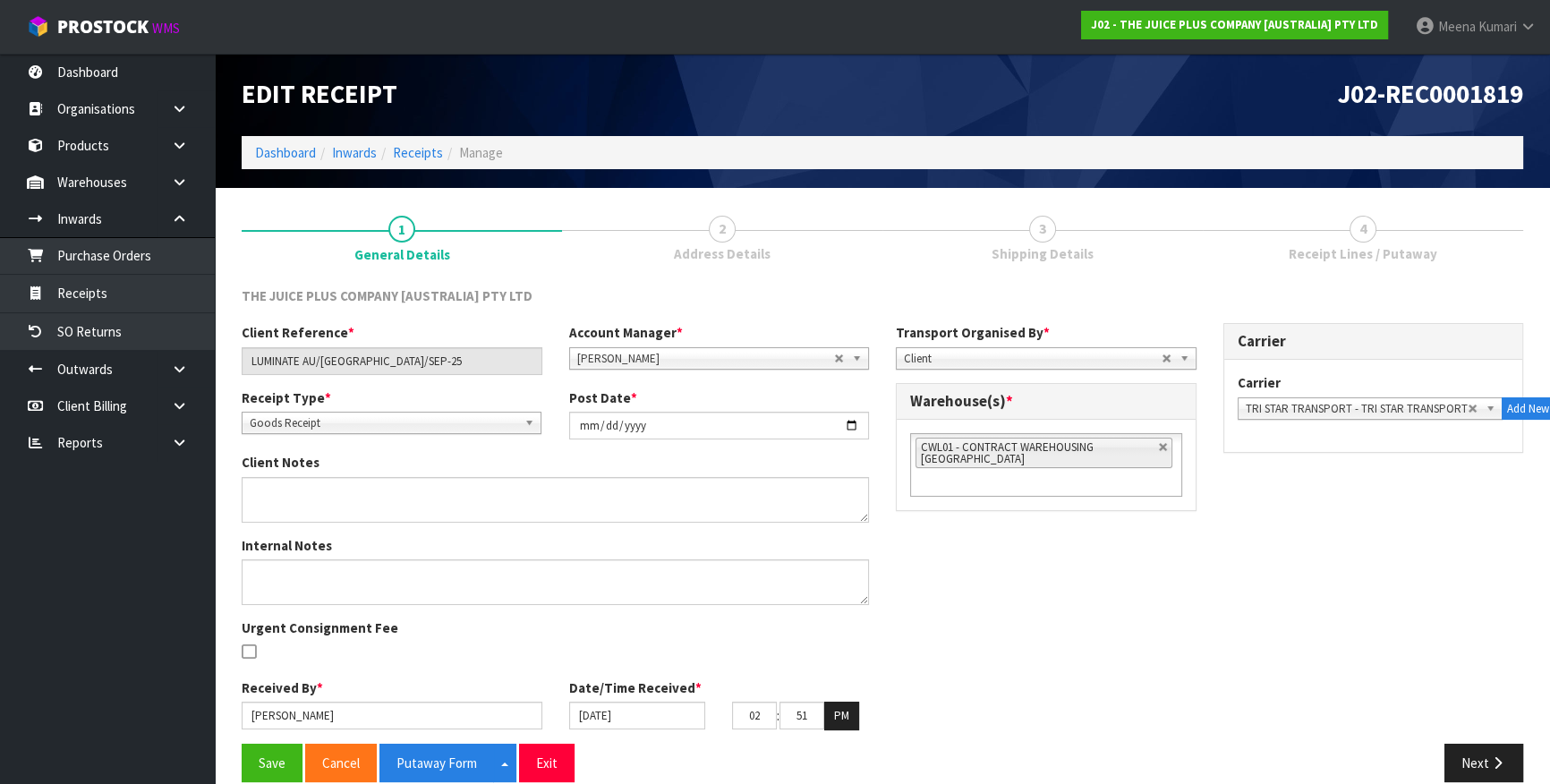
click at [1375, 263] on link "4 Receipt Lines / Putaway" at bounding box center [1363, 236] width 321 height 70
click at [1481, 752] on button "Next" at bounding box center [1483, 763] width 79 height 38
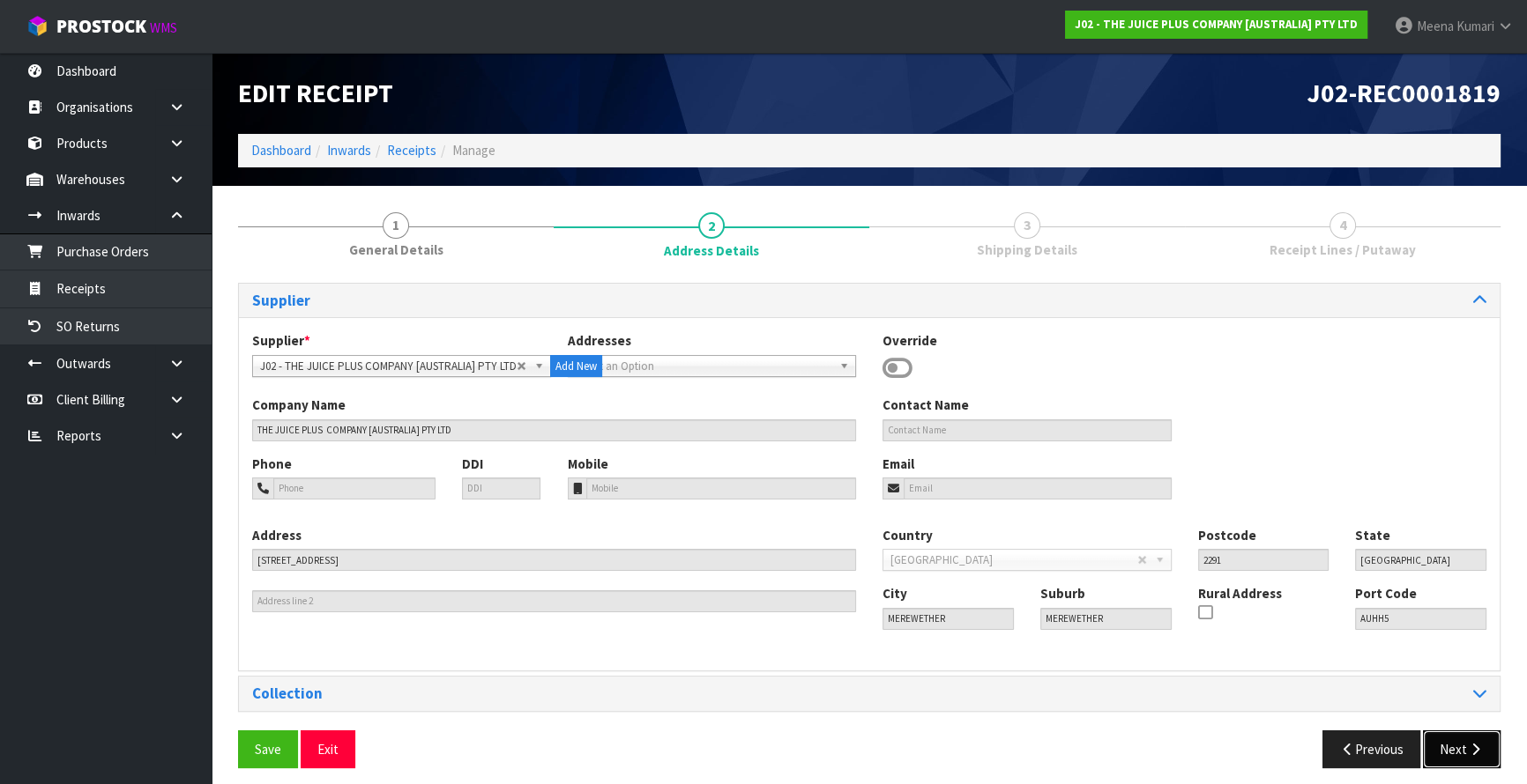
click at [1459, 741] on button "Next" at bounding box center [1461, 750] width 77 height 38
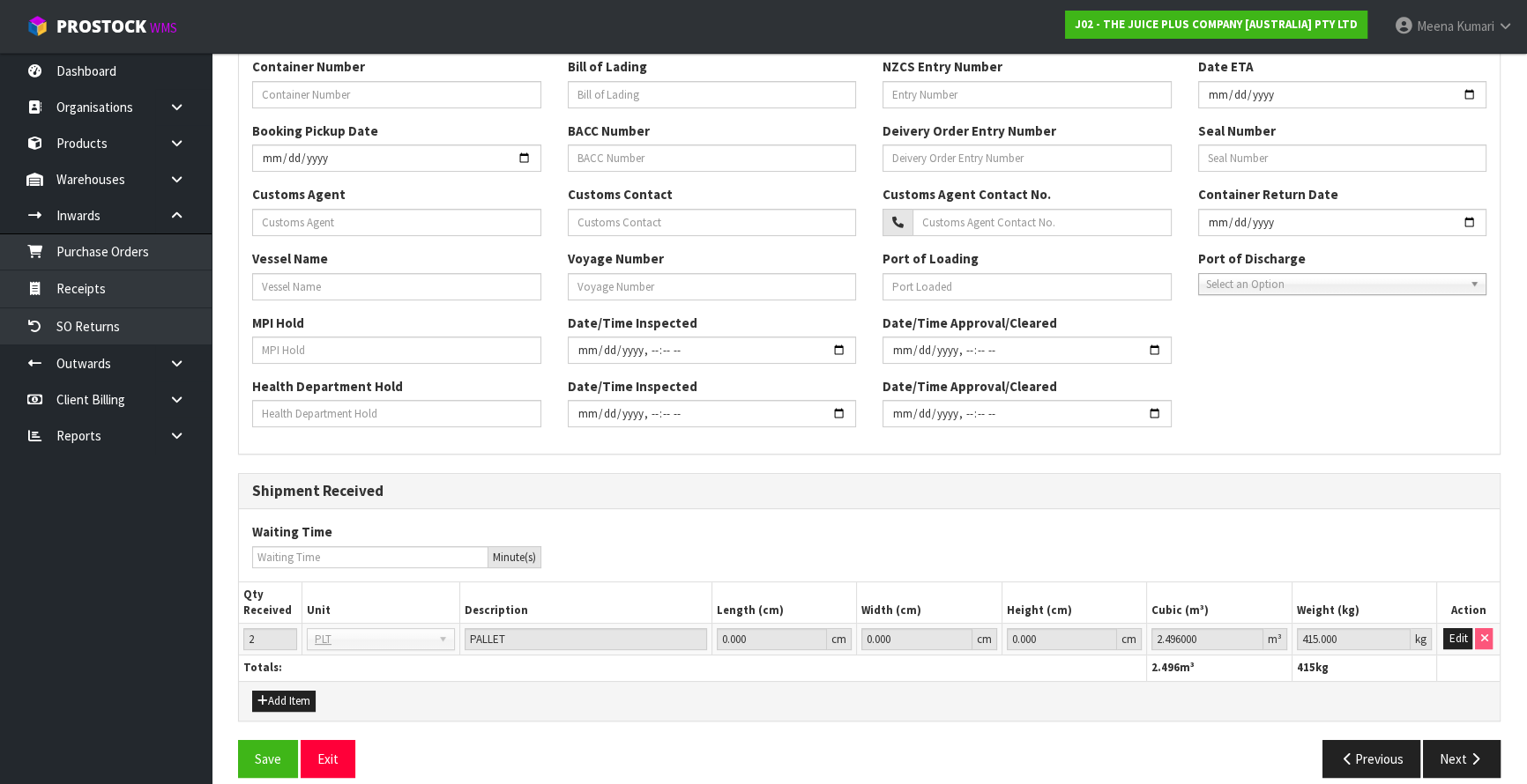
scroll to position [438, 0]
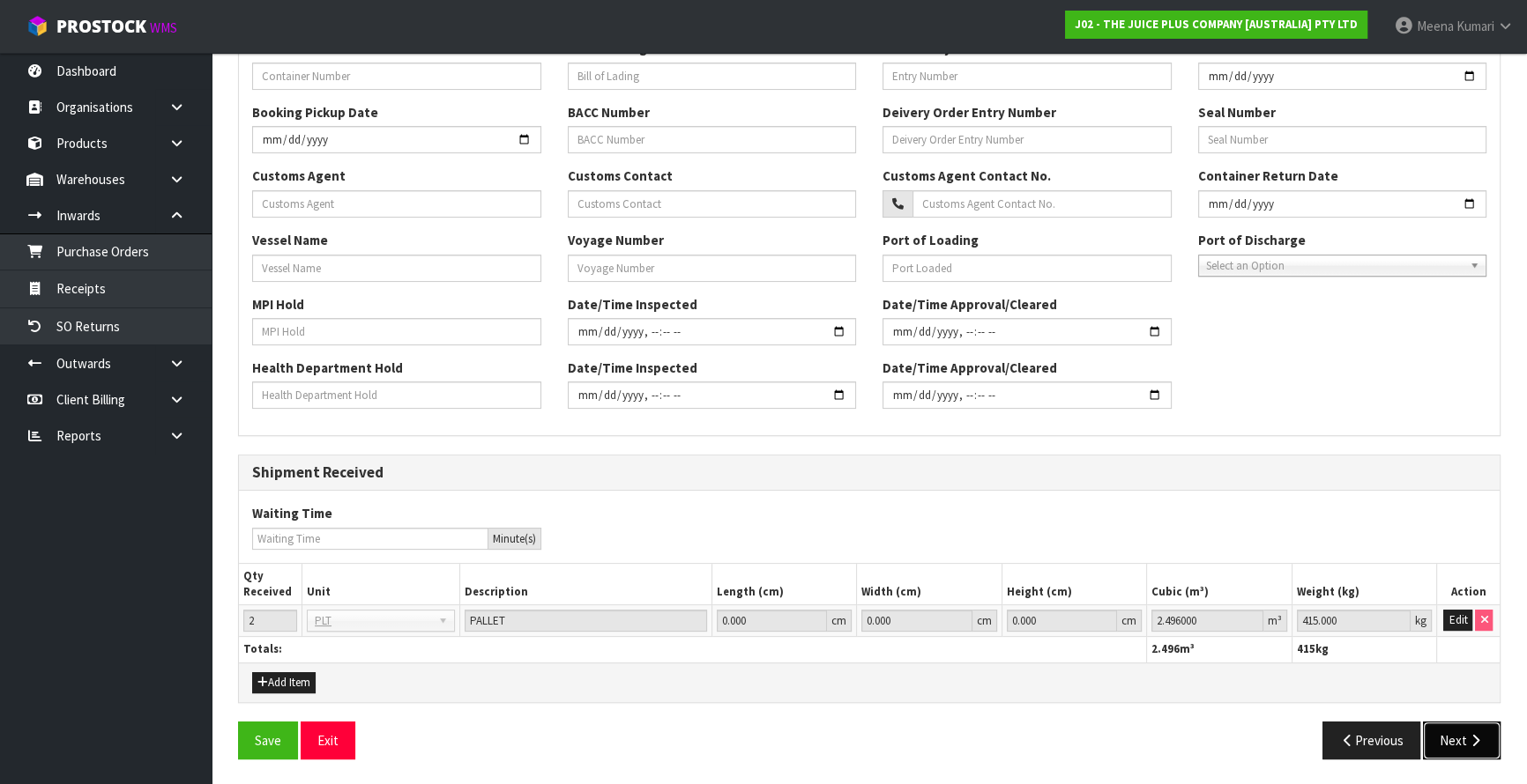
click at [1472, 734] on icon "button" at bounding box center [1475, 741] width 17 height 14
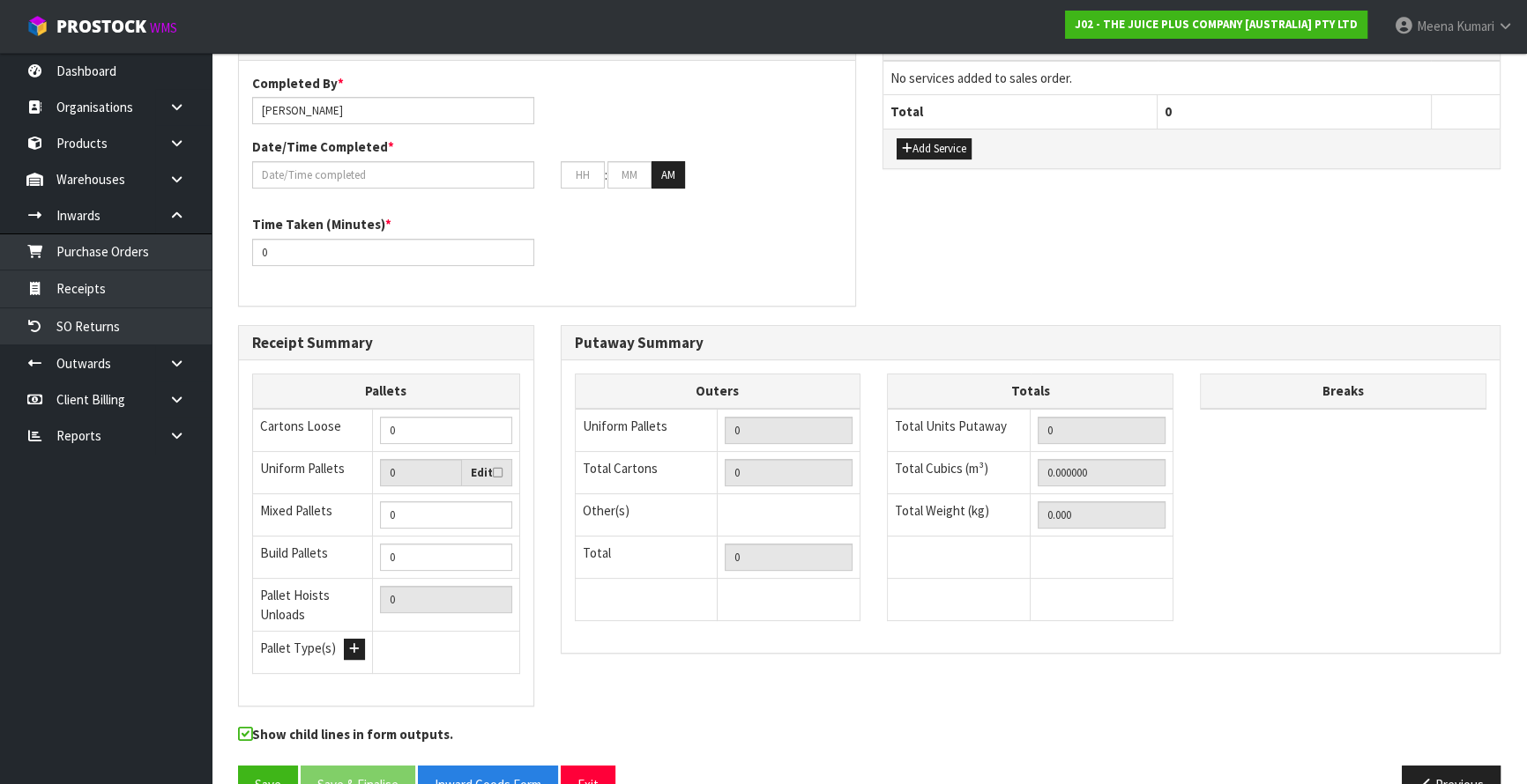
scroll to position [0, 0]
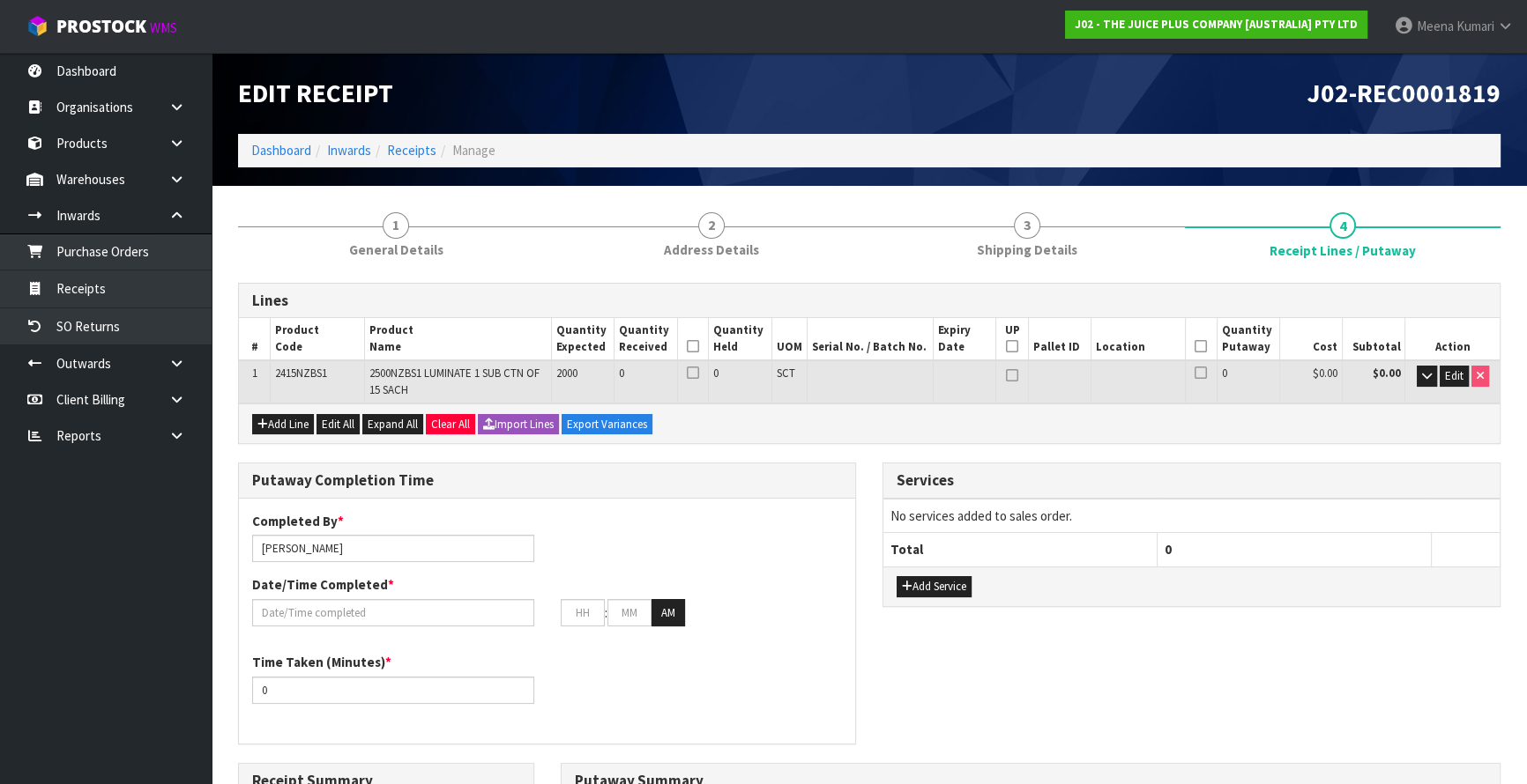
click at [311, 367] on span "2415NZBS1" at bounding box center [302, 373] width 52 height 15
copy span "2415NZBS1"
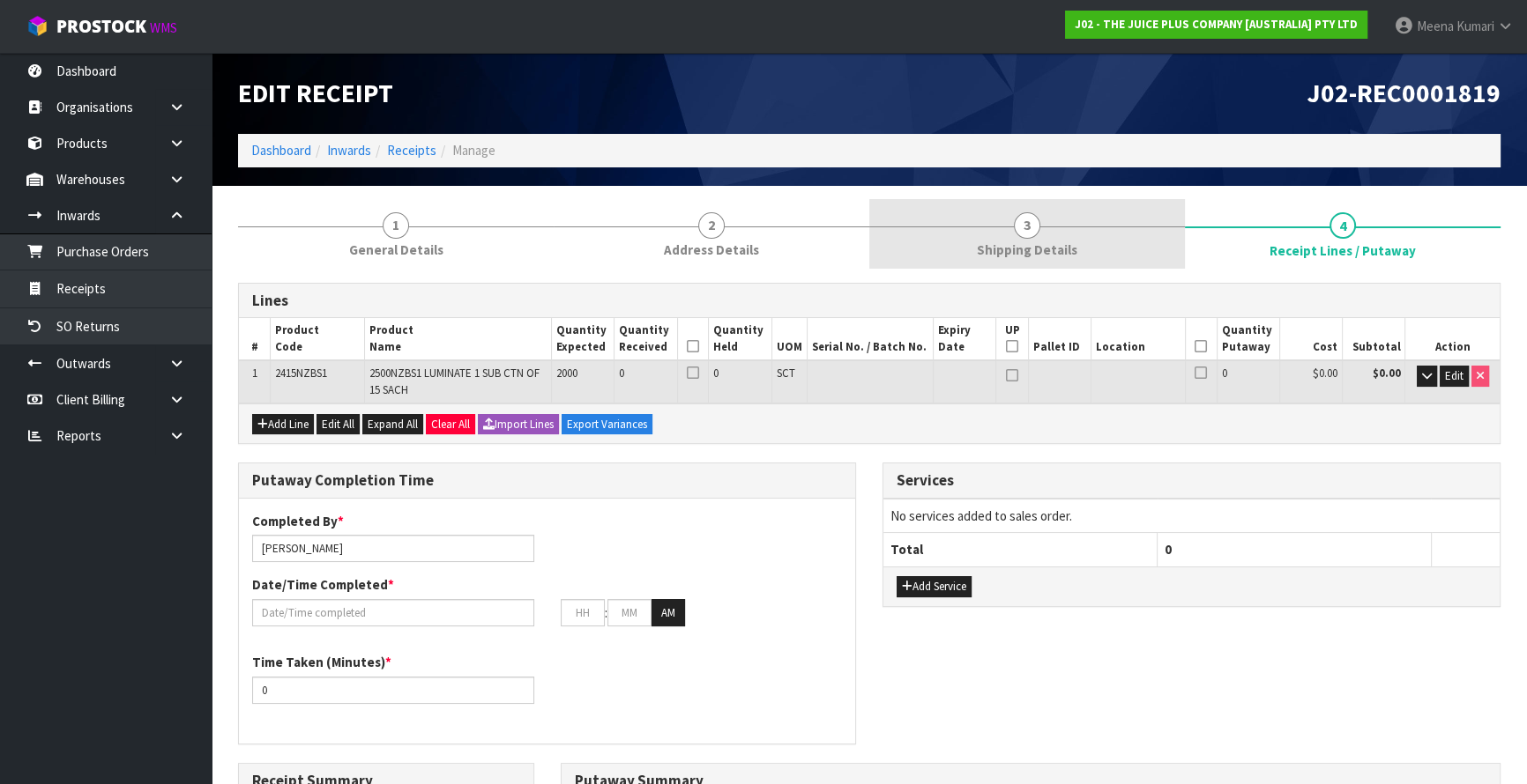
click at [1036, 242] on span "Shipping Details" at bounding box center [1027, 249] width 101 height 19
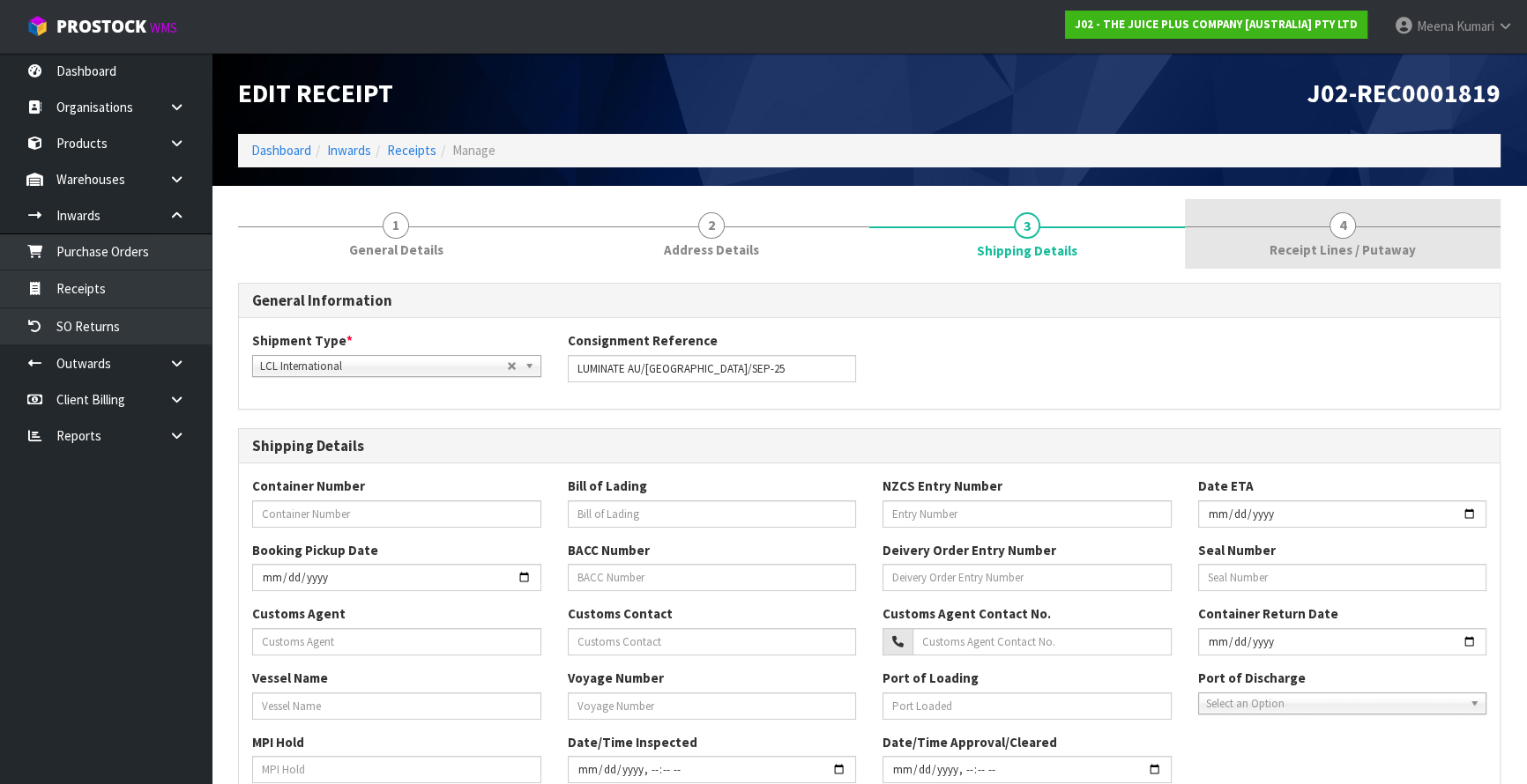
click at [1345, 243] on span "Receipt Lines / Putaway" at bounding box center [1342, 249] width 147 height 19
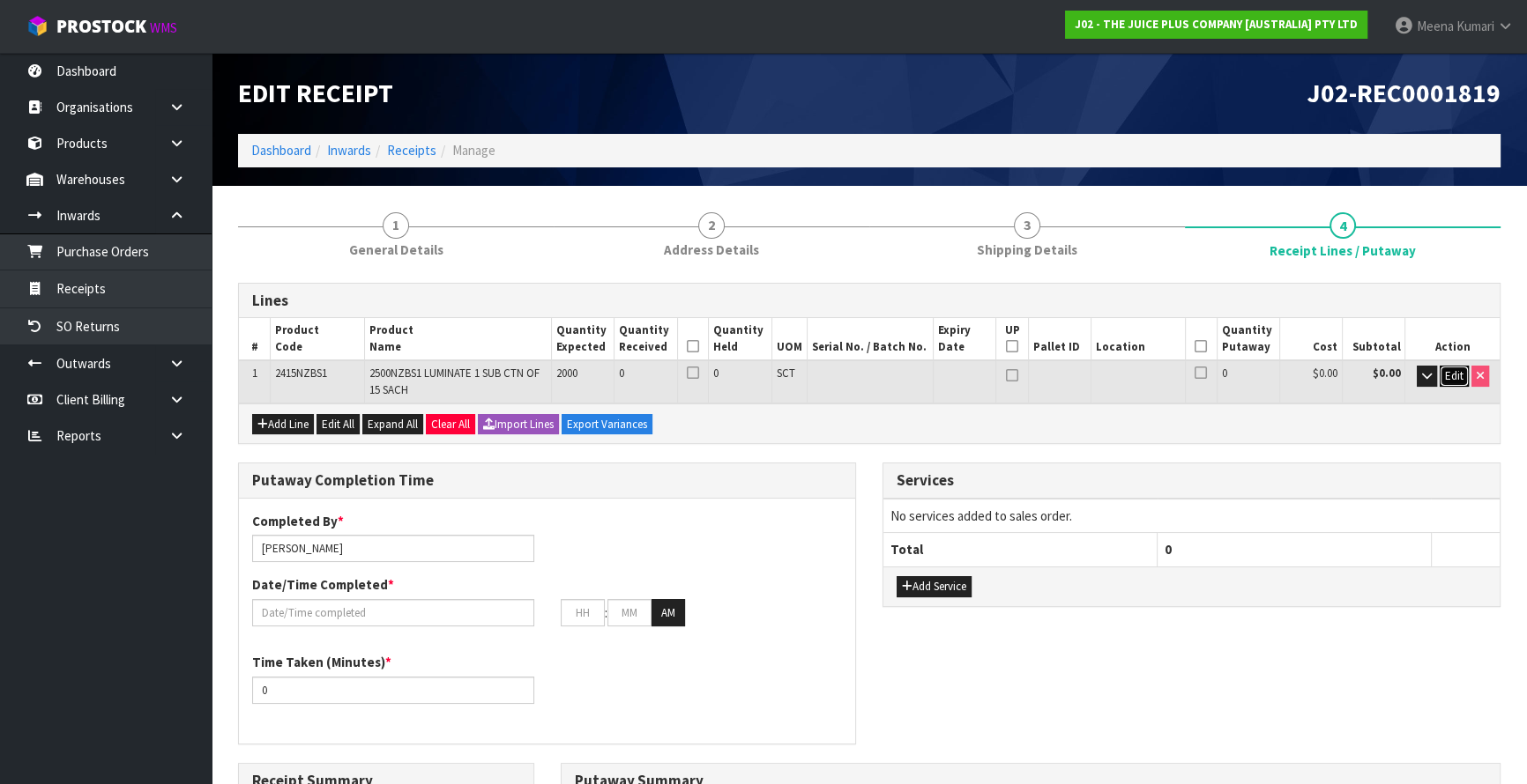
click at [1459, 374] on span "Edit" at bounding box center [1454, 375] width 19 height 15
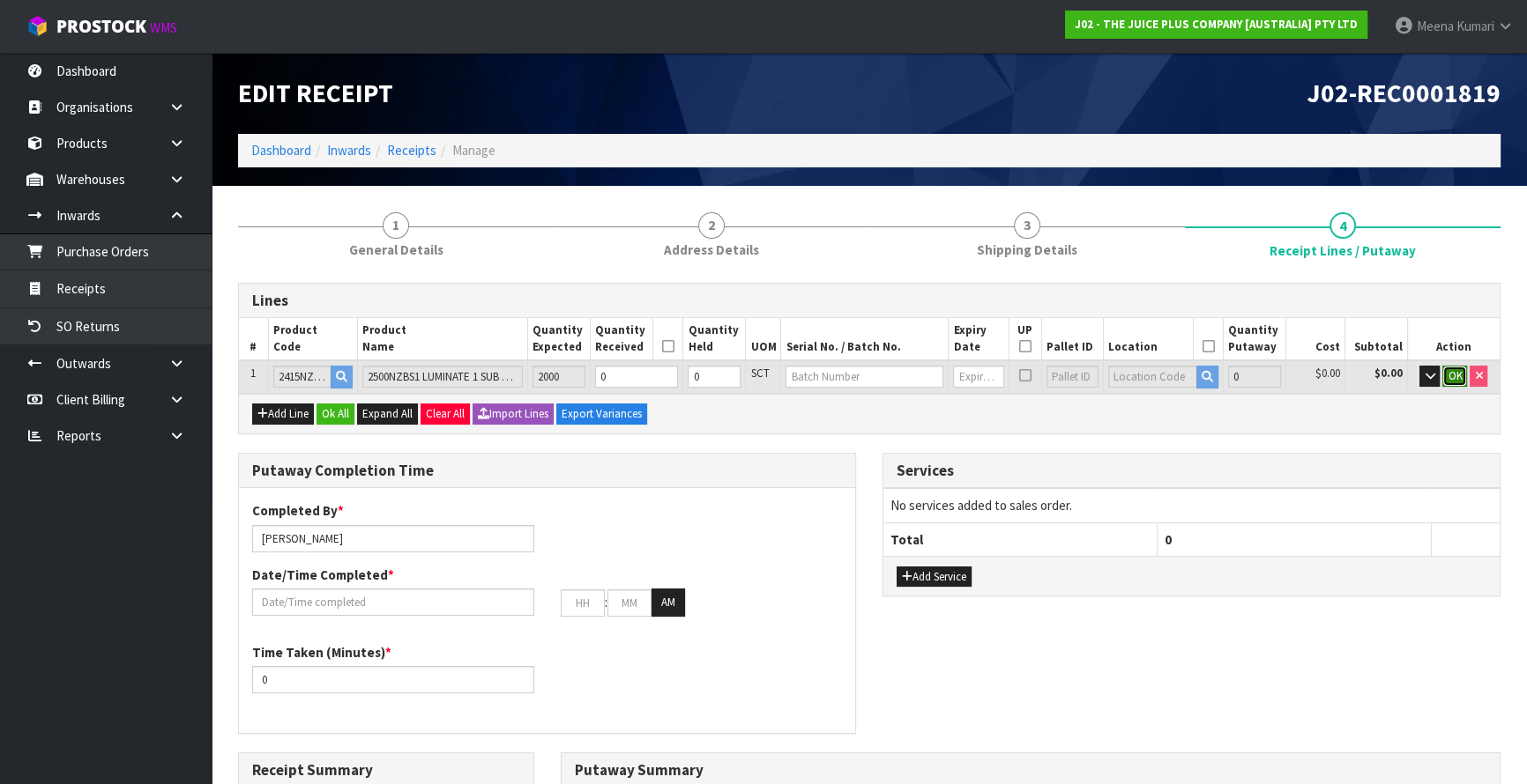
click at [1445, 375] on button "OK" at bounding box center [1454, 376] width 24 height 22
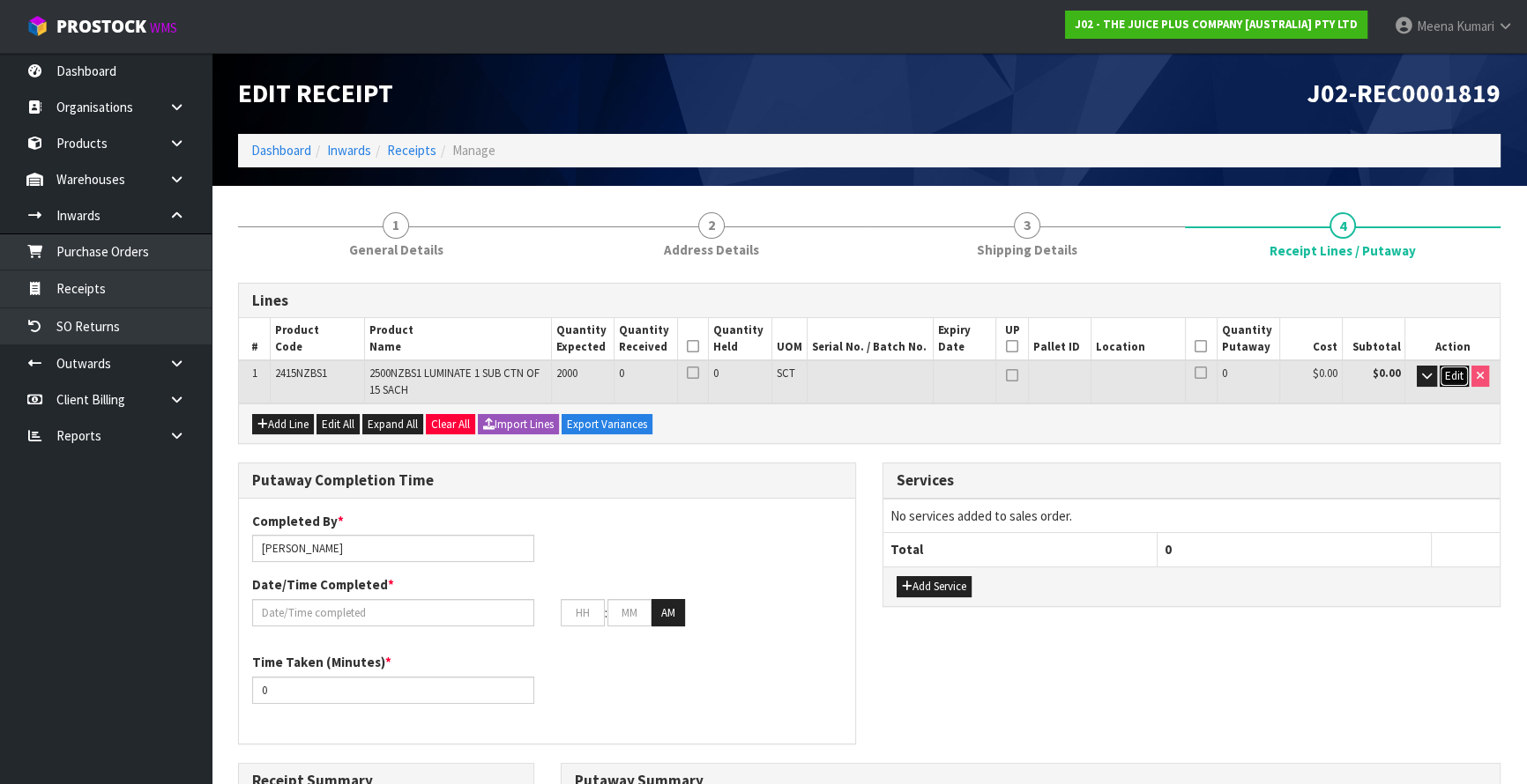
click at [1445, 375] on span "Edit" at bounding box center [1454, 375] width 19 height 15
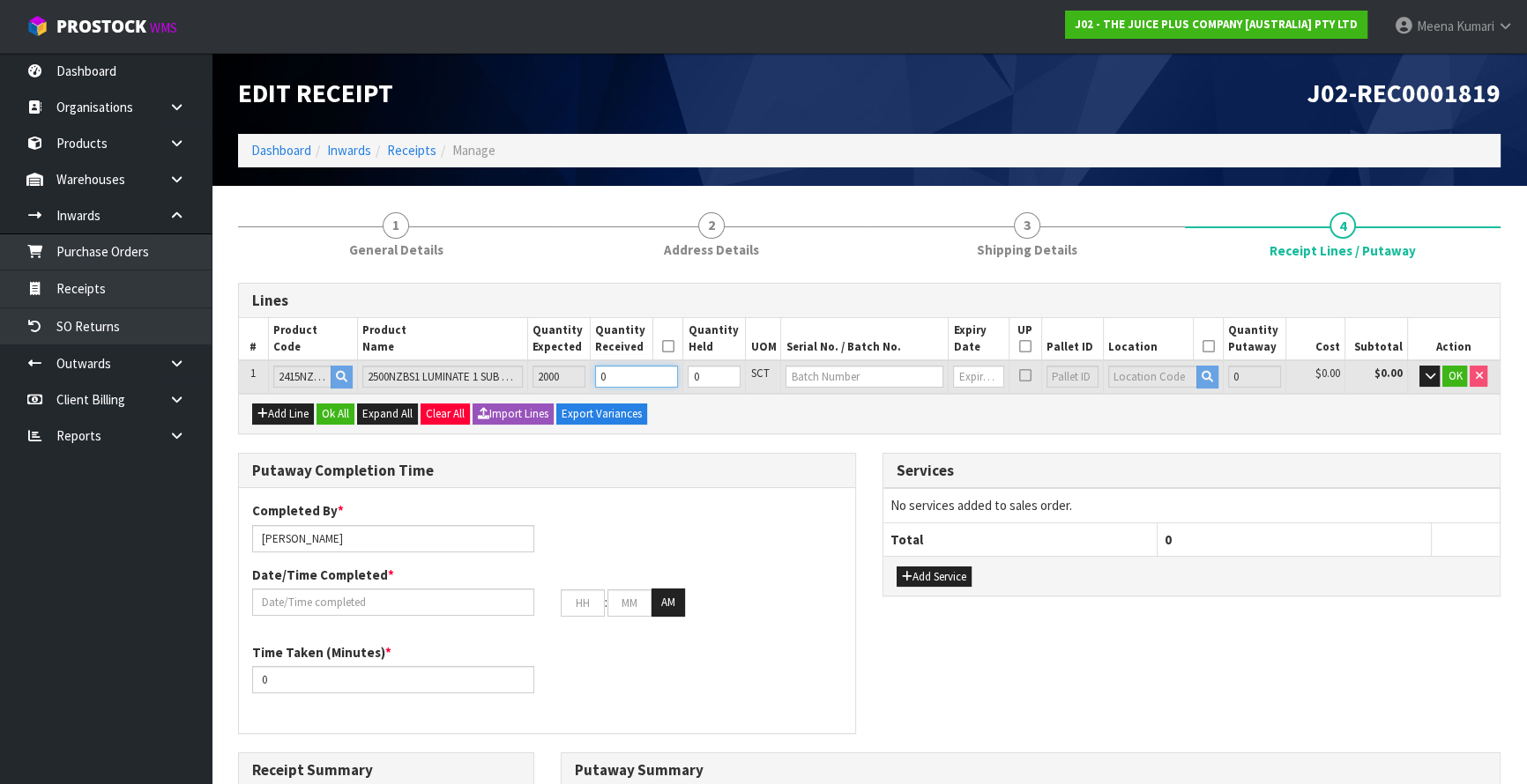
drag, startPoint x: 646, startPoint y: 381, endPoint x: 511, endPoint y: 392, distance: 135.4
click at [511, 392] on tbody "1 2415NZBS1 2500NZBS1 LUMINATE 1 SUB CTN OF 15 SACH 2000 0 0 SCT 0 $0.00 $0.00 …" at bounding box center [869, 376] width 1260 height 33
type input "0.001274"
type input "0.19"
type input "2"
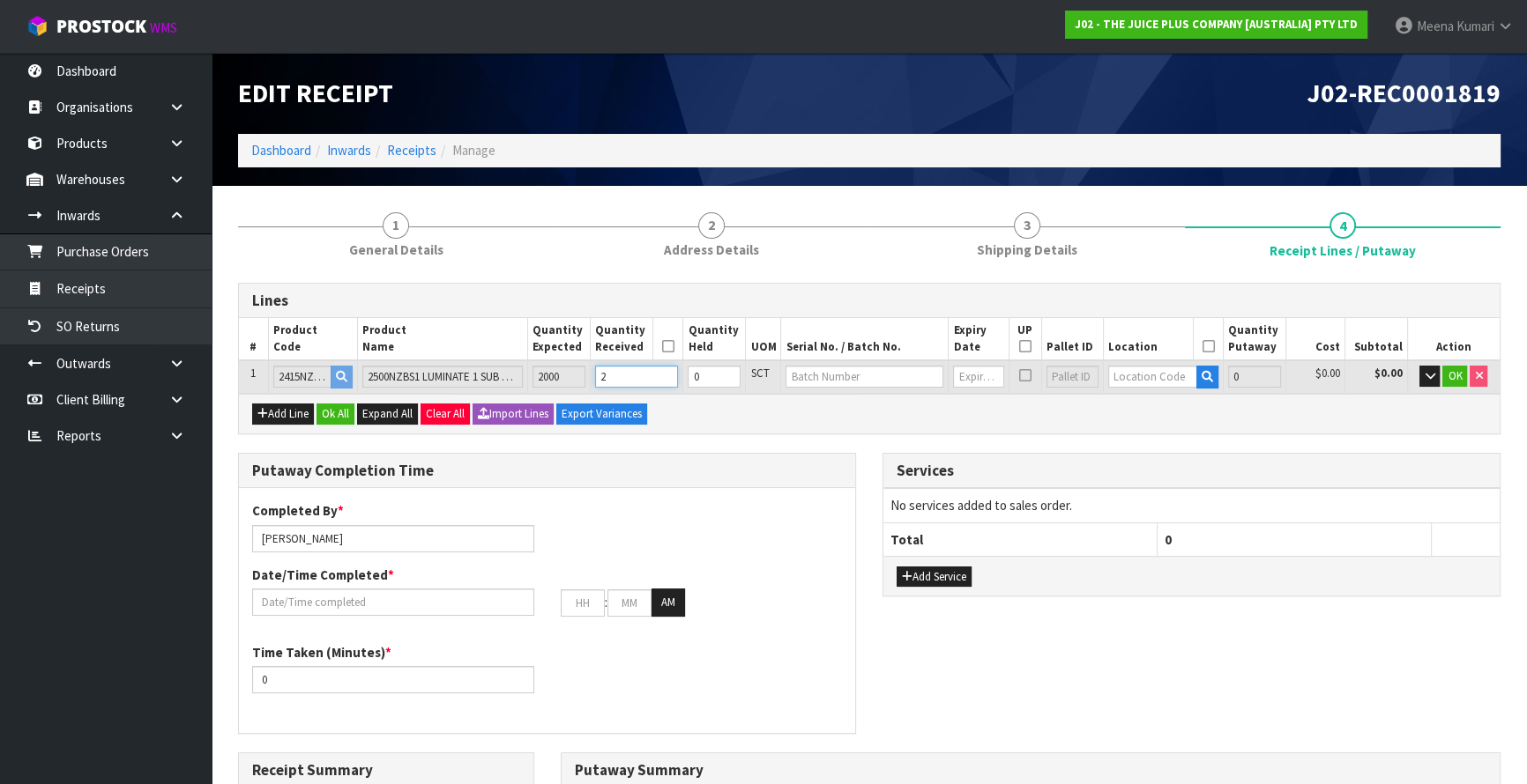
type input "0.01274"
type input "1.9"
type input "20"
type input "5"
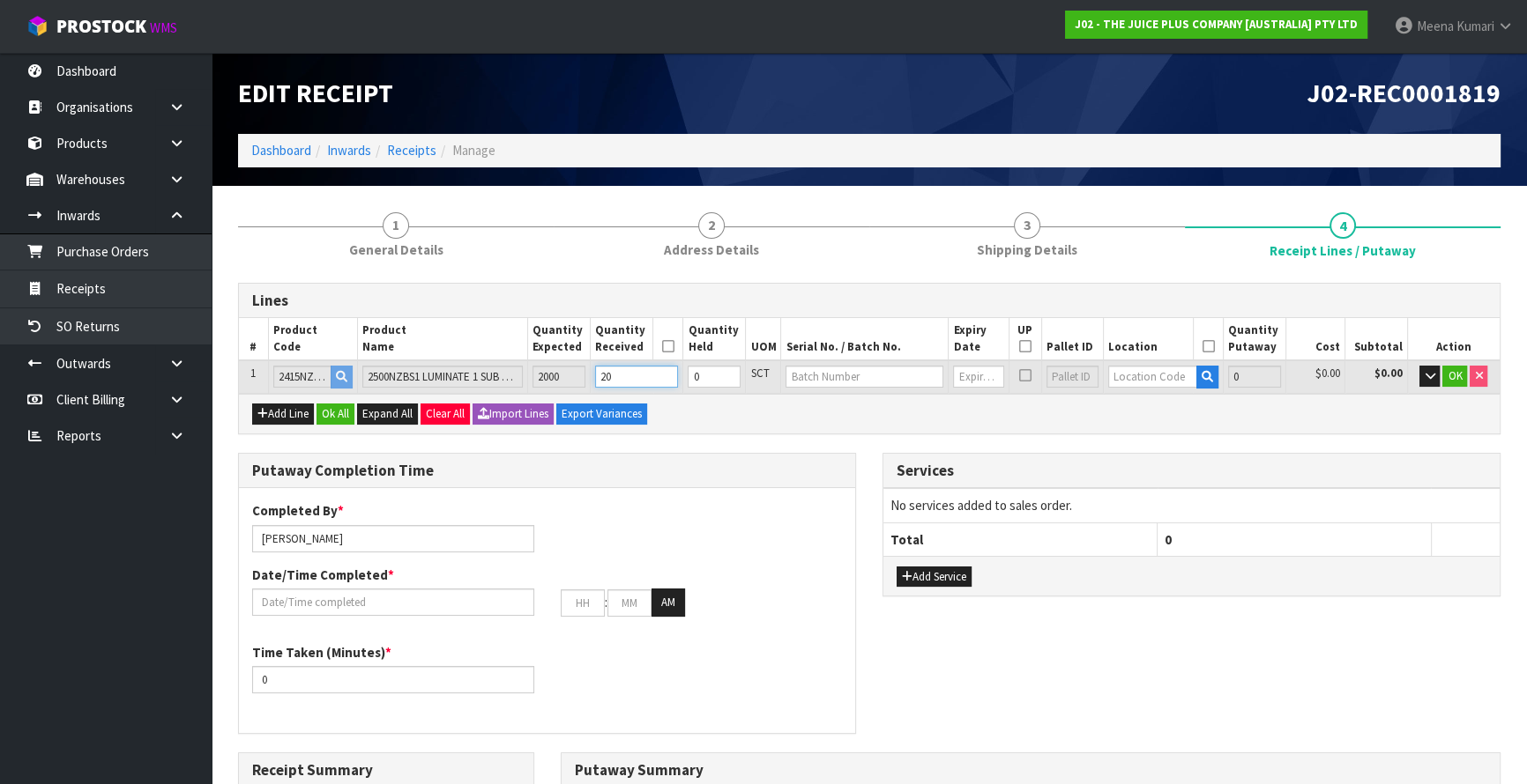
type input "0.155585"
type input "20"
type input "200"
type input "50"
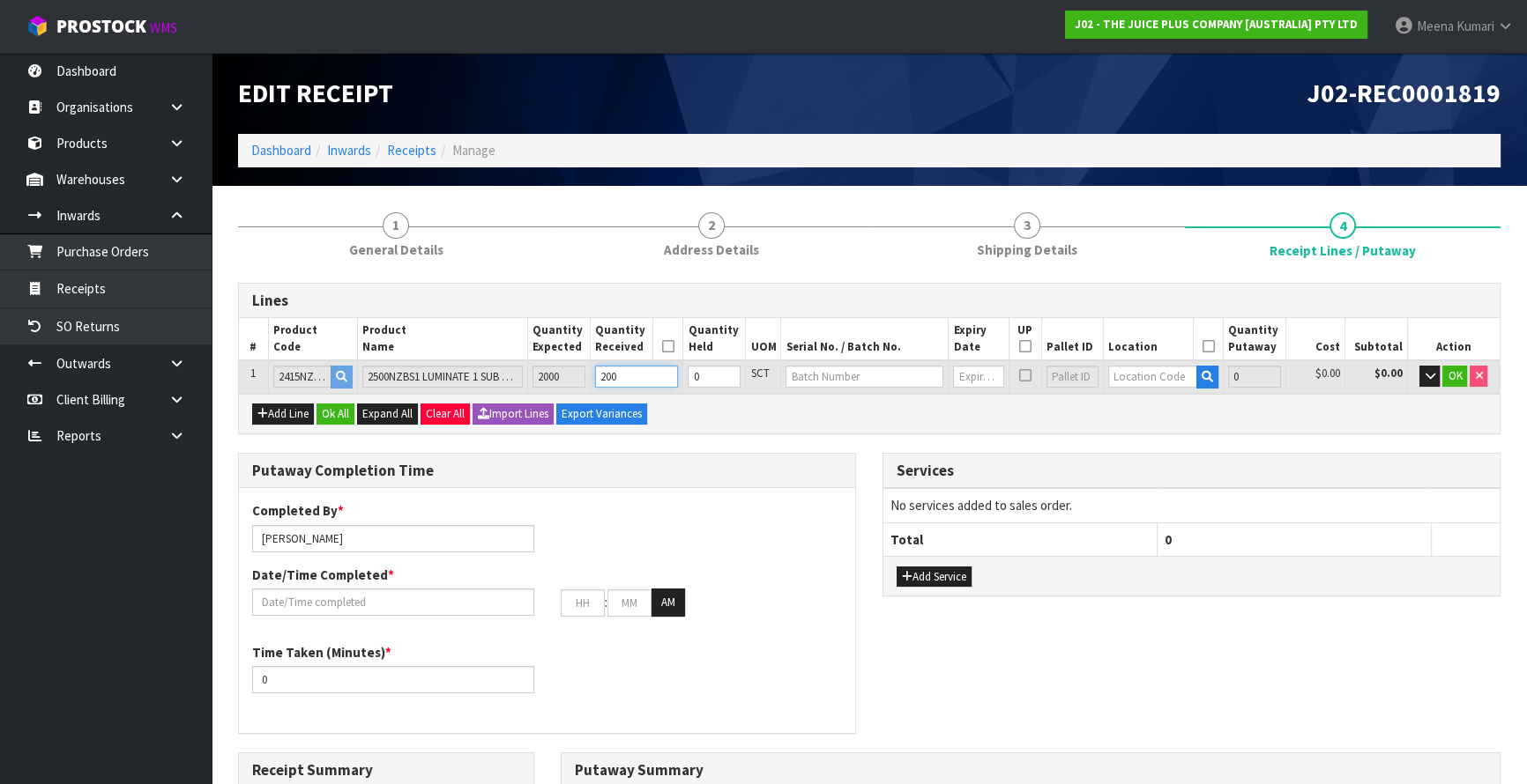
type input "1.55585"
type input "200"
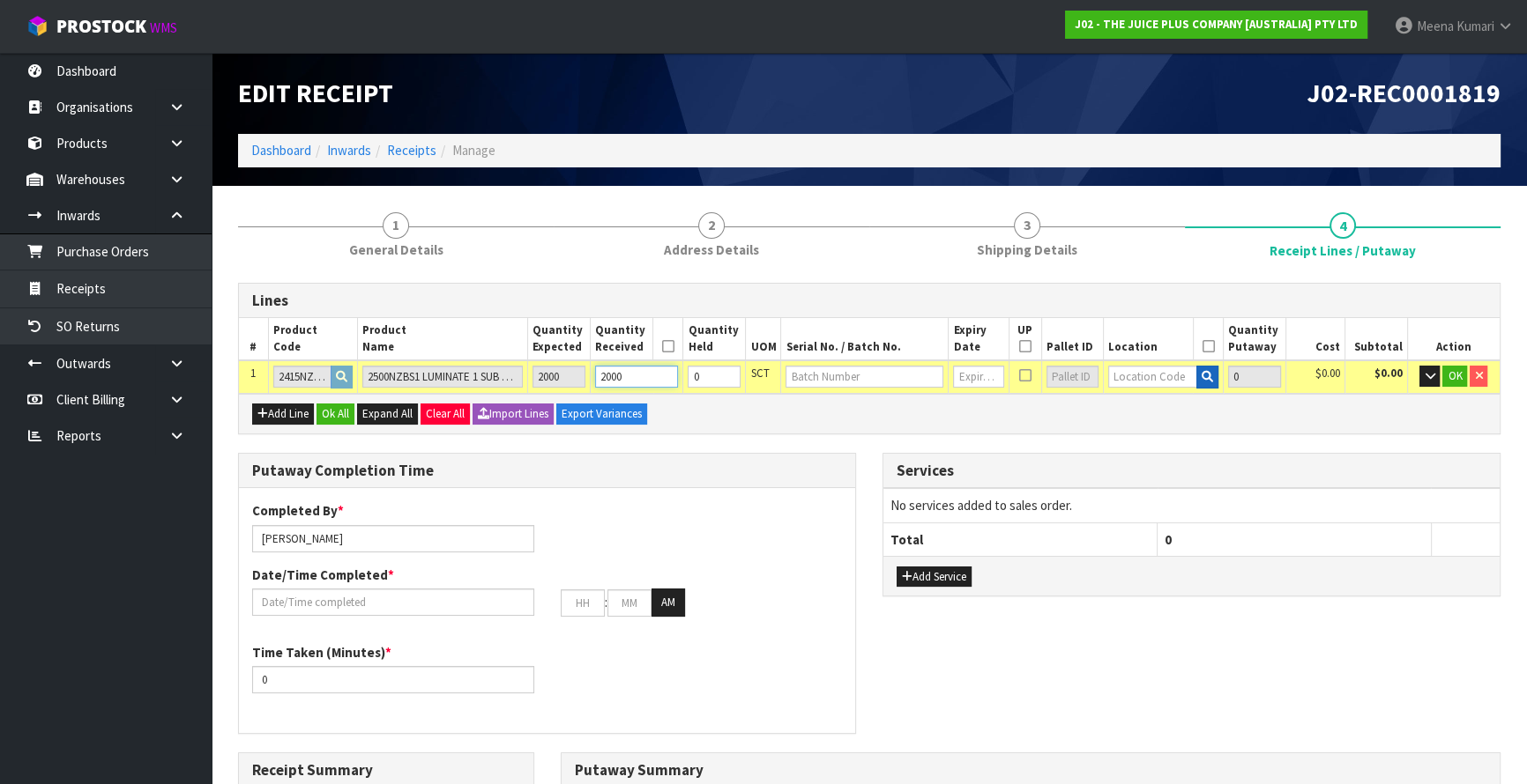
type input "2000"
click at [1202, 377] on icon "button" at bounding box center [1207, 376] width 12 height 12
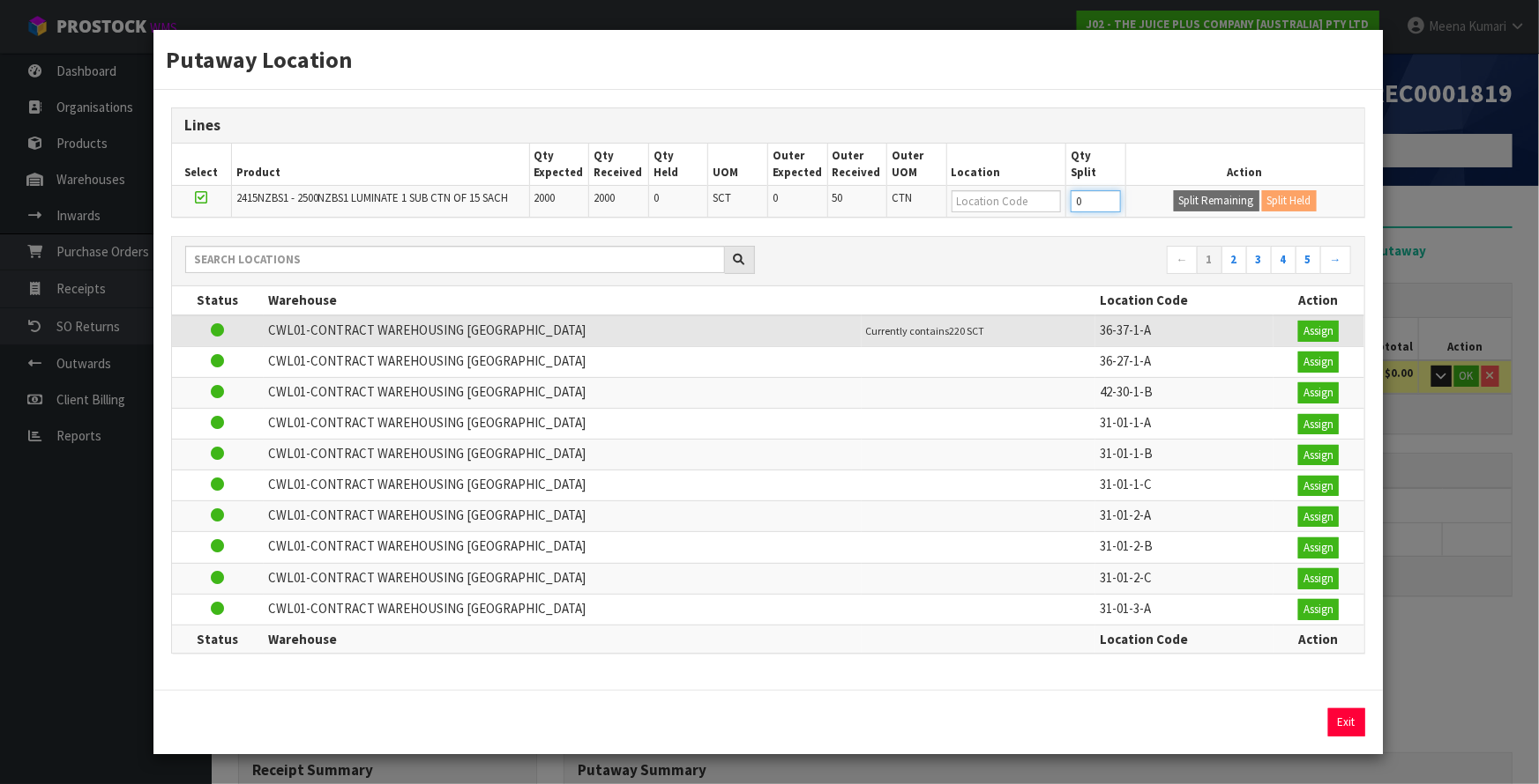
drag, startPoint x: 1084, startPoint y: 206, endPoint x: 1061, endPoint y: 211, distance: 23.5
click at [1061, 211] on tr "2415NZBS1 - 2500NZBS1 LUMINATE 1 SUB CTN OF 15 SACH 2000 2000 0 SCT 0 50 CTN 0 …" at bounding box center [768, 202] width 1192 height 32
type input "1040"
click at [1229, 202] on button "Split Remaining" at bounding box center [1216, 202] width 86 height 22
type input "2000"
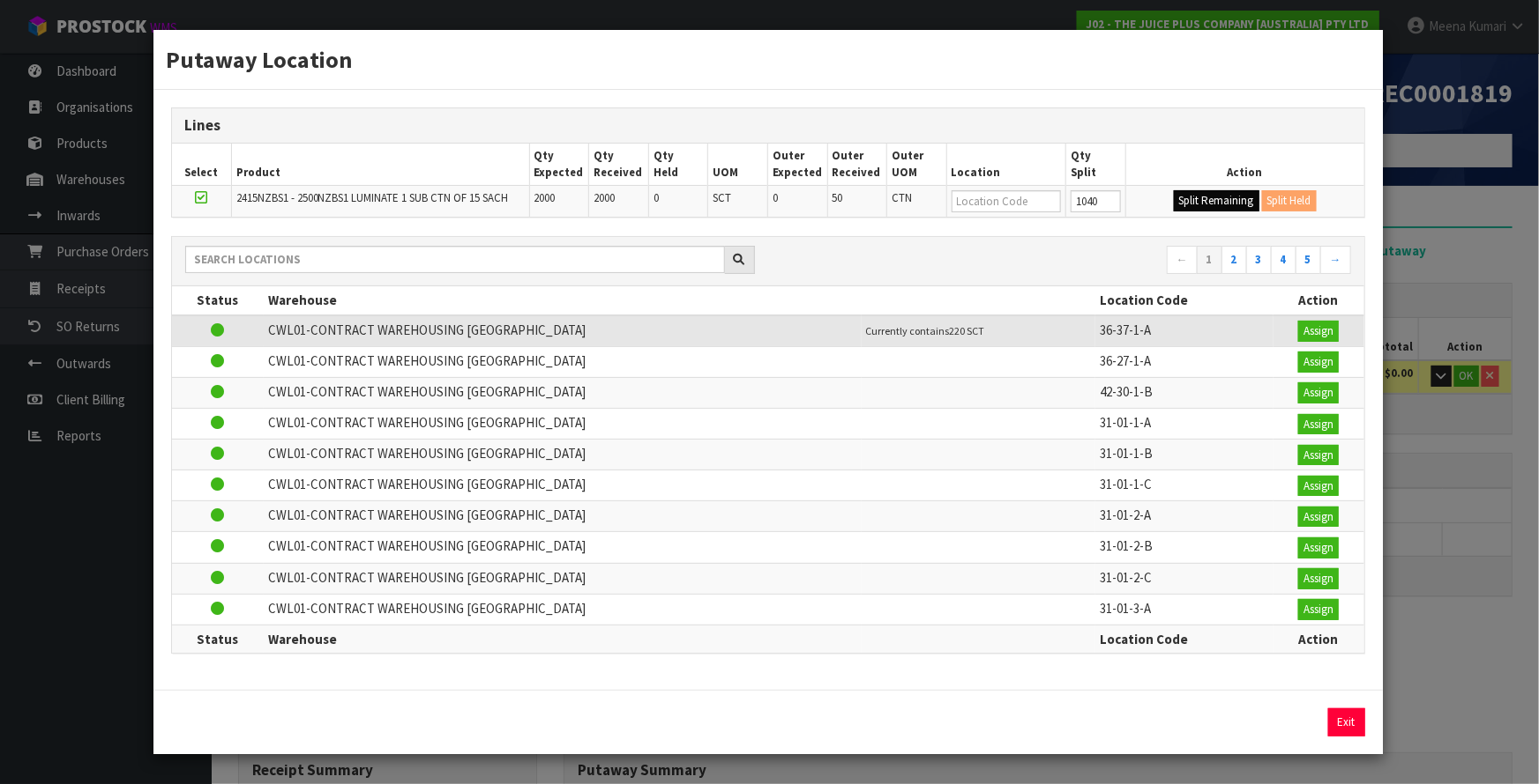
type input "1040"
type input "0"
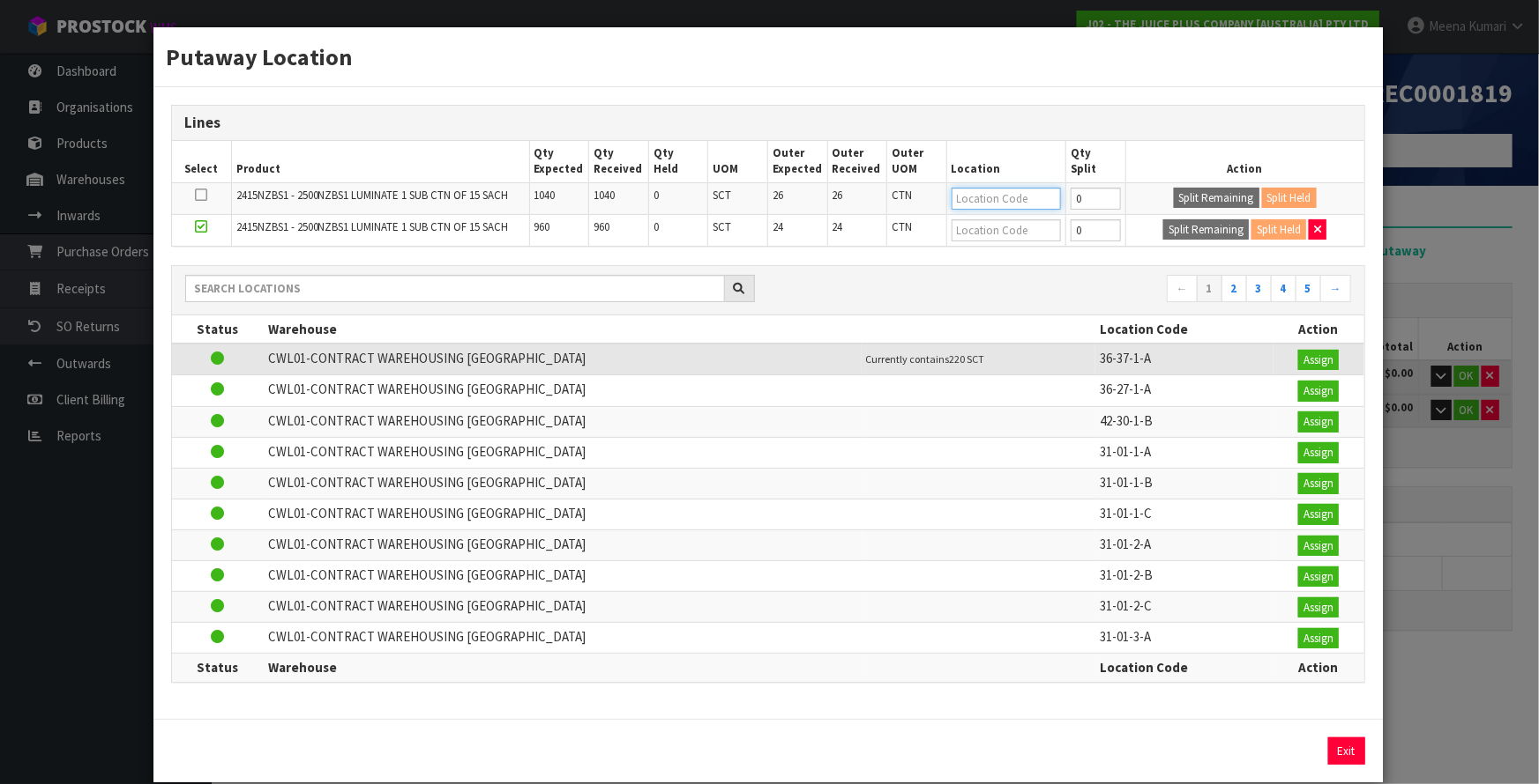
click at [1022, 202] on input "text" at bounding box center [1006, 199] width 109 height 22
type input "36-29-1-A"
click at [1032, 235] on input "text" at bounding box center [1006, 230] width 109 height 22
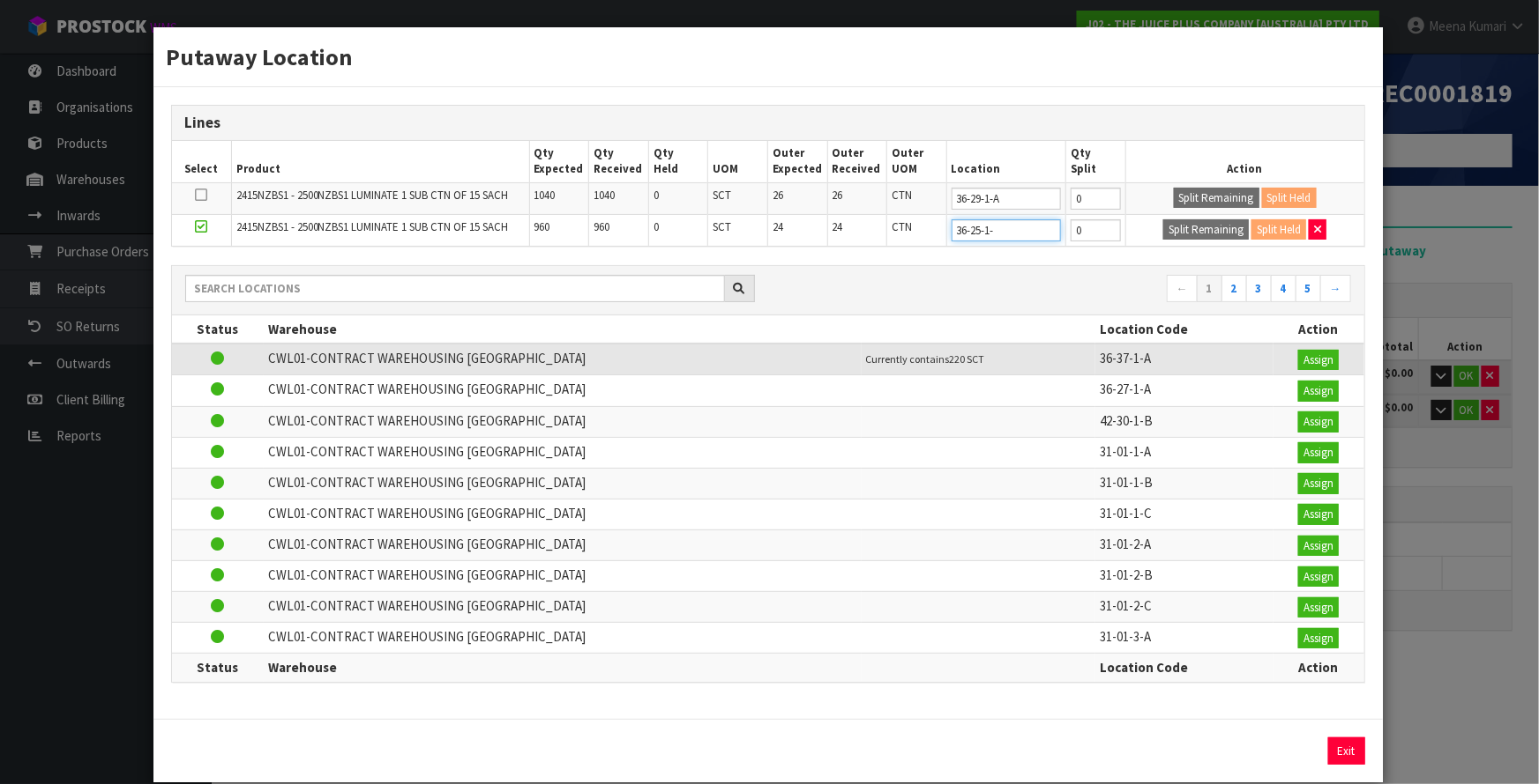
type input "36-25-1-A"
click at [1480, 286] on div "Putaway Location Lines Select Product Qty Expected Qty Received Qty Held UOM Ou…" at bounding box center [769, 392] width 1539 height 784
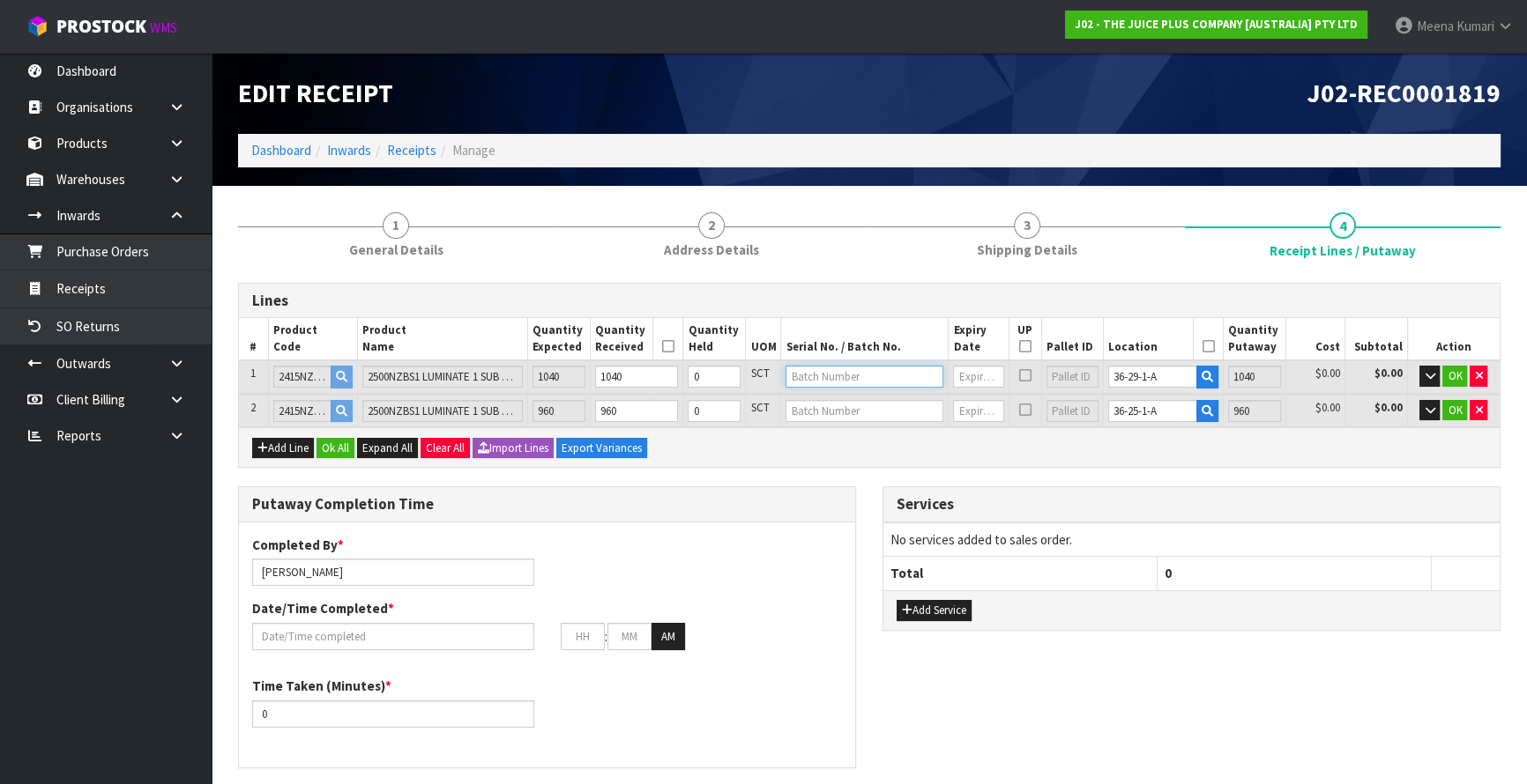
click at [901, 376] on input "text" at bounding box center [863, 376] width 158 height 22
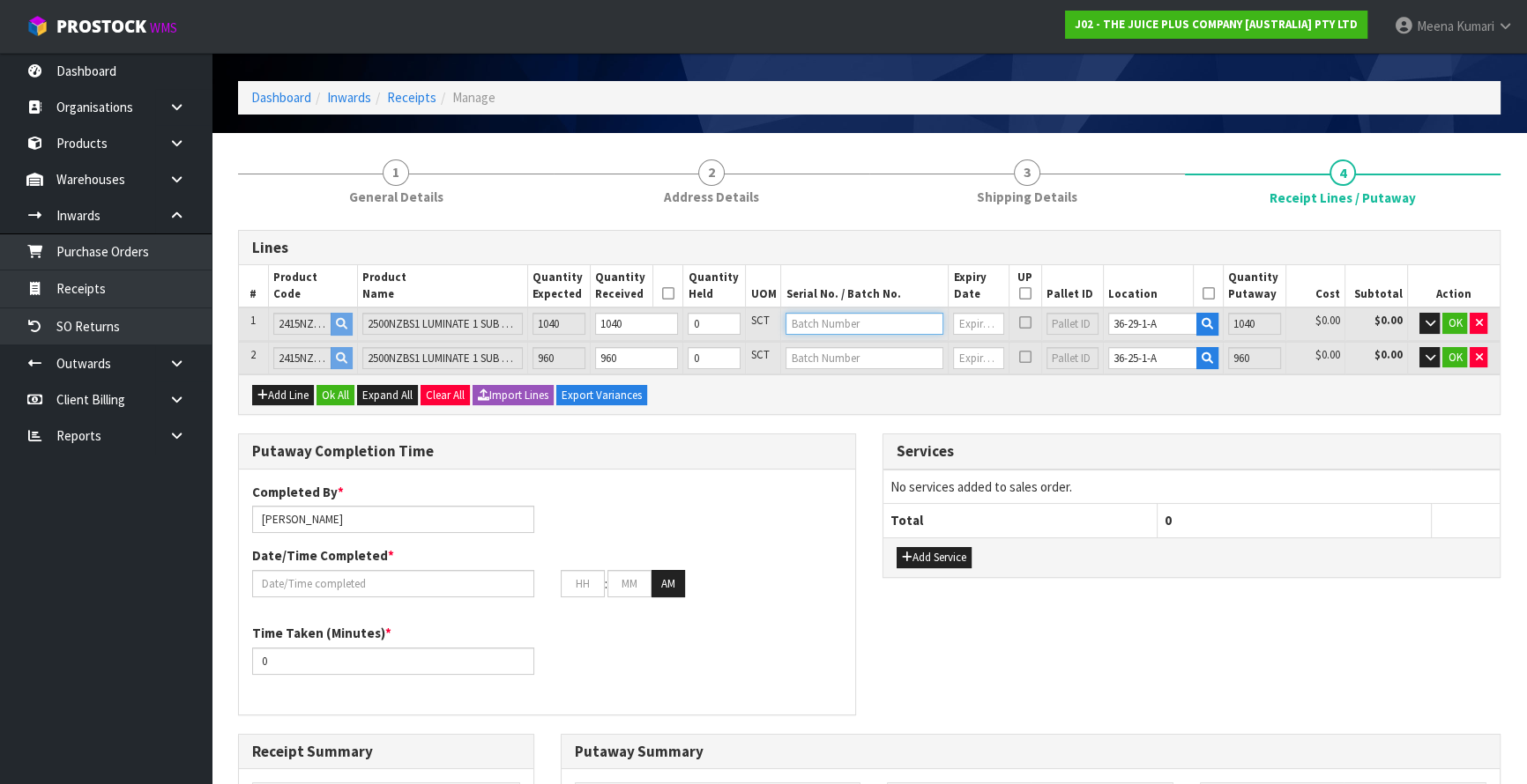
scroll to position [79, 0]
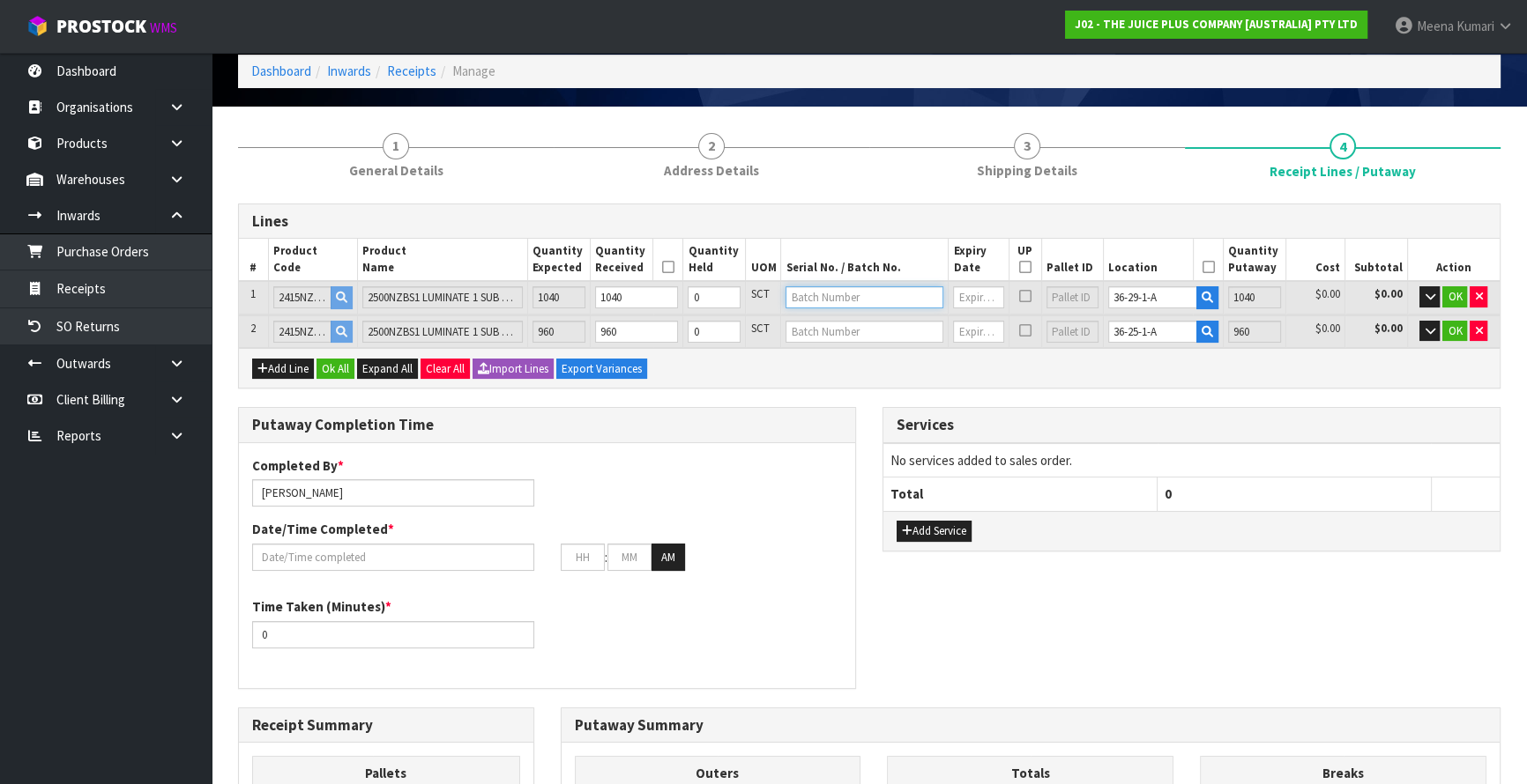
click at [870, 299] on input "text" at bounding box center [863, 297] width 158 height 22
drag, startPoint x: 874, startPoint y: 293, endPoint x: 735, endPoint y: 286, distance: 139.2
click at [735, 286] on tr "1 2415NZBS1 2500NZBS1 LUMINATE 1 SUB CTN OF 15 SACH 1040 1040 0 SCT E25050369 3…" at bounding box center [869, 297] width 1260 height 32
paste input "2415NZBS1"
click at [873, 287] on input "2415NZBS1" at bounding box center [863, 297] width 158 height 22
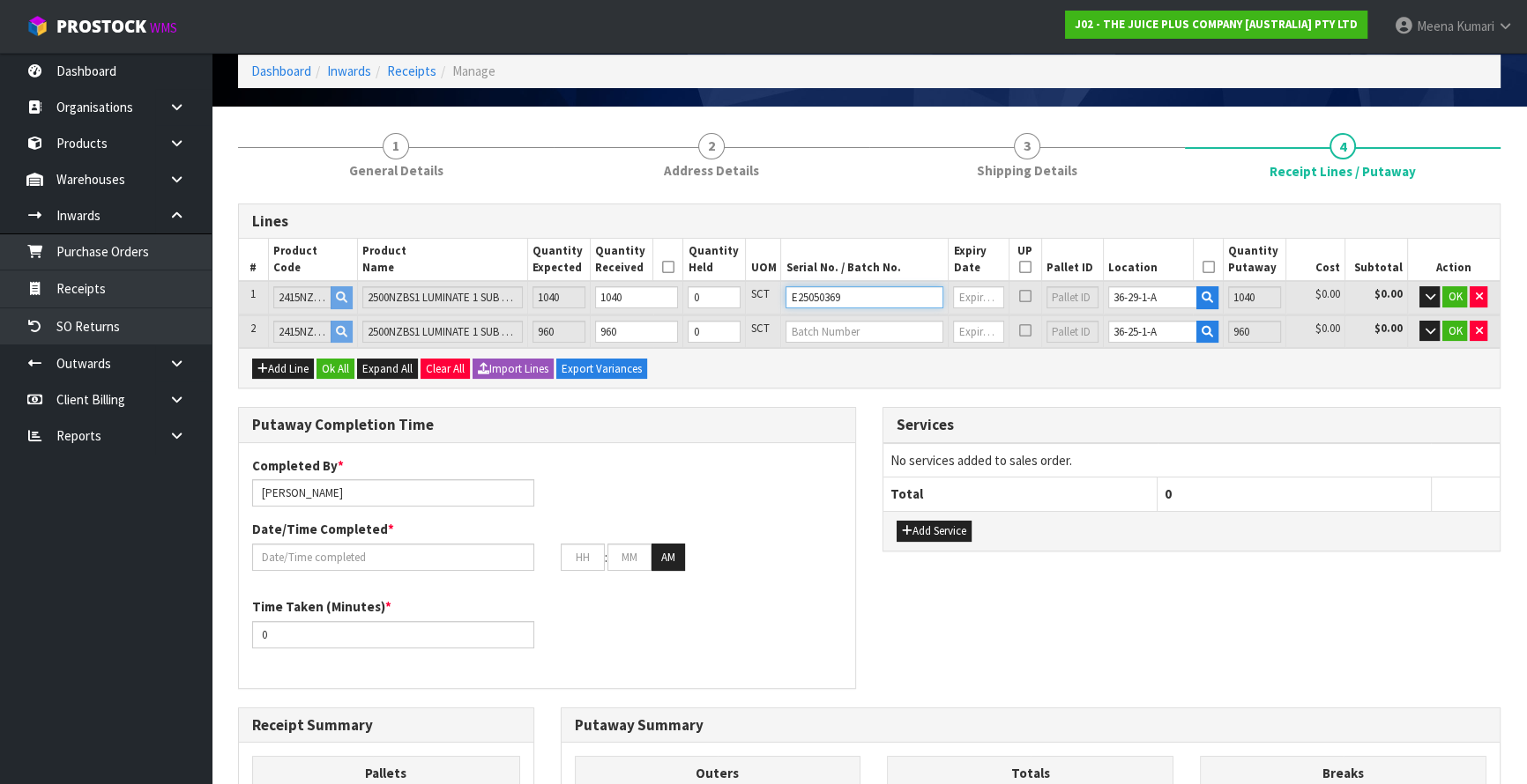
click at [875, 293] on input "E25050369" at bounding box center [863, 297] width 158 height 22
type input "E25050369"
click at [880, 321] on input "text" at bounding box center [863, 331] width 158 height 22
paste input "E25050369"
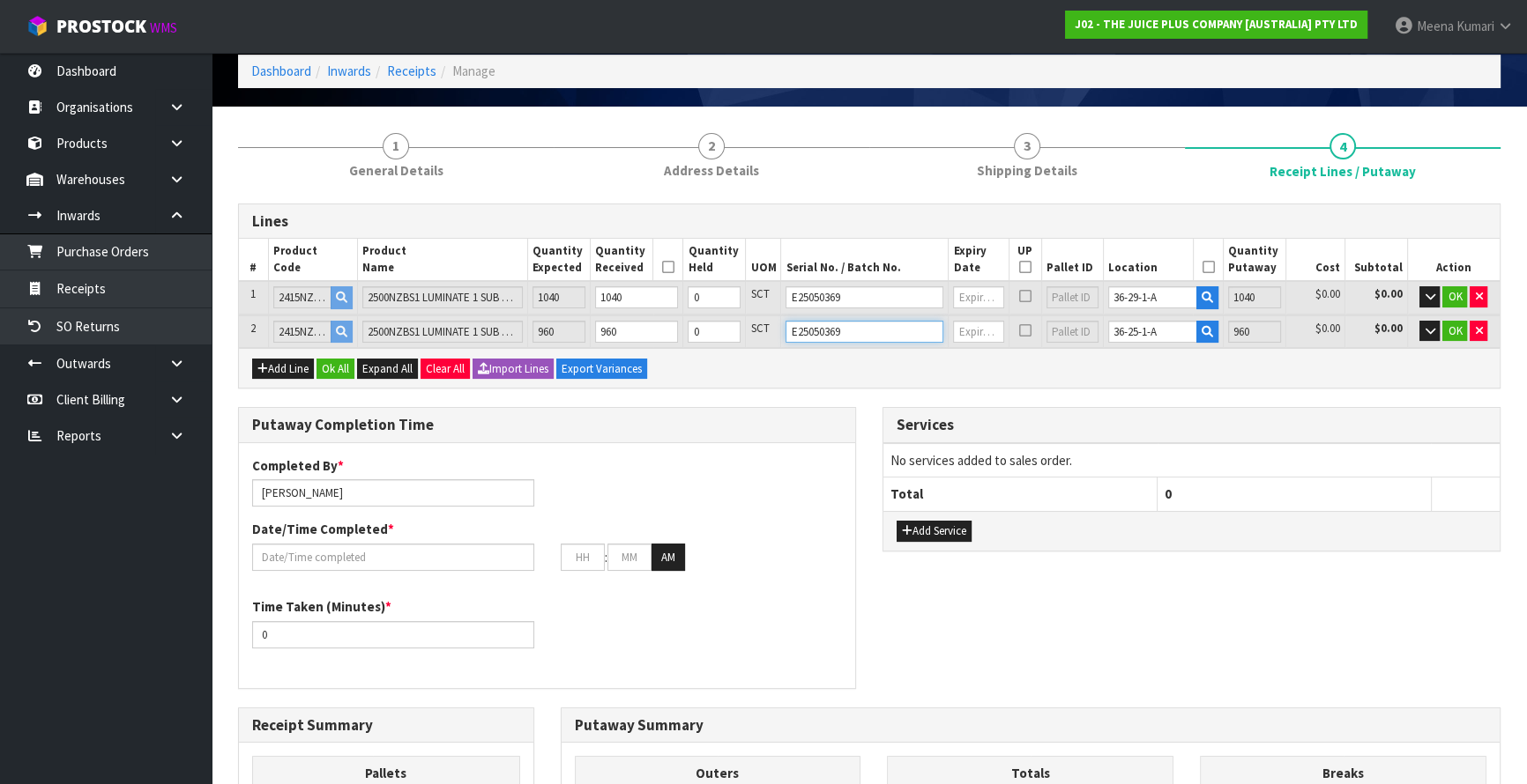
type input "E25050369"
click at [966, 300] on input "text" at bounding box center [978, 297] width 50 height 22
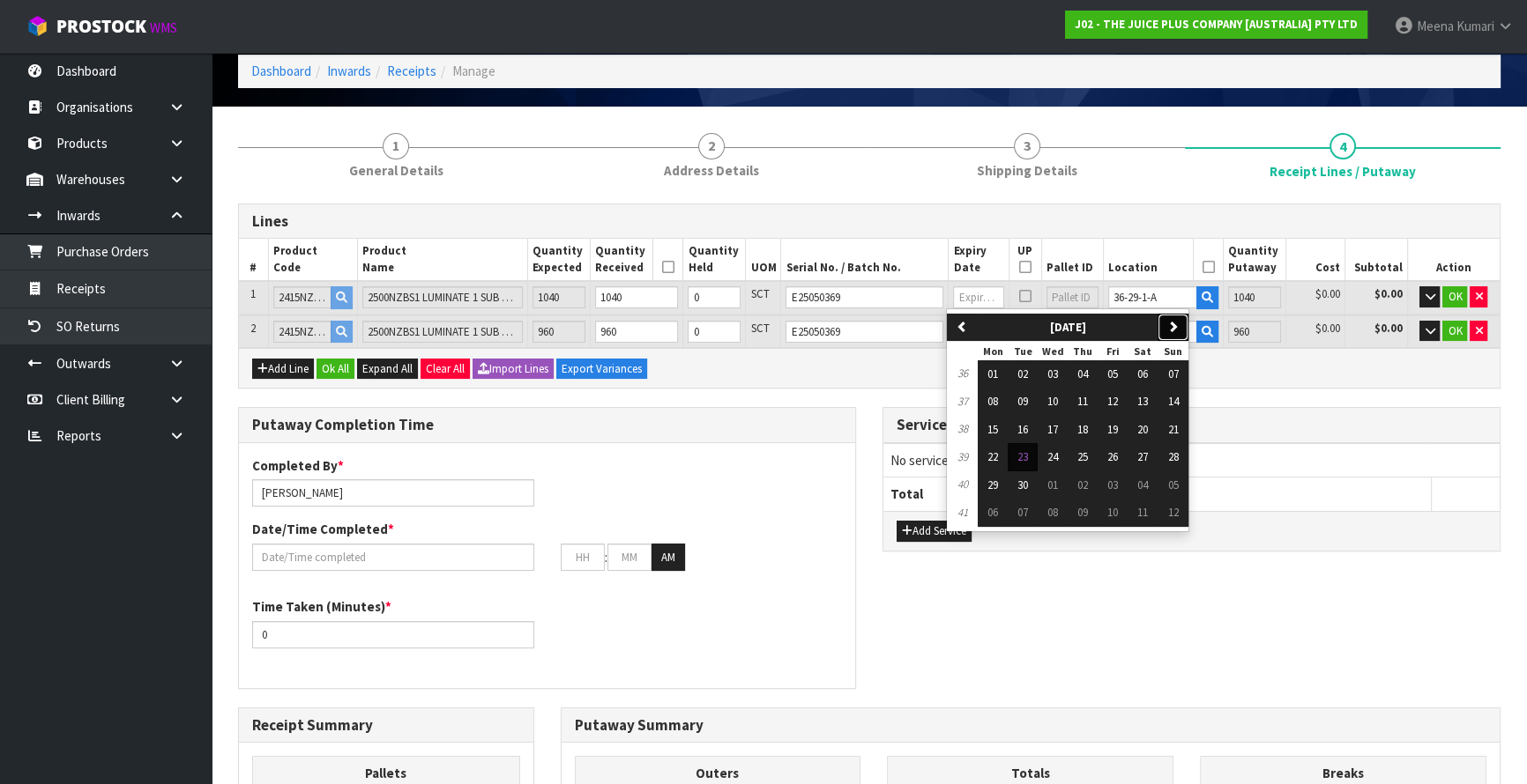
click at [1172, 327] on icon "button" at bounding box center [1172, 326] width 12 height 12
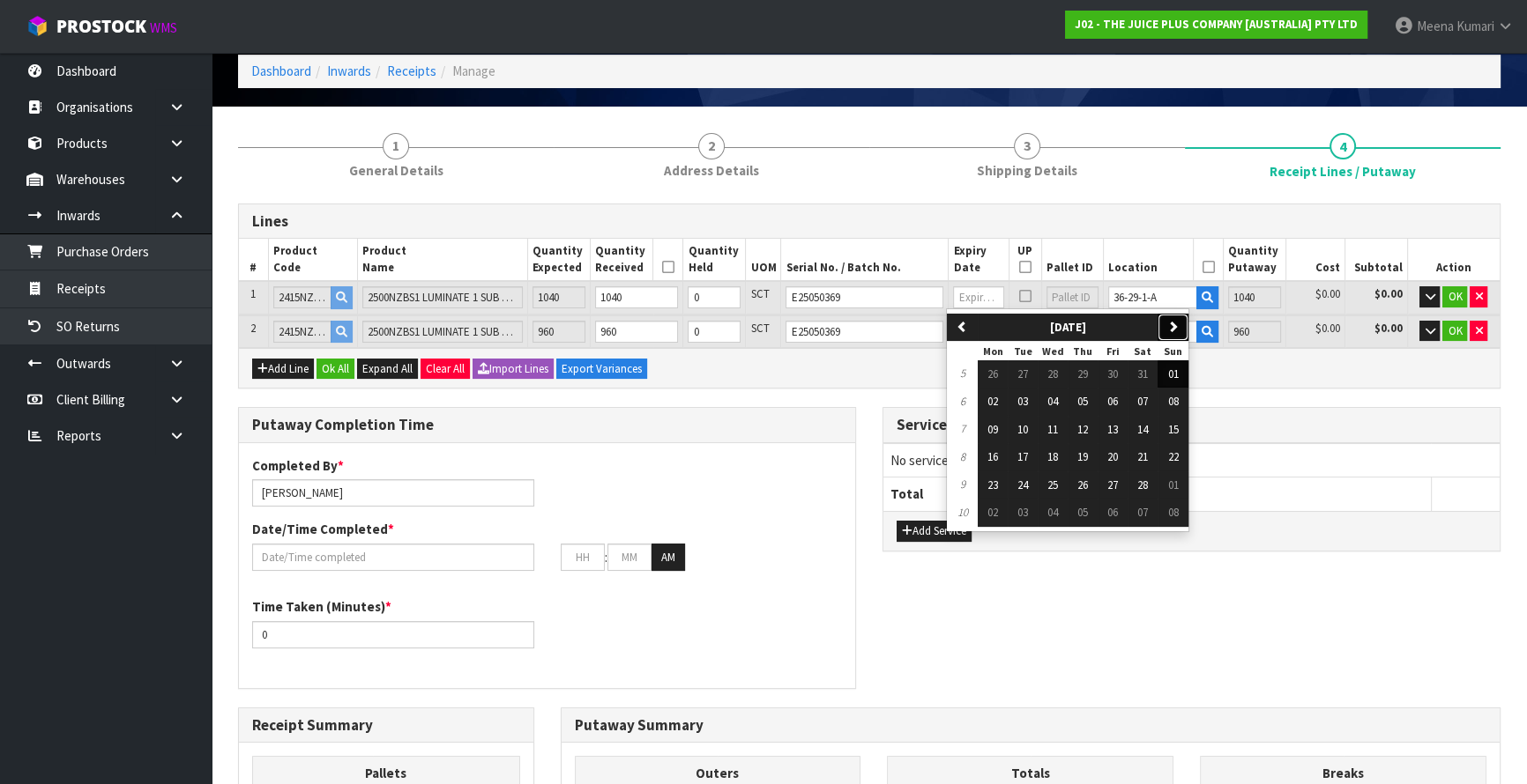
click at [1172, 327] on icon "button" at bounding box center [1172, 326] width 12 height 12
click at [1028, 481] on span "30" at bounding box center [1023, 485] width 11 height 15
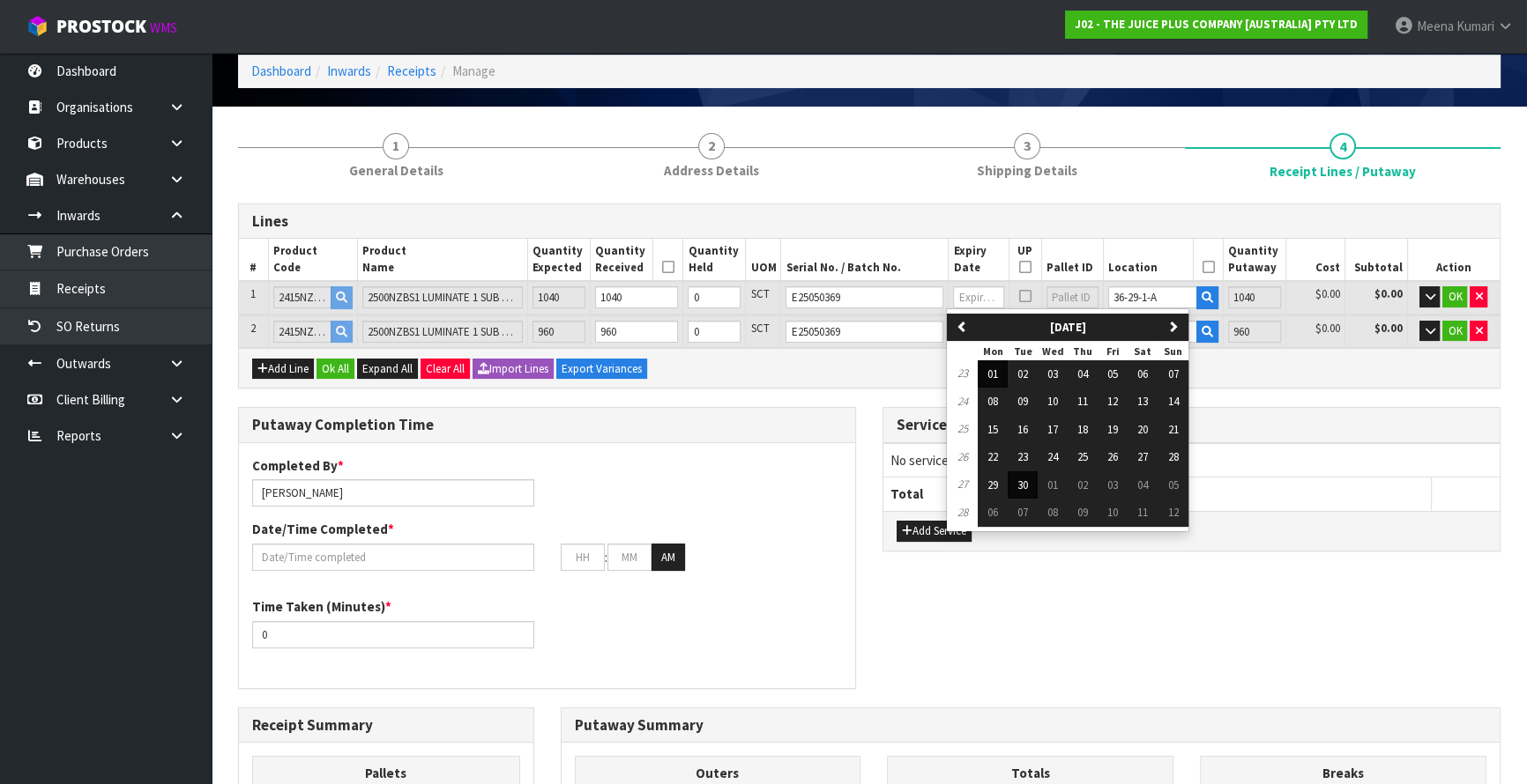
type input "30/06/2026"
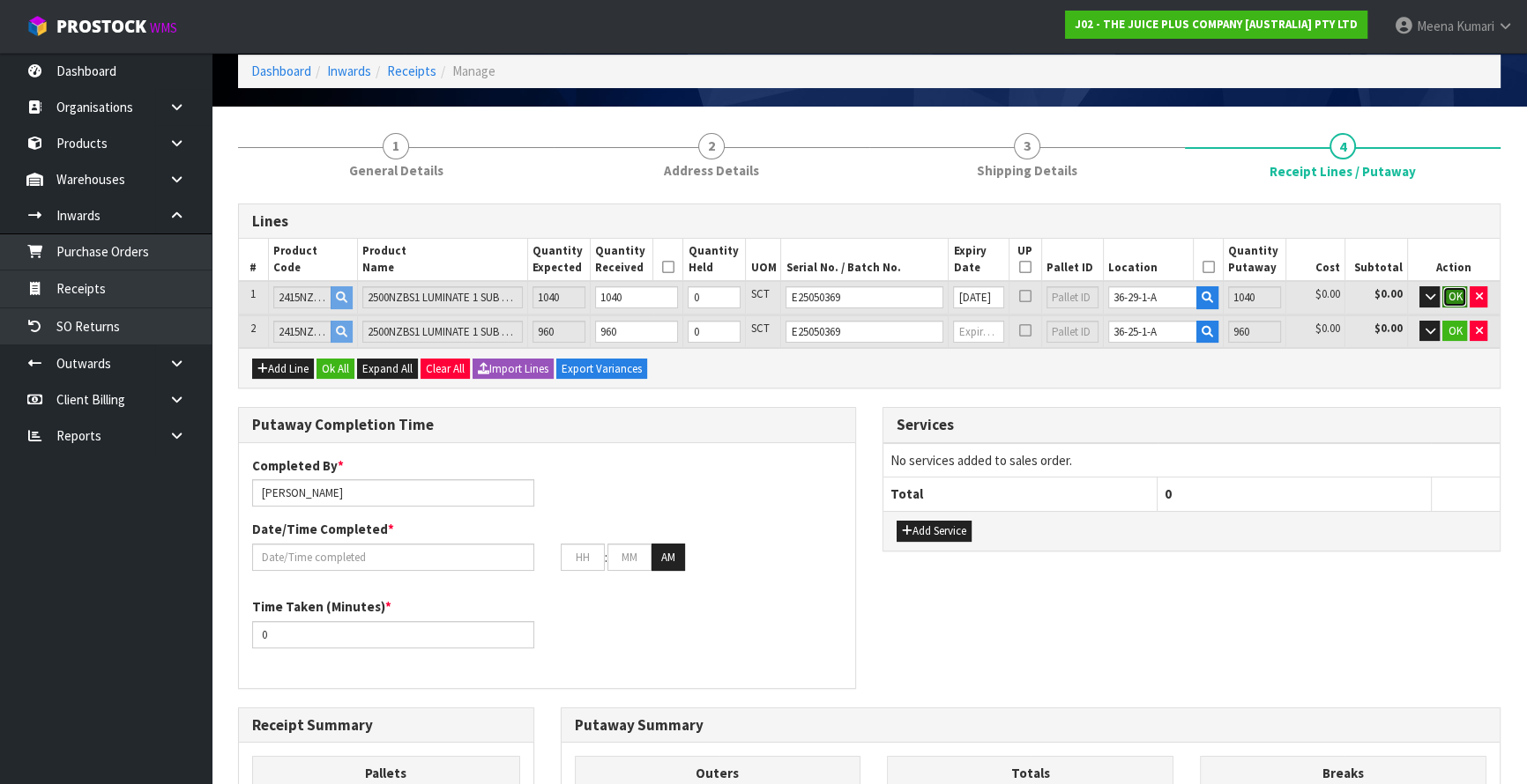
click at [1448, 292] on span "OK" at bounding box center [1455, 296] width 14 height 15
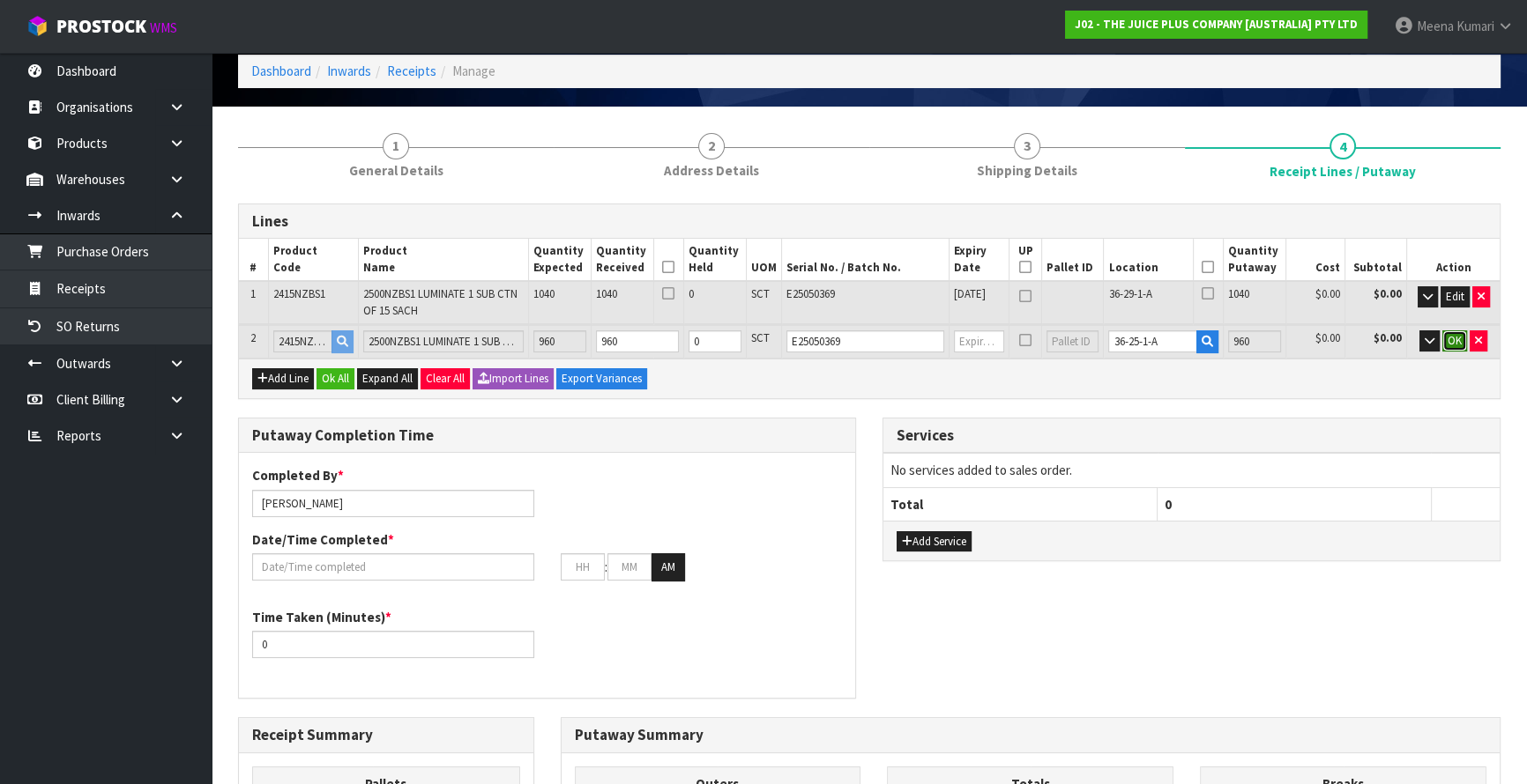
click at [1452, 335] on span "OK" at bounding box center [1455, 340] width 14 height 15
click at [980, 343] on input "text" at bounding box center [979, 341] width 50 height 22
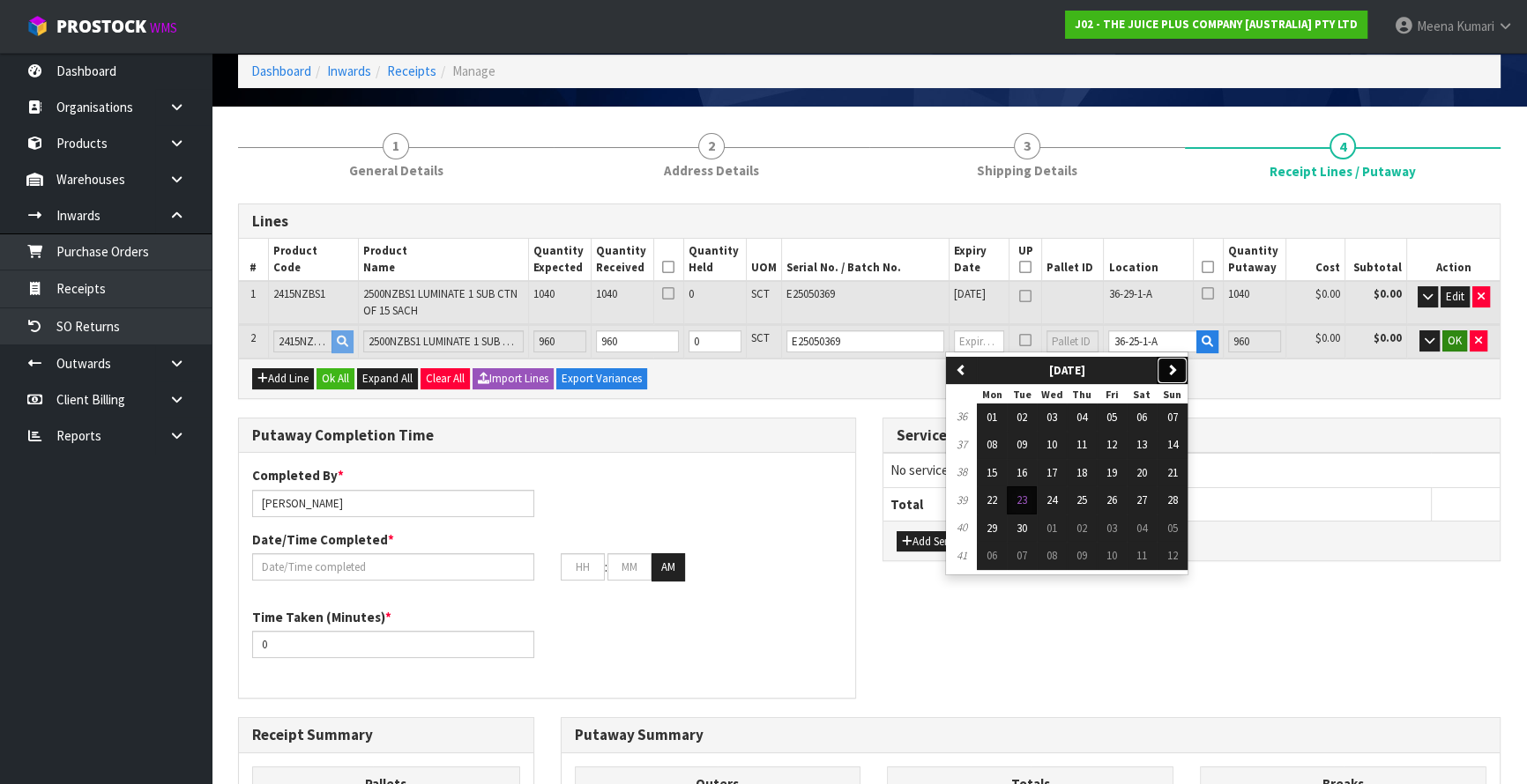
click at [1178, 364] on icon "button" at bounding box center [1171, 369] width 12 height 12
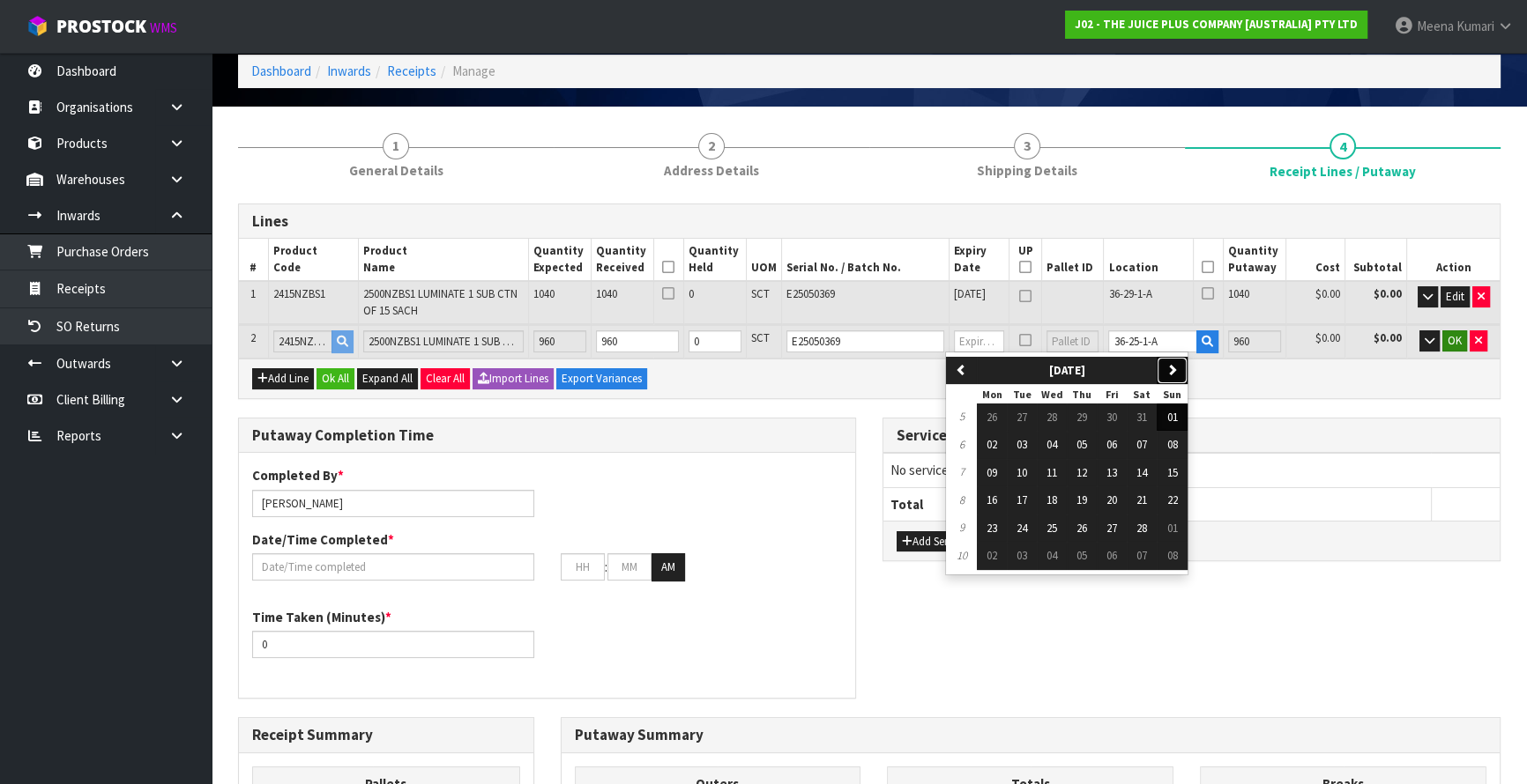
click at [1178, 364] on icon "button" at bounding box center [1171, 369] width 12 height 12
click at [1026, 526] on span "30" at bounding box center [1022, 528] width 11 height 15
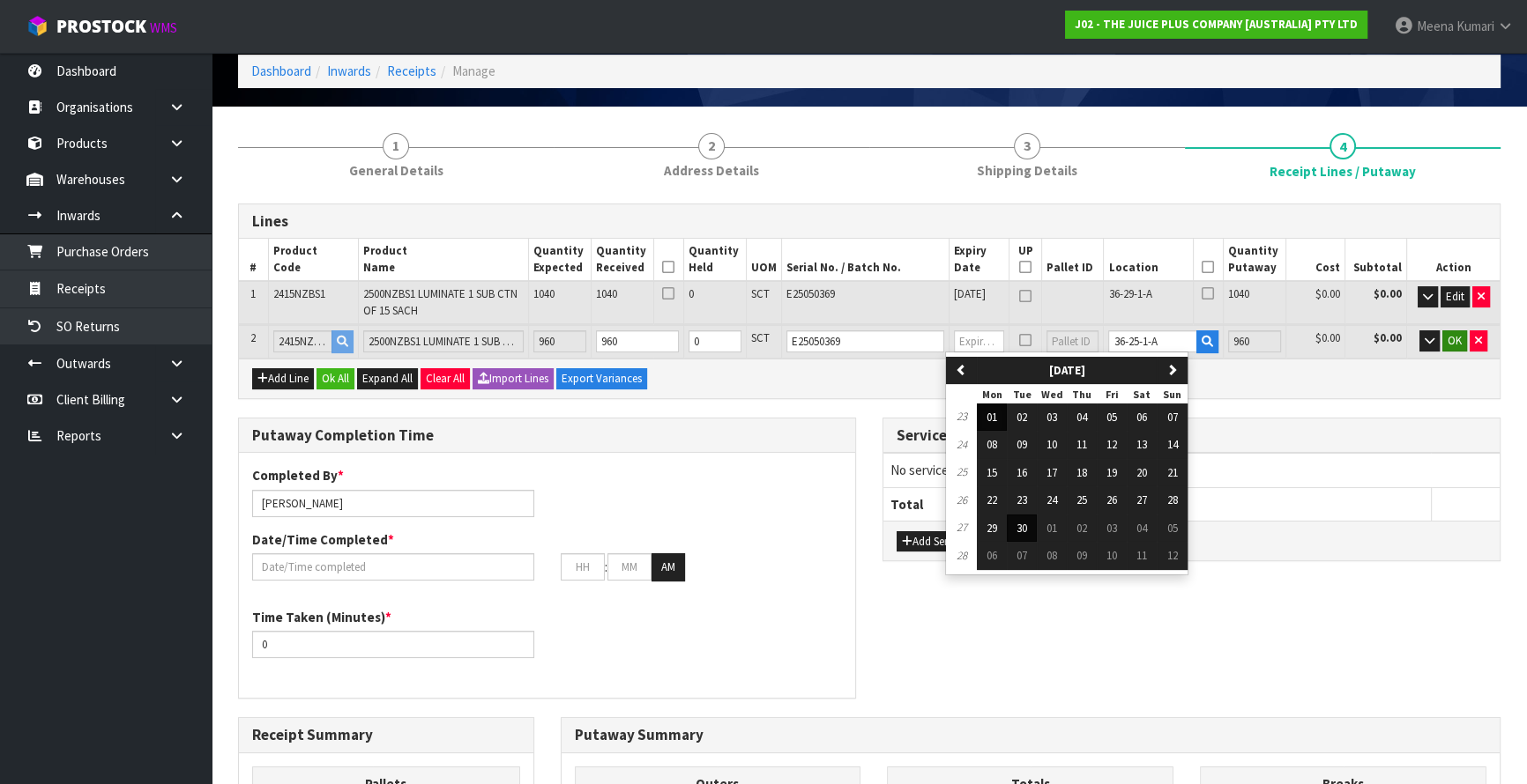
type input "30/06/2026"
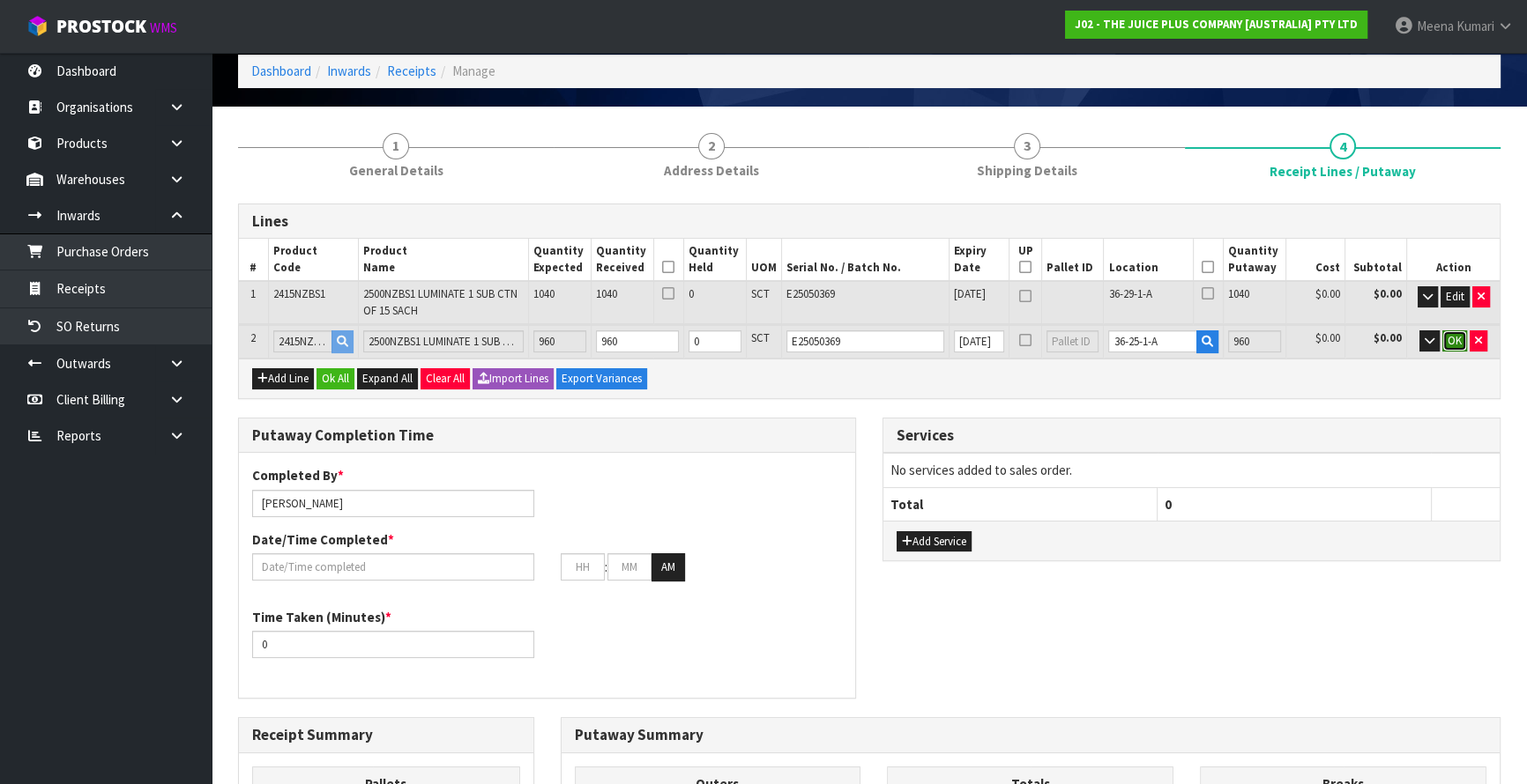
click at [1448, 342] on span "OK" at bounding box center [1455, 340] width 14 height 15
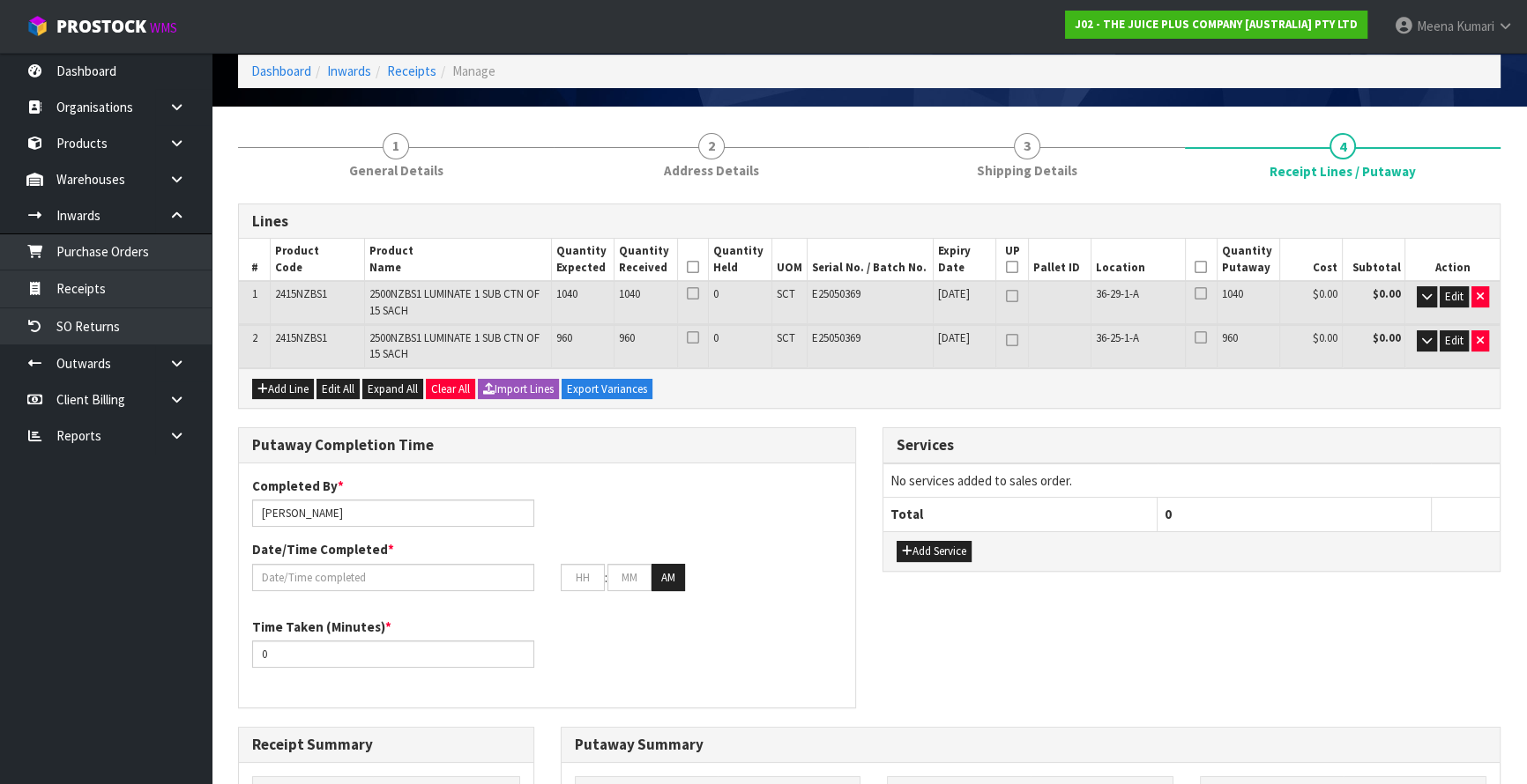
click at [688, 267] on icon at bounding box center [693, 267] width 13 height 1
click at [1015, 267] on icon at bounding box center [1012, 267] width 13 height 1
type input "2"
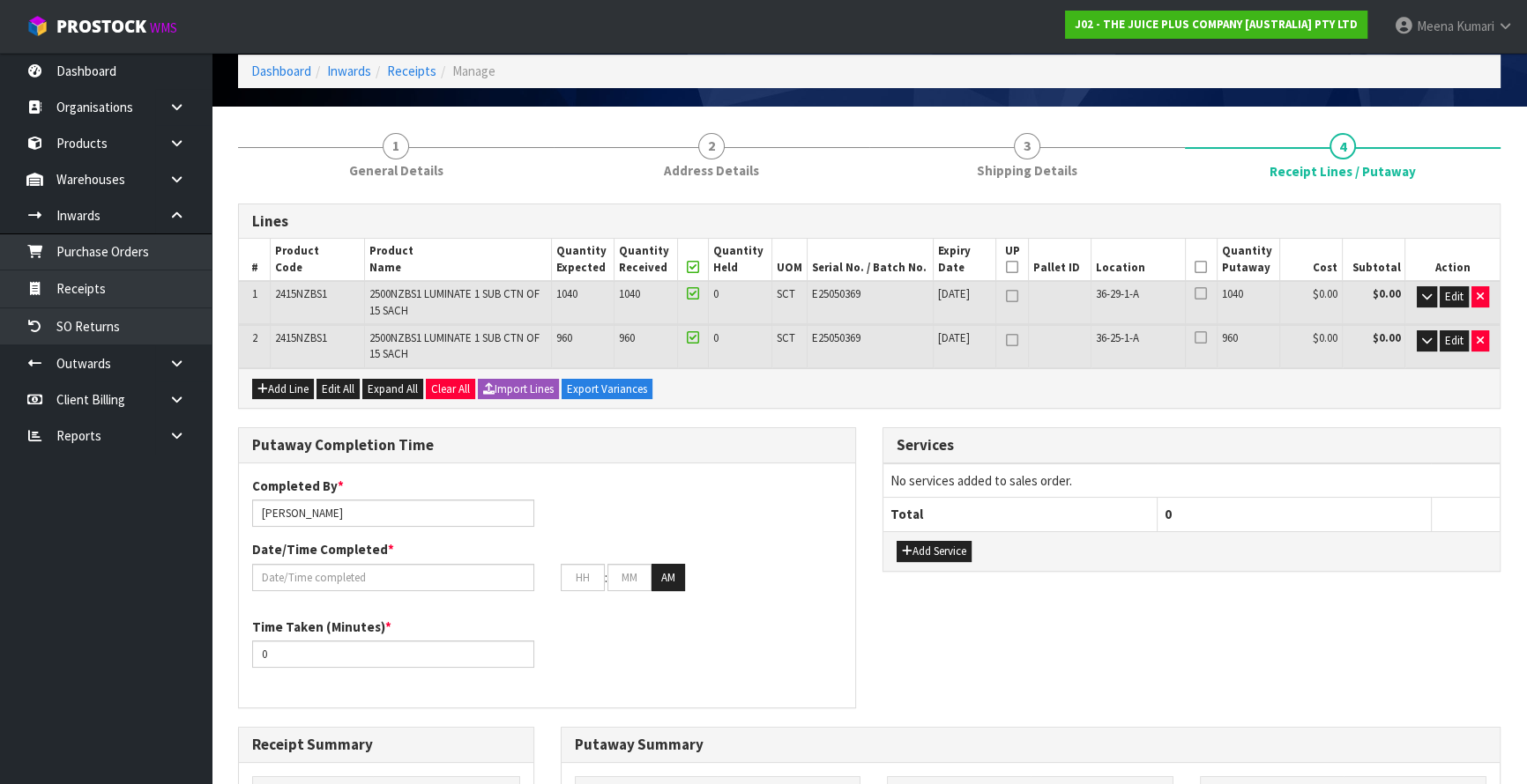
type input "0"
type input "2"
click at [1199, 267] on icon at bounding box center [1201, 267] width 13 height 1
click at [378, 572] on input "text" at bounding box center [393, 578] width 282 height 27
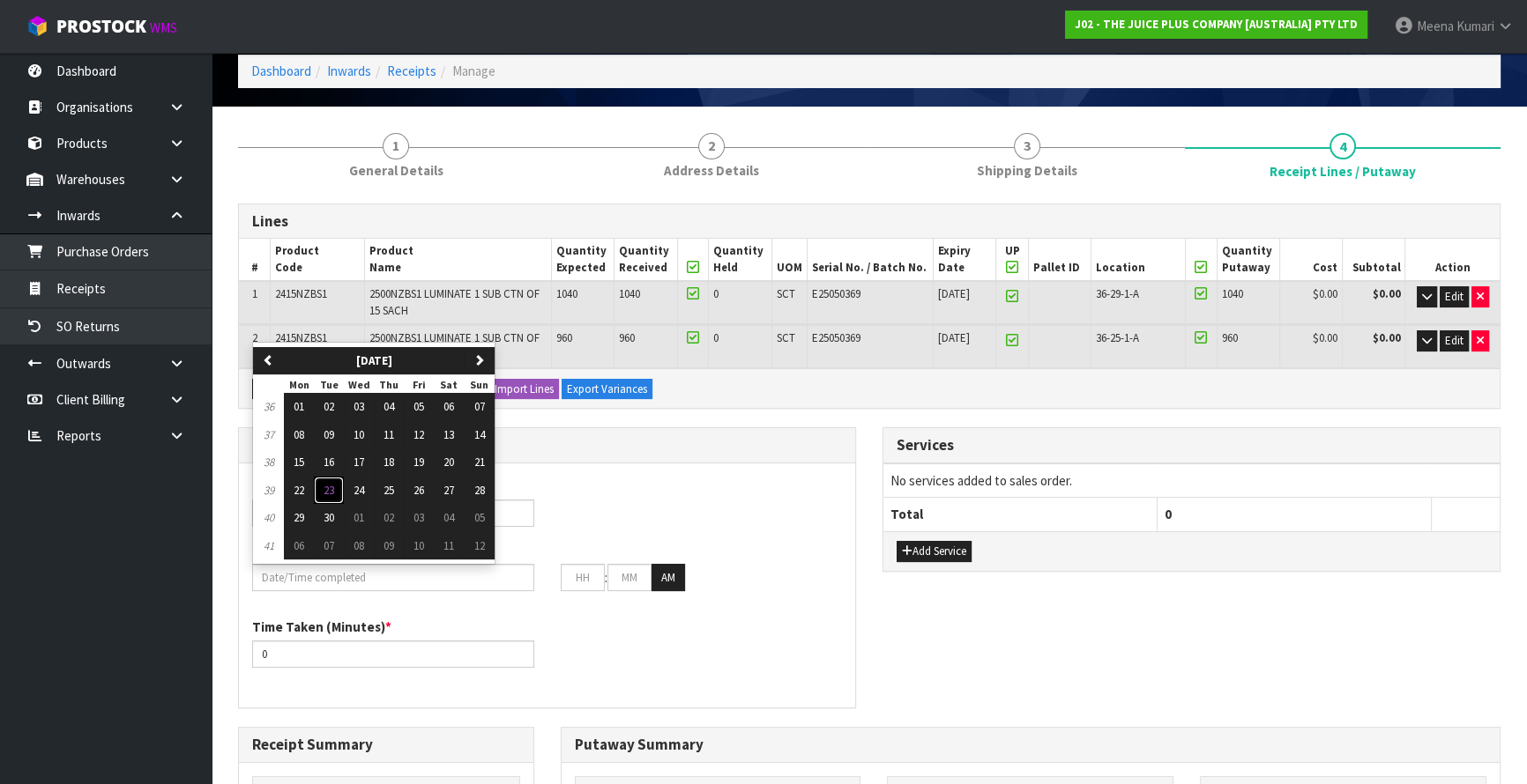
click at [330, 483] on span "23" at bounding box center [329, 491] width 11 height 15
type input "23/09/2025"
type input "12"
type input "00"
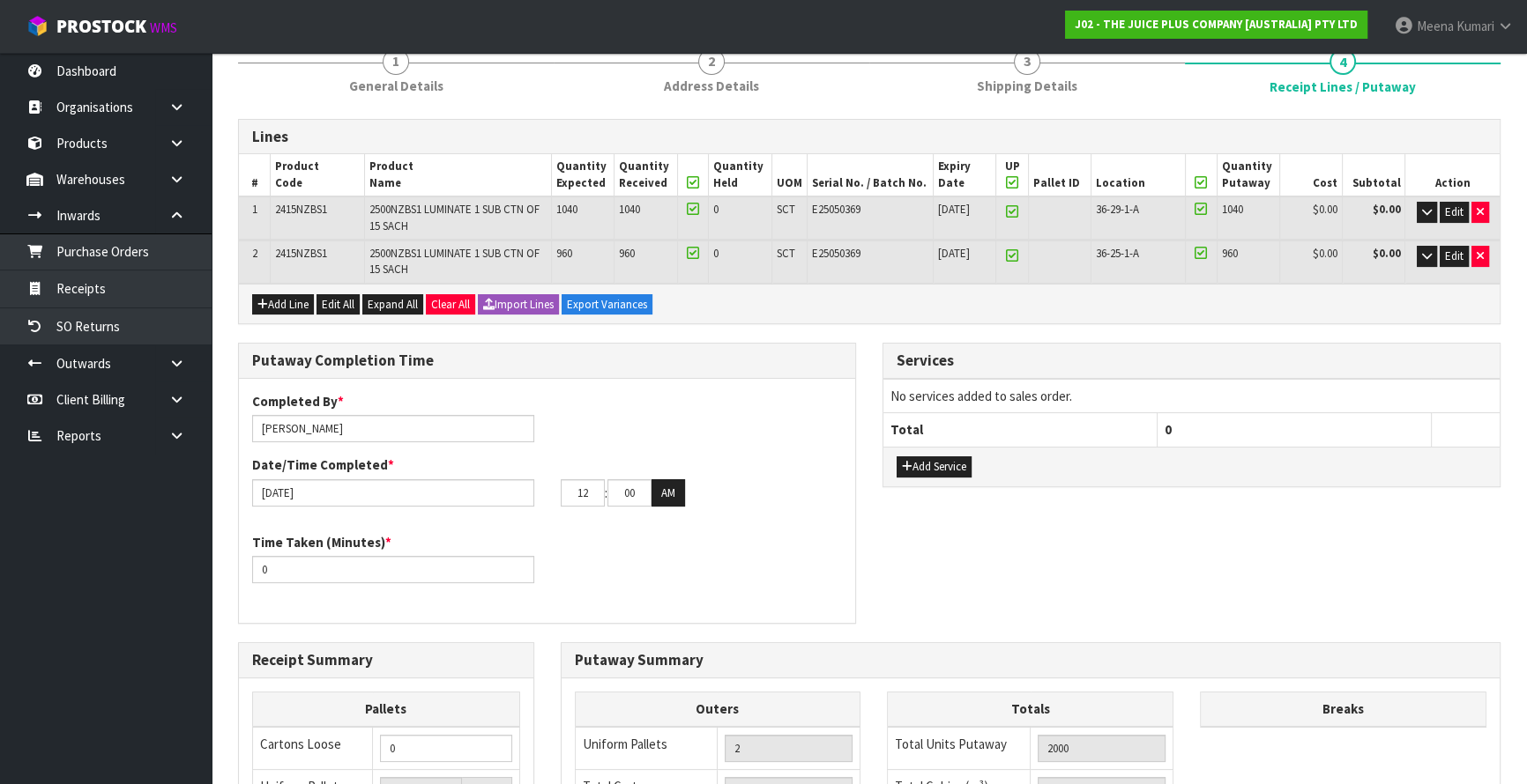
scroll to position [239, 0]
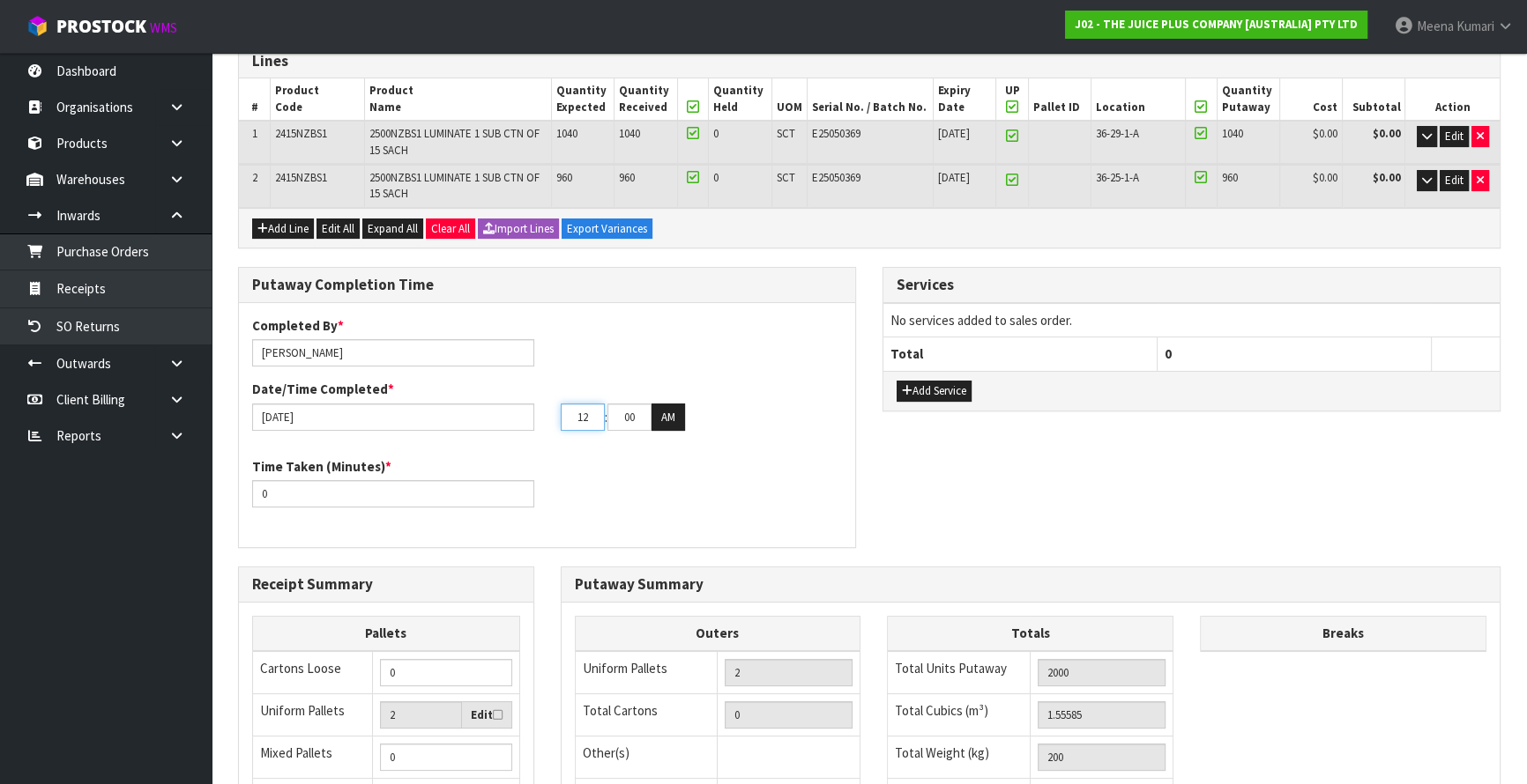
drag, startPoint x: 591, startPoint y: 411, endPoint x: 551, endPoint y: 412, distance: 40.0
click at [551, 412] on div "12 : 00 : 00 AM" at bounding box center [701, 417] width 309 height 28
type input "04"
drag, startPoint x: 632, startPoint y: 415, endPoint x: 574, endPoint y: 422, distance: 58.4
click at [574, 422] on tr "04 : 00 : 00 AM" at bounding box center [623, 417] width 124 height 28
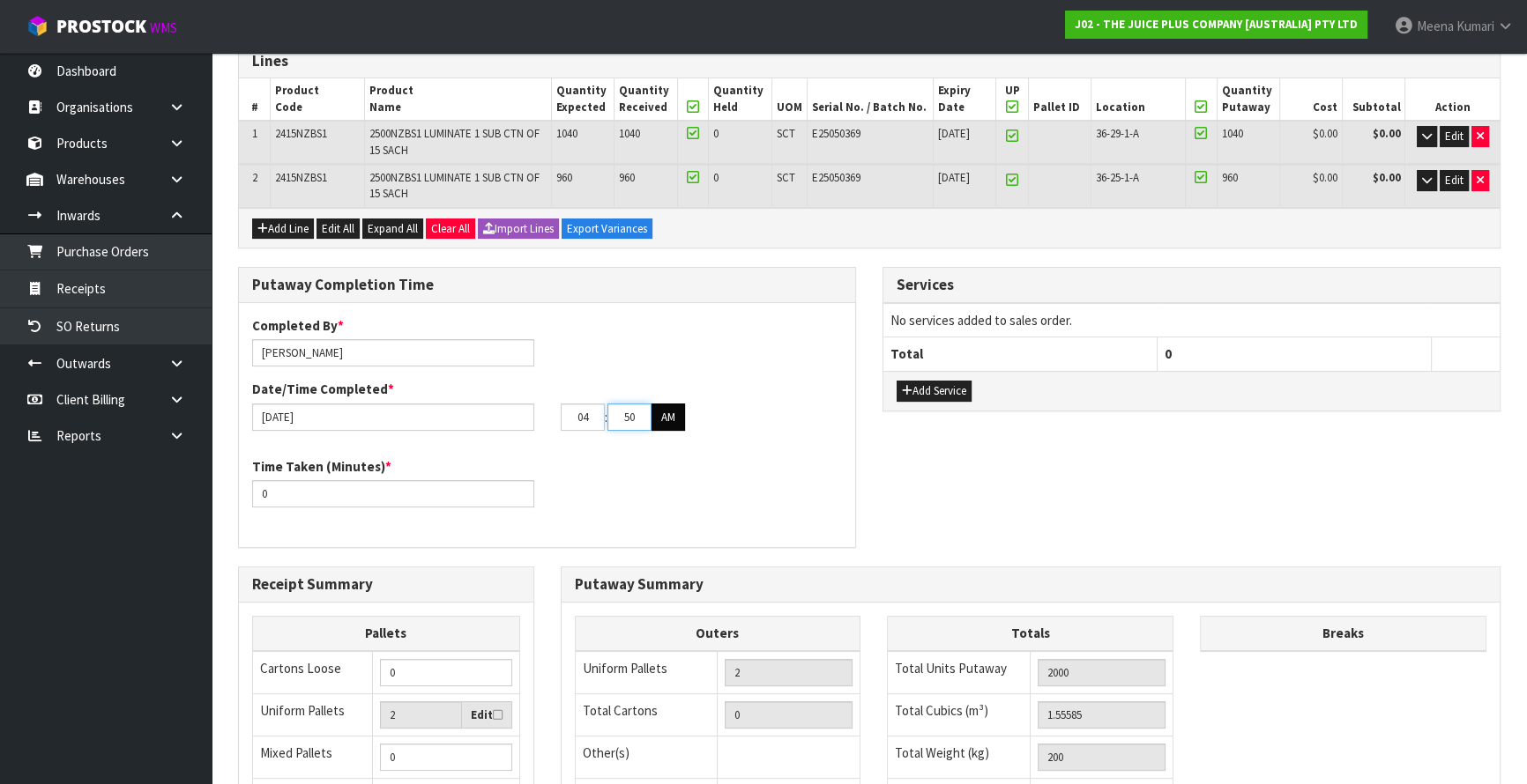
type input "50"
click at [672, 412] on button "AM" at bounding box center [668, 417] width 33 height 28
drag, startPoint x: 309, startPoint y: 493, endPoint x: 114, endPoint y: 482, distance: 195.3
click at [114, 482] on body "Toggle navigation ProStock WMS J02 - THE JUICE PLUS COMPANY [AUSTRALIA] PTY LTD…" at bounding box center [764, 152] width 1527 height 784
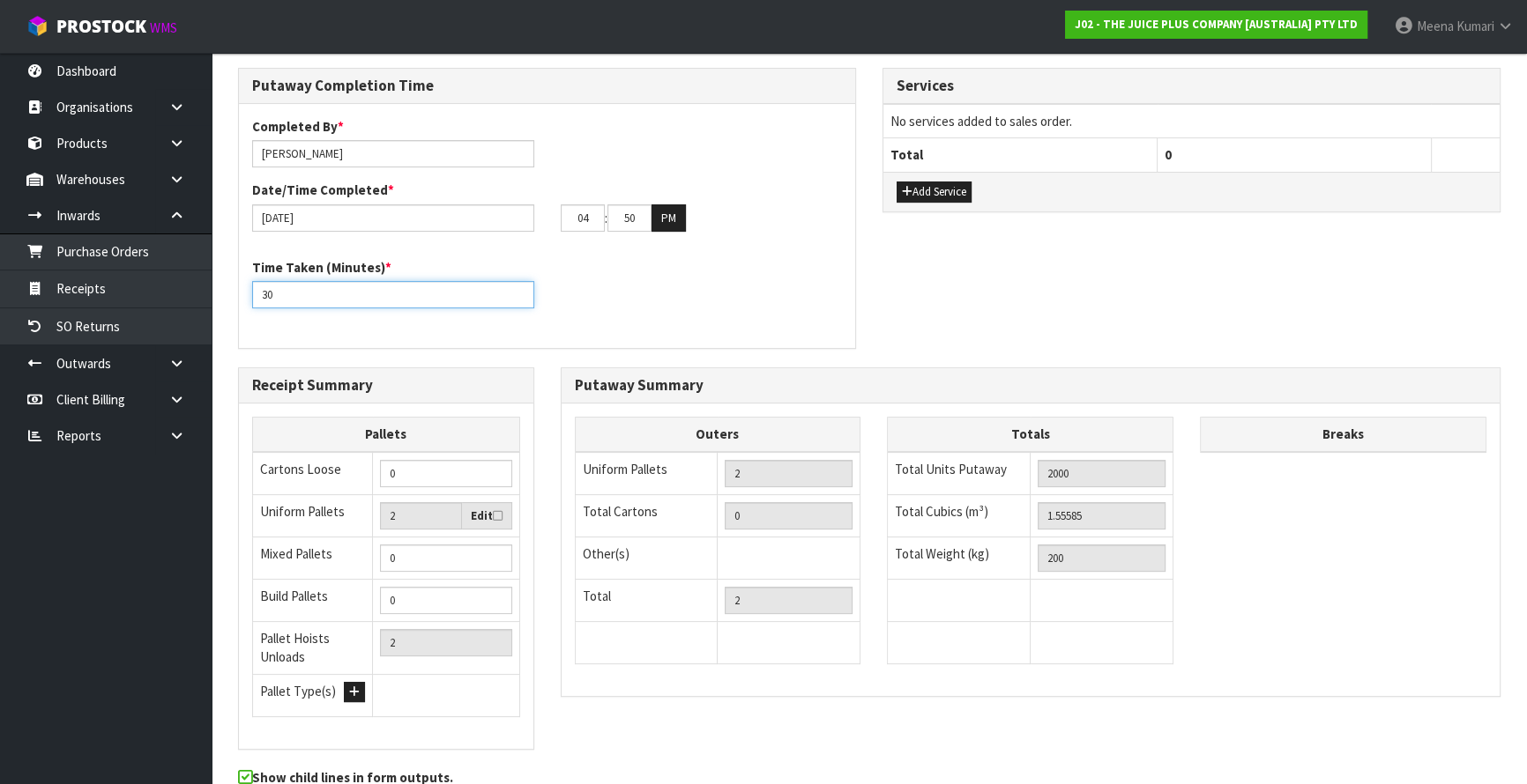
scroll to position [526, 0]
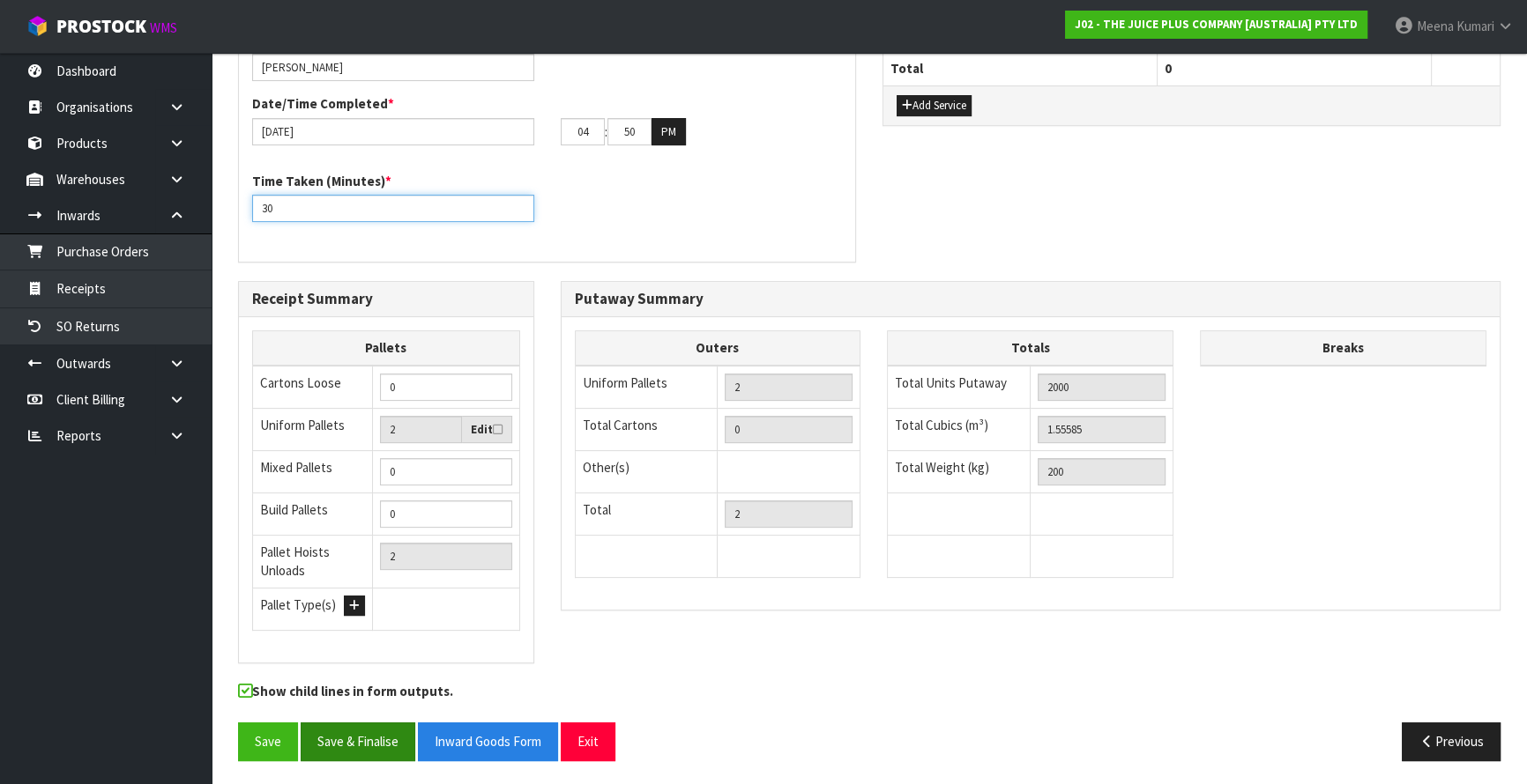
type input "30"
click at [358, 728] on button "Save & Finalise" at bounding box center [357, 742] width 114 height 38
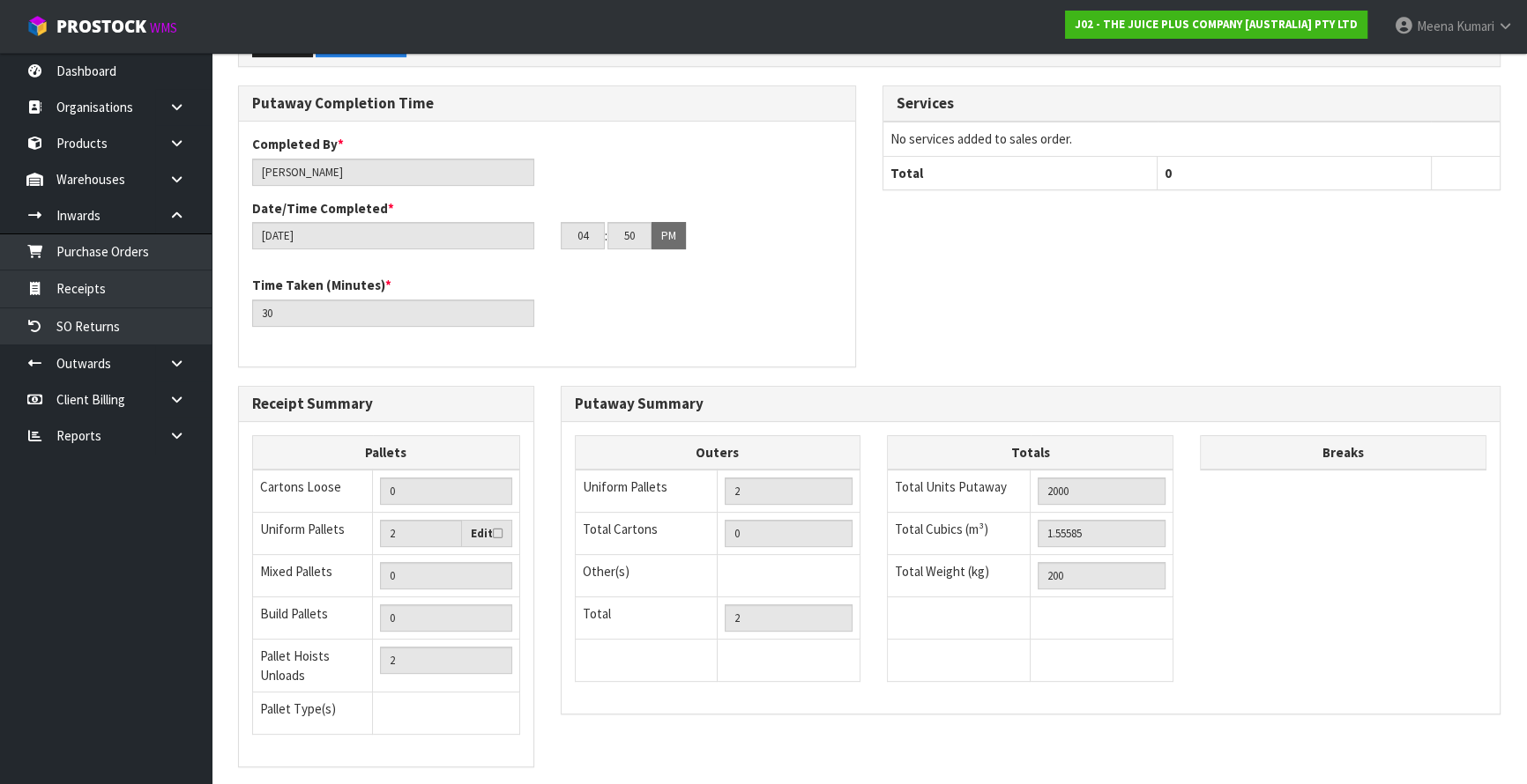
scroll to position [589, 0]
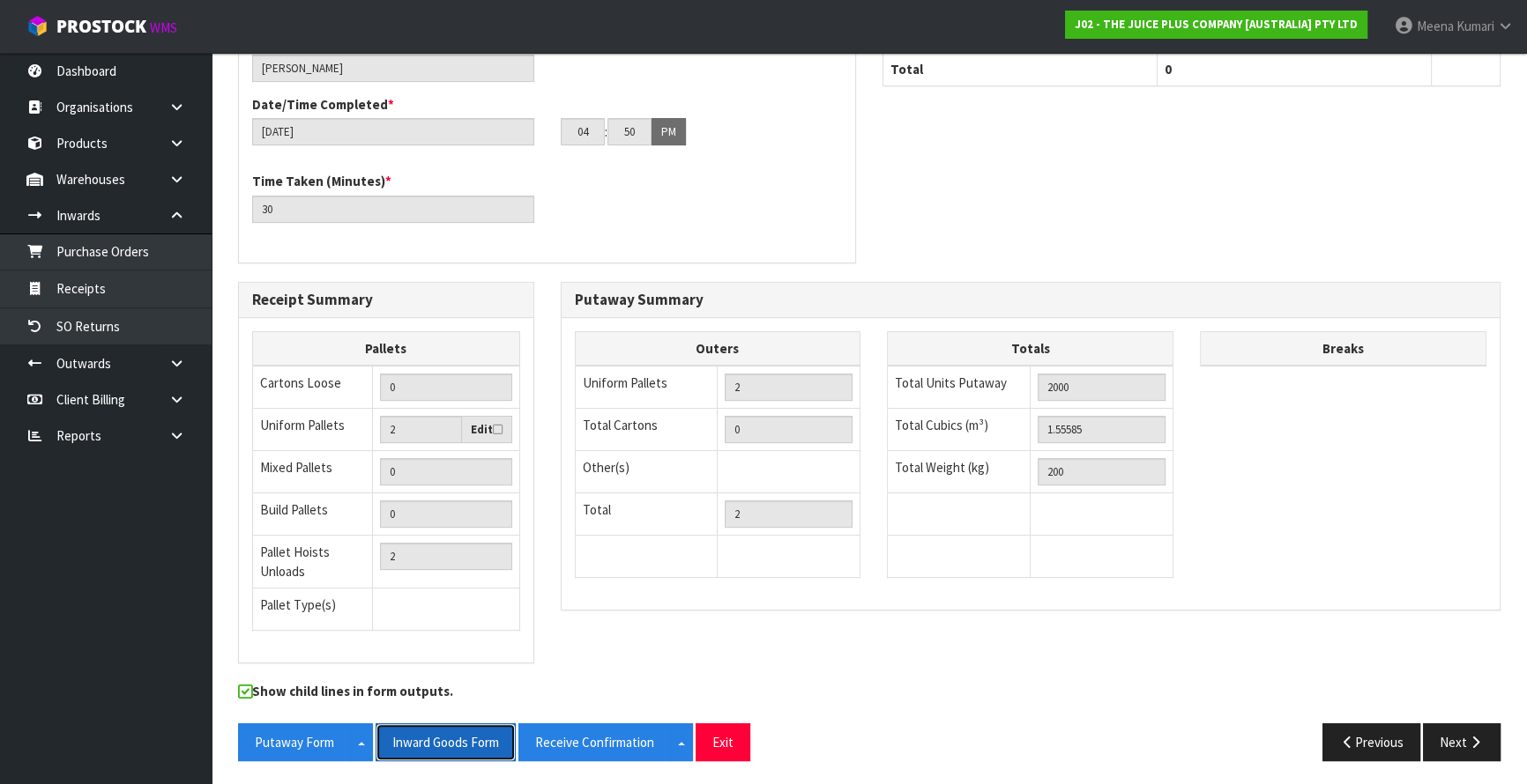
click at [458, 735] on button "Inward Goods Form" at bounding box center [446, 743] width 140 height 38
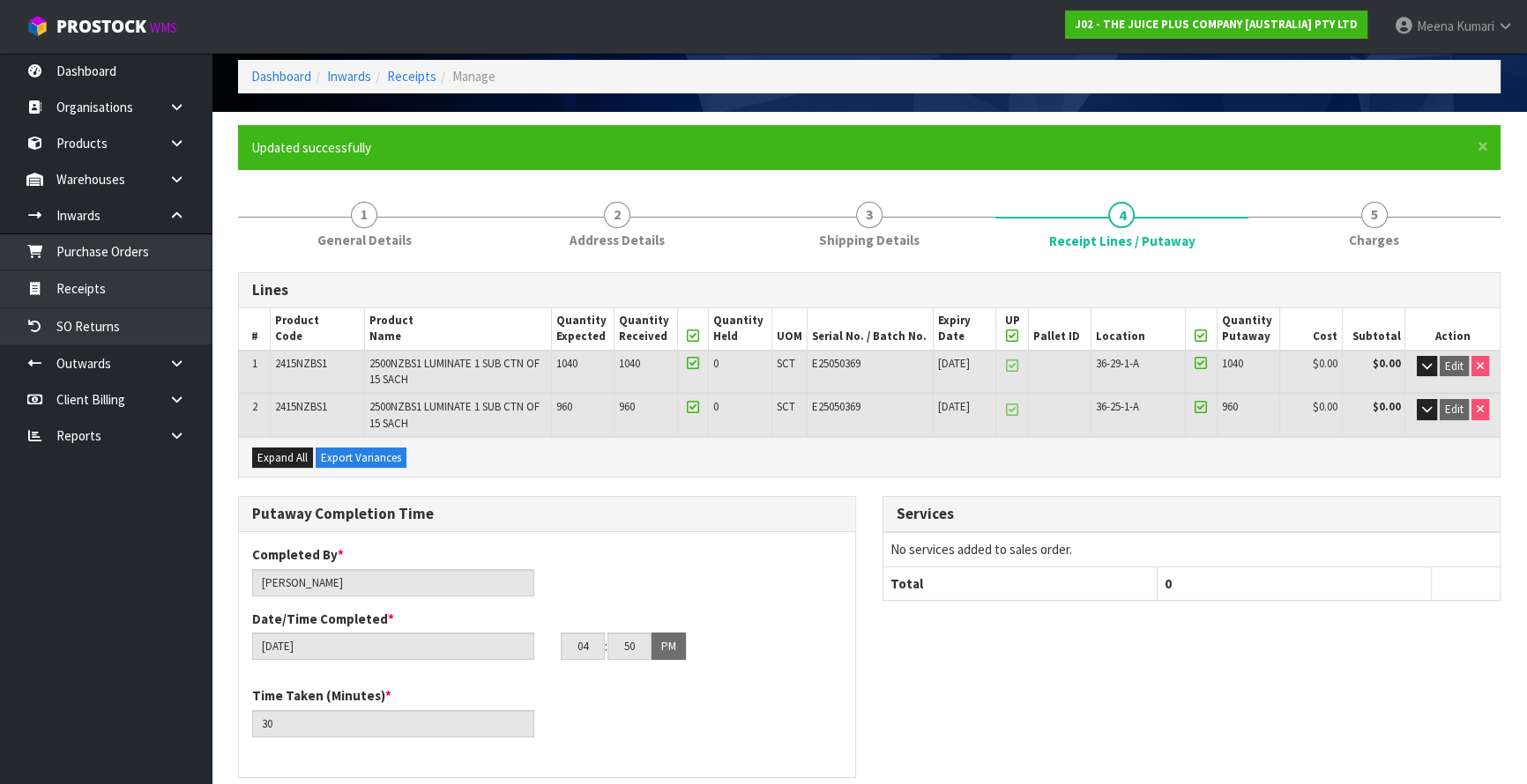
scroll to position [0, 0]
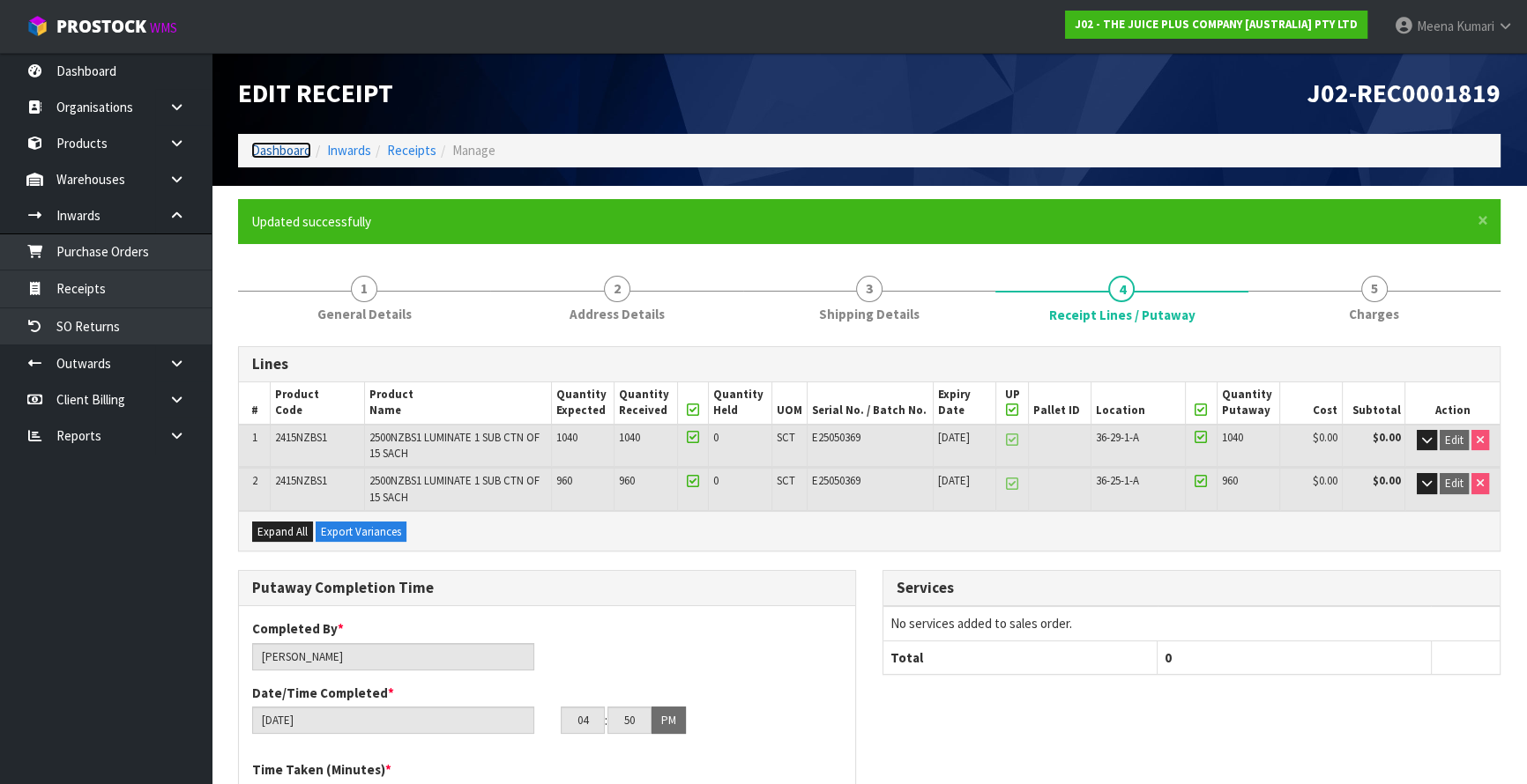
click at [274, 150] on link "Dashboard" at bounding box center [281, 150] width 60 height 17
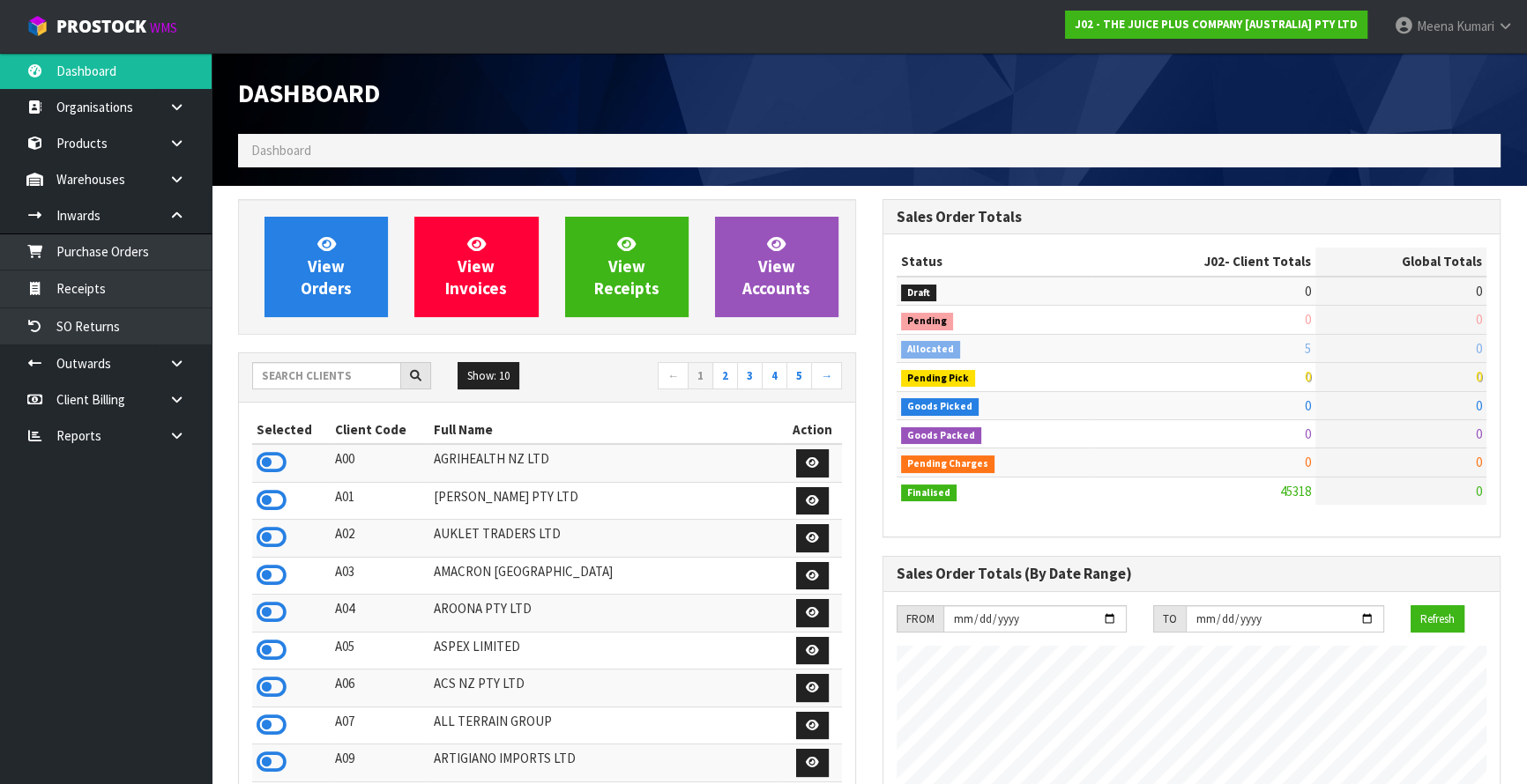
scroll to position [1333, 644]
click at [346, 370] on input "text" at bounding box center [326, 375] width 149 height 27
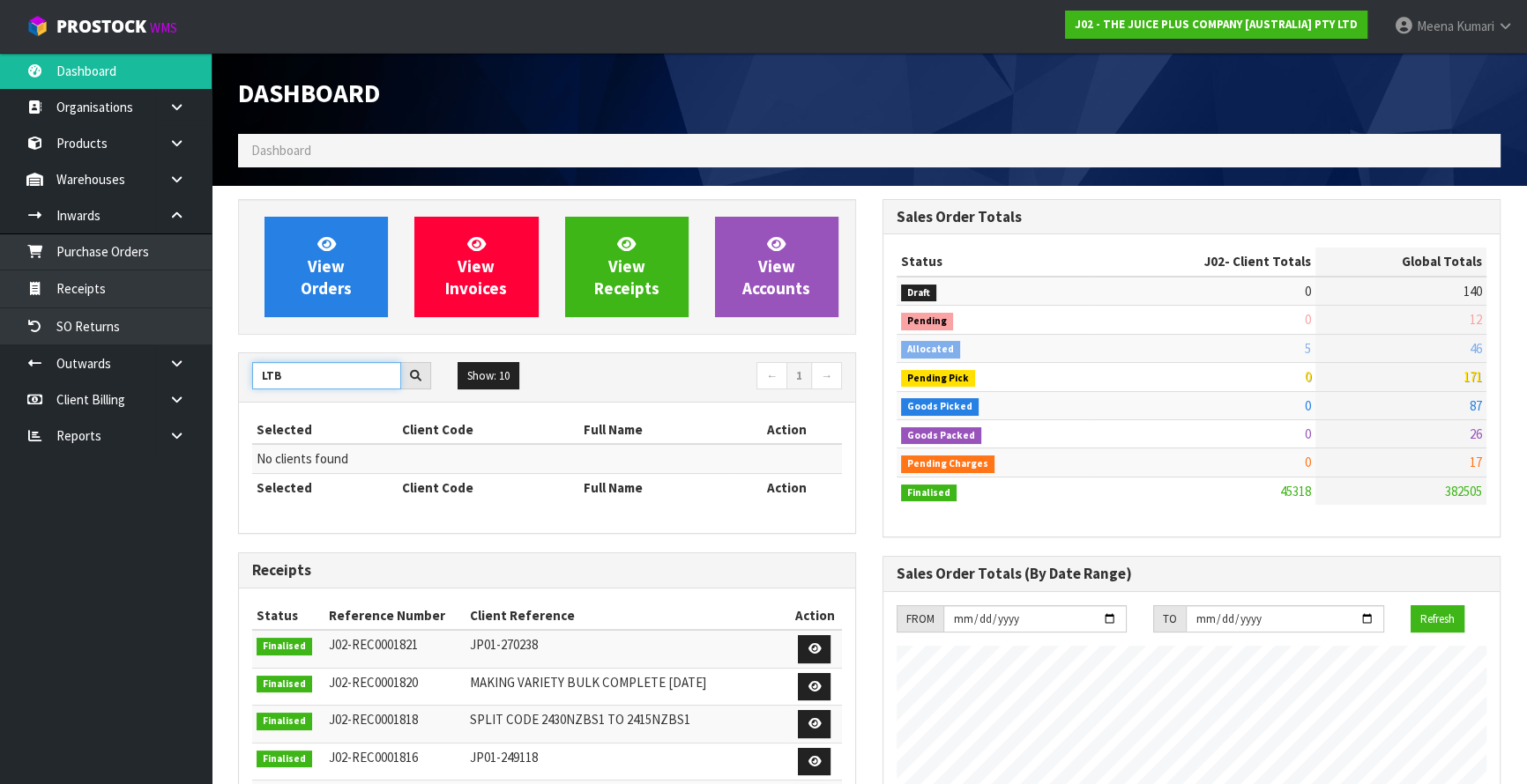
drag, startPoint x: 311, startPoint y: 371, endPoint x: 233, endPoint y: 386, distance: 79.4
click at [233, 385] on div "View Orders View Invoices View Receipts View Accounts LTB Show: 10 5 10 25 50 ←…" at bounding box center [547, 706] width 645 height 1014
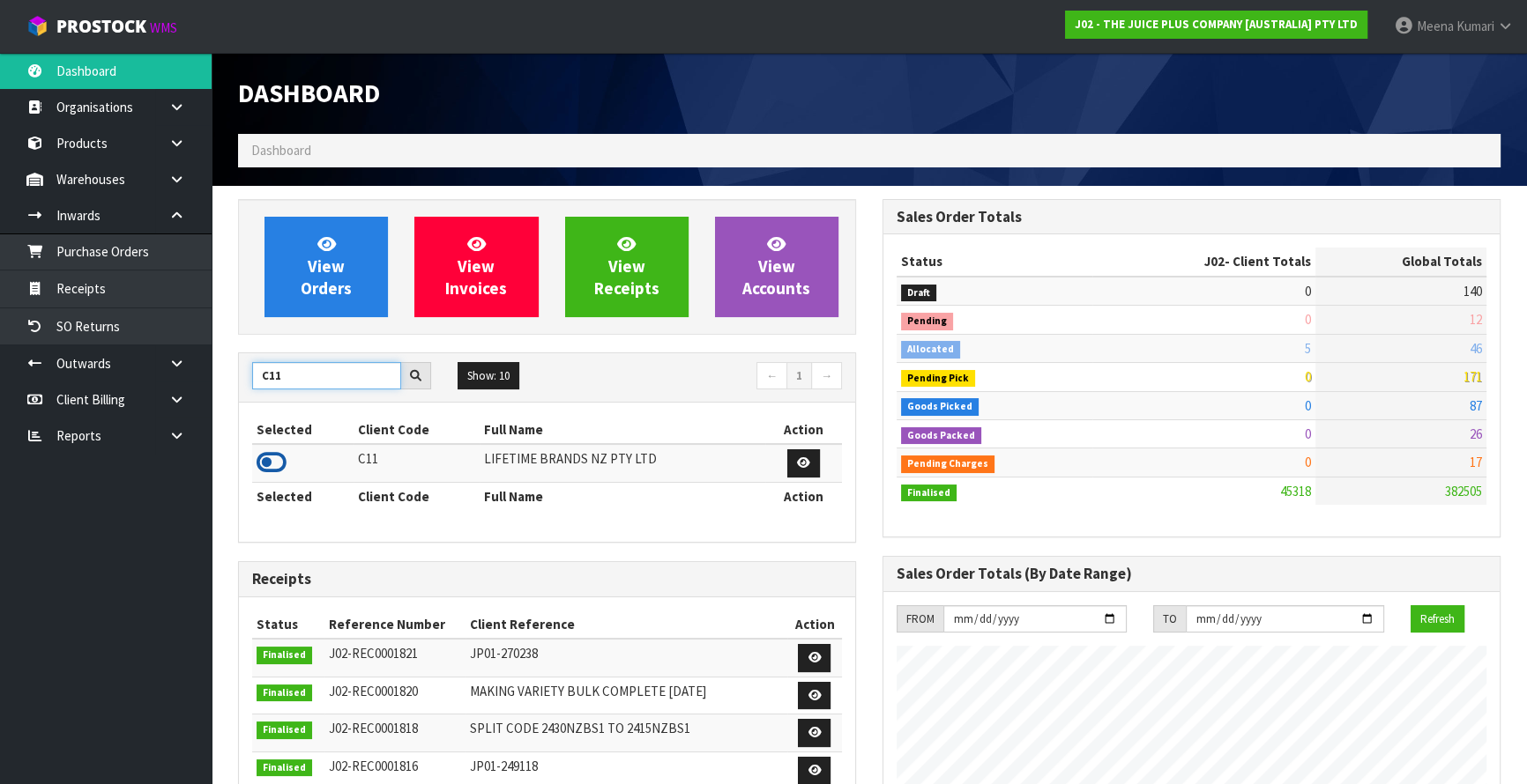
type input "C11"
click at [274, 464] on icon at bounding box center [271, 462] width 30 height 26
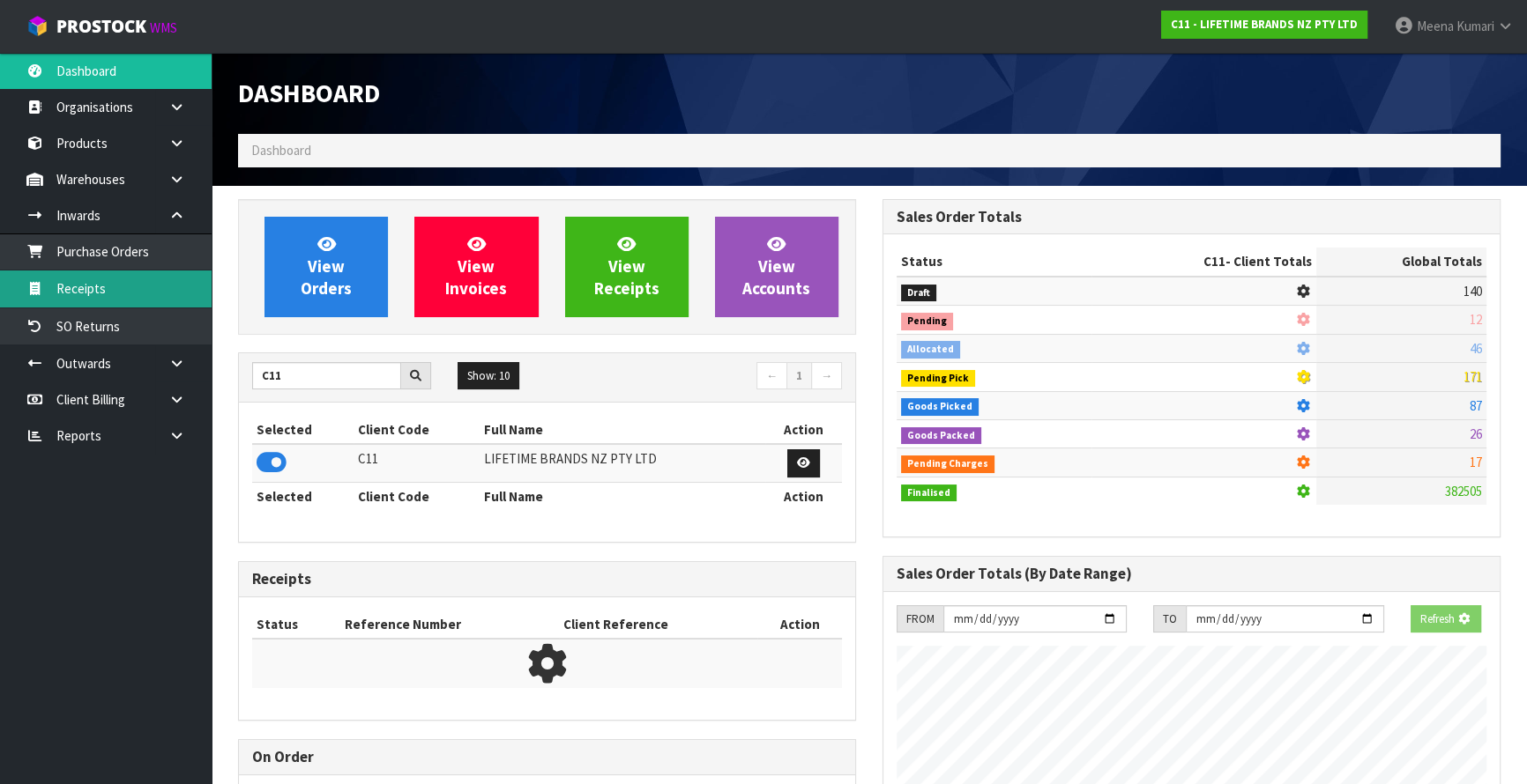
click at [104, 300] on link "Receipts" at bounding box center [105, 289] width 212 height 36
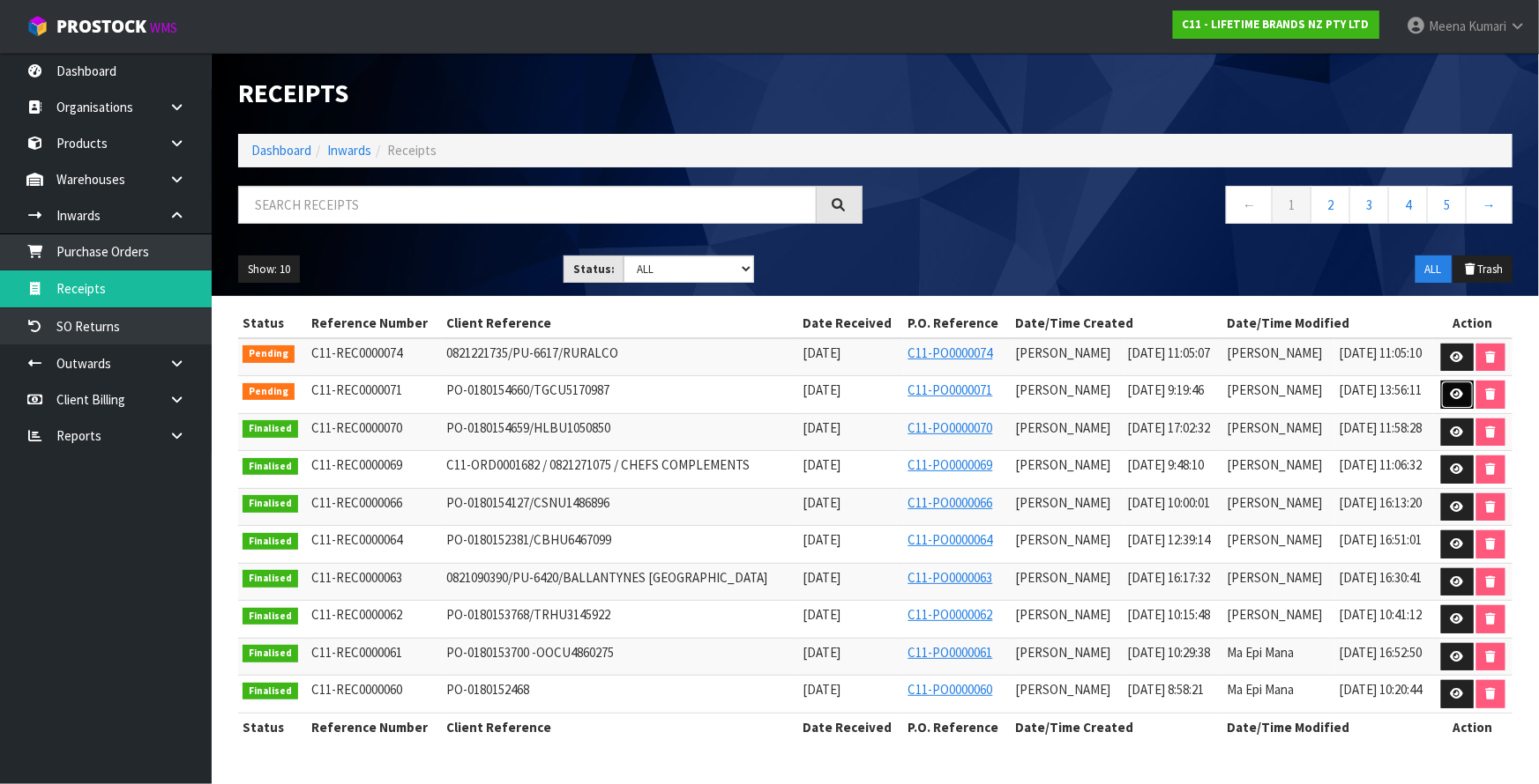
click at [1459, 392] on icon at bounding box center [1457, 394] width 14 height 12
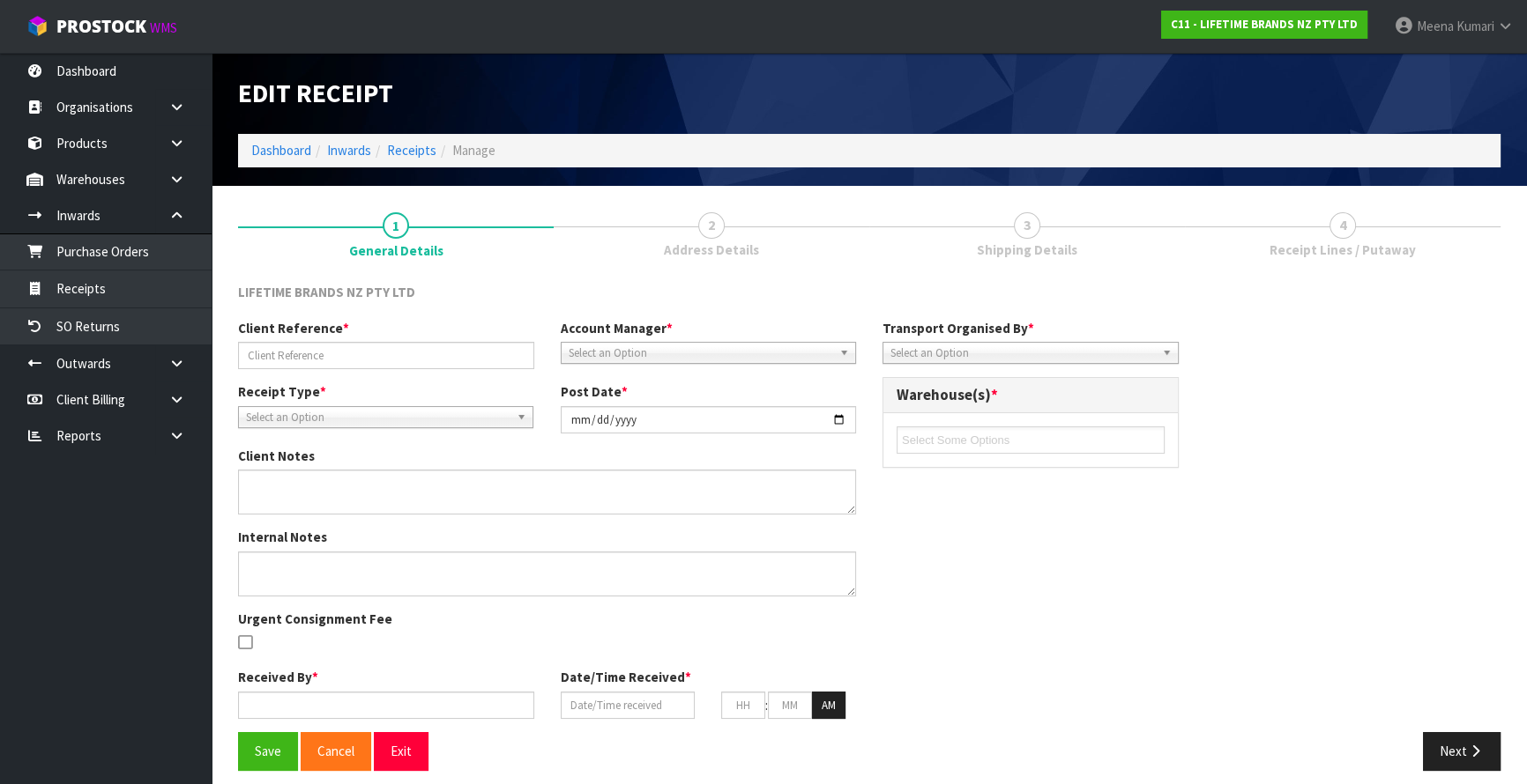
type input "PO-0180154660/TGCU5170987"
type input "2025-09-17"
type textarea "PURCHASE ORDER: 4500345996-000010"
type textarea "CONTAINER NO-TGCU5170987-1334 CTNS"
type input "Prabhneet Kaur"
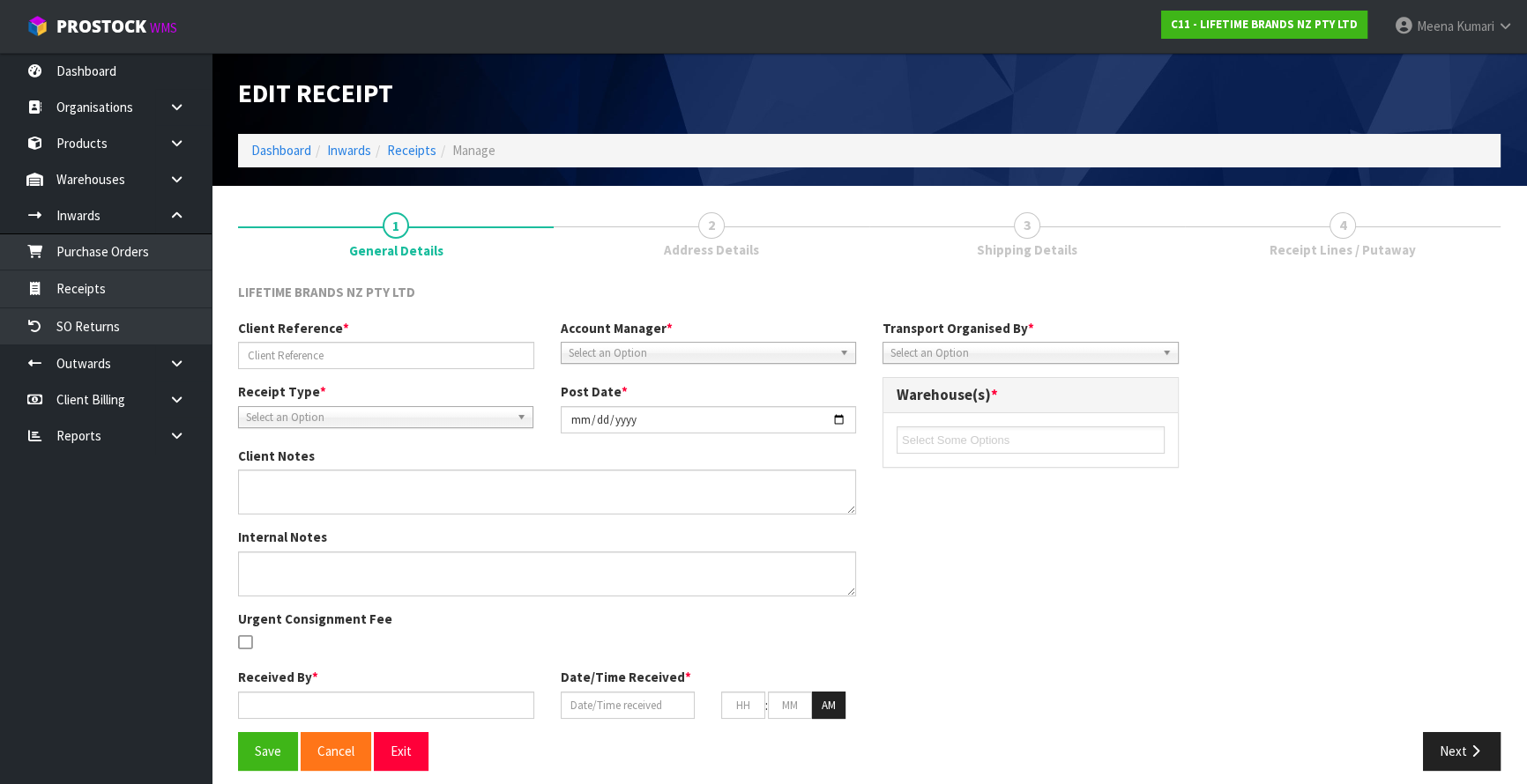
type input "17/09/2025"
type input "09"
type input "19"
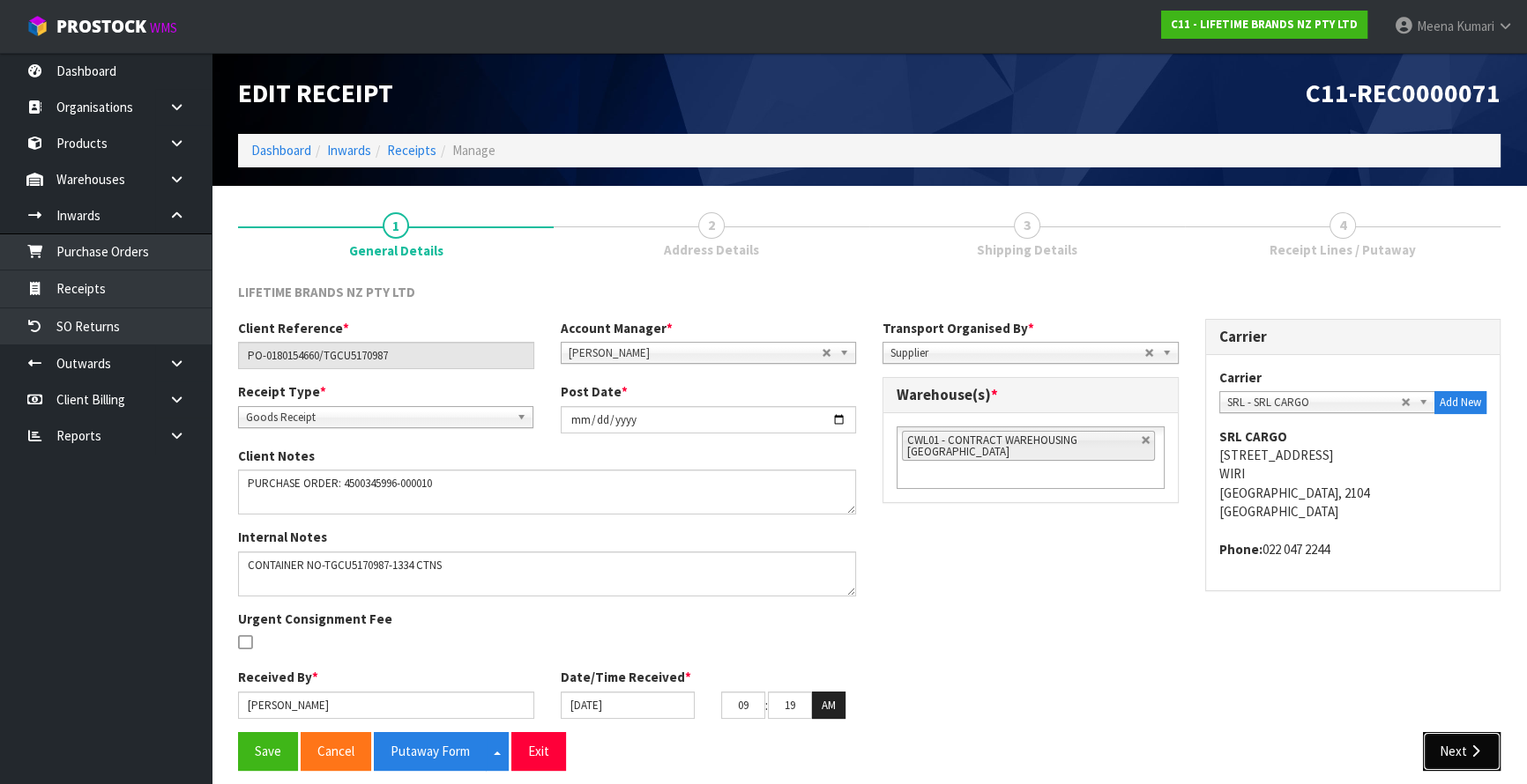
click at [1455, 758] on button "Next" at bounding box center [1461, 752] width 77 height 38
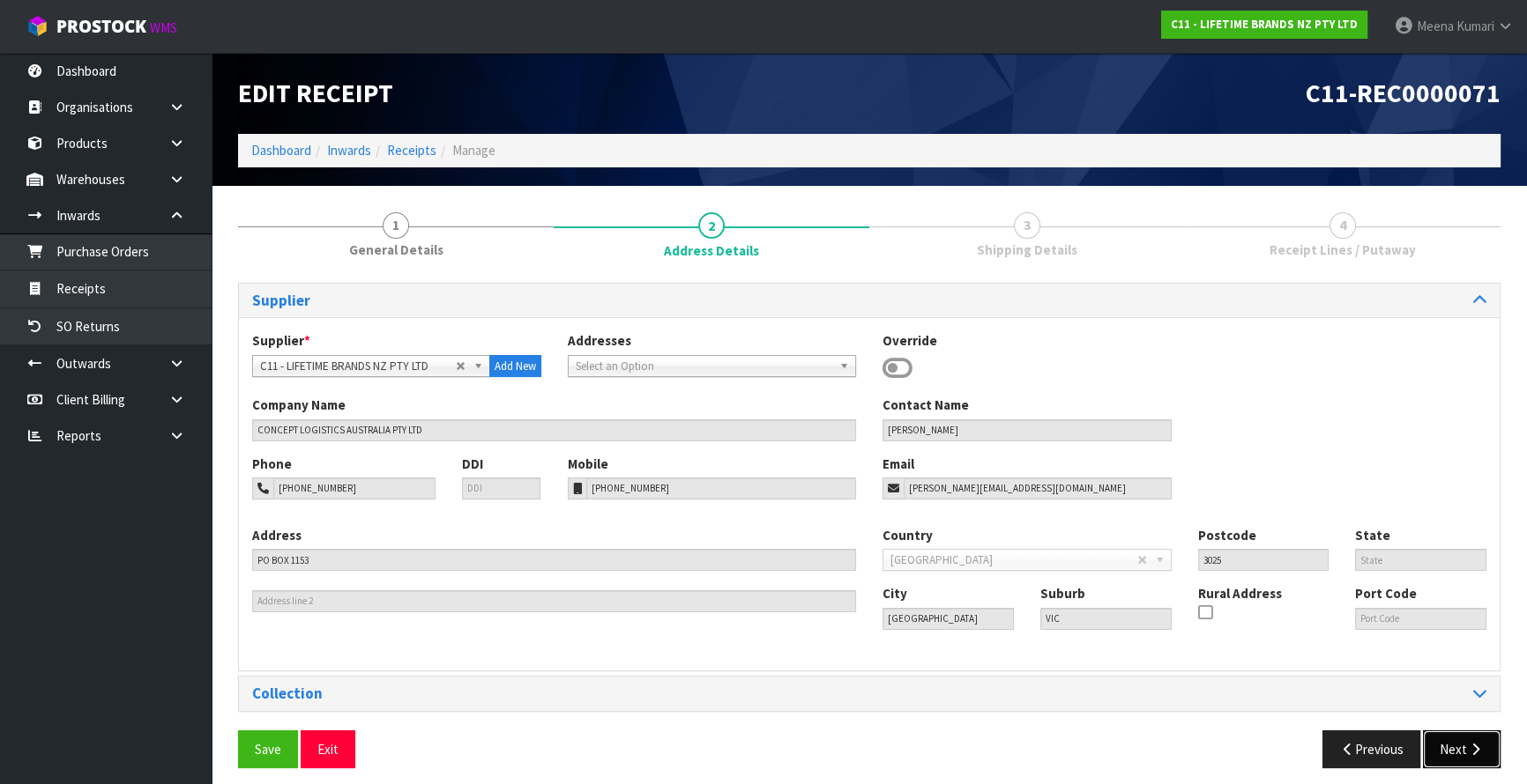
click at [1460, 744] on button "Next" at bounding box center [1461, 750] width 77 height 38
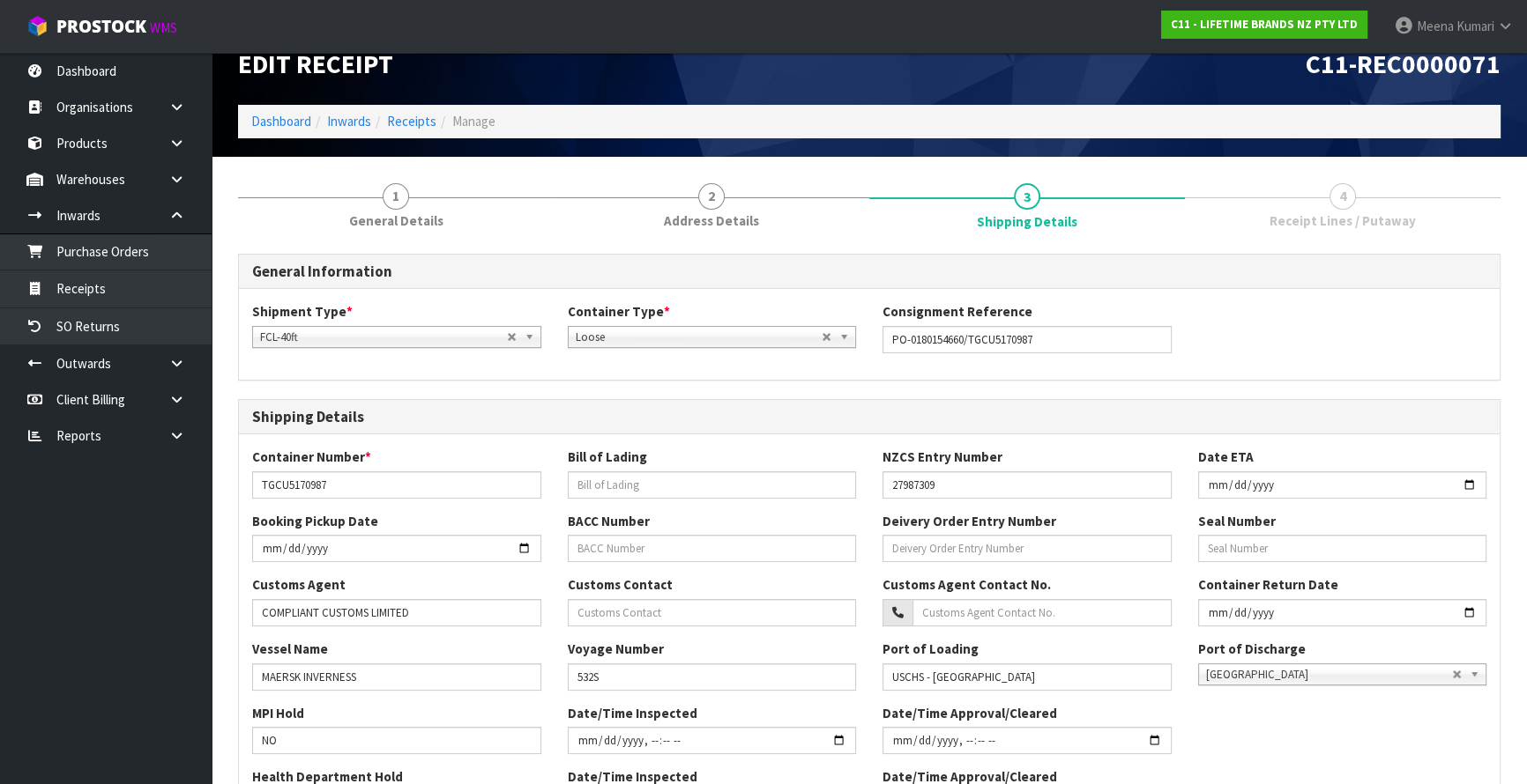
scroll to position [401, 0]
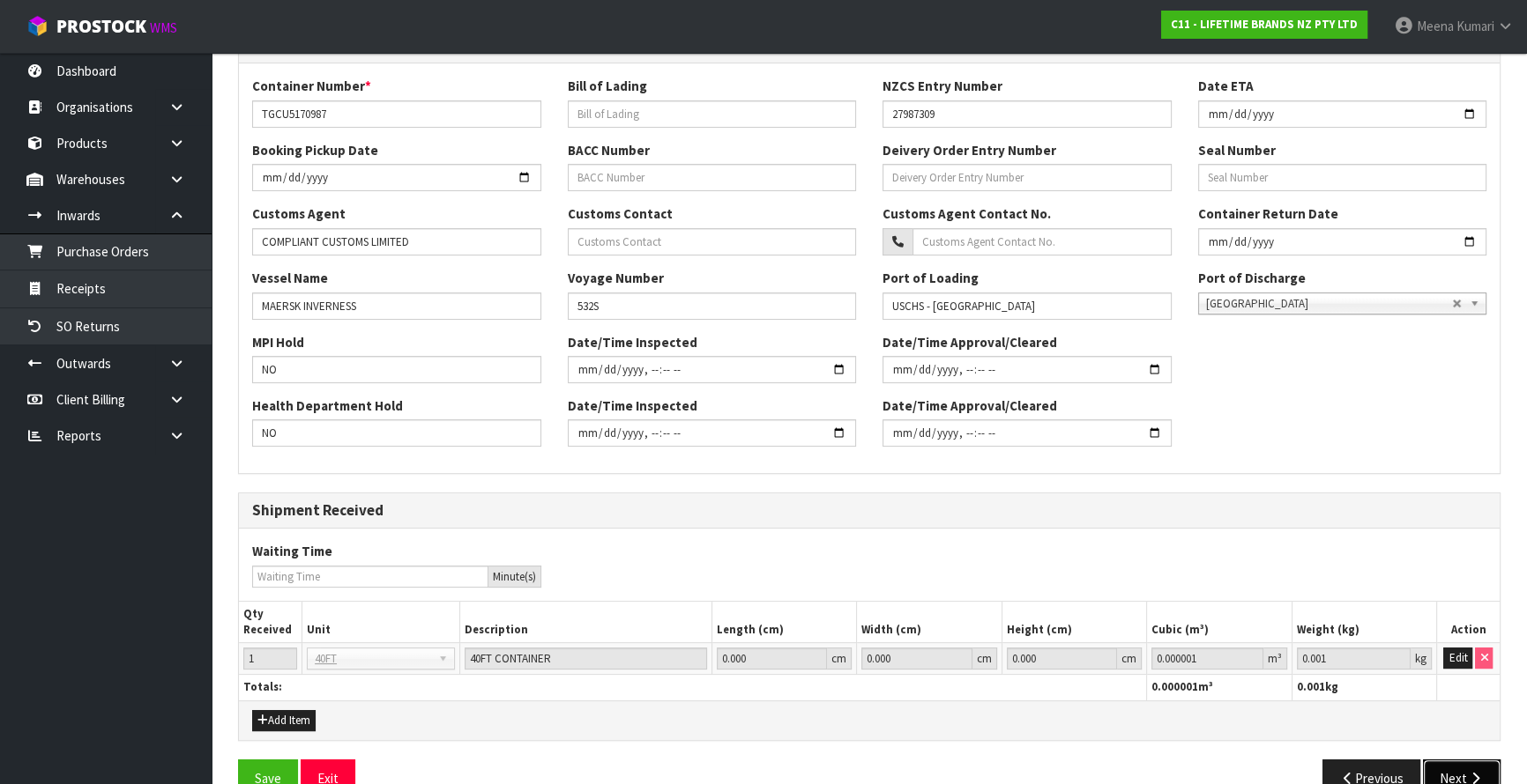
click at [1476, 765] on button "Next" at bounding box center [1461, 779] width 77 height 38
click at [1472, 766] on button "Next" at bounding box center [1461, 779] width 77 height 38
click at [1492, 723] on div "Add Item" at bounding box center [869, 721] width 1260 height 22
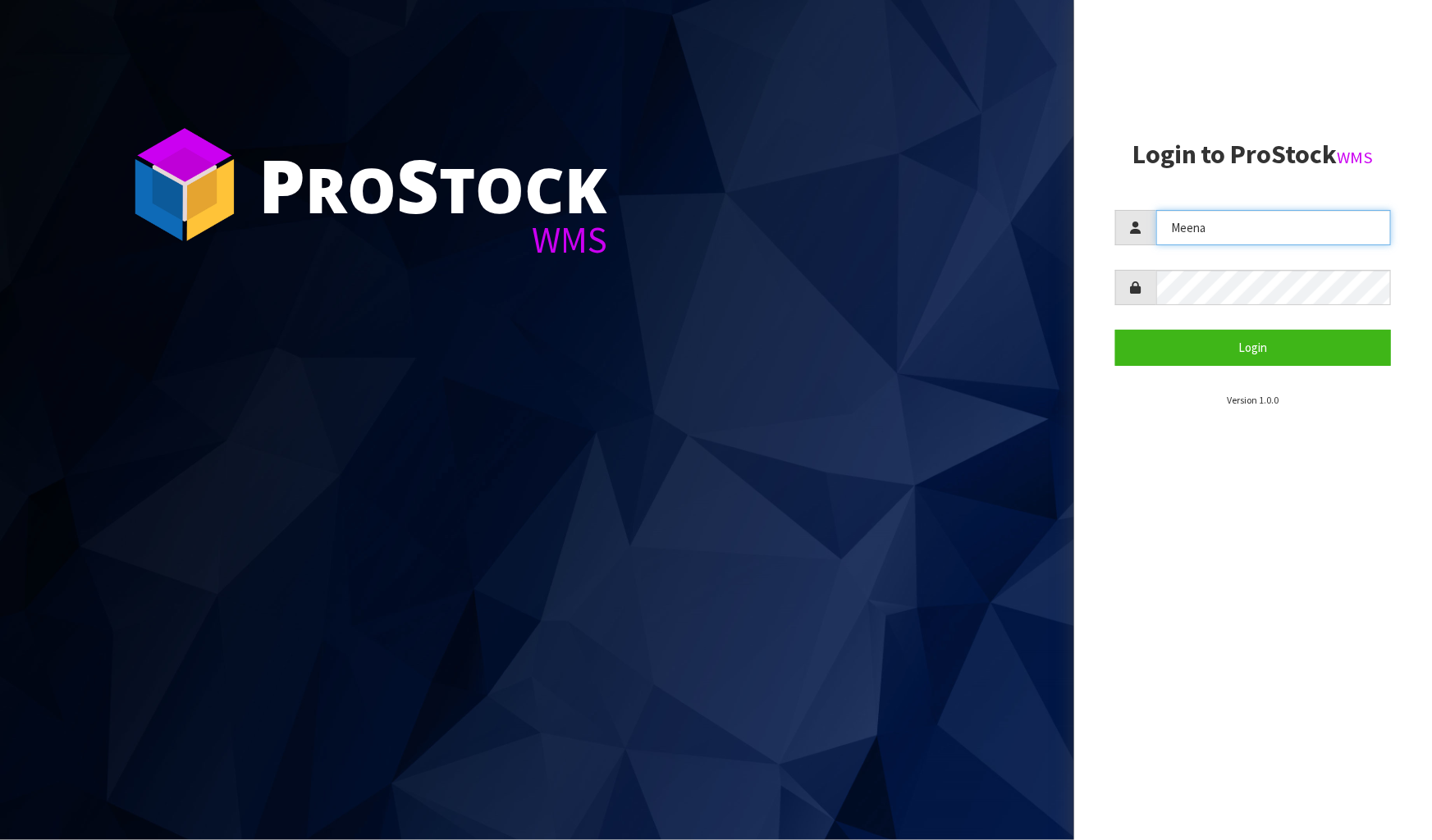
drag, startPoint x: 1152, startPoint y: 243, endPoint x: 977, endPoint y: 279, distance: 178.7
click at [977, 279] on div "P ro S tock WMS Login to ProStock WMS Meena Login Version 1.0.0" at bounding box center [716, 420] width 1432 height 840
type input "[PERSON_NAME]"
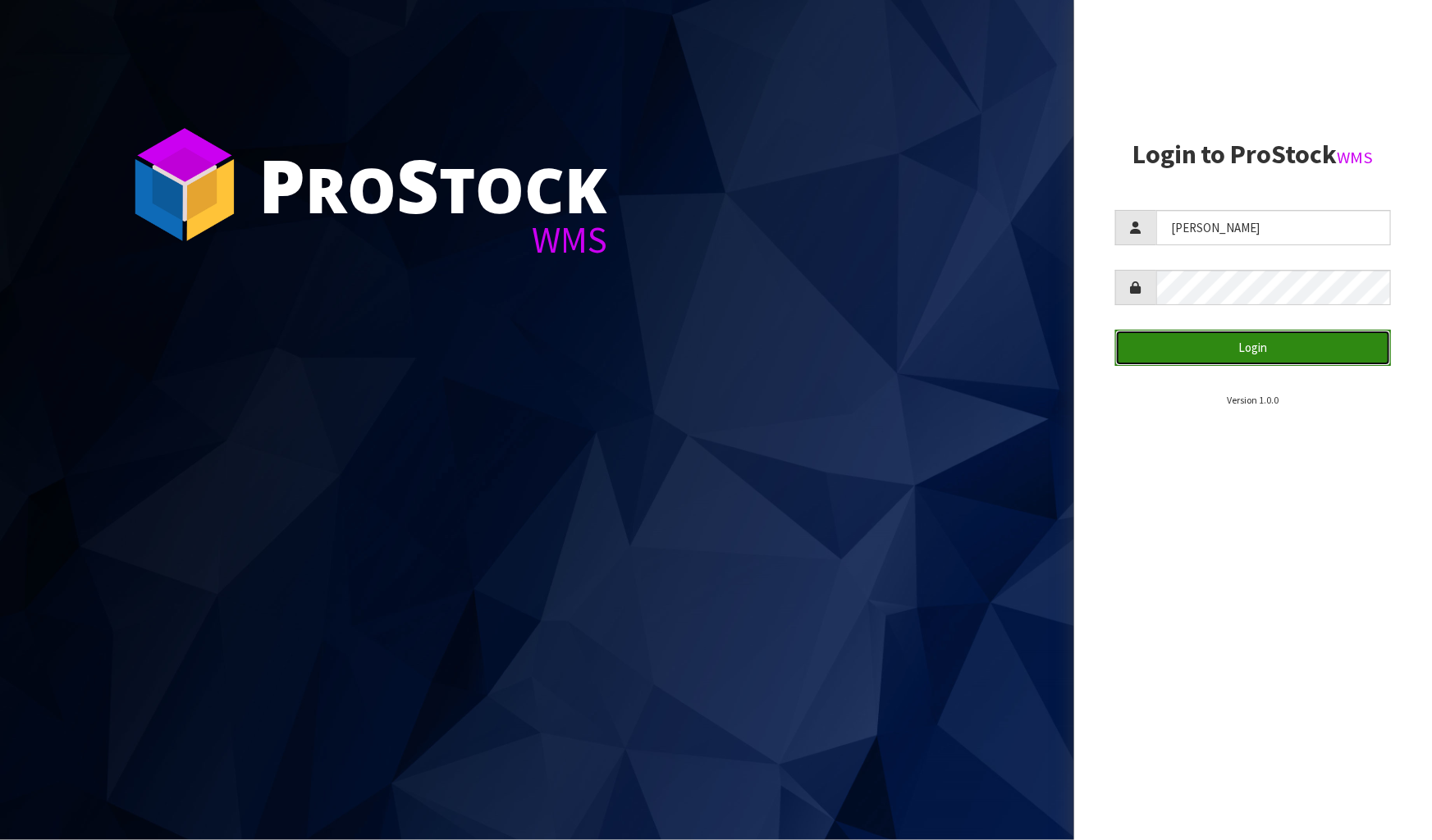
click at [1195, 337] on button "Login" at bounding box center [1253, 348] width 276 height 35
